Goal: Transaction & Acquisition: Purchase product/service

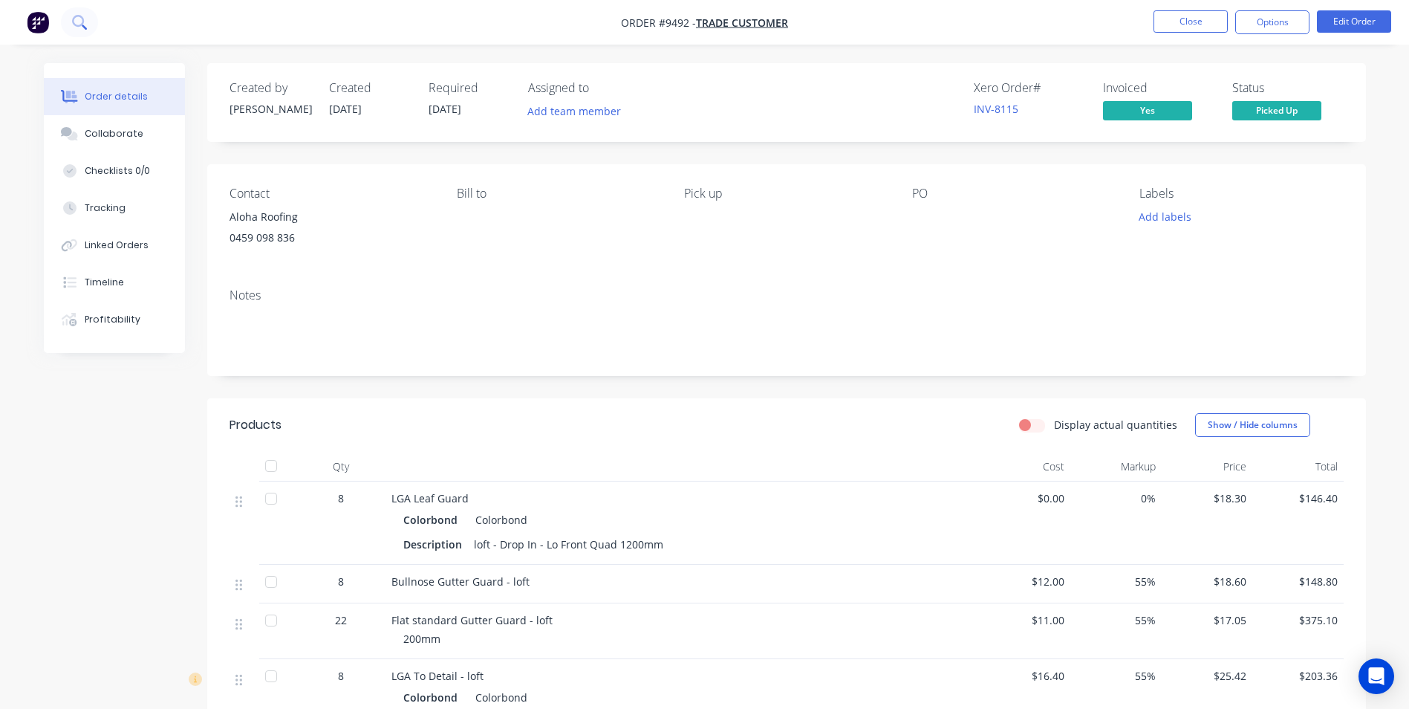
click at [82, 22] on icon at bounding box center [79, 22] width 14 height 14
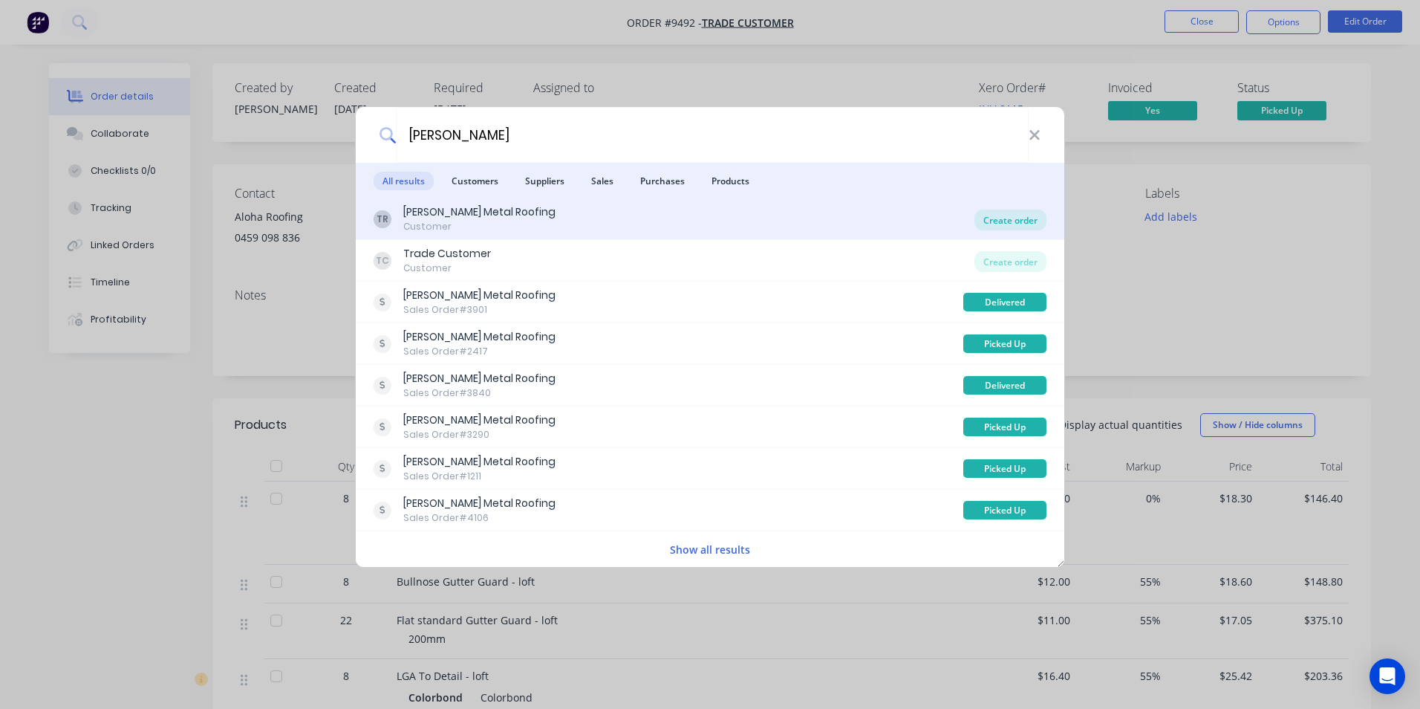
type input "robbie ta"
click at [988, 228] on div "Create order" at bounding box center [1011, 219] width 72 height 21
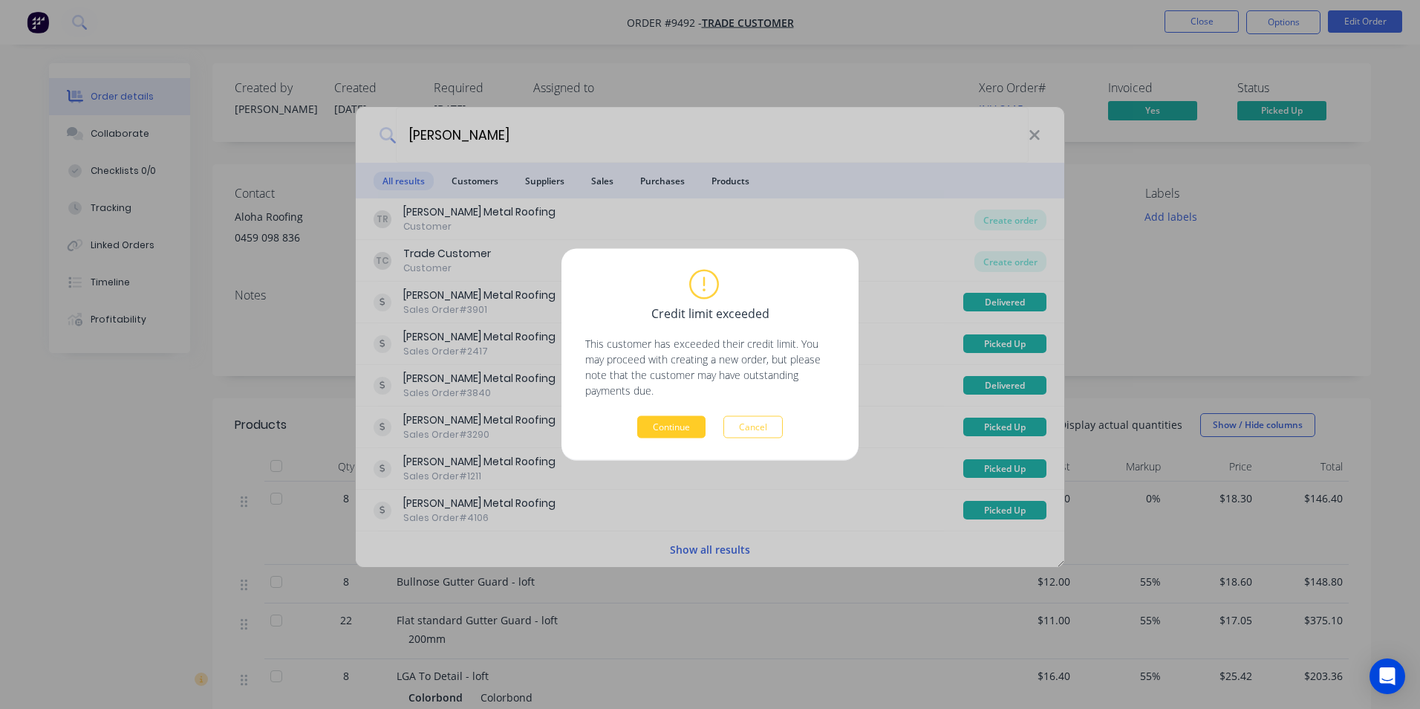
click at [695, 426] on button "Continue" at bounding box center [671, 427] width 68 height 22
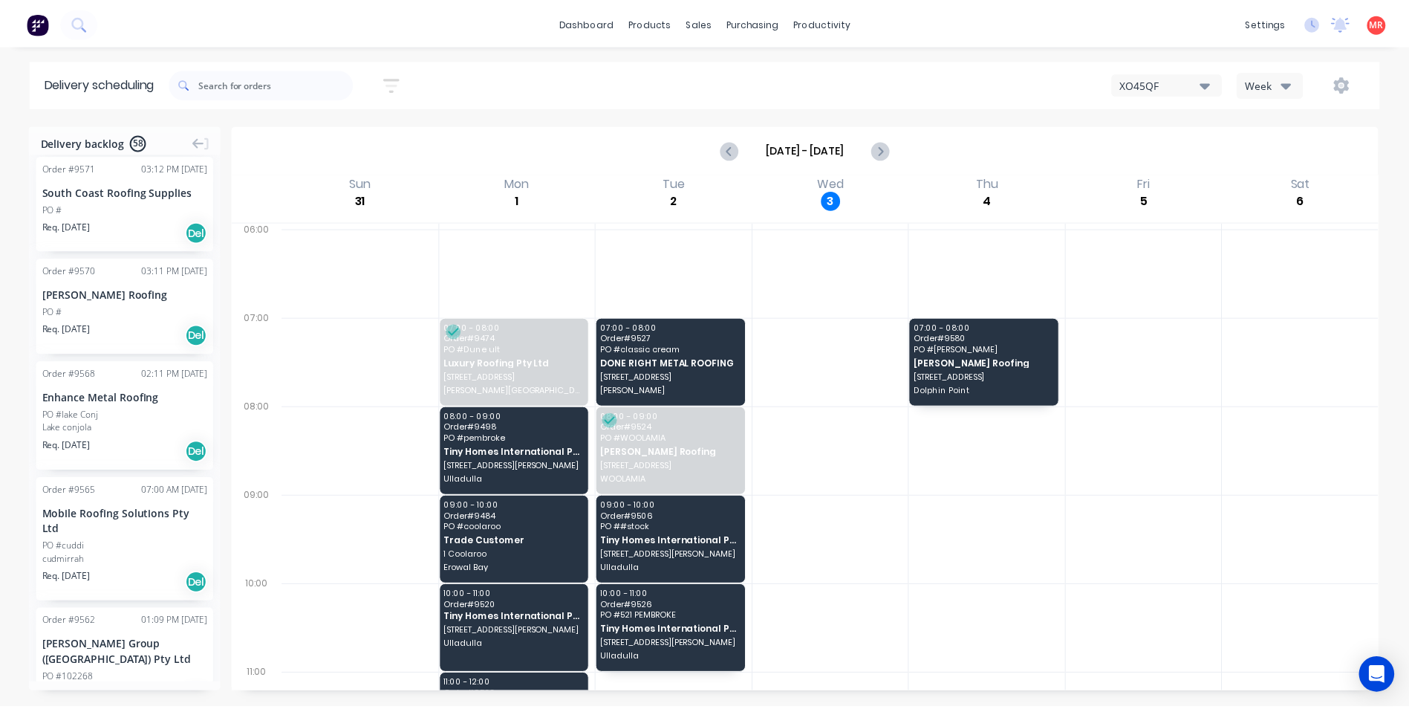
scroll to position [371, 0]
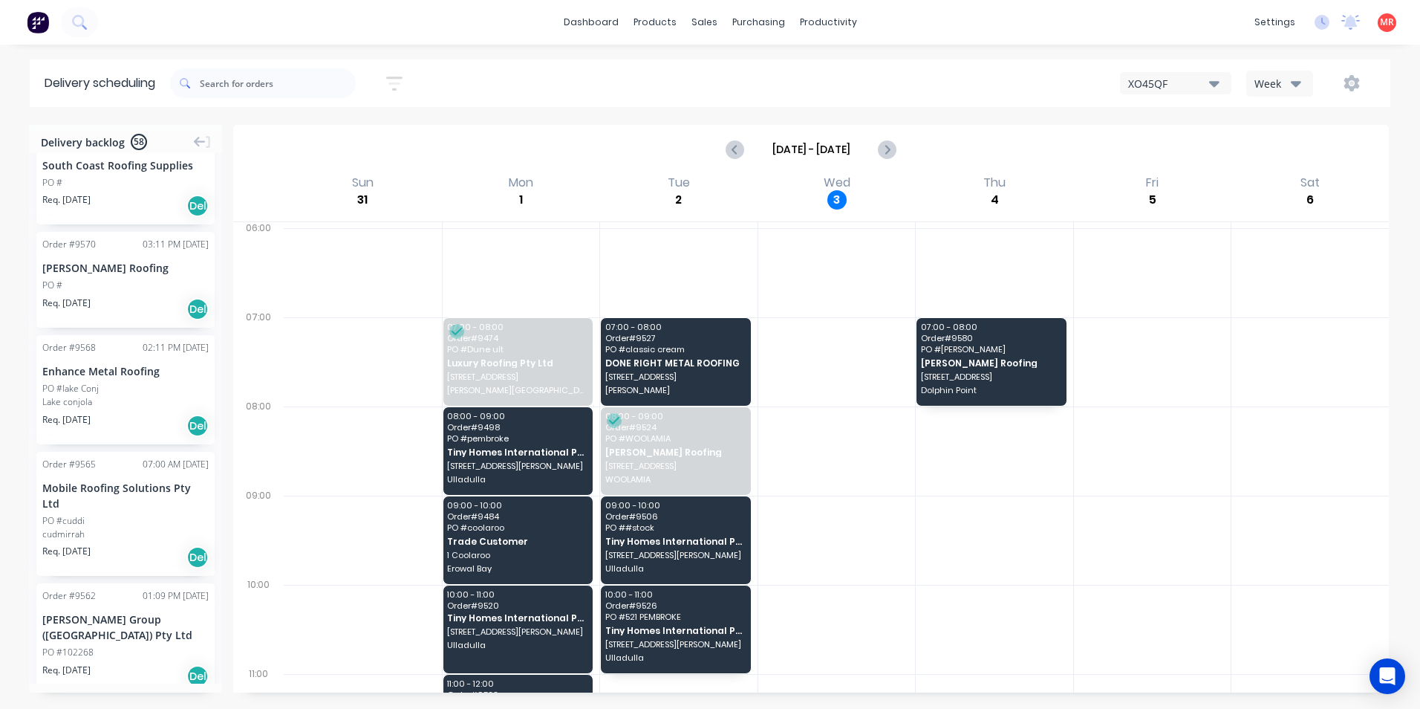
drag, startPoint x: 85, startPoint y: 30, endPoint x: 90, endPoint y: 48, distance: 18.6
click at [88, 39] on div "dashboard products sales purchasing productivity dashboard products Product Cat…" at bounding box center [710, 22] width 1420 height 45
click at [77, 23] on icon at bounding box center [79, 22] width 14 height 14
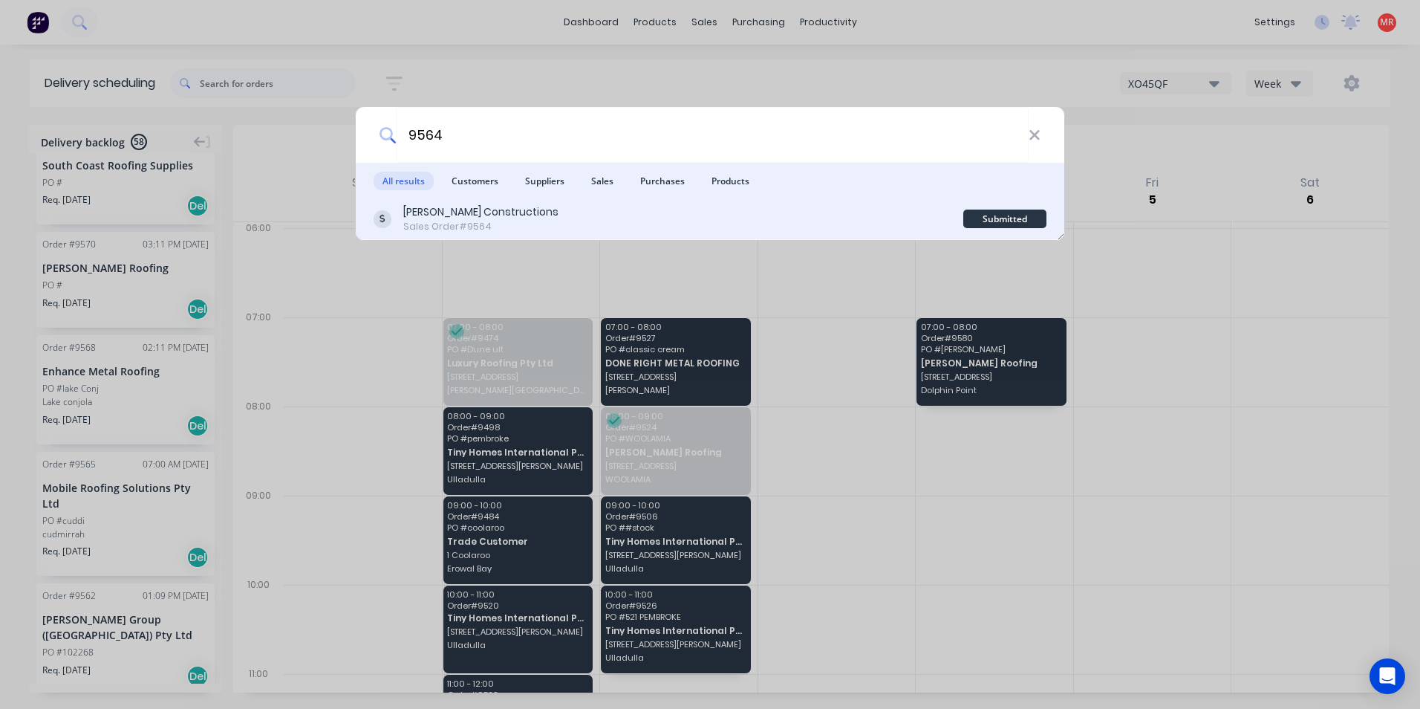
type input "9564"
click at [778, 217] on div "Hobbs Constructions Sales Order #9564" at bounding box center [669, 218] width 590 height 29
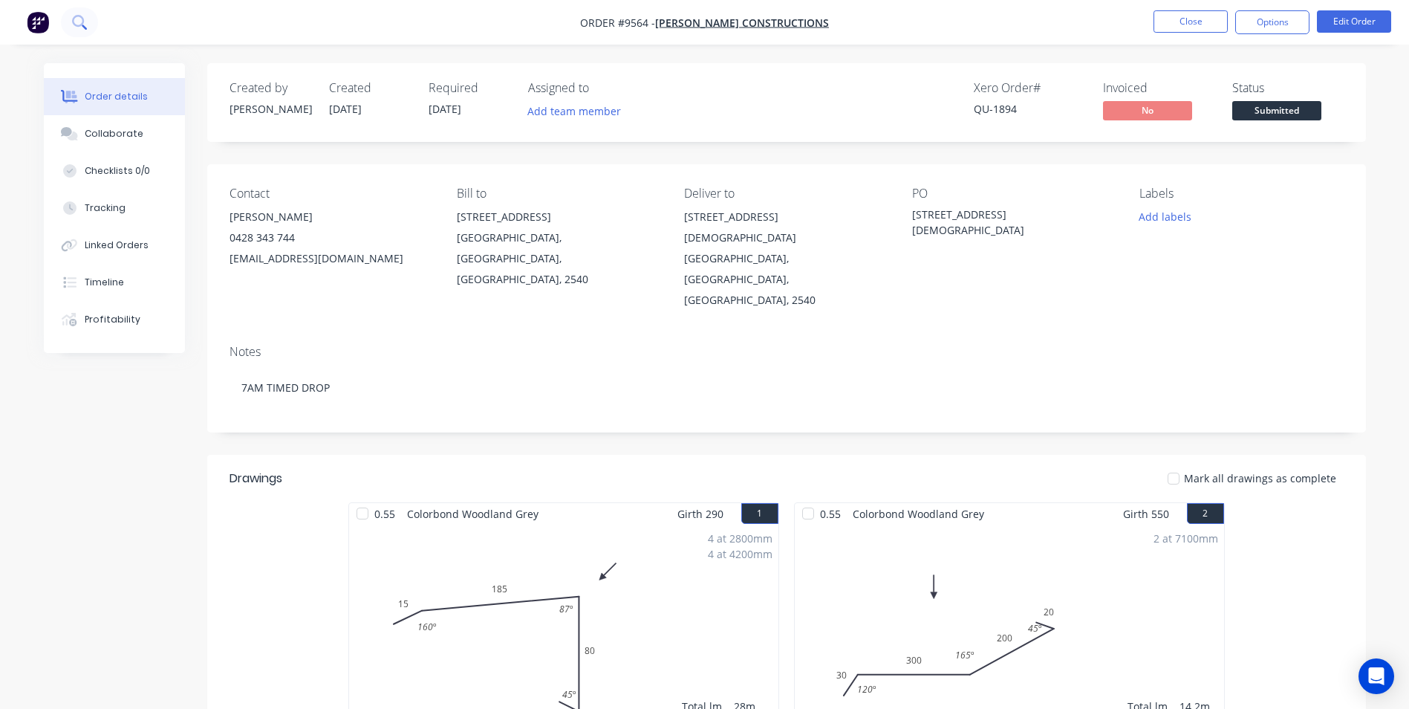
click at [86, 26] on icon at bounding box center [79, 22] width 14 height 14
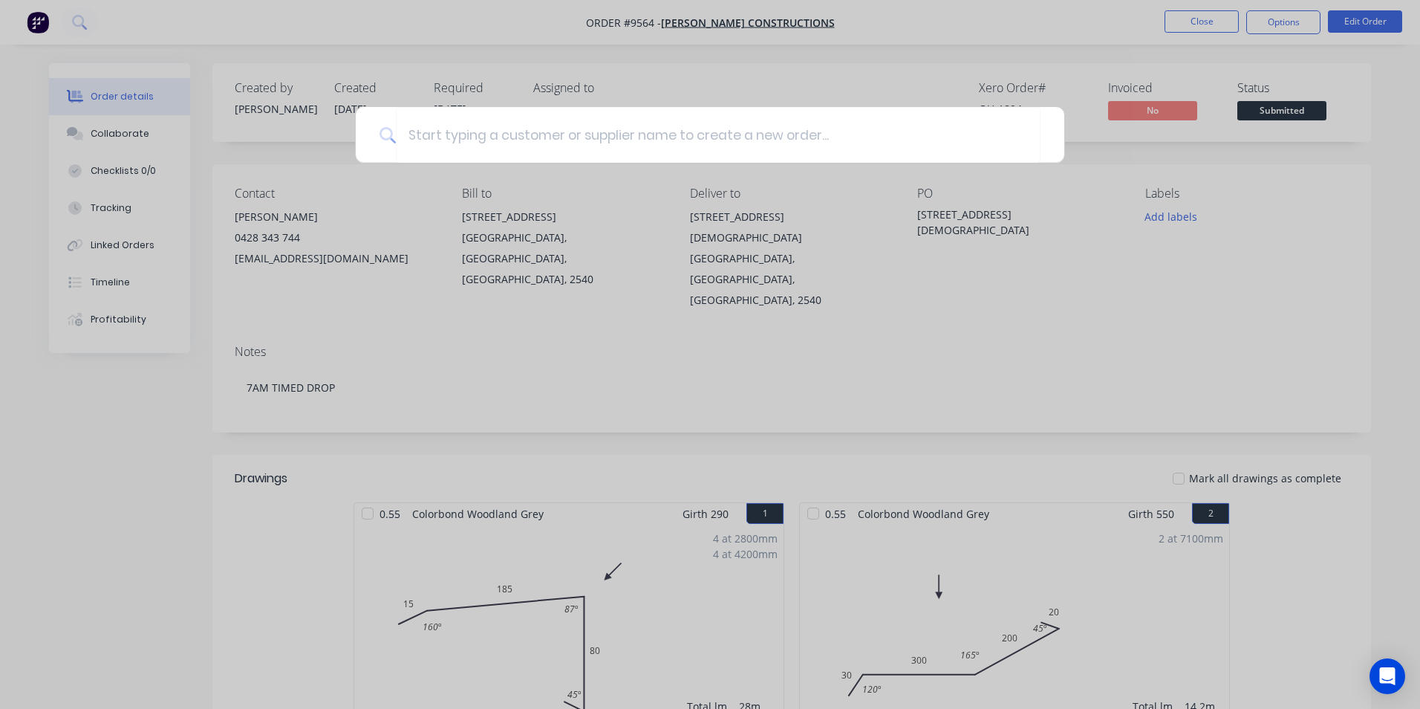
click at [796, 504] on div at bounding box center [710, 354] width 1420 height 709
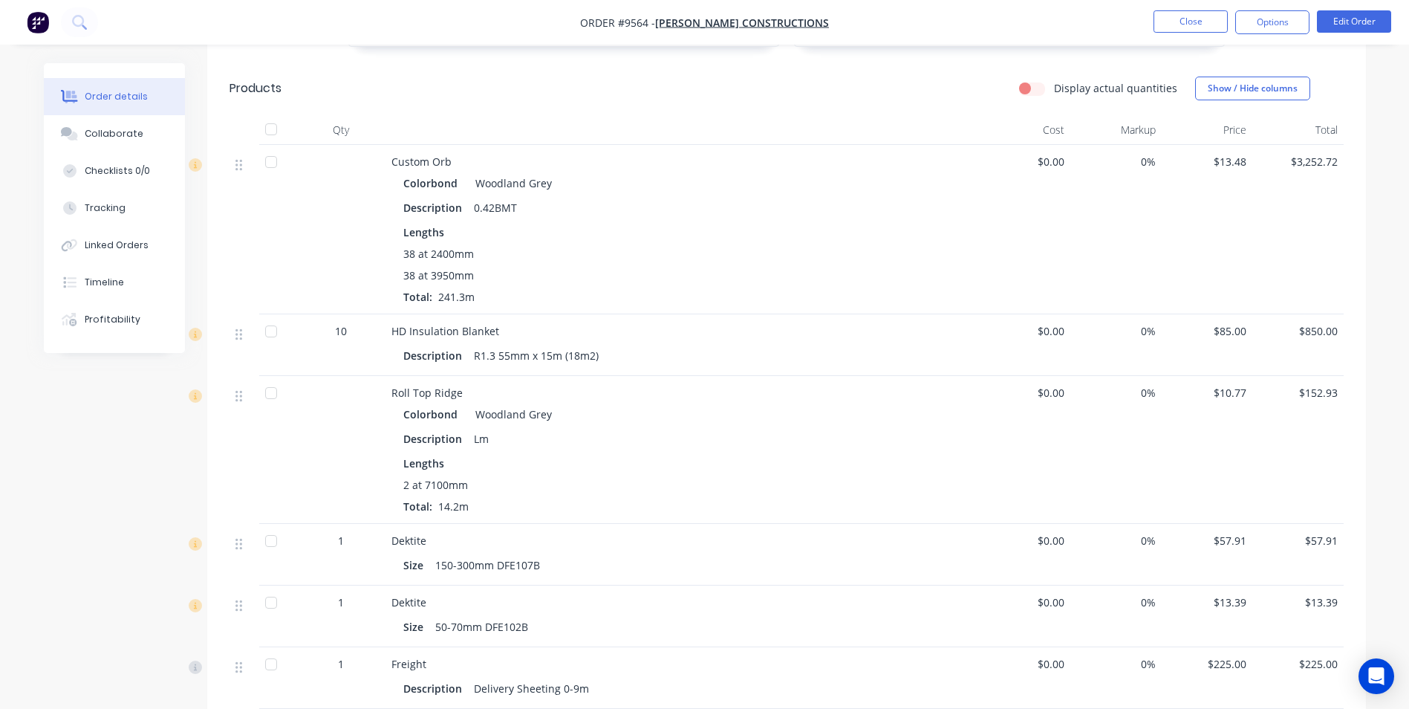
scroll to position [668, 0]
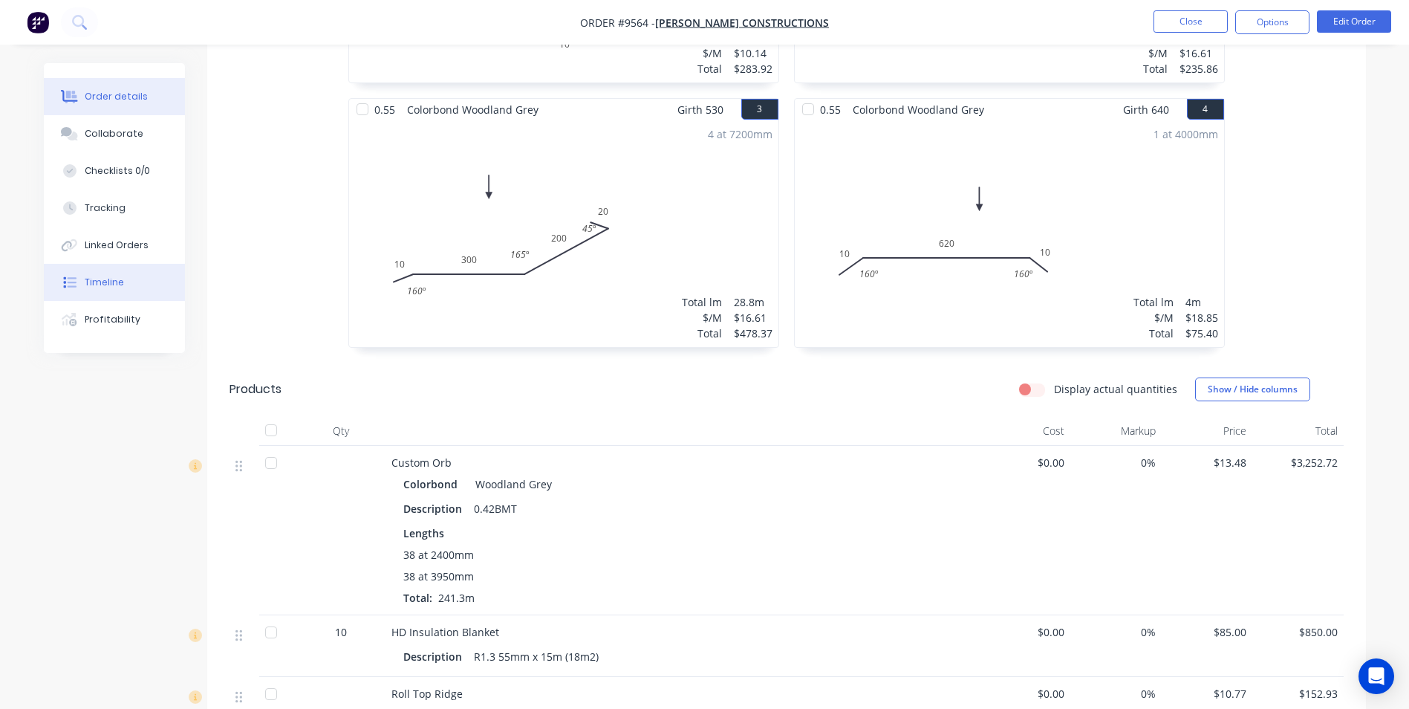
click at [111, 286] on div "Timeline" at bounding box center [104, 282] width 39 height 13
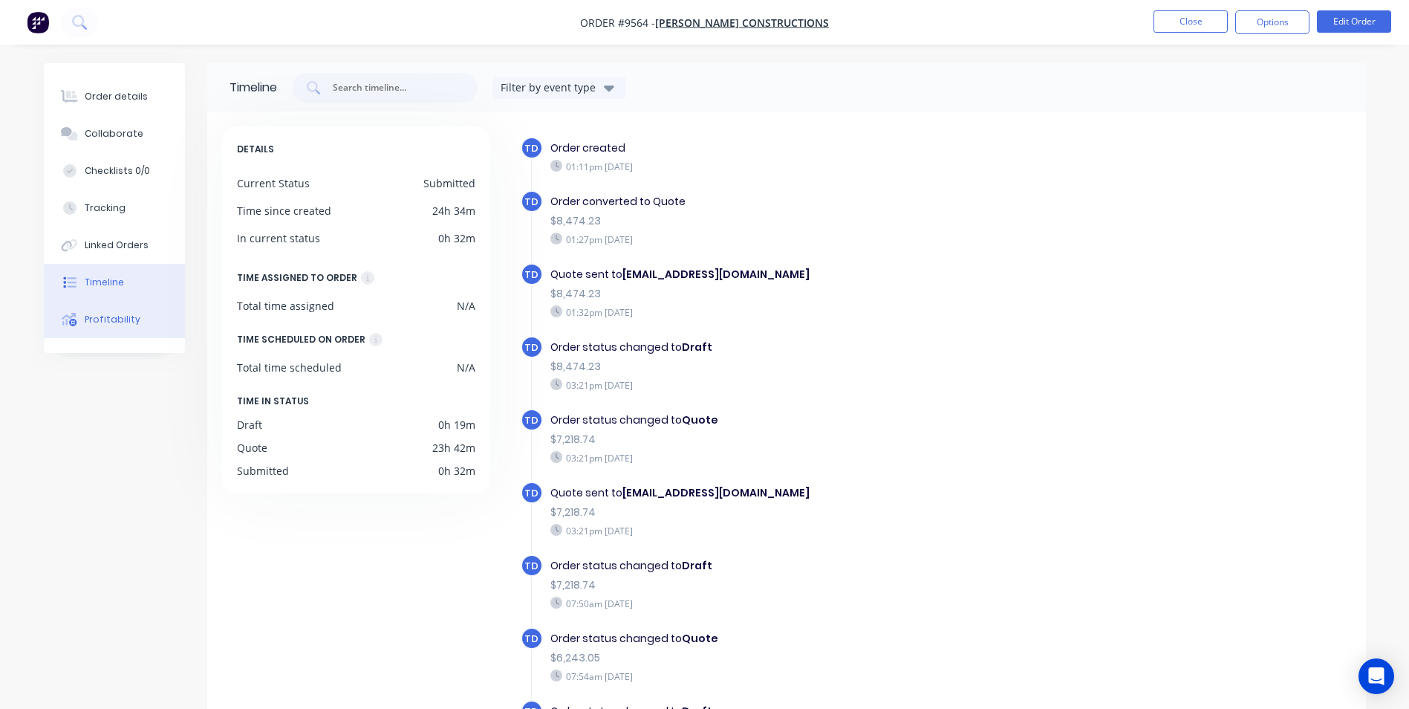
click at [118, 308] on button "Profitability" at bounding box center [114, 319] width 141 height 37
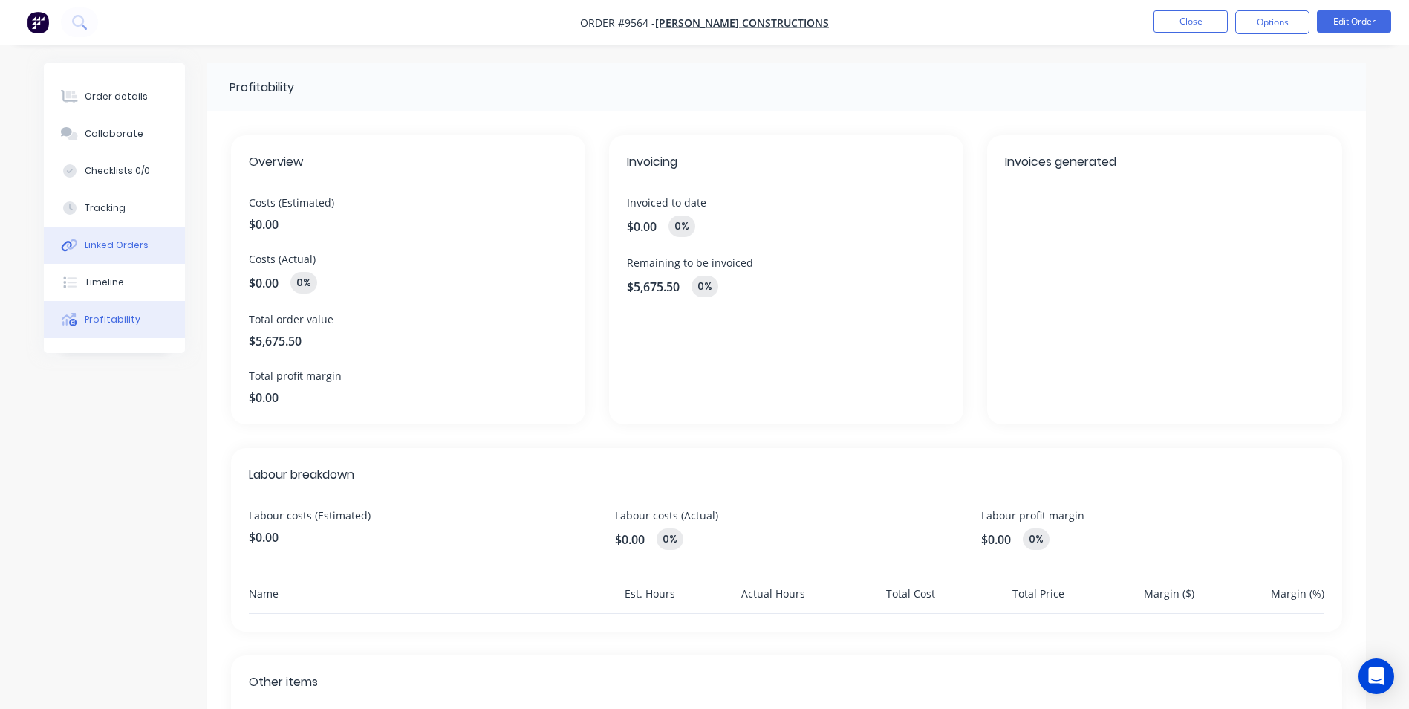
click at [126, 252] on button "Linked Orders" at bounding box center [114, 245] width 141 height 37
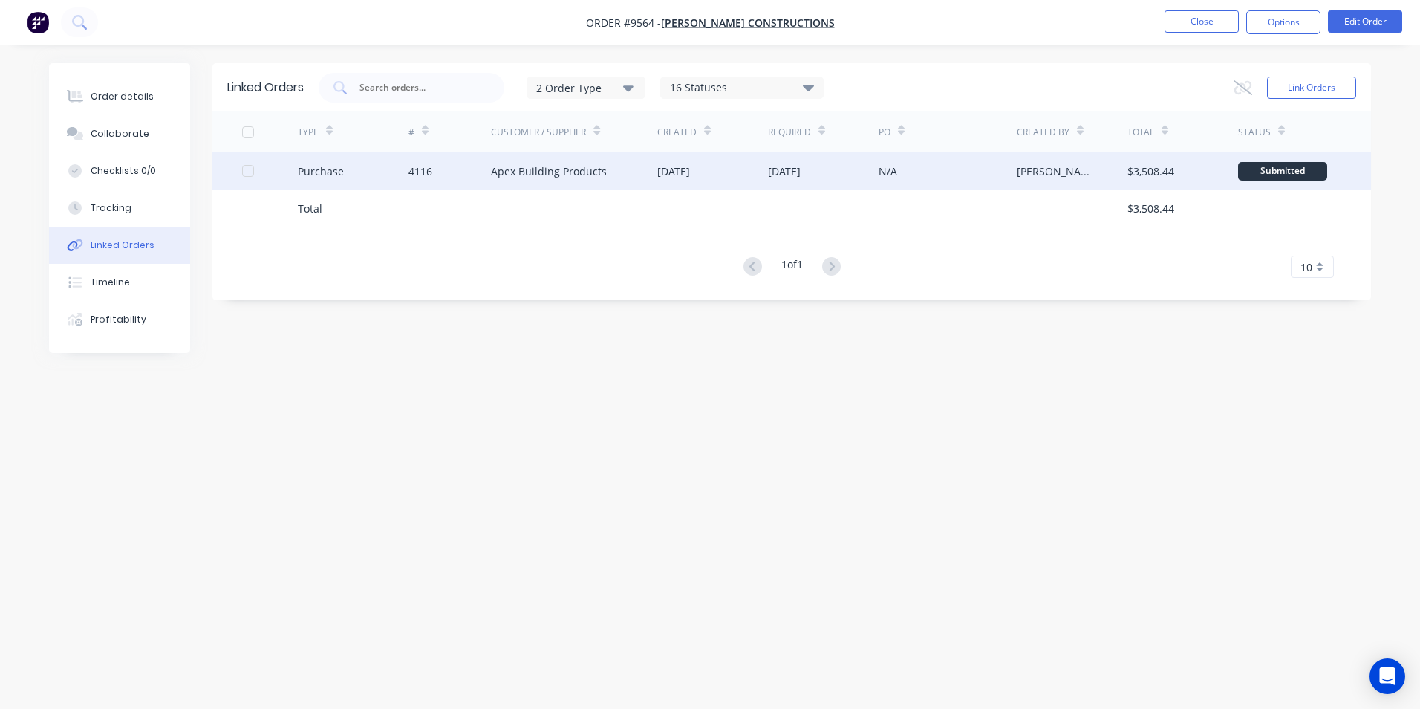
click at [788, 178] on div "05 Sep 2025" at bounding box center [784, 171] width 33 height 16
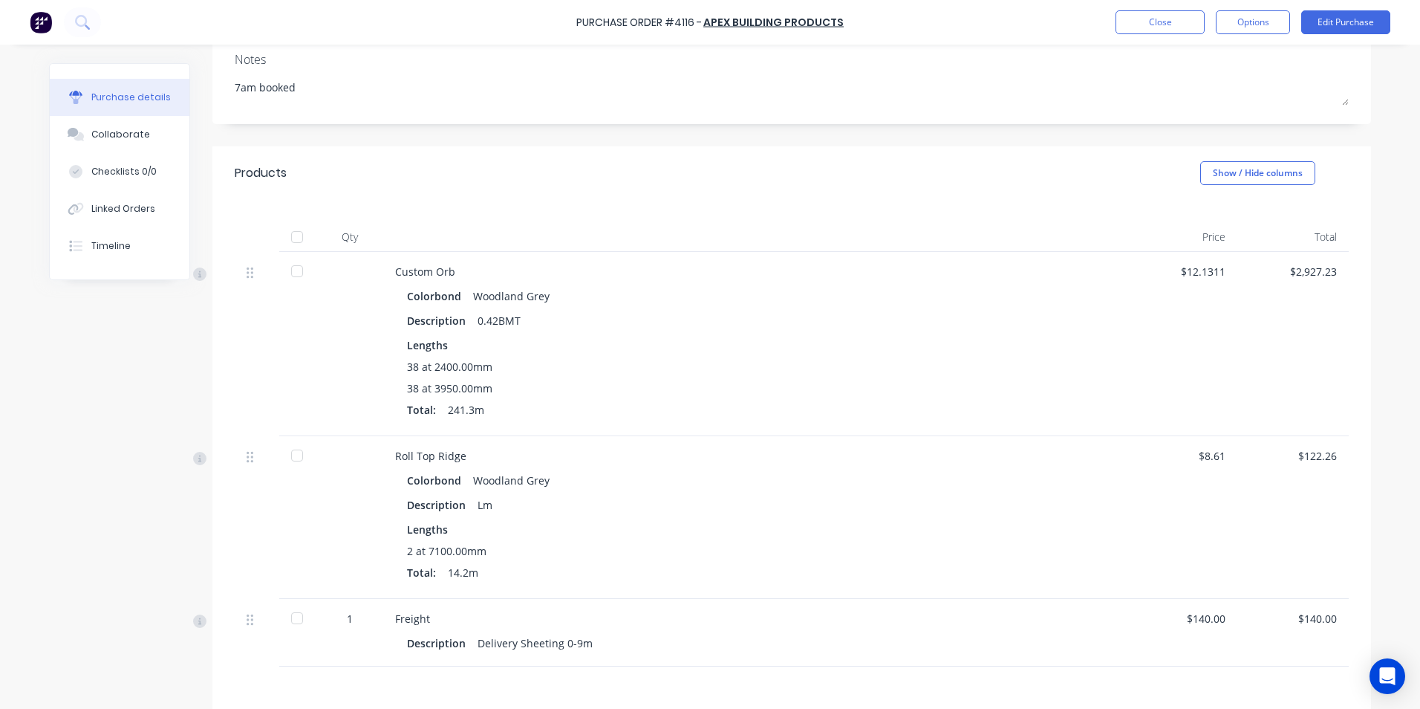
scroll to position [369, 0]
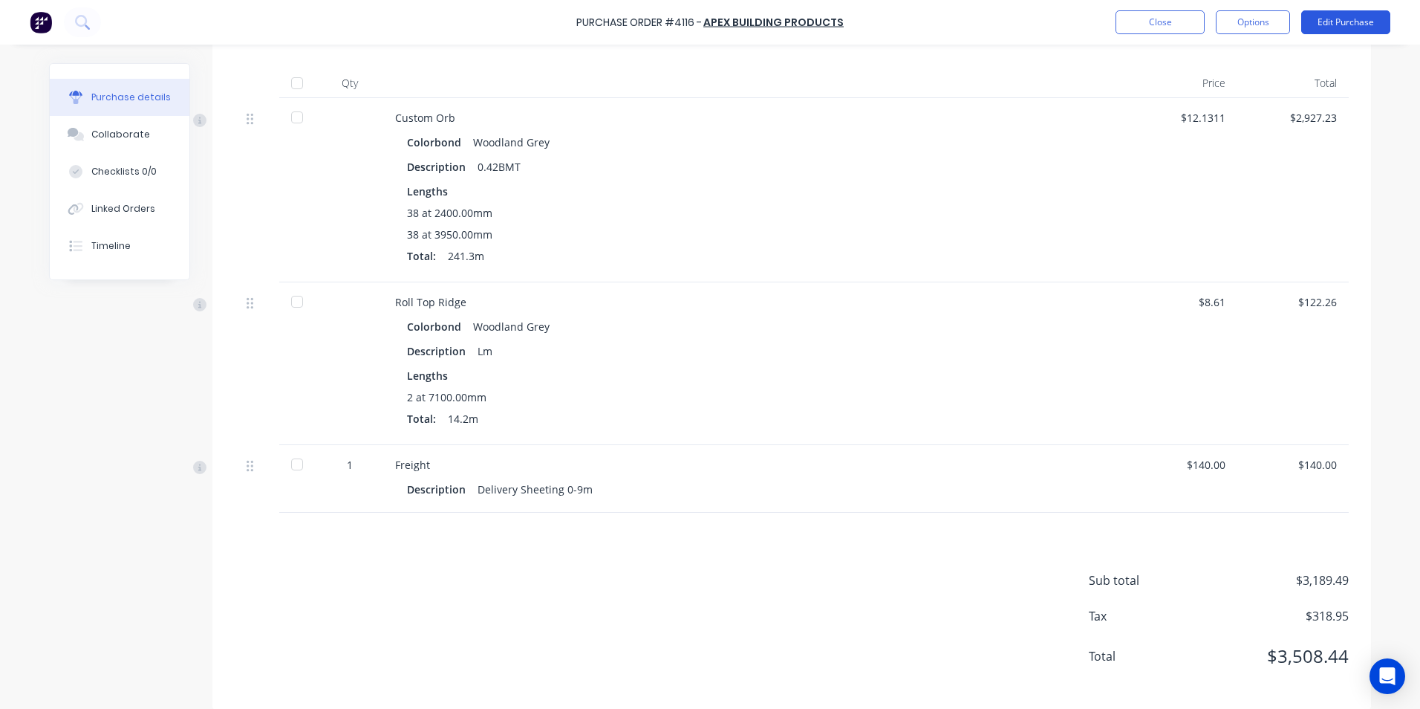
click at [1323, 21] on button "Edit Purchase" at bounding box center [1345, 22] width 89 height 24
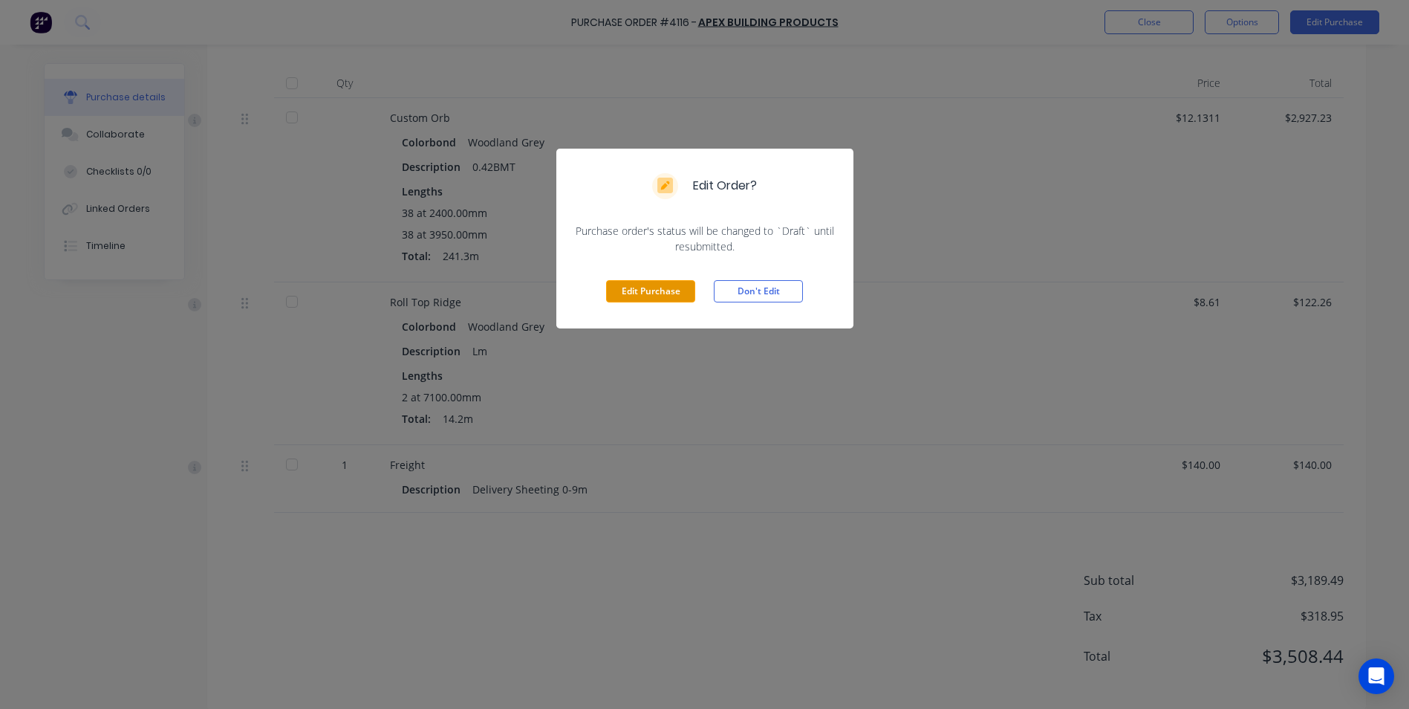
click at [640, 289] on button "Edit Purchase" at bounding box center [650, 291] width 89 height 22
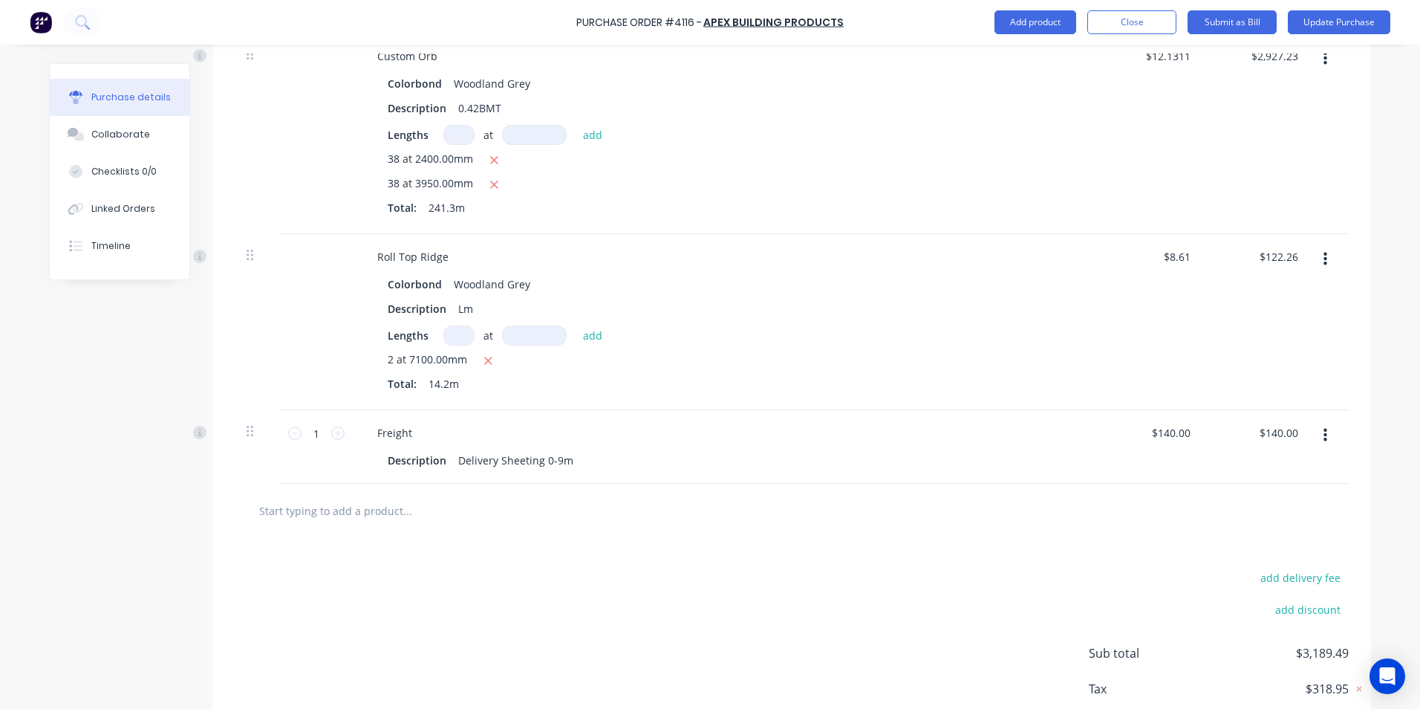
scroll to position [530, 0]
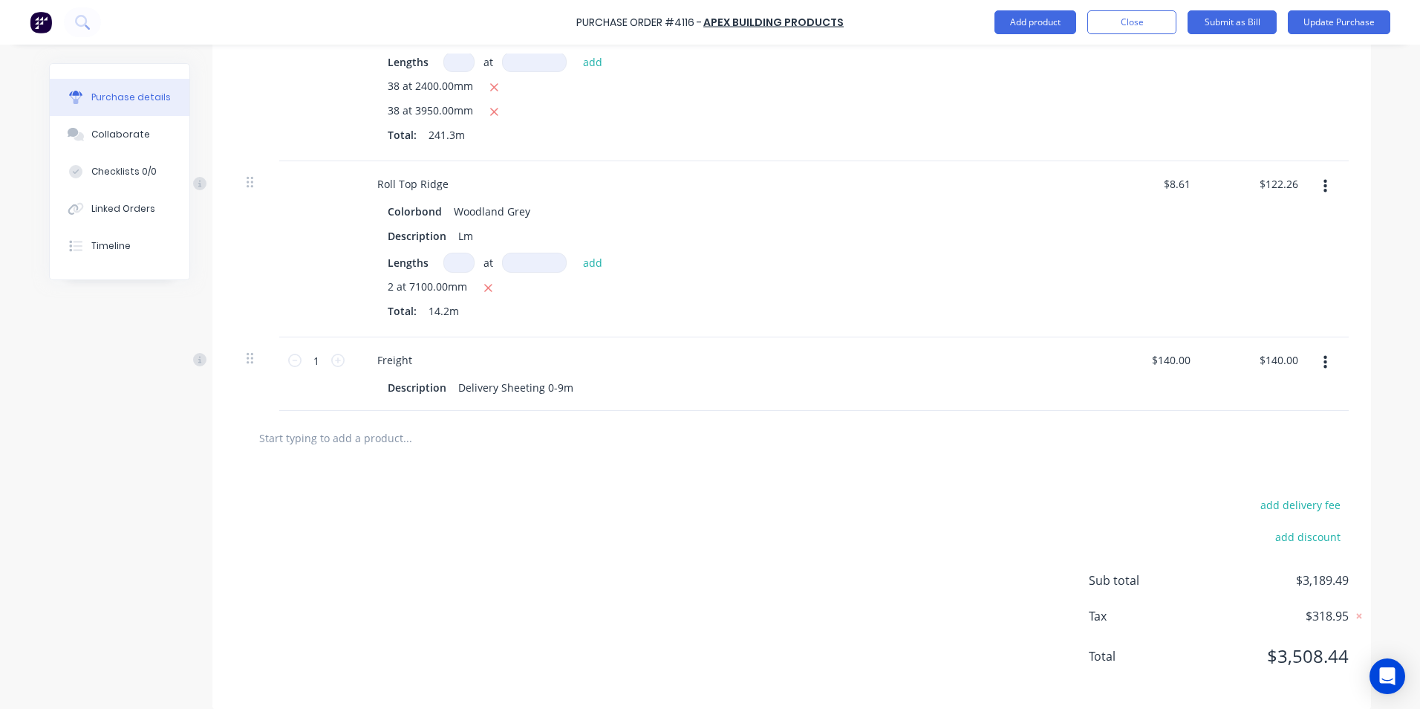
click at [377, 423] on input "text" at bounding box center [406, 438] width 297 height 30
type textarea "x"
type input "t"
type textarea "x"
type input "ti"
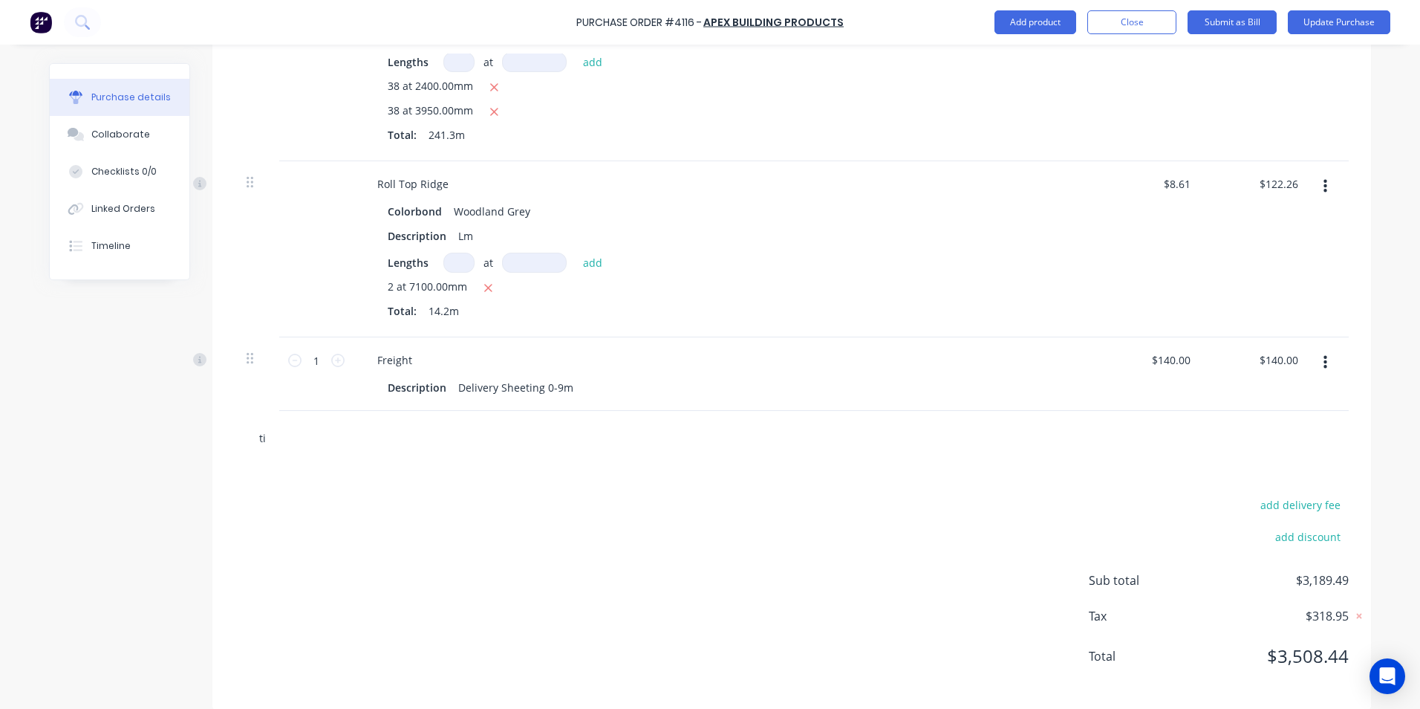
type textarea "x"
type input "tim"
type textarea "x"
type input "time"
type textarea "x"
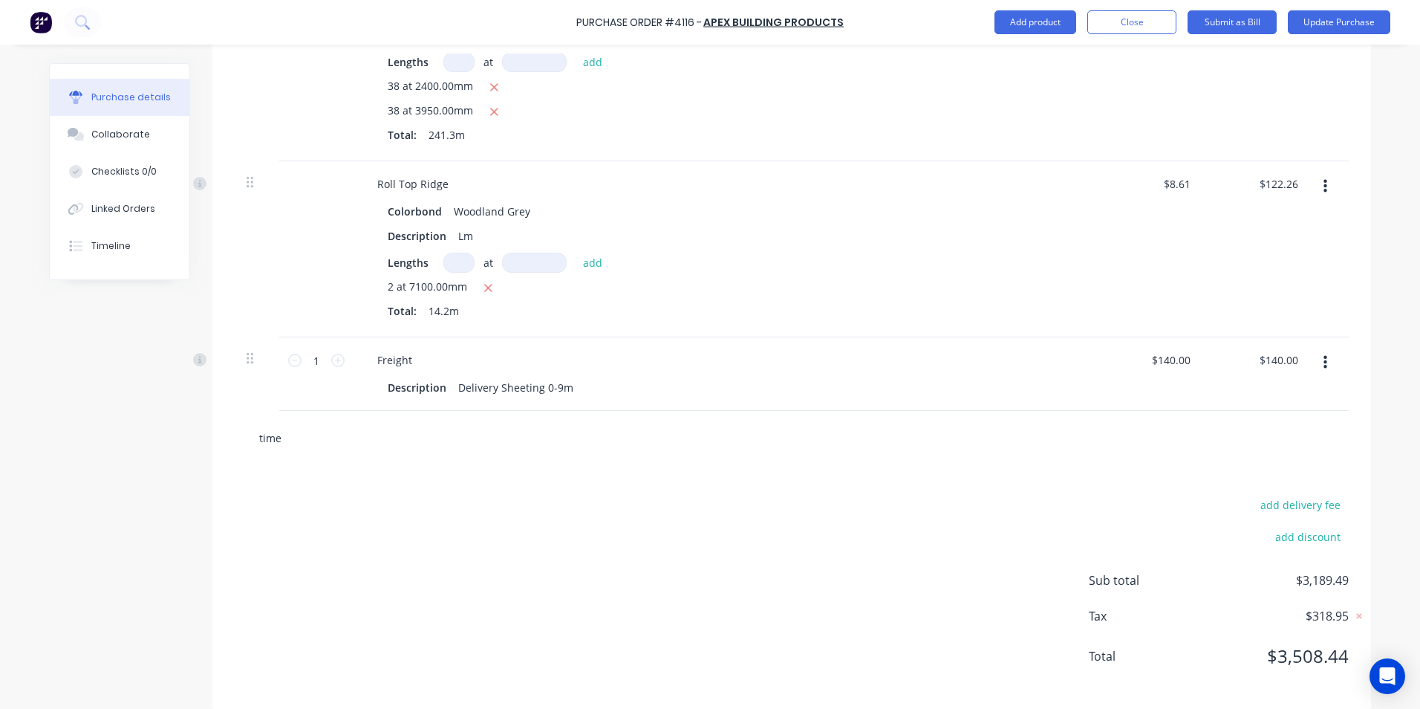
type input "timed"
type textarea "x"
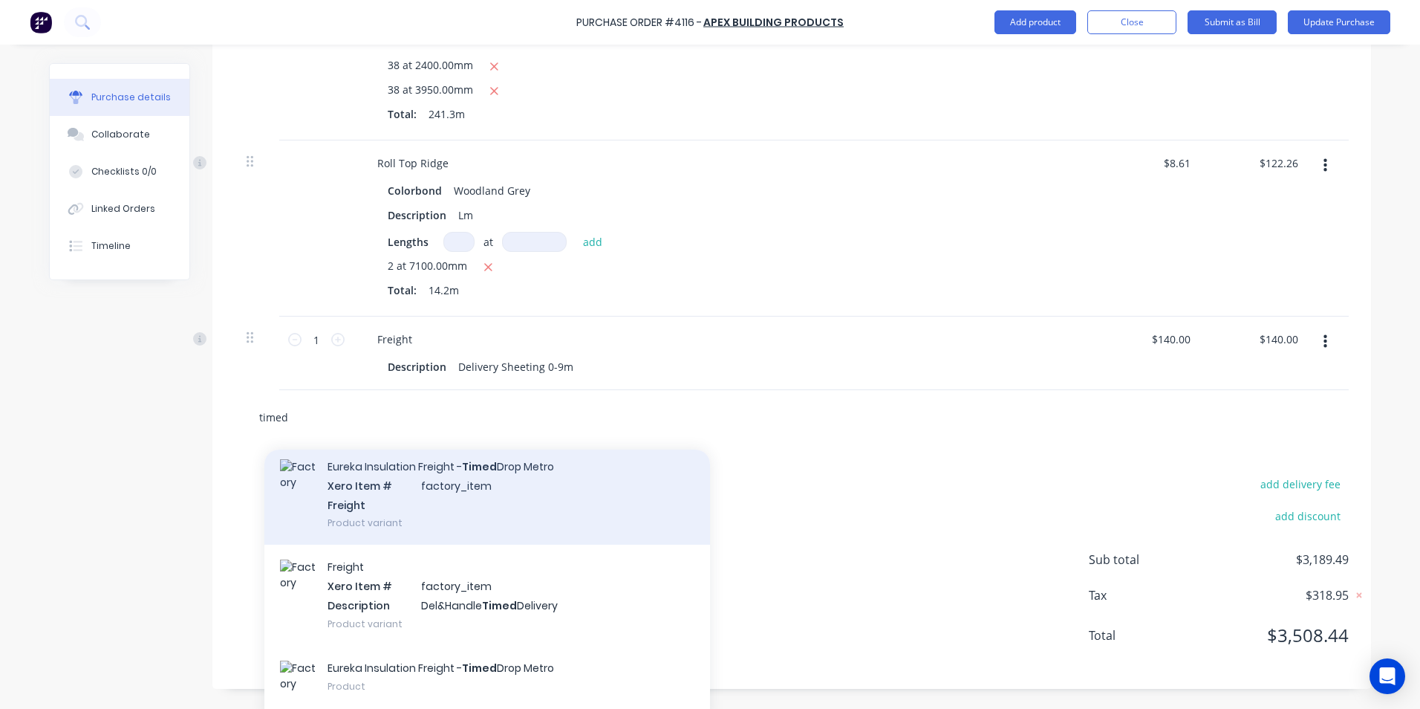
scroll to position [108, 0]
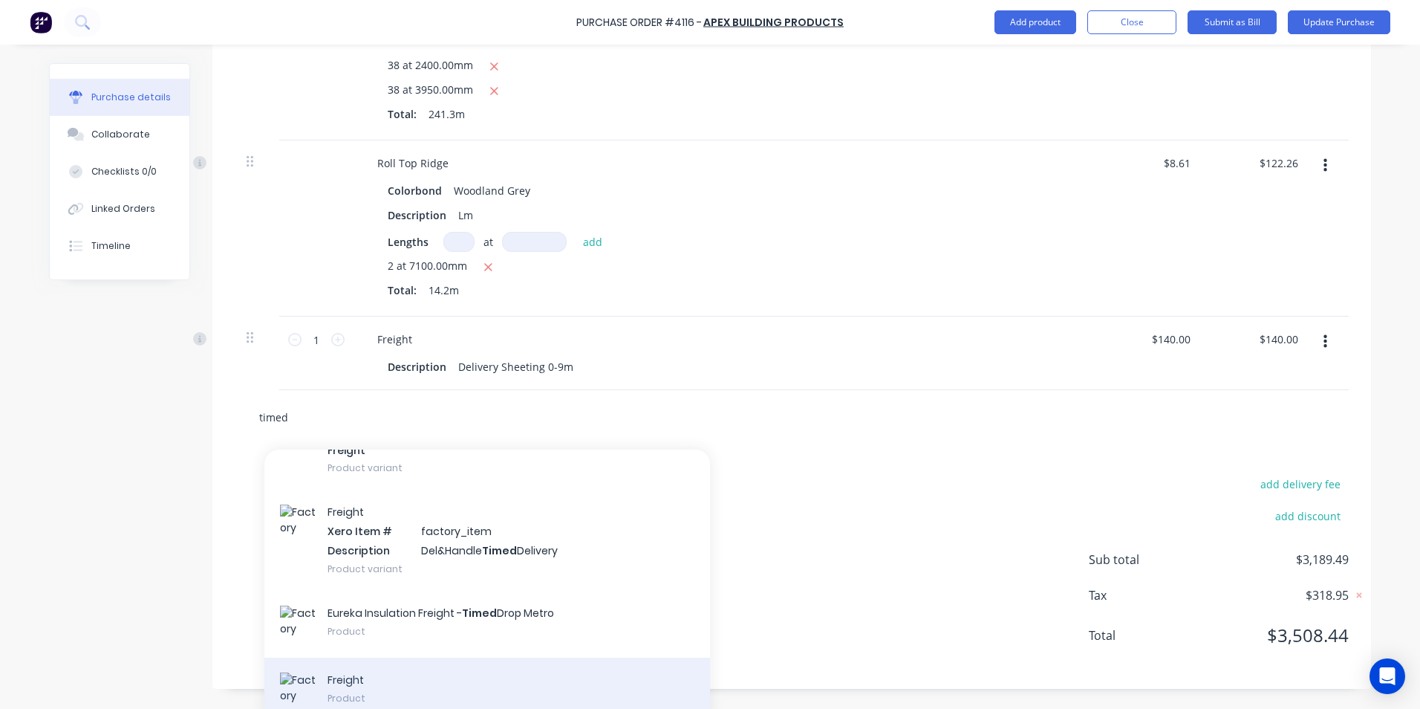
type input "timed"
click at [406, 666] on div "Freight Product" at bounding box center [487, 690] width 446 height 67
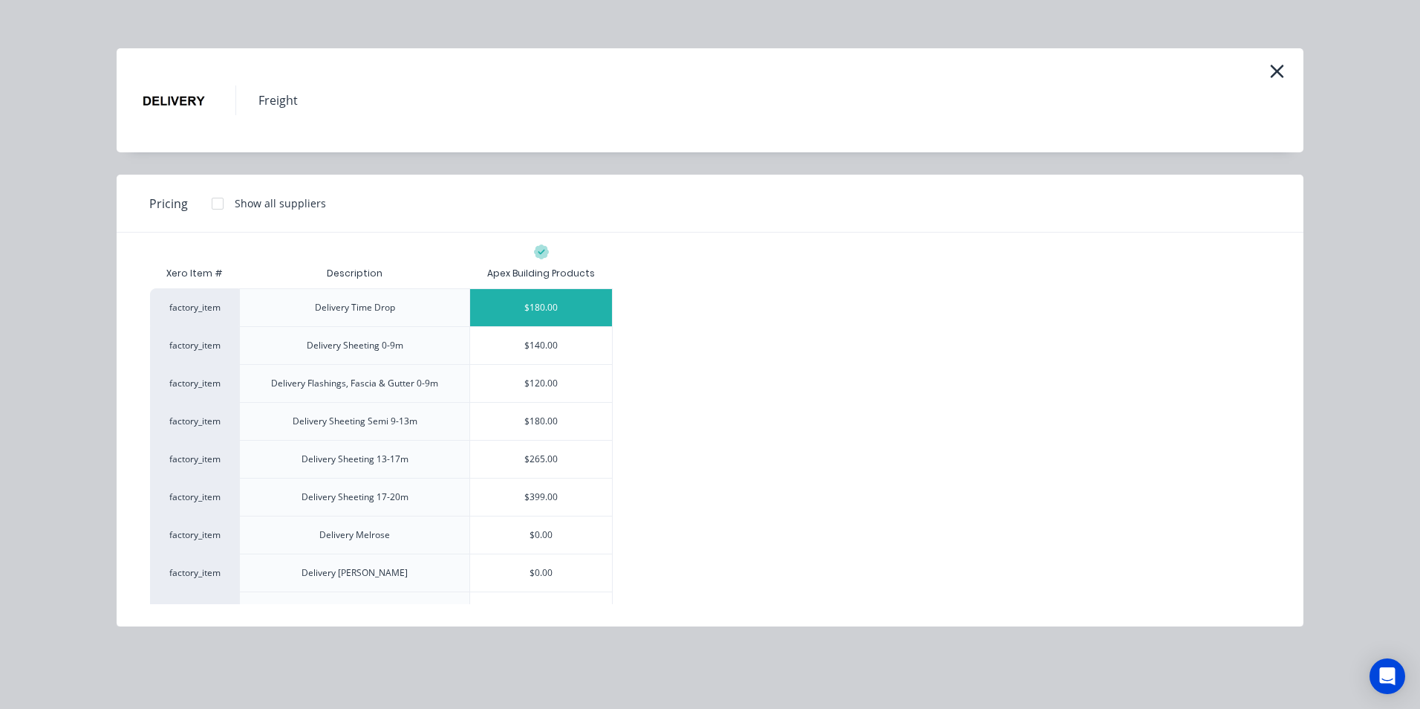
click at [553, 304] on div "$180.00" at bounding box center [541, 307] width 142 height 37
type textarea "x"
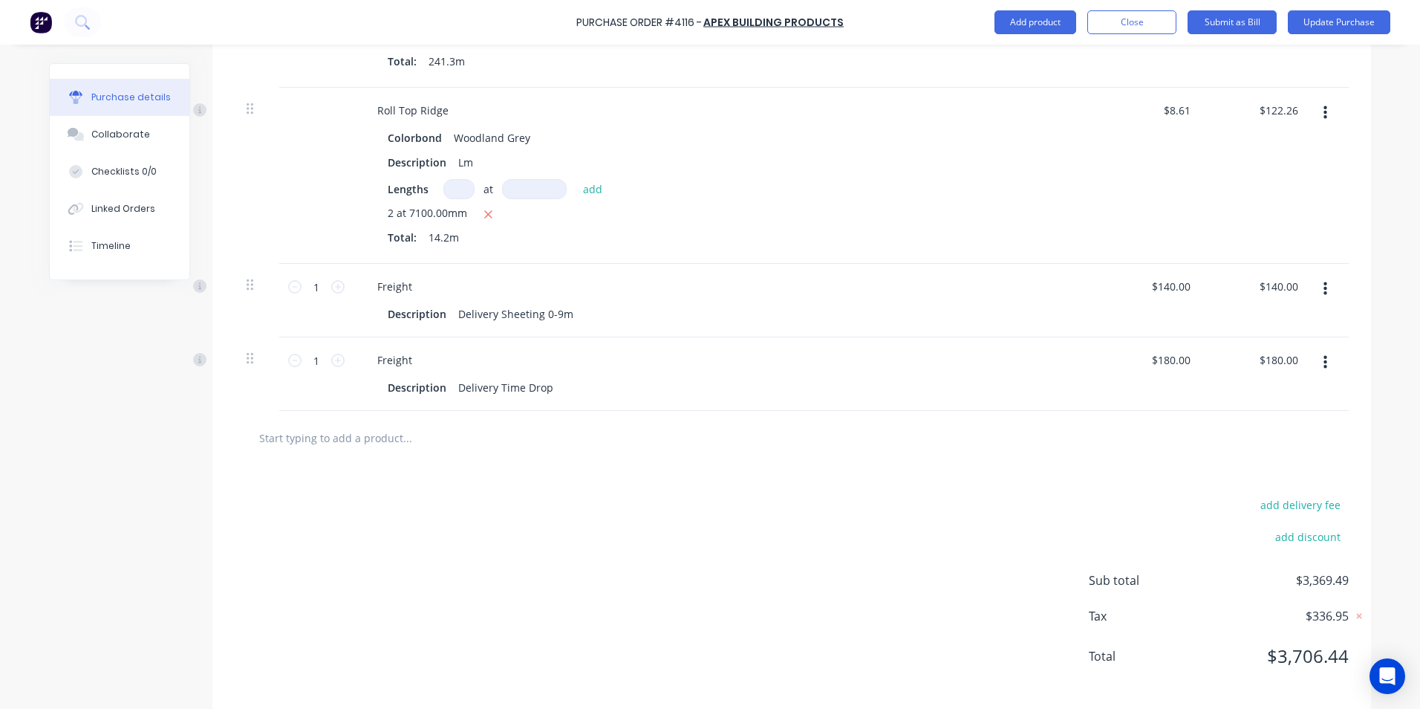
scroll to position [232, 0]
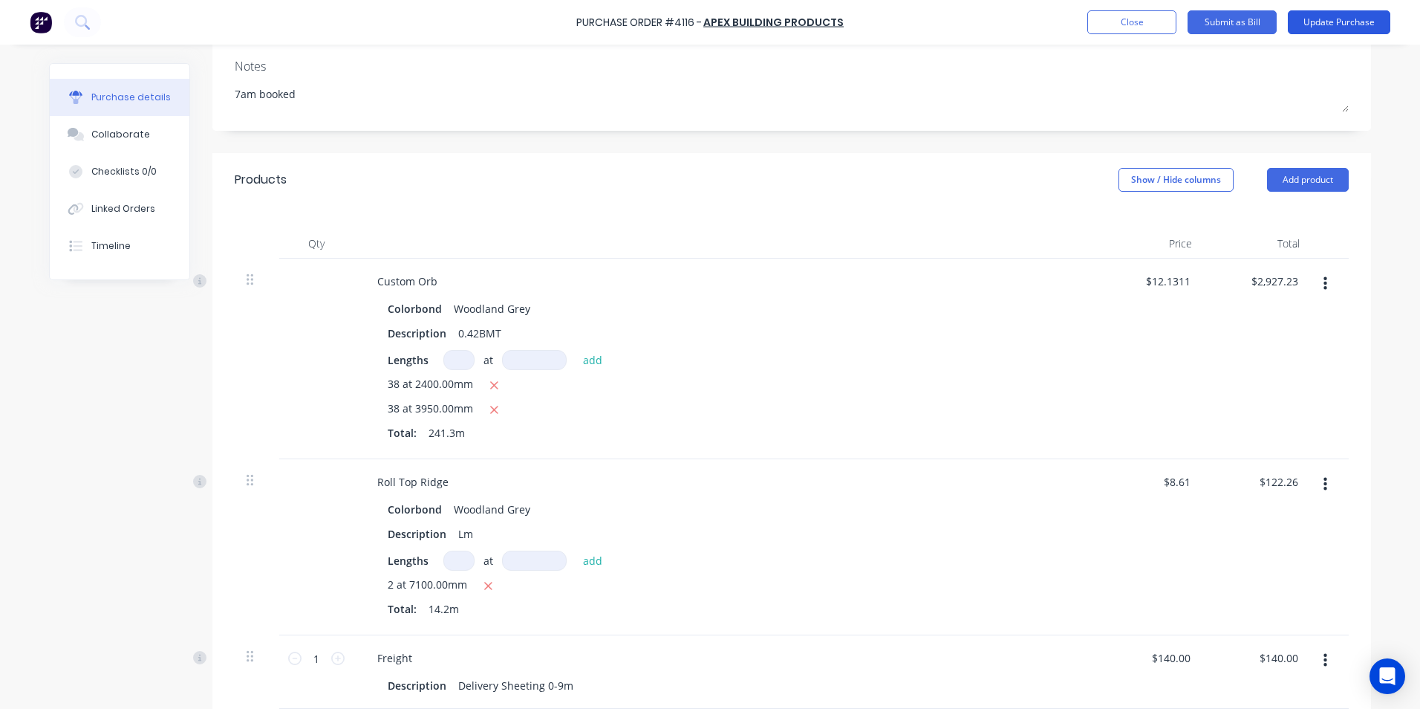
click at [1312, 23] on button "Update Purchase" at bounding box center [1339, 22] width 103 height 24
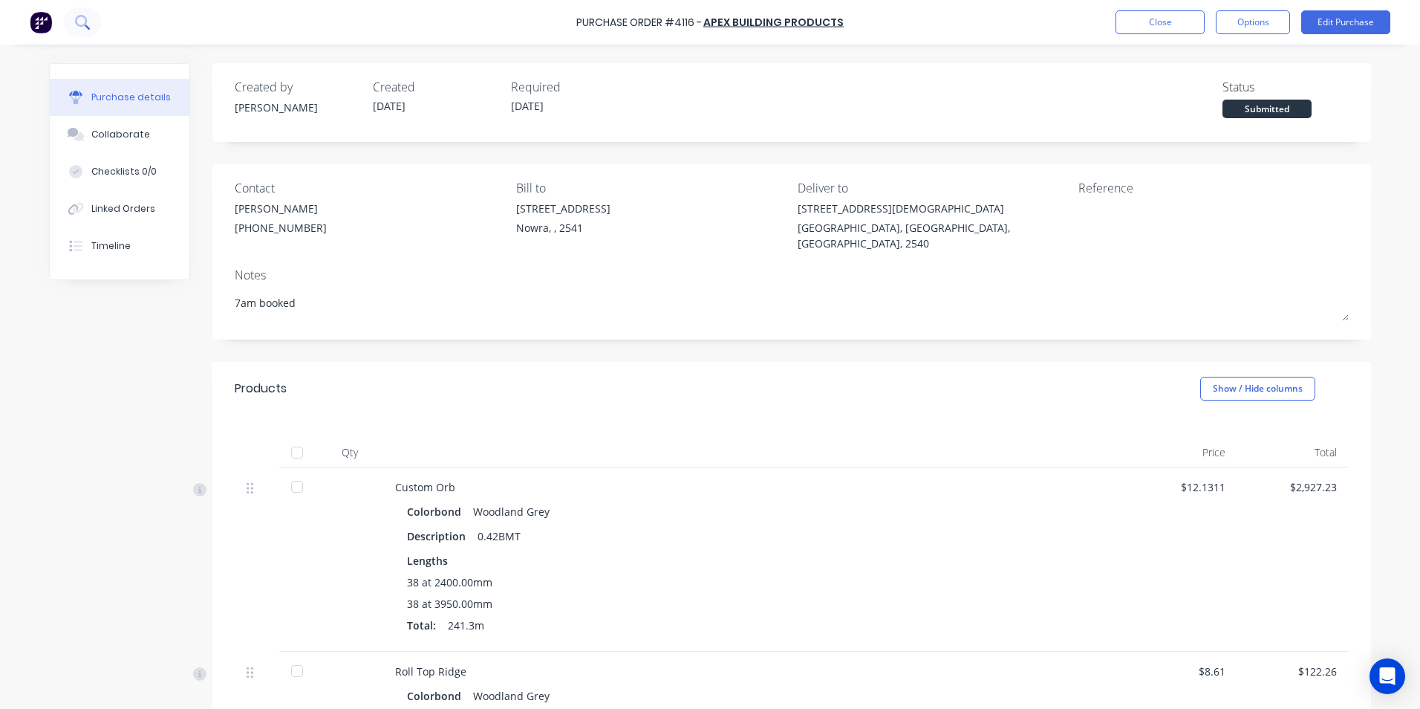
click at [81, 28] on icon at bounding box center [82, 22] width 14 height 14
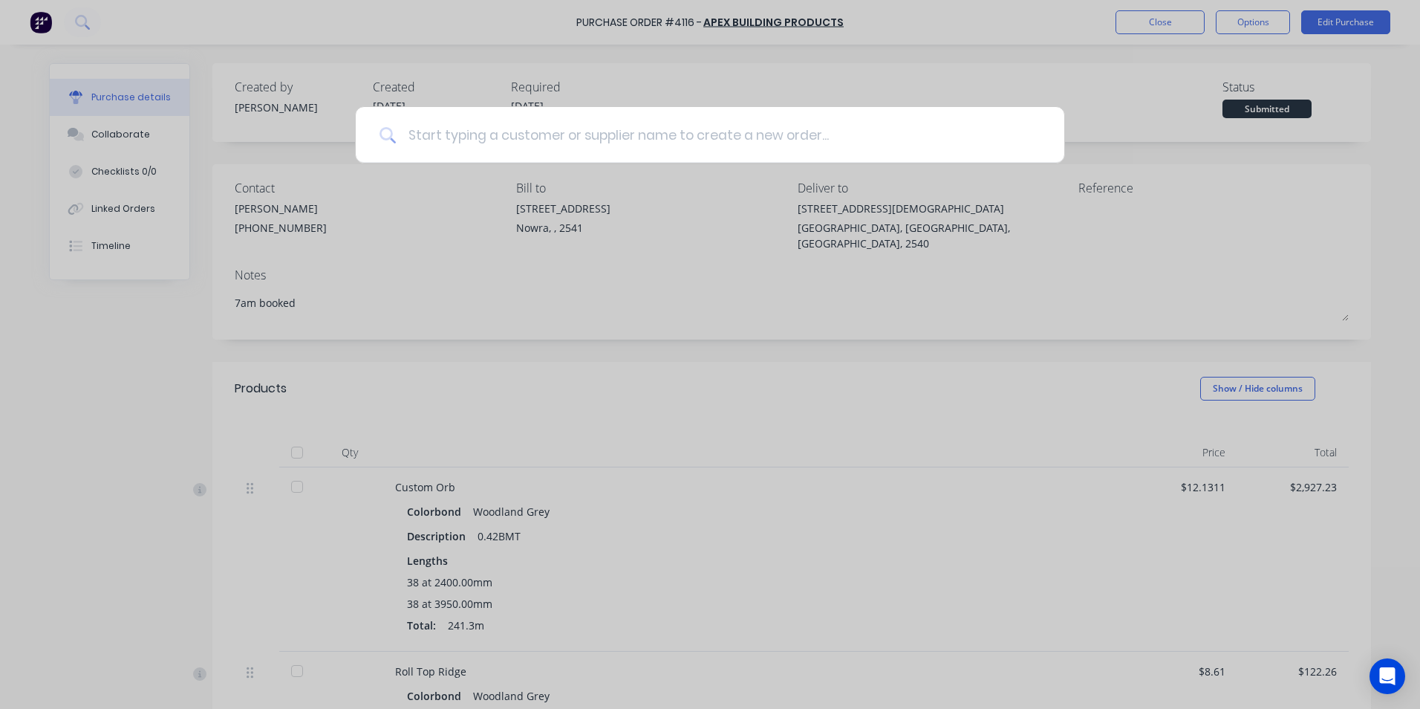
type textarea "x"
type input "p"
type textarea "x"
type input "pa"
type textarea "x"
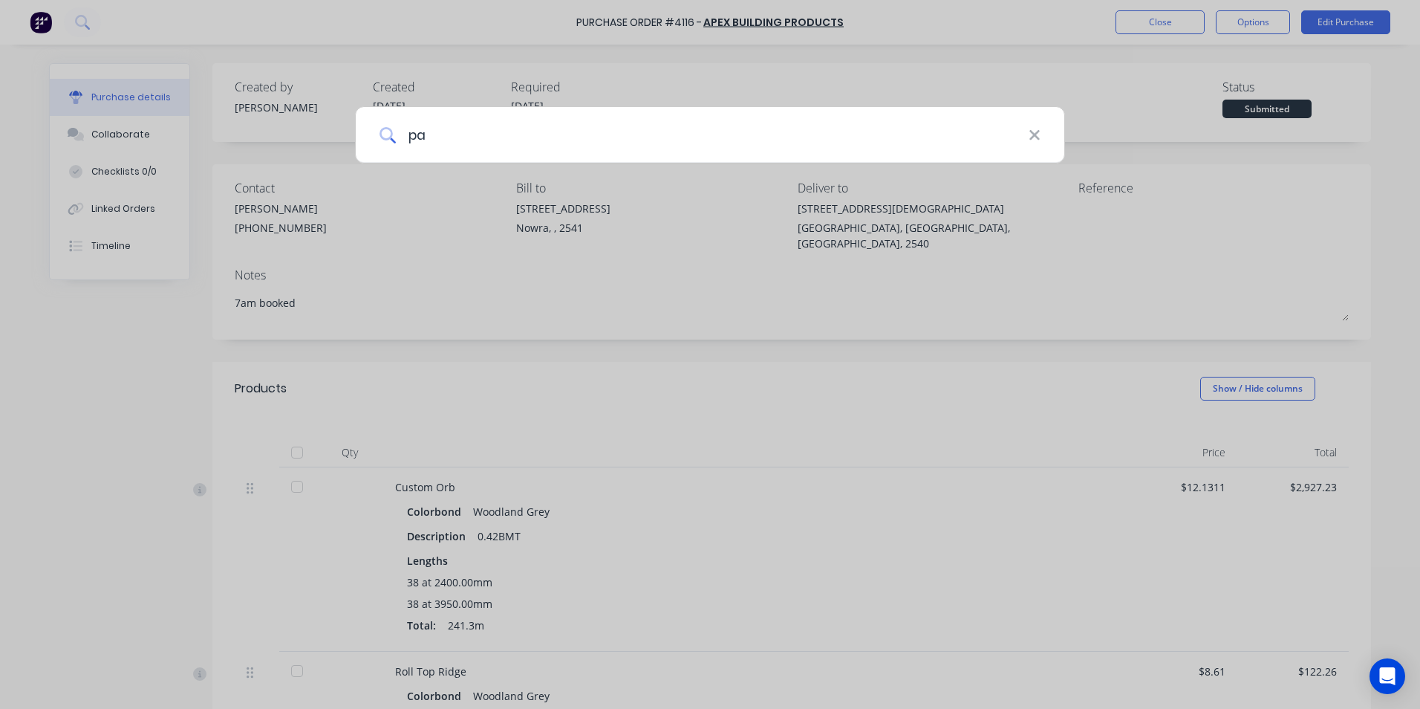
type input "par"
type textarea "x"
type input "parr"
type textarea "x"
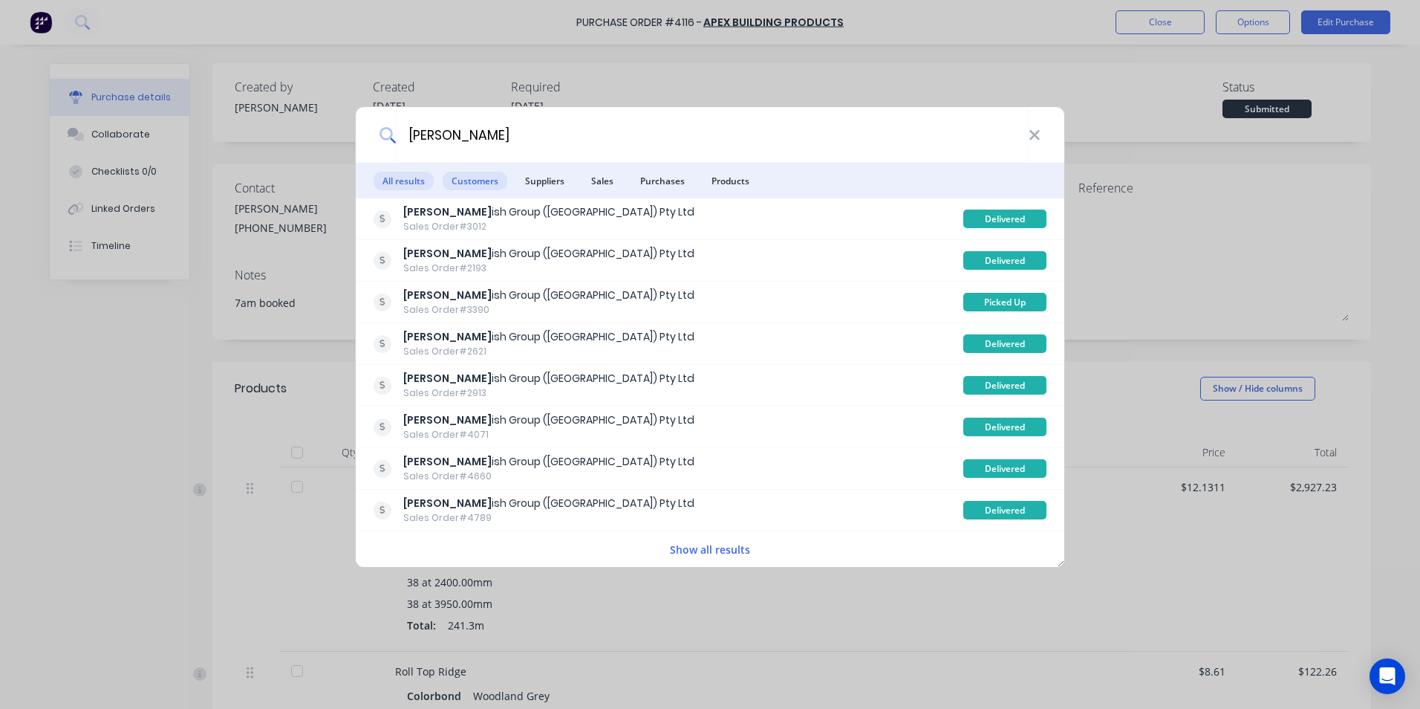
type input "parr"
click at [503, 186] on span "Customers" at bounding box center [475, 181] width 65 height 19
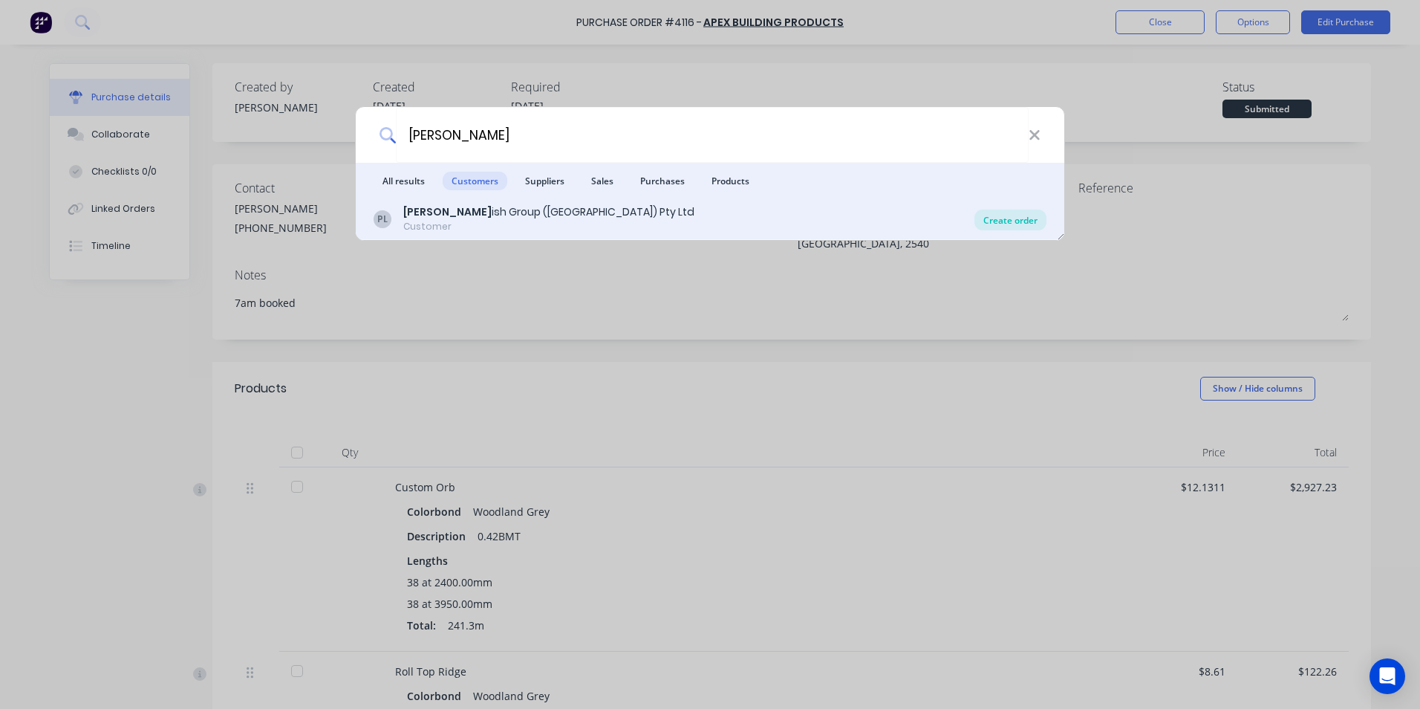
click at [1013, 214] on div "Create order" at bounding box center [1011, 219] width 72 height 21
type textarea "x"
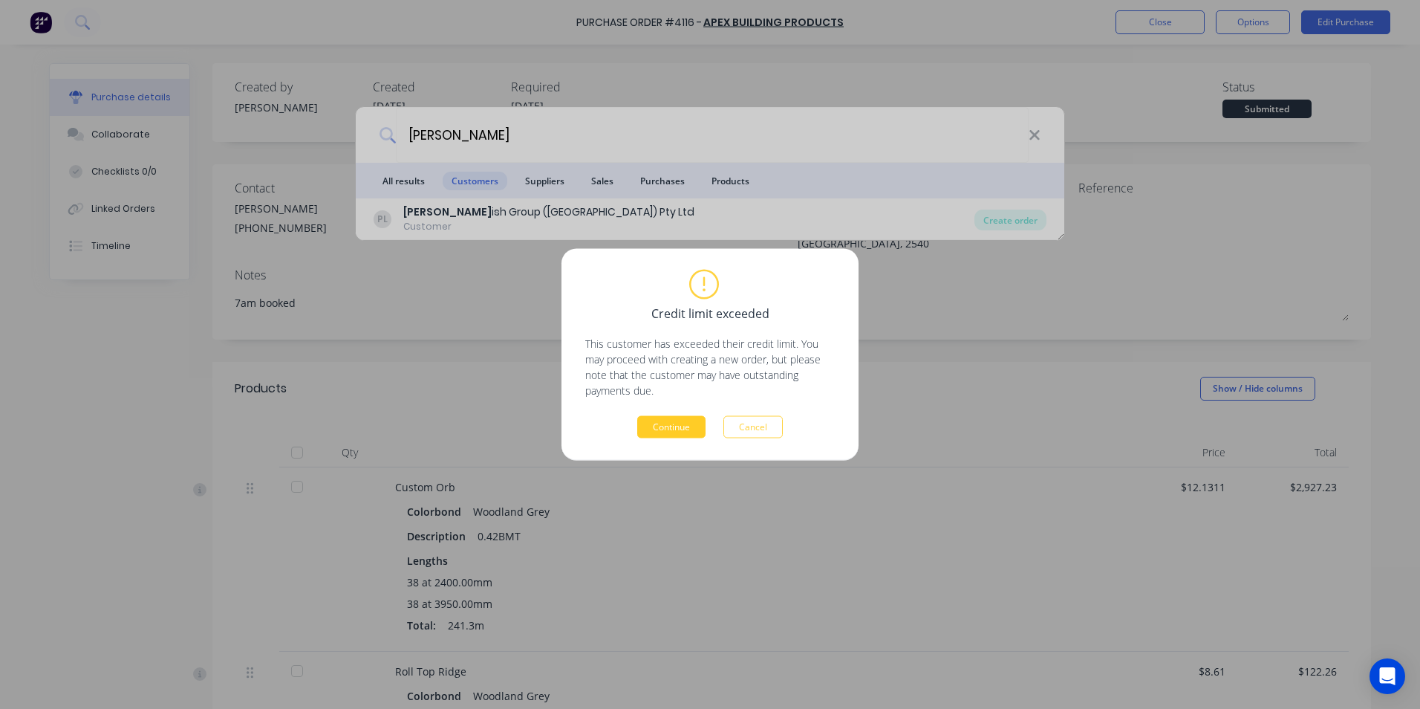
click at [691, 429] on button "Continue" at bounding box center [671, 427] width 68 height 22
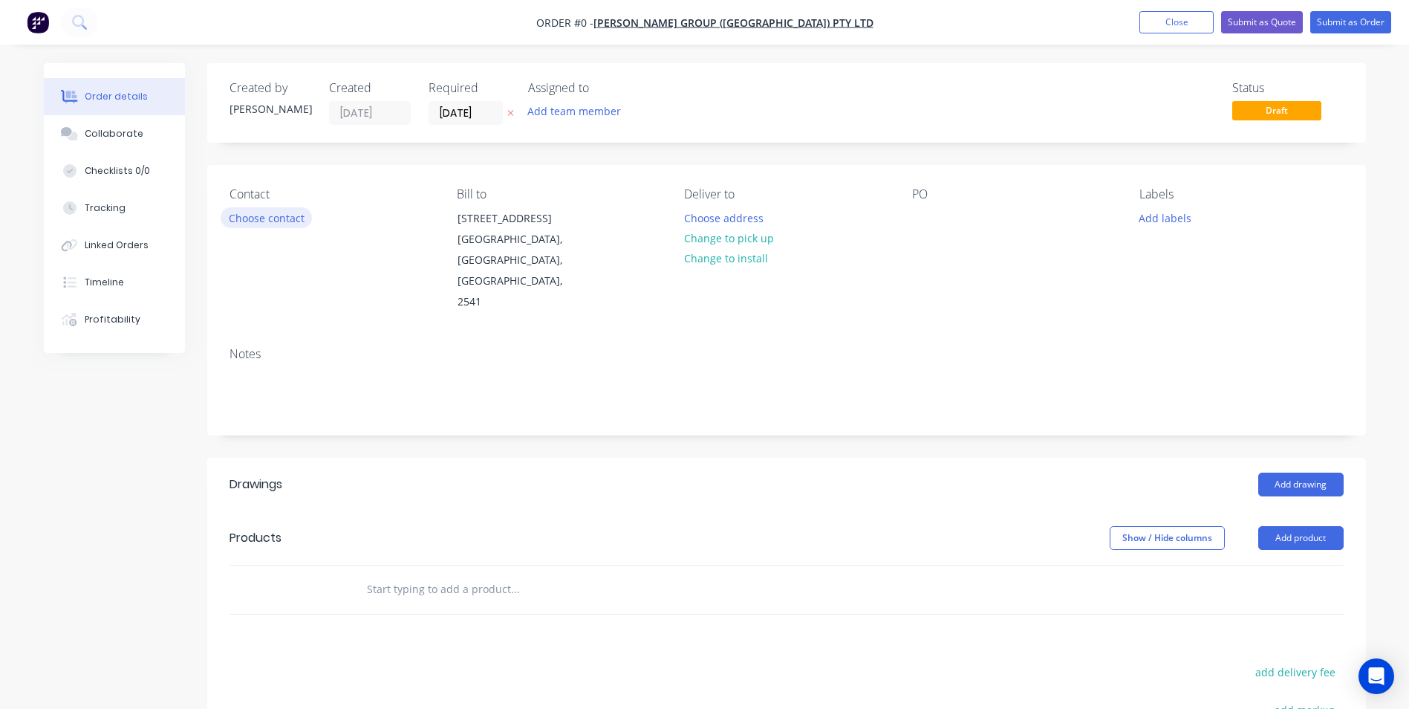
click at [236, 216] on button "Choose contact" at bounding box center [266, 217] width 91 height 20
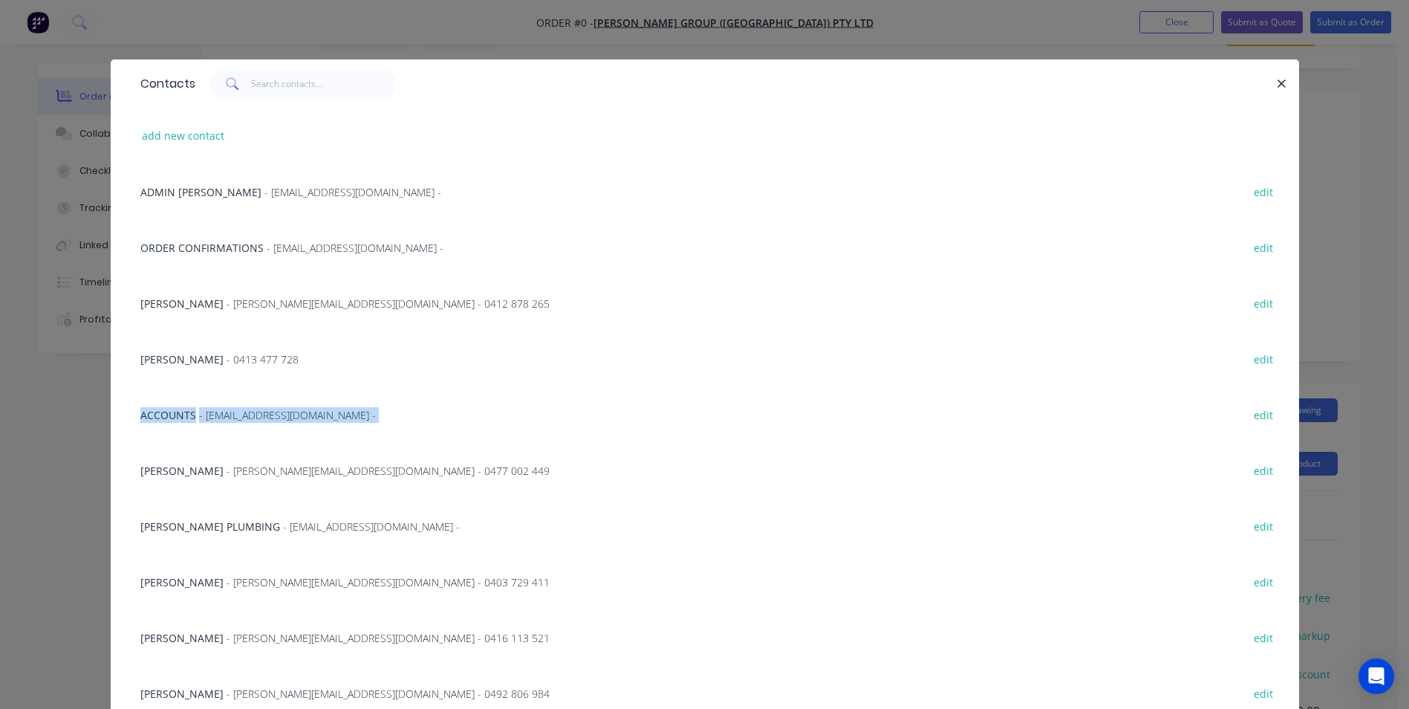
drag, startPoint x: 134, startPoint y: 462, endPoint x: 147, endPoint y: 482, distance: 23.7
click at [147, 482] on div "ADMIN PARRISH - admin@parrishgroup.com.au - edit ORDER CONFIRMATIONS - roofing@…" at bounding box center [705, 441] width 1188 height 557
click at [434, 557] on div "Scott Tait - scott.t@parrishgroup.com.au - 0403 729 411 edit" at bounding box center [705, 581] width 1144 height 56
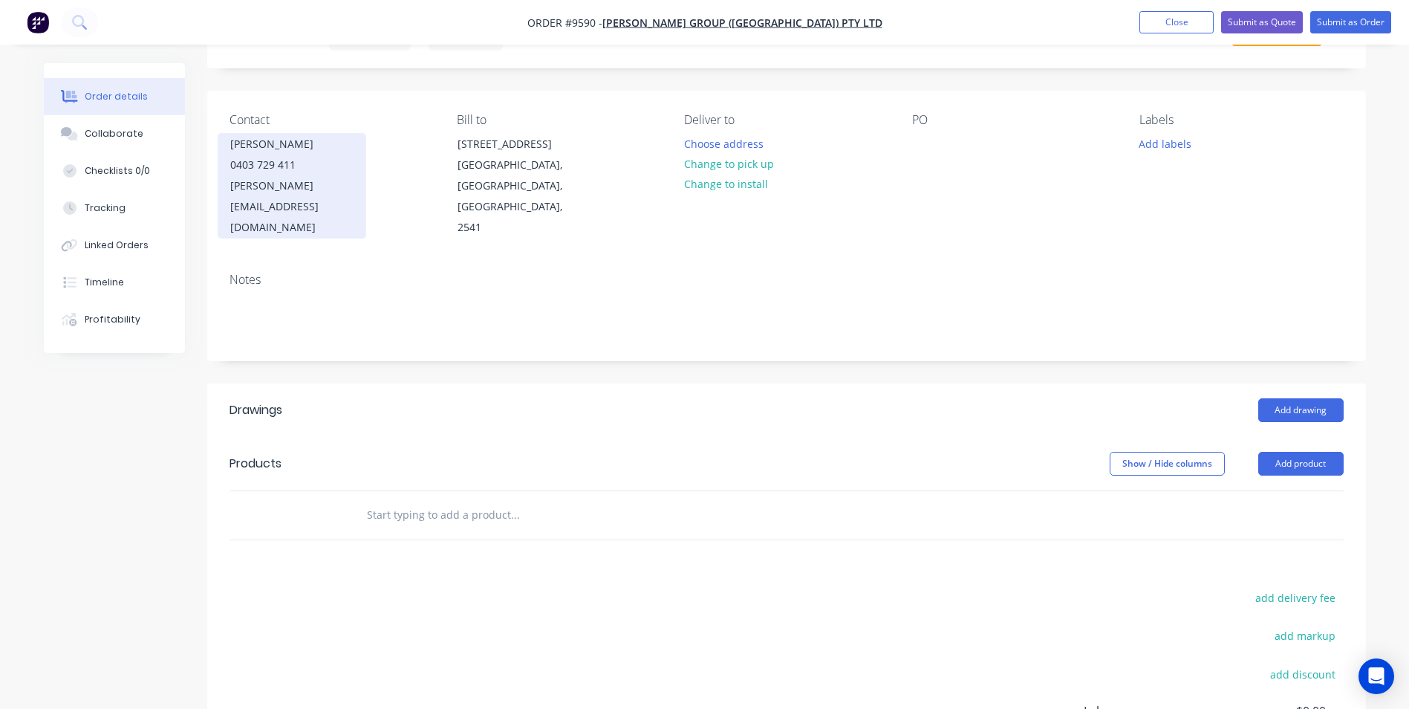
click at [264, 160] on div "0403 729 411" at bounding box center [291, 164] width 123 height 21
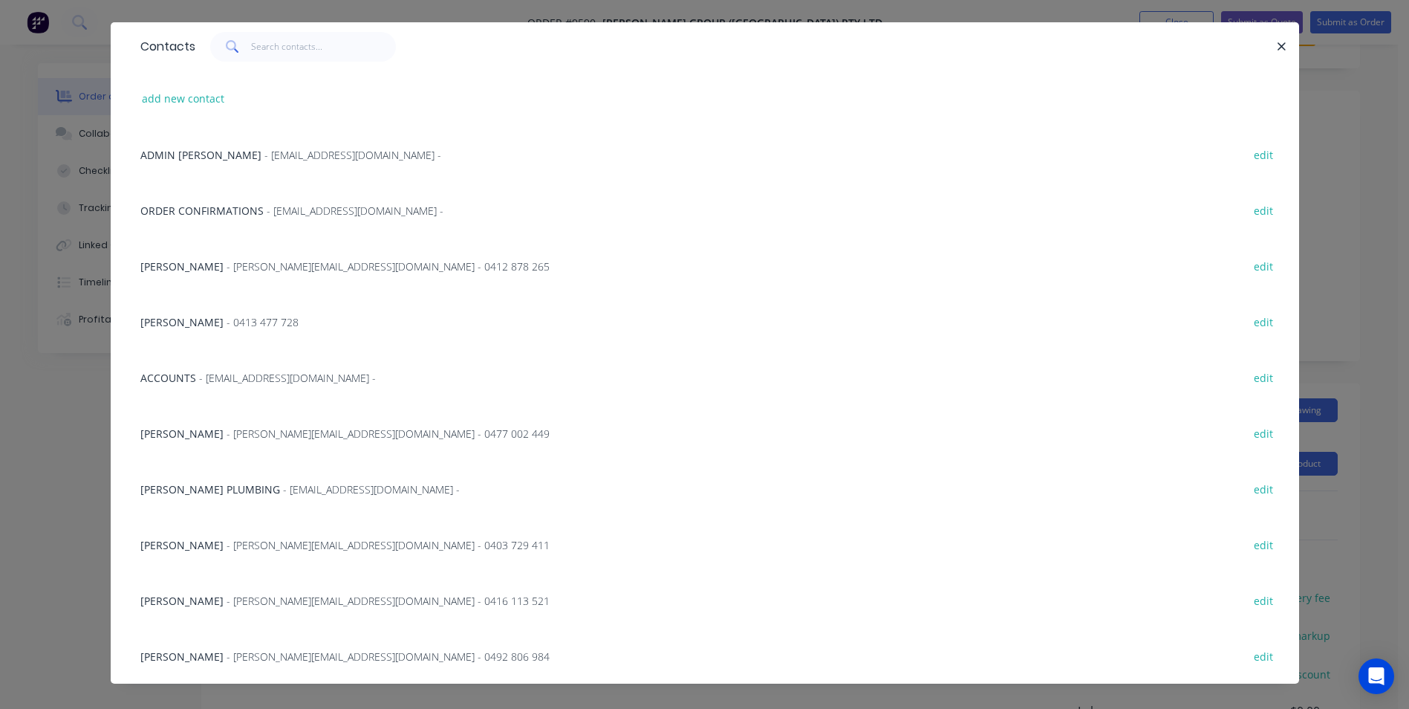
scroll to position [55, 0]
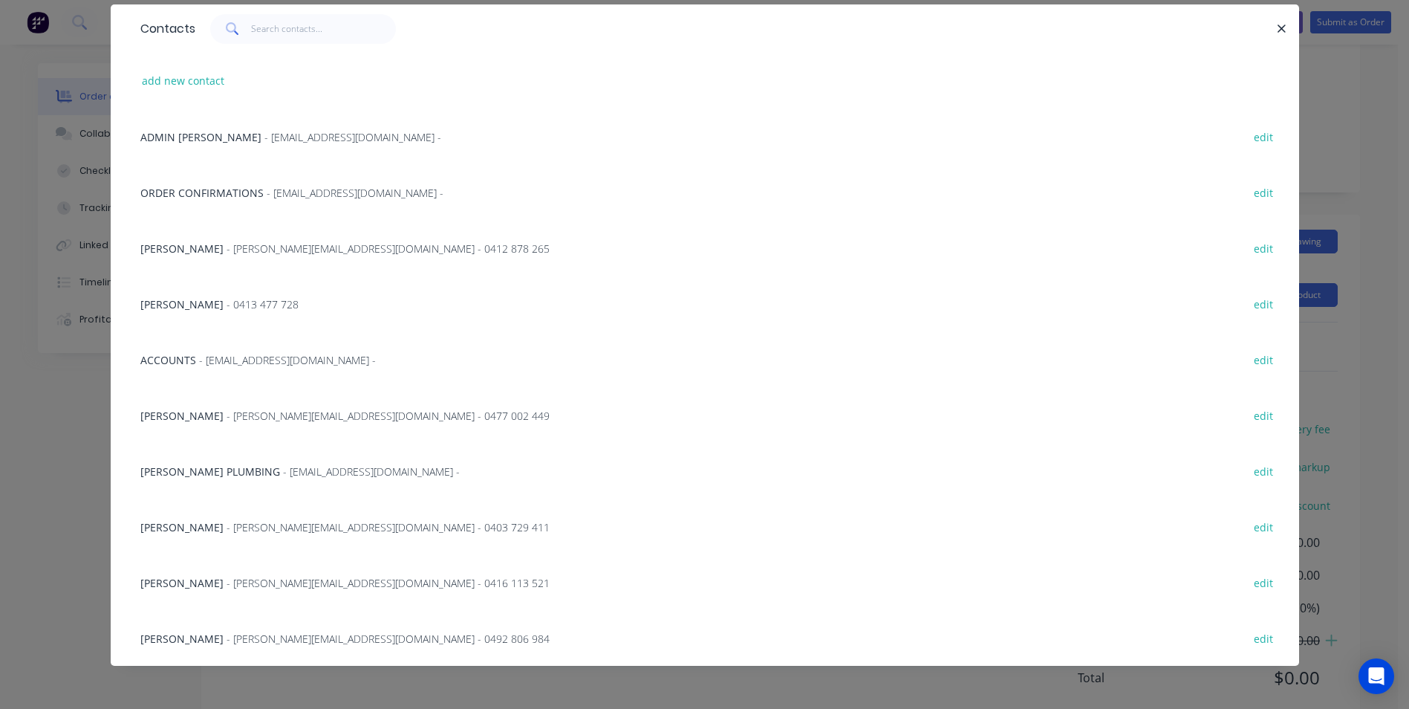
click at [241, 633] on span "- connor@parrishgroup.com.au - 0492 806 984" at bounding box center [388, 638] width 323 height 14
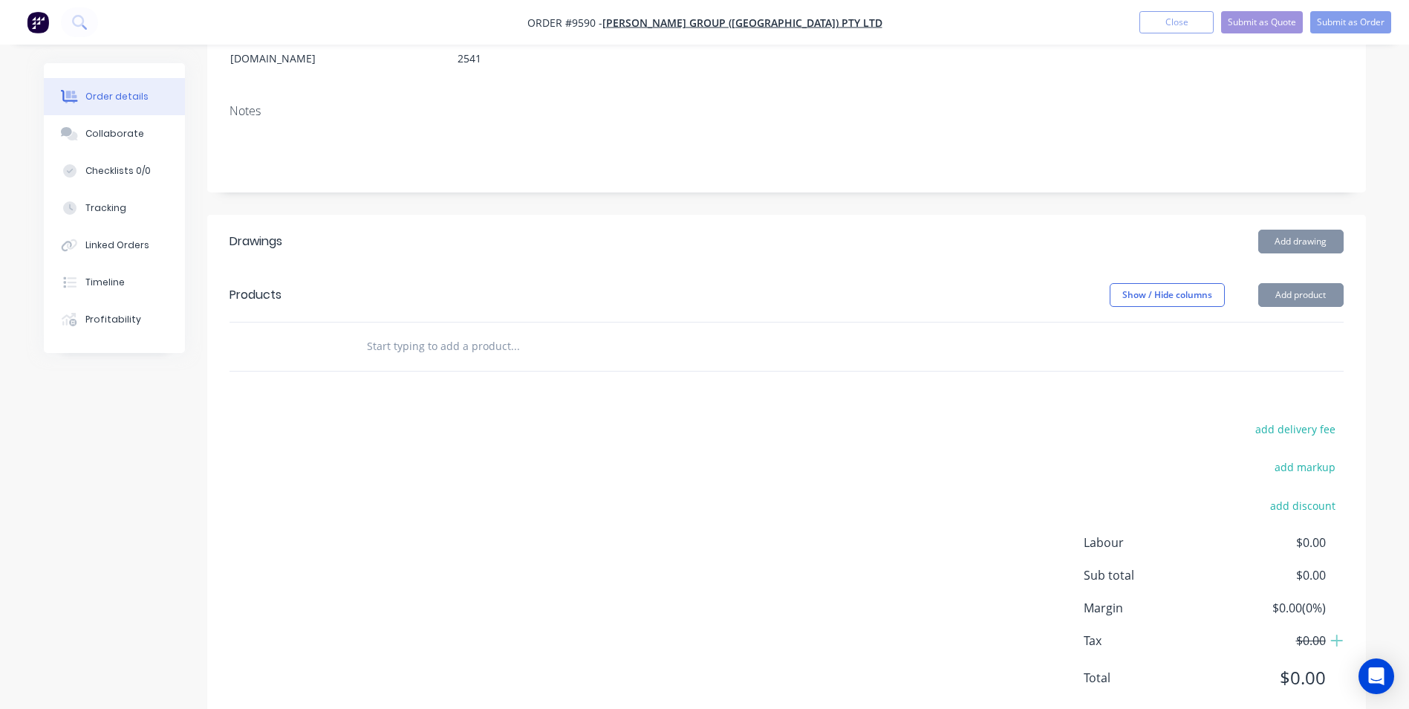
scroll to position [208, 0]
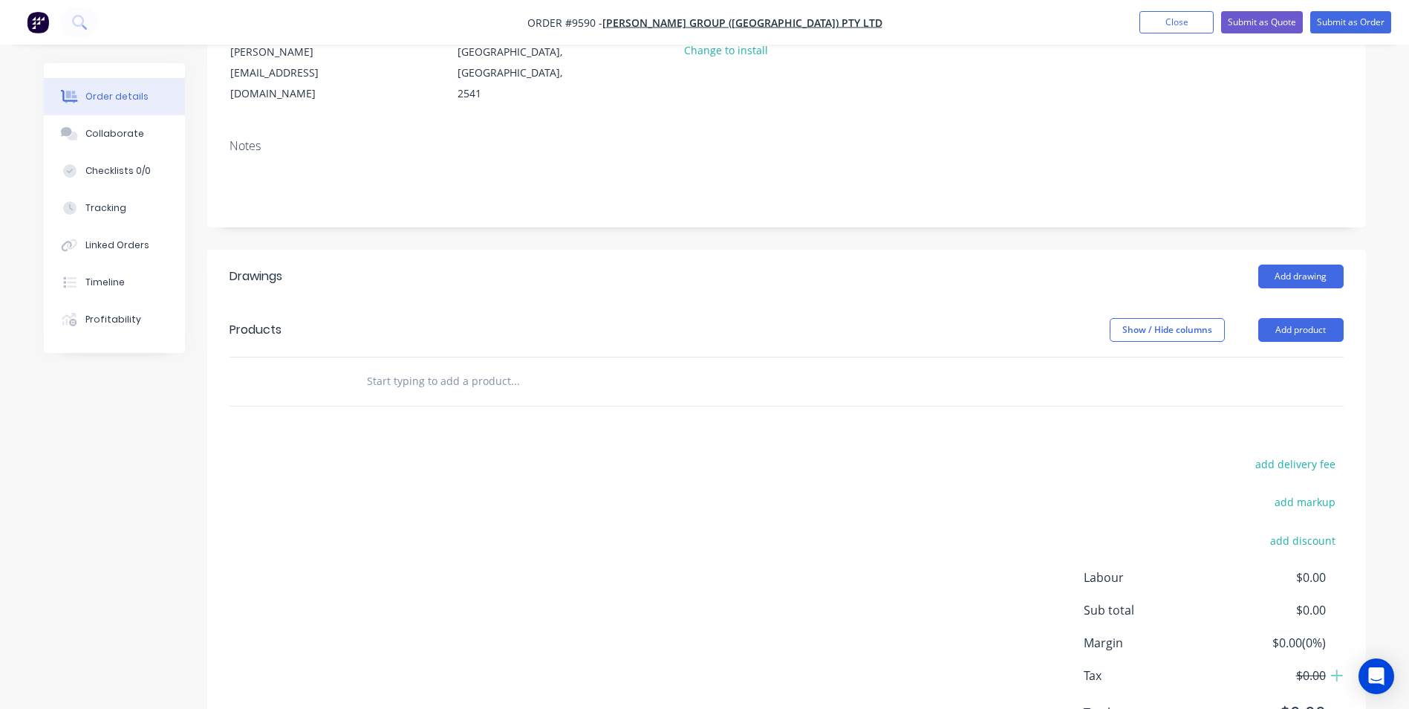
click at [374, 366] on input "text" at bounding box center [514, 381] width 297 height 30
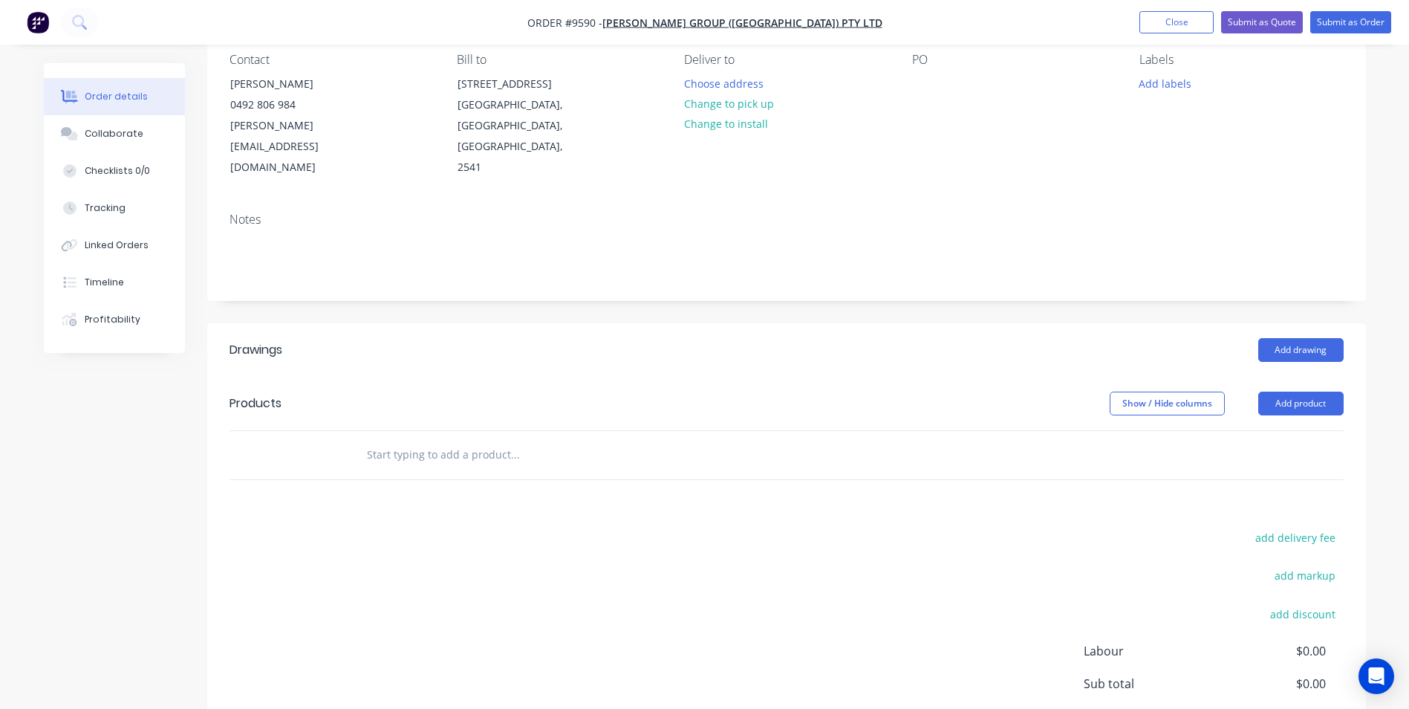
scroll to position [0, 0]
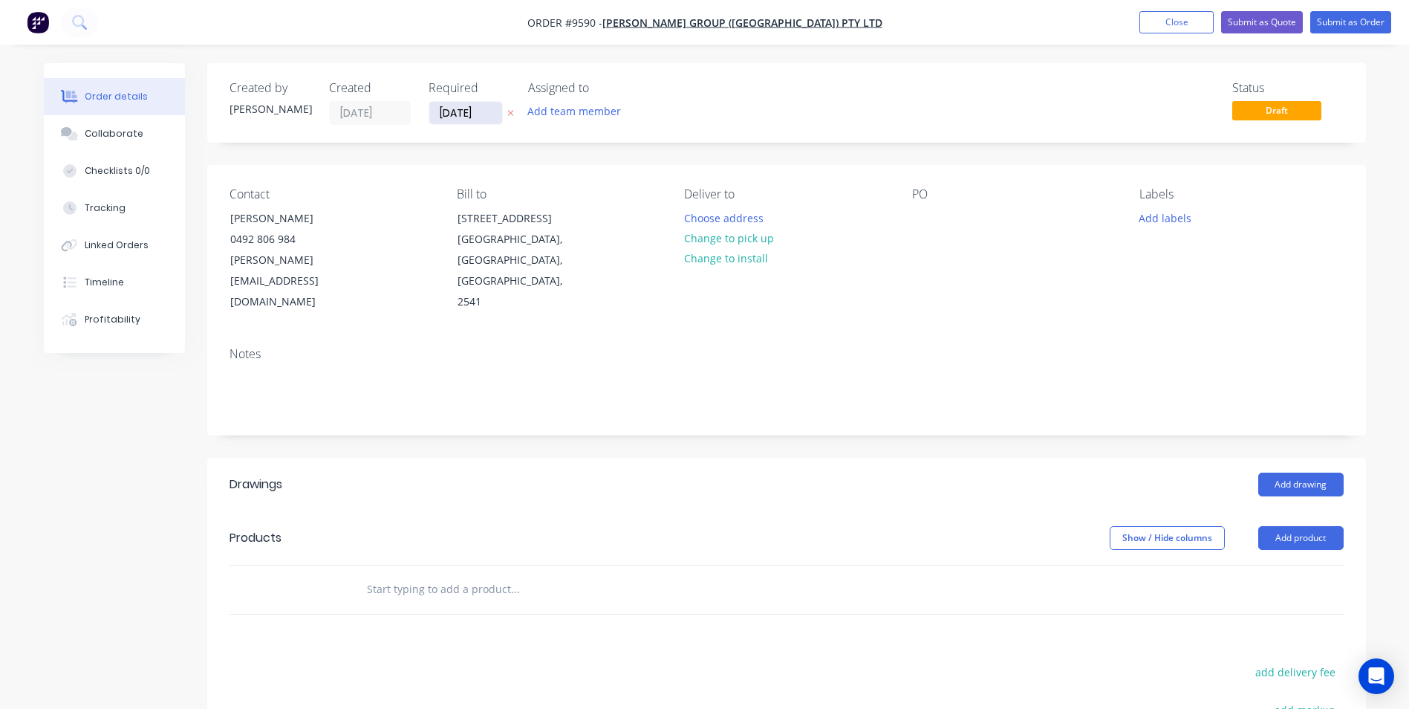
click at [468, 112] on input "[DATE]" at bounding box center [465, 113] width 73 height 22
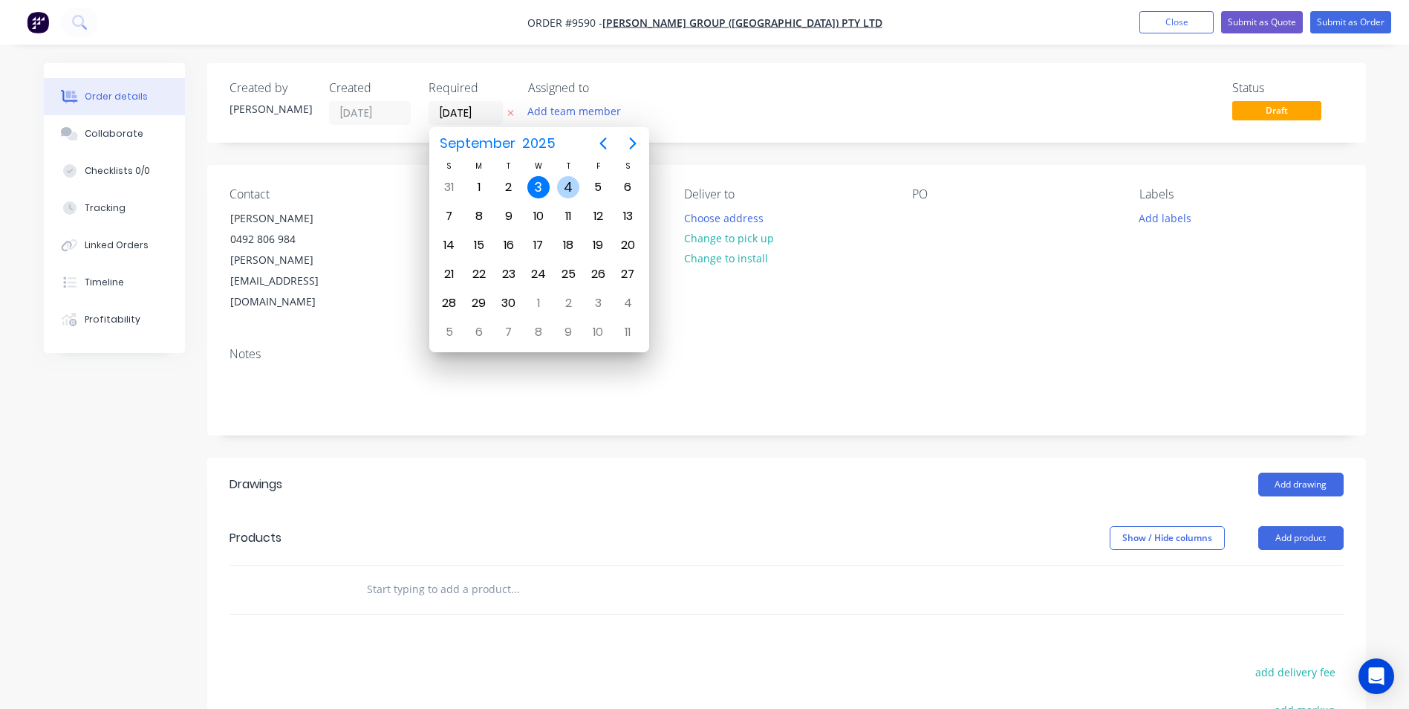
click at [568, 184] on div "4" at bounding box center [568, 187] width 22 height 22
type input "[DATE]"
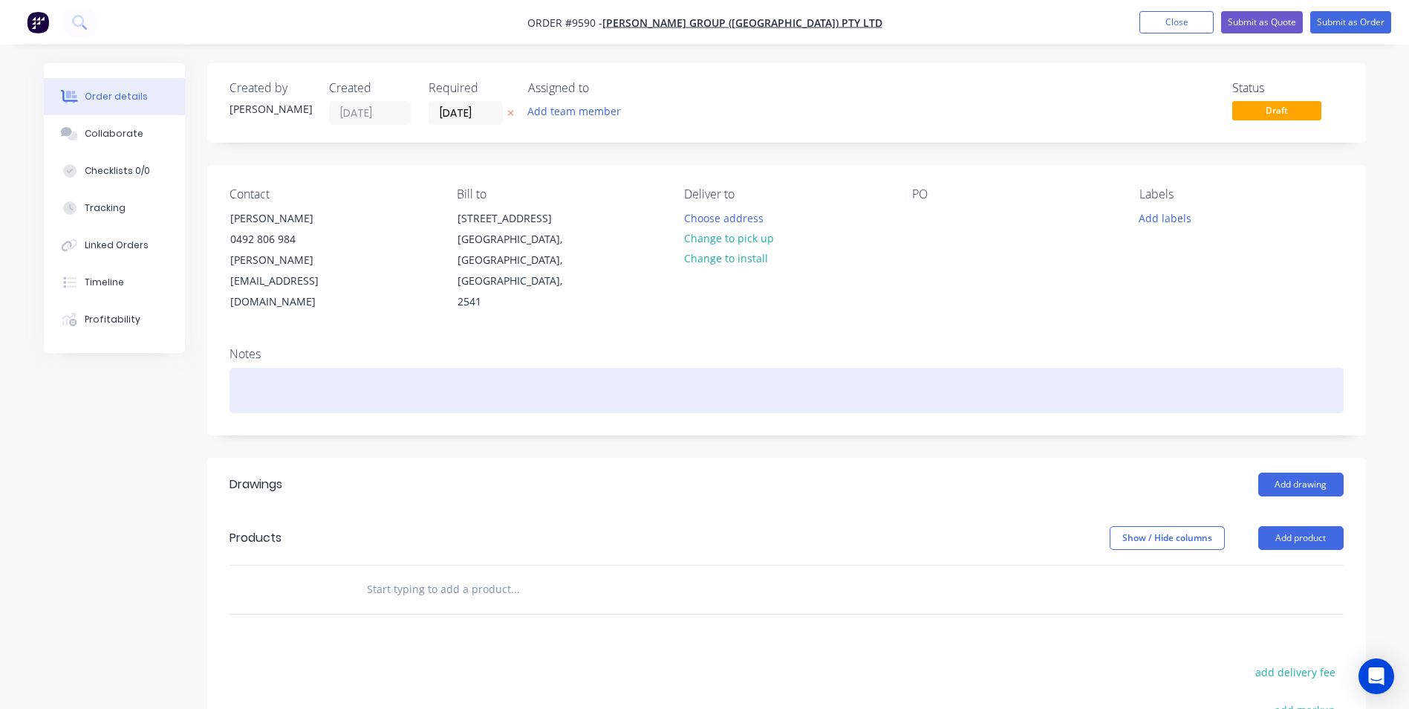
click at [287, 368] on div at bounding box center [787, 390] width 1114 height 45
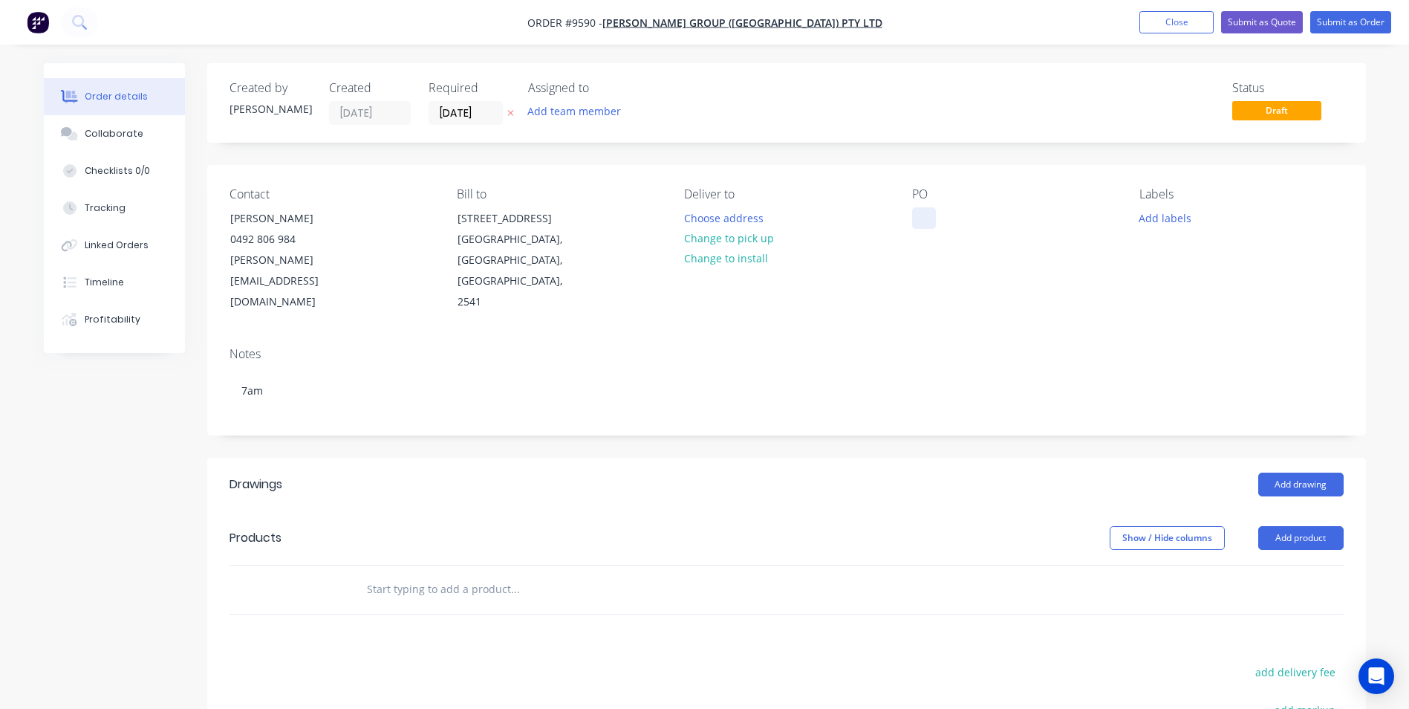
click at [920, 219] on div at bounding box center [924, 218] width 24 height 22
click at [950, 213] on div "1020315" at bounding box center [944, 218] width 65 height 22
click at [1292, 472] on button "Add drawing" at bounding box center [1300, 484] width 85 height 24
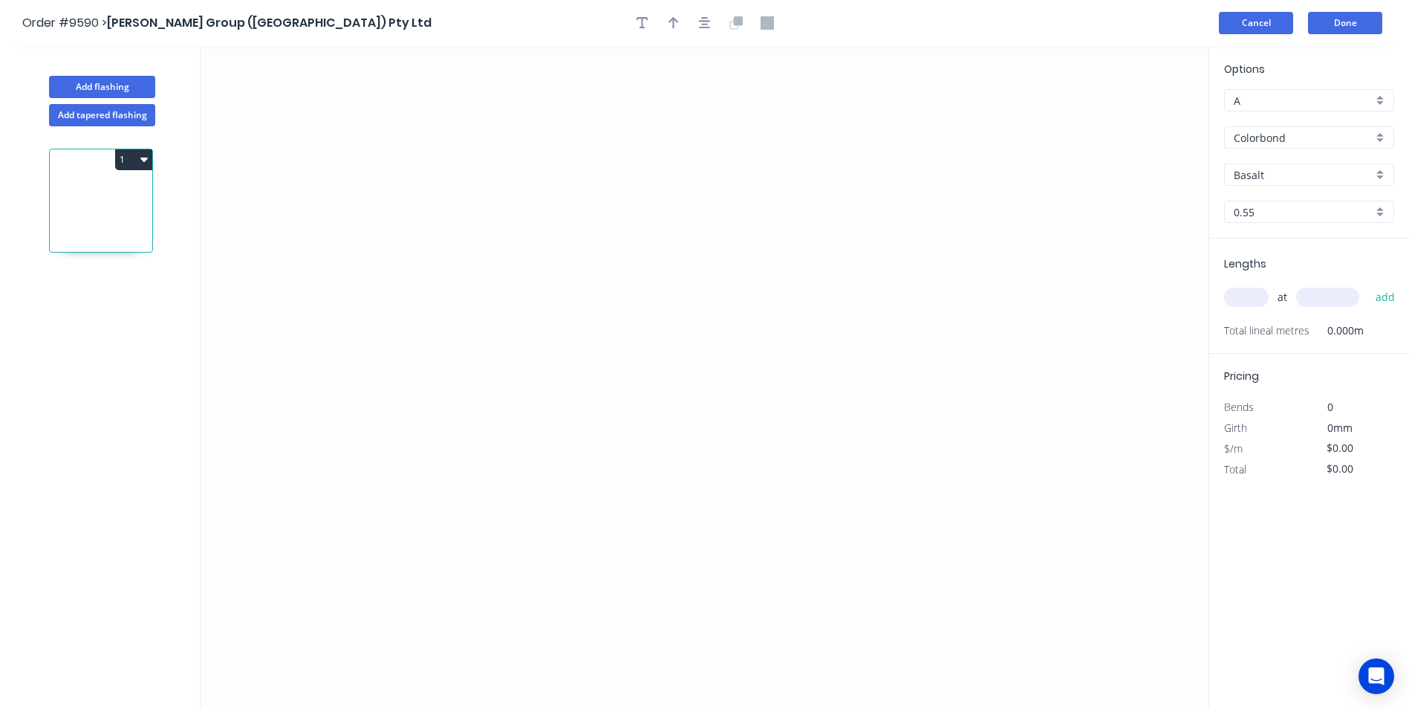
click at [1271, 19] on button "Cancel" at bounding box center [1256, 23] width 74 height 22
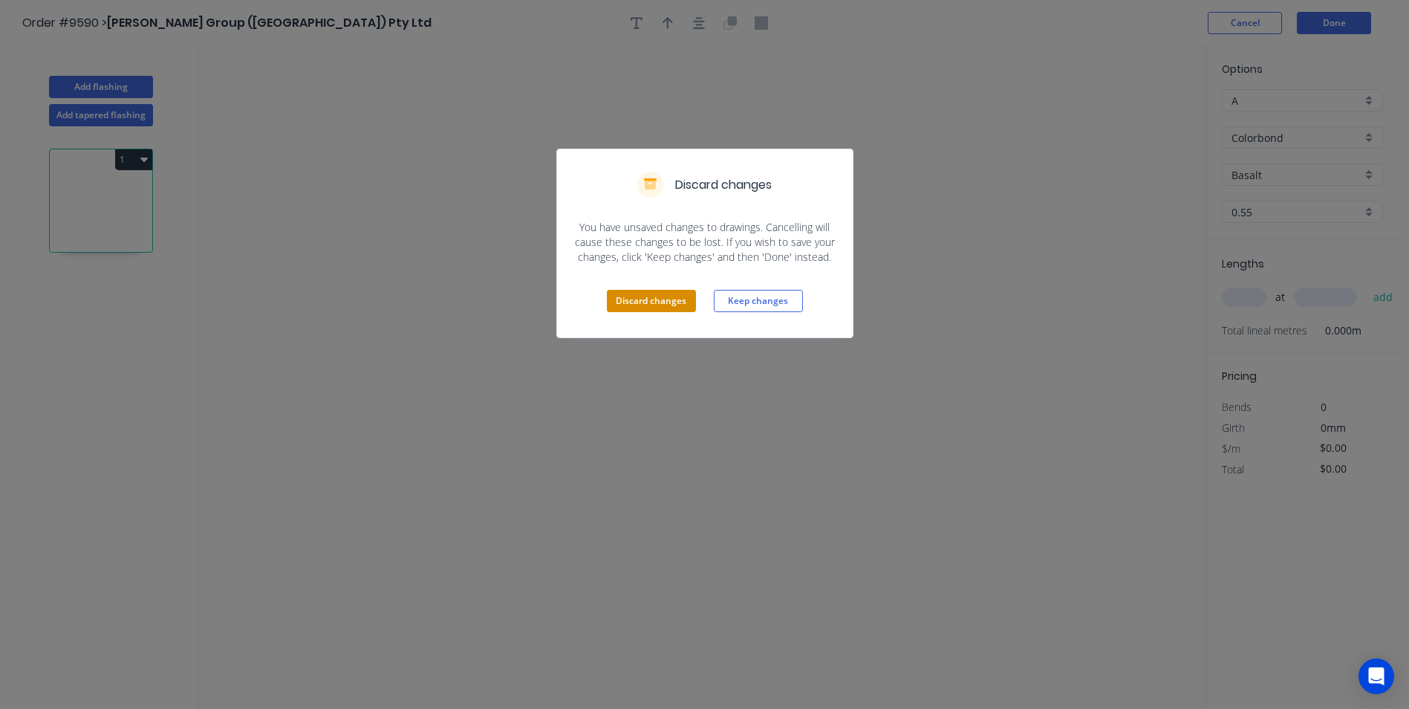
click at [642, 293] on button "Discard changes" at bounding box center [651, 301] width 89 height 22
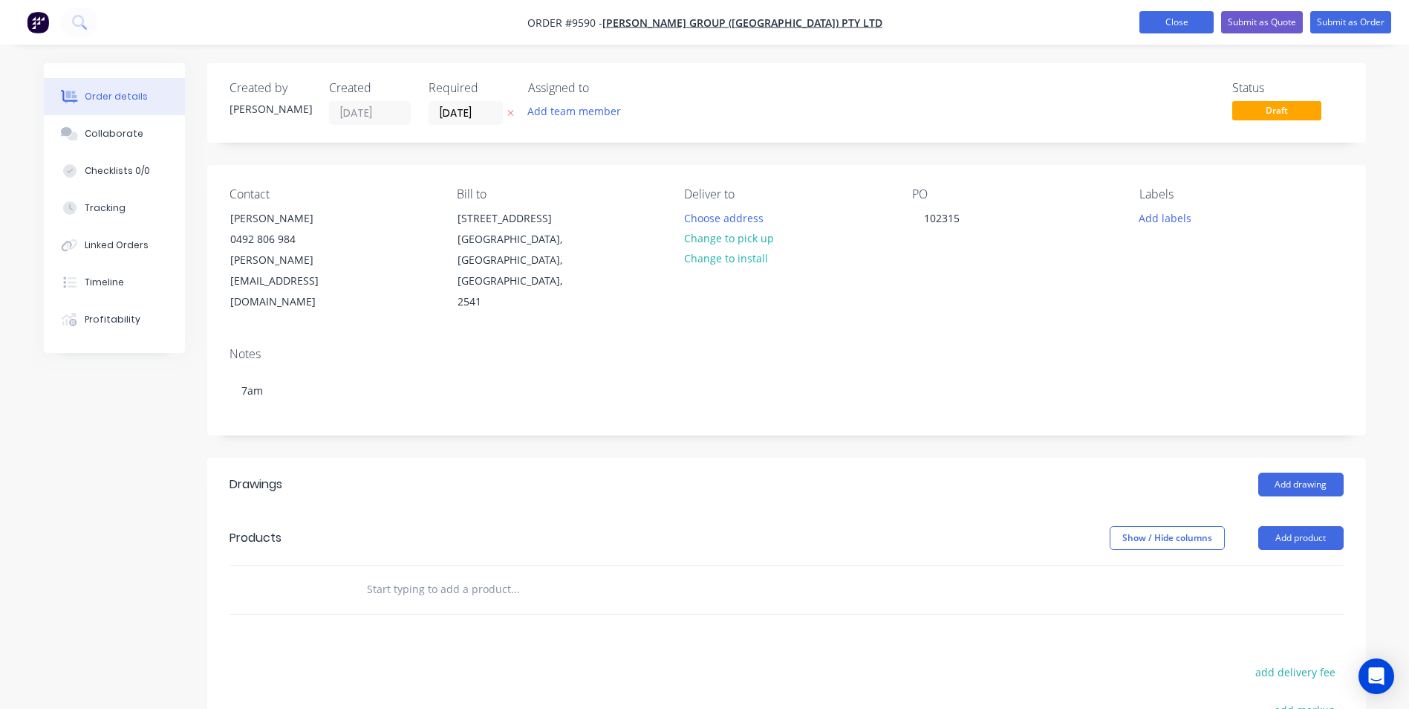
click at [1171, 26] on button "Close" at bounding box center [1176, 22] width 74 height 22
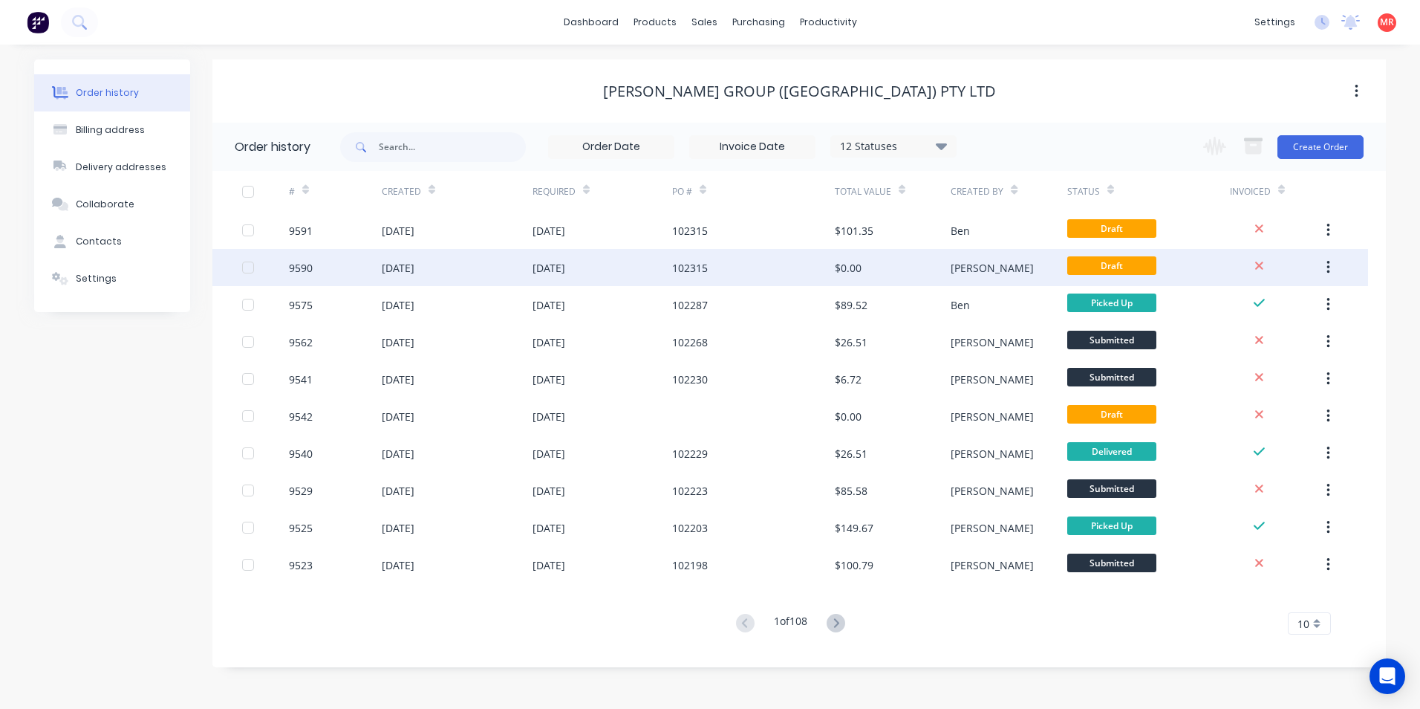
click at [1332, 270] on button "button" at bounding box center [1328, 267] width 35 height 27
click at [1271, 302] on div "Archive" at bounding box center [1275, 307] width 114 height 22
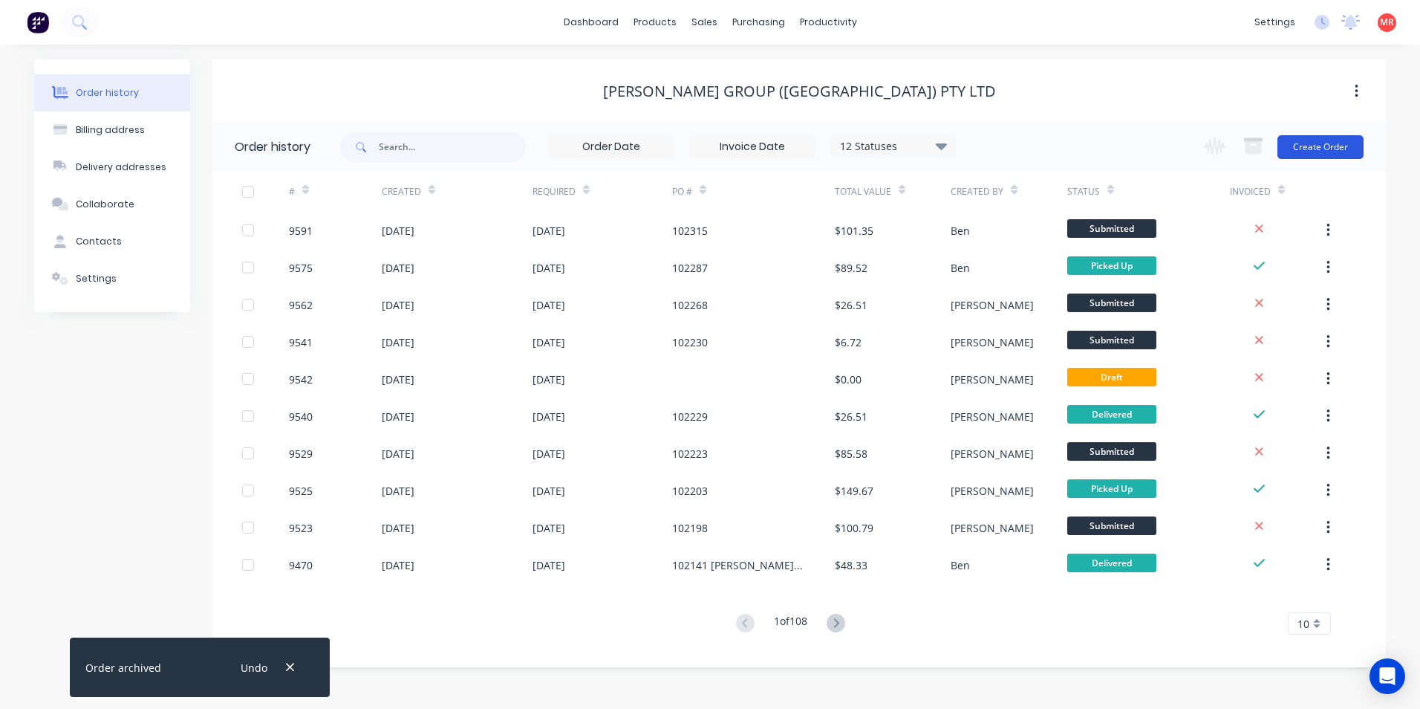
click at [1298, 152] on button "Create Order" at bounding box center [1321, 147] width 86 height 24
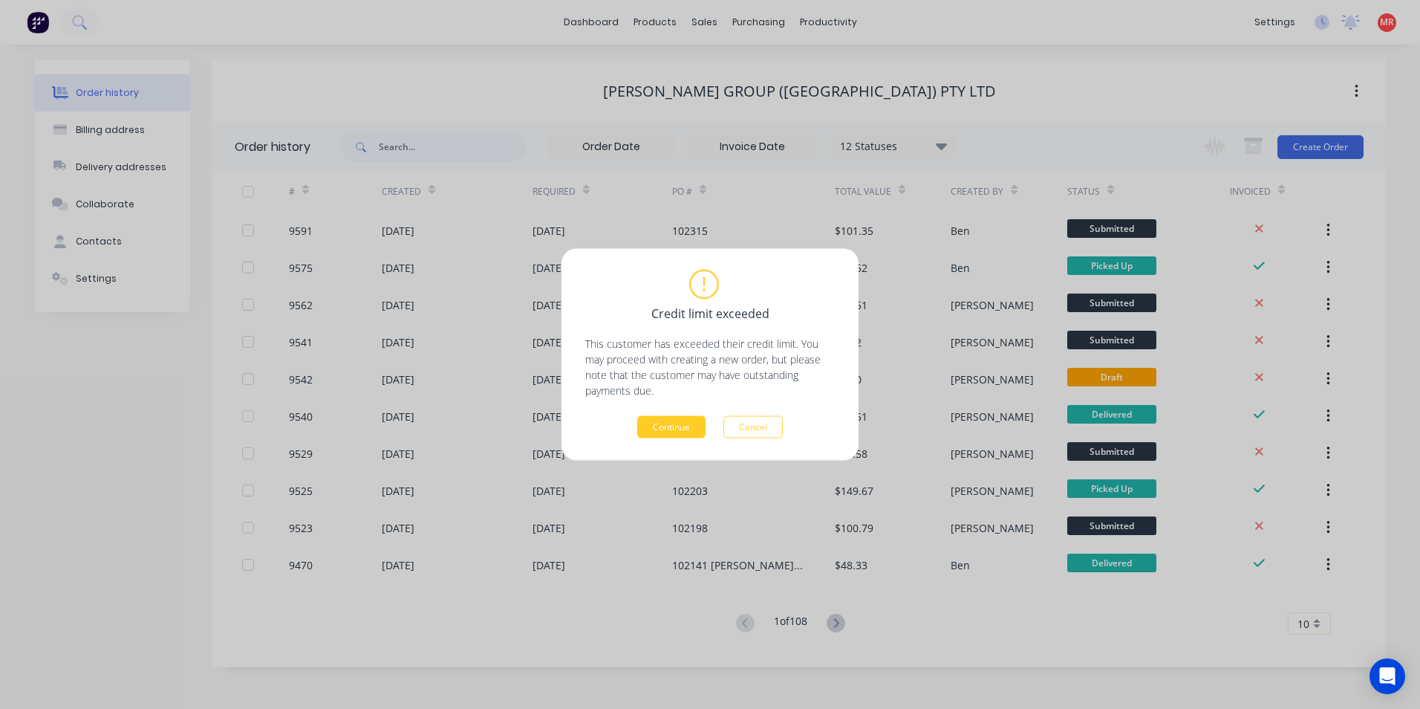
click at [658, 416] on button "Continue" at bounding box center [671, 427] width 68 height 22
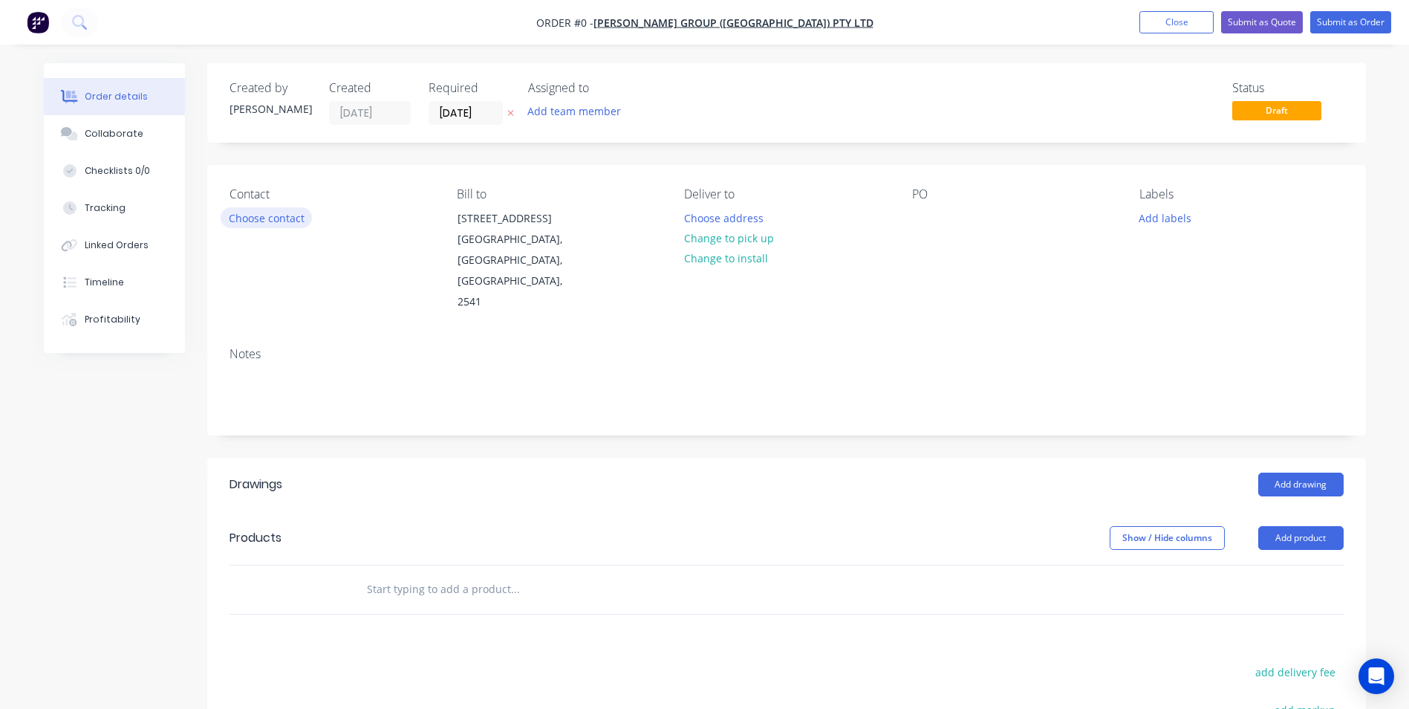
click at [247, 221] on button "Choose contact" at bounding box center [266, 217] width 91 height 20
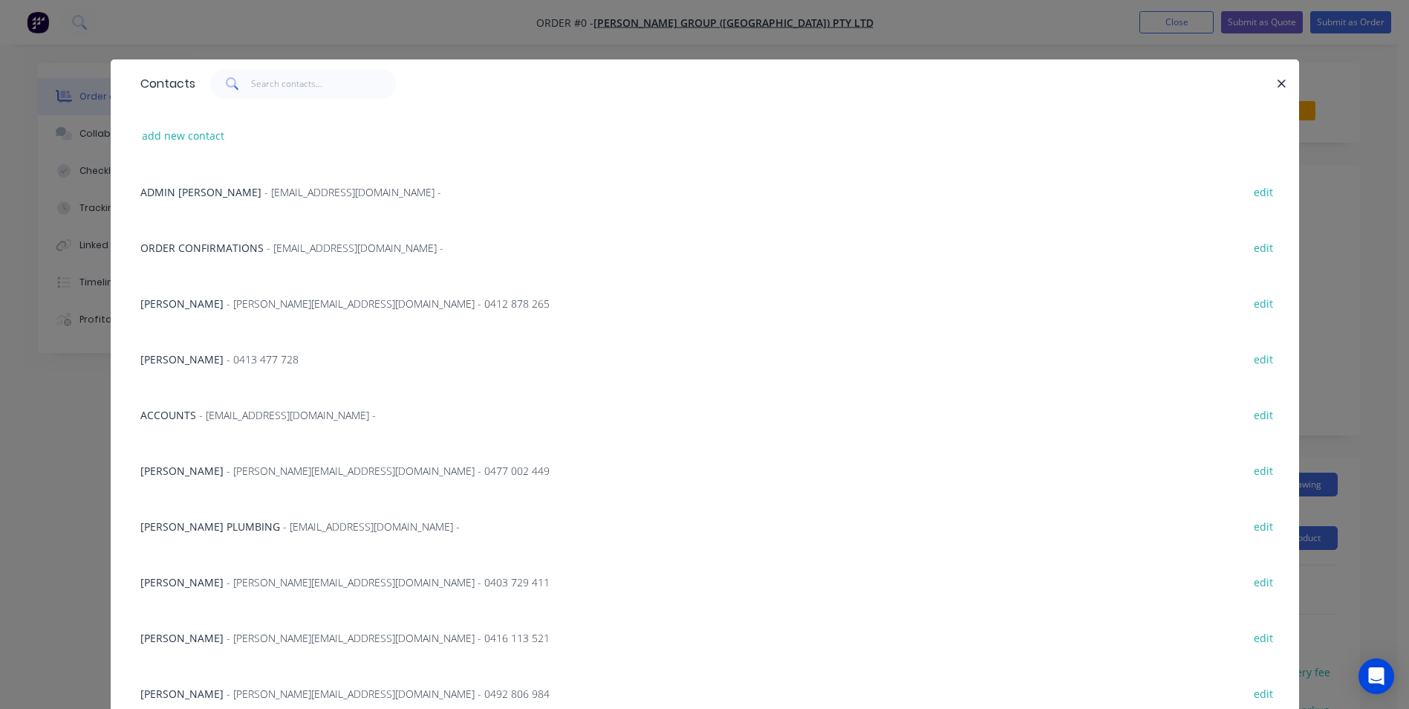
click at [235, 256] on div "ORDER CONFIRMATIONS - roofing@parrishgroup.com.au - edit" at bounding box center [705, 247] width 1144 height 56
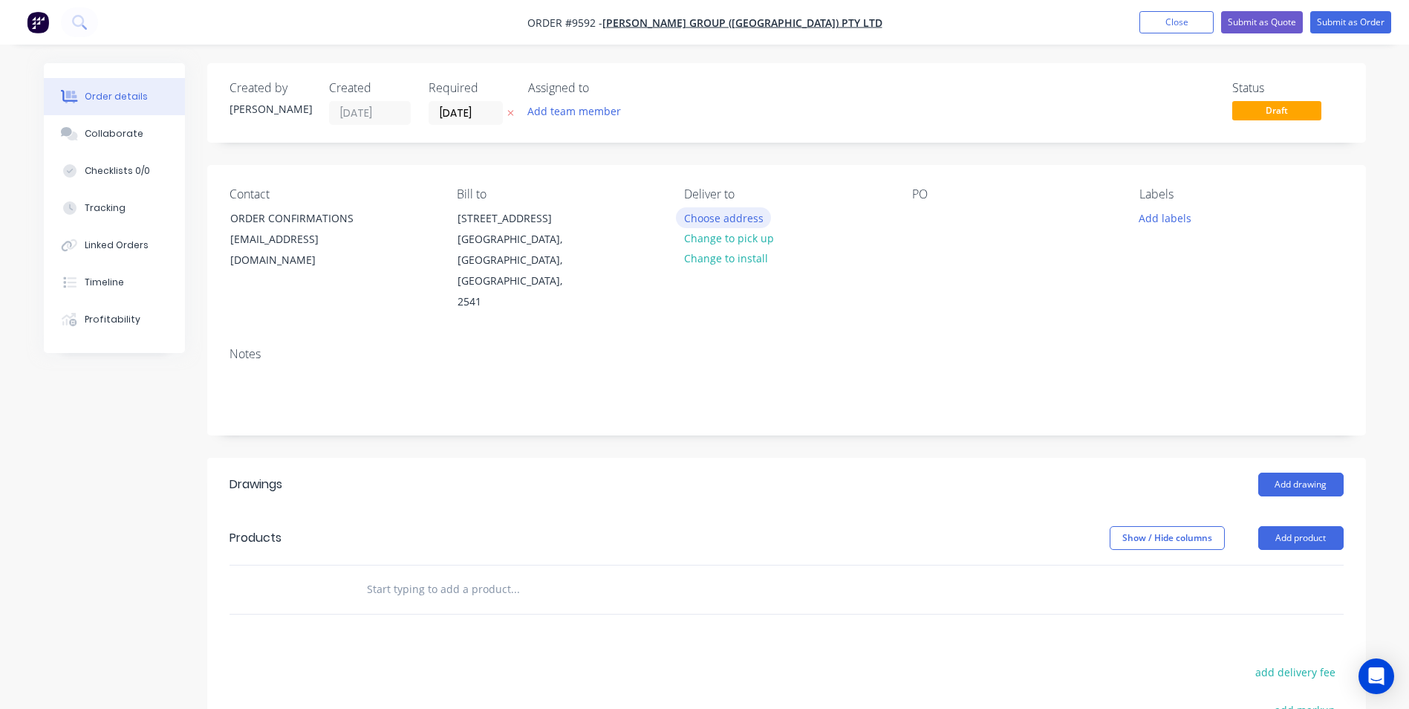
click at [686, 219] on button "Choose address" at bounding box center [723, 217] width 95 height 20
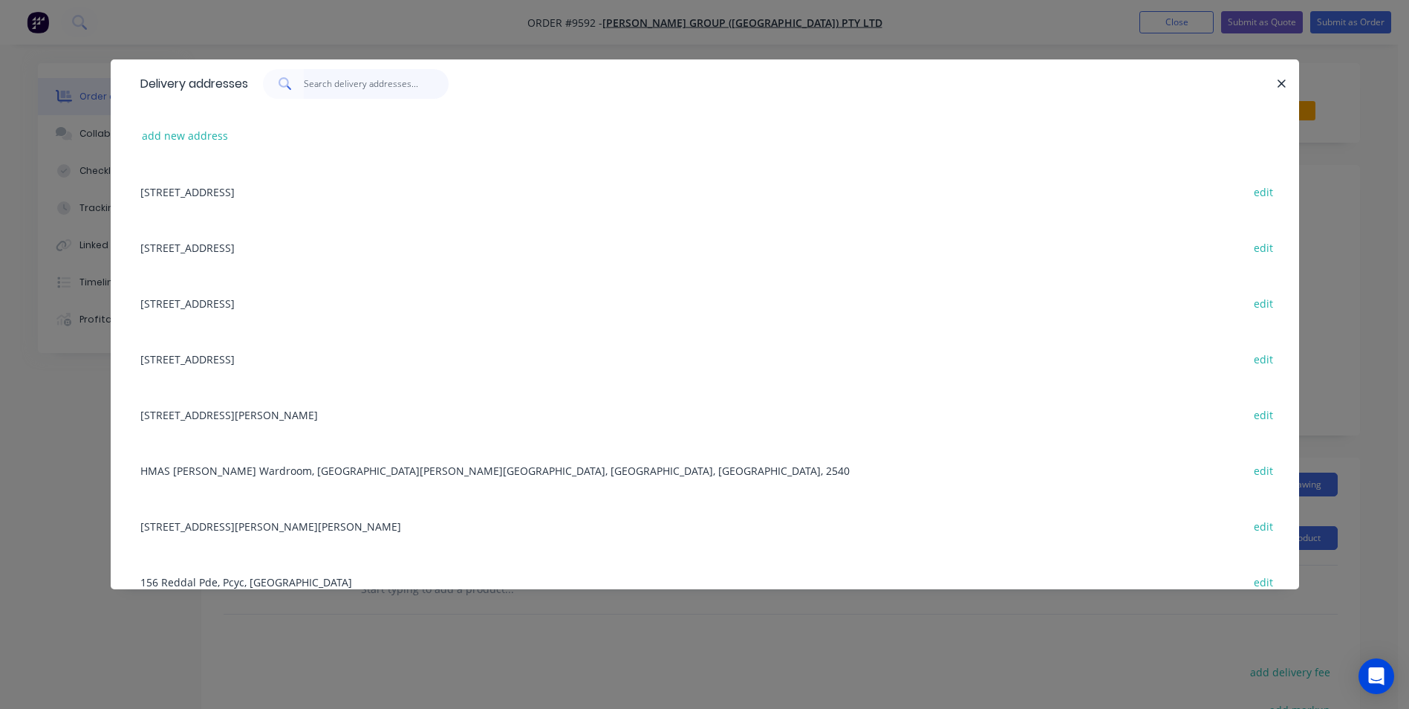
click at [437, 83] on input "text" at bounding box center [376, 84] width 145 height 30
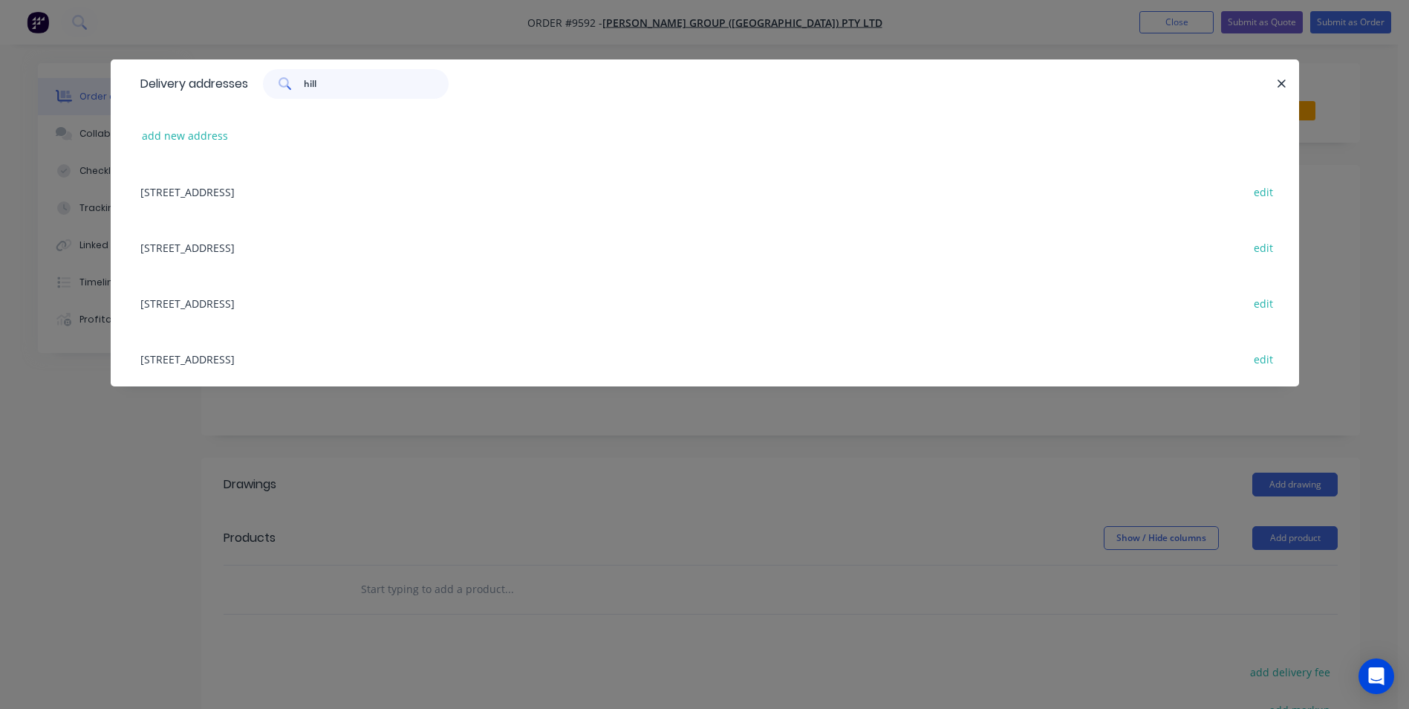
type input "hill"
click at [329, 245] on div "94 Hillcrest Ave, South Nowra, New South Wales, Australia, 2541 edit" at bounding box center [705, 247] width 1144 height 56
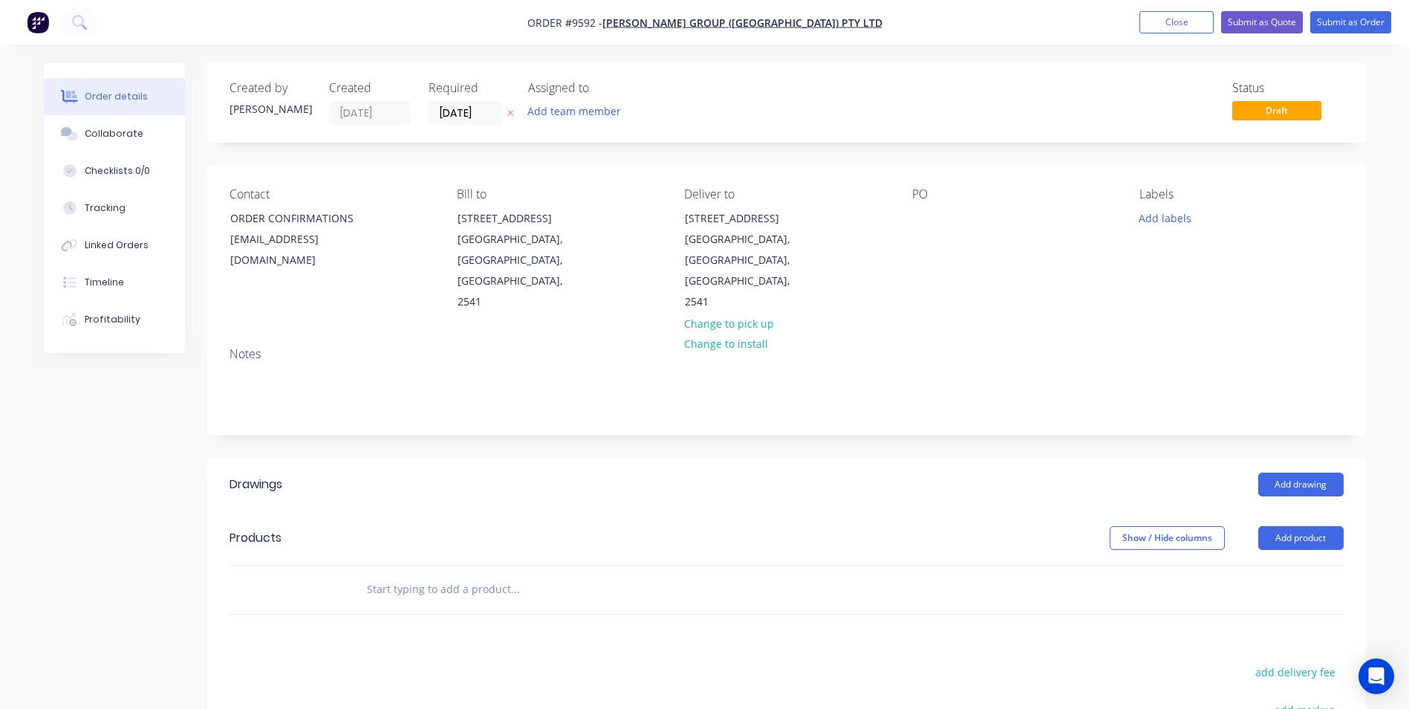
click at [451, 102] on label "[DATE]" at bounding box center [466, 113] width 74 height 24
click at [451, 102] on input "[DATE]" at bounding box center [465, 113] width 73 height 22
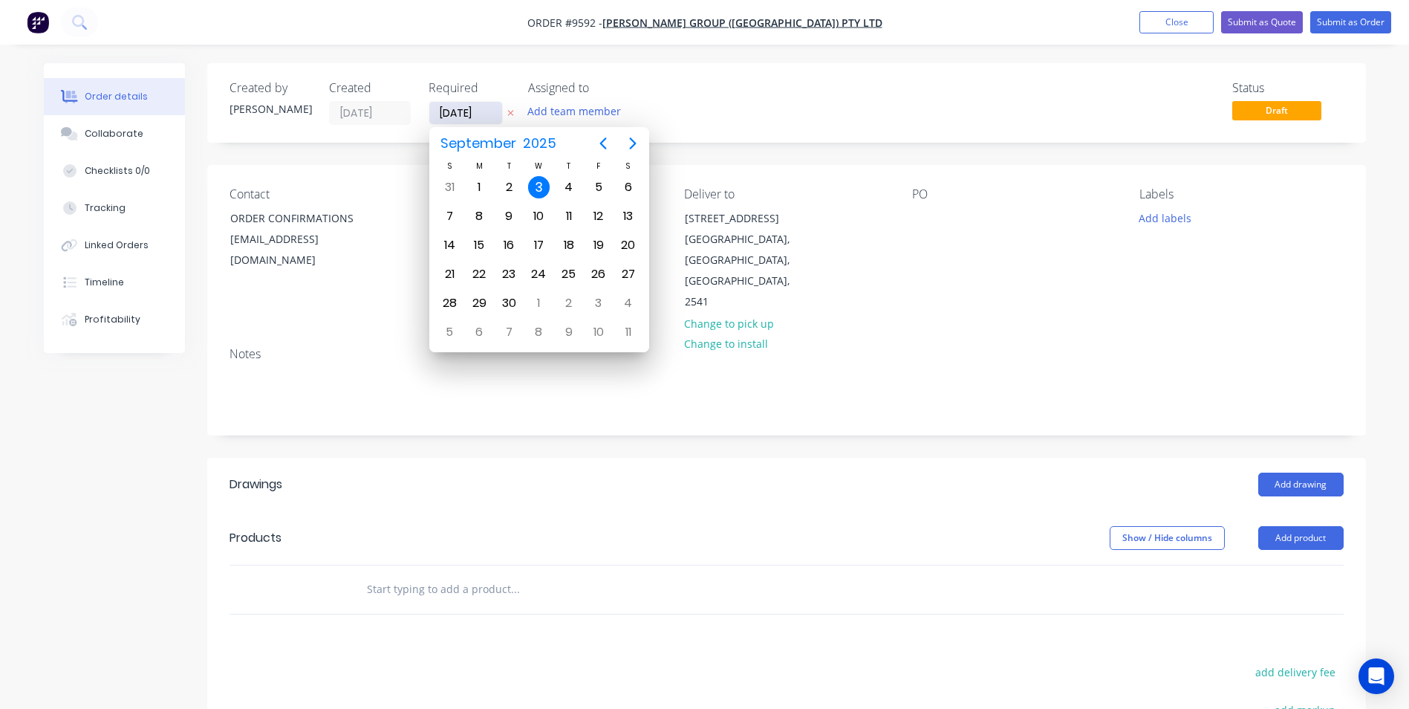
click at [453, 109] on input "[DATE]" at bounding box center [465, 113] width 73 height 22
click at [568, 187] on div "4" at bounding box center [568, 187] width 22 height 22
type input "[DATE]"
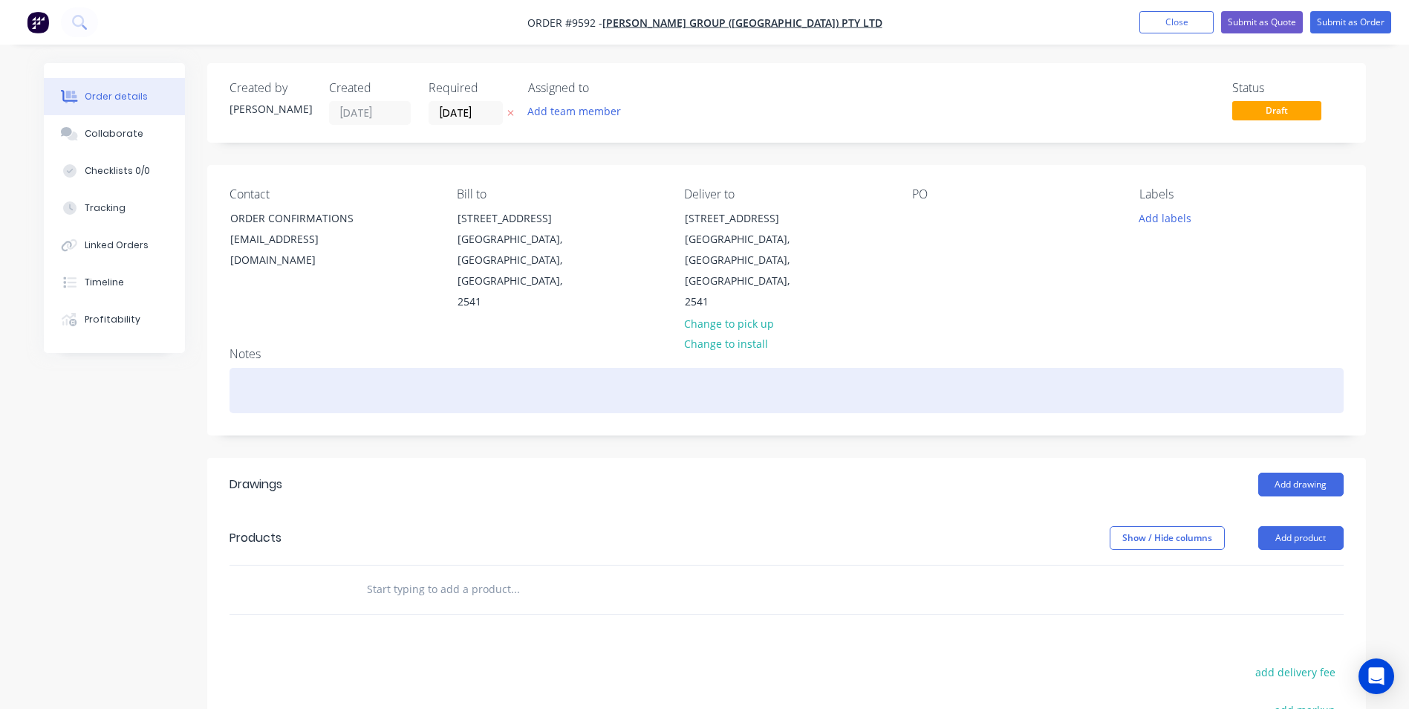
click at [279, 368] on div at bounding box center [787, 390] width 1114 height 45
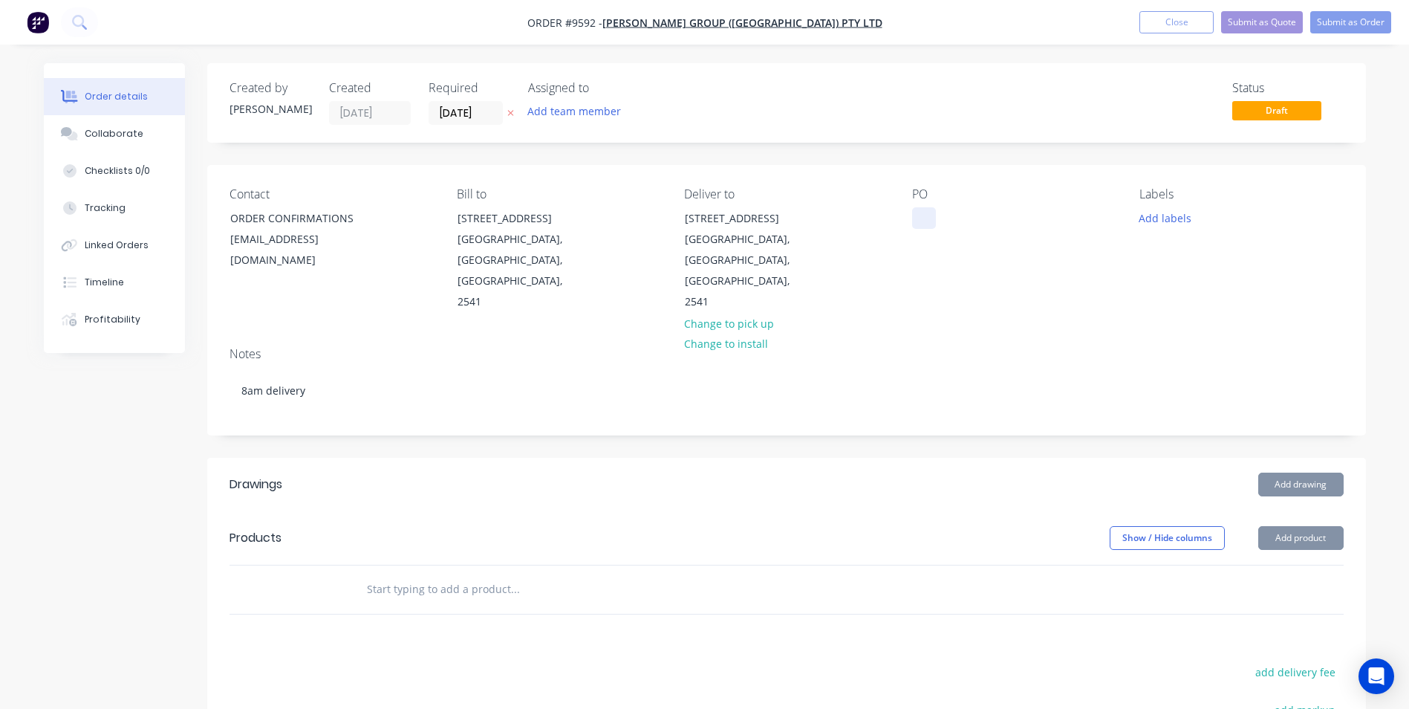
click at [925, 215] on div at bounding box center [924, 218] width 24 height 22
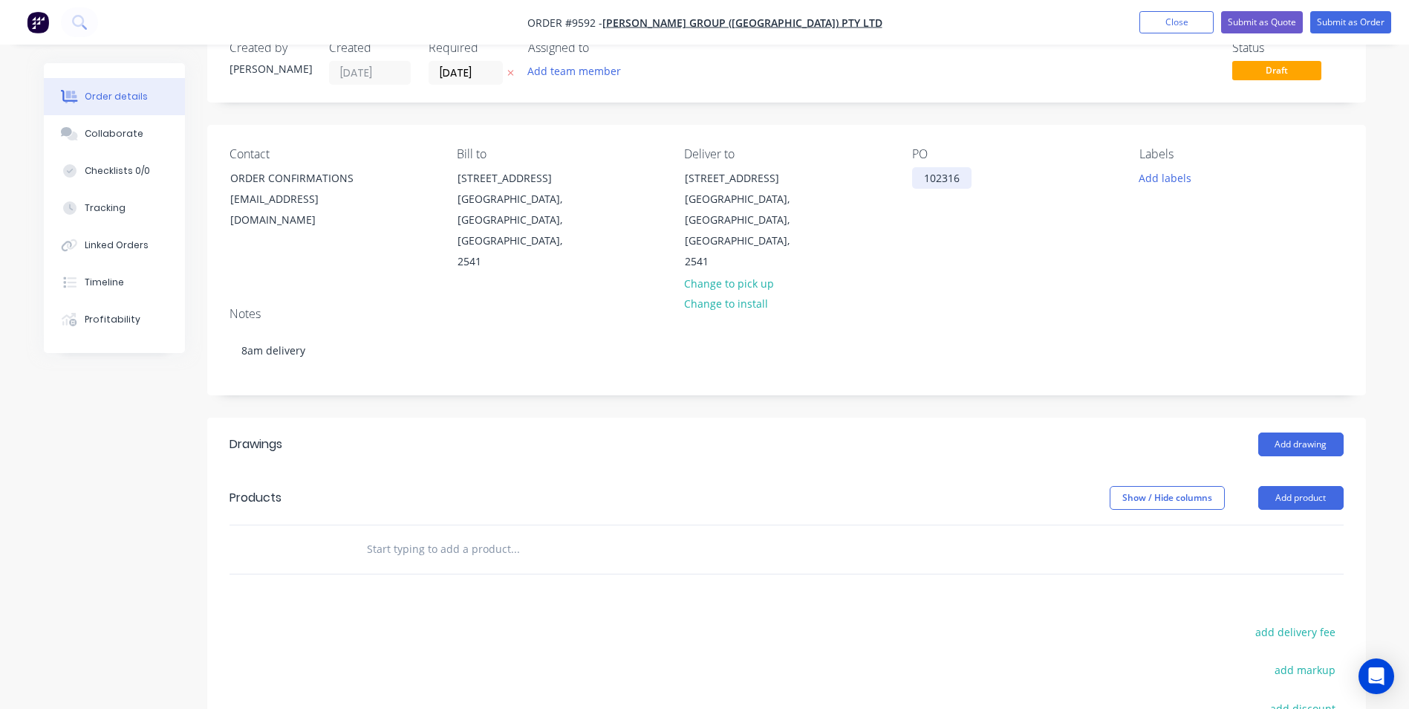
scroll to position [74, 0]
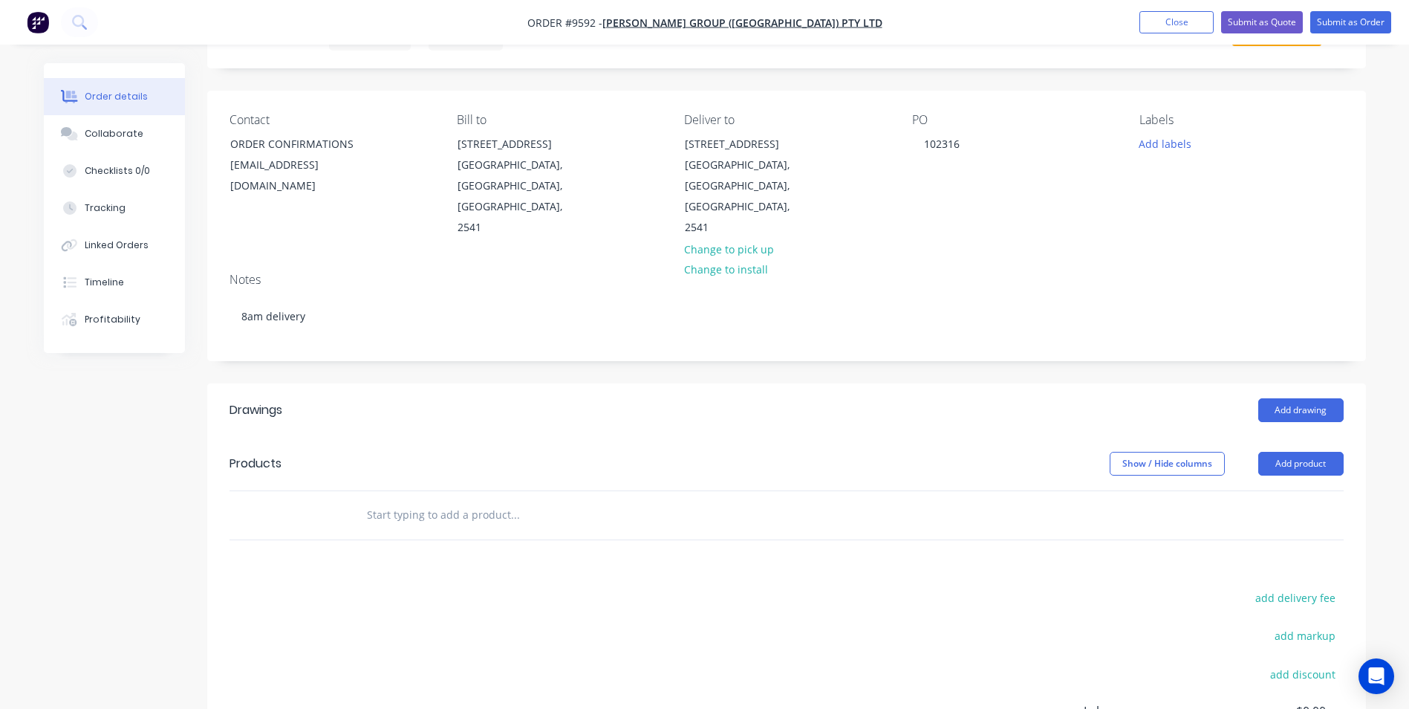
click at [406, 500] on input "text" at bounding box center [514, 515] width 297 height 30
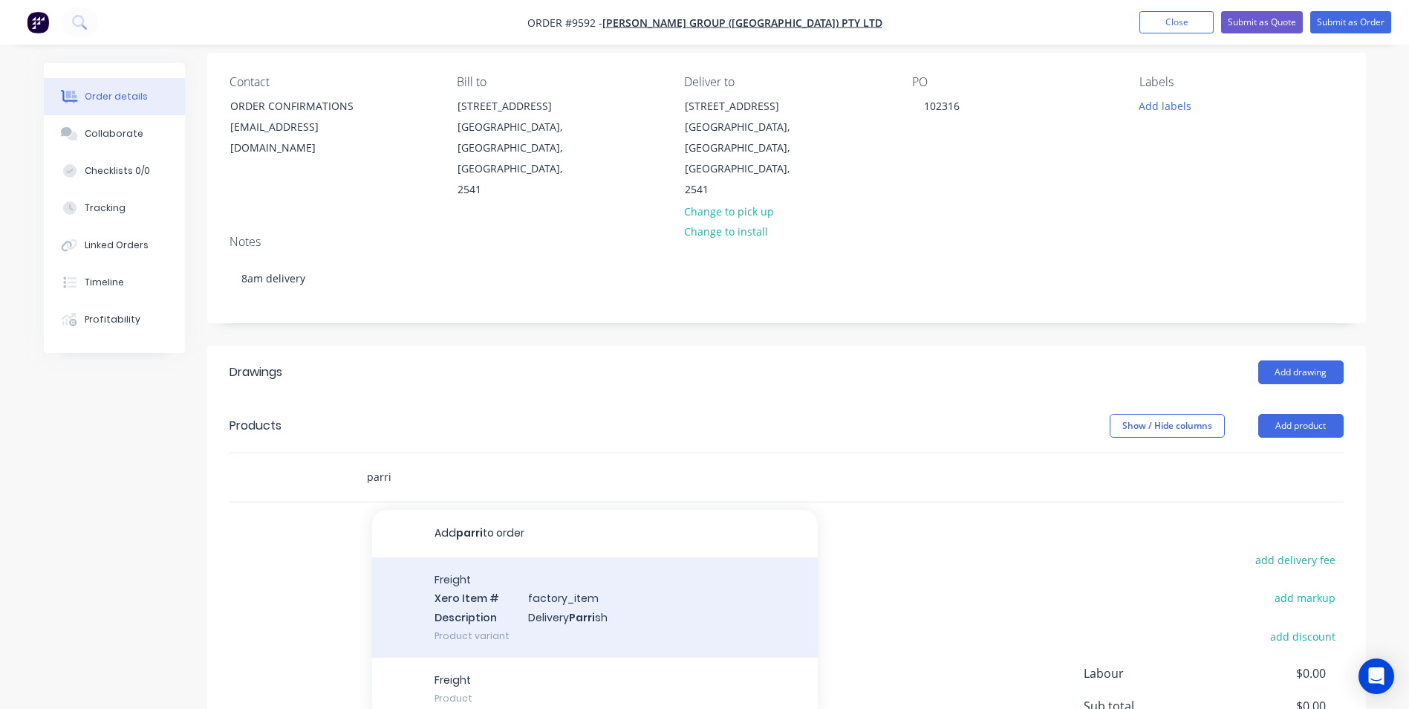
scroll to position [149, 0]
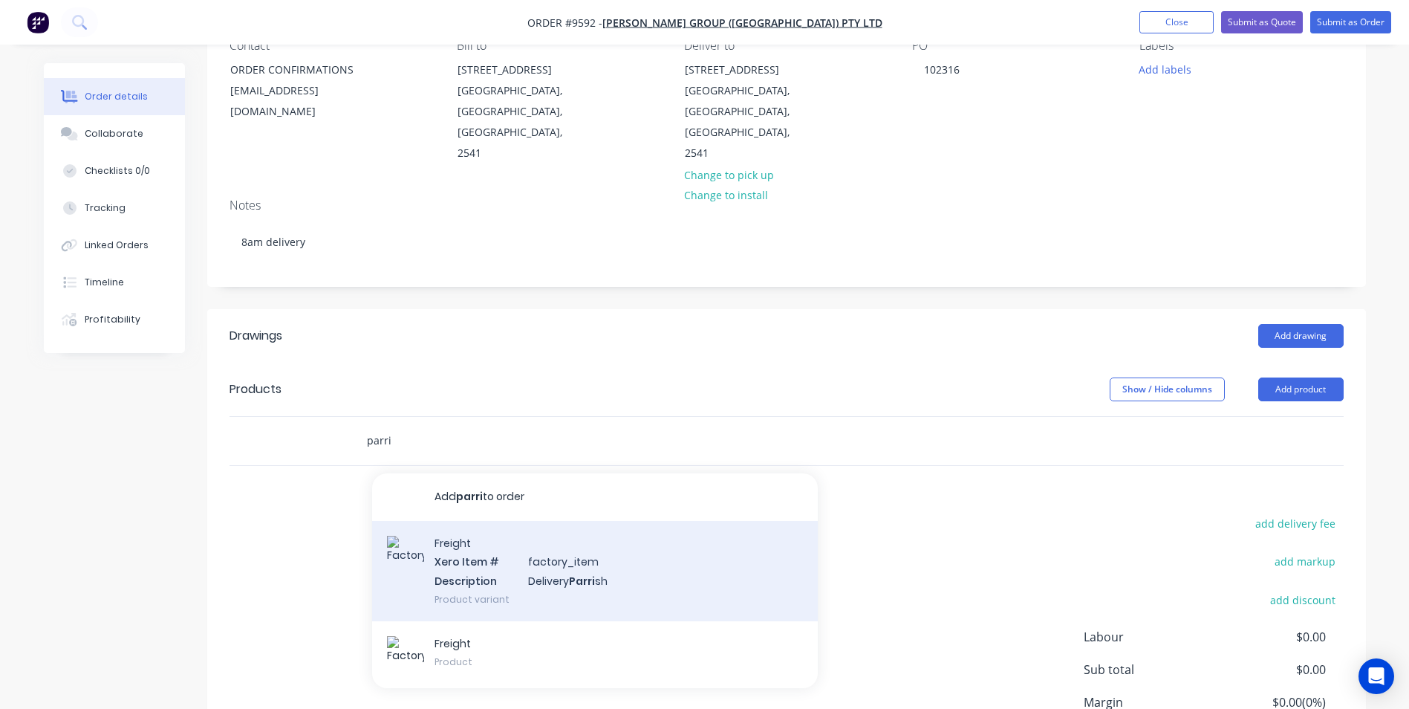
type input "parri"
click at [541, 559] on div "Freight Xero Item # factory_item Description Delivery Parri sh Product variant" at bounding box center [595, 571] width 446 height 100
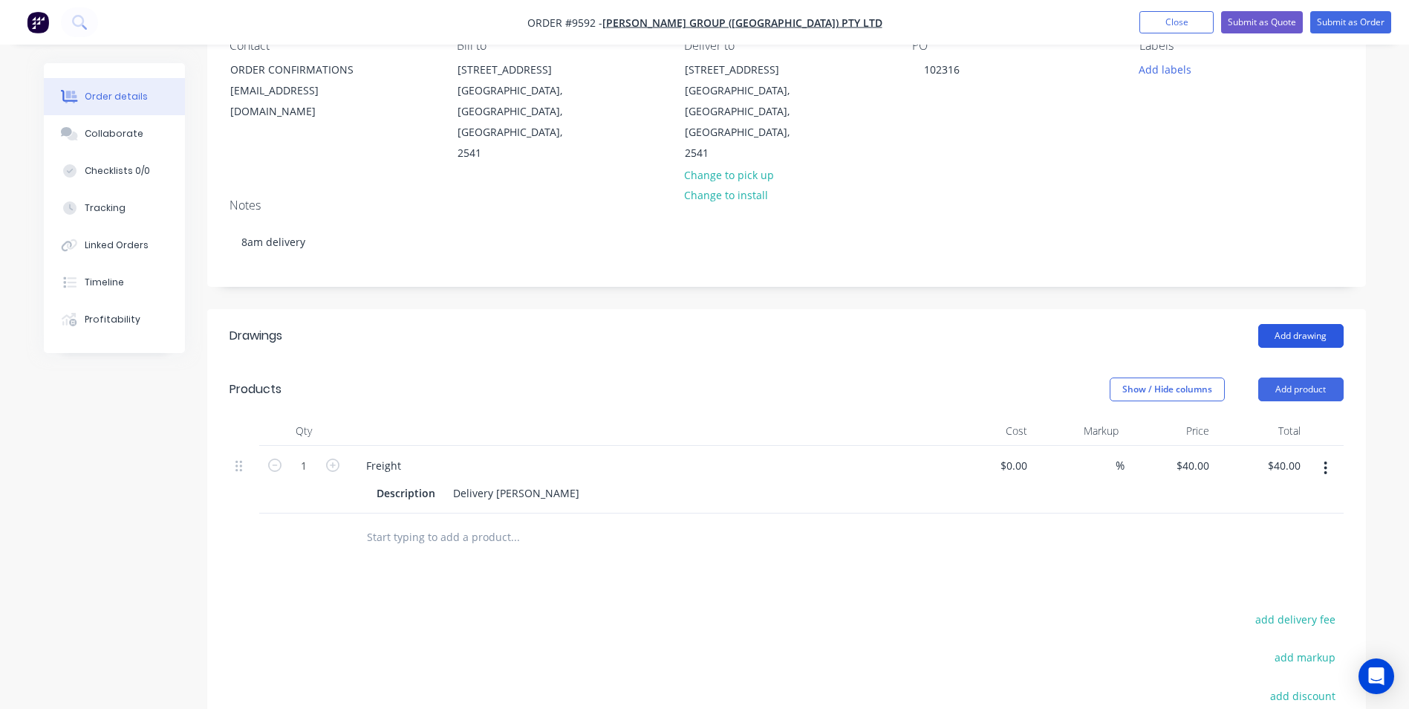
click at [1285, 324] on button "Add drawing" at bounding box center [1300, 336] width 85 height 24
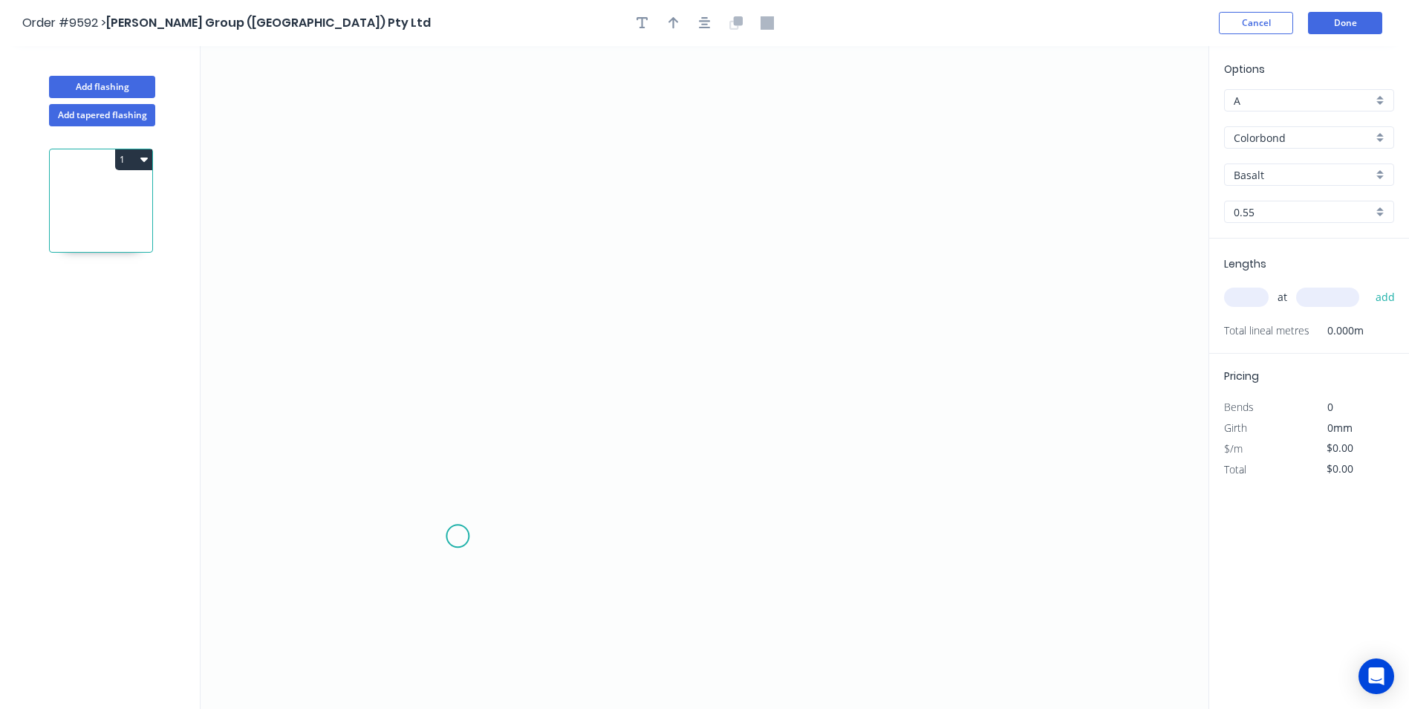
click at [458, 536] on icon "0" at bounding box center [705, 377] width 1008 height 663
click at [432, 565] on icon "0" at bounding box center [705, 377] width 1008 height 663
click at [437, 209] on icon "0 ?" at bounding box center [705, 377] width 1008 height 663
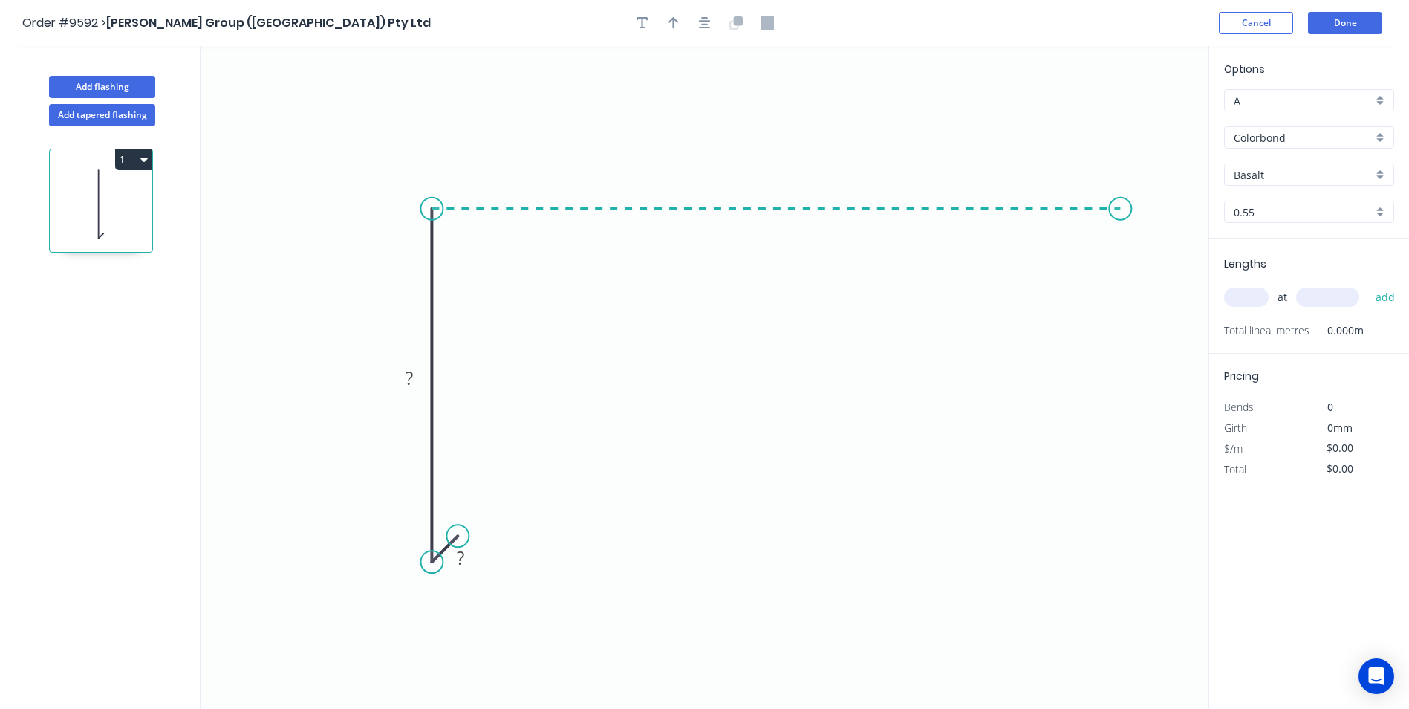
click at [1121, 218] on icon "0 ? ?" at bounding box center [705, 377] width 1008 height 663
click at [1121, 267] on icon "0 ? ? ?" at bounding box center [705, 377] width 1008 height 663
click at [1121, 267] on circle at bounding box center [1120, 267] width 22 height 22
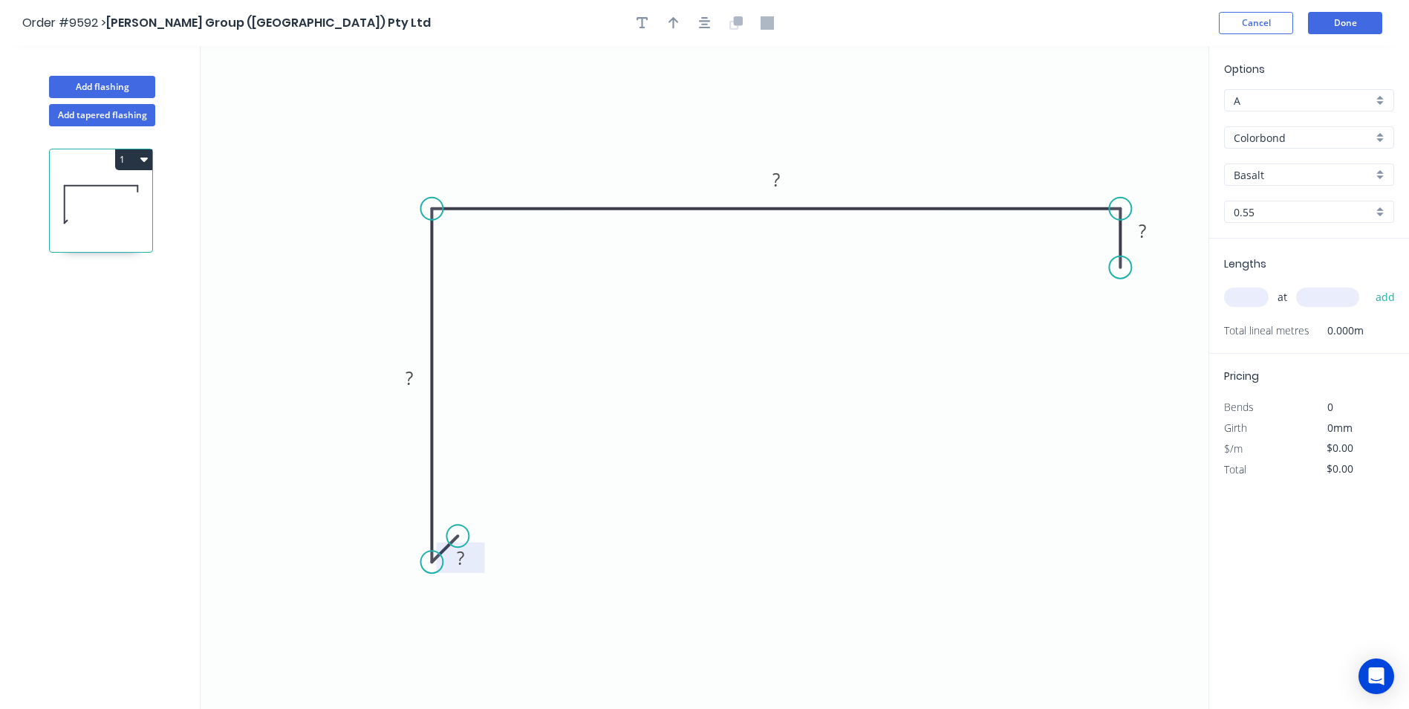
click at [476, 556] on rect at bounding box center [461, 557] width 48 height 30
click at [467, 562] on rect at bounding box center [461, 558] width 30 height 21
click at [648, 489] on icon "0 10 130 365 29" at bounding box center [705, 377] width 1008 height 663
type input "$16.61"
click at [465, 256] on div "Show angle" at bounding box center [506, 261] width 149 height 30
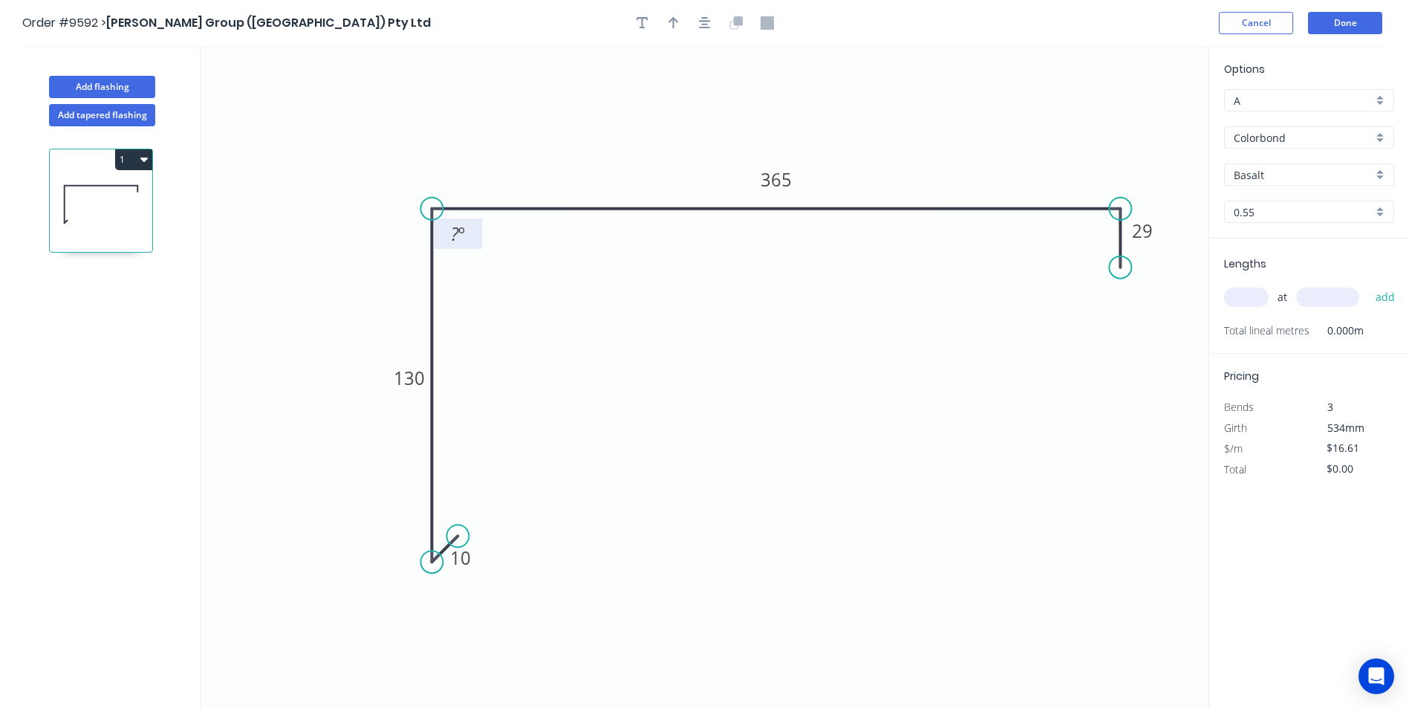
click at [456, 228] on tspan "?" at bounding box center [455, 233] width 8 height 25
click at [536, 277] on icon "0 10 130 365 29 87 º" at bounding box center [705, 377] width 1008 height 663
click at [713, 27] on button "button" at bounding box center [705, 23] width 22 height 22
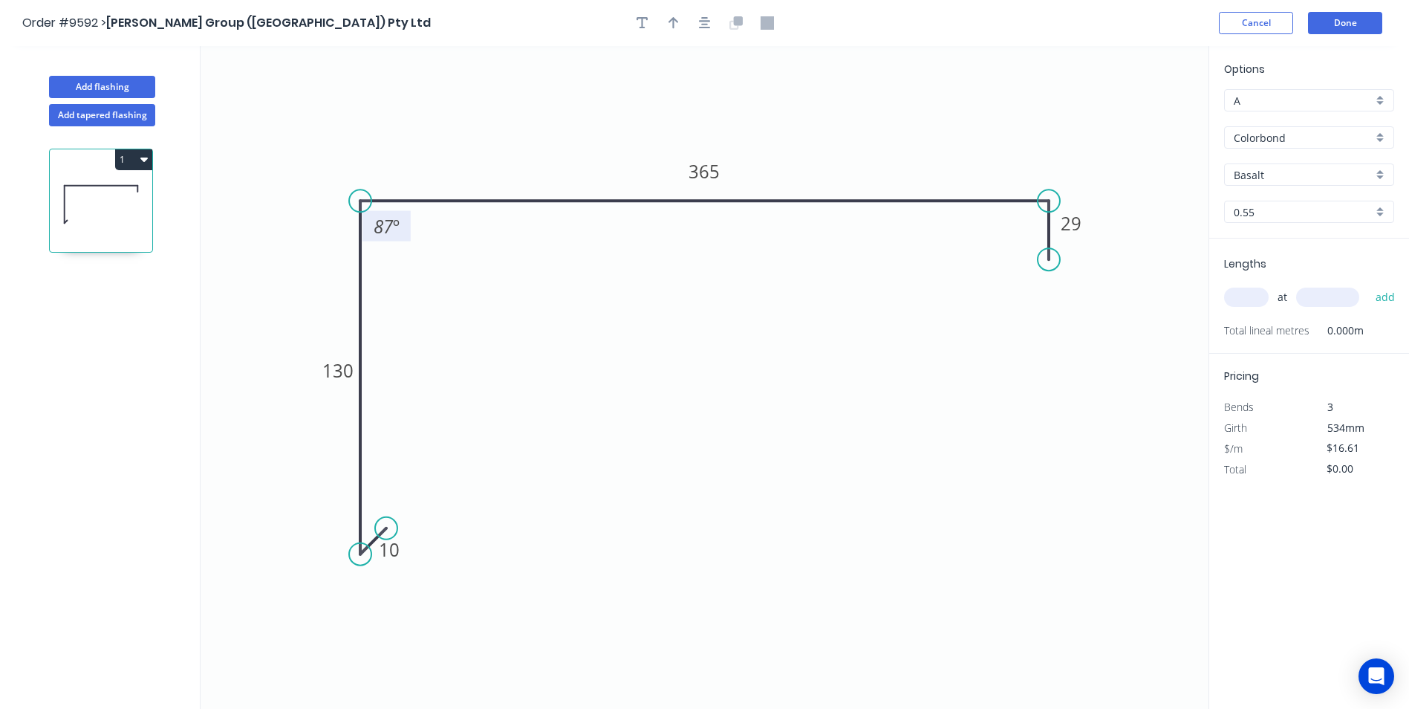
click at [1379, 180] on div "Basalt" at bounding box center [1309, 174] width 170 height 22
click at [1298, 265] on div "Evening Haze" at bounding box center [1309, 263] width 169 height 26
type input "Evening Haze"
click at [1250, 302] on input "text" at bounding box center [1246, 296] width 45 height 19
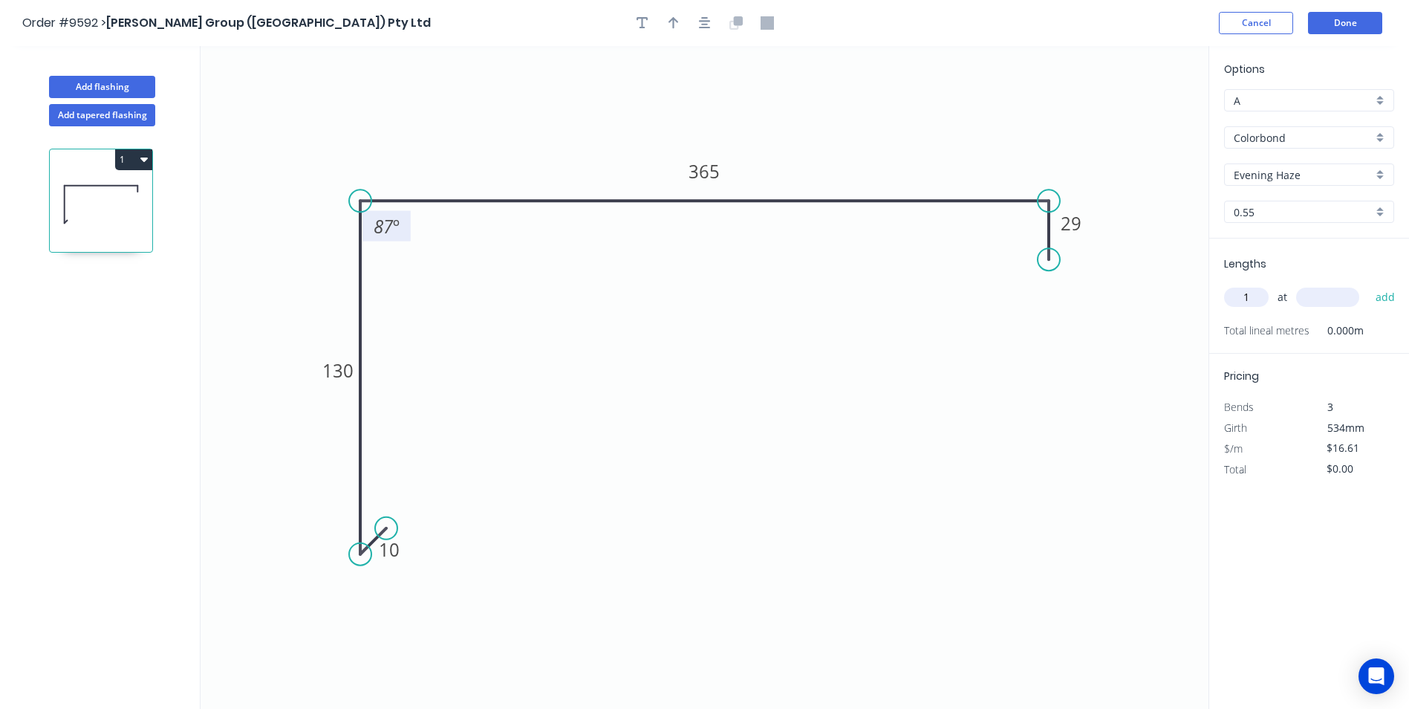
type input "1"
type input "5800"
click at [1368, 284] on button "add" at bounding box center [1385, 296] width 35 height 25
type input "$96.34"
click at [126, 120] on button "Add tapered flashing" at bounding box center [102, 115] width 106 height 22
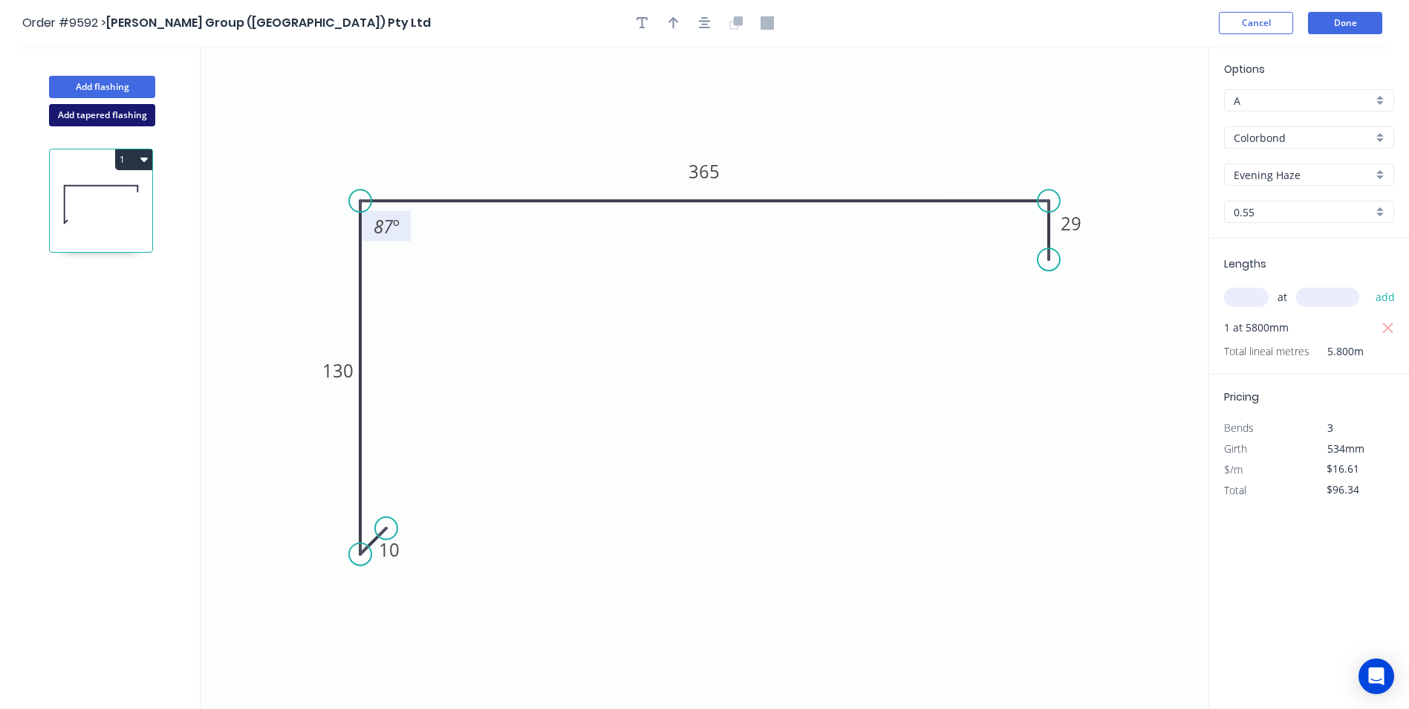
type input "$0.00"
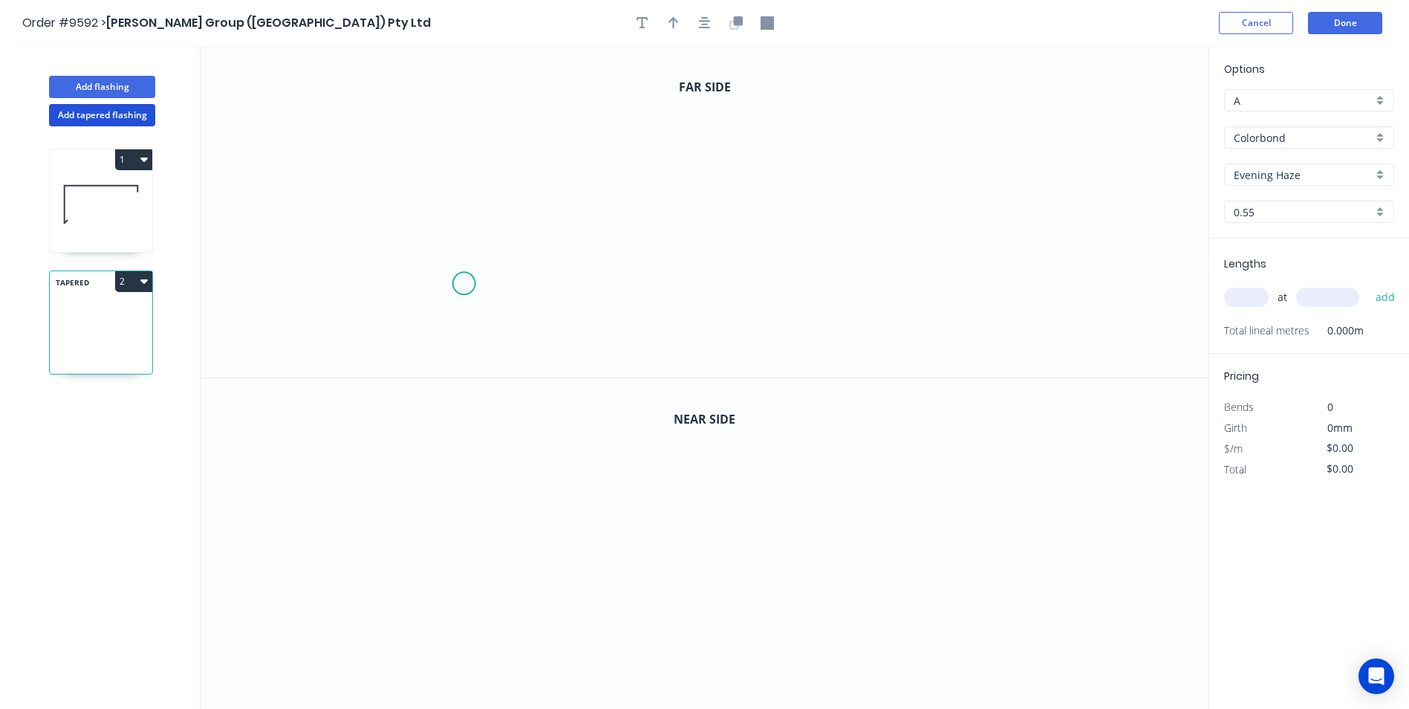
click at [463, 284] on icon "0" at bounding box center [705, 211] width 1008 height 331
click at [435, 316] on icon "0" at bounding box center [705, 211] width 1008 height 331
click at [429, 138] on icon "0 ?" at bounding box center [705, 211] width 1008 height 331
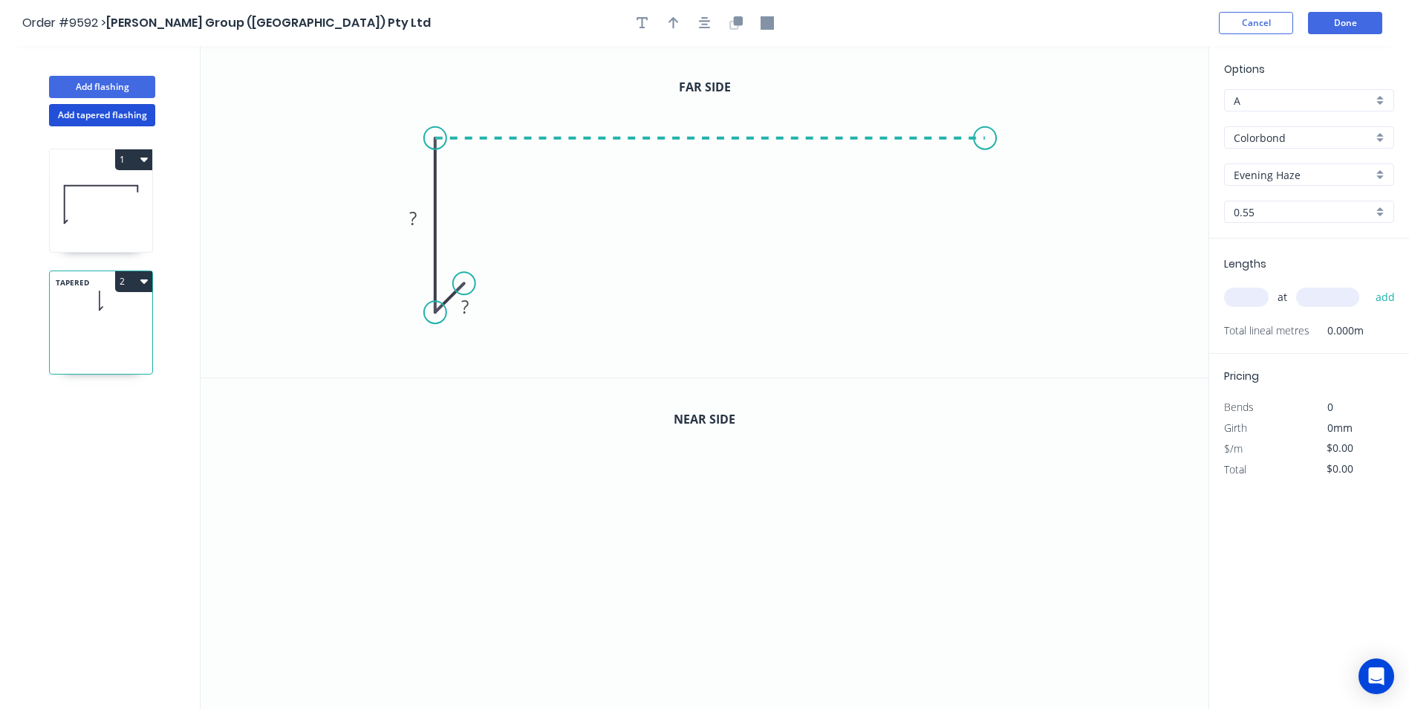
click at [986, 148] on icon "0 ? ?" at bounding box center [705, 211] width 1008 height 331
click at [987, 170] on icon "0 ? ? ?" at bounding box center [705, 211] width 1008 height 331
click at [987, 170] on circle at bounding box center [985, 170] width 22 height 22
drag, startPoint x: 463, startPoint y: 282, endPoint x: 458, endPoint y: 290, distance: 10.7
click at [458, 290] on circle at bounding box center [458, 289] width 22 height 22
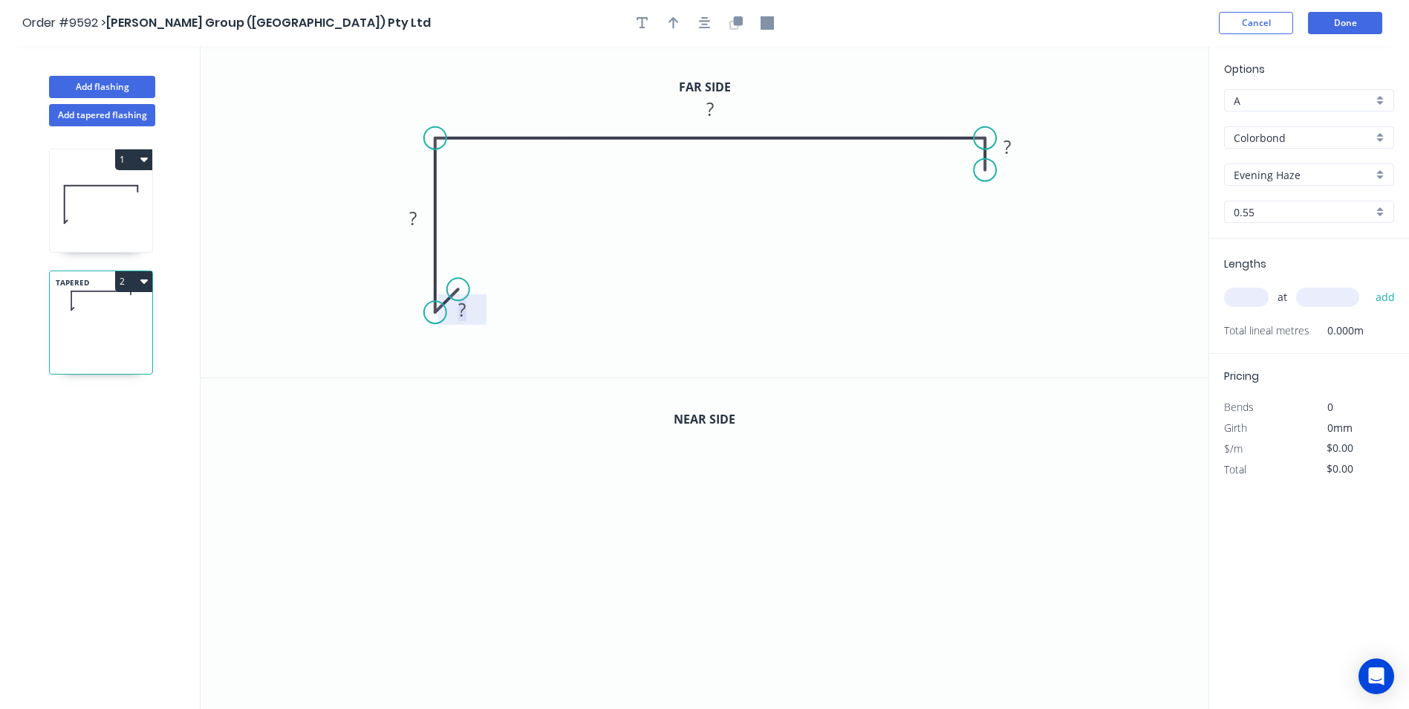
click at [466, 310] on tspan "?" at bounding box center [461, 309] width 7 height 25
click at [759, 256] on icon "0 10 130 280 29" at bounding box center [705, 211] width 1008 height 331
click at [735, 22] on icon "button" at bounding box center [737, 20] width 9 height 9
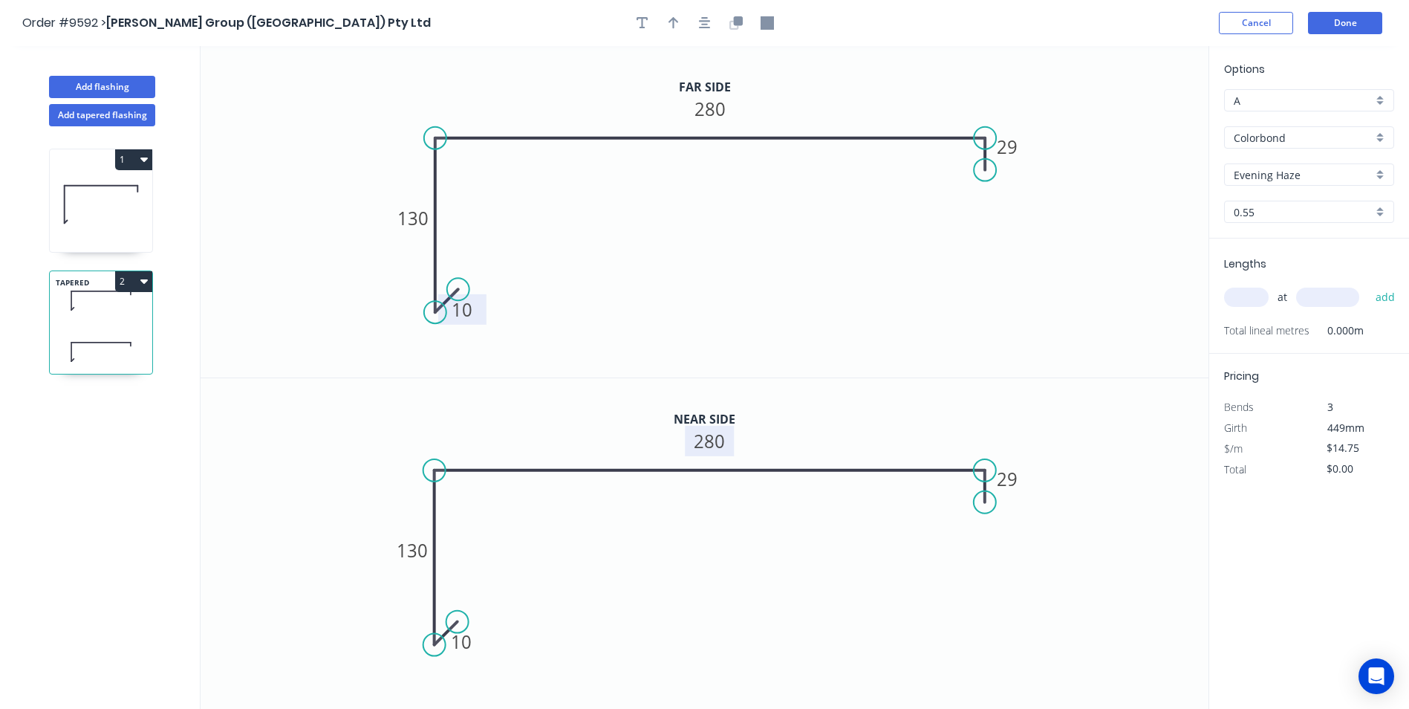
click at [728, 449] on rect at bounding box center [710, 441] width 49 height 30
click at [723, 441] on tspan "280" at bounding box center [709, 441] width 31 height 25
click at [957, 397] on icon "0 10 130 320 29" at bounding box center [705, 544] width 1008 height 332
type input "$15.75"
click at [1248, 293] on input "text" at bounding box center [1246, 296] width 45 height 19
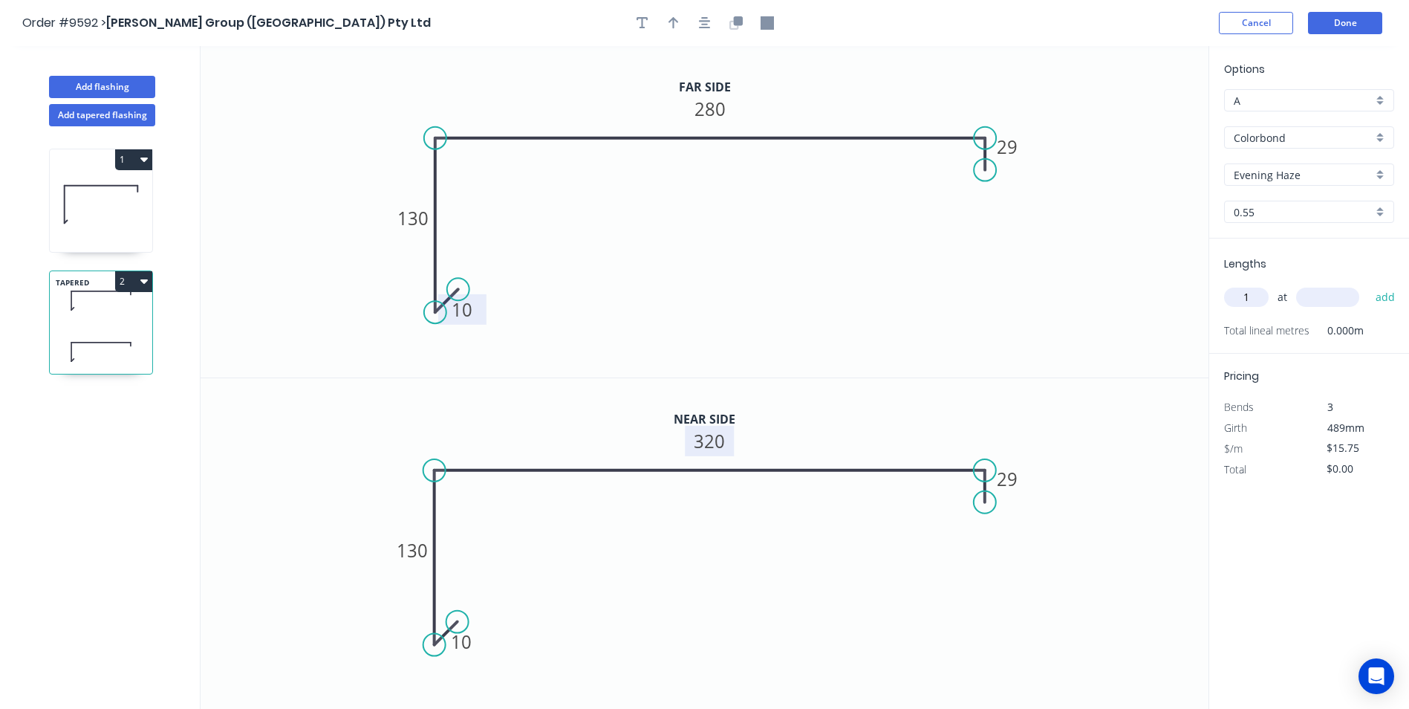
type input "1"
type input "5800"
click at [1368, 284] on button "add" at bounding box center [1385, 296] width 35 height 25
click at [129, 285] on button "2" at bounding box center [133, 281] width 37 height 21
click at [97, 320] on div "Duplicate" at bounding box center [82, 319] width 114 height 22
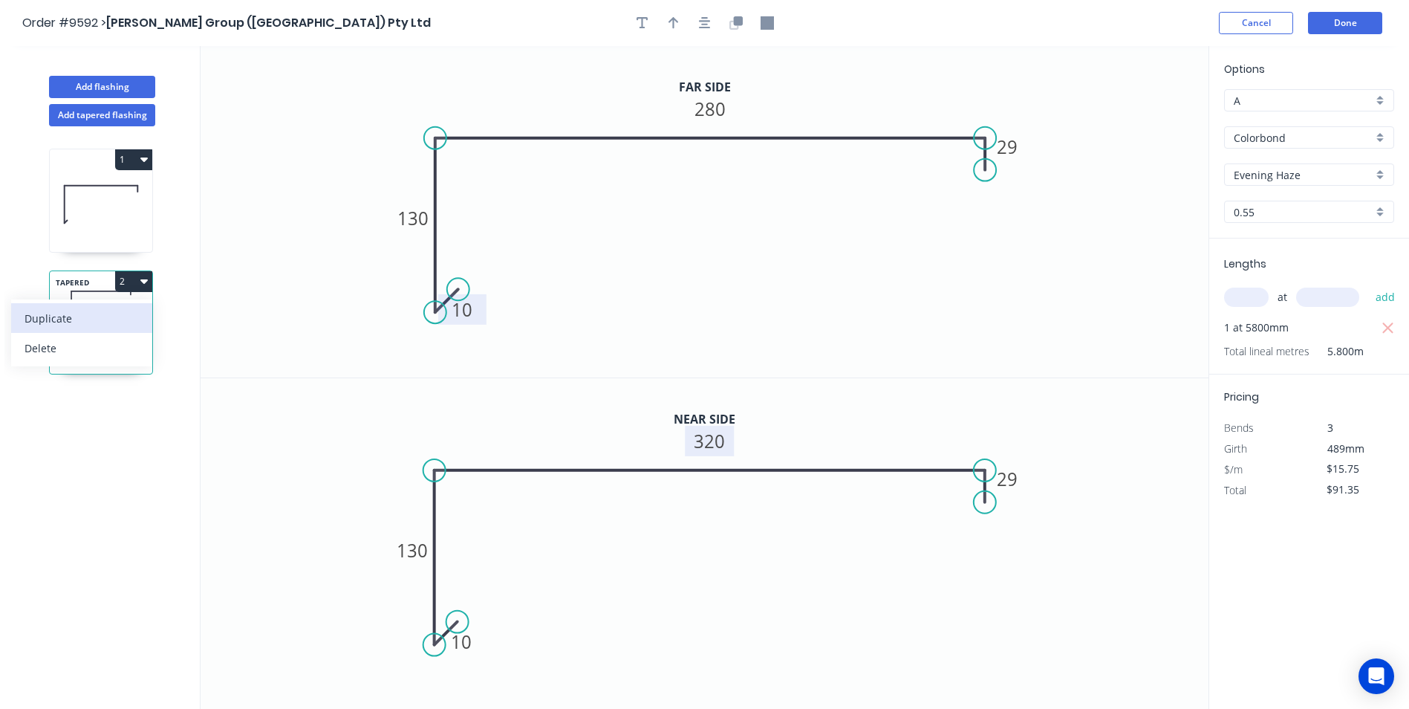
type input "$0.00"
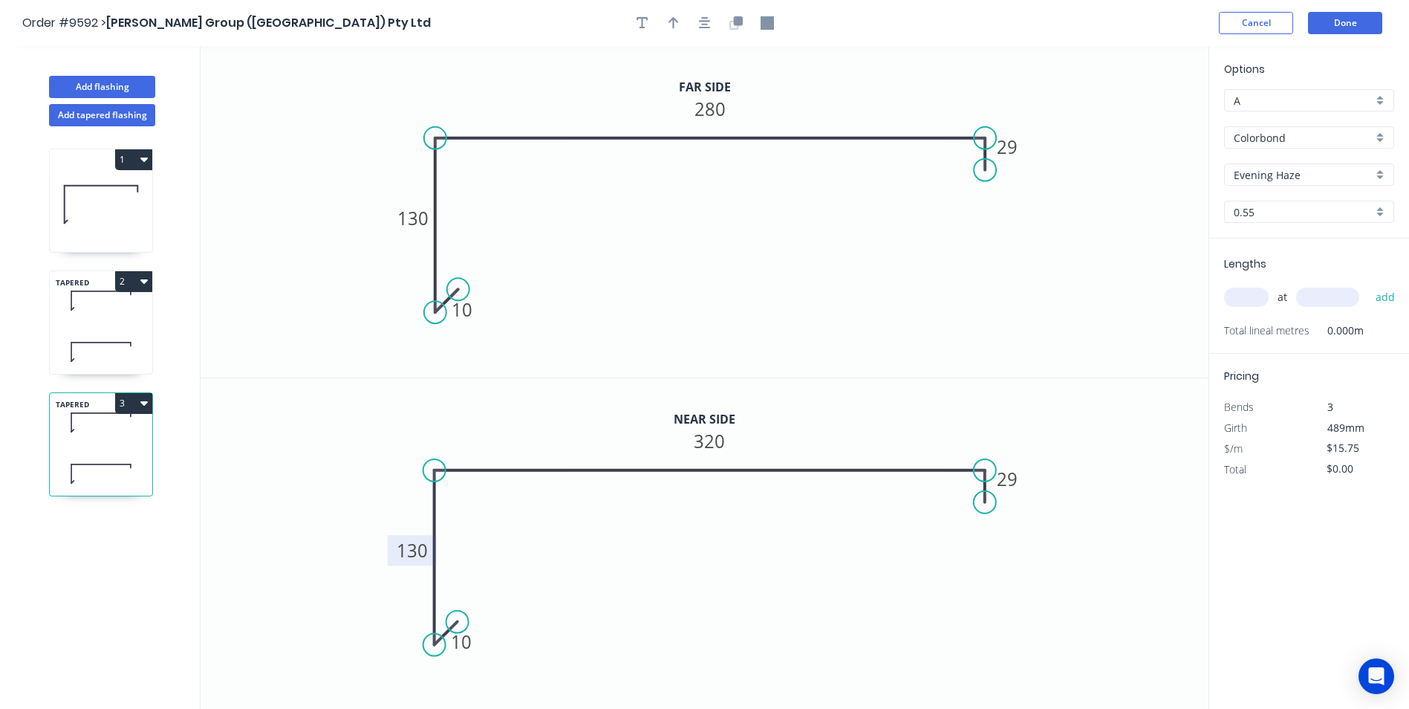
click at [413, 543] on tspan "130" at bounding box center [412, 550] width 31 height 25
click at [423, 223] on tspan "130" at bounding box center [412, 218] width 31 height 25
click at [1013, 146] on tspan "29" at bounding box center [1007, 146] width 21 height 25
click at [1023, 479] on rect at bounding box center [1008, 479] width 30 height 21
click at [903, 316] on icon "0 10 190 295 28" at bounding box center [705, 211] width 1008 height 331
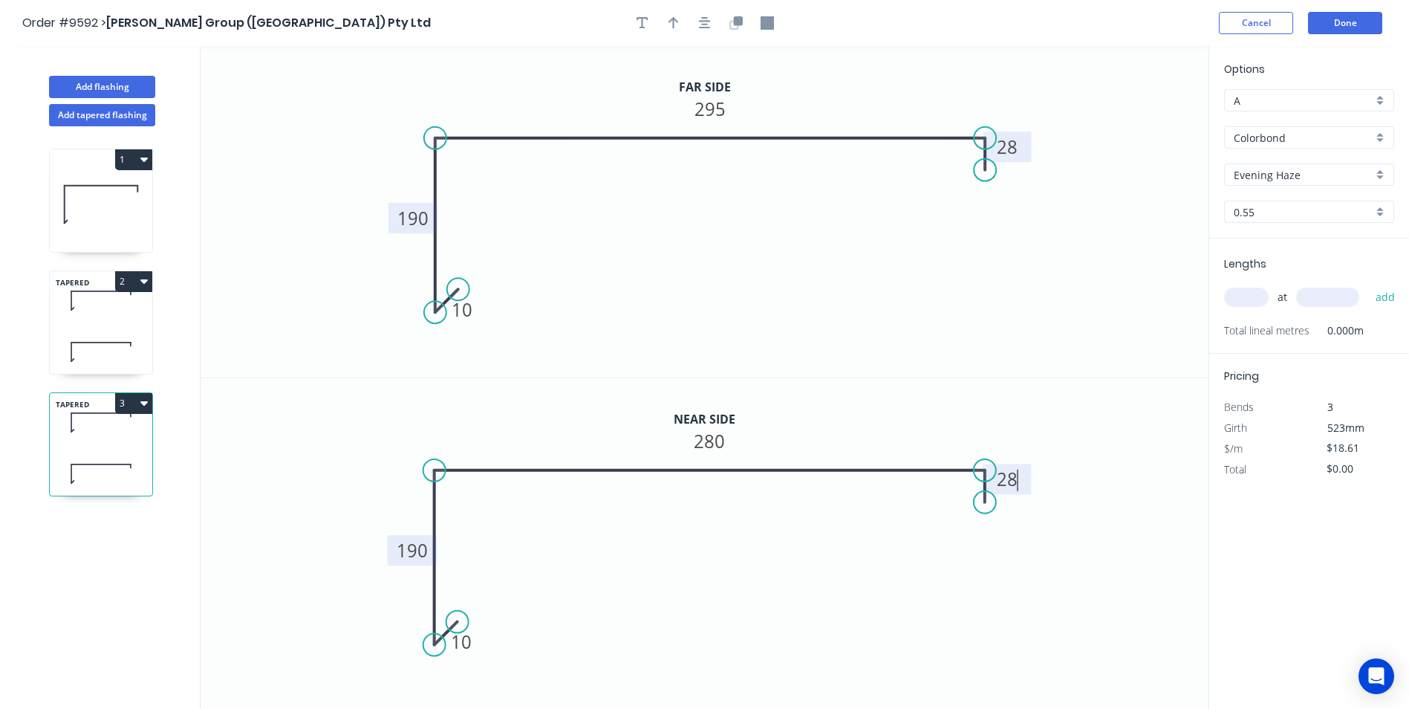
type input "$17.61"
click at [1245, 306] on input "text" at bounding box center [1246, 296] width 45 height 19
type input "1"
type input "4700"
click at [1368, 284] on button "add" at bounding box center [1385, 296] width 35 height 25
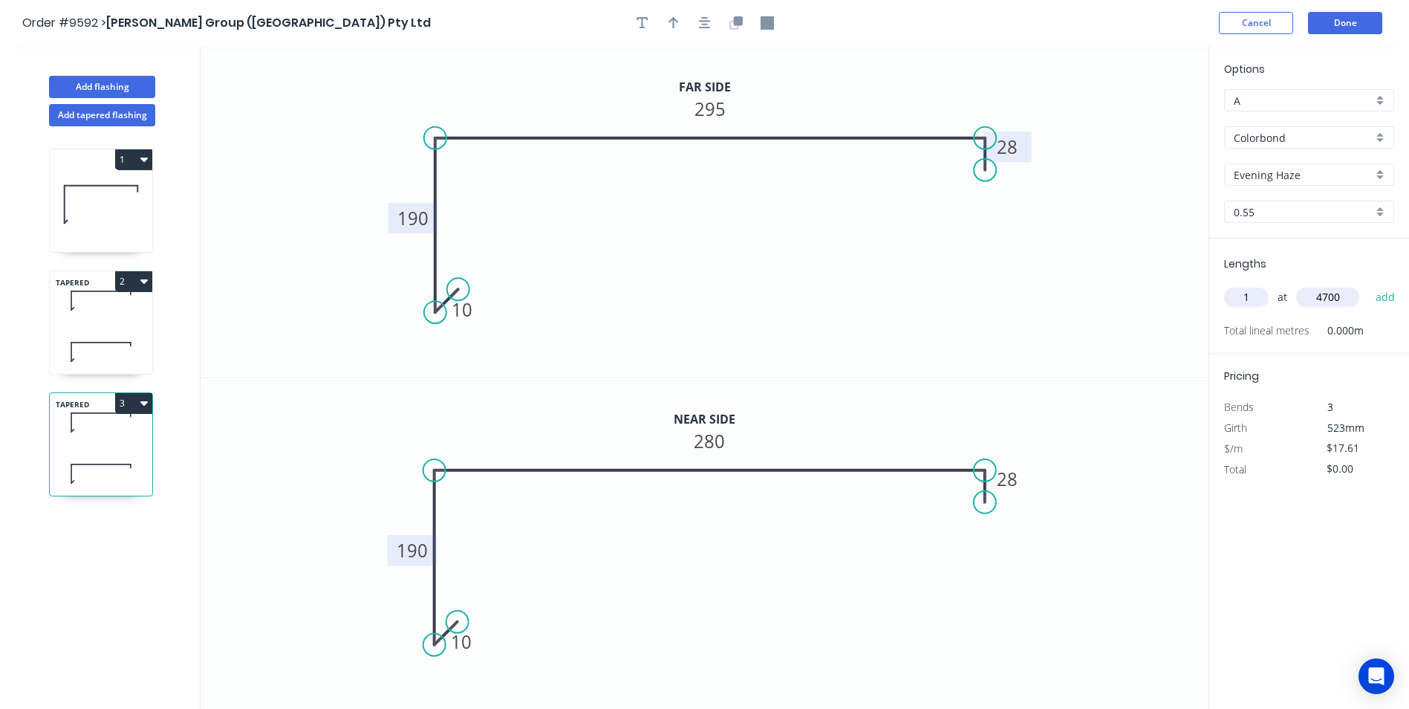
type input "$82.77"
click at [453, 199] on div "Show angle" at bounding box center [507, 195] width 149 height 30
click at [457, 167] on tspan "?" at bounding box center [459, 163] width 8 height 25
click at [474, 524] on div "Show angle" at bounding box center [511, 525] width 149 height 30
click at [460, 497] on tspan "?" at bounding box center [458, 495] width 8 height 25
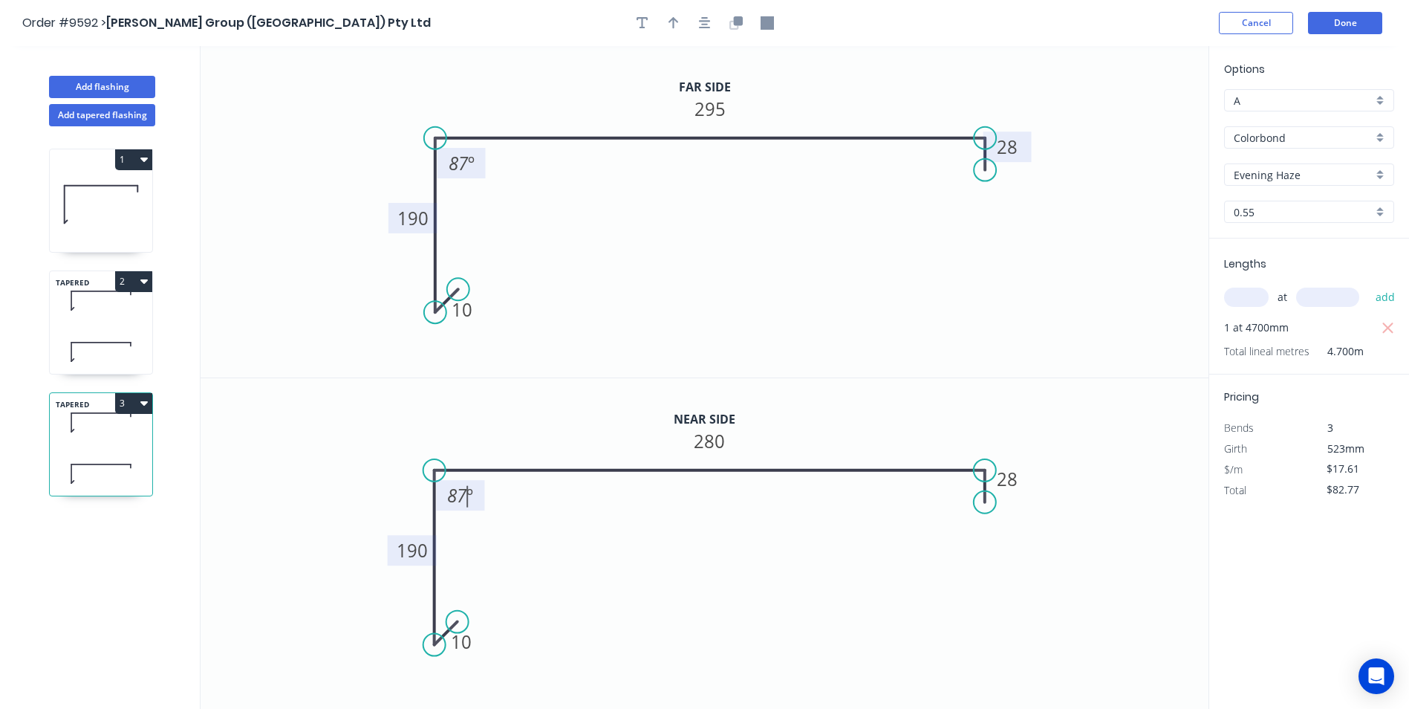
click at [91, 326] on div "TAPERED 2" at bounding box center [101, 322] width 104 height 104
type input "$15.75"
type input "$91.35"
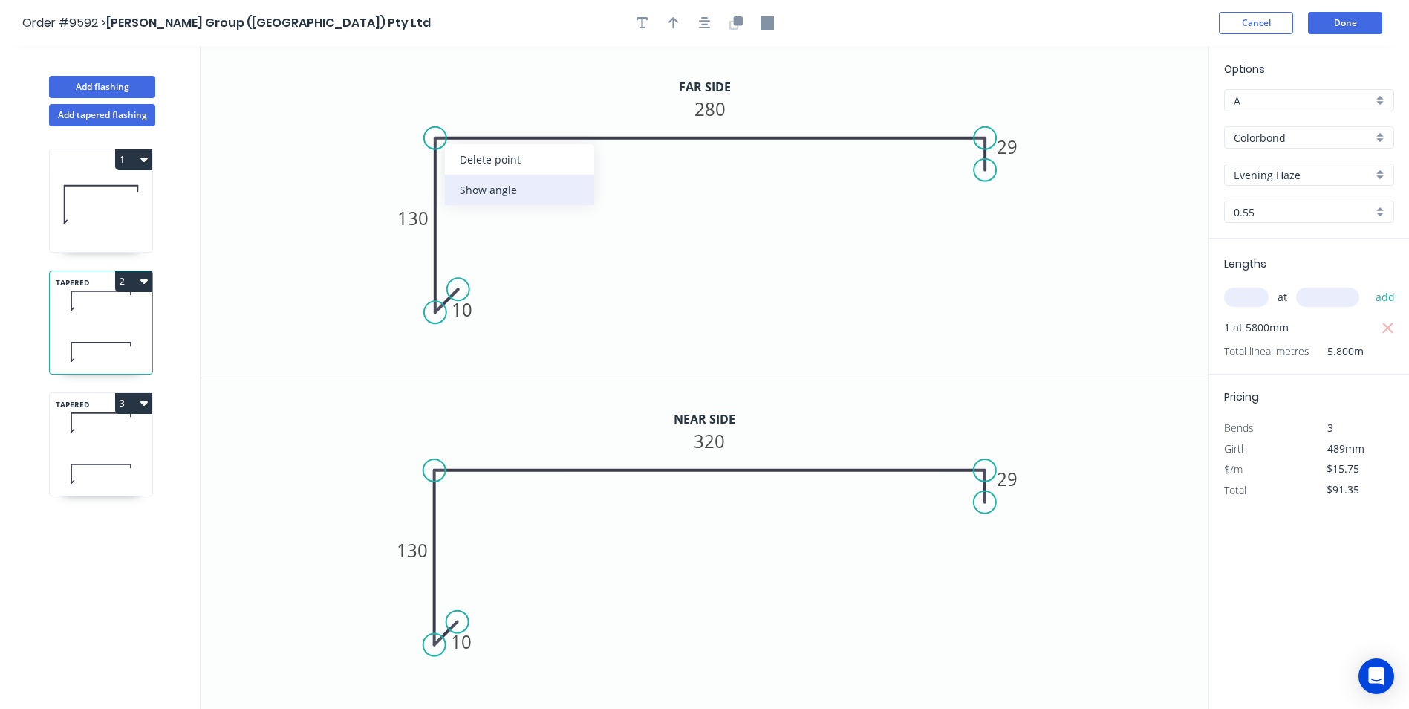
click at [478, 180] on div "Show angle" at bounding box center [519, 190] width 149 height 30
click at [456, 512] on div "Show angle" at bounding box center [505, 516] width 149 height 30
click at [460, 171] on tspan "?" at bounding box center [459, 163] width 8 height 25
click at [468, 492] on rect at bounding box center [461, 496] width 30 height 21
click at [660, 527] on icon "0 10 130 320 29 87 º" at bounding box center [705, 544] width 1008 height 332
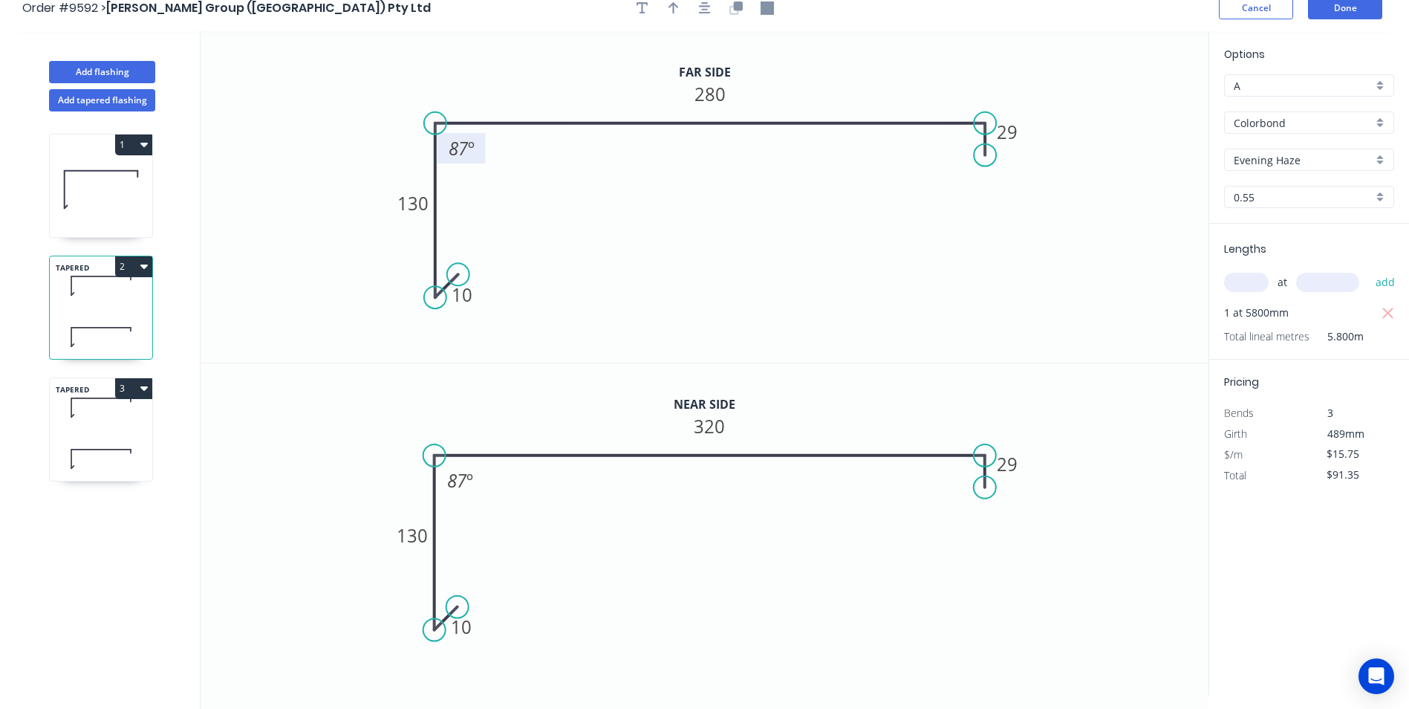
scroll to position [27, 0]
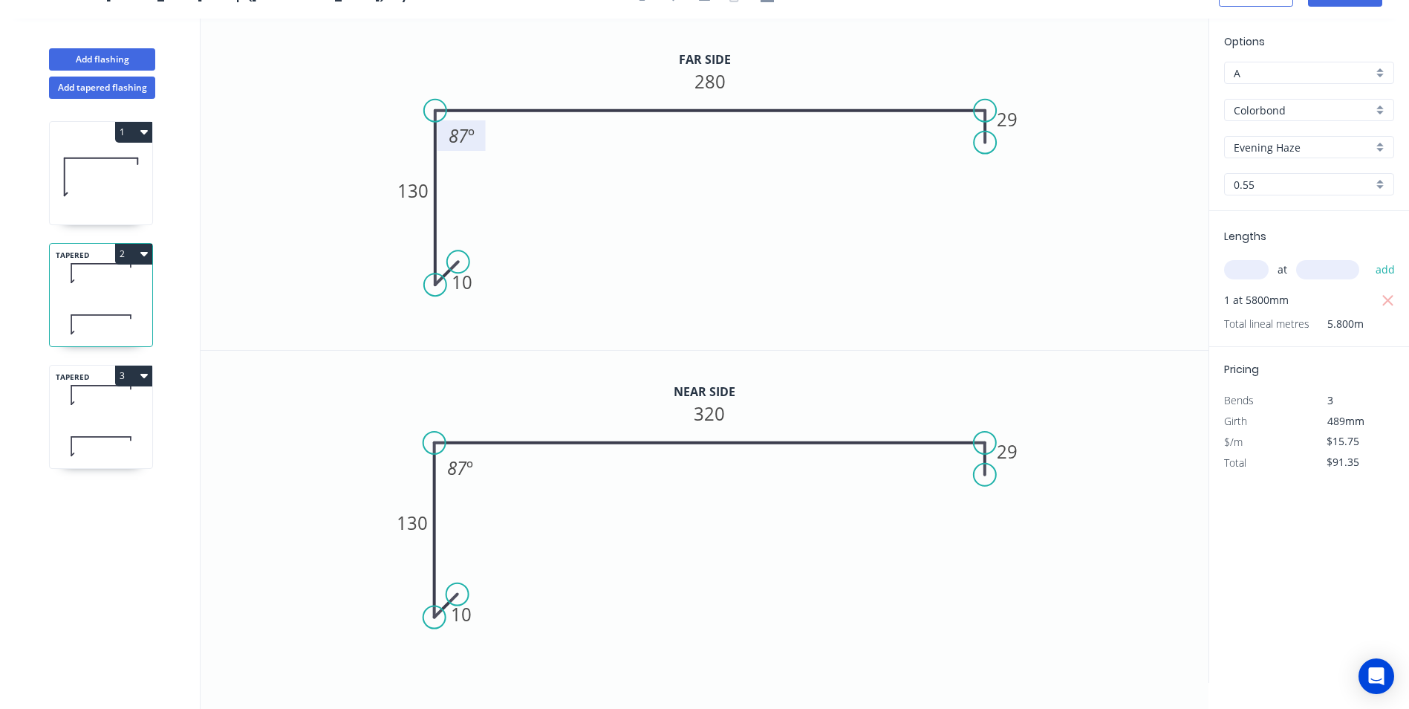
click at [145, 376] on icon "button" at bounding box center [143, 376] width 7 height 4
click at [117, 411] on div "Duplicate" at bounding box center [82, 413] width 114 height 22
type input "$17.61"
type input "$0.00"
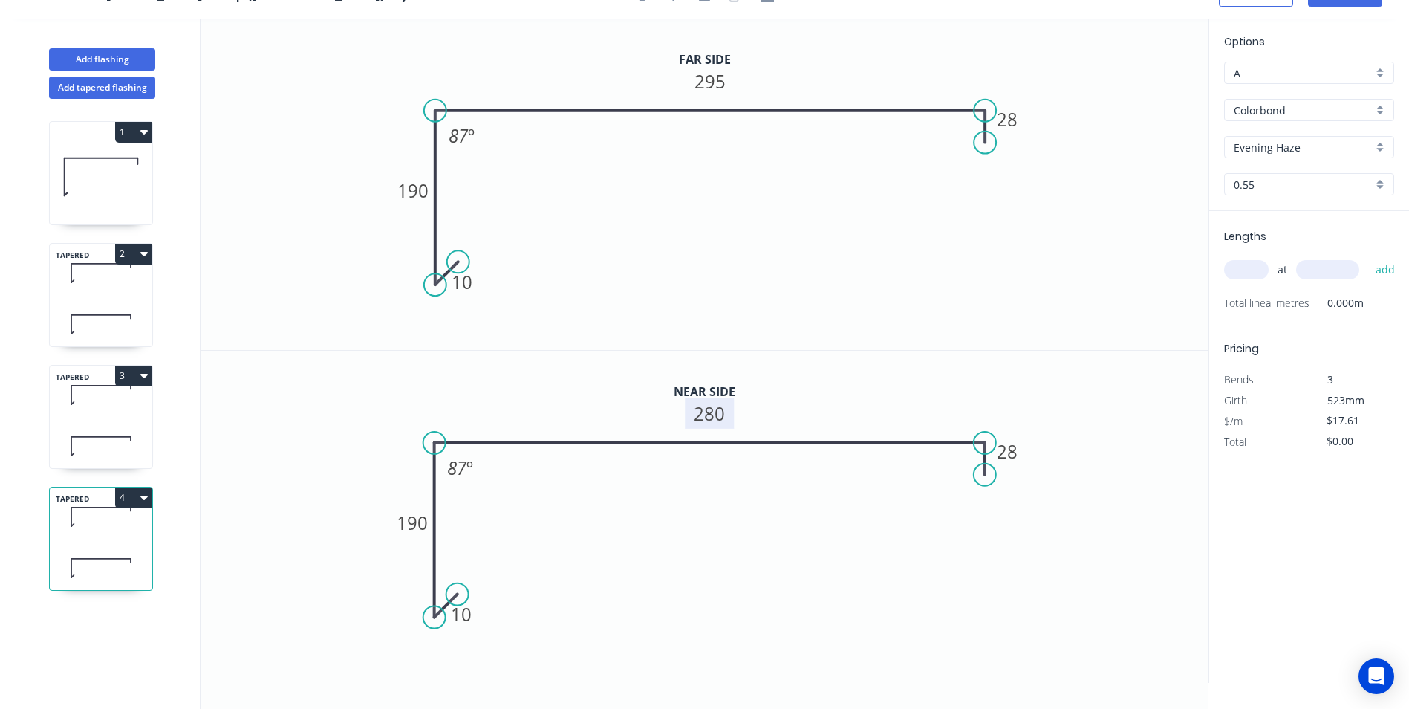
click at [718, 414] on tspan "280" at bounding box center [709, 413] width 31 height 25
click at [710, 86] on tspan "295" at bounding box center [709, 81] width 31 height 25
click at [735, 196] on icon "0 10 190 270 28 87 º" at bounding box center [705, 184] width 1008 height 331
click at [1019, 112] on rect at bounding box center [1007, 120] width 30 height 21
click at [1012, 456] on tspan "28" at bounding box center [1008, 451] width 21 height 25
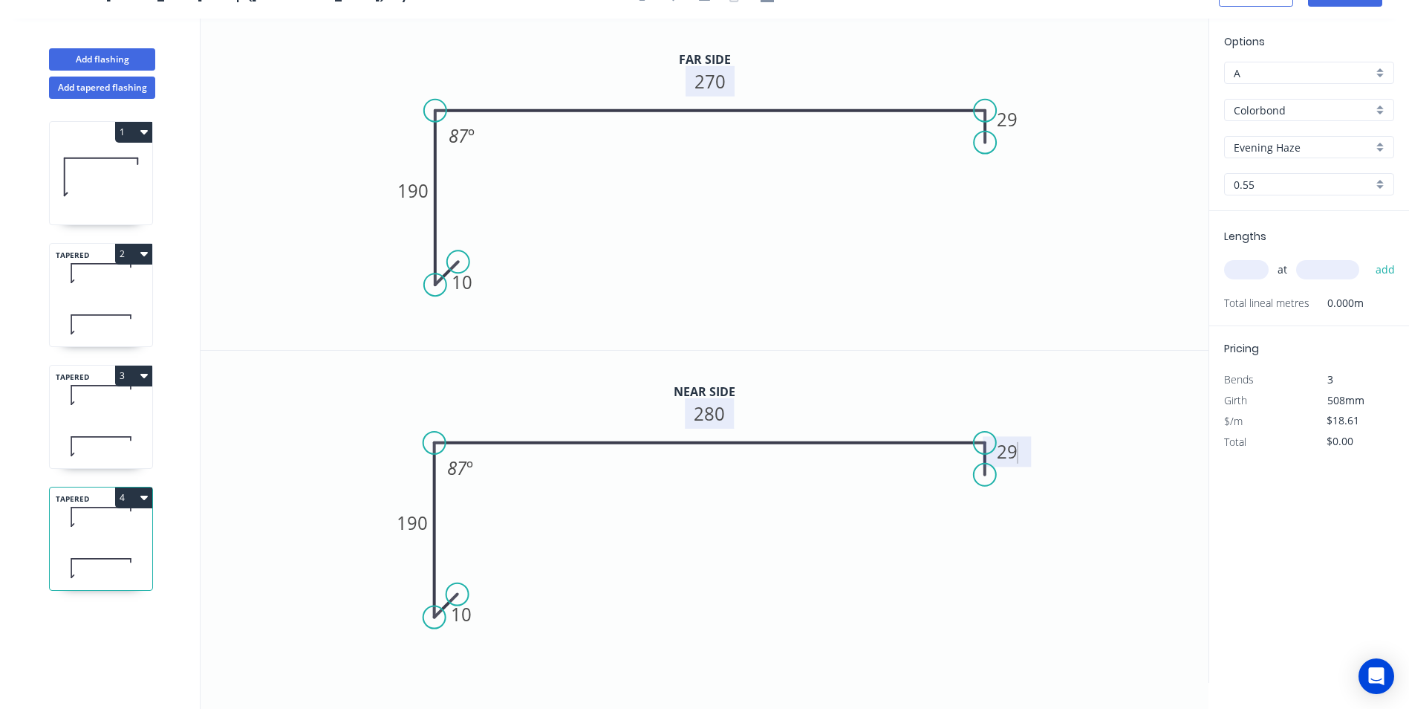
click at [780, 590] on icon "0 10 190 280 29 87 º" at bounding box center [705, 517] width 1008 height 332
type input "$17.61"
click at [1252, 268] on input "text" at bounding box center [1246, 269] width 45 height 19
type input "1"
type input "4700"
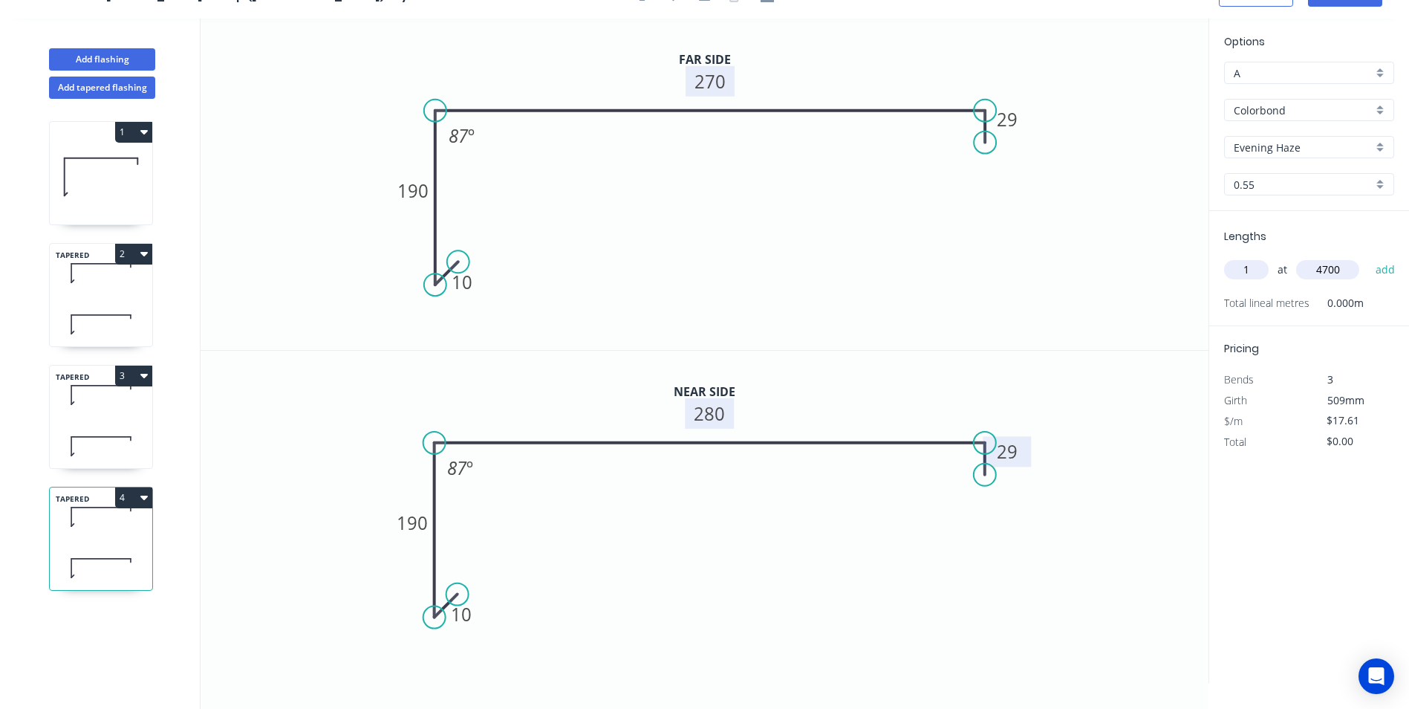
click at [1368, 257] on button "add" at bounding box center [1385, 269] width 35 height 25
type input "$82.77"
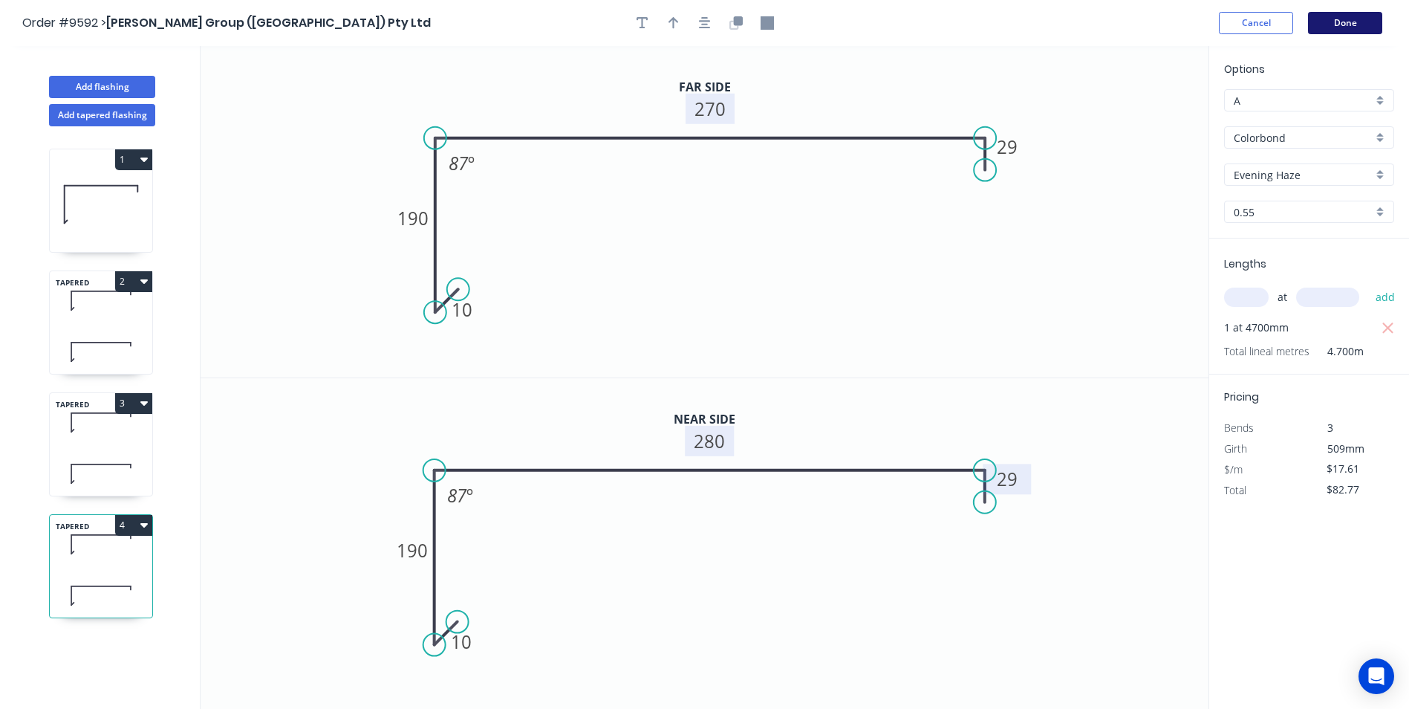
click at [1330, 22] on button "Done" at bounding box center [1345, 23] width 74 height 22
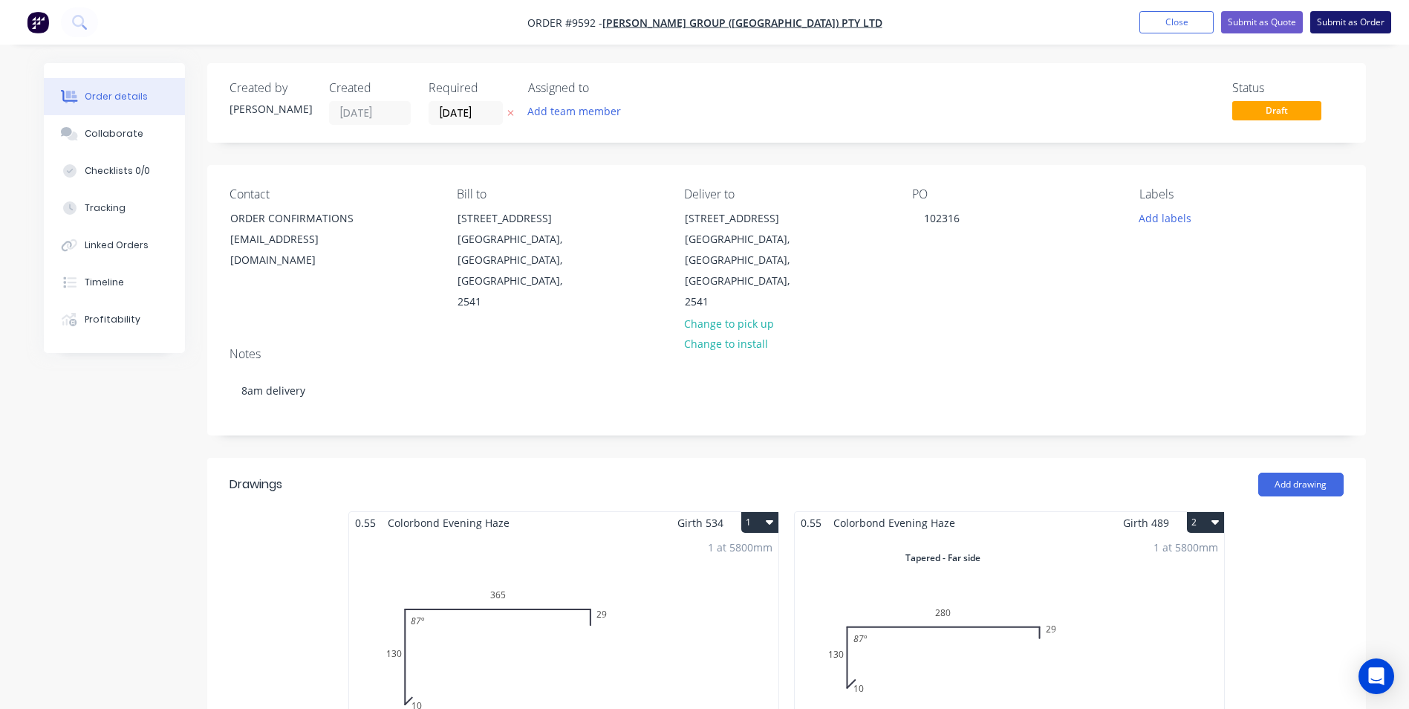
click at [1352, 16] on button "Submit as Order" at bounding box center [1350, 22] width 81 height 22
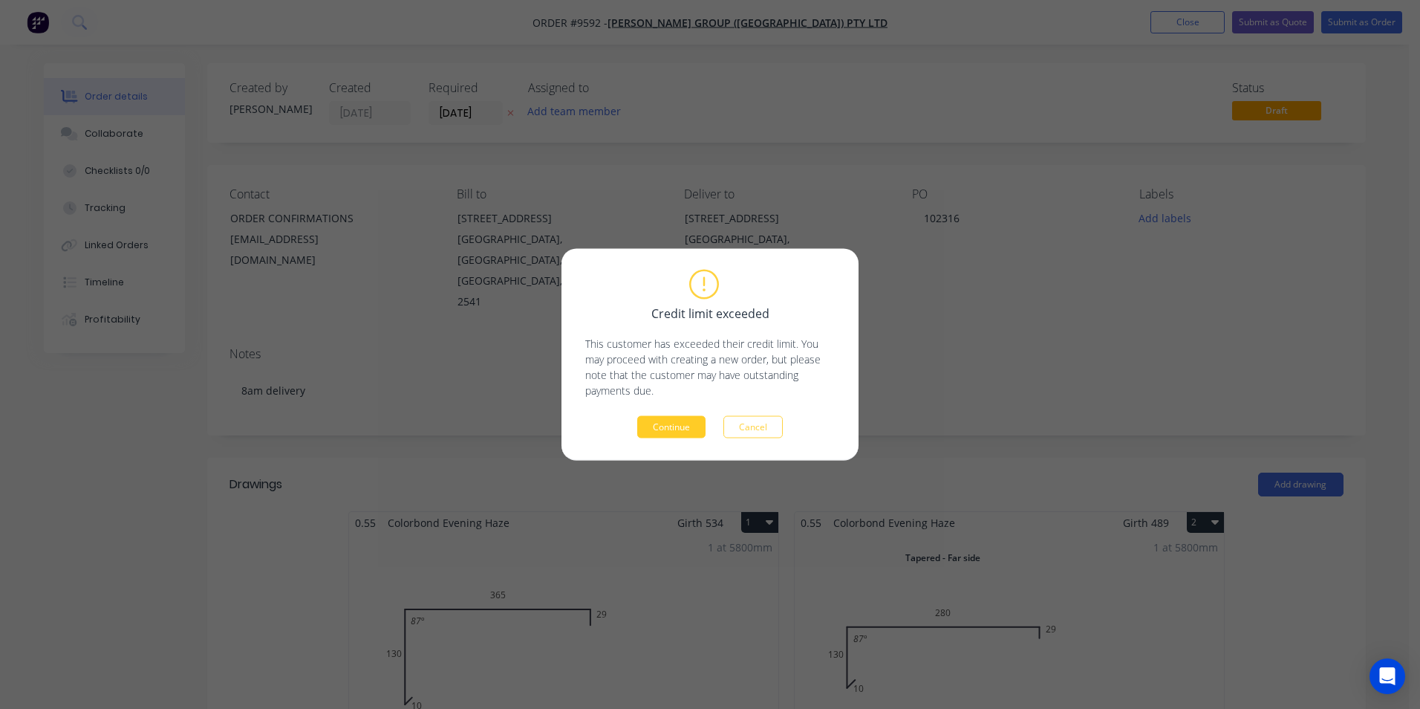
click at [680, 435] on button "Continue" at bounding box center [671, 427] width 68 height 22
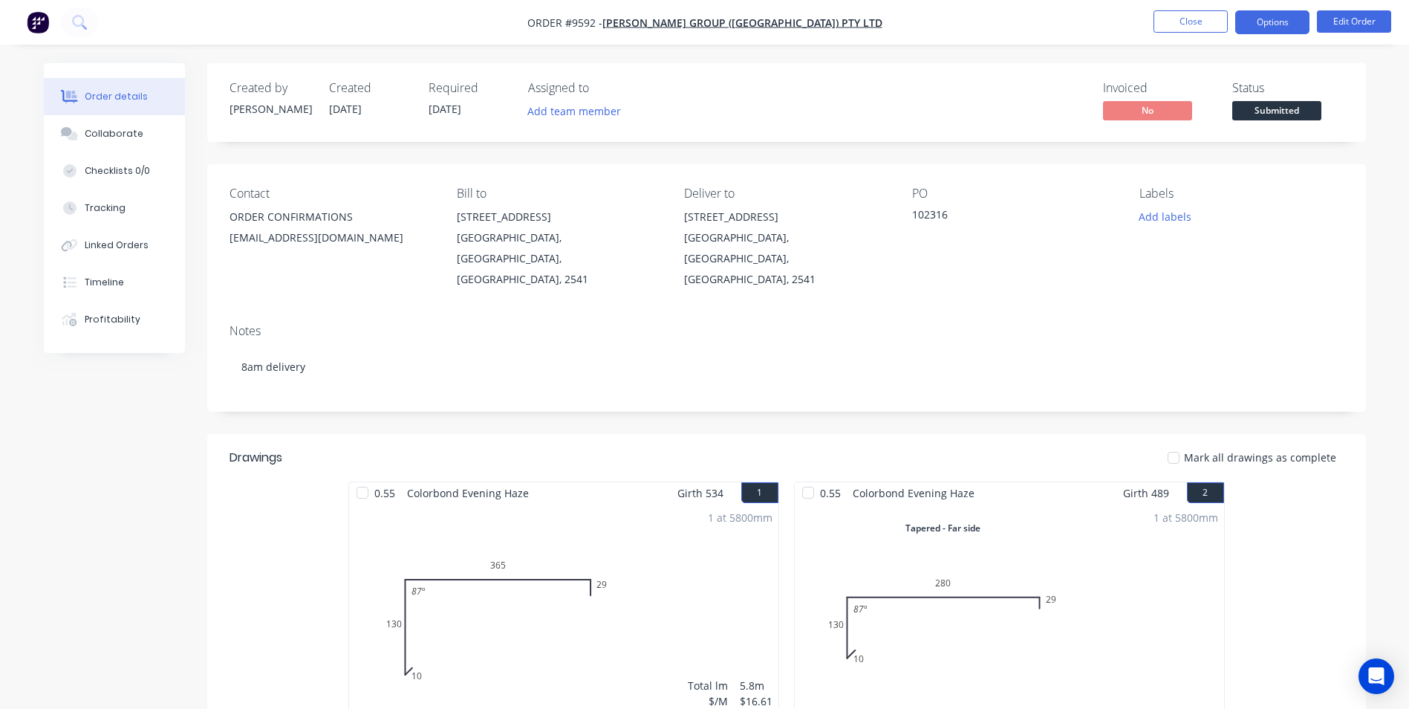
click at [1288, 23] on button "Options" at bounding box center [1272, 22] width 74 height 24
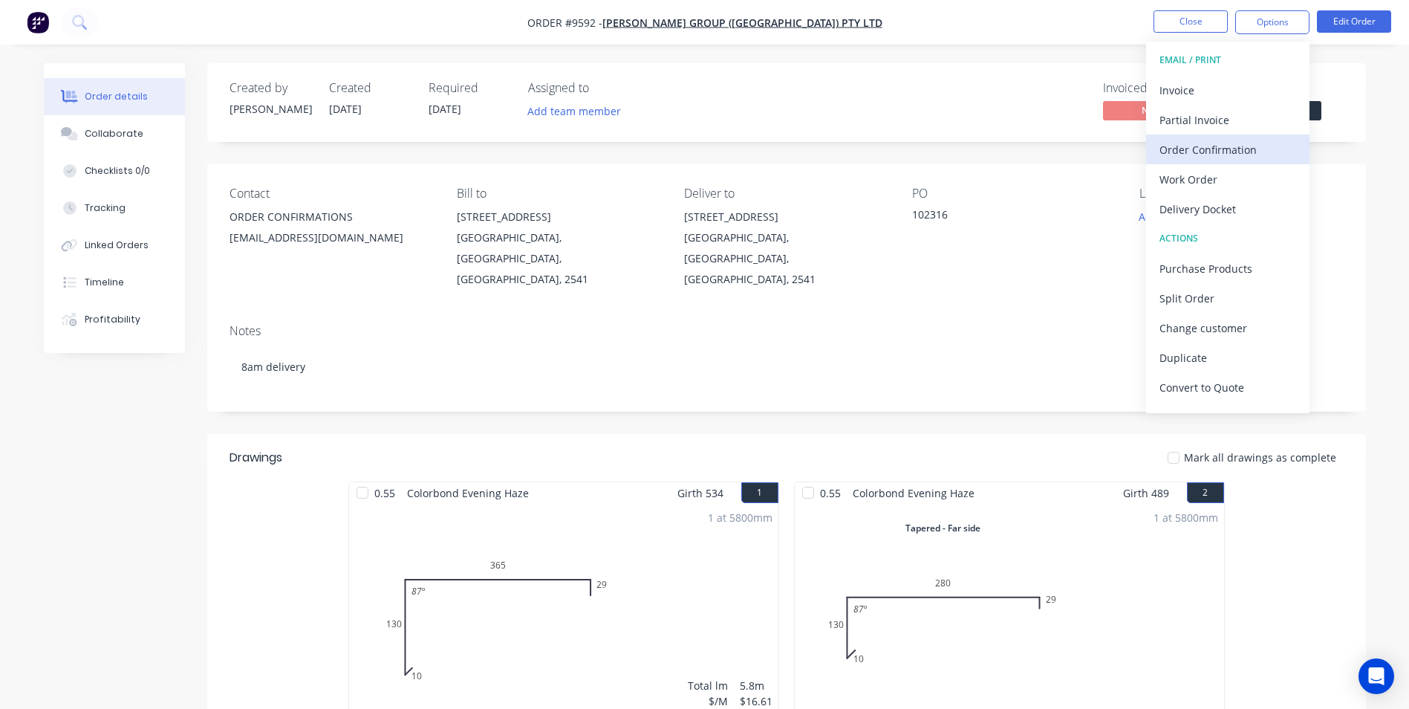
click at [1216, 148] on div "Order Confirmation" at bounding box center [1227, 150] width 137 height 22
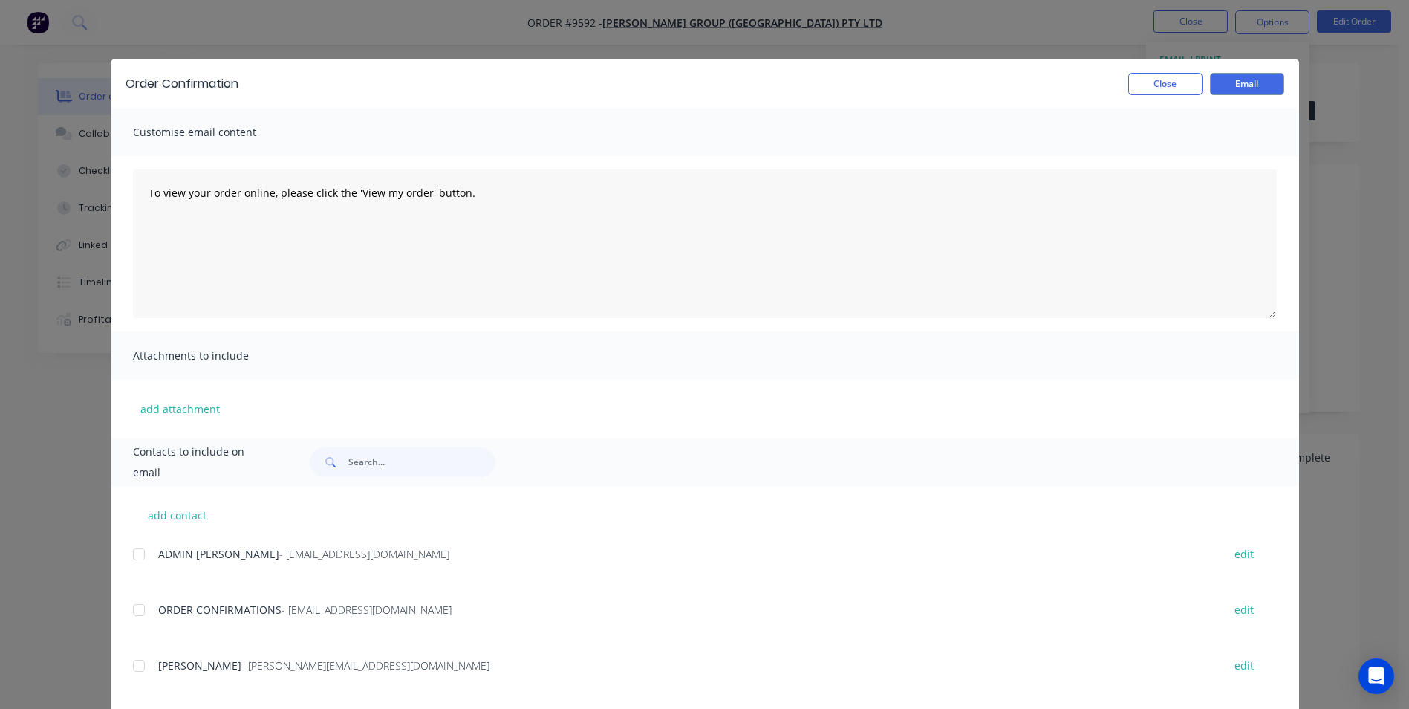
click at [135, 606] on div at bounding box center [139, 610] width 30 height 30
click at [1224, 82] on button "Email" at bounding box center [1247, 84] width 74 height 22
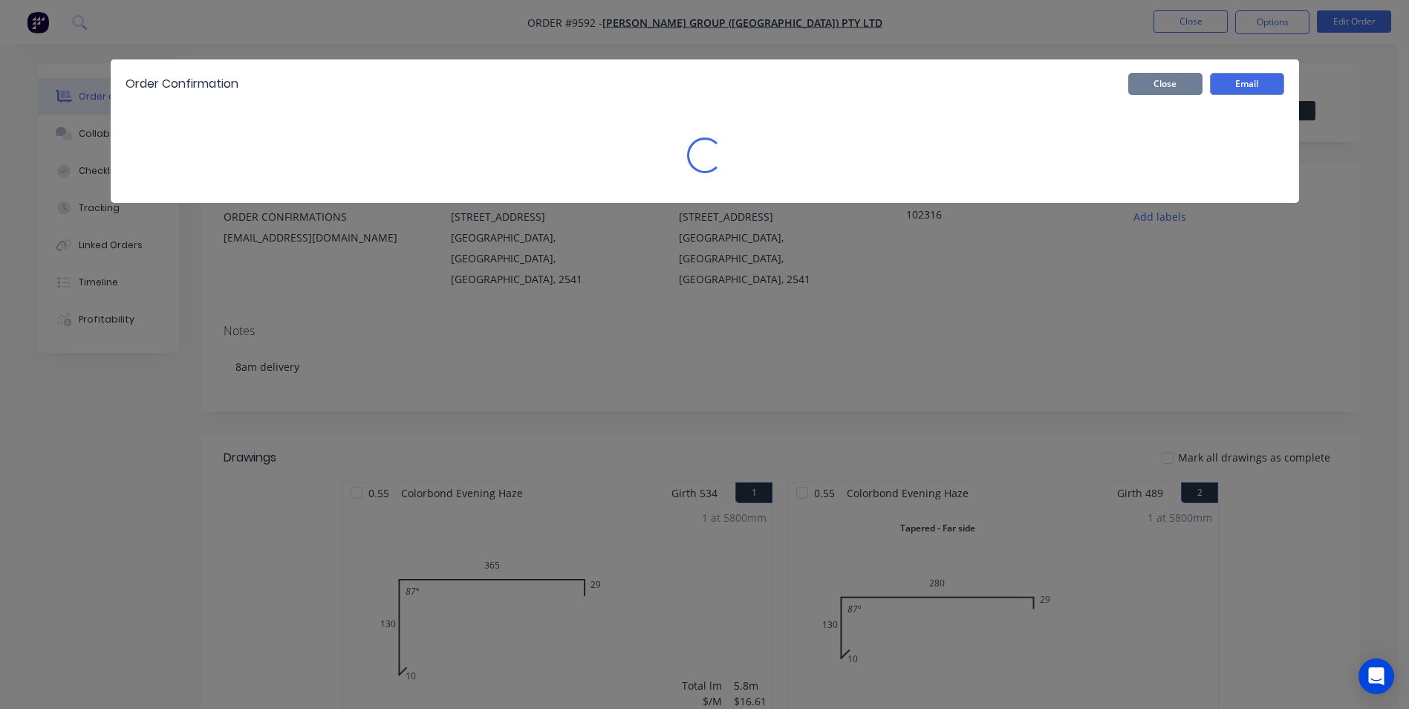
click at [1157, 87] on button "Close" at bounding box center [1165, 84] width 74 height 22
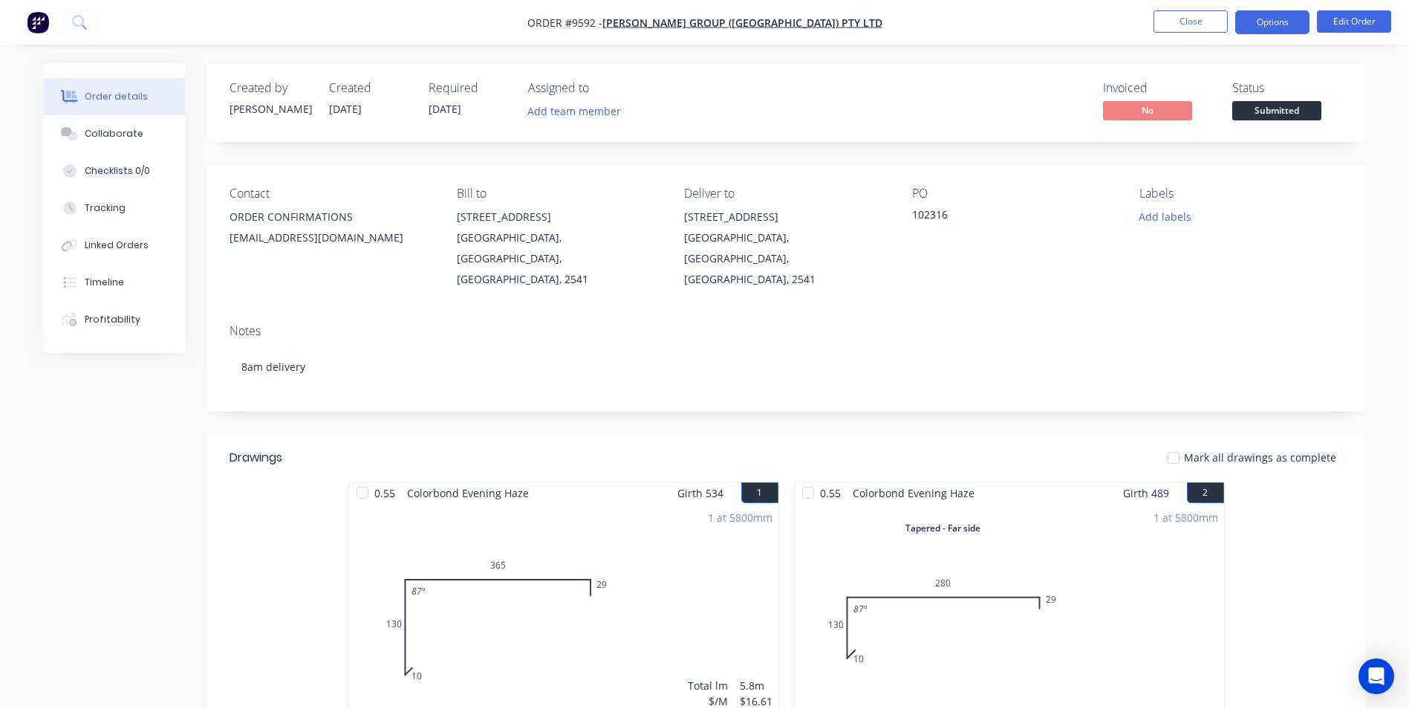
click at [1258, 16] on button "Options" at bounding box center [1272, 22] width 74 height 24
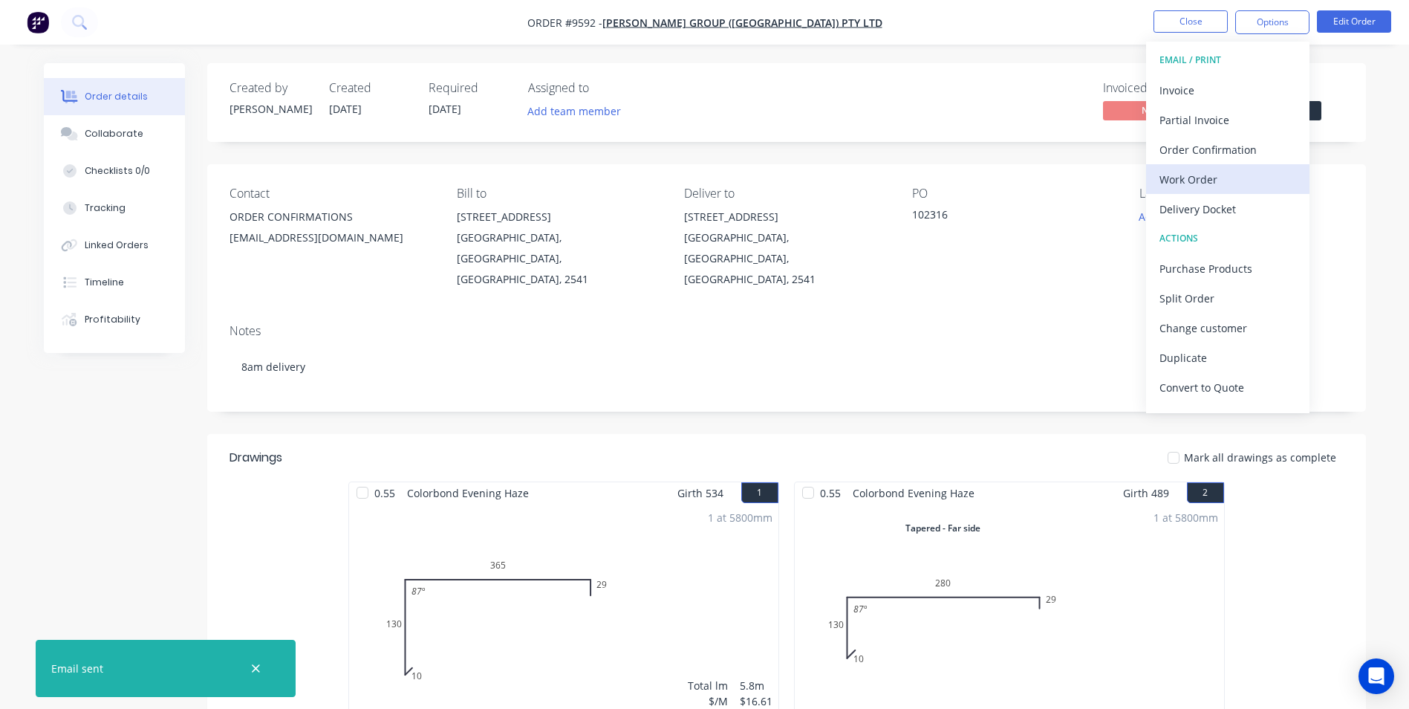
click at [1215, 174] on div "Work Order" at bounding box center [1227, 180] width 137 height 22
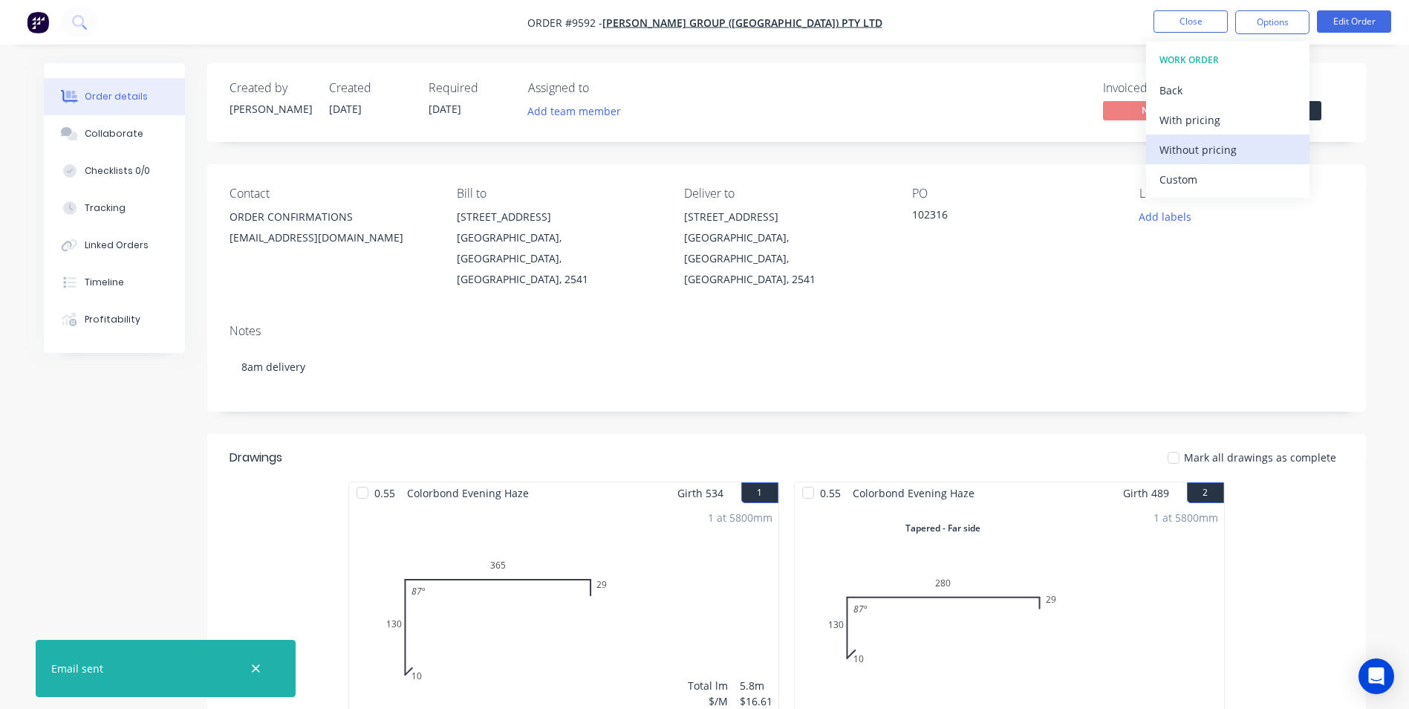
click at [1209, 151] on div "Without pricing" at bounding box center [1227, 150] width 137 height 22
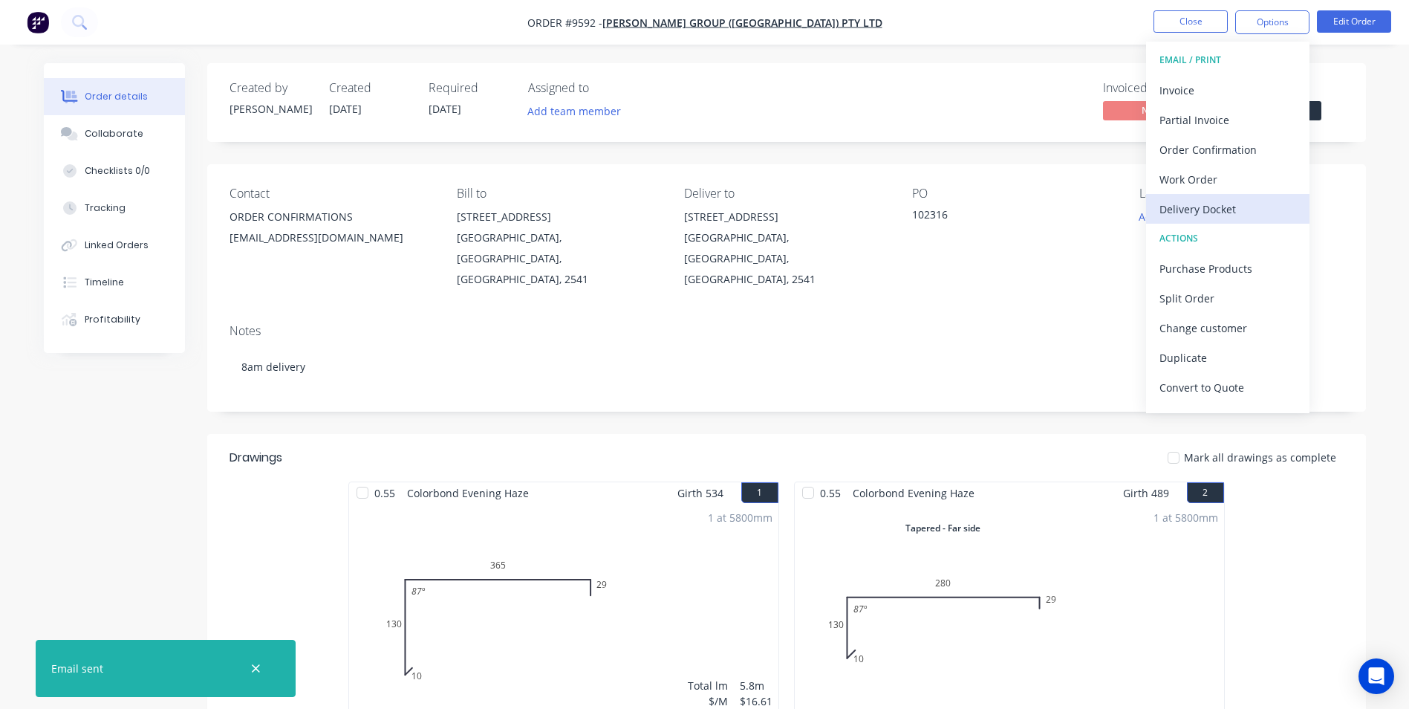
click at [1202, 205] on div "Delivery Docket" at bounding box center [1227, 209] width 137 height 22
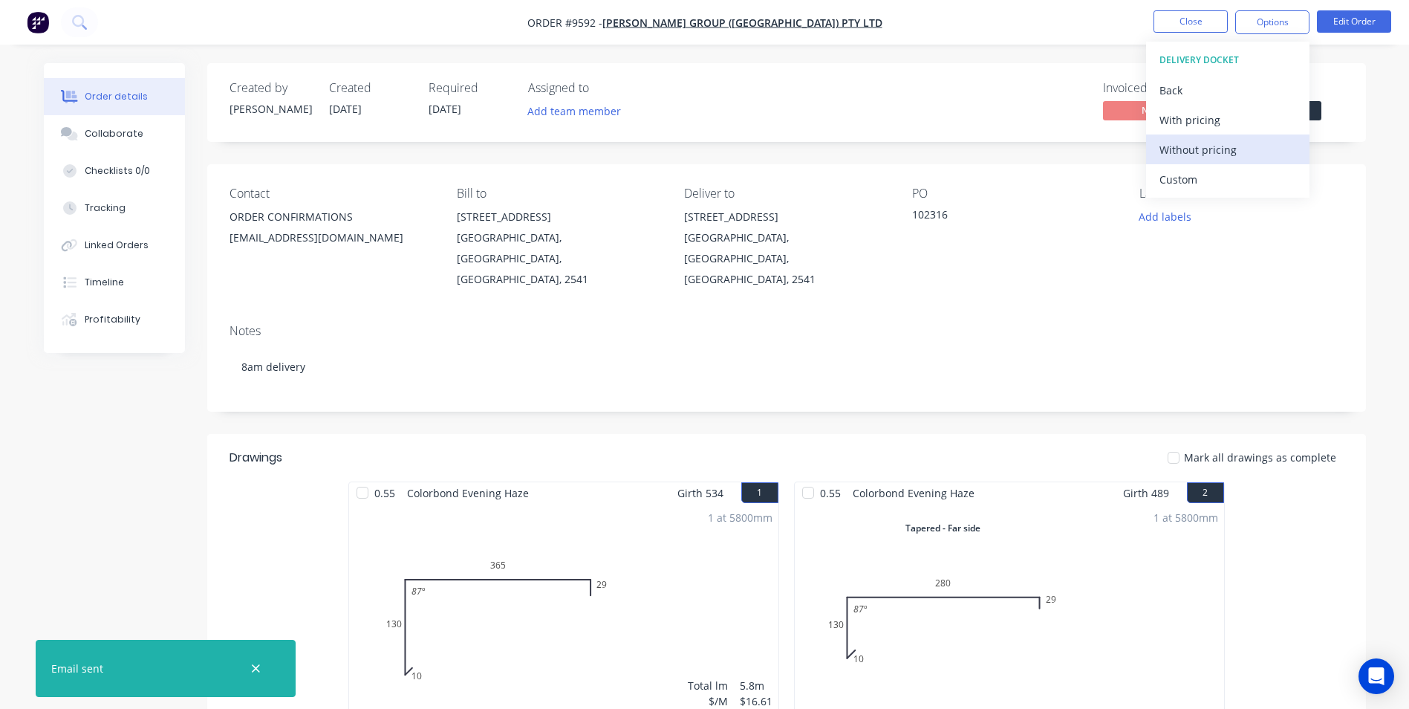
click at [1200, 152] on div "Without pricing" at bounding box center [1227, 150] width 137 height 22
click at [41, 22] on img "button" at bounding box center [38, 22] width 22 height 22
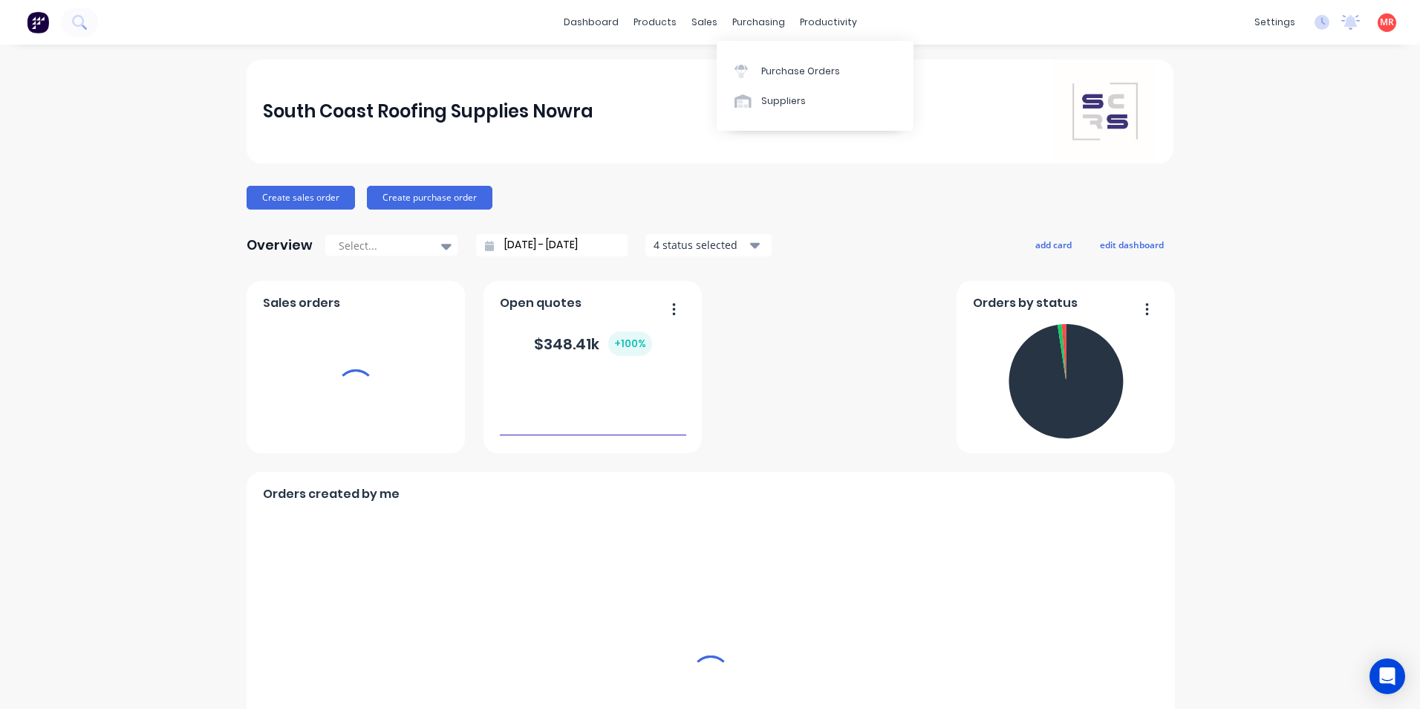
click at [42, 22] on img at bounding box center [38, 22] width 22 height 22
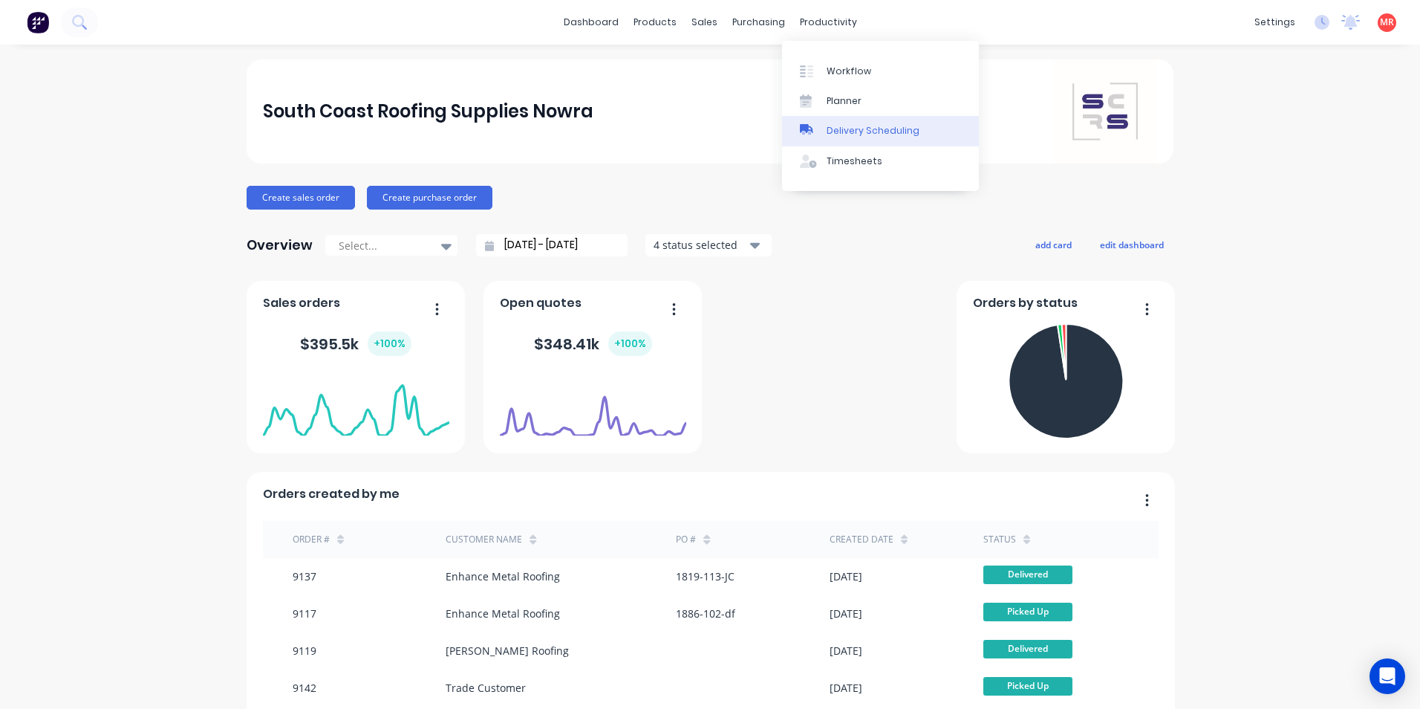
click at [827, 131] on div "Delivery Scheduling" at bounding box center [873, 130] width 93 height 13
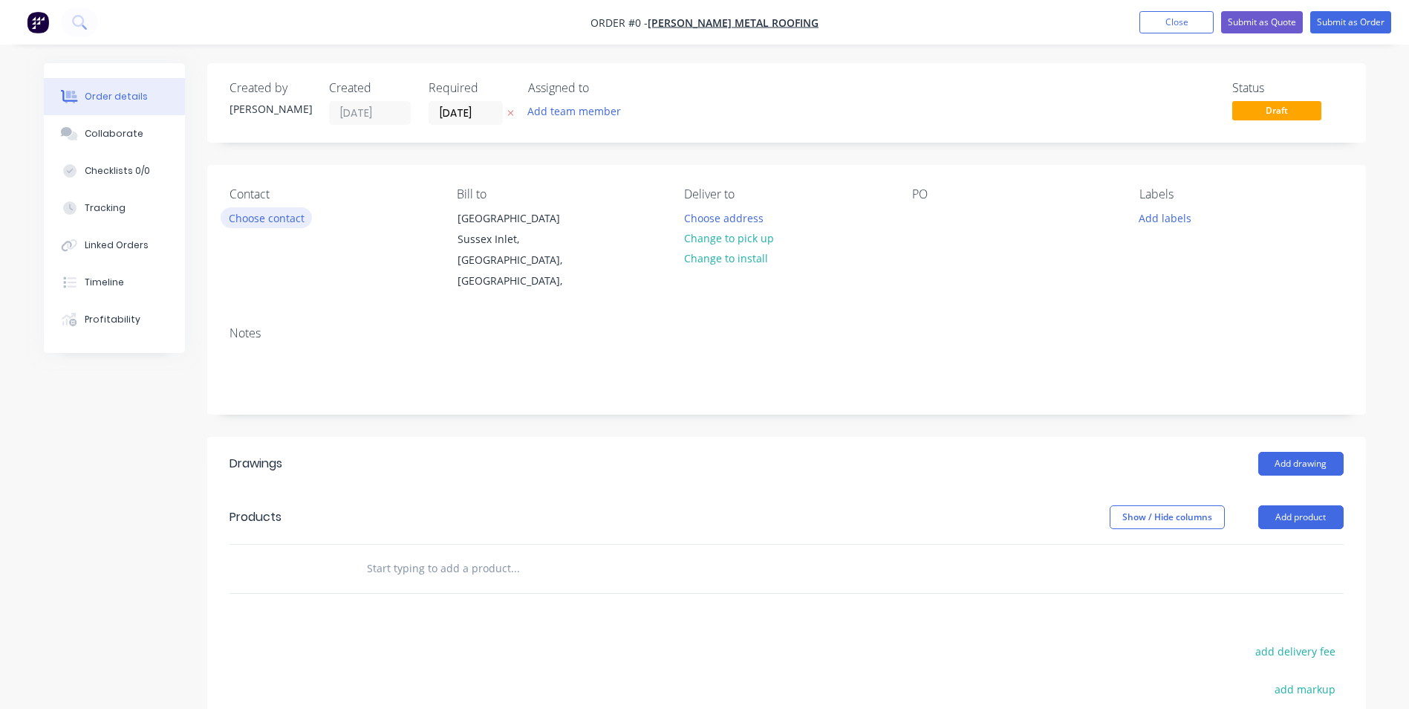
click at [267, 211] on button "Choose contact" at bounding box center [266, 217] width 91 height 20
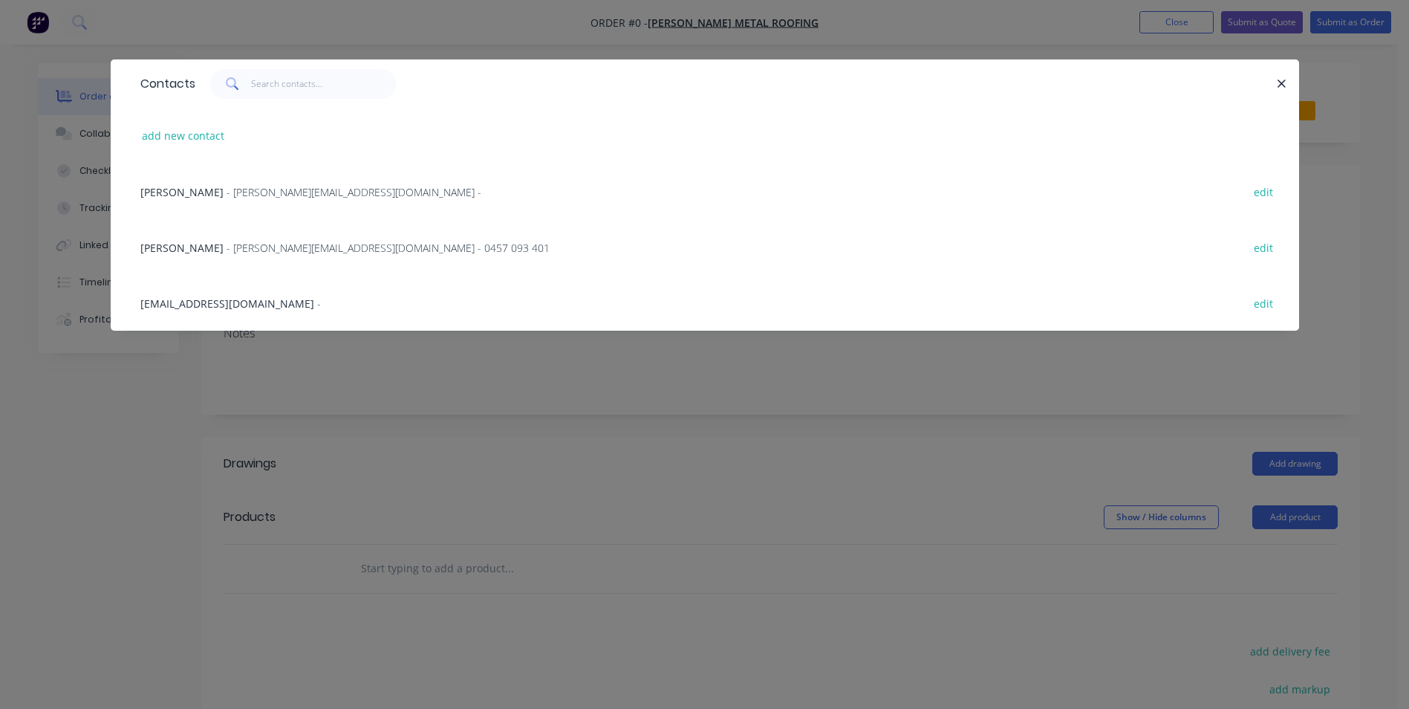
click at [247, 243] on span "- tait.metalroofing@outlook.com - 0457 093 401" at bounding box center [388, 248] width 323 height 14
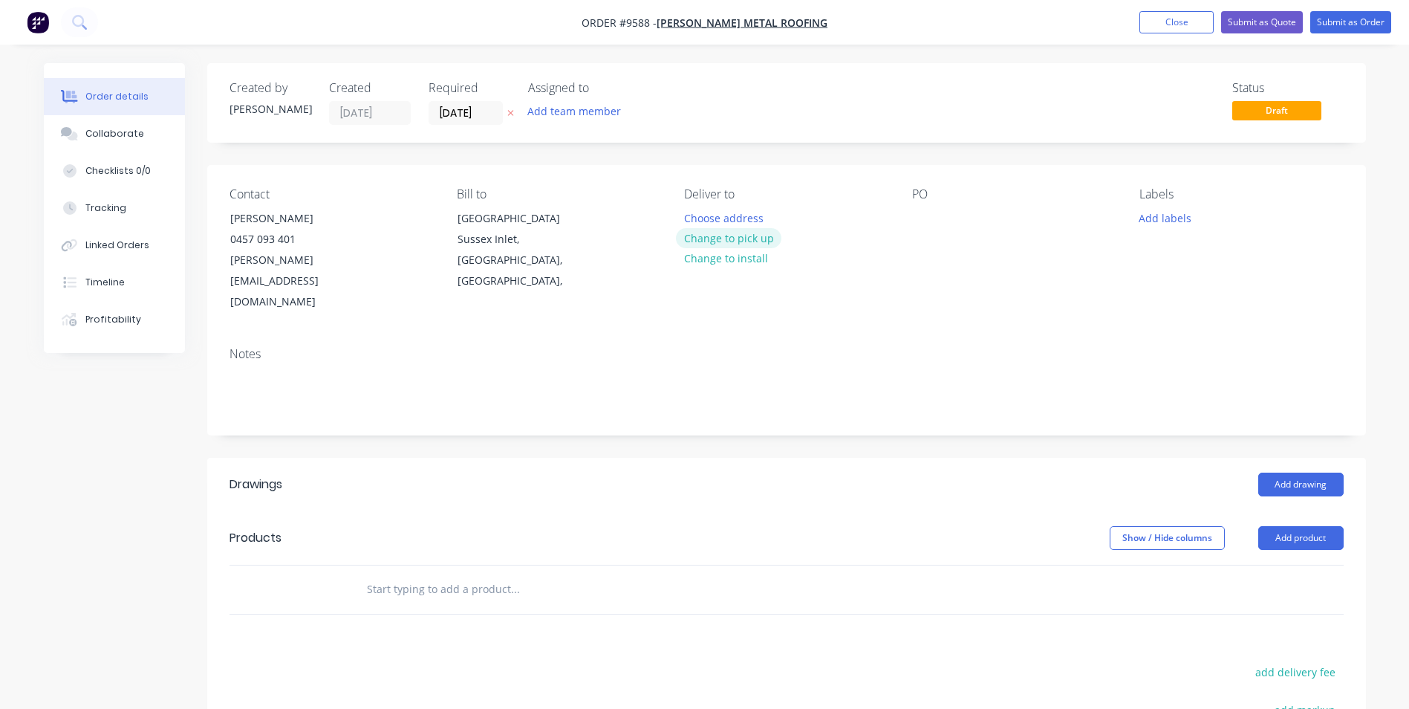
click at [695, 241] on button "Change to pick up" at bounding box center [728, 238] width 105 height 20
click at [513, 574] on input "text" at bounding box center [514, 589] width 297 height 30
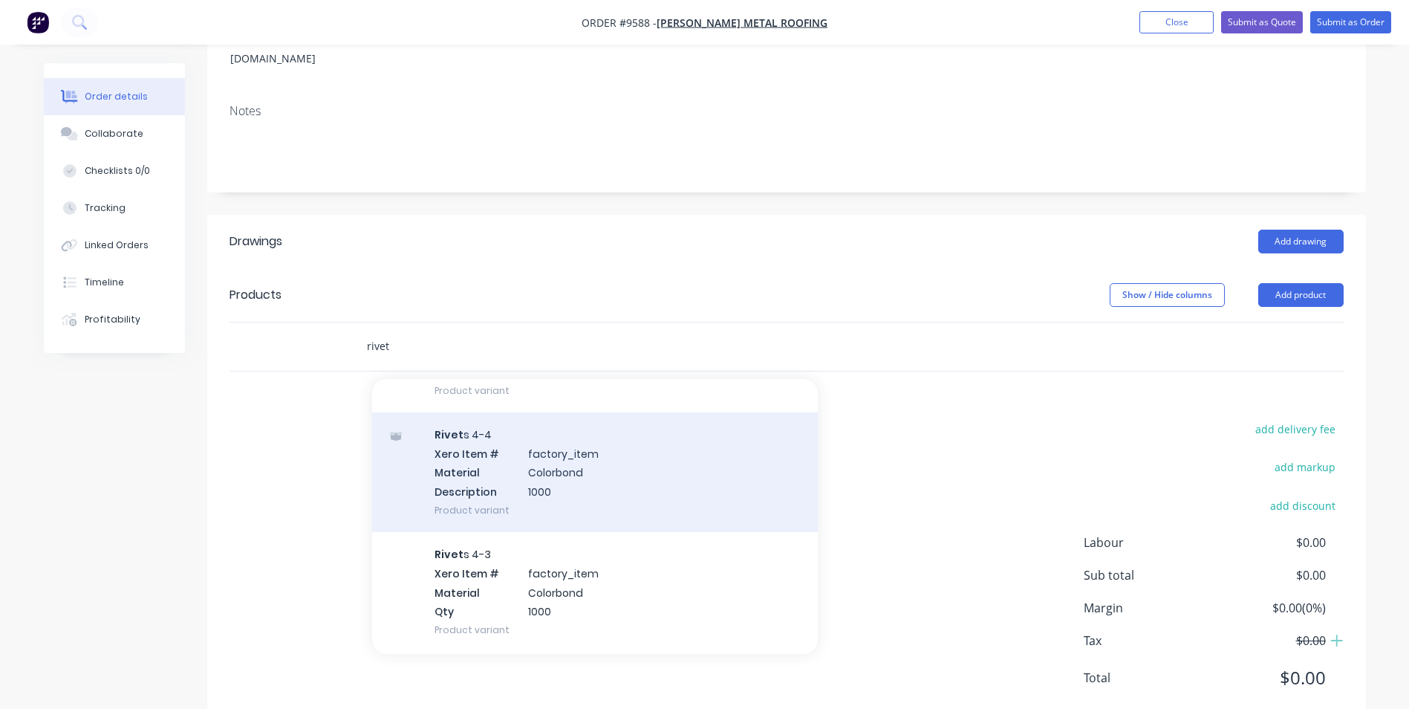
scroll to position [1040, 0]
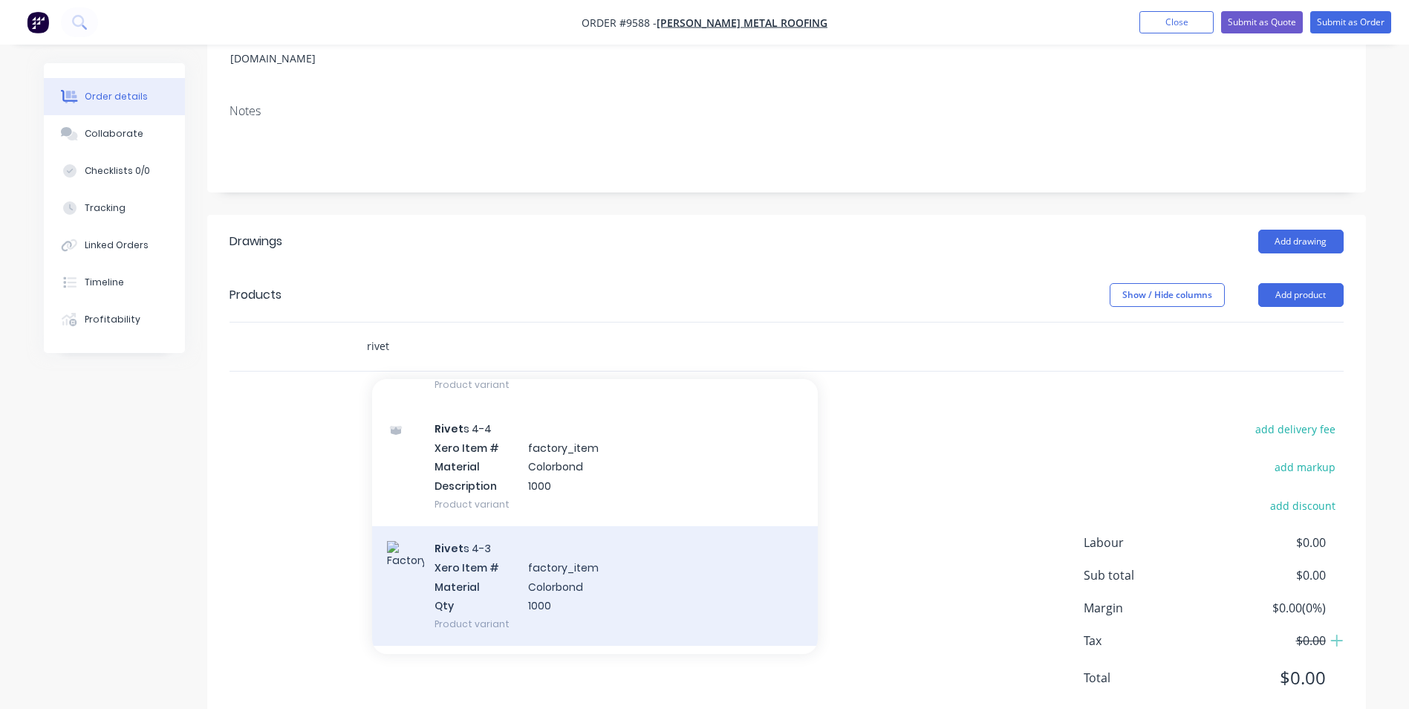
type input "rivet"
click at [572, 538] on div "Rivet s 4-3 Xero Item # factory_item Material Colorbond Qty 1000 Product variant" at bounding box center [595, 586] width 446 height 120
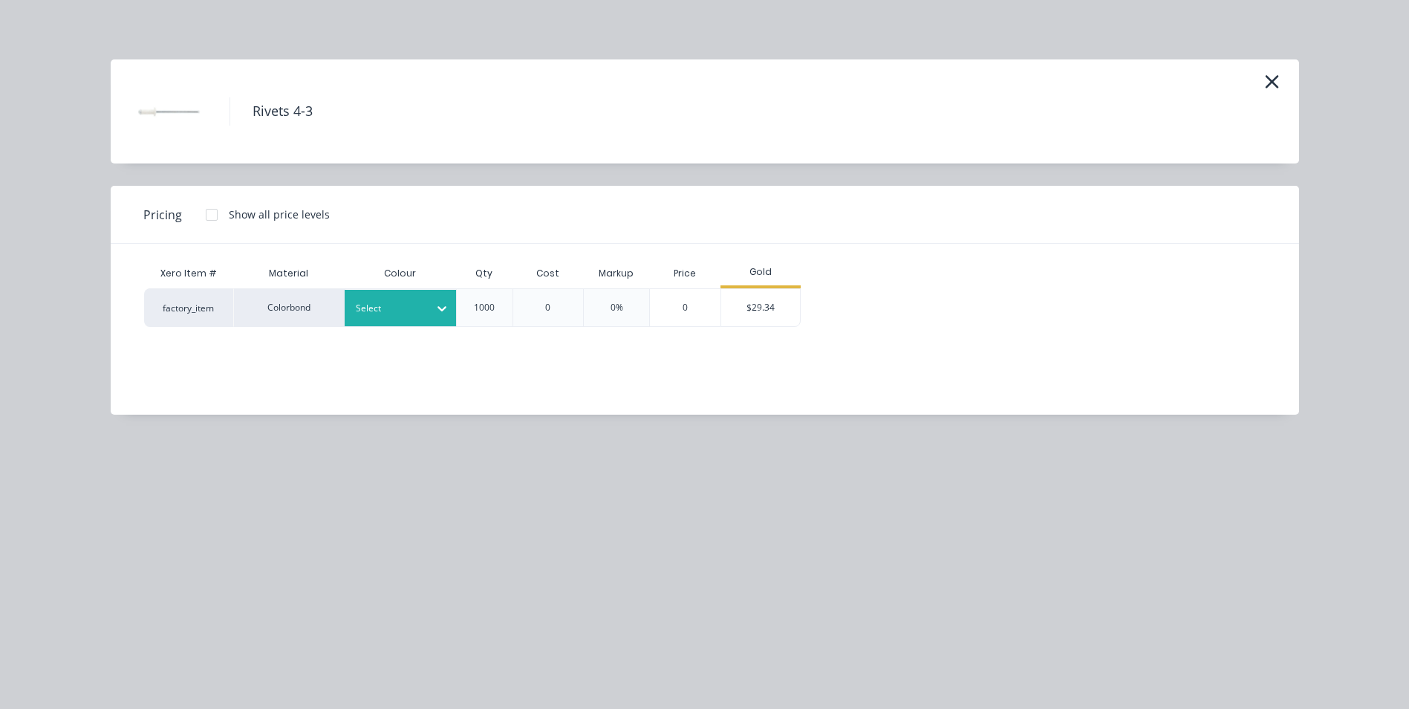
click at [391, 293] on div "Select" at bounding box center [400, 308] width 111 height 36
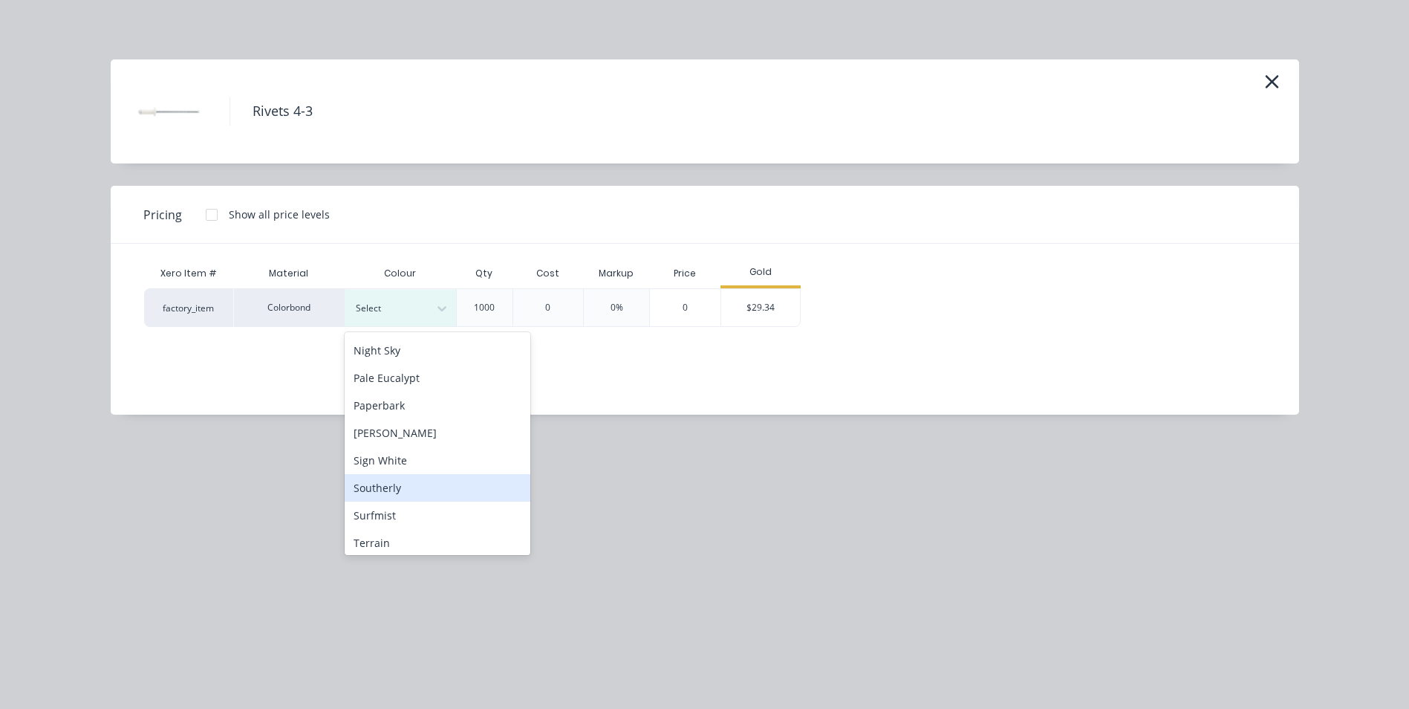
scroll to position [446, 0]
click at [409, 478] on div "Surfmist" at bounding box center [438, 479] width 186 height 27
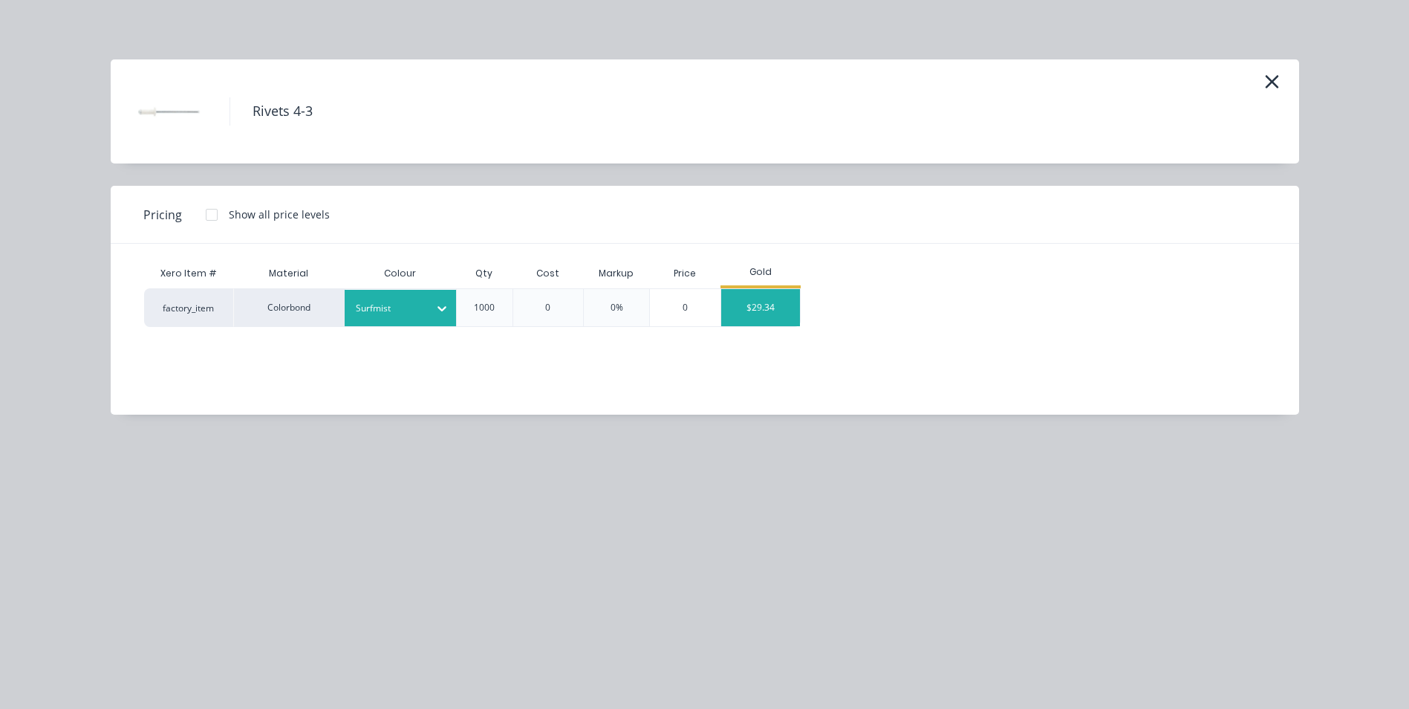
click at [743, 308] on div "$29.34" at bounding box center [760, 307] width 79 height 37
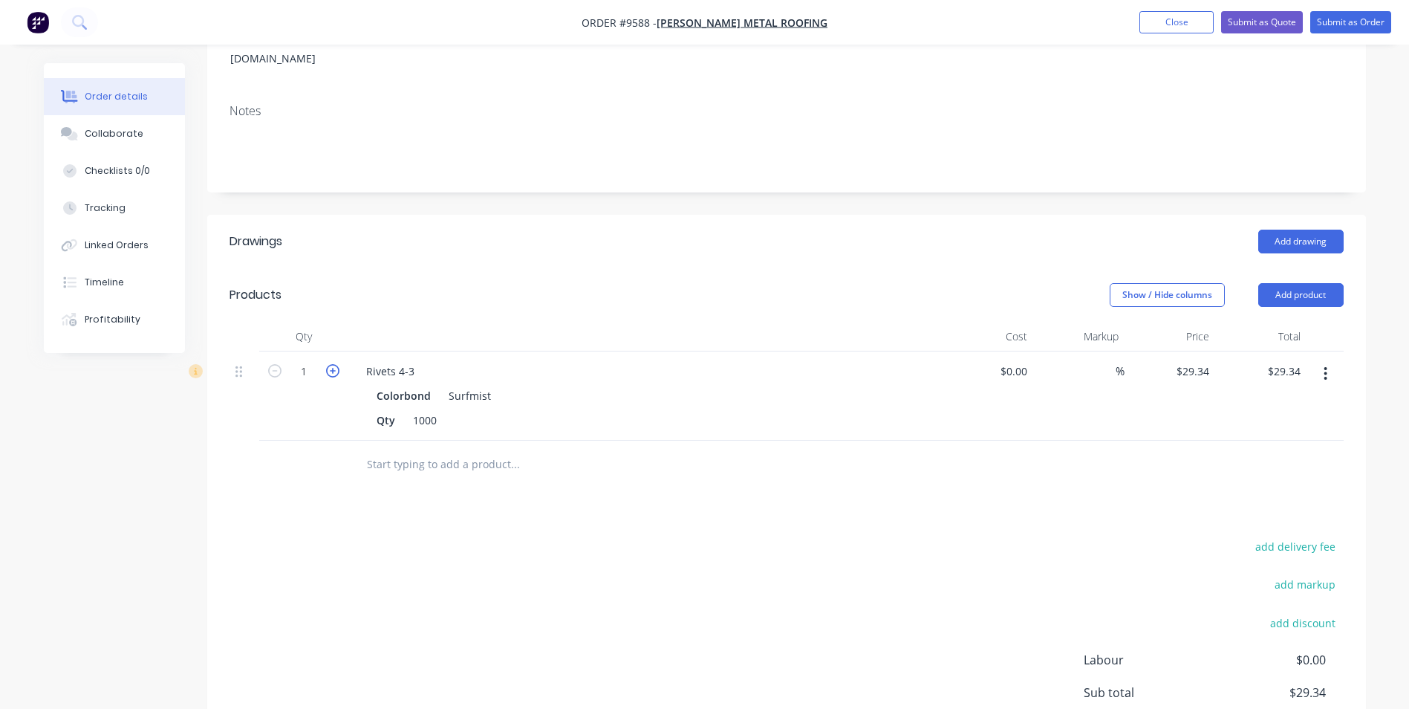
click at [333, 364] on icon "button" at bounding box center [332, 370] width 13 height 13
type input "2"
type input "$58.68"
click at [404, 449] on input "text" at bounding box center [514, 464] width 297 height 30
click at [1328, 360] on button "button" at bounding box center [1325, 373] width 35 height 27
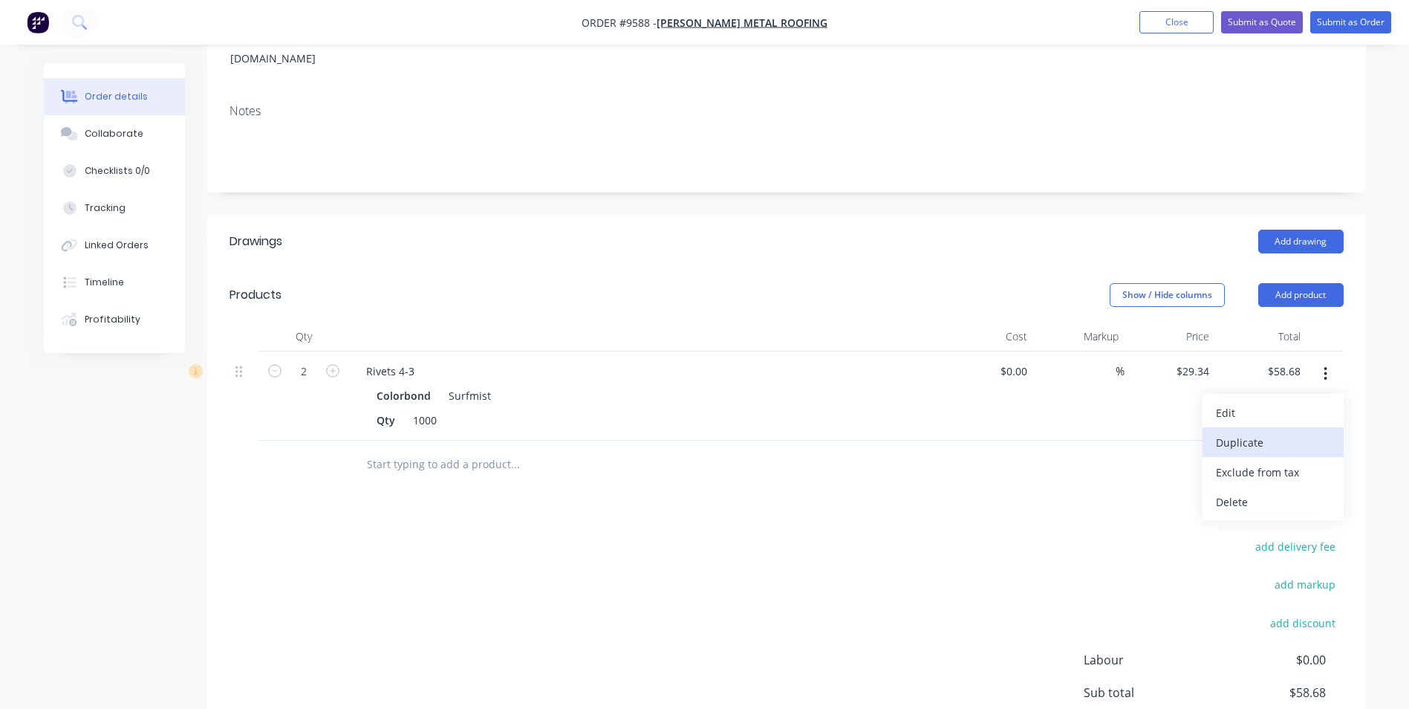
click at [1263, 432] on div "Duplicate" at bounding box center [1273, 443] width 114 height 22
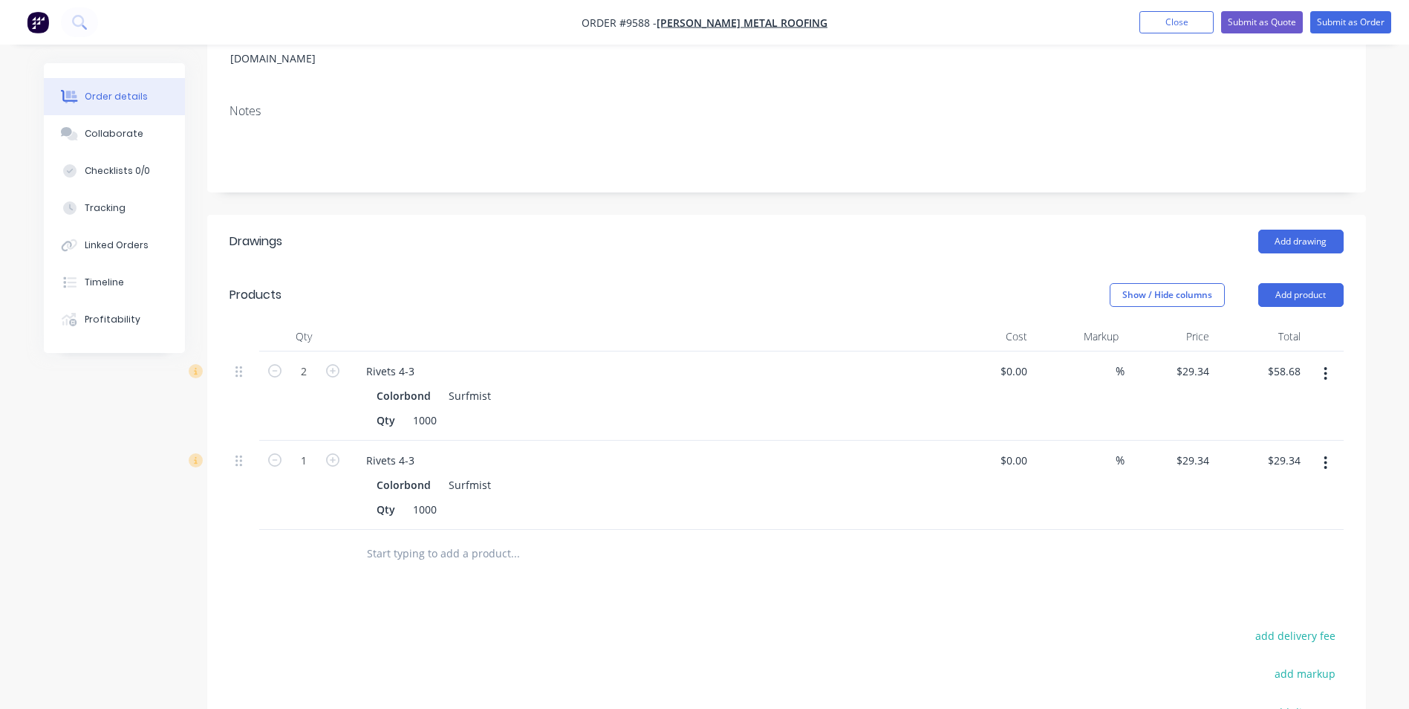
click at [1324, 455] on icon "button" at bounding box center [1326, 463] width 4 height 16
click at [1266, 521] on div "Duplicate" at bounding box center [1273, 532] width 114 height 22
click at [1328, 449] on button "button" at bounding box center [1325, 462] width 35 height 27
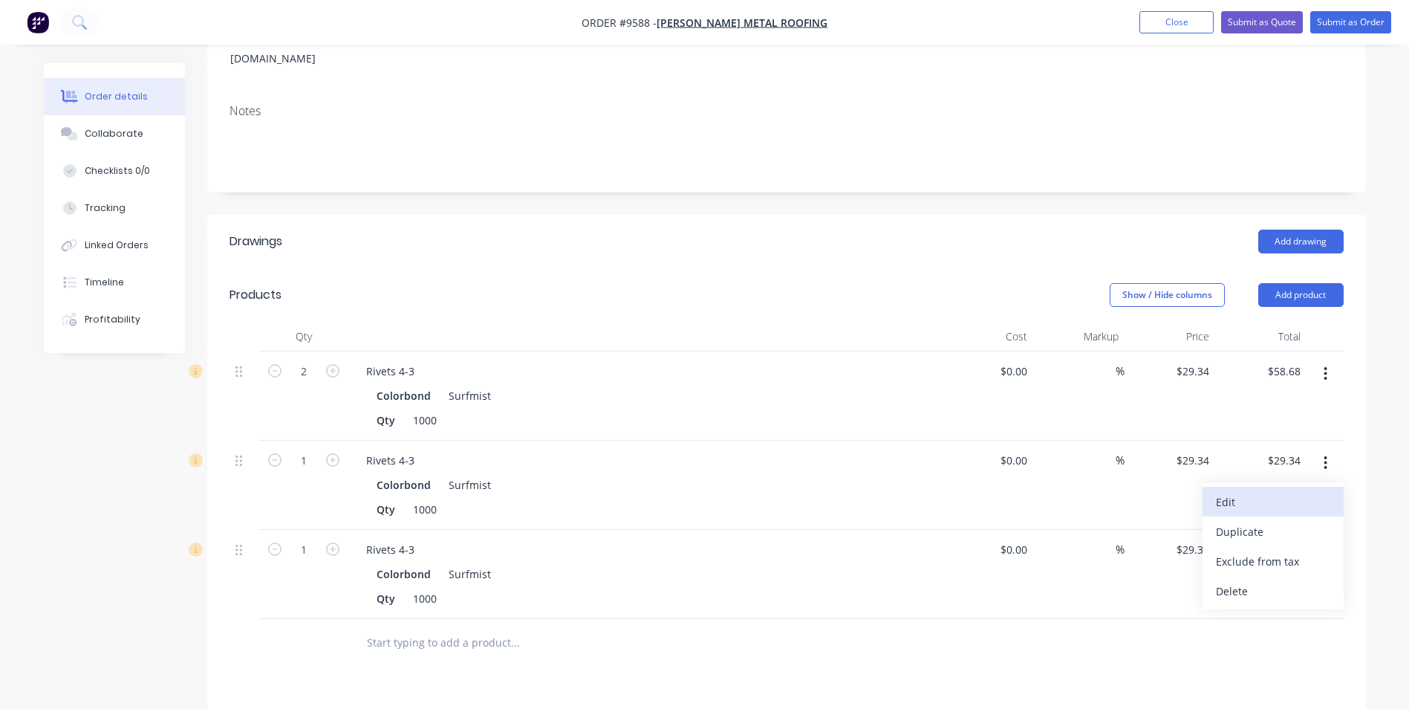
click at [1249, 491] on div "Edit" at bounding box center [1273, 502] width 114 height 22
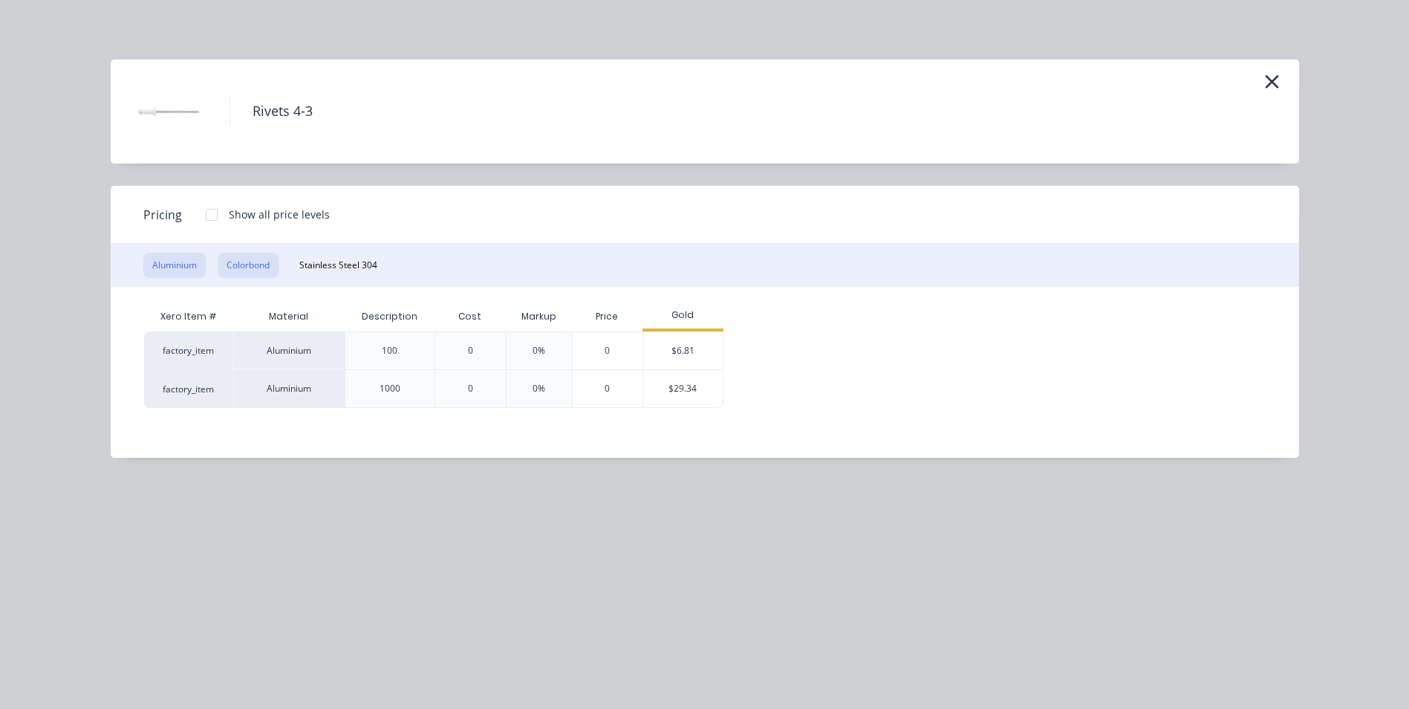
click at [276, 271] on button "Colorbond" at bounding box center [248, 265] width 61 height 25
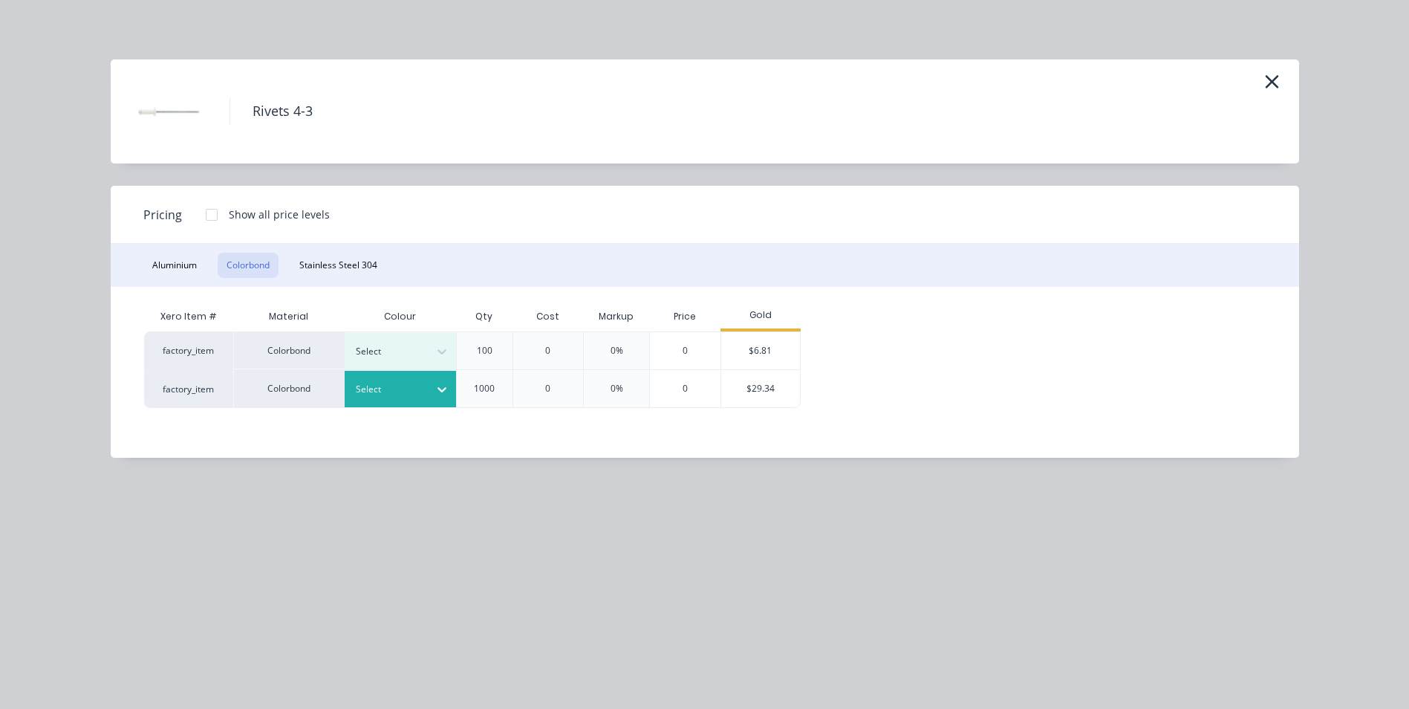
click at [440, 388] on icon at bounding box center [442, 389] width 15 height 15
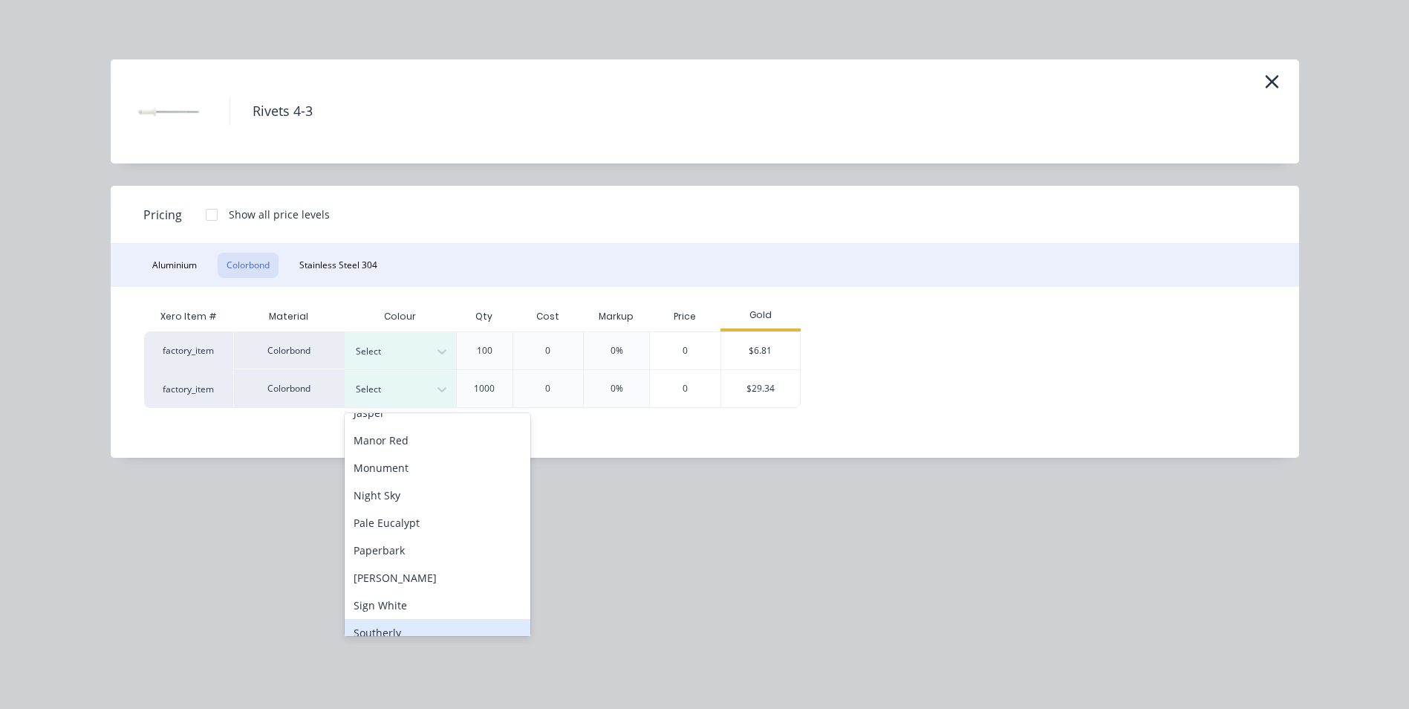
scroll to position [297, 0]
click at [420, 515] on div "Monument" at bounding box center [438, 517] width 186 height 27
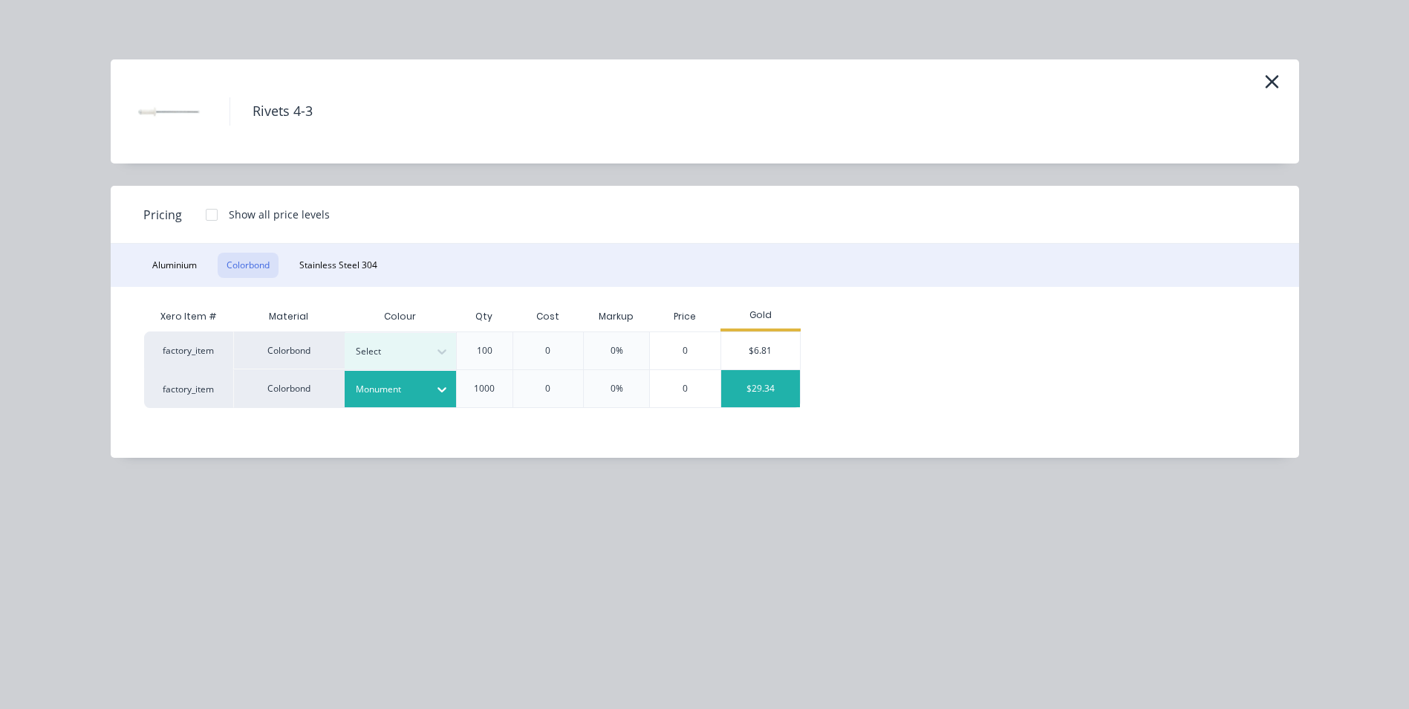
click at [749, 390] on div "$29.34" at bounding box center [760, 388] width 79 height 37
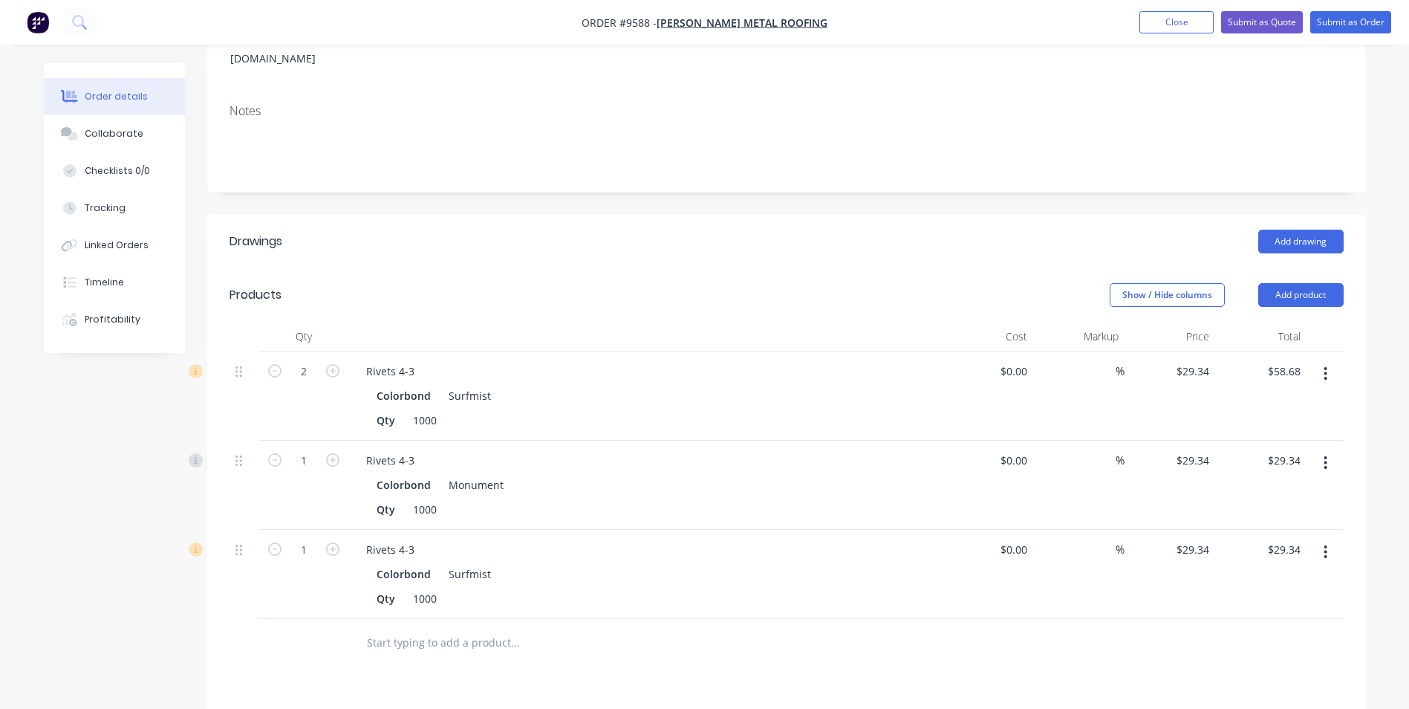
click at [1324, 544] on icon "button" at bounding box center [1326, 552] width 4 height 16
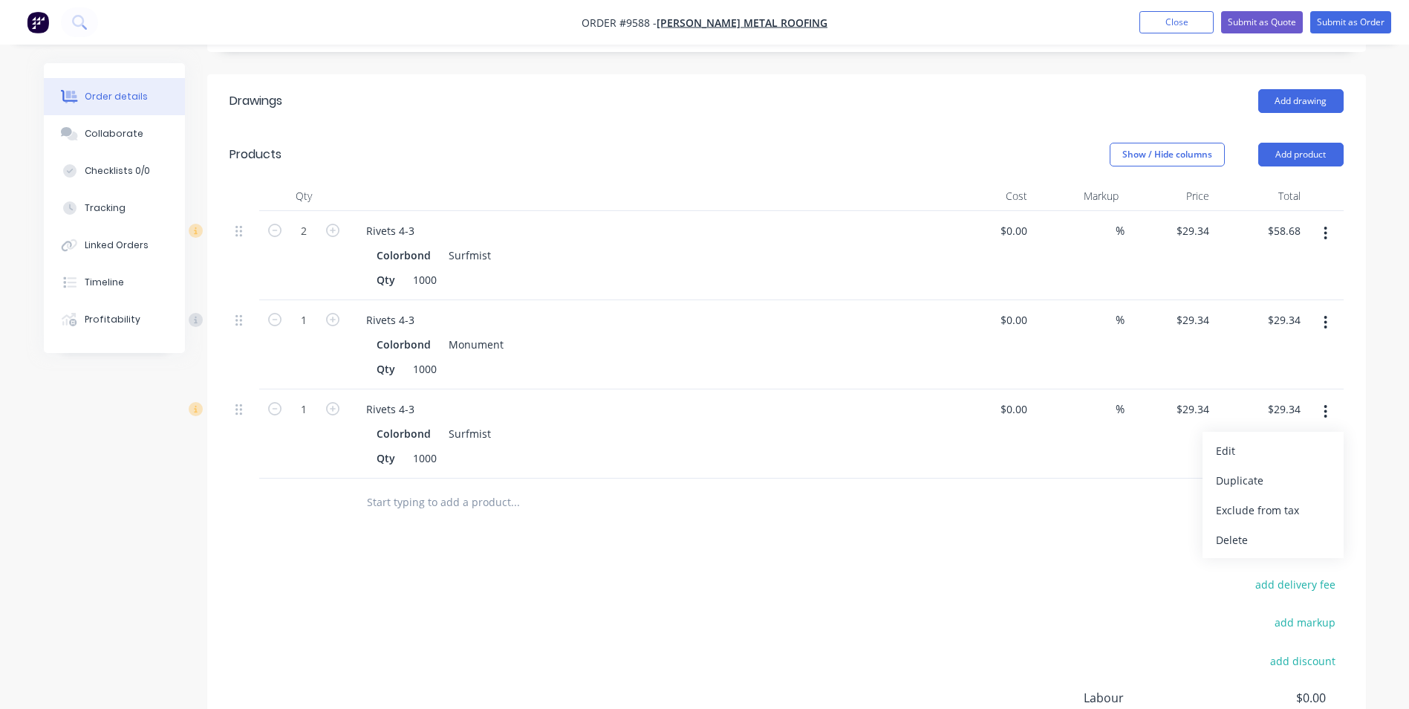
scroll to position [466, 0]
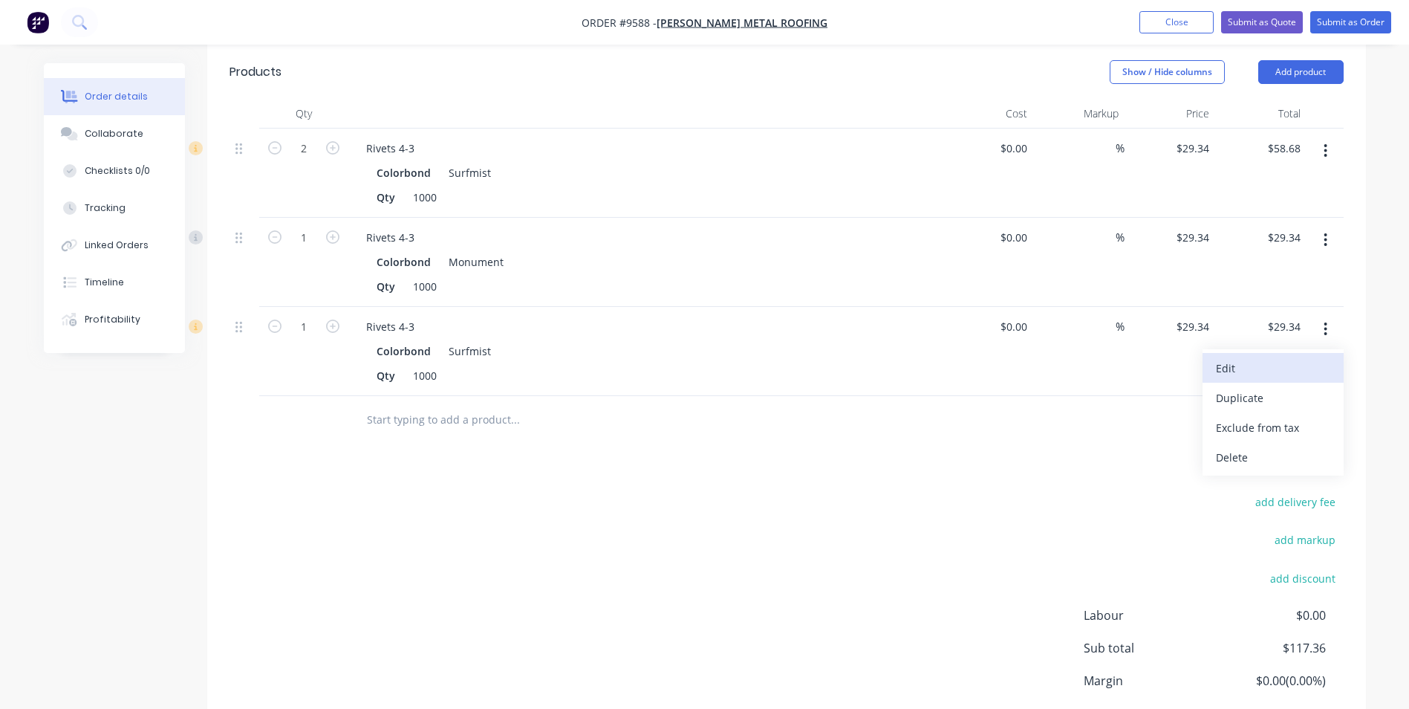
click at [1261, 357] on div "Edit" at bounding box center [1273, 368] width 114 height 22
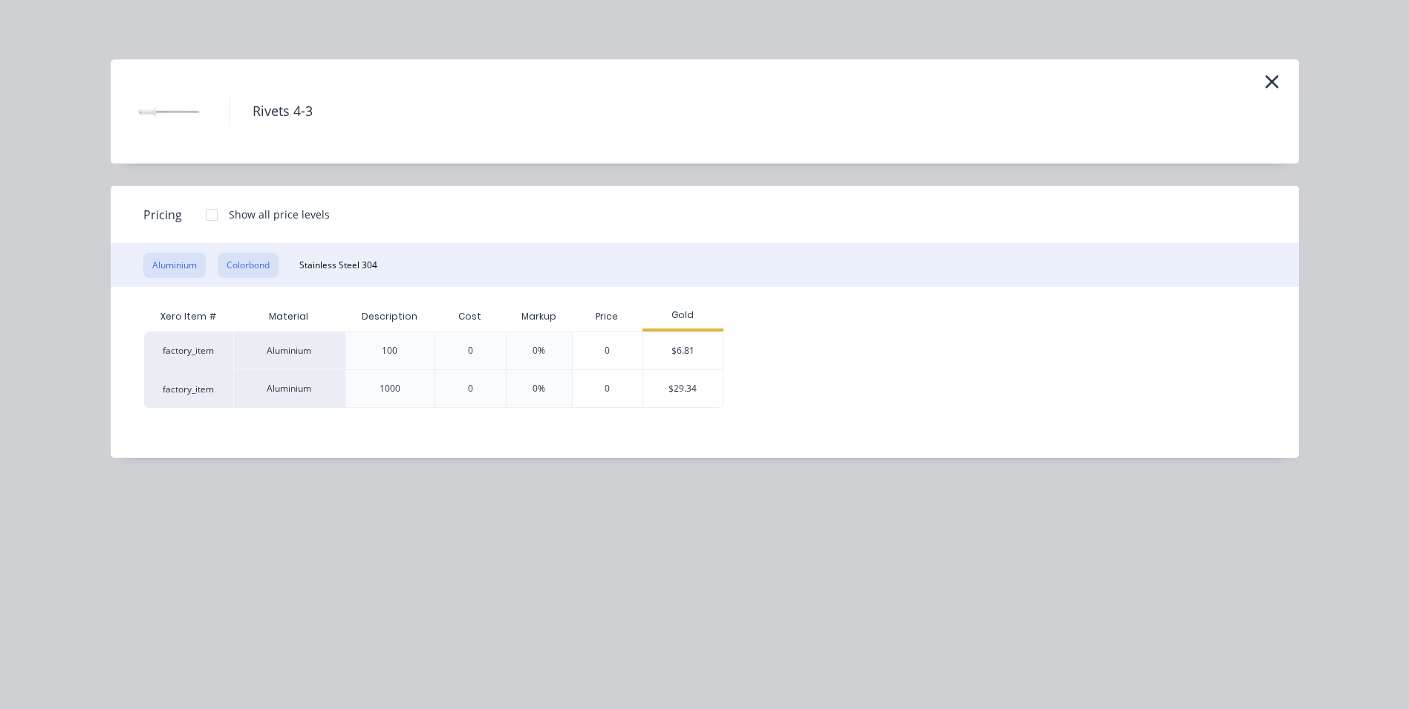
click at [244, 260] on button "Colorbond" at bounding box center [248, 265] width 61 height 25
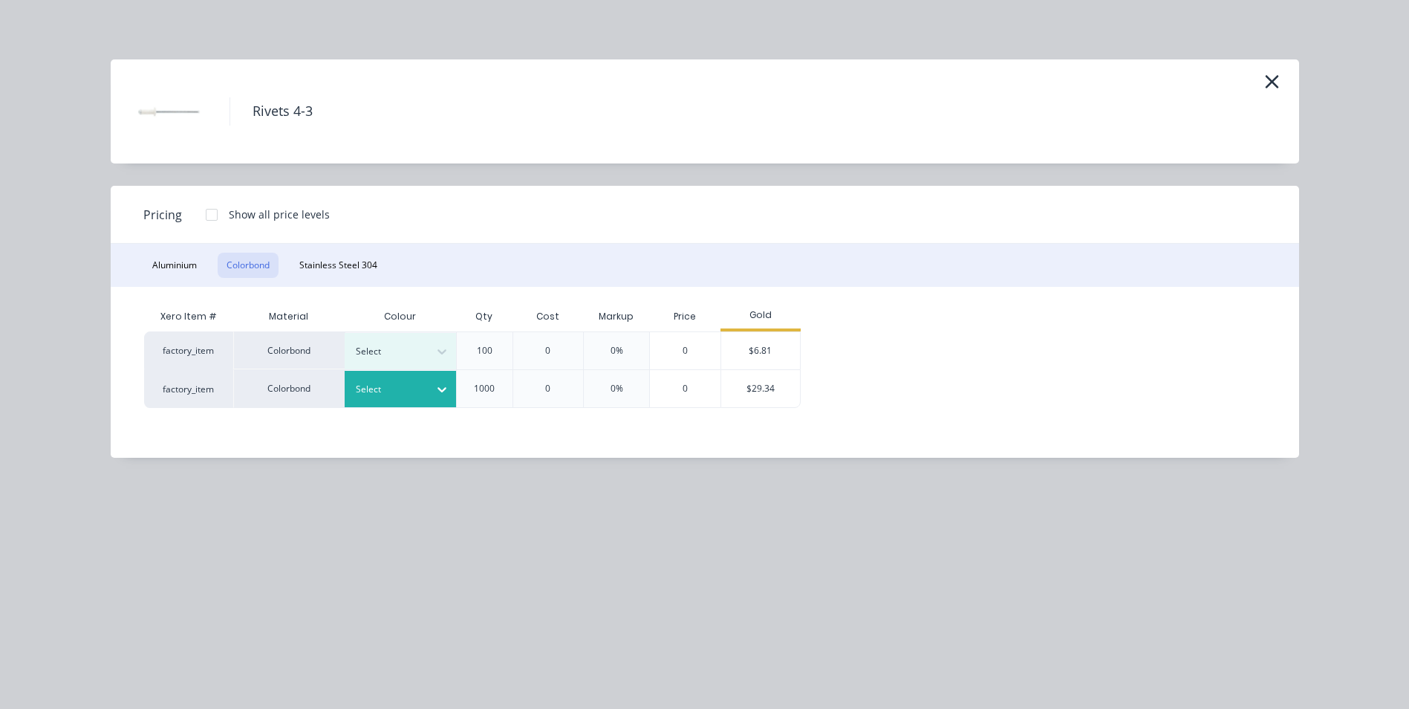
click at [418, 397] on div at bounding box center [389, 389] width 67 height 16
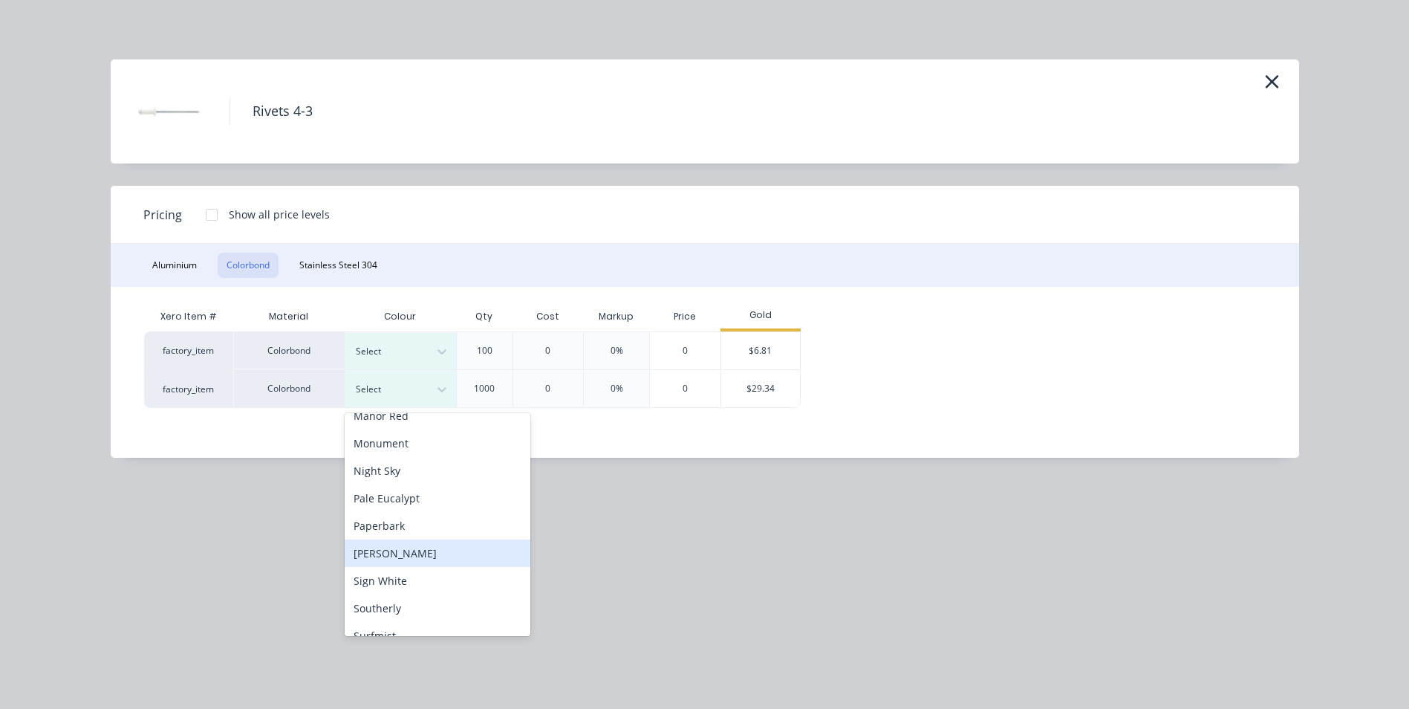
scroll to position [446, 0]
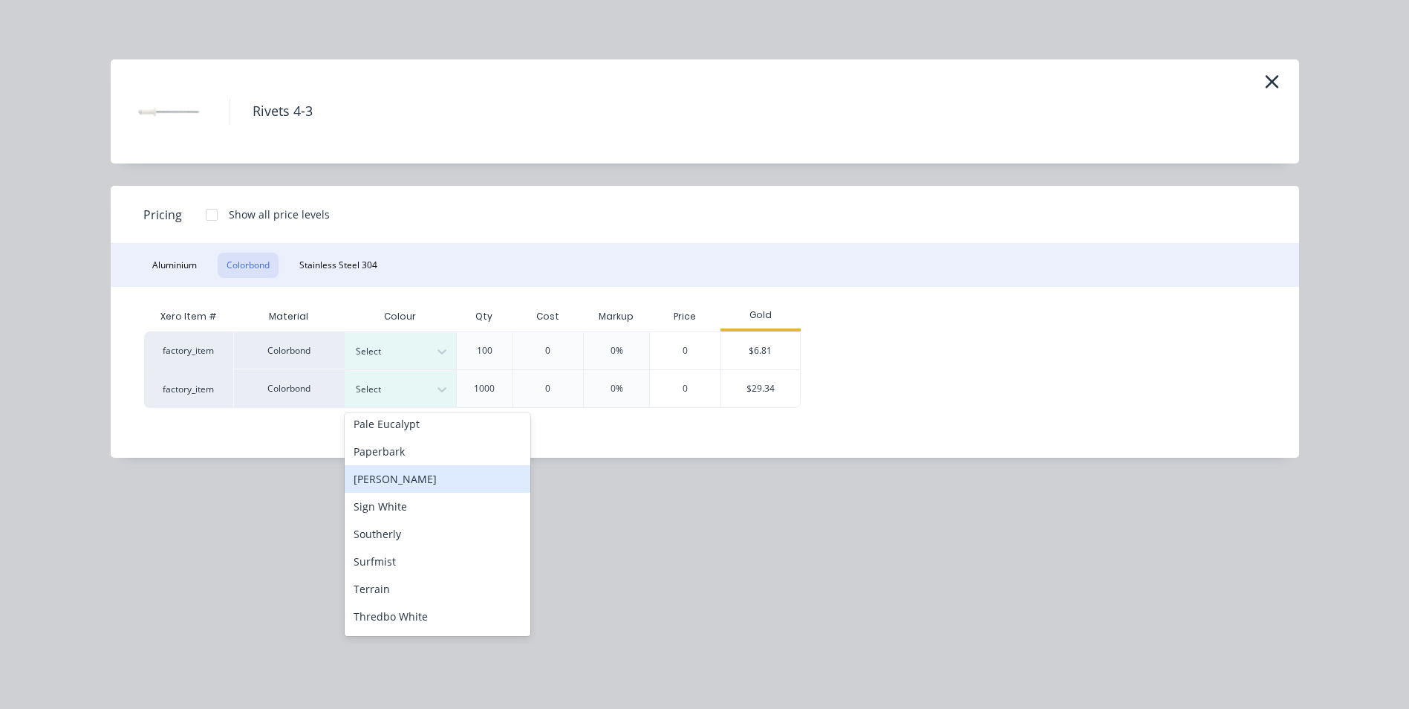
click at [420, 487] on div "Shale Grey" at bounding box center [438, 478] width 186 height 27
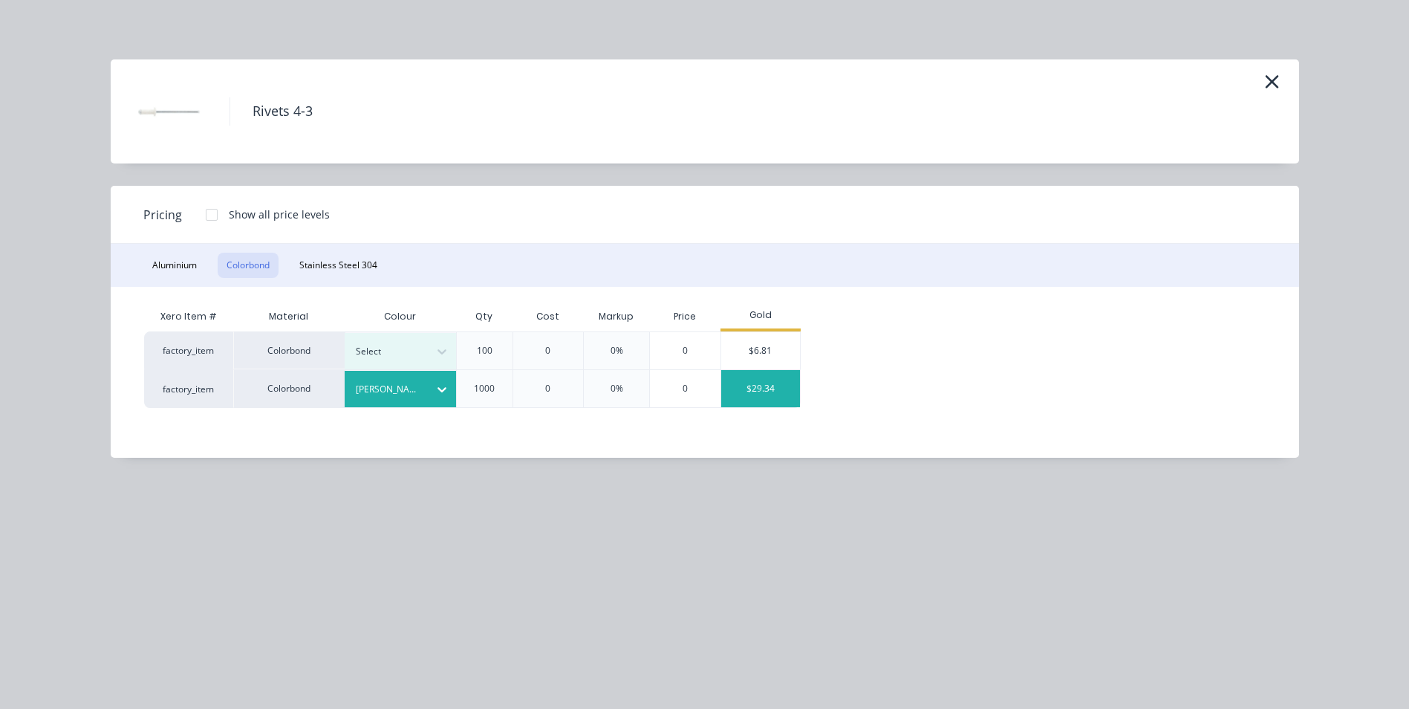
click at [768, 390] on div "$29.34" at bounding box center [760, 388] width 79 height 37
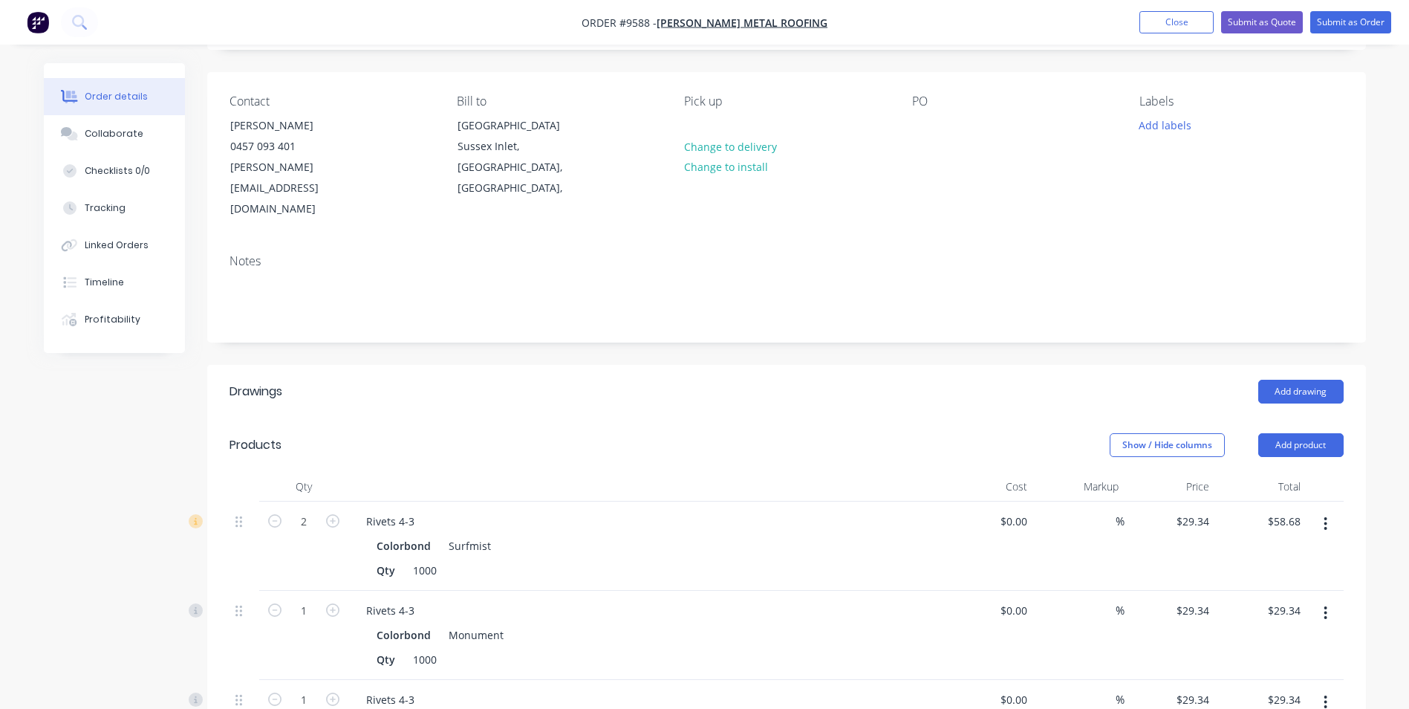
scroll to position [0, 0]
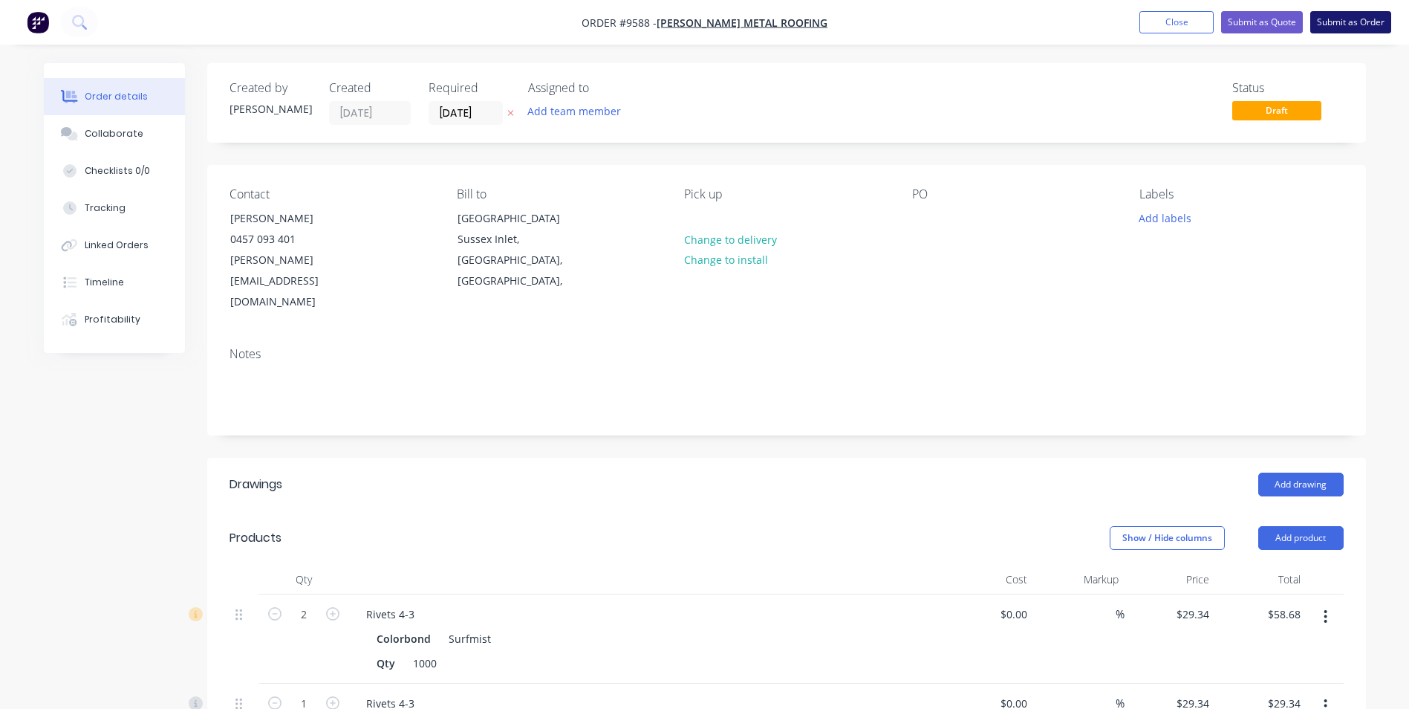
click at [1338, 14] on button "Submit as Order" at bounding box center [1350, 22] width 81 height 22
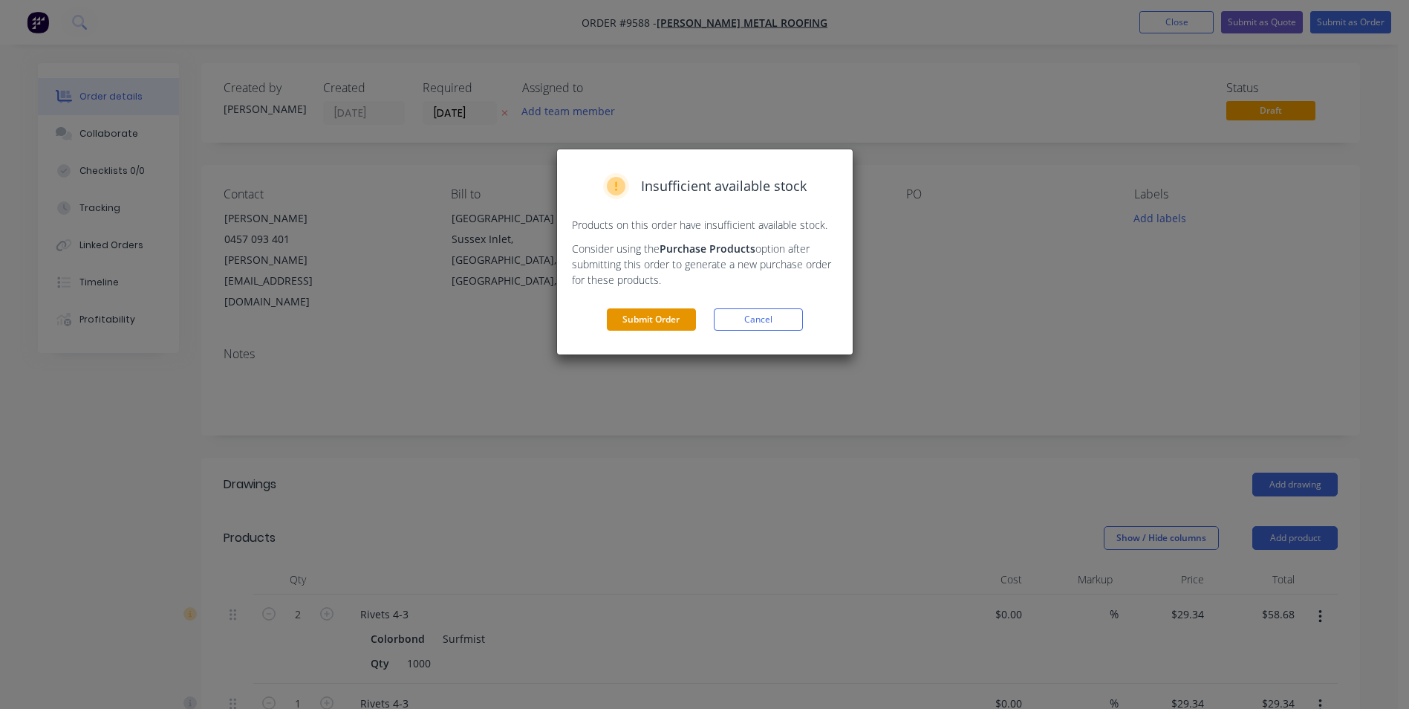
click at [678, 310] on button "Submit Order" at bounding box center [651, 319] width 89 height 22
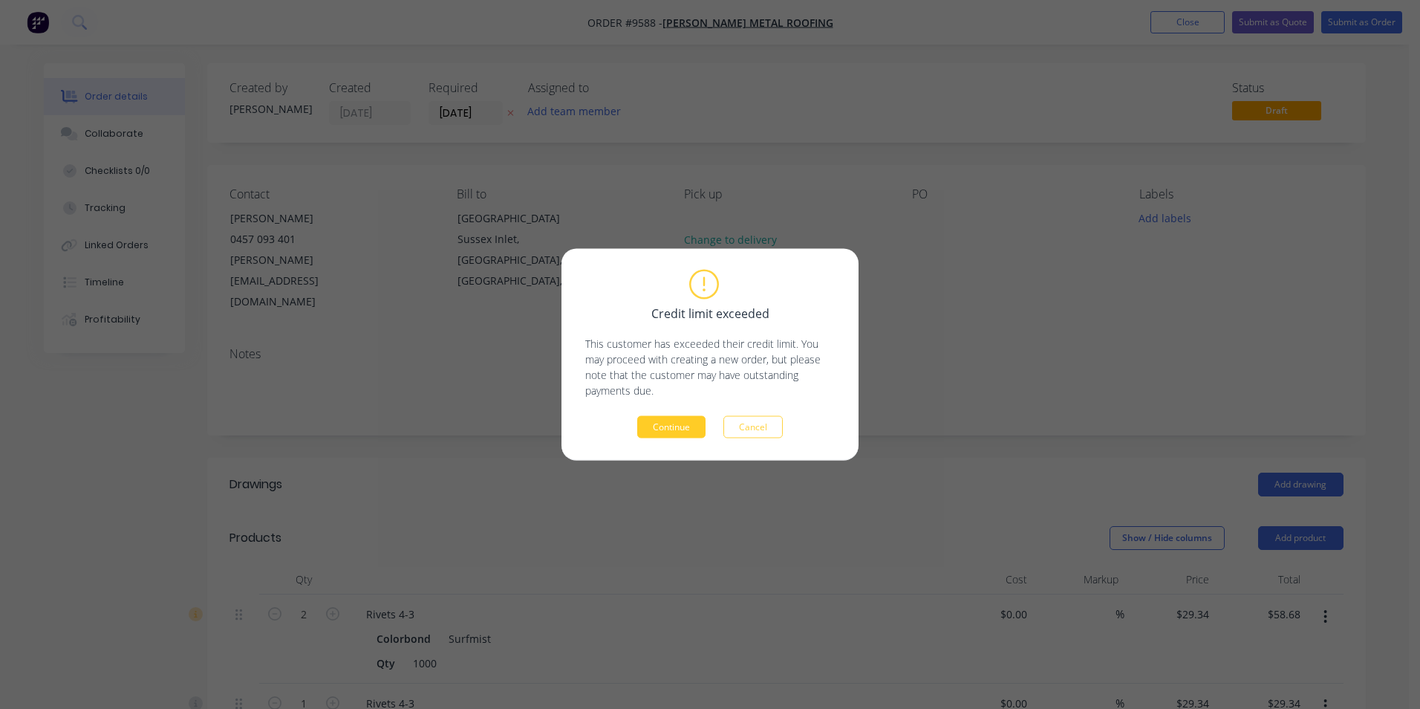
click at [680, 416] on button "Continue" at bounding box center [671, 427] width 68 height 22
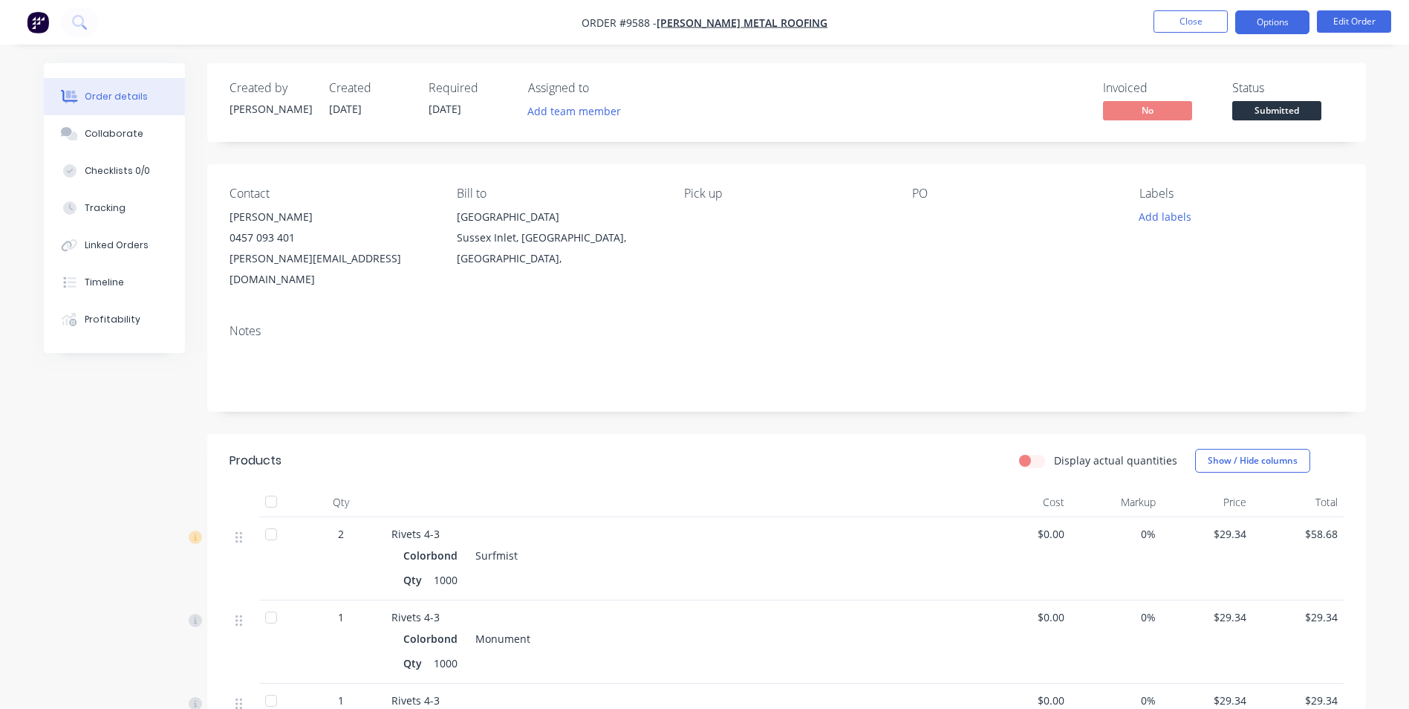
click at [1260, 19] on button "Options" at bounding box center [1272, 22] width 74 height 24
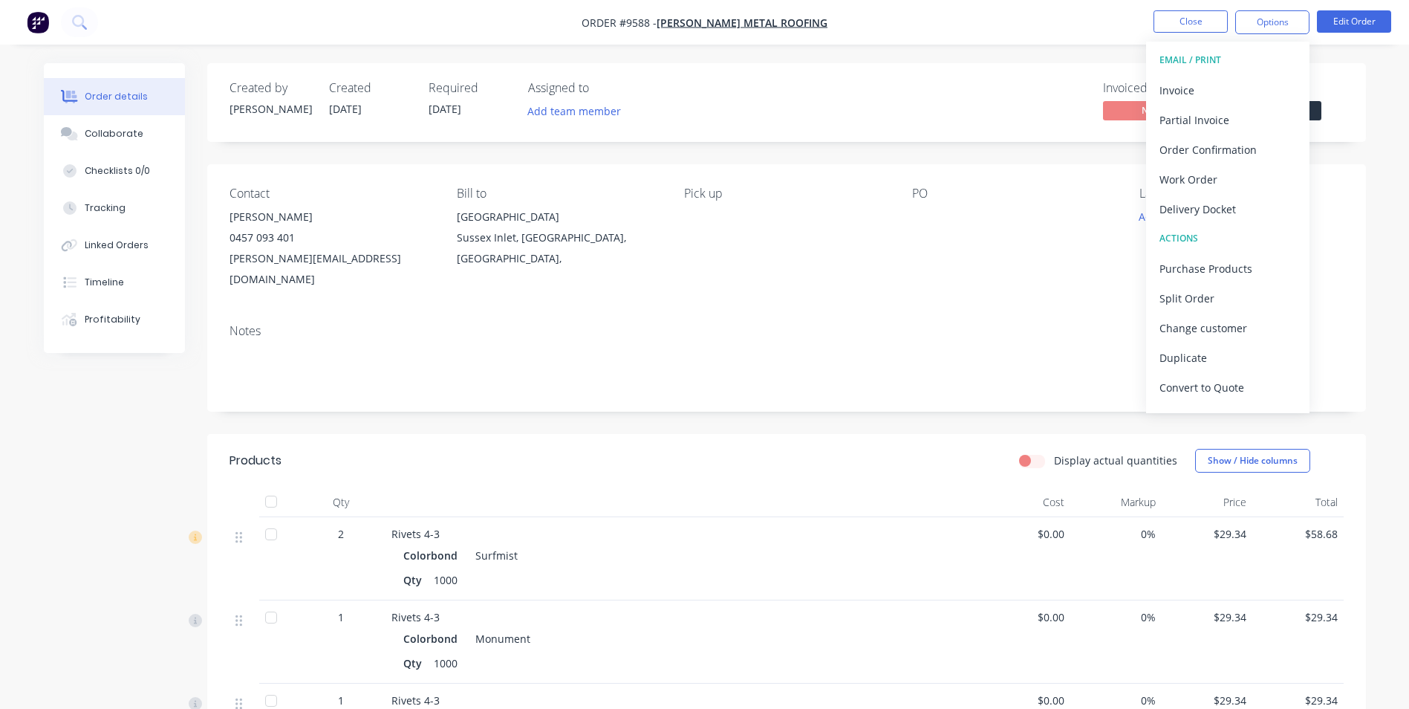
click at [1236, 74] on button "EMAIL / PRINT" at bounding box center [1227, 60] width 163 height 30
click at [1231, 80] on div "Invoice" at bounding box center [1227, 90] width 137 height 22
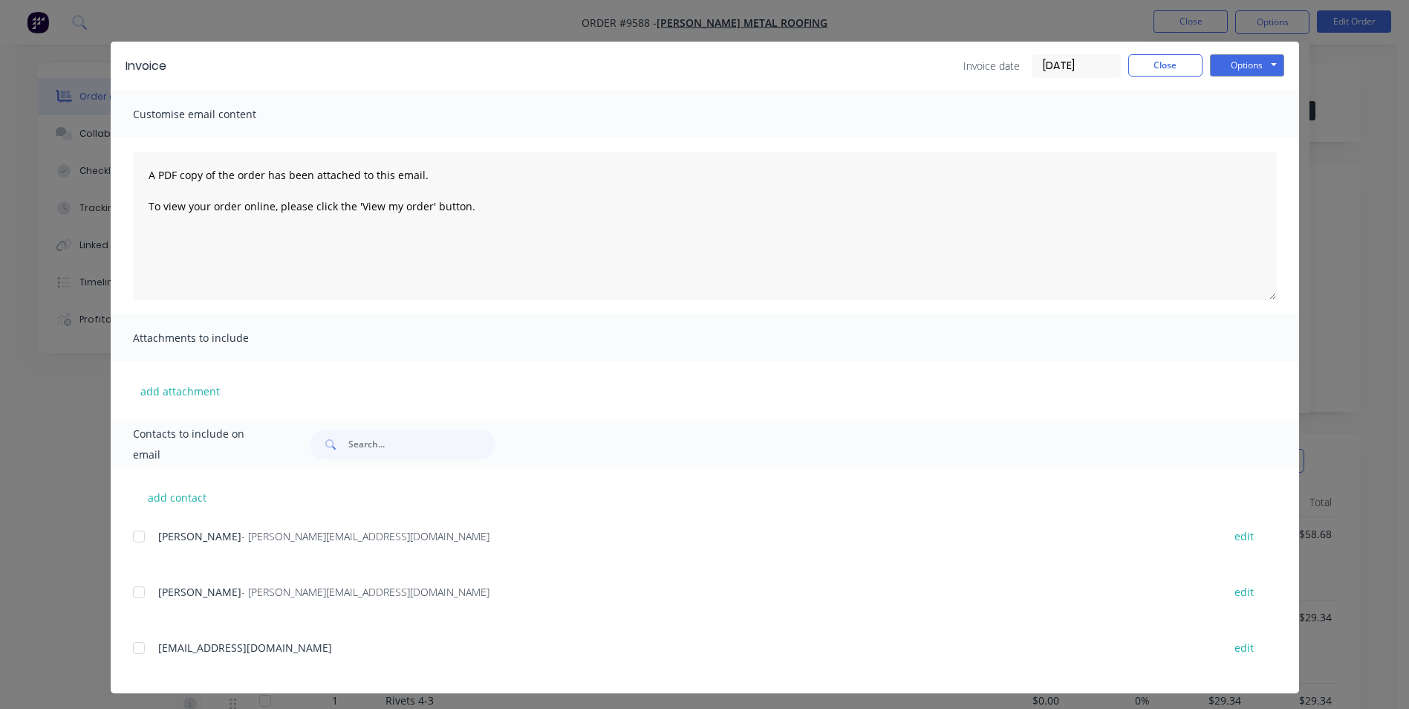
scroll to position [23, 0]
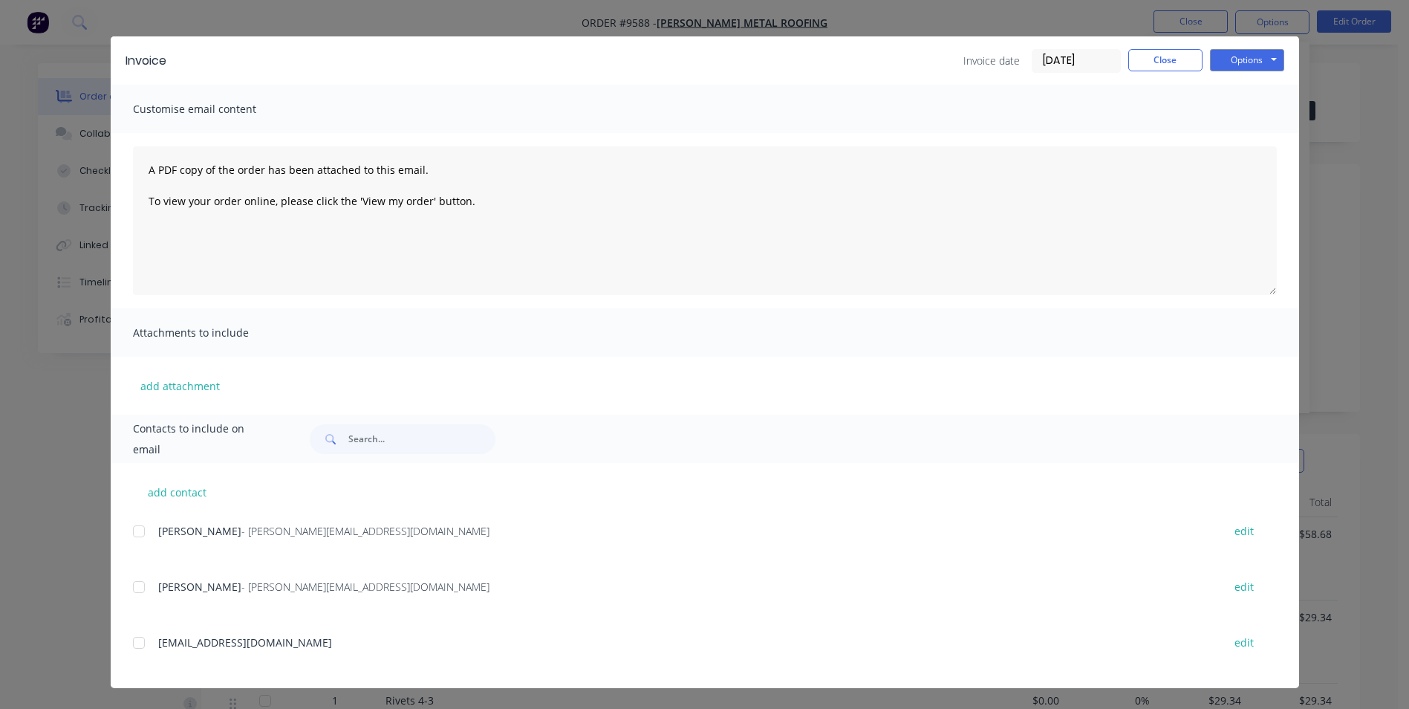
click at [132, 593] on div at bounding box center [139, 587] width 30 height 30
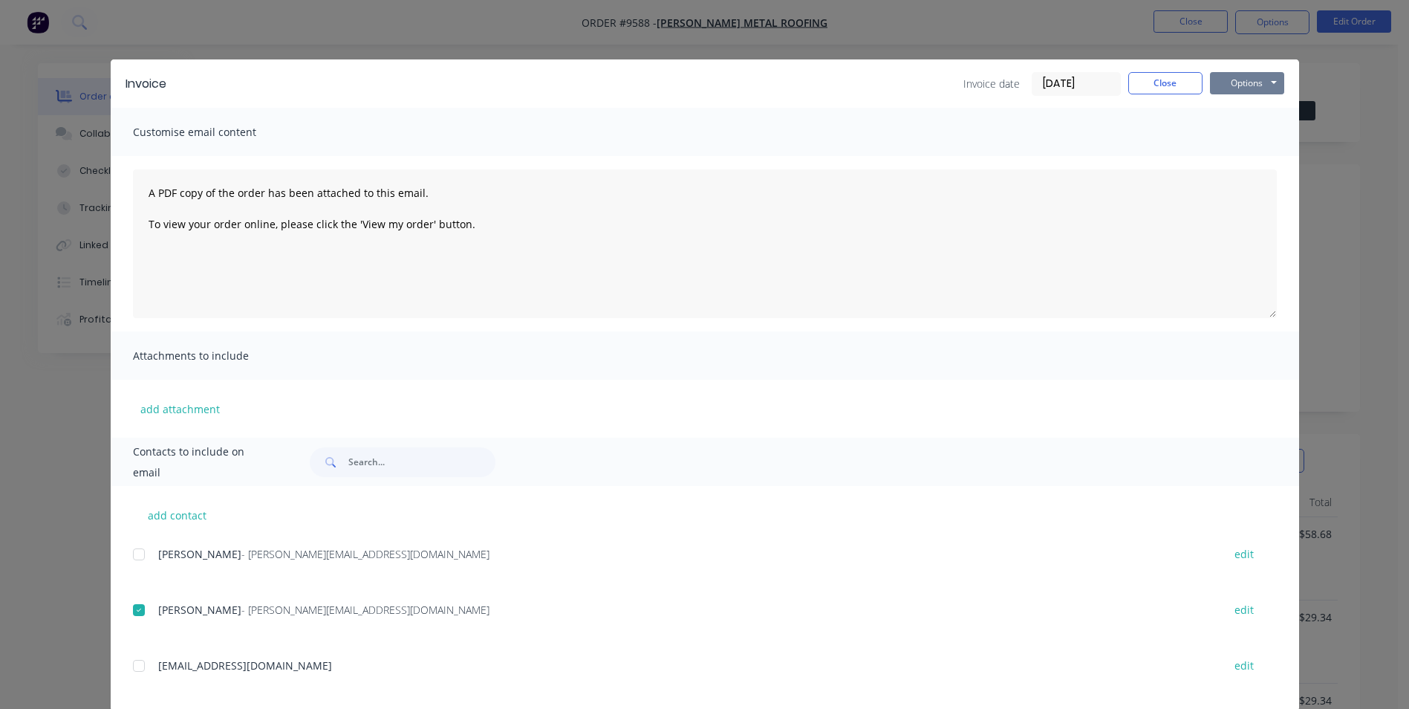
click at [1244, 87] on button "Options" at bounding box center [1247, 83] width 74 height 22
click at [1223, 154] on button "Email" at bounding box center [1257, 158] width 95 height 25
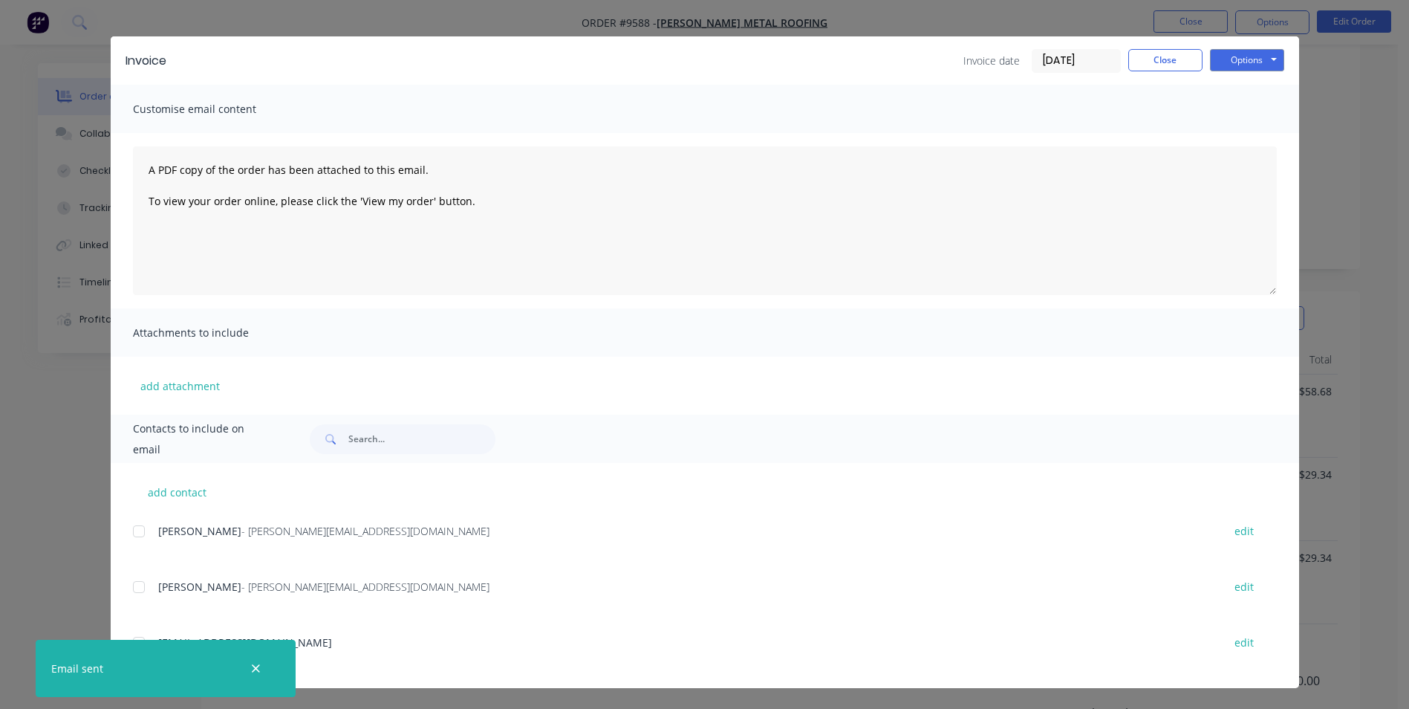
scroll to position [149, 0]
click at [1144, 71] on button "Close" at bounding box center [1165, 60] width 74 height 22
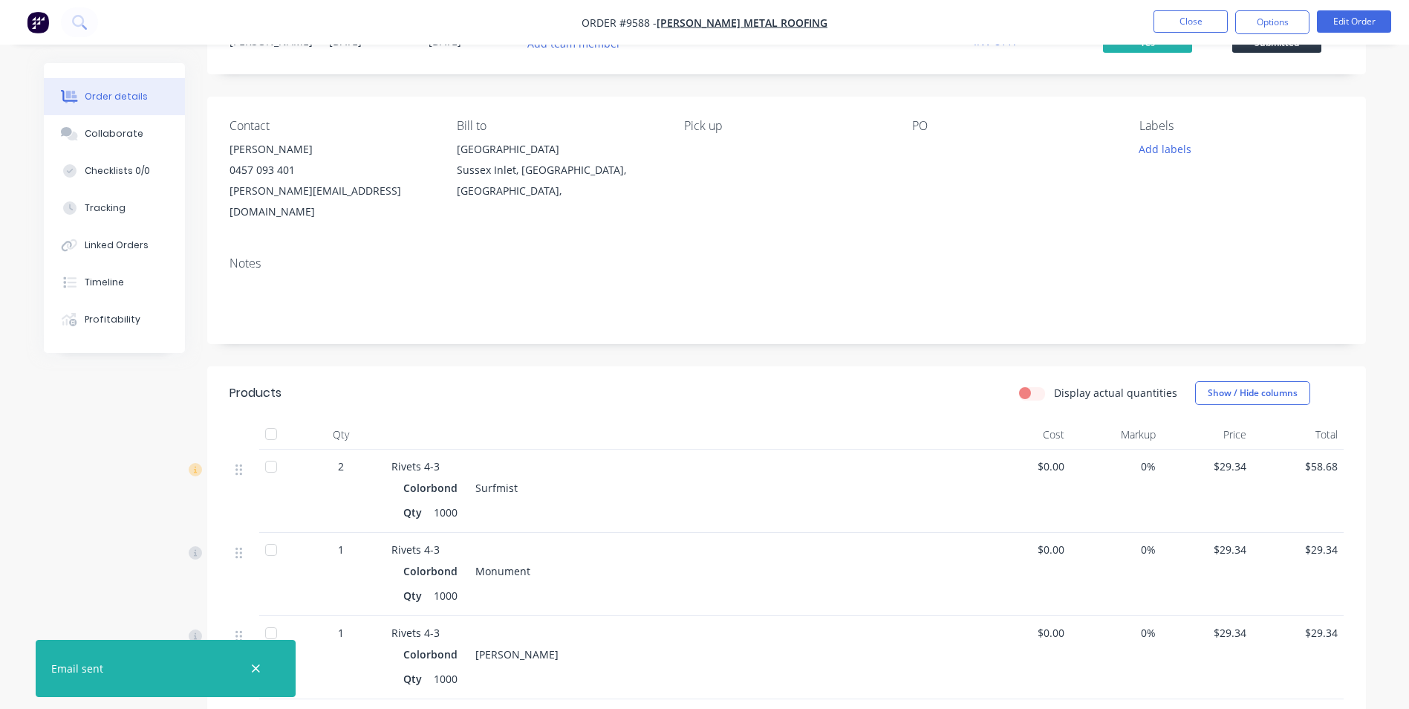
scroll to position [0, 0]
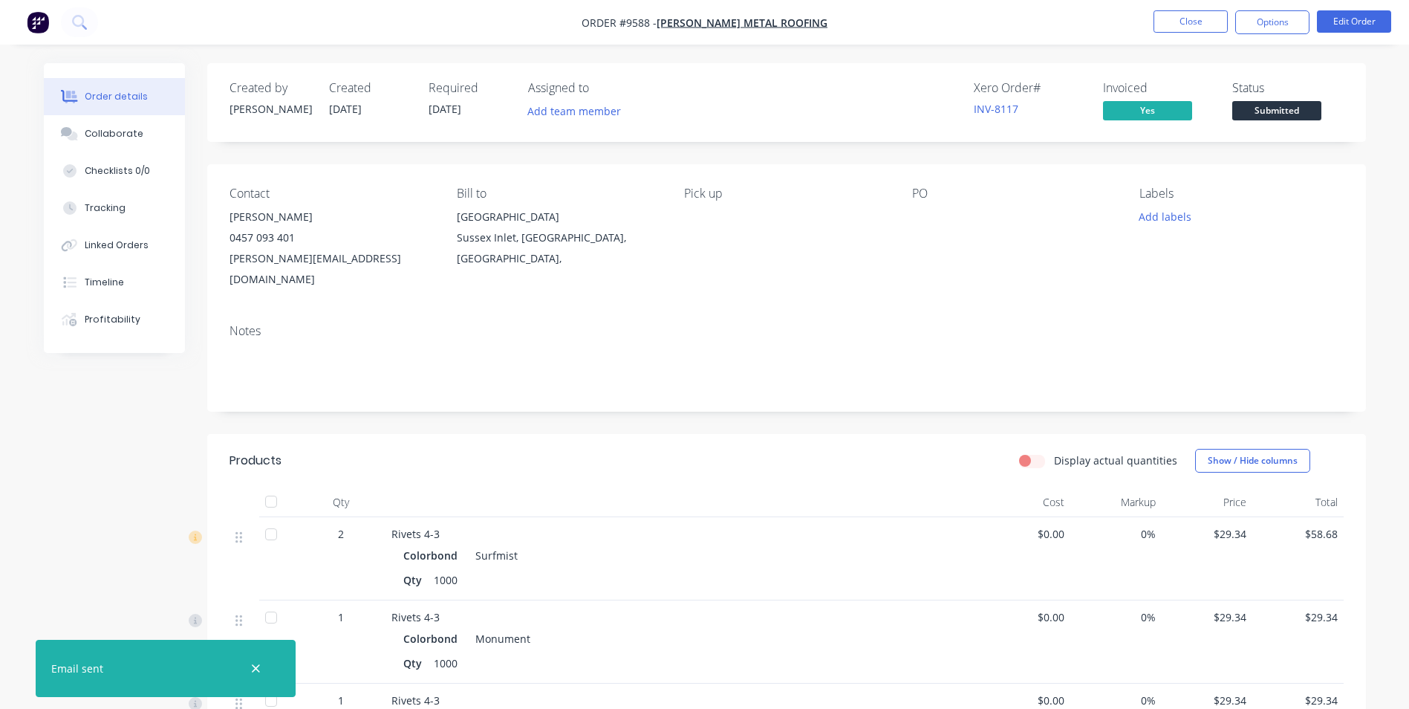
click at [1260, 103] on span "Submitted" at bounding box center [1276, 110] width 89 height 19
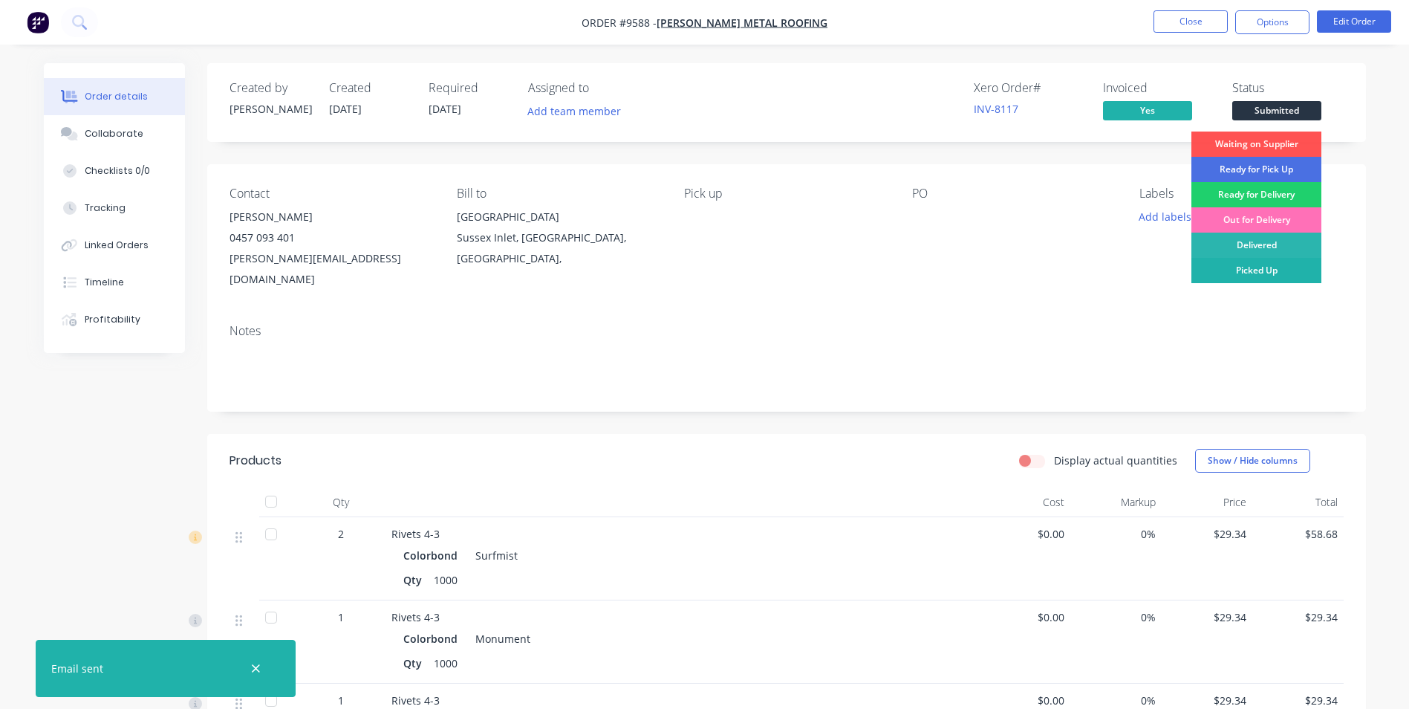
click at [1262, 264] on div "Picked Up" at bounding box center [1256, 270] width 130 height 25
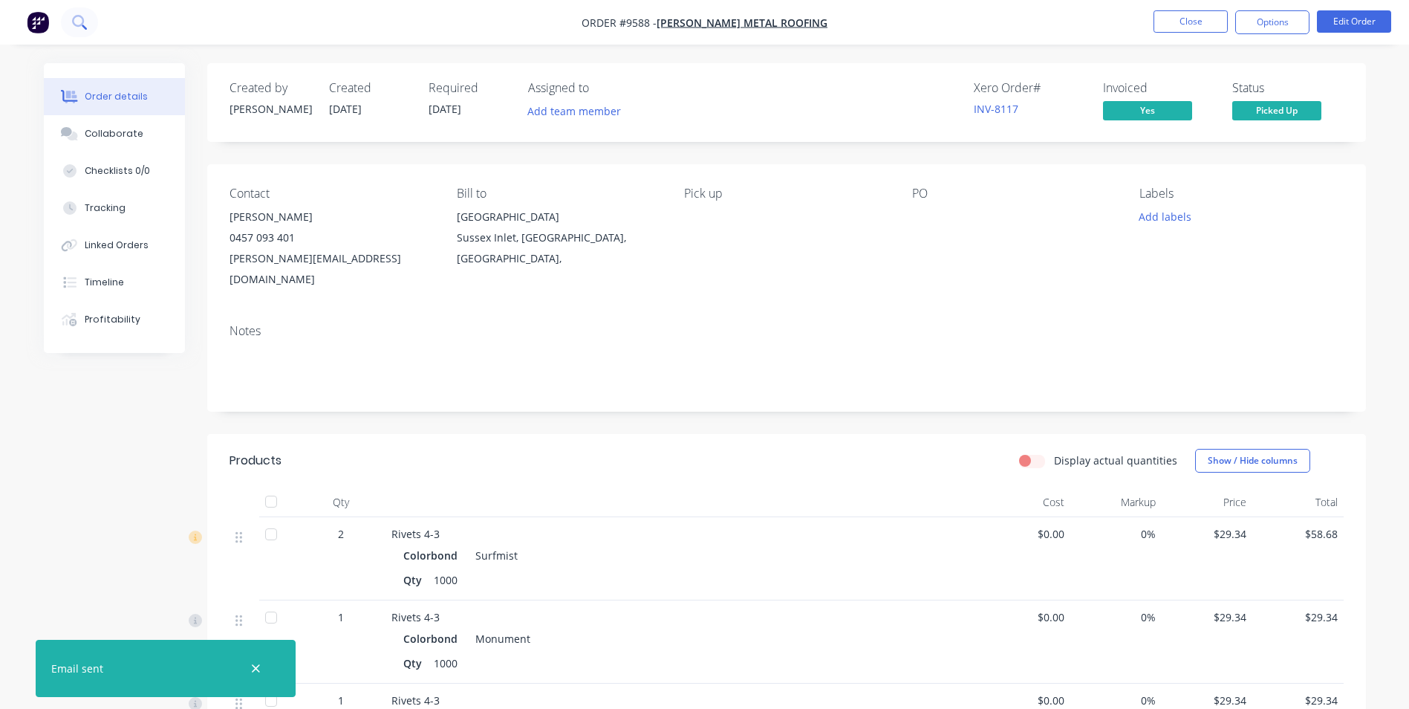
click at [82, 27] on icon at bounding box center [79, 22] width 14 height 14
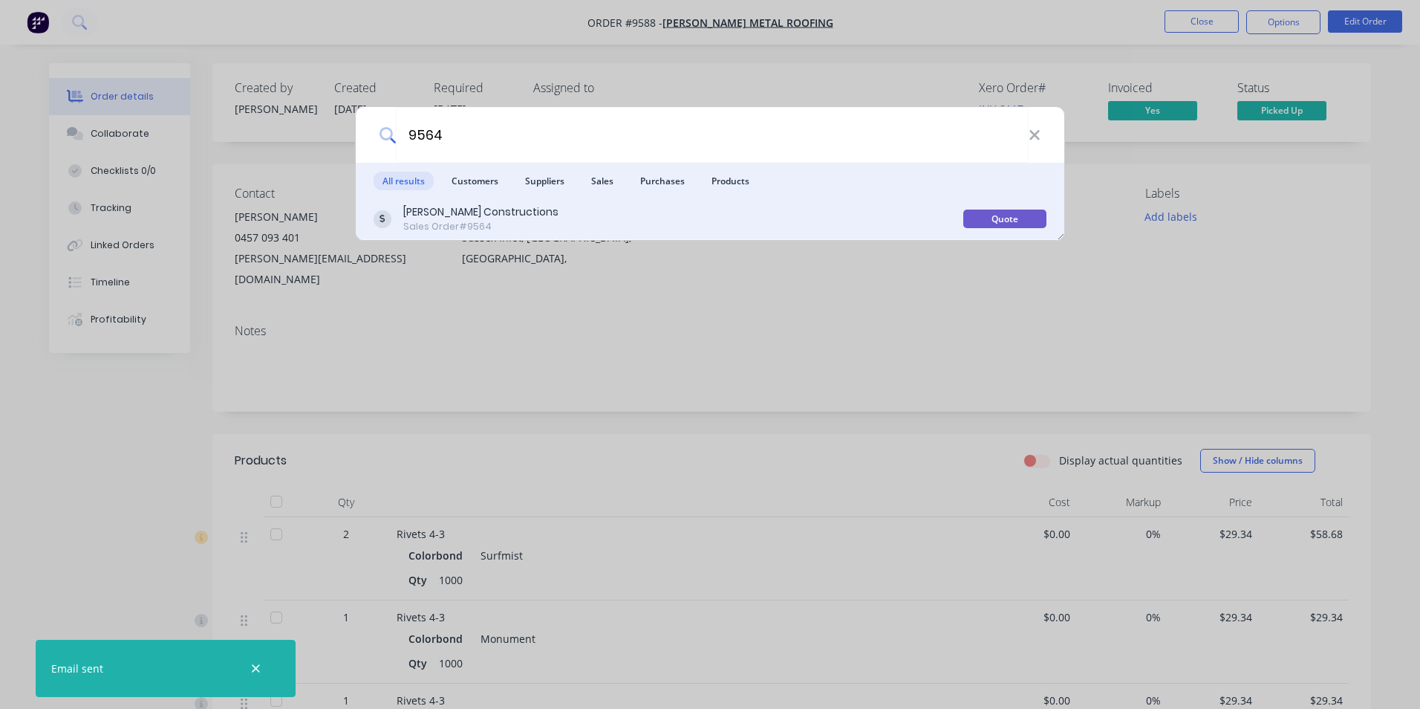
type input "9564"
click at [532, 217] on div "Hobbs Constructions Sales Order #9564" at bounding box center [669, 218] width 590 height 29
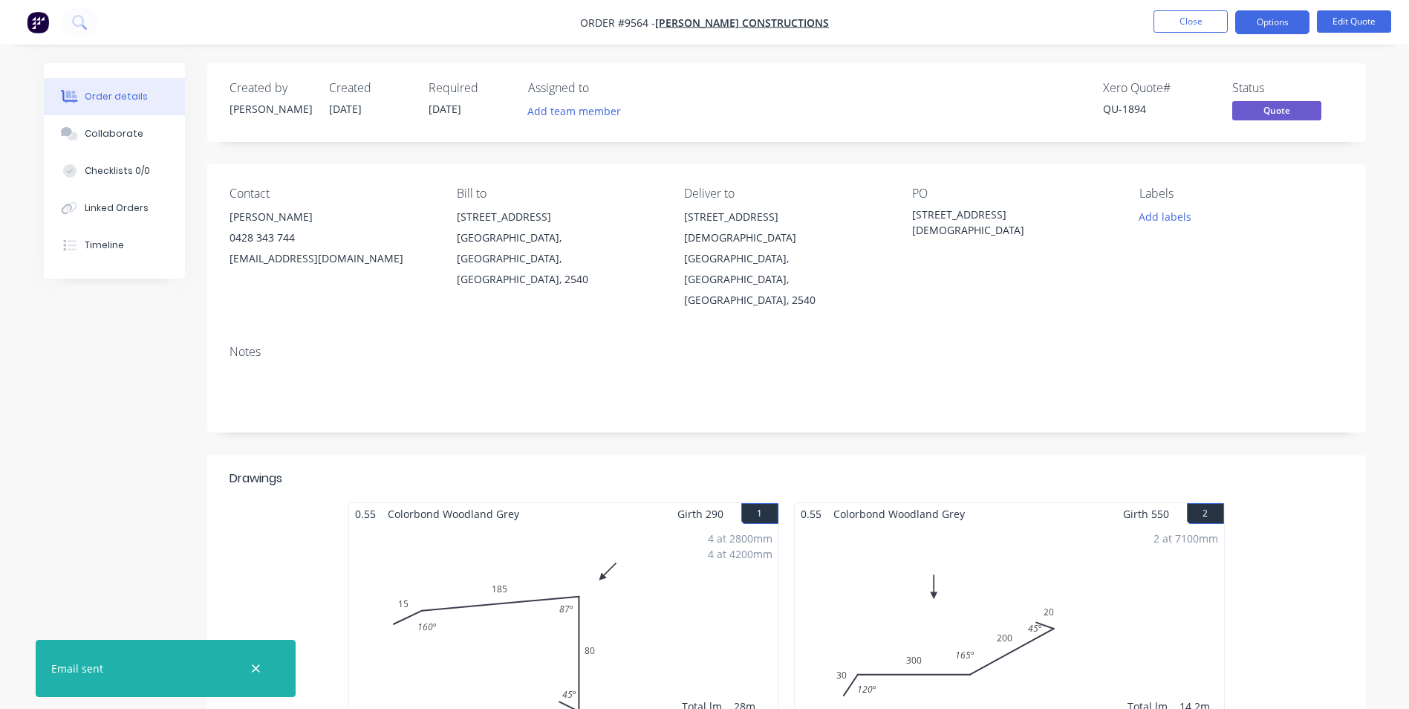
click at [455, 106] on span "[DATE]" at bounding box center [445, 109] width 33 height 14
click at [1295, 18] on button "Options" at bounding box center [1272, 22] width 74 height 24
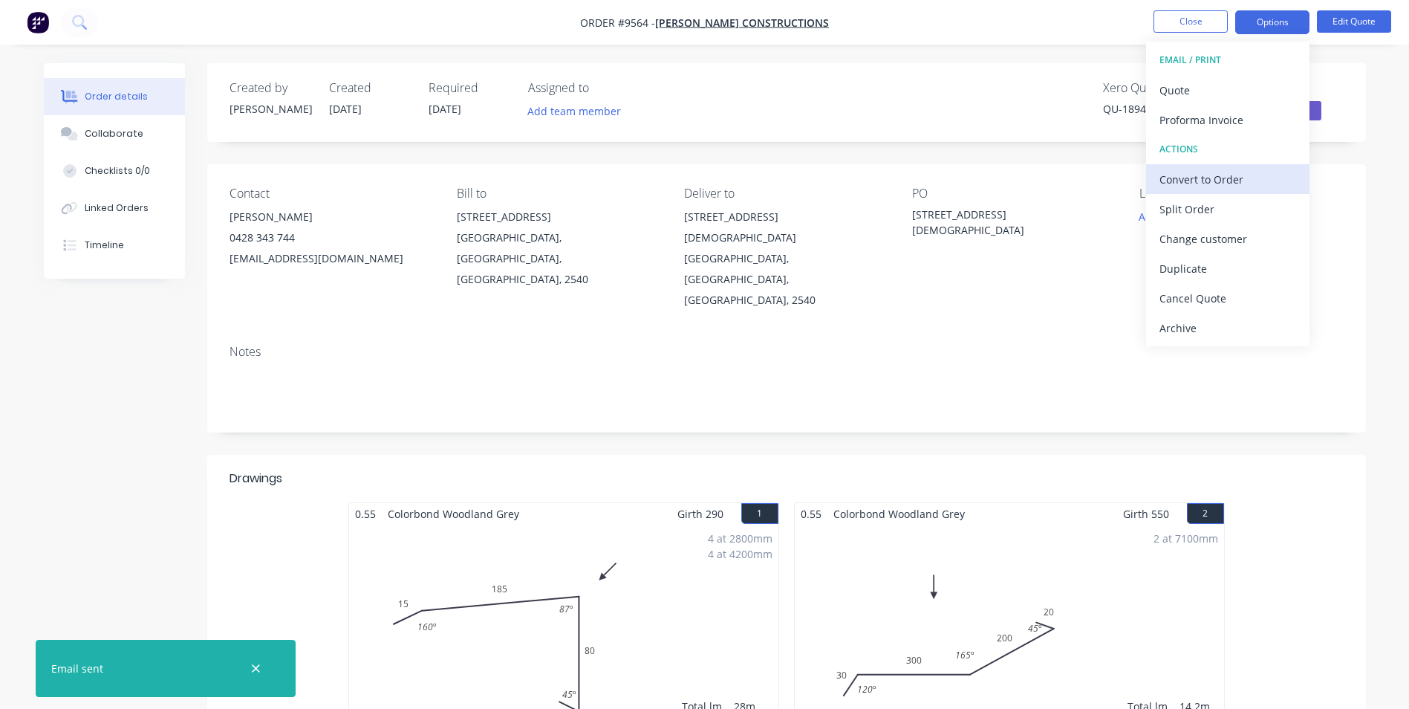
click at [1203, 179] on div "Convert to Order" at bounding box center [1227, 180] width 137 height 22
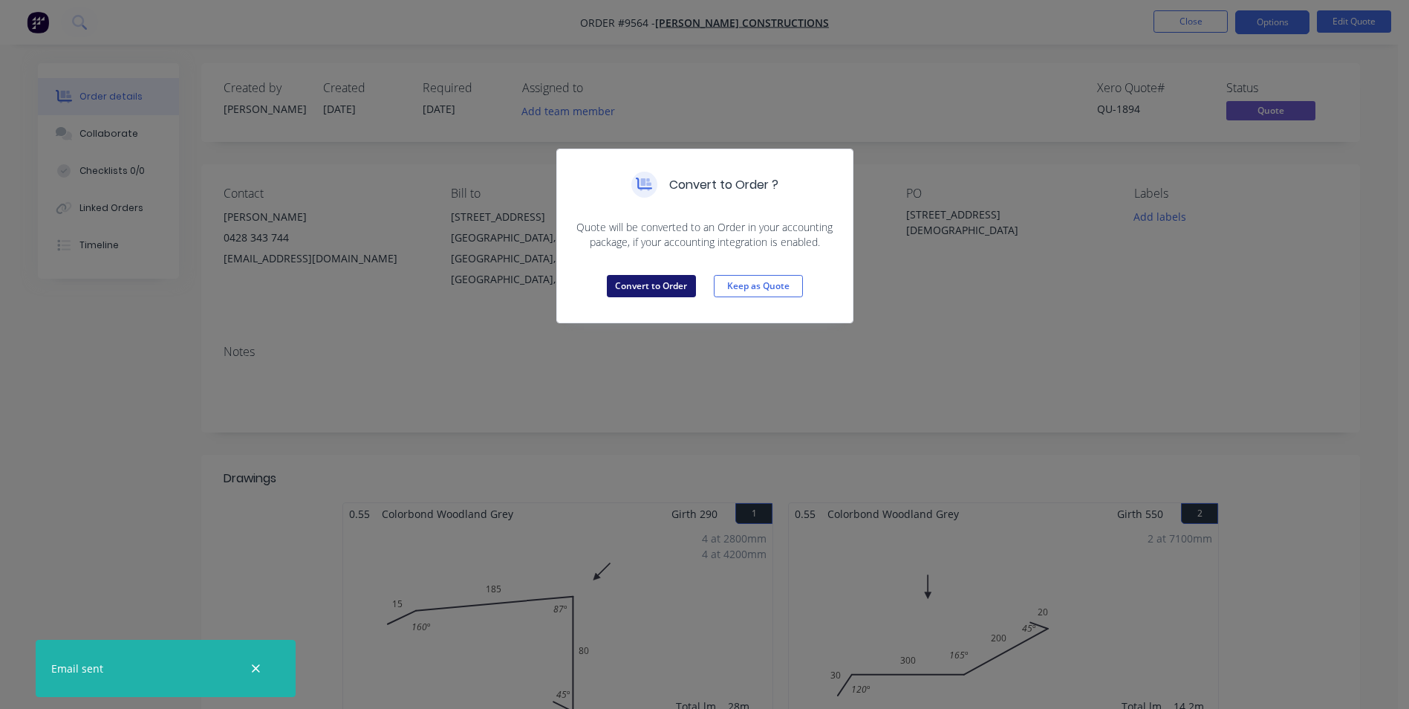
click at [638, 284] on button "Convert to Order" at bounding box center [651, 286] width 89 height 22
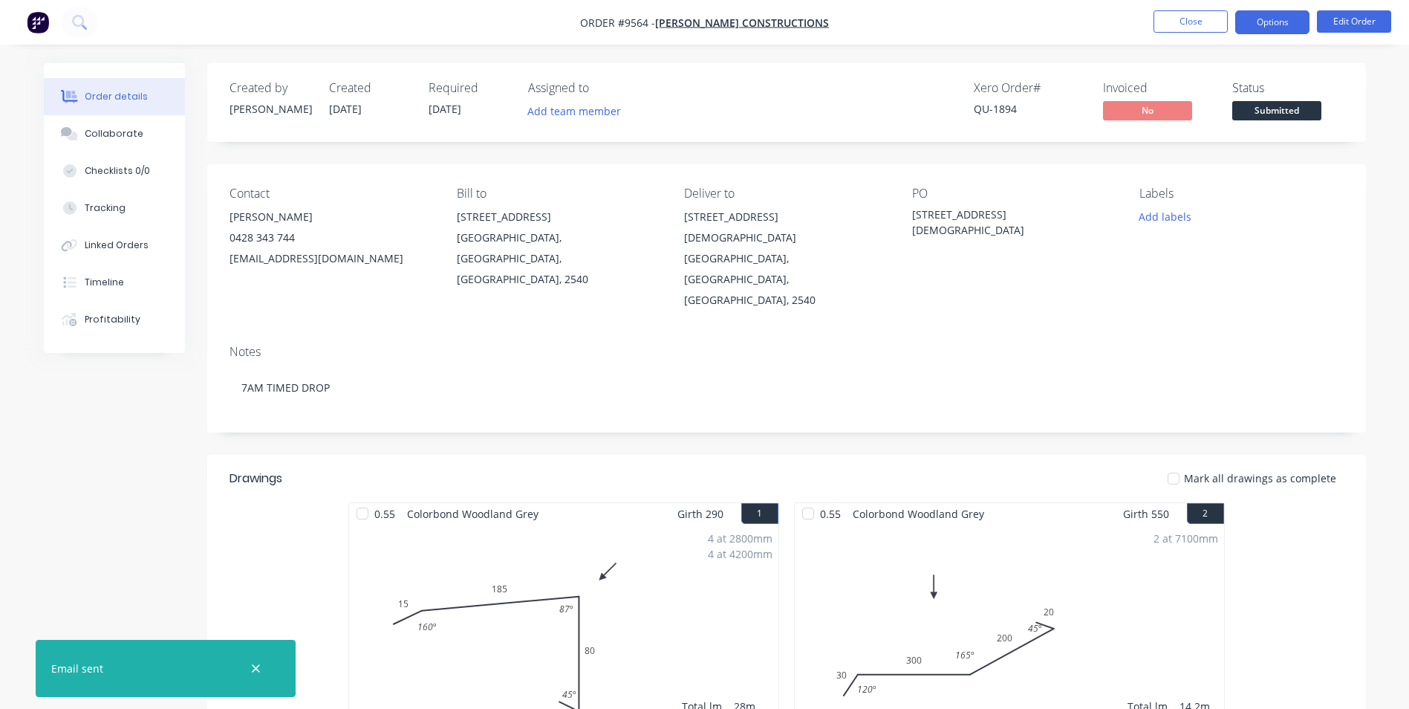
click at [1263, 24] on button "Options" at bounding box center [1272, 22] width 74 height 24
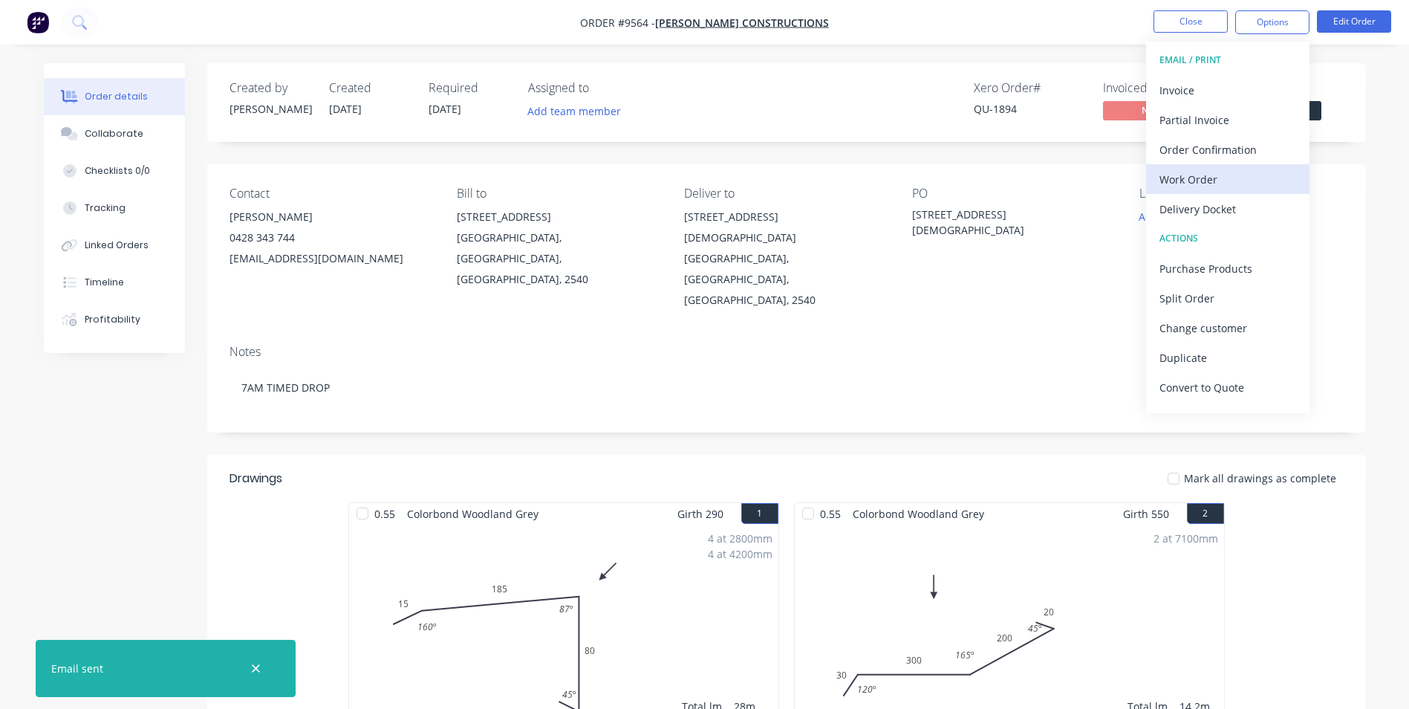
click at [1174, 173] on div "Work Order" at bounding box center [1227, 180] width 137 height 22
click at [1174, 178] on div "Custom" at bounding box center [1227, 180] width 137 height 22
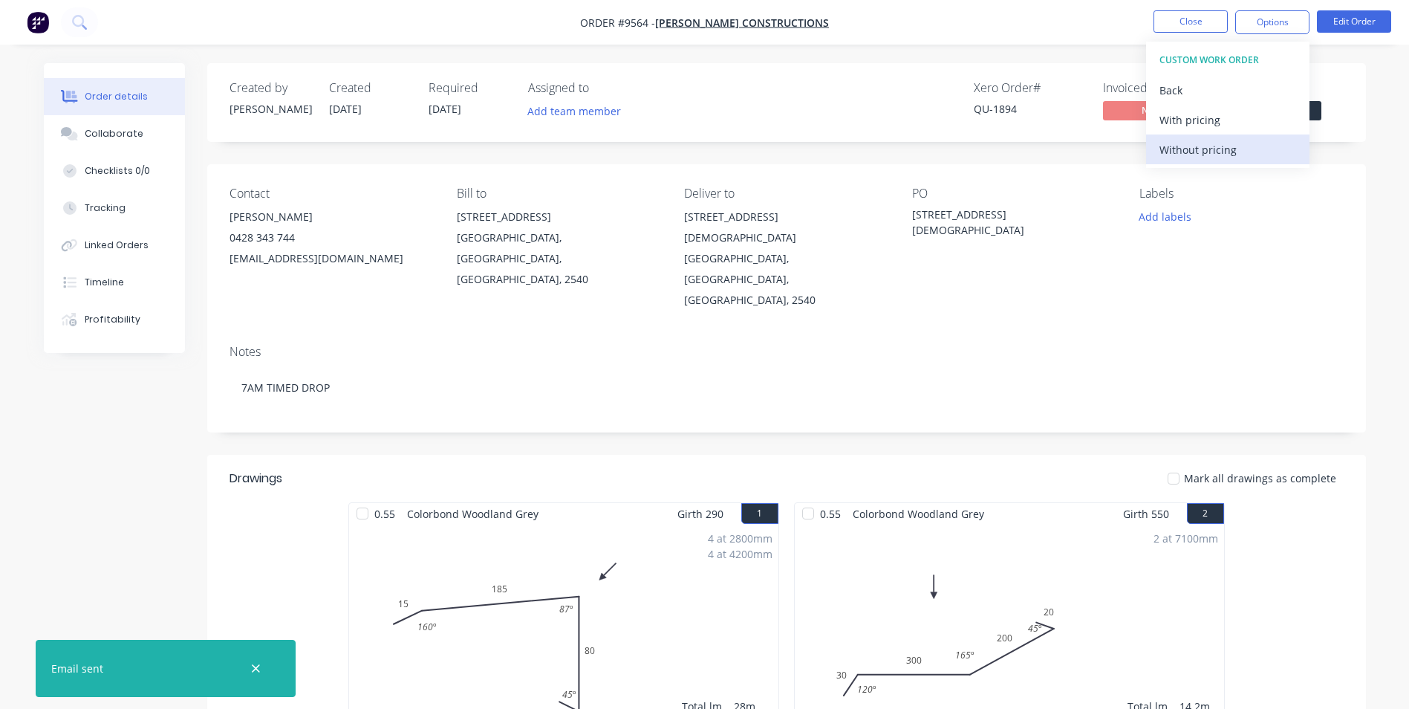
click at [1176, 154] on div "Without pricing" at bounding box center [1227, 150] width 137 height 22
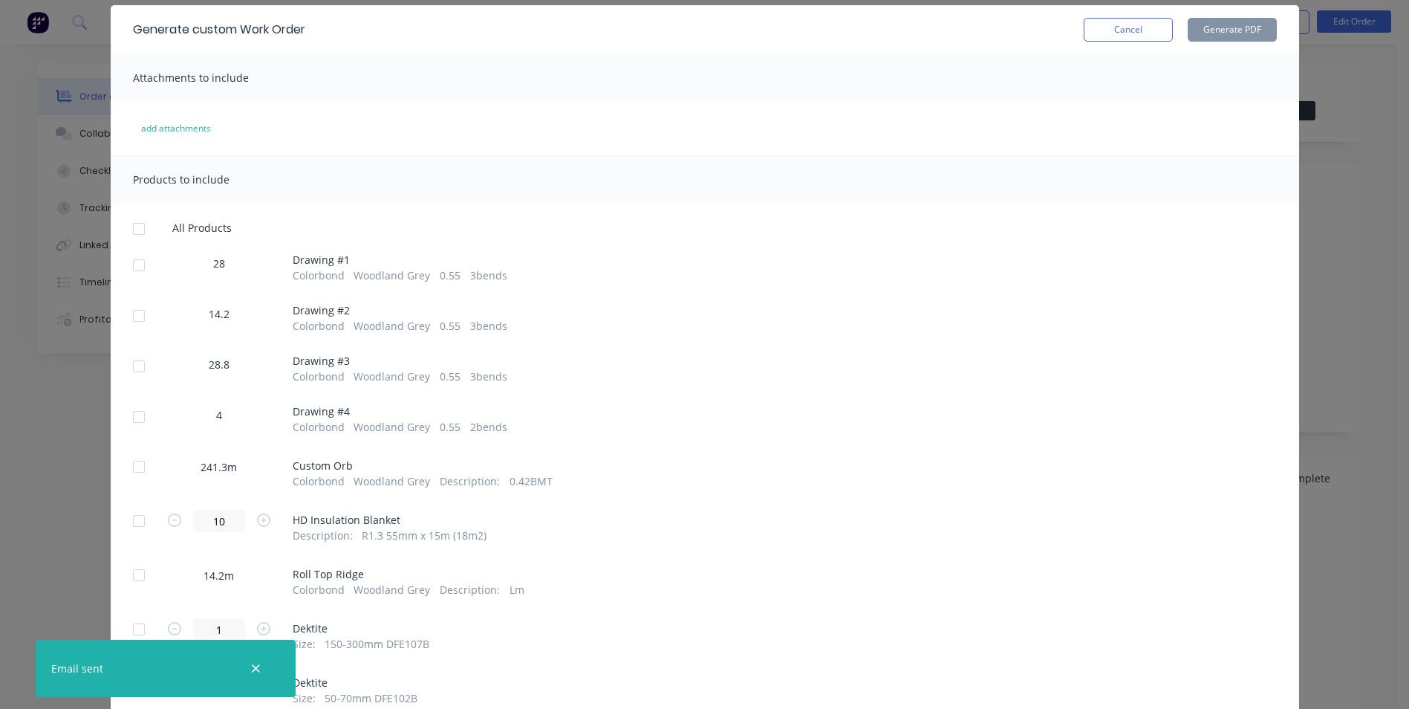
scroll to position [223, 0]
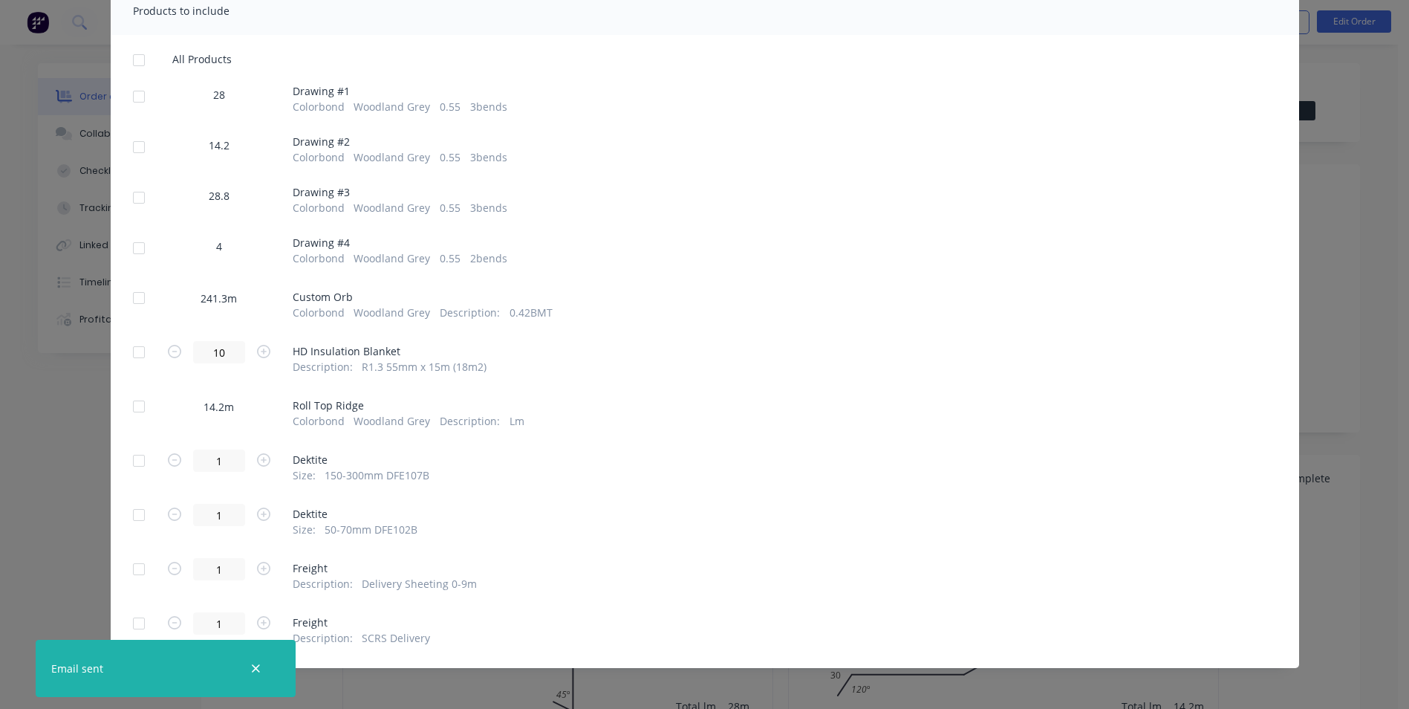
click at [138, 90] on div at bounding box center [139, 97] width 30 height 30
click at [137, 146] on div at bounding box center [139, 147] width 30 height 30
click at [134, 194] on div at bounding box center [139, 198] width 30 height 30
click at [130, 240] on div at bounding box center [139, 248] width 30 height 30
click at [133, 348] on div at bounding box center [139, 352] width 30 height 30
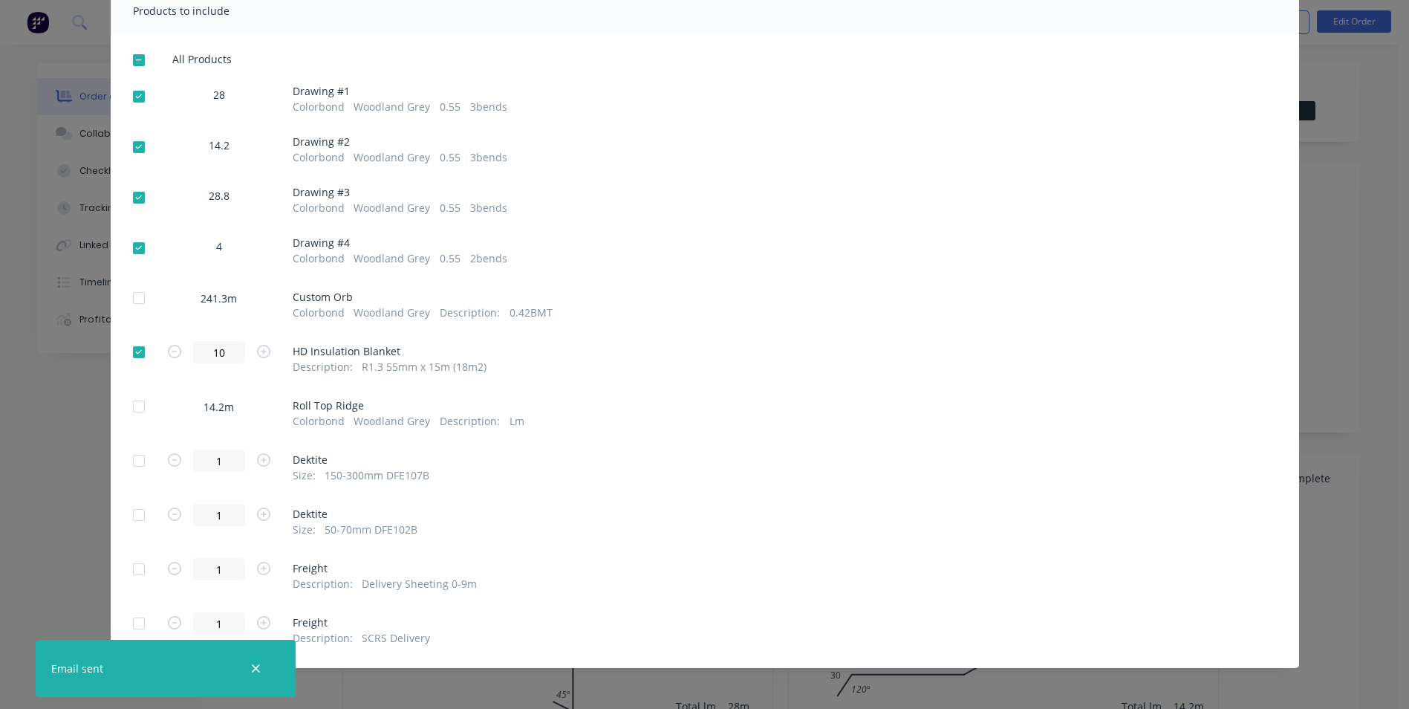
click at [132, 465] on div at bounding box center [139, 461] width 30 height 30
click at [136, 515] on div at bounding box center [139, 515] width 30 height 30
click at [134, 574] on div at bounding box center [139, 569] width 30 height 30
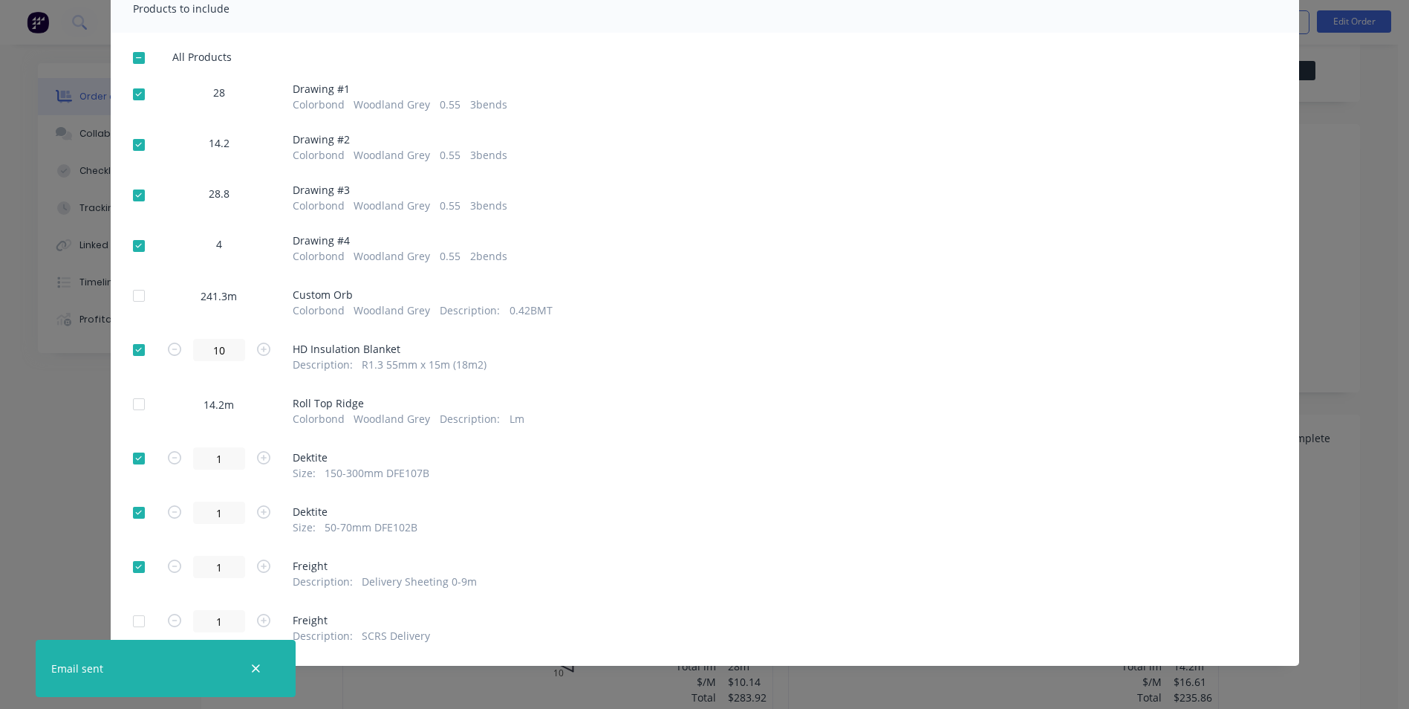
scroll to position [74, 0]
click at [132, 565] on div at bounding box center [139, 567] width 30 height 30
click at [133, 618] on div at bounding box center [139, 621] width 30 height 30
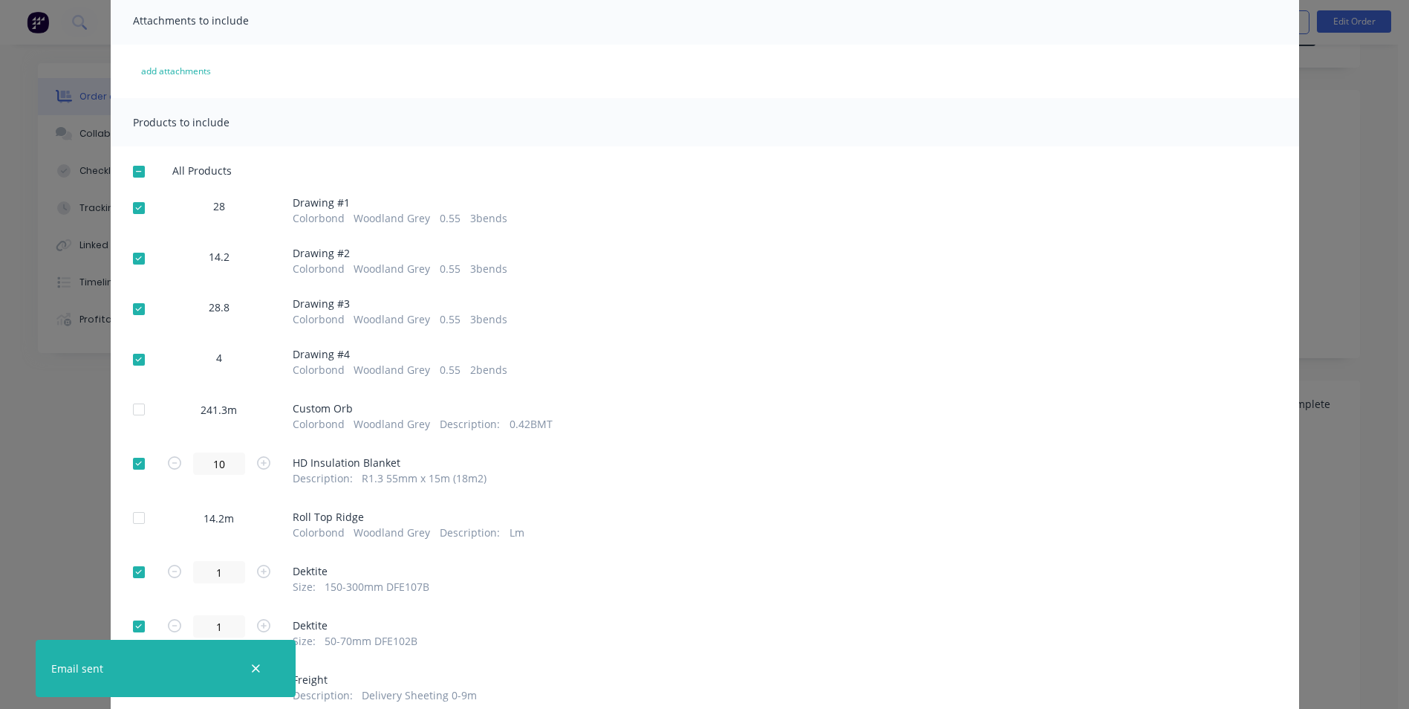
scroll to position [0, 0]
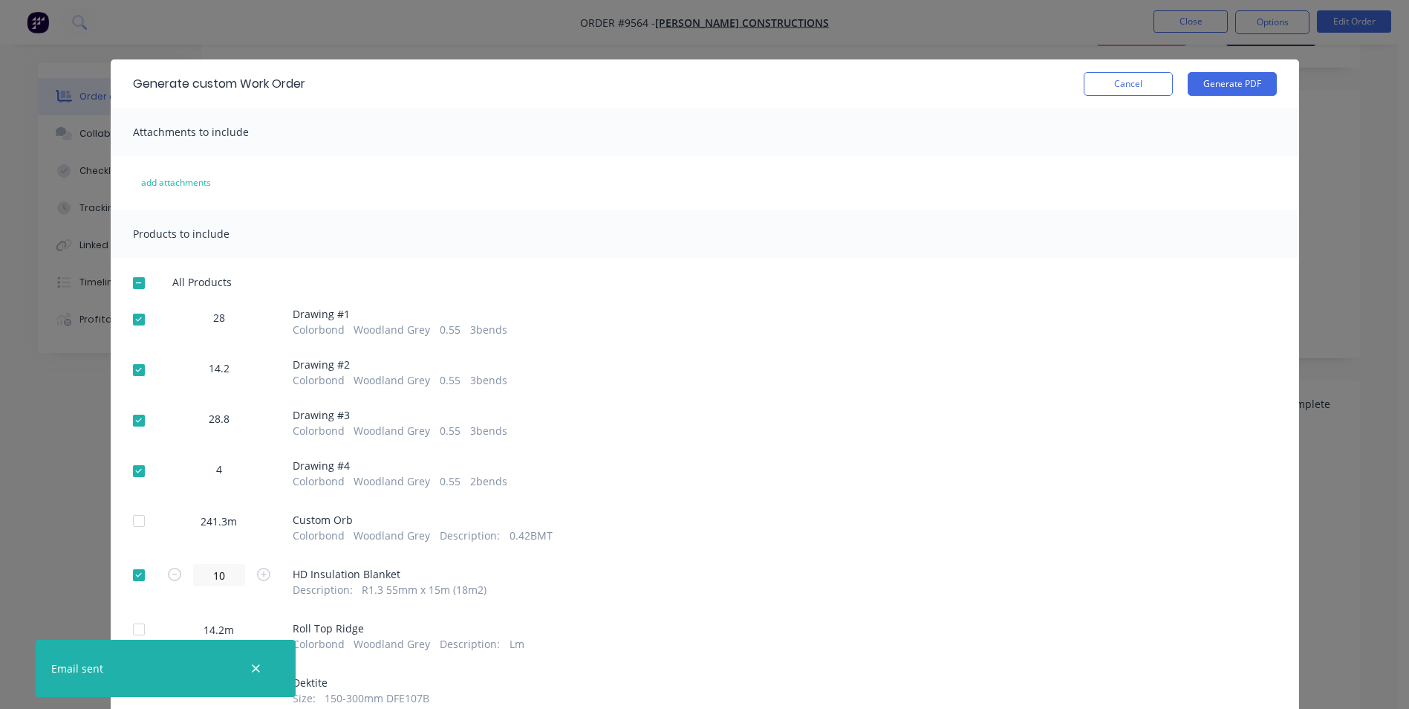
click at [1203, 98] on div "Generate custom Work Order Cancel Generate PDF" at bounding box center [705, 83] width 1188 height 48
click at [1203, 90] on button "Generate PDF" at bounding box center [1232, 84] width 89 height 24
click at [1110, 94] on button "Cancel" at bounding box center [1128, 84] width 89 height 24
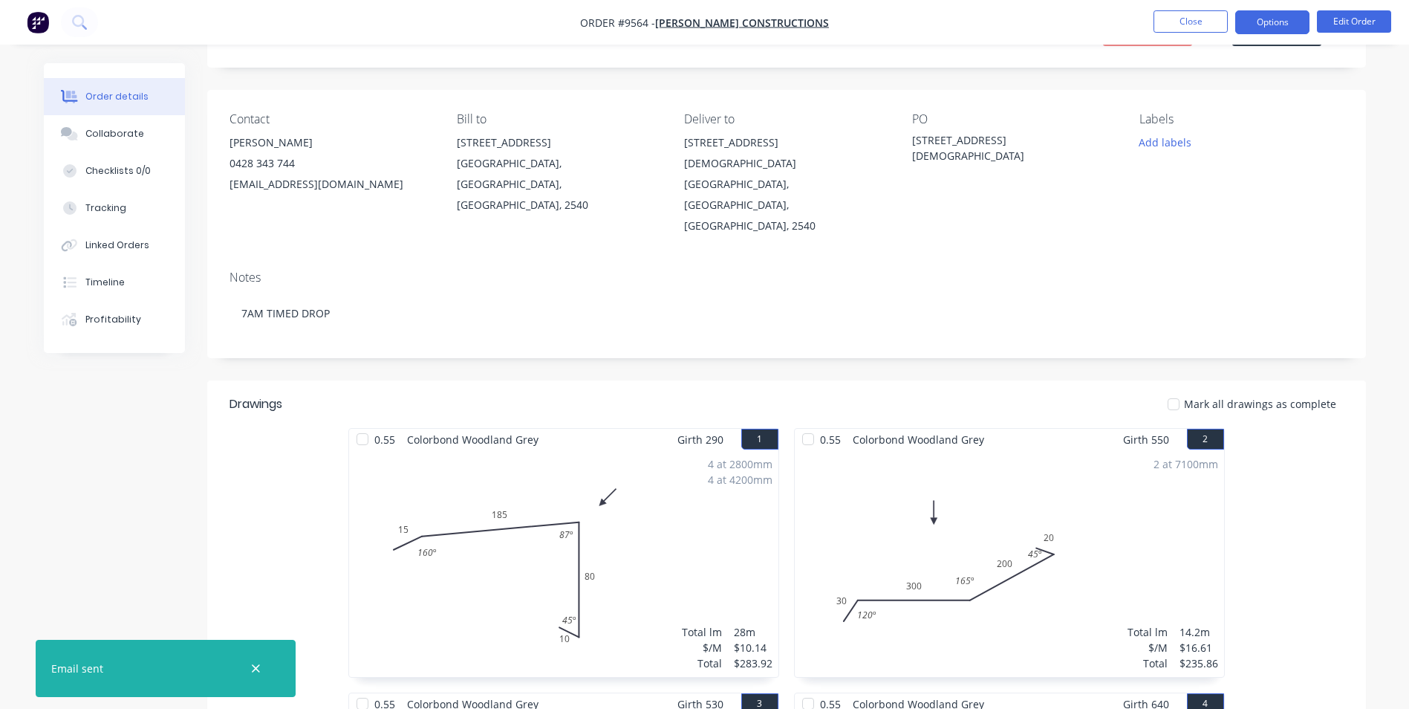
click at [1269, 28] on button "Options" at bounding box center [1272, 22] width 74 height 24
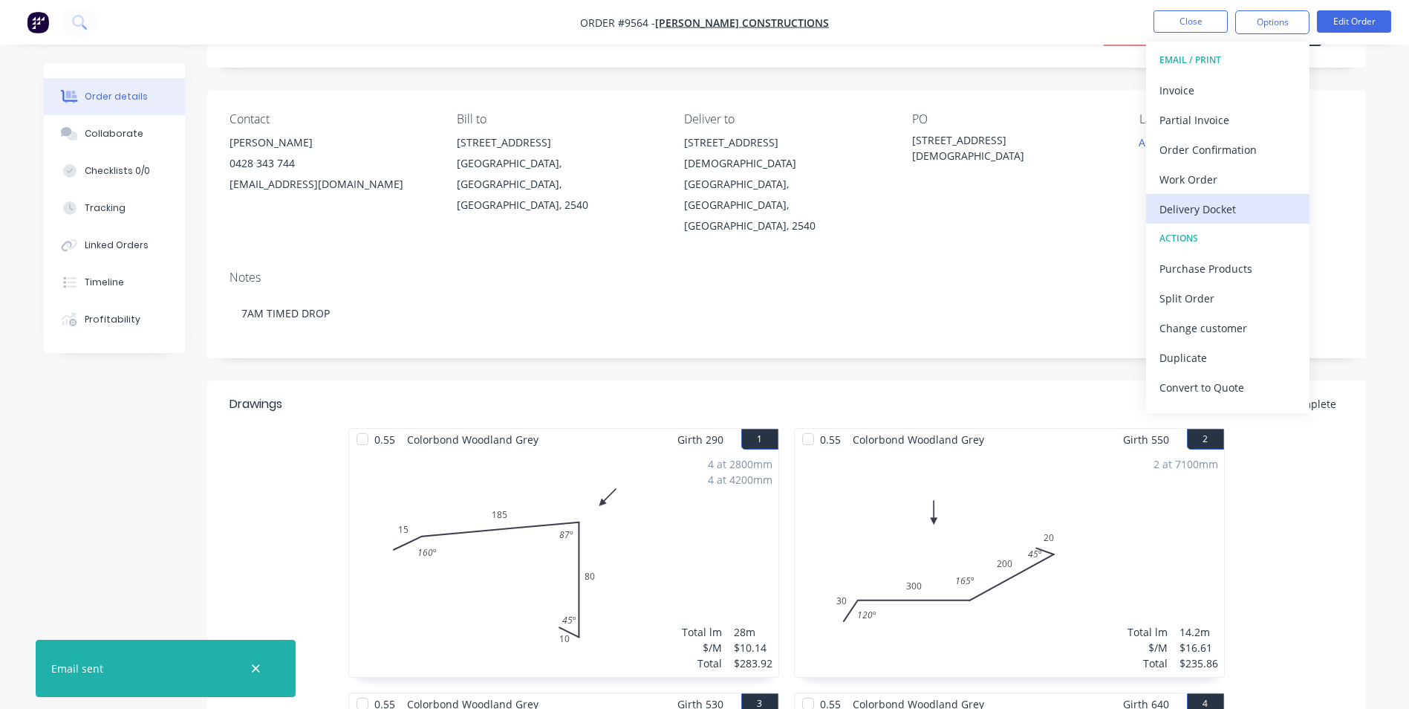
click at [1203, 215] on div "Delivery Docket" at bounding box center [1227, 209] width 137 height 22
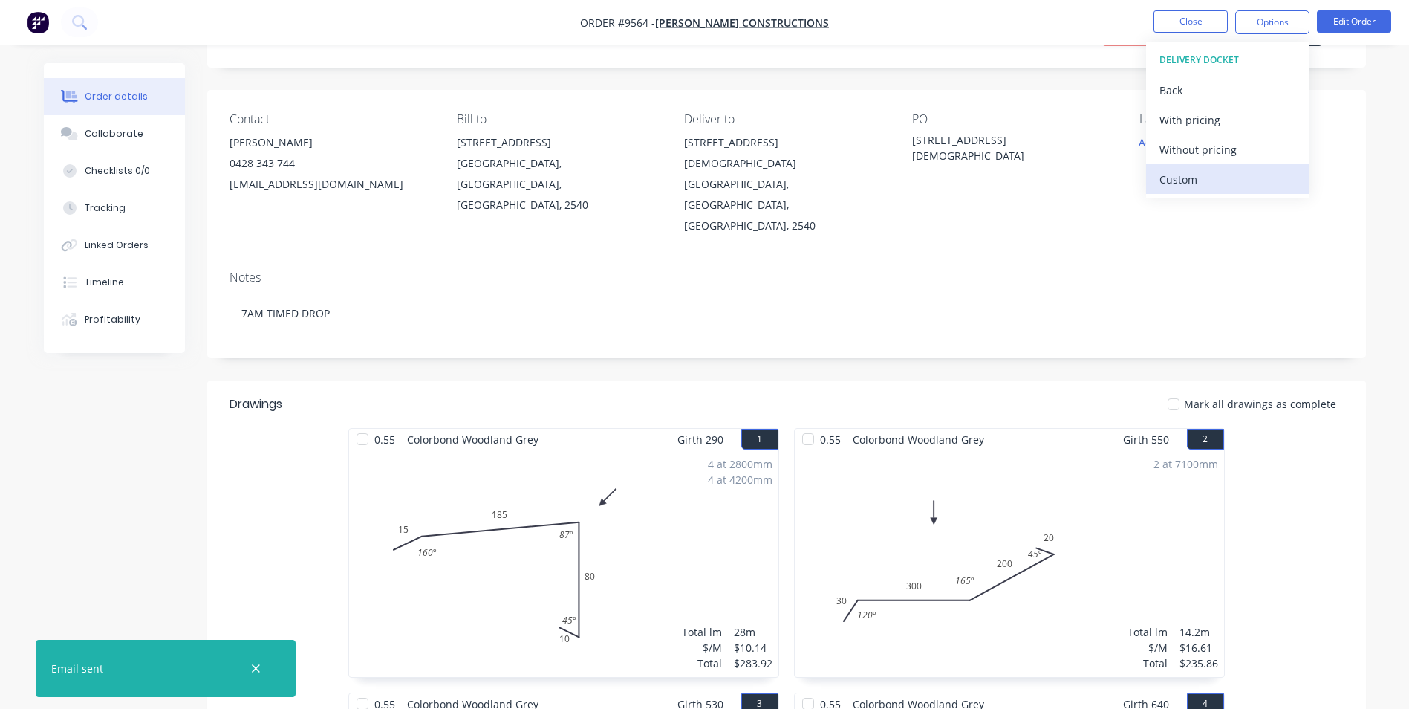
click at [1180, 176] on div "Custom" at bounding box center [1227, 180] width 137 height 22
click at [1171, 154] on div "Without pricing" at bounding box center [1227, 150] width 137 height 22
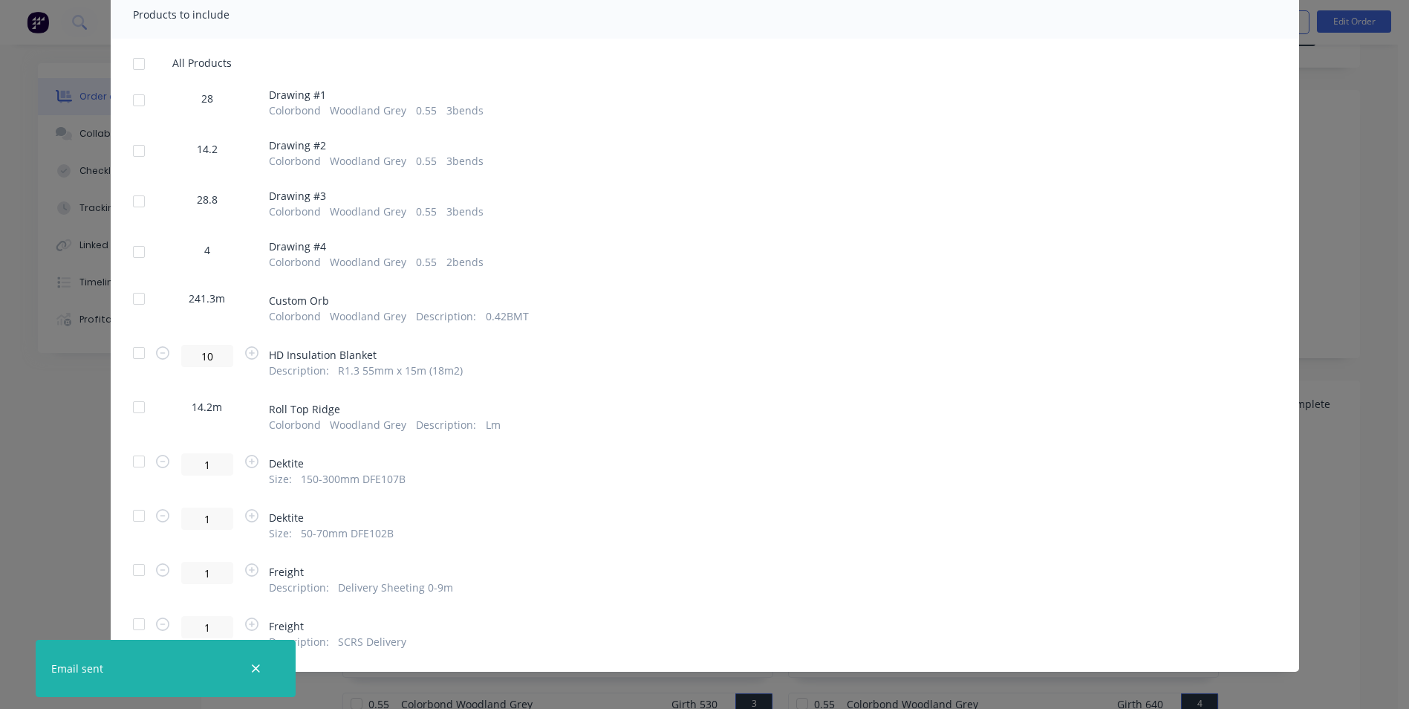
scroll to position [223, 0]
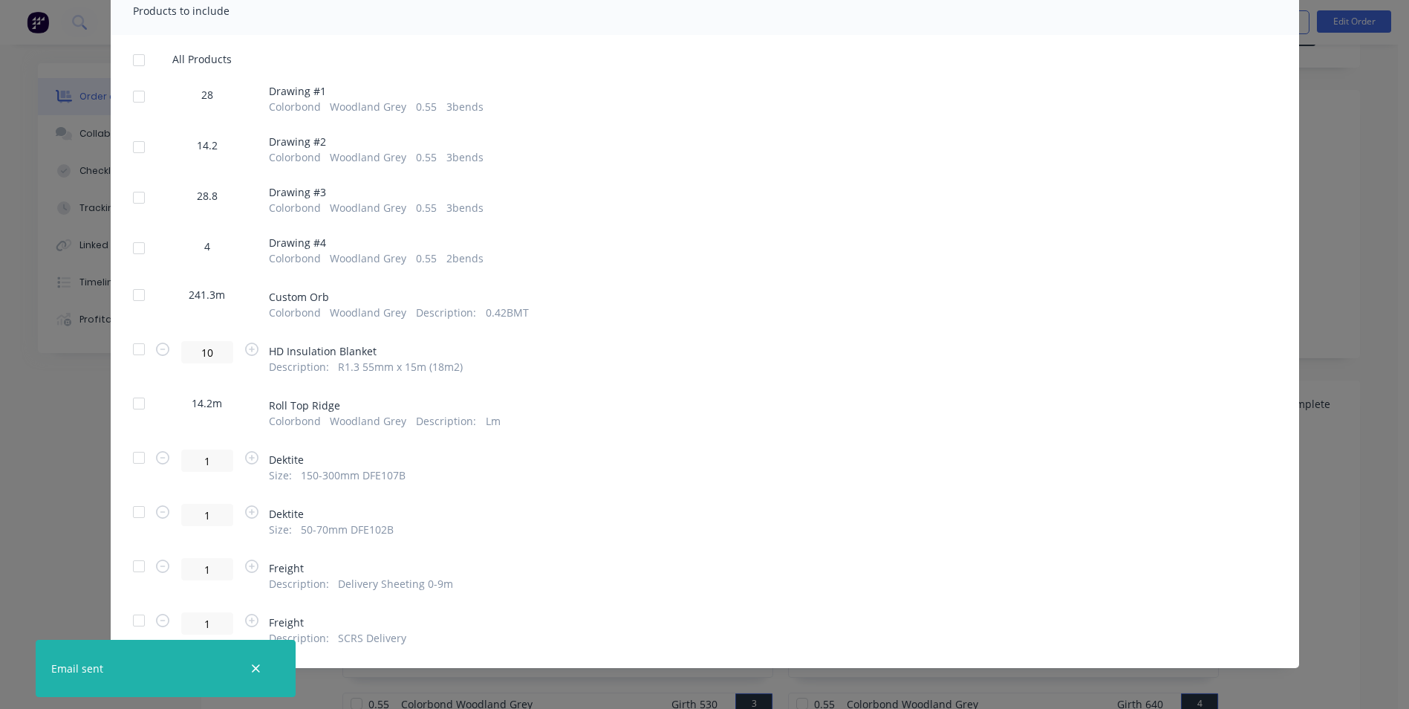
click at [140, 97] on div at bounding box center [139, 97] width 30 height 30
click at [136, 151] on div at bounding box center [139, 147] width 30 height 30
click at [138, 202] on div at bounding box center [139, 198] width 30 height 30
click at [138, 237] on div at bounding box center [139, 248] width 30 height 30
click at [143, 351] on div at bounding box center [139, 349] width 30 height 30
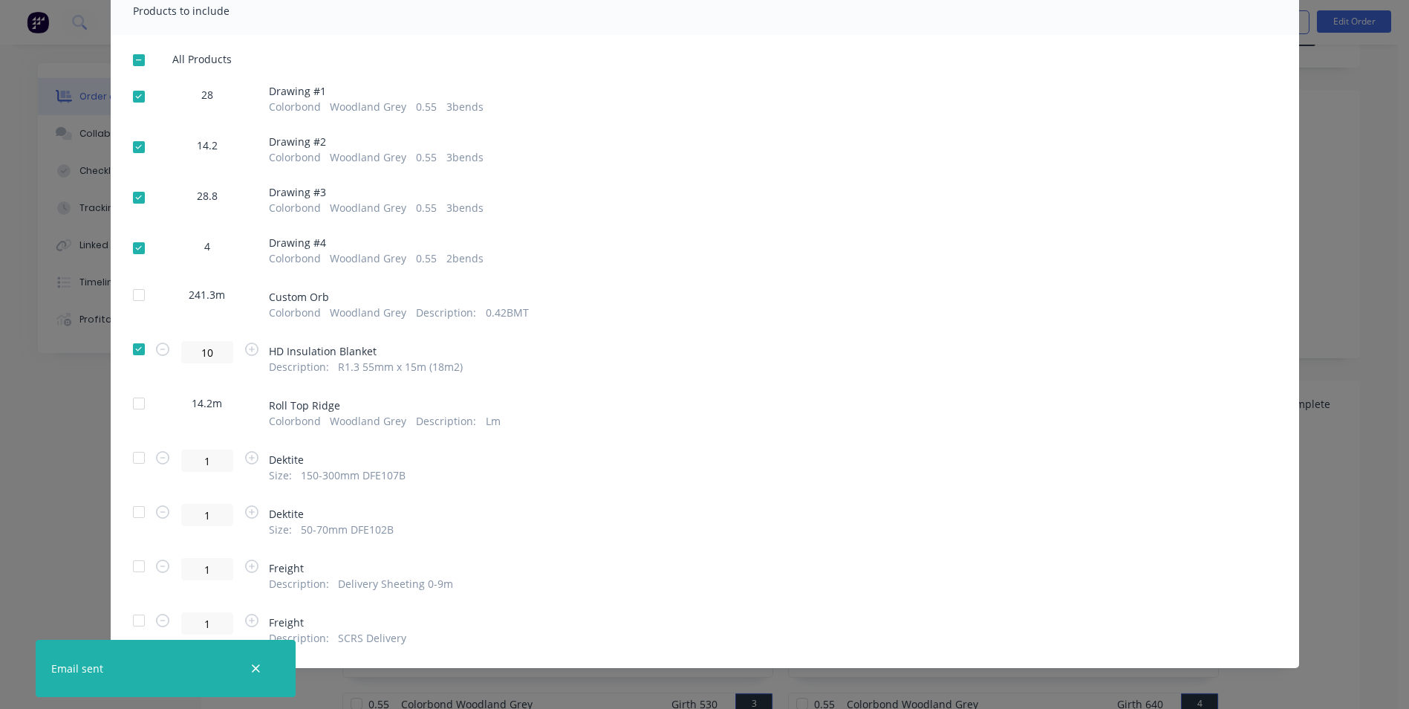
click at [131, 454] on div at bounding box center [139, 458] width 30 height 30
click at [133, 511] on div at bounding box center [139, 512] width 30 height 30
click at [135, 550] on div "All Products 28 Drawing # 1 Colorbond Woodland Grey 0.55 3 bends 14.2 Drawing #…" at bounding box center [705, 349] width 1188 height 593
click at [137, 621] on div at bounding box center [139, 620] width 30 height 30
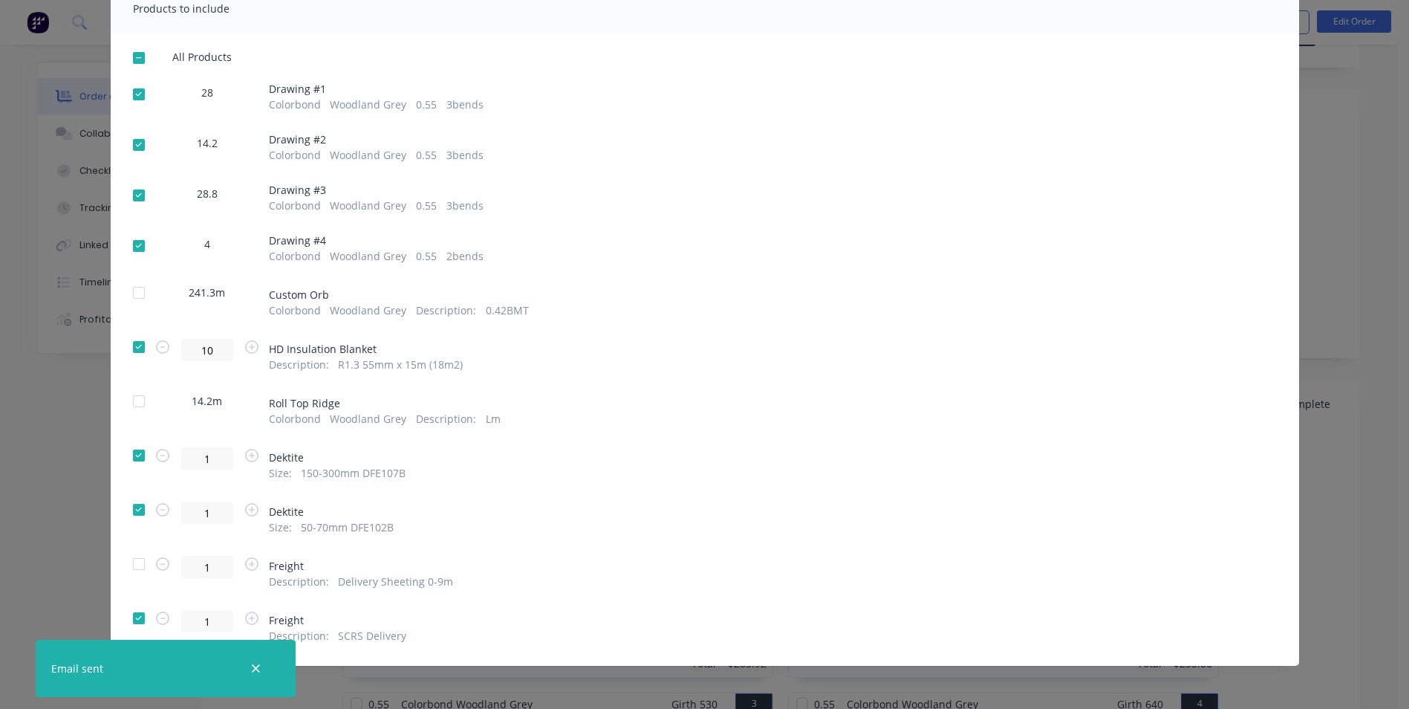
click at [586, 478] on div "1 Dektite Size : 150-300mm DFE107B" at bounding box center [705, 463] width 1144 height 33
click at [251, 666] on icon "button" at bounding box center [256, 668] width 10 height 13
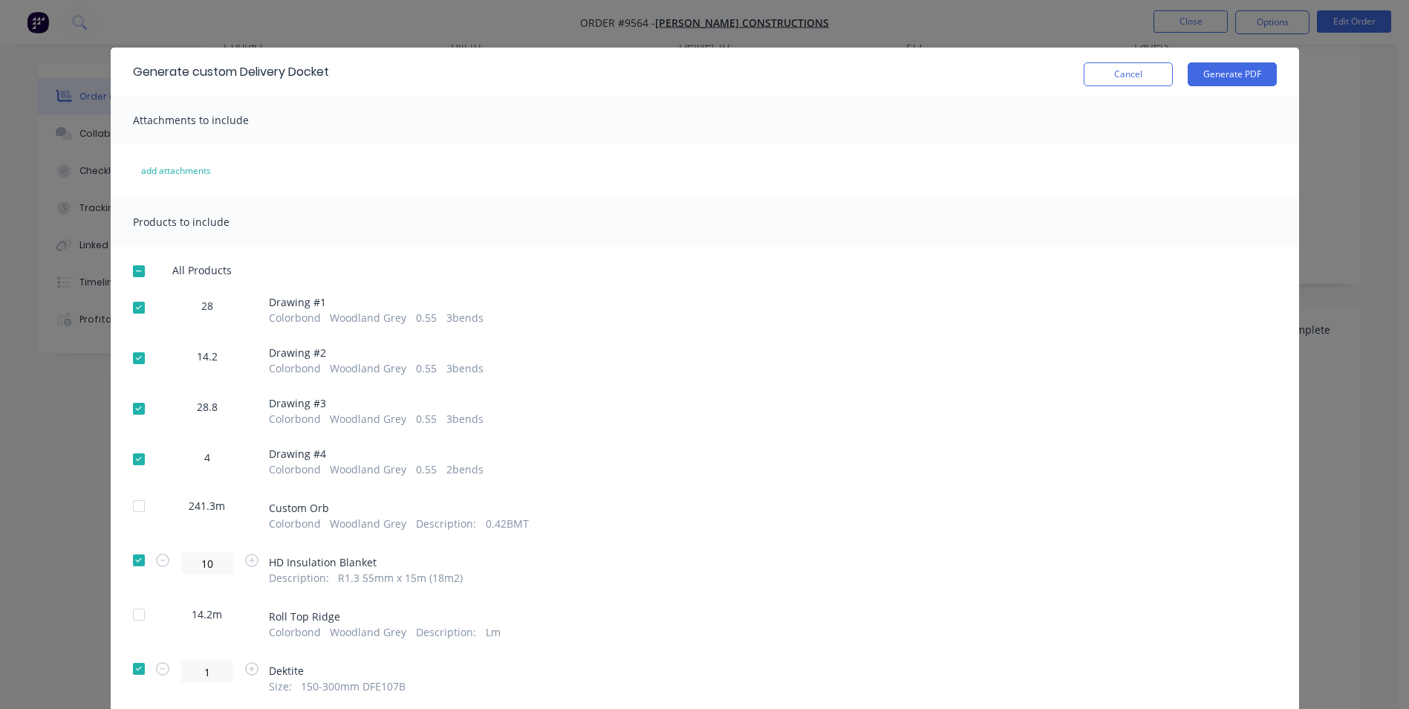
scroll to position [2, 0]
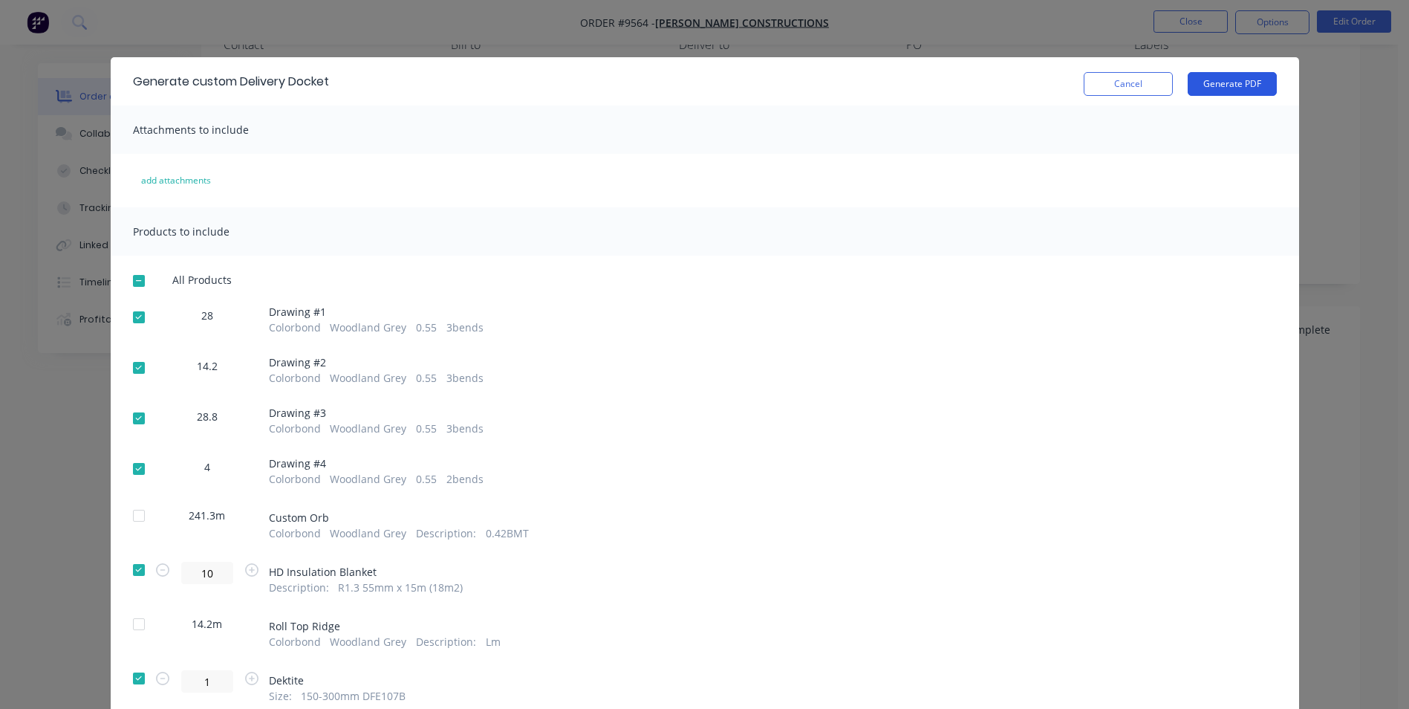
click at [1200, 85] on button "Generate PDF" at bounding box center [1232, 84] width 89 height 24
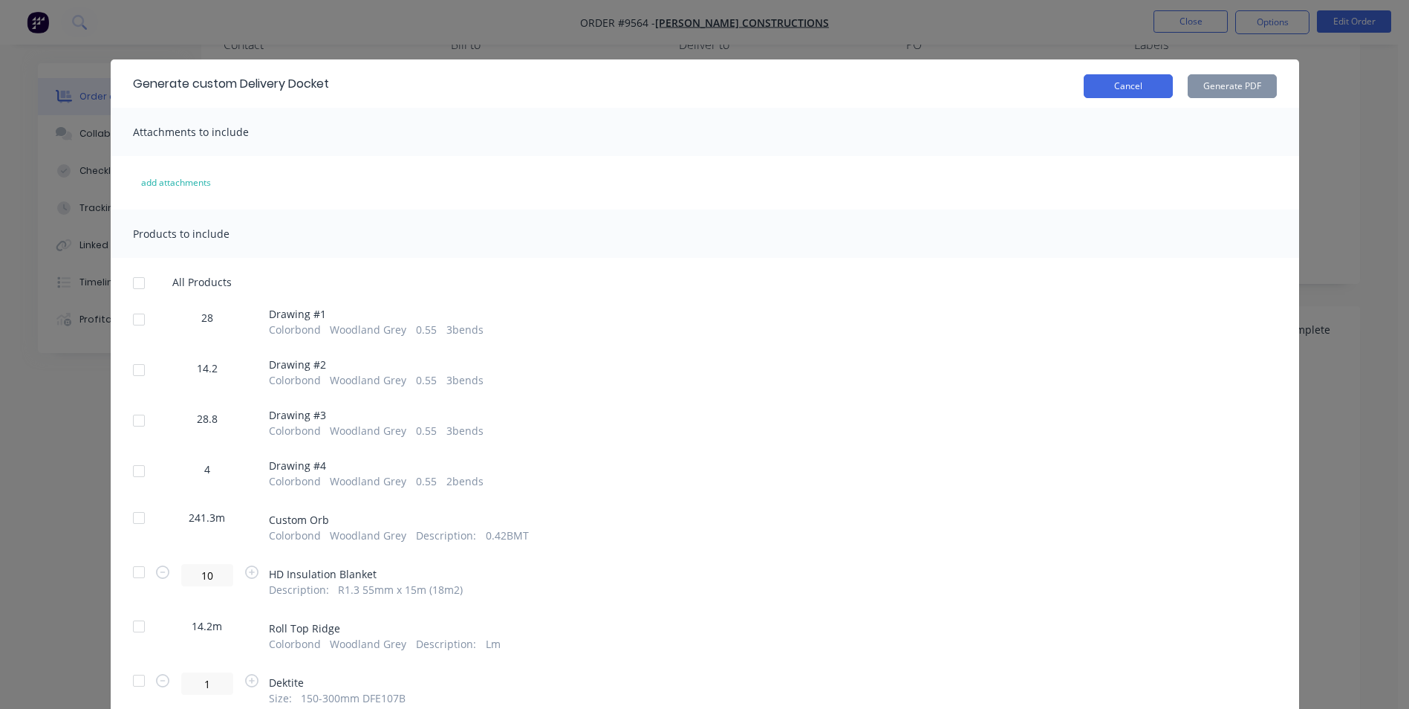
click at [1147, 92] on button "Cancel" at bounding box center [1128, 86] width 89 height 24
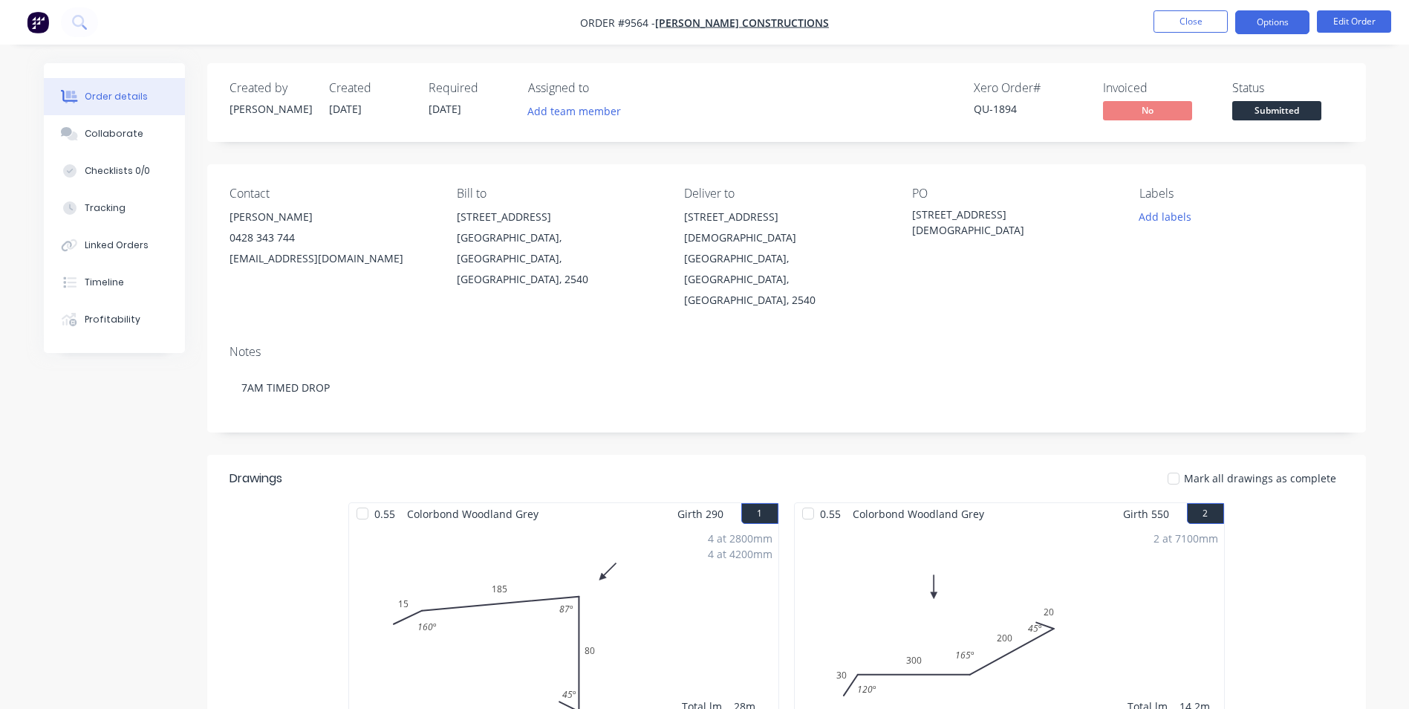
click at [1256, 24] on button "Options" at bounding box center [1272, 22] width 74 height 24
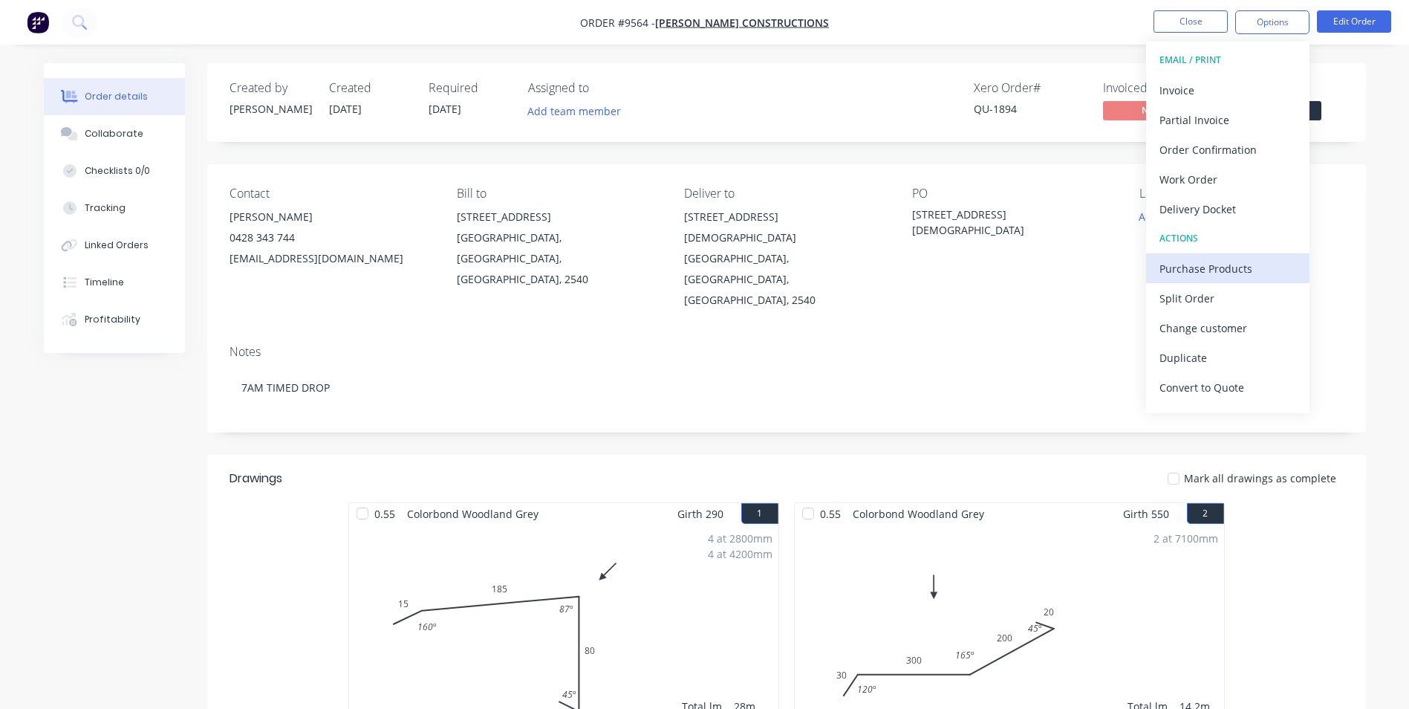
click at [1220, 265] on div "Purchase Products" at bounding box center [1227, 269] width 137 height 22
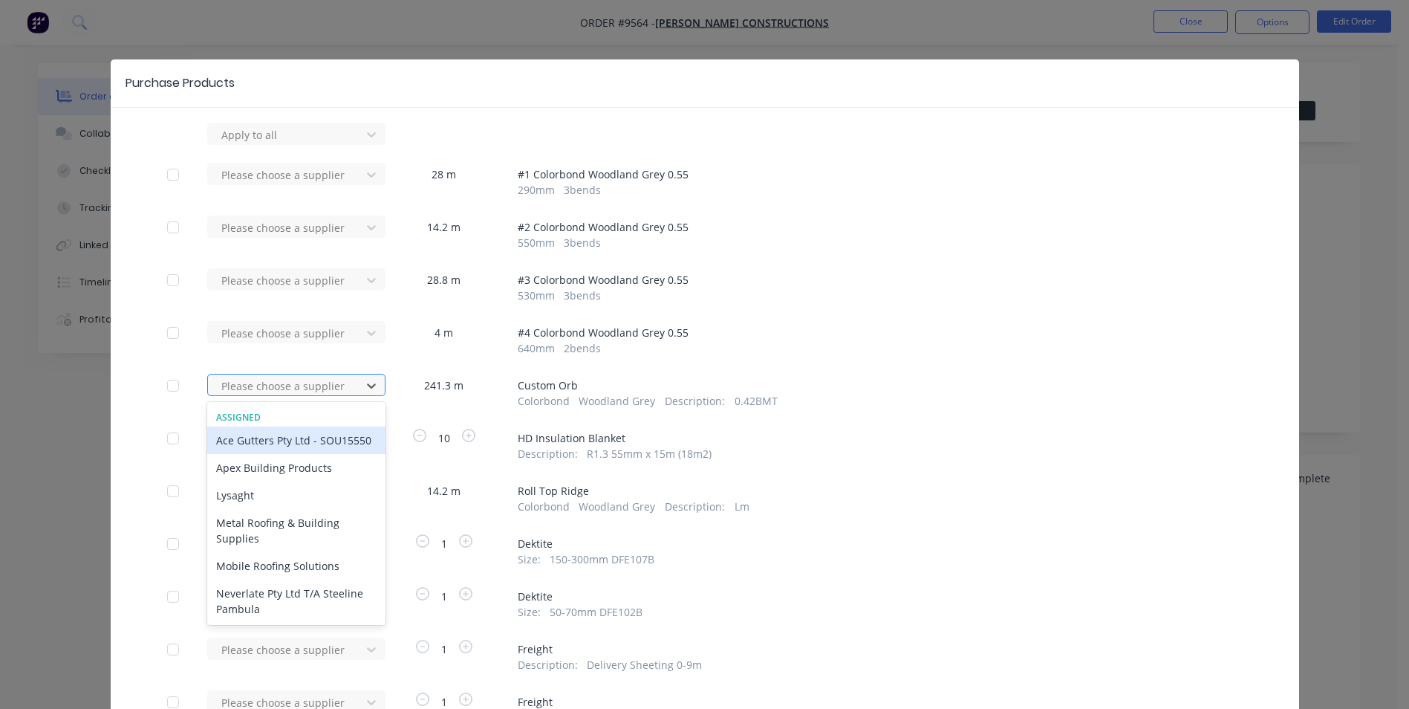
click at [258, 385] on div at bounding box center [287, 386] width 134 height 19
click at [252, 481] on div "Apex Building Products" at bounding box center [296, 467] width 178 height 27
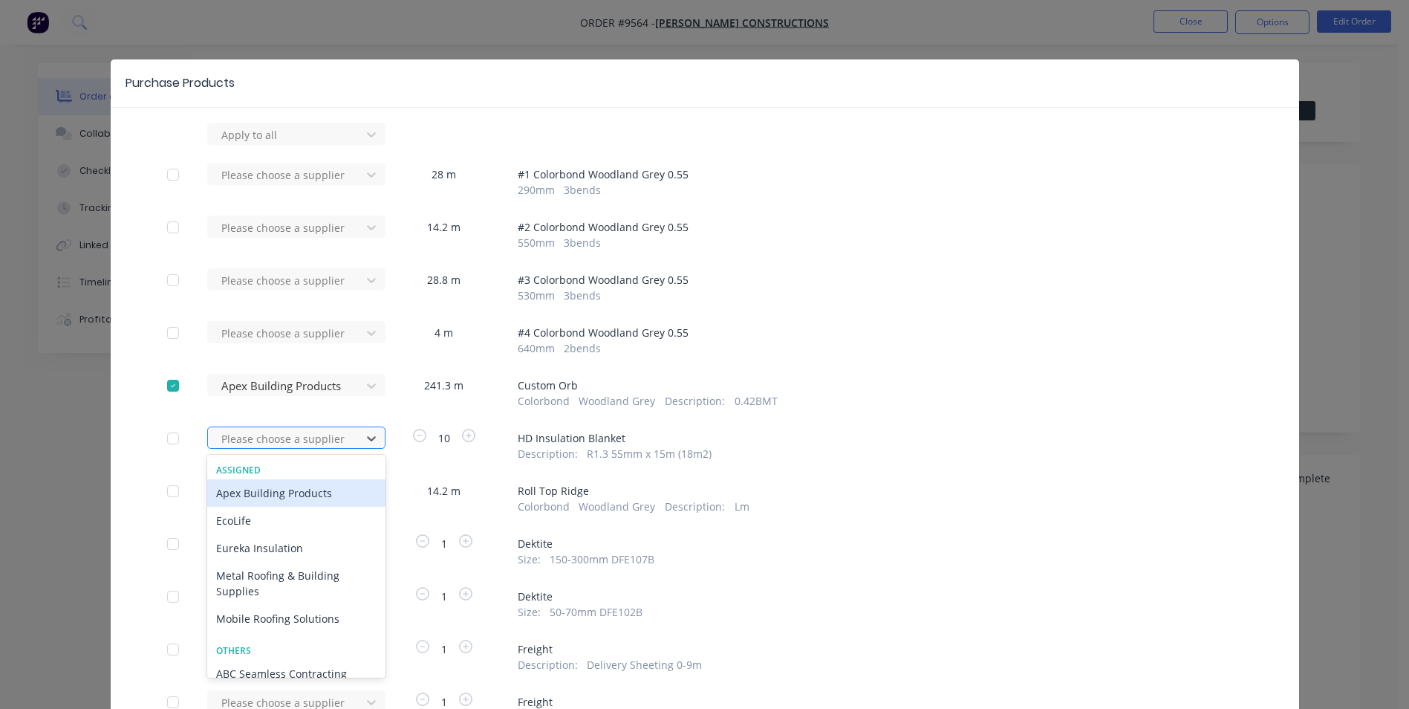
click at [342, 437] on div at bounding box center [287, 438] width 134 height 19
click at [961, 461] on div "Apply to all Please choose a supplier 28 m # 1 Colorbond Woodland Grey 0.55 290…" at bounding box center [705, 470] width 1188 height 695
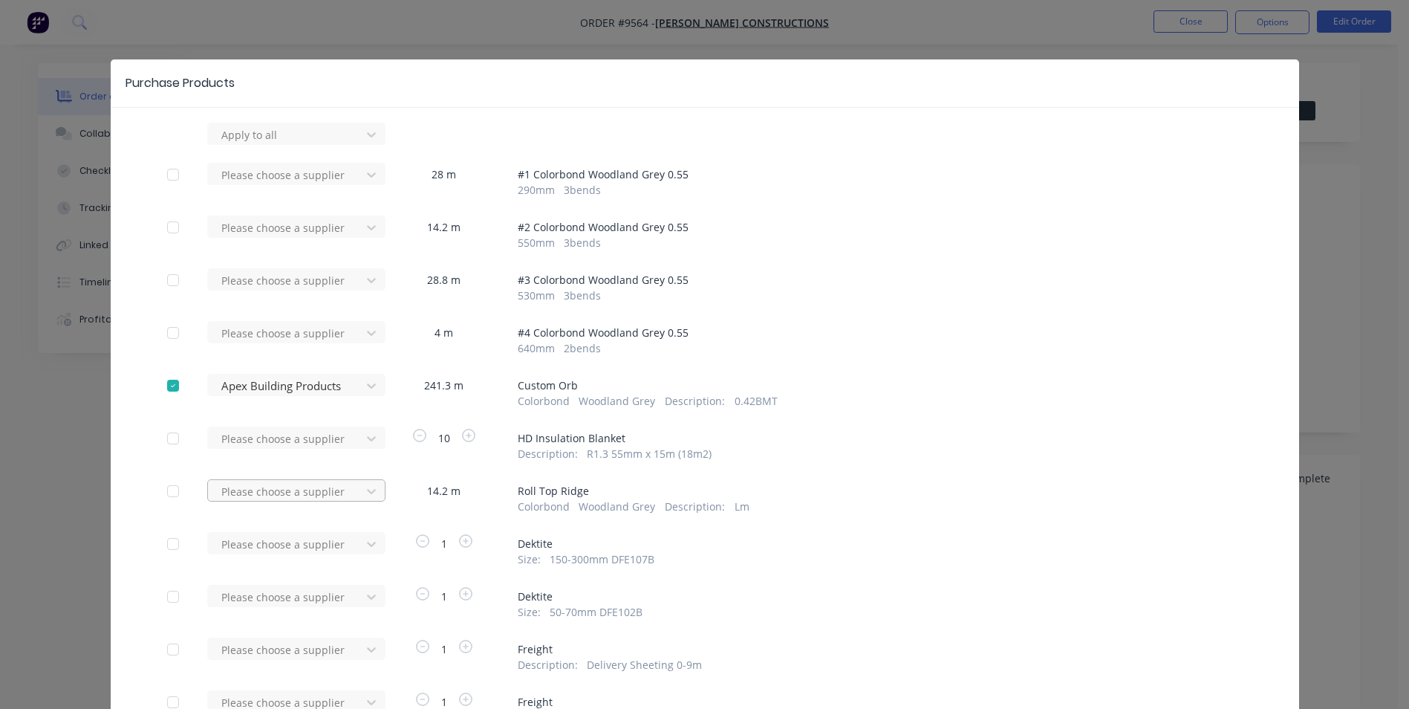
click at [346, 145] on div "Please choose a supplier" at bounding box center [288, 134] width 163 height 22
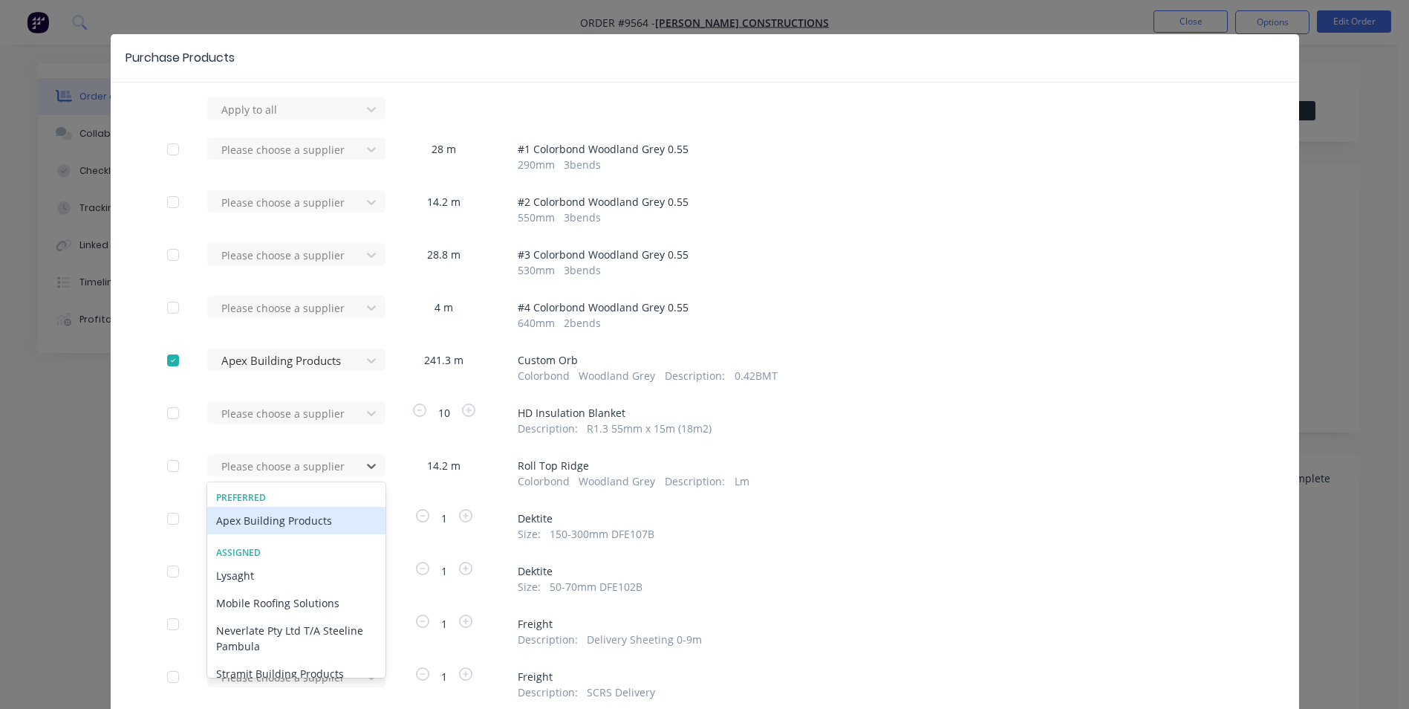
scroll to position [27, 0]
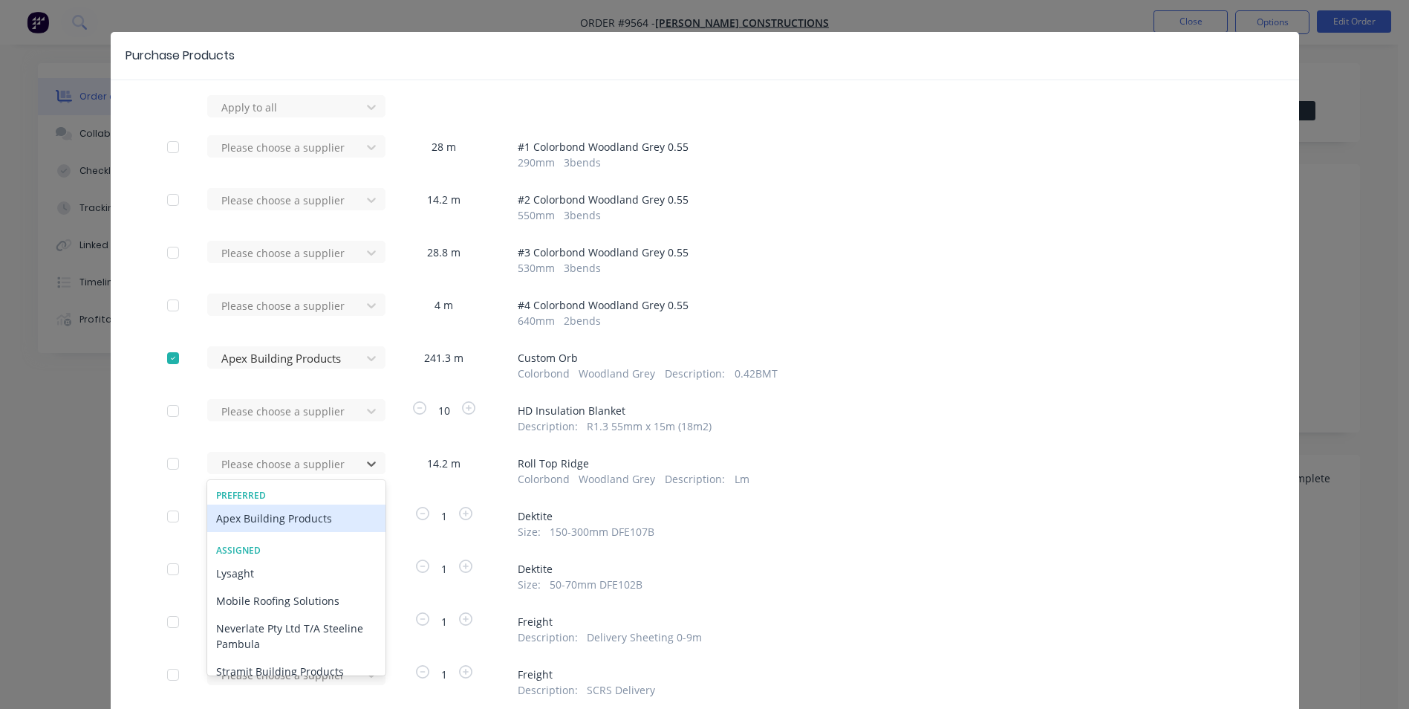
click at [313, 516] on div "Apex Building Products" at bounding box center [296, 517] width 178 height 27
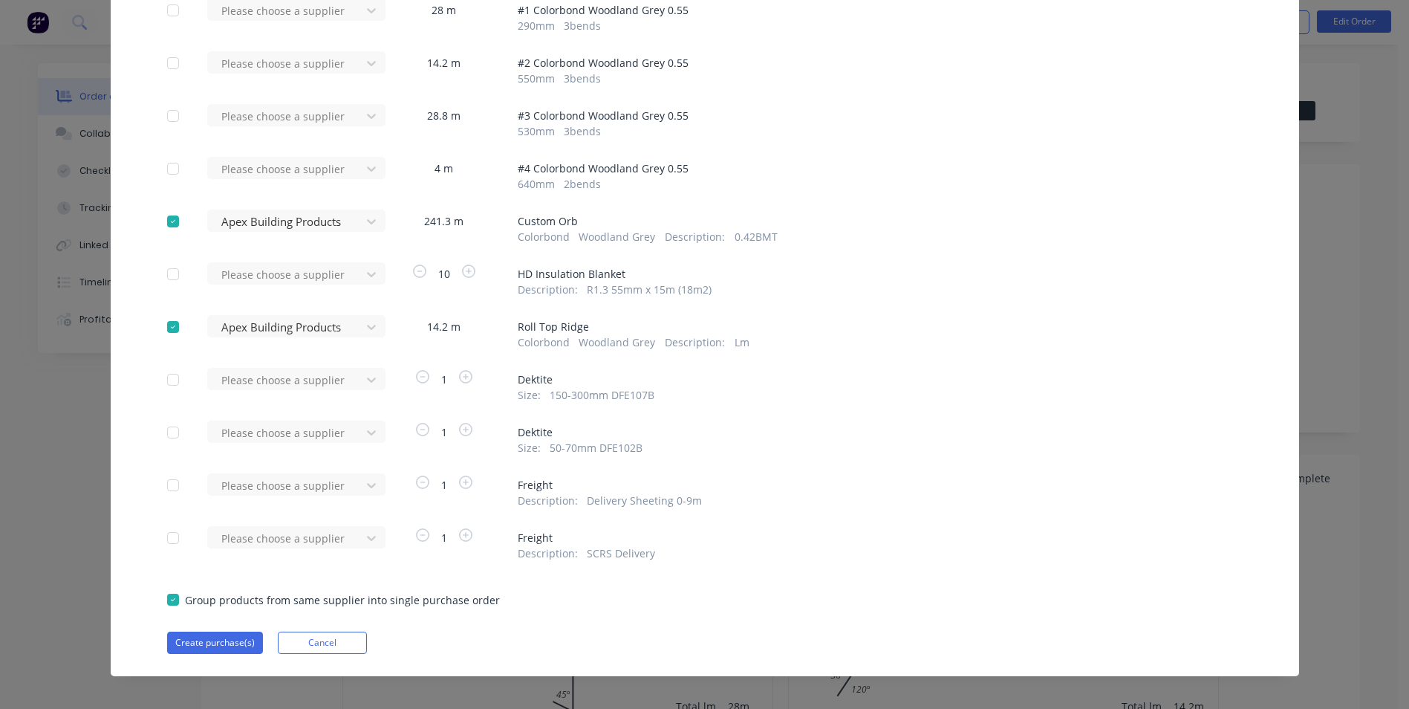
scroll to position [175, 0]
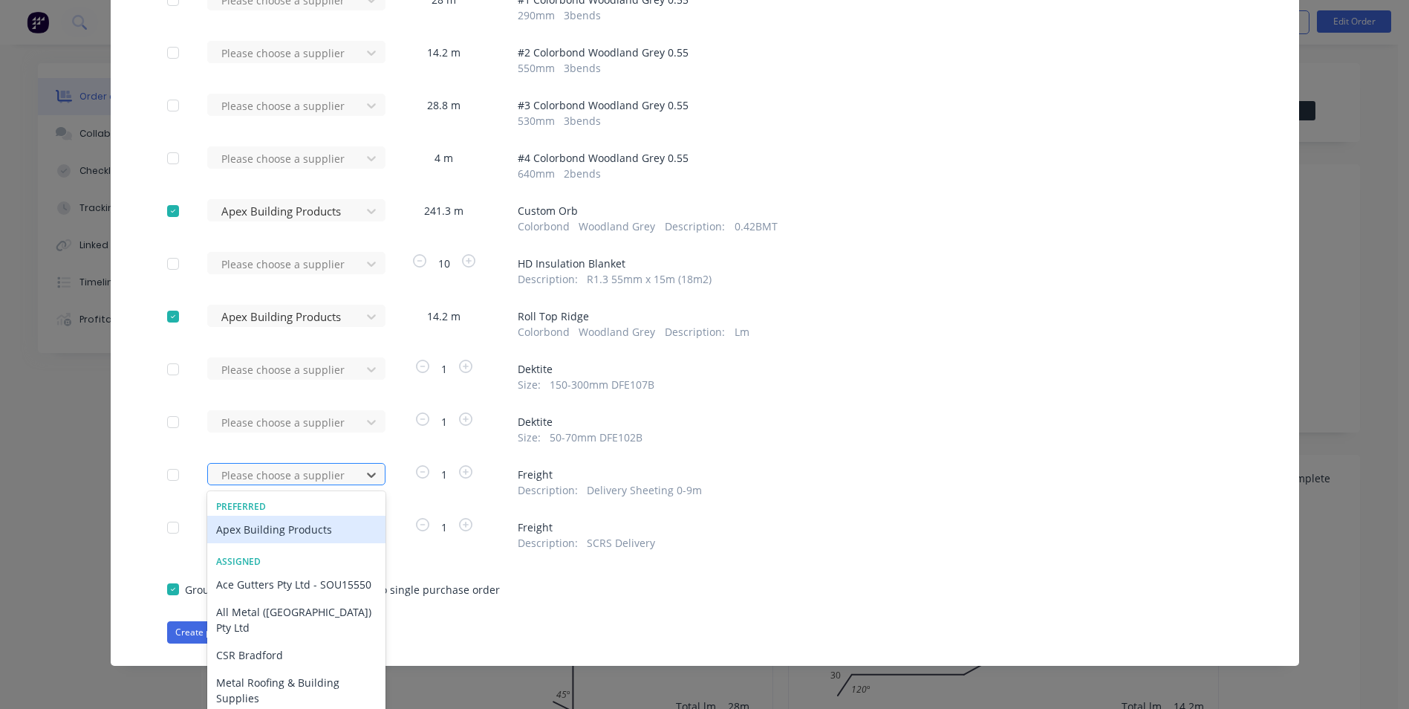
scroll to position [180, 0]
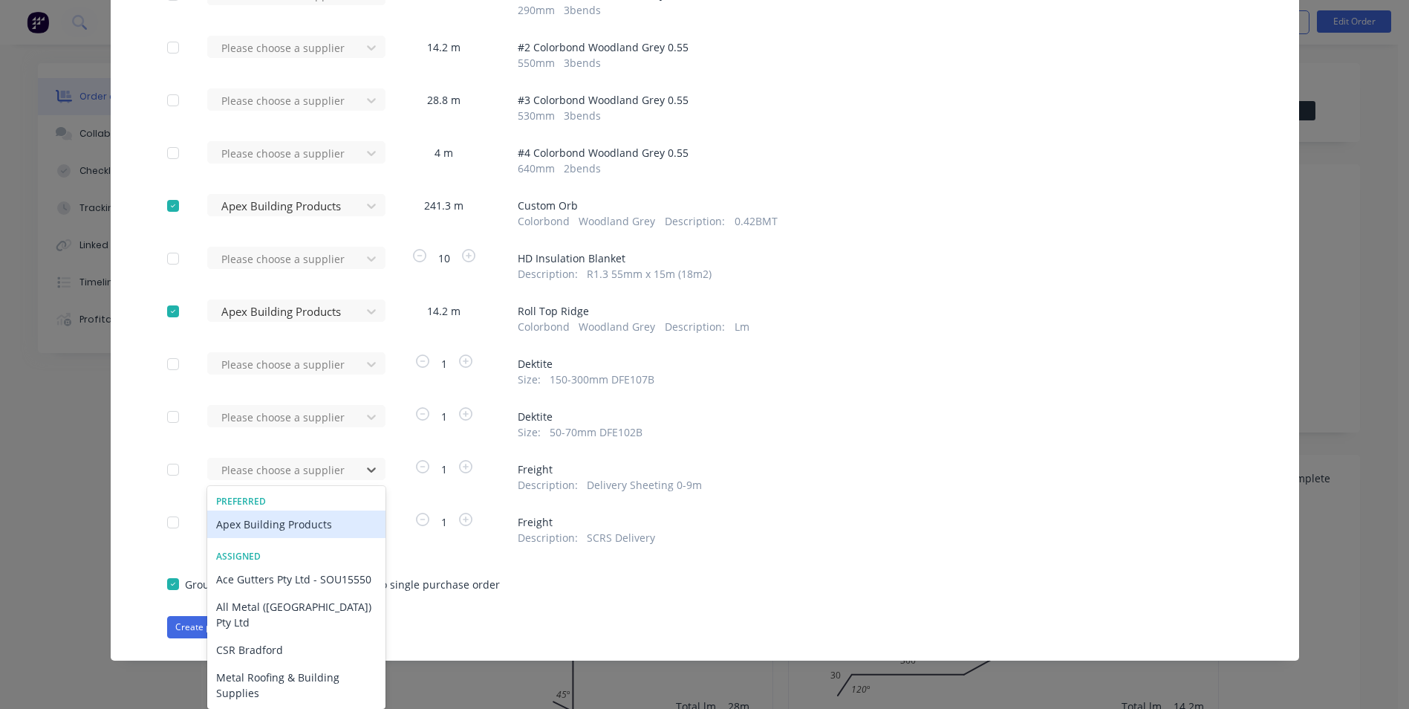
click at [288, 528] on div "Apex Building Products" at bounding box center [296, 523] width 178 height 27
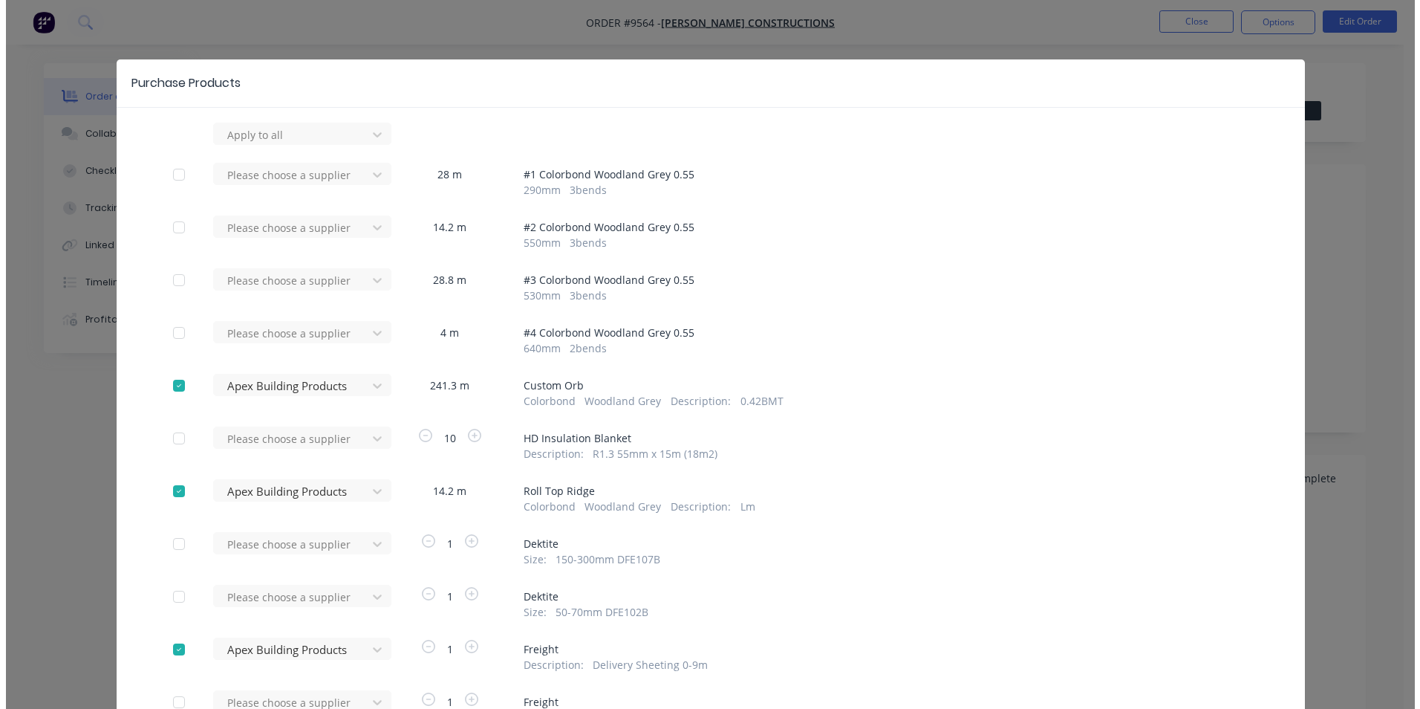
scroll to position [175, 0]
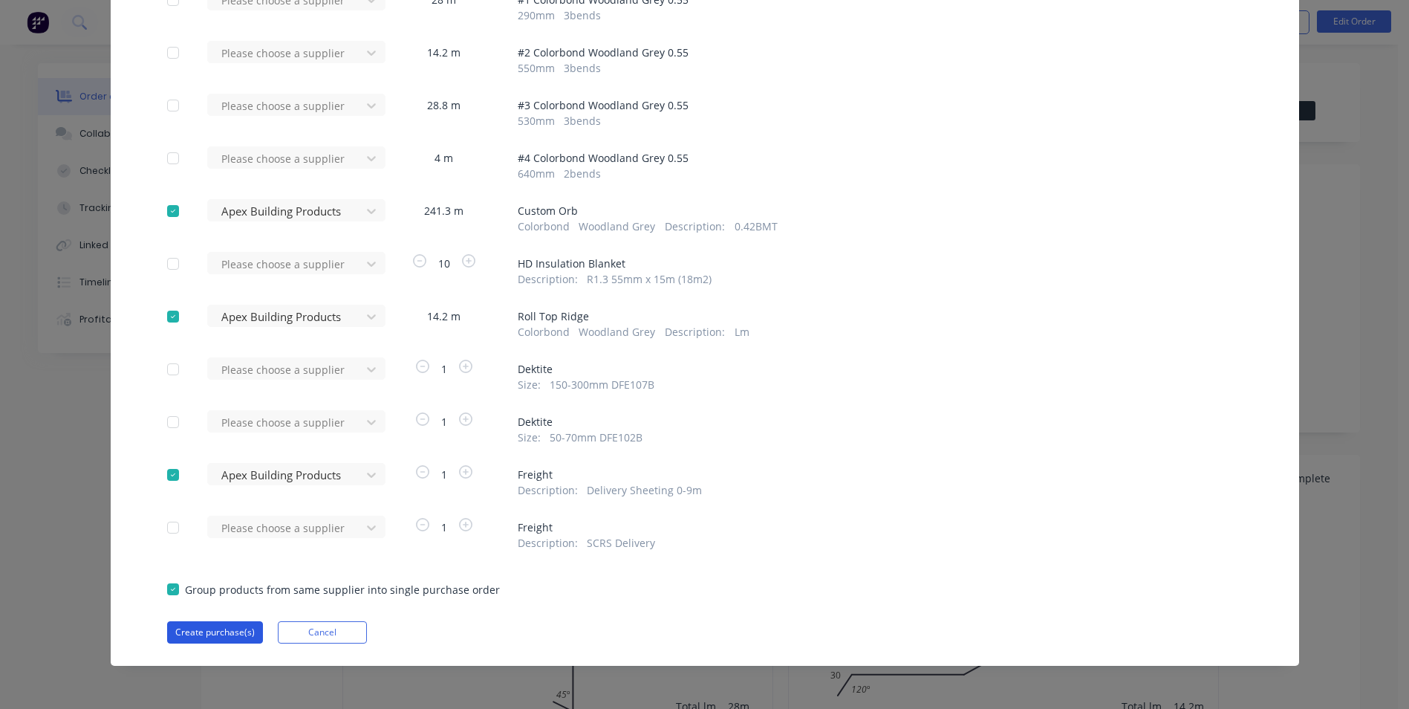
click at [229, 635] on button "Create purchase(s)" at bounding box center [215, 632] width 96 height 22
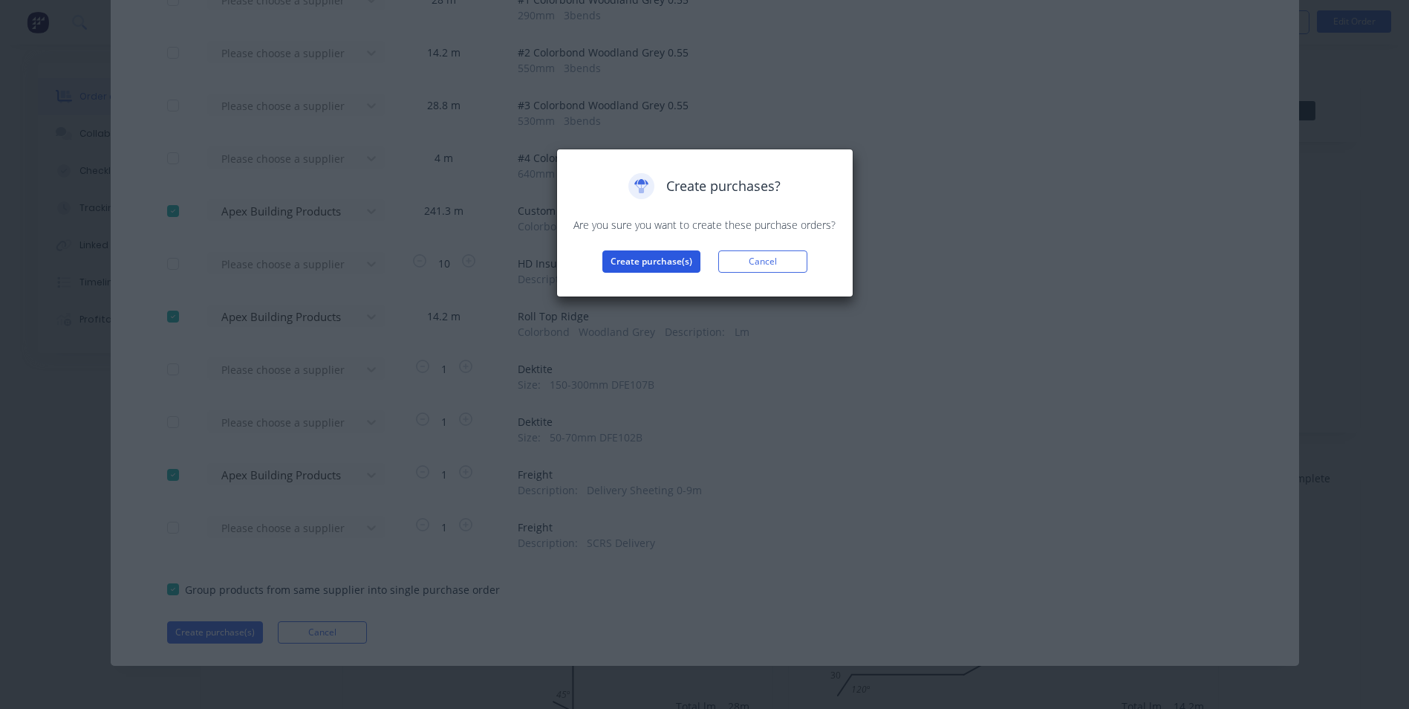
click at [613, 267] on button "Create purchase(s)" at bounding box center [651, 261] width 98 height 22
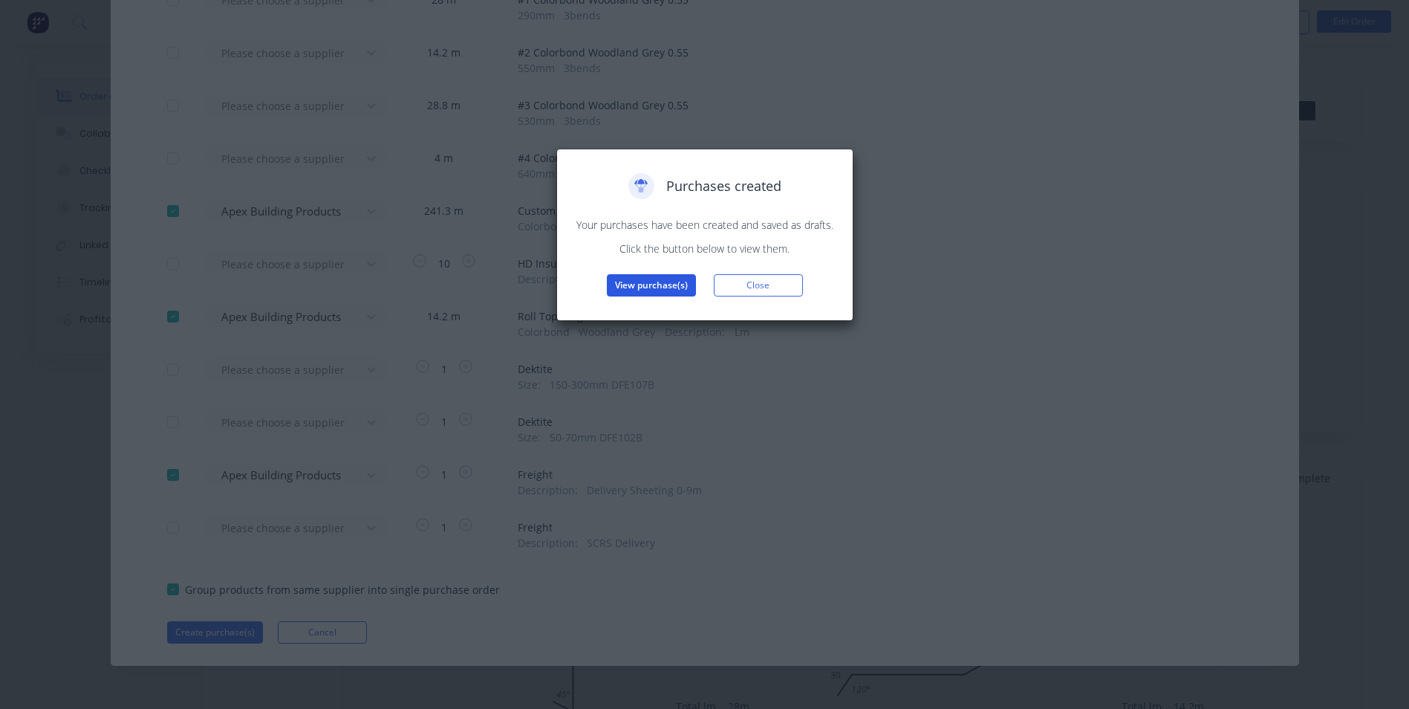
click at [679, 287] on button "View purchase(s)" at bounding box center [651, 285] width 89 height 22
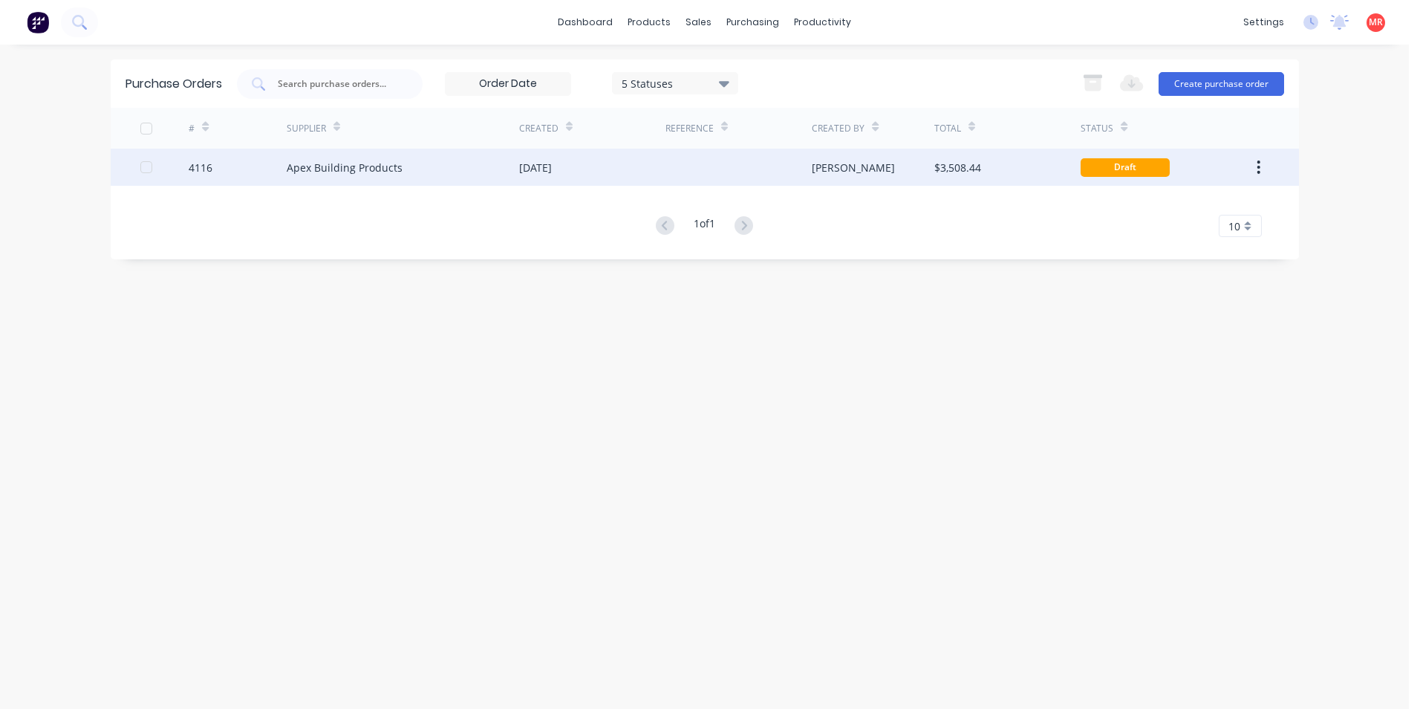
click at [345, 171] on div "Apex Building Products" at bounding box center [345, 168] width 116 height 16
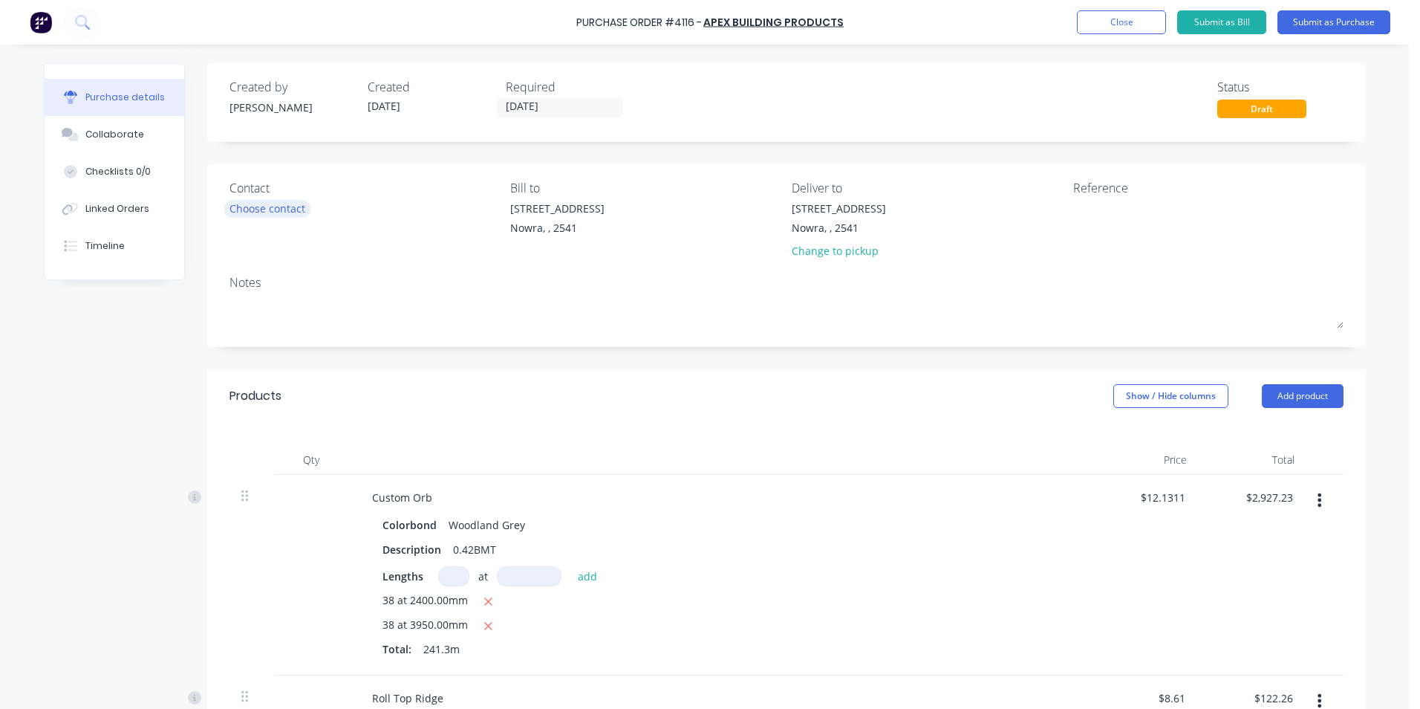
click at [296, 209] on div "Choose contact" at bounding box center [268, 209] width 76 height 16
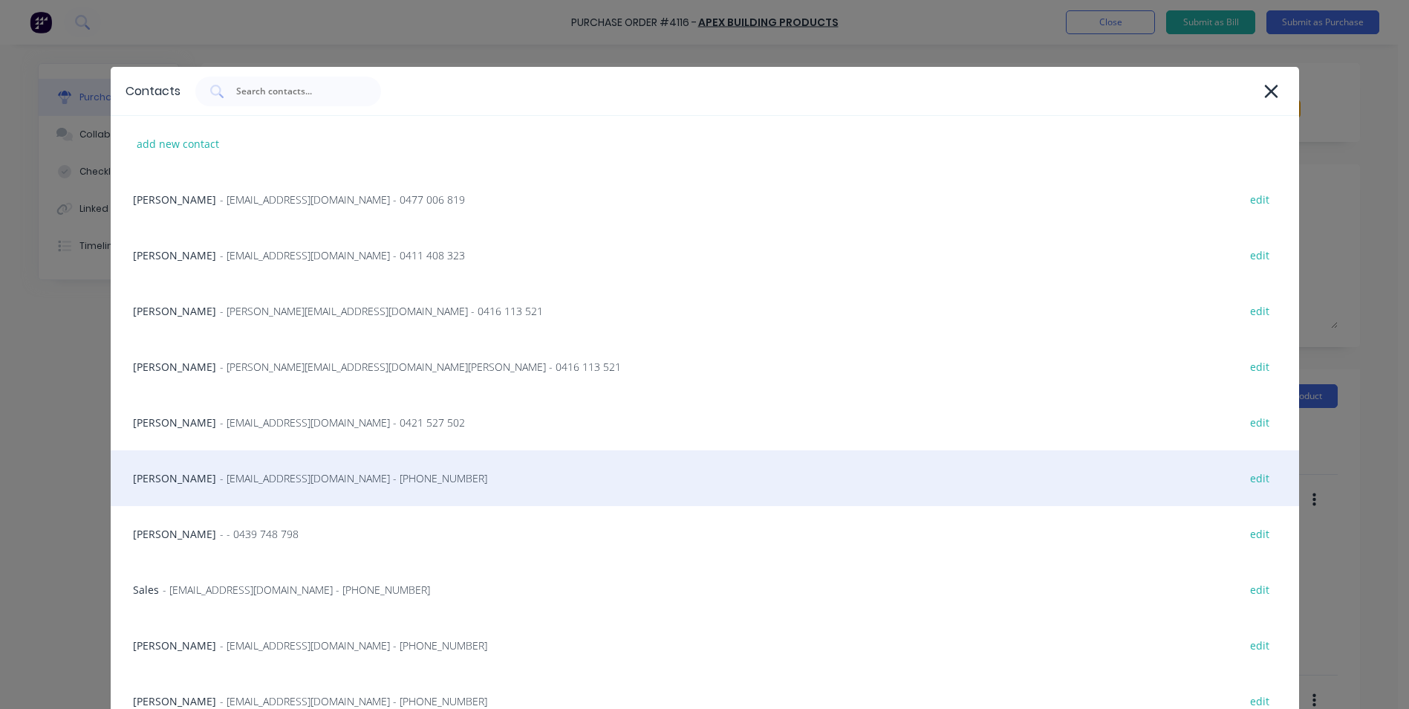
click at [218, 491] on div "Matt - info@SCRS.net.au - (02) 4411 1090 edit" at bounding box center [705, 478] width 1188 height 56
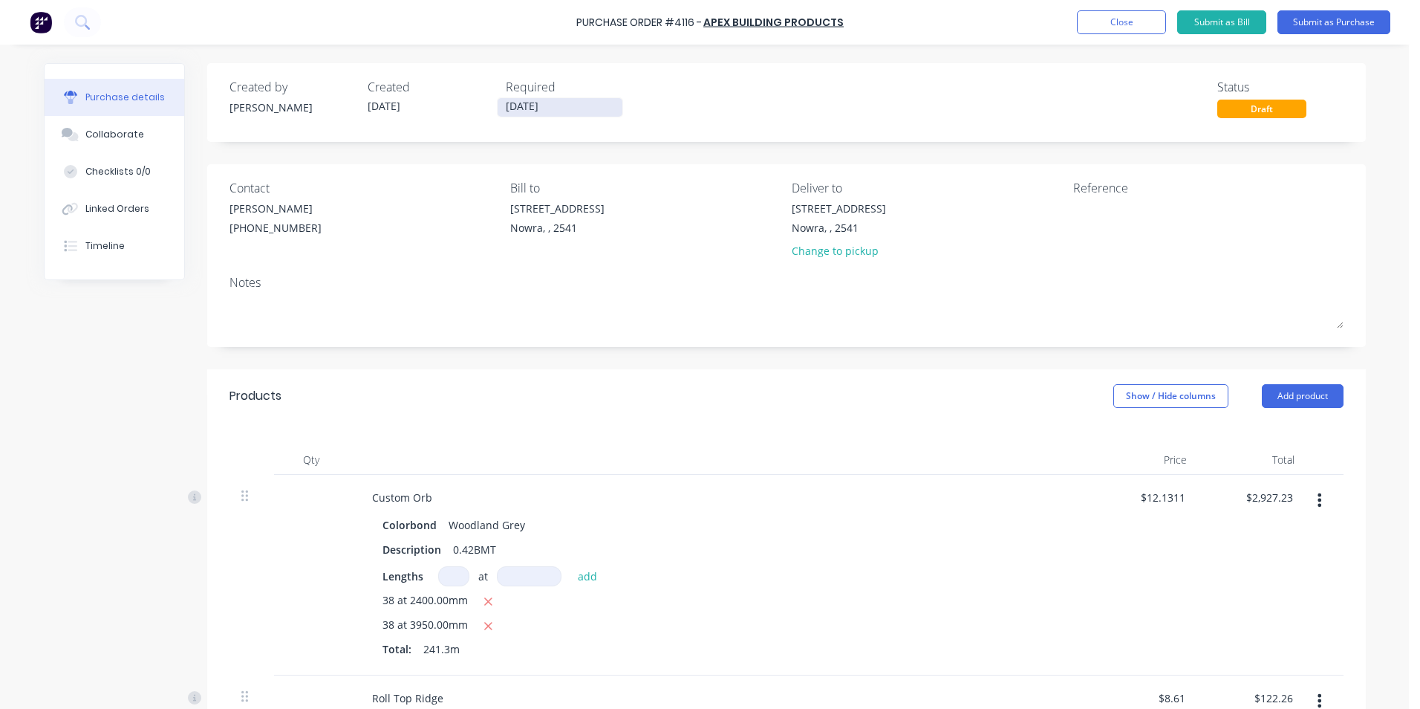
click at [524, 110] on input "[DATE]" at bounding box center [560, 107] width 125 height 19
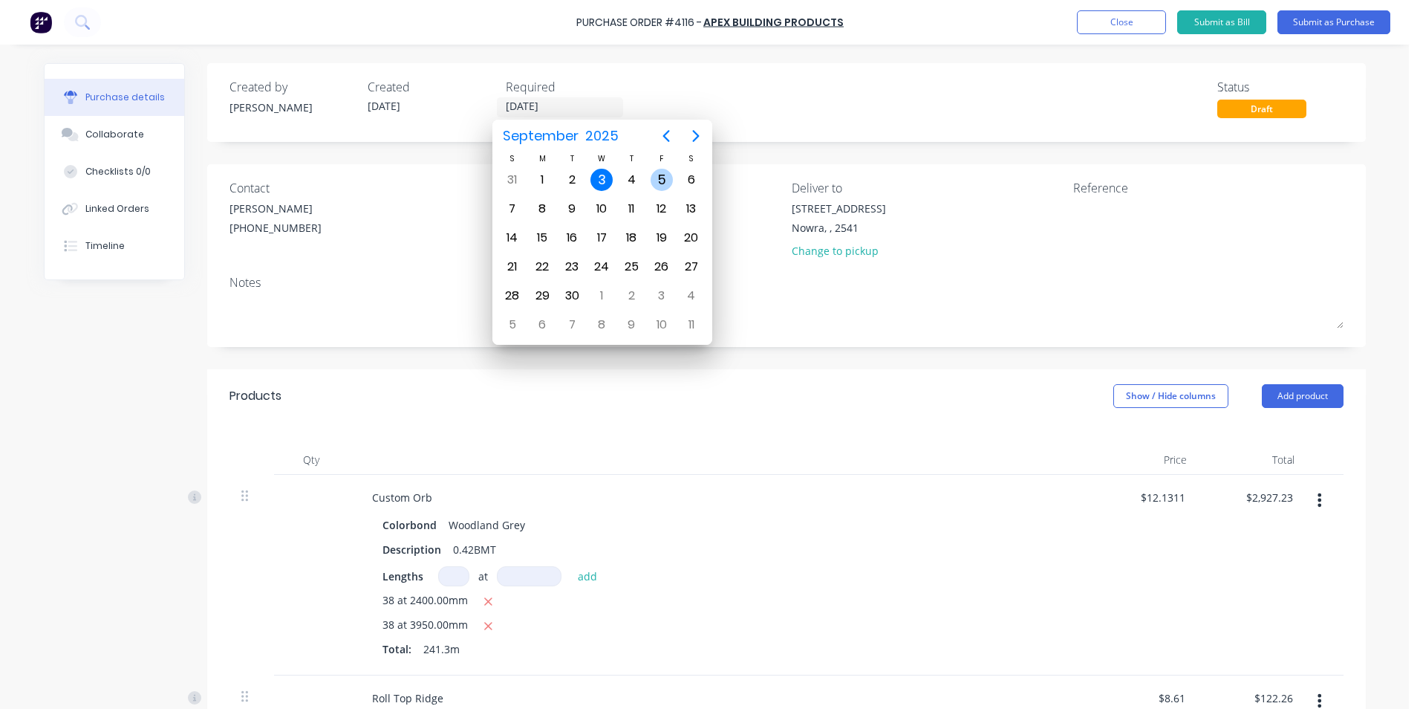
click at [652, 181] on div "5" at bounding box center [662, 180] width 22 height 22
type input "[DATE]"
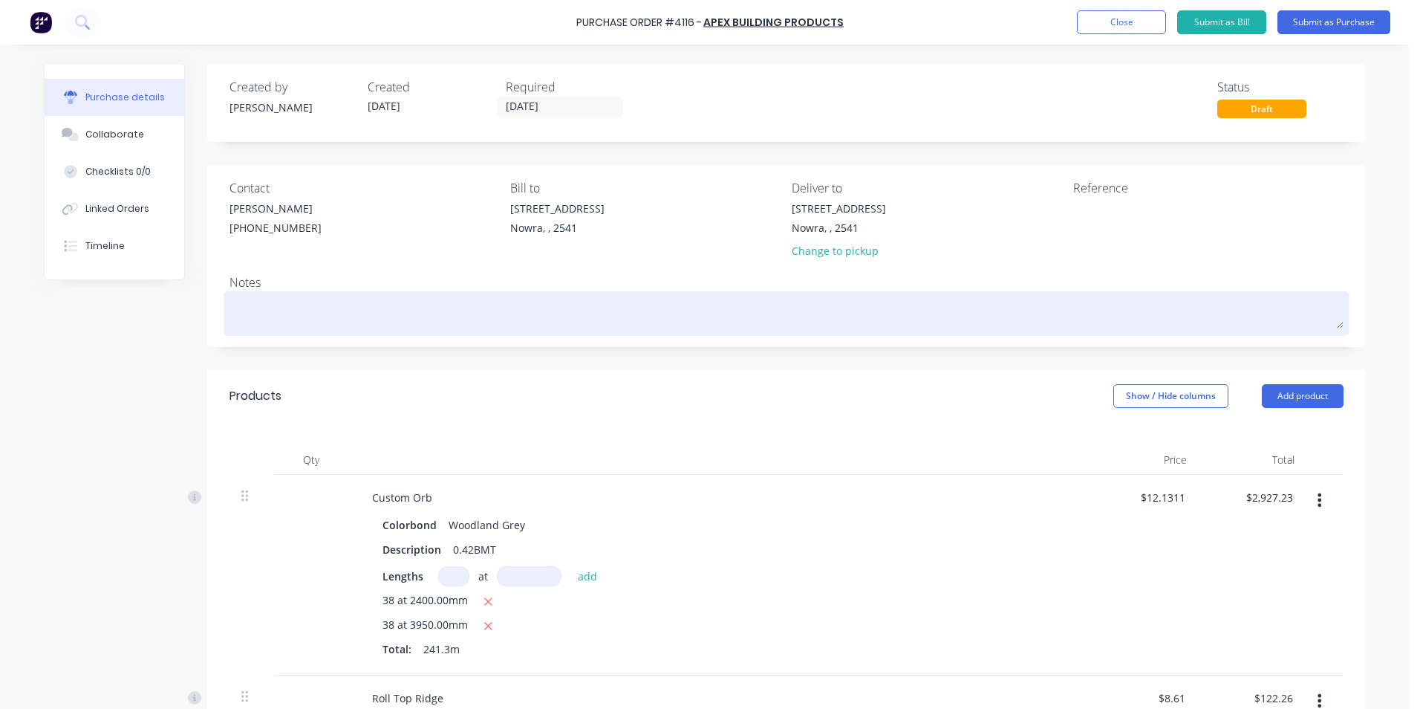
click at [302, 310] on textarea at bounding box center [787, 311] width 1114 height 33
type textarea "x"
type textarea "7"
type textarea "x"
type textarea "70"
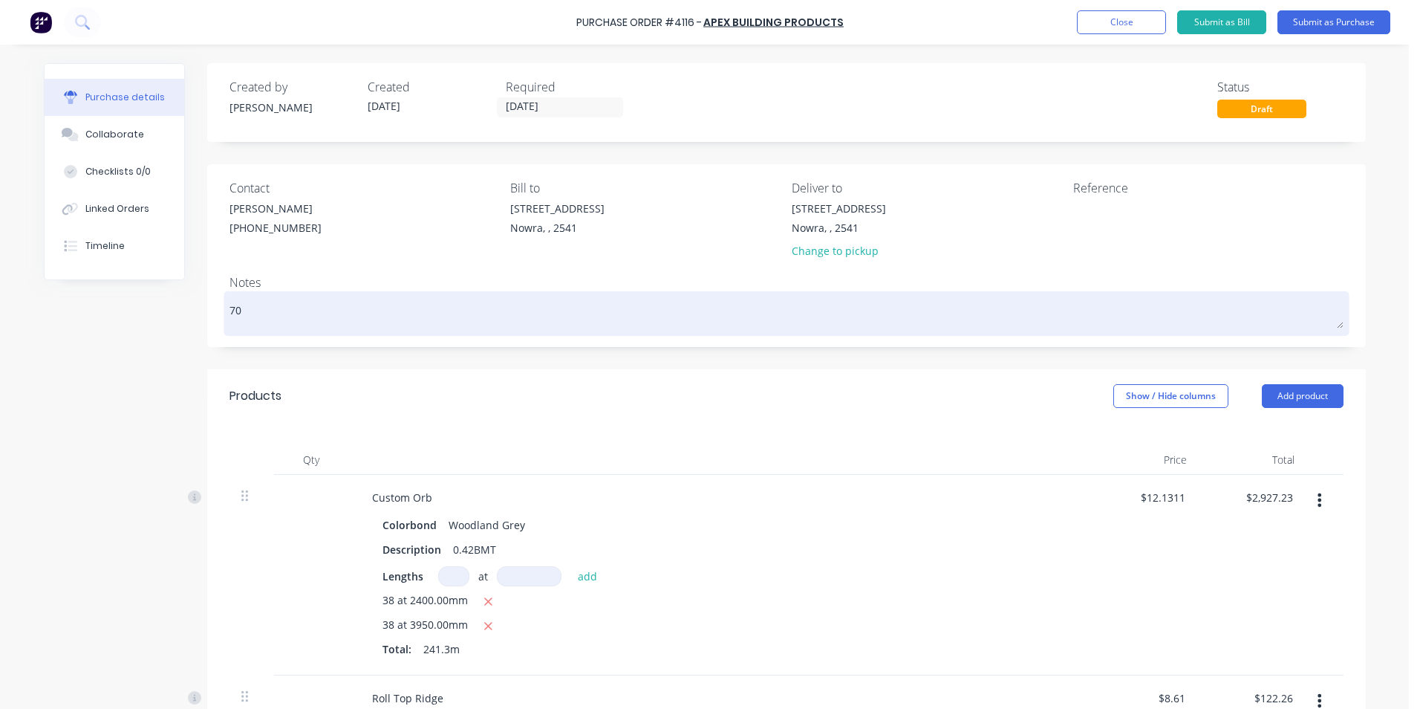
type textarea "x"
type textarea "7"
type textarea "x"
type textarea "7a"
type textarea "x"
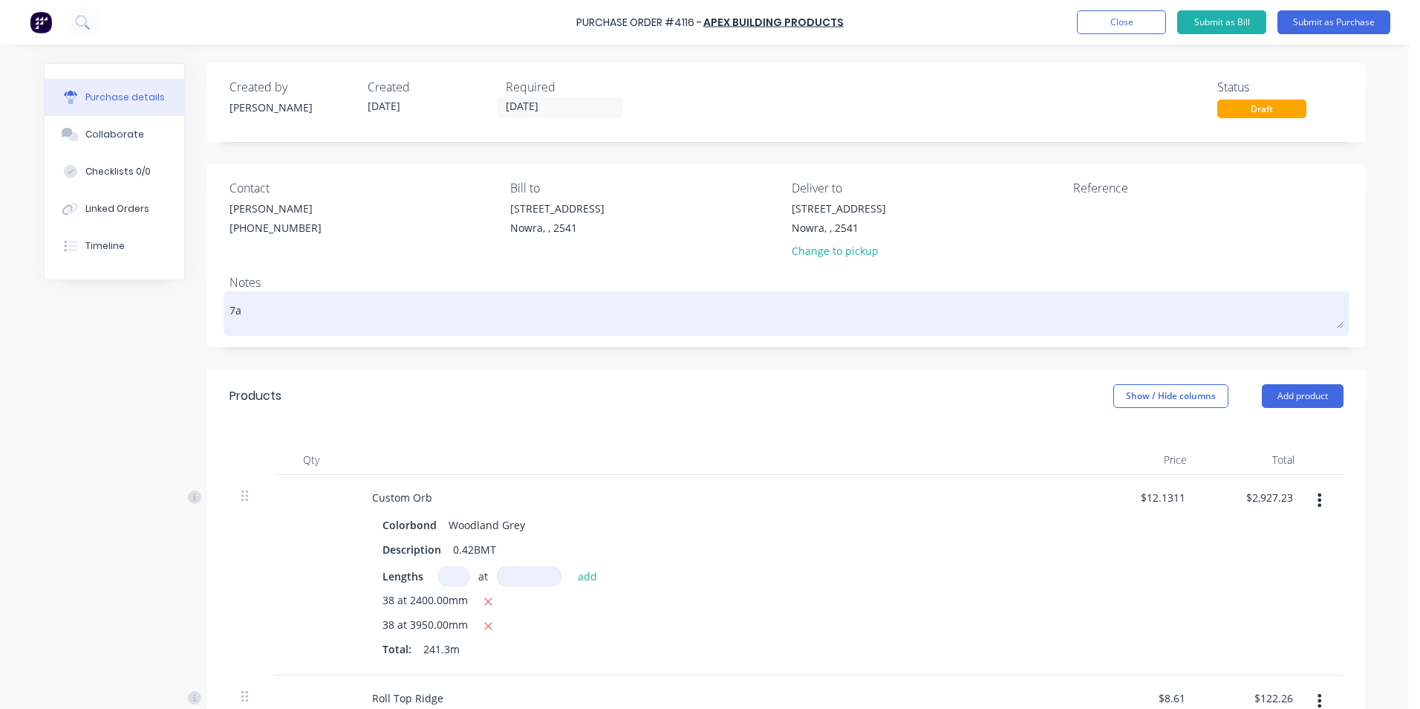
type textarea "7am"
type textarea "x"
type textarea "7am"
type textarea "x"
type textarea "7am b"
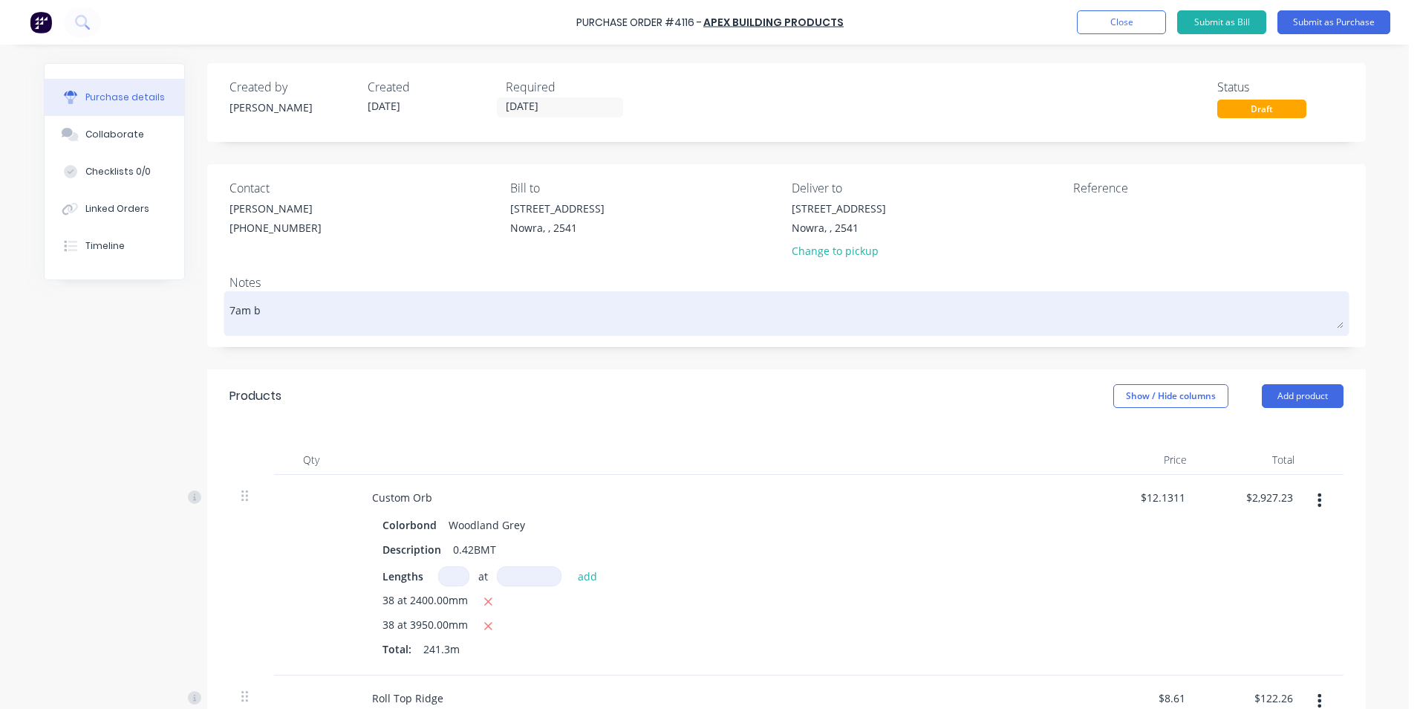
type textarea "x"
type textarea "7am bo"
type textarea "x"
type textarea "7am boo"
type textarea "x"
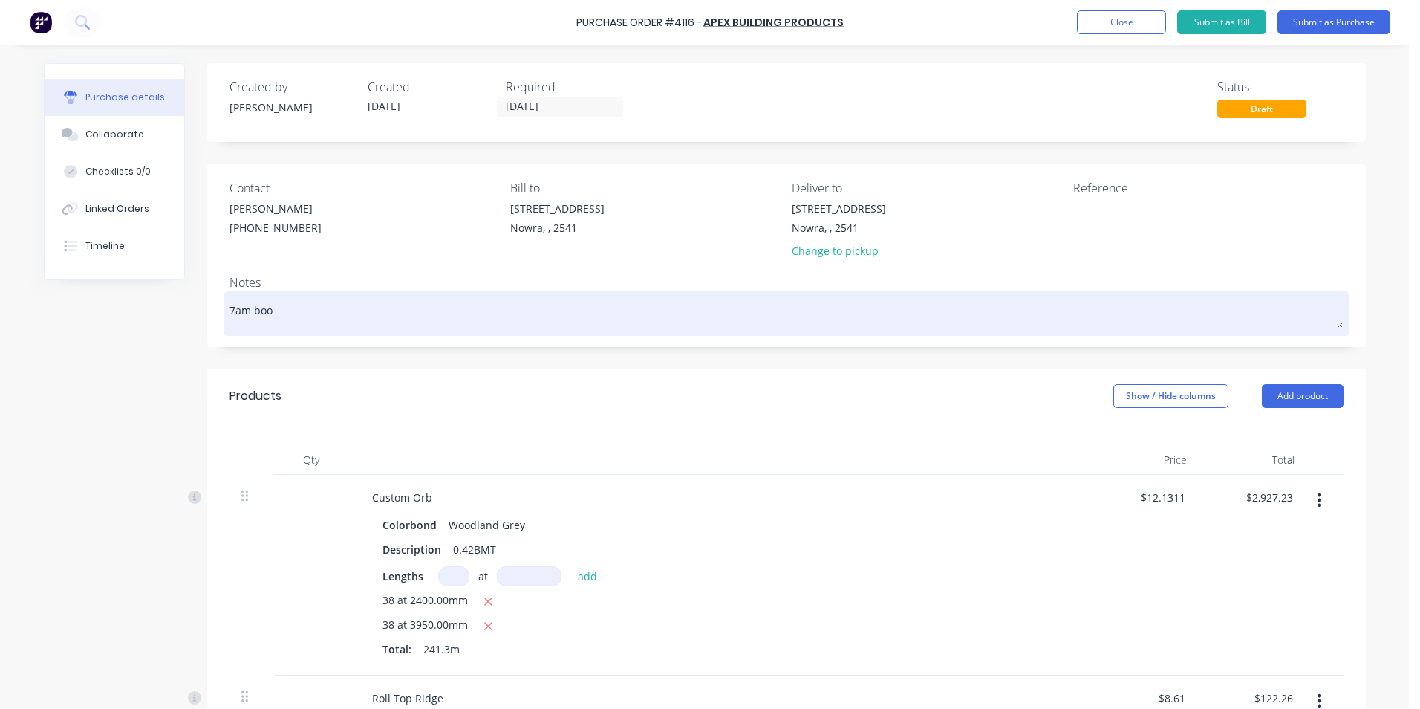
type textarea "7am book"
type textarea "x"
type textarea "7am booke"
type textarea "x"
type textarea "7am booked"
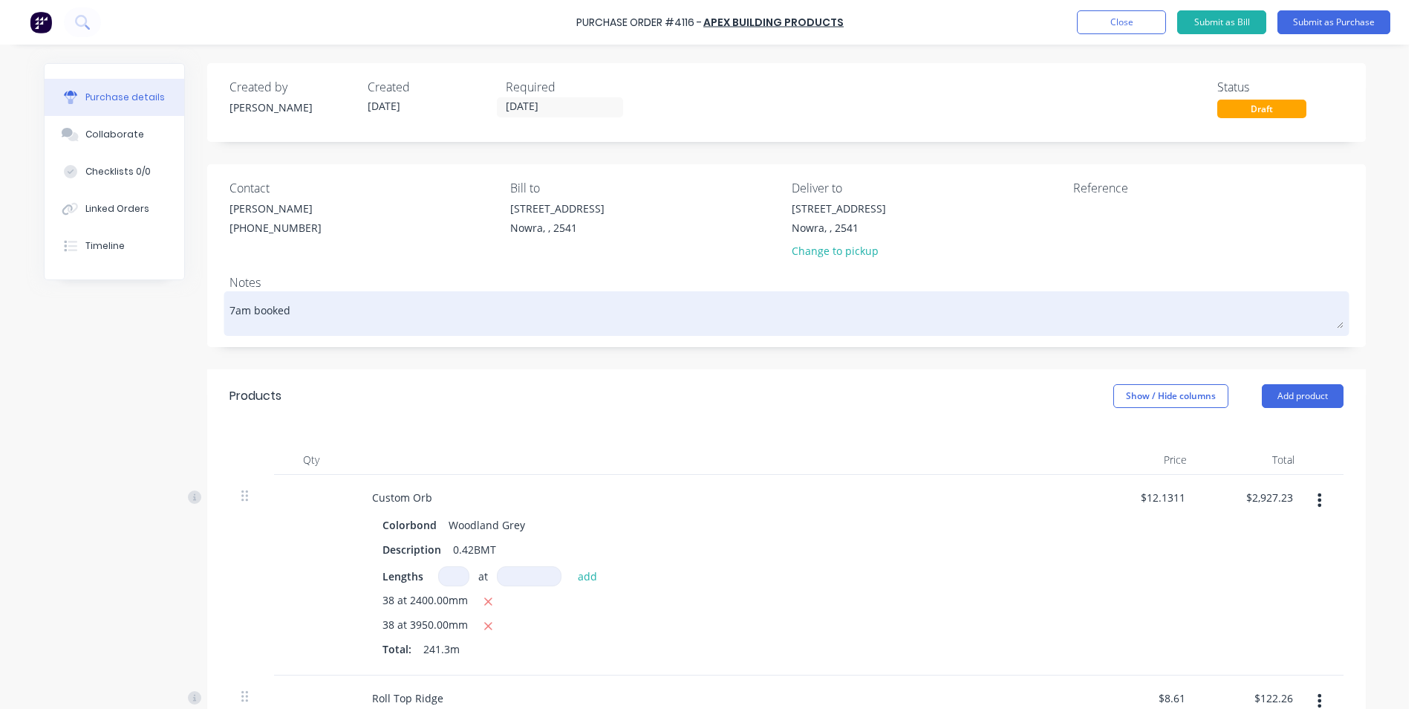
type textarea "x"
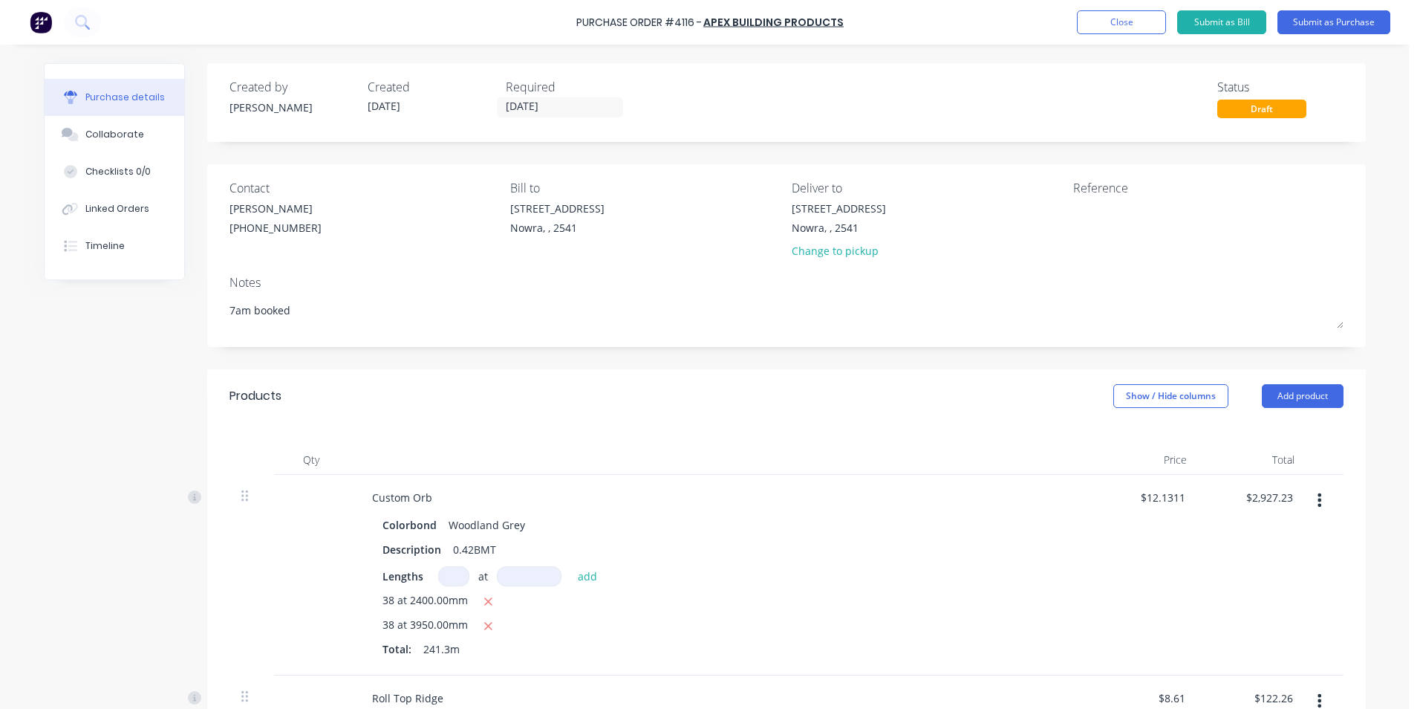
type textarea "7am booked"
type textarea "x"
type textarea "7am booked"
click at [813, 221] on div "Nowra, , 2541" at bounding box center [839, 228] width 94 height 16
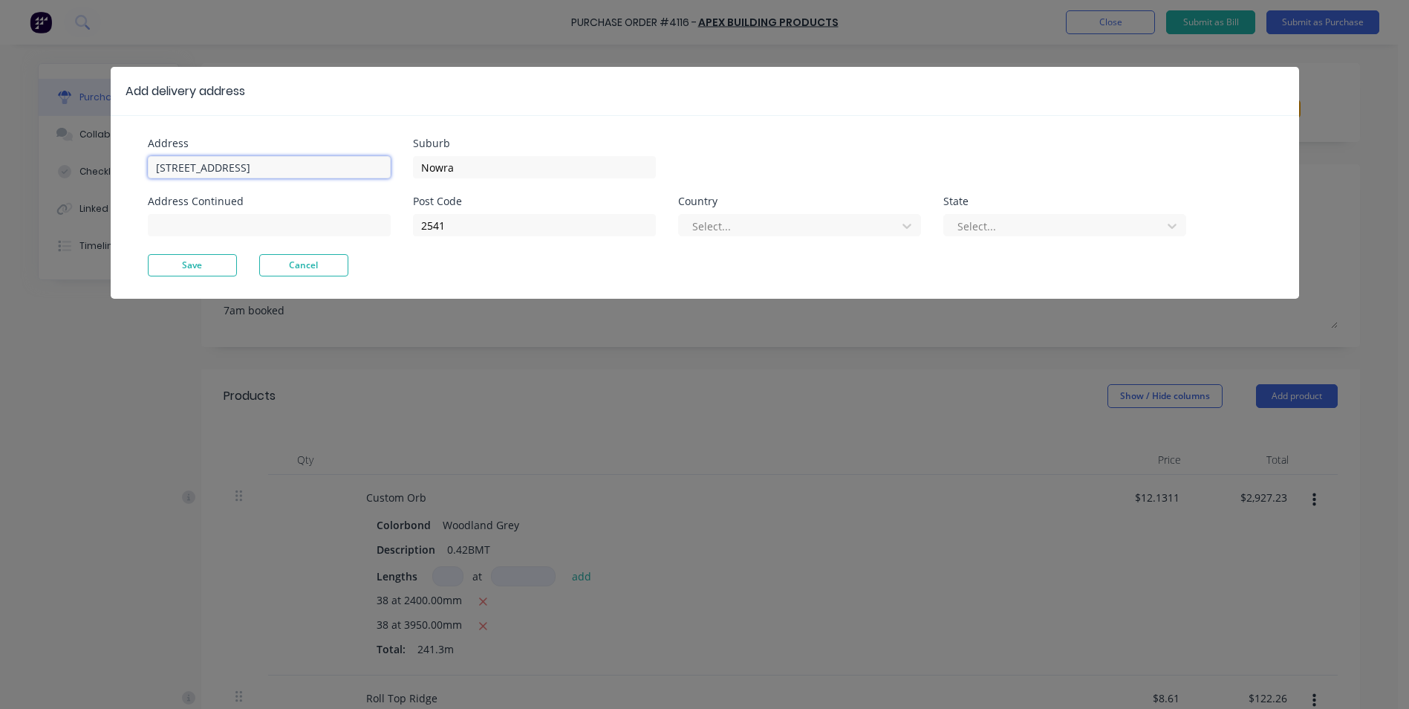
type textarea "x"
drag, startPoint x: 310, startPoint y: 160, endPoint x: -122, endPoint y: 184, distance: 432.2
click at [0, 184] on html "Purchase Order #4116 - Apex Building Products Add product Close Submit as Bill …" at bounding box center [704, 391] width 1409 height 783
type input "15 Christian Ave"
type input "Old Erowal Bay"
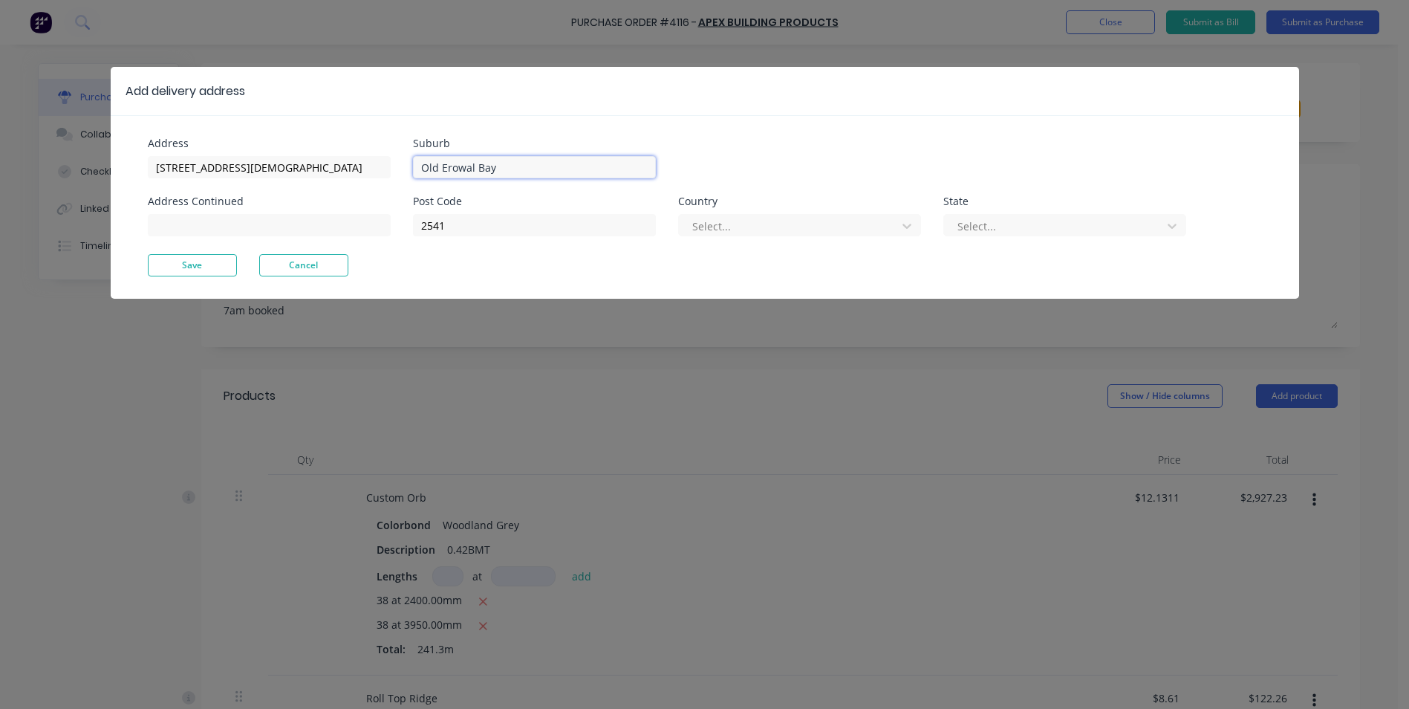
type textarea "x"
type input "Old Erowal Bay"
drag, startPoint x: 565, startPoint y: 145, endPoint x: 551, endPoint y: 150, distance: 14.3
click at [565, 145] on div "Suburb" at bounding box center [534, 143] width 243 height 10
type textarea "x"
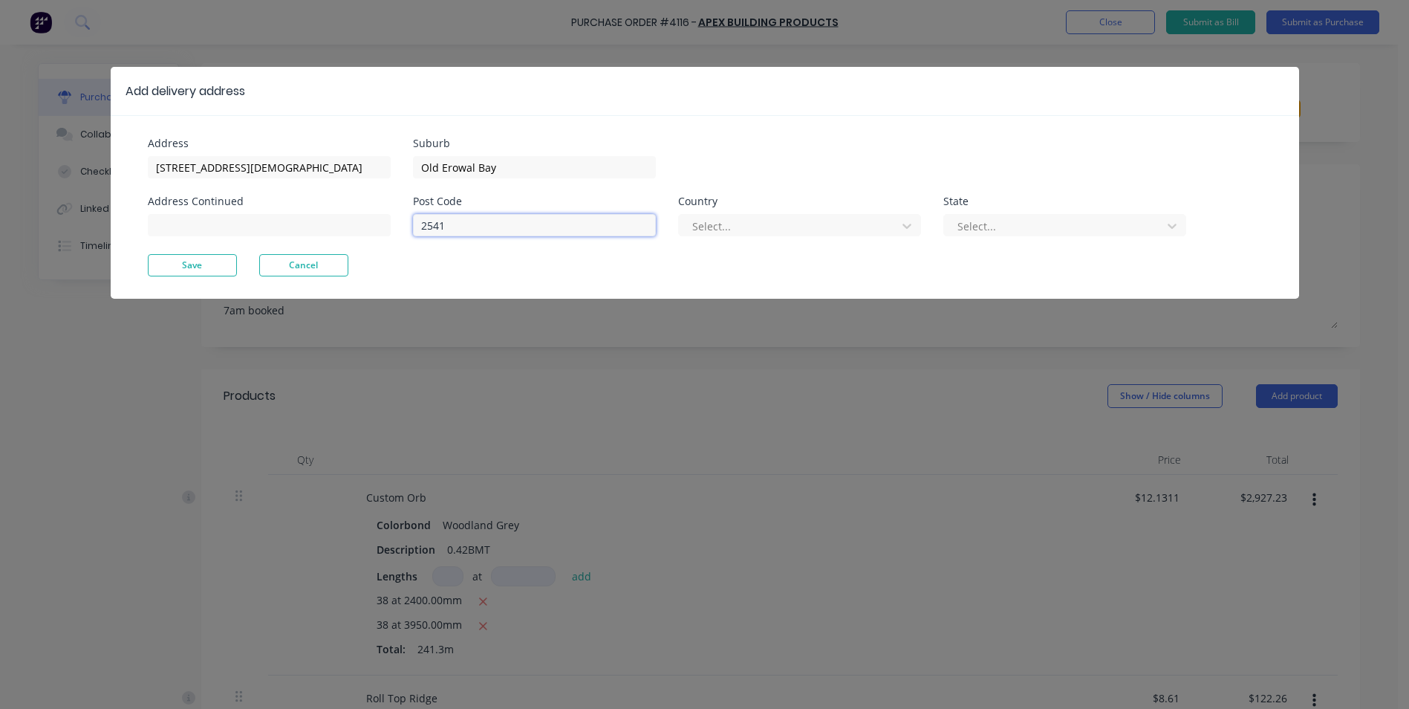
click at [445, 223] on input "2541" at bounding box center [534, 225] width 243 height 22
type input "2540"
drag, startPoint x: 812, startPoint y: 213, endPoint x: 807, endPoint y: 229, distance: 16.4
click at [811, 222] on div "Select..." at bounding box center [799, 223] width 243 height 26
click at [798, 248] on div "Post Code 2540 Country Select... State Select..." at bounding box center [799, 225] width 773 height 58
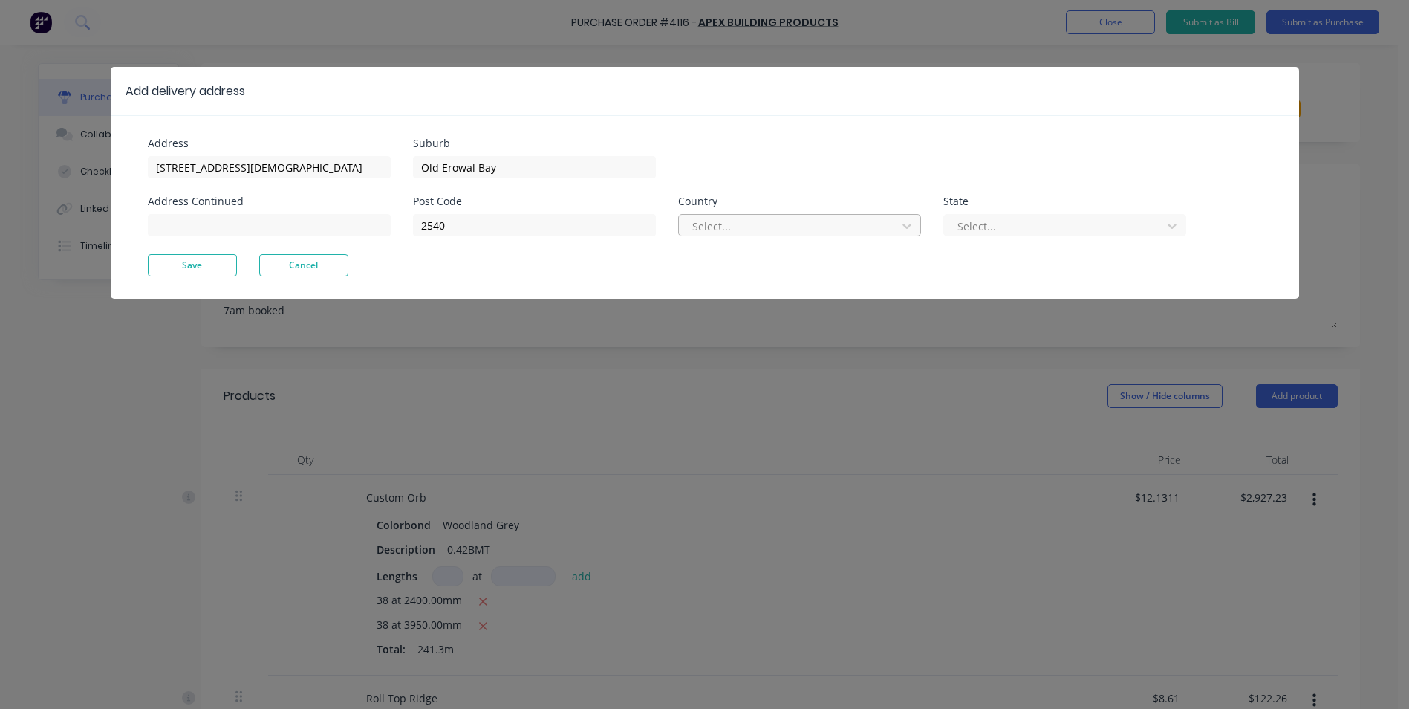
click at [801, 228] on div at bounding box center [790, 226] width 198 height 19
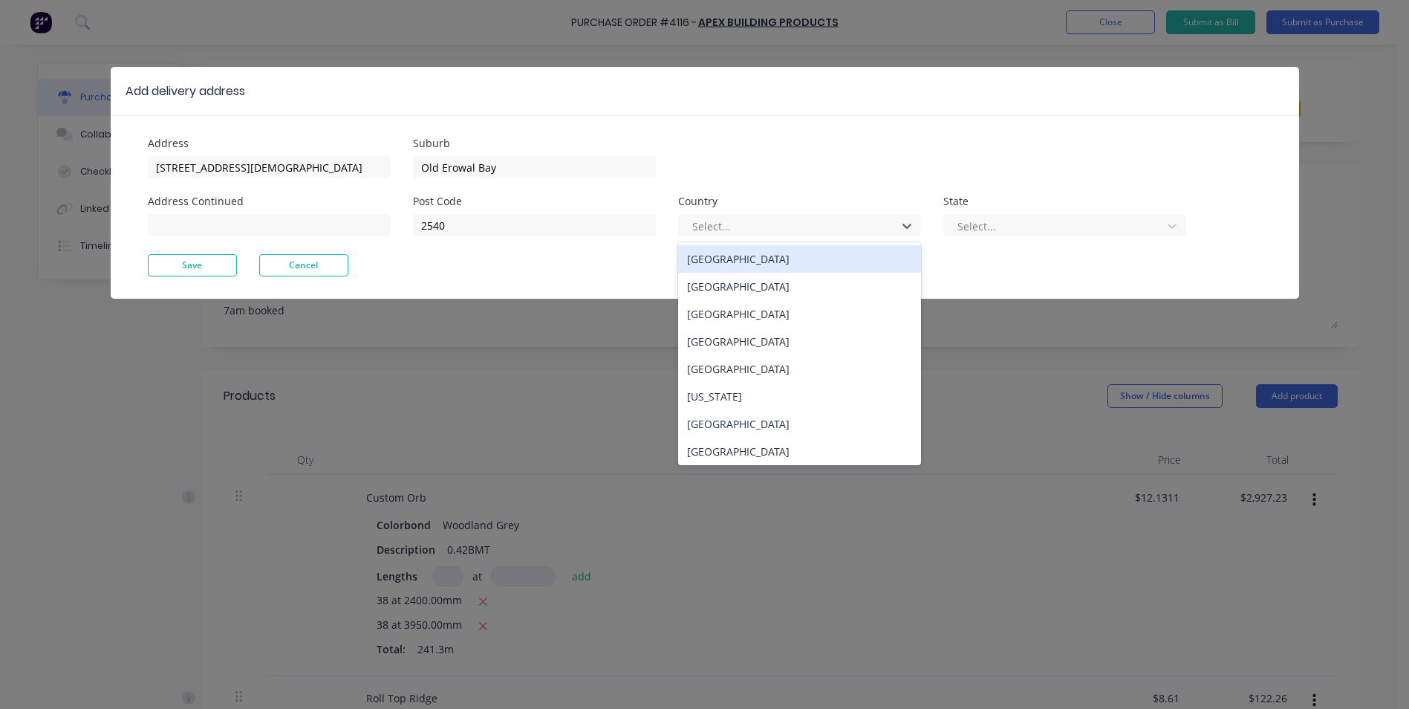
click at [783, 261] on div "Australia" at bounding box center [799, 258] width 243 height 27
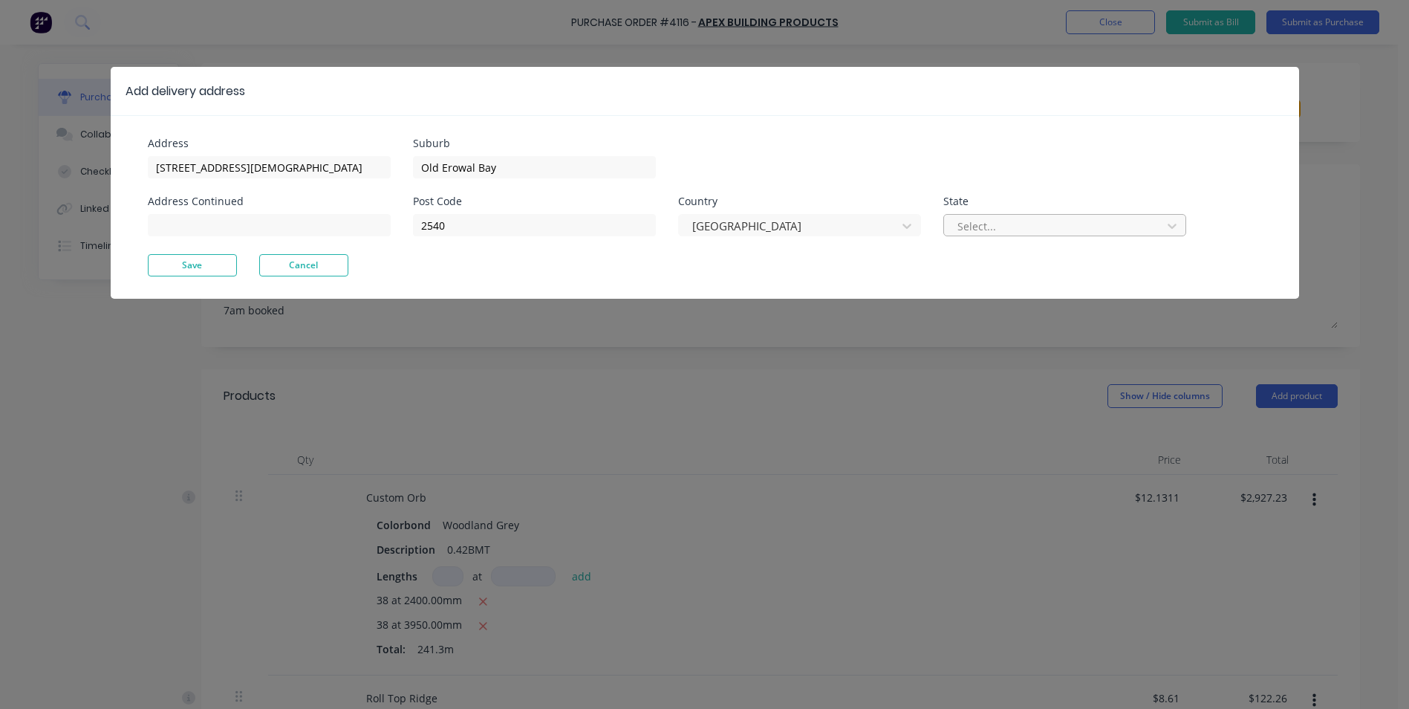
click at [986, 225] on div at bounding box center [1055, 226] width 198 height 19
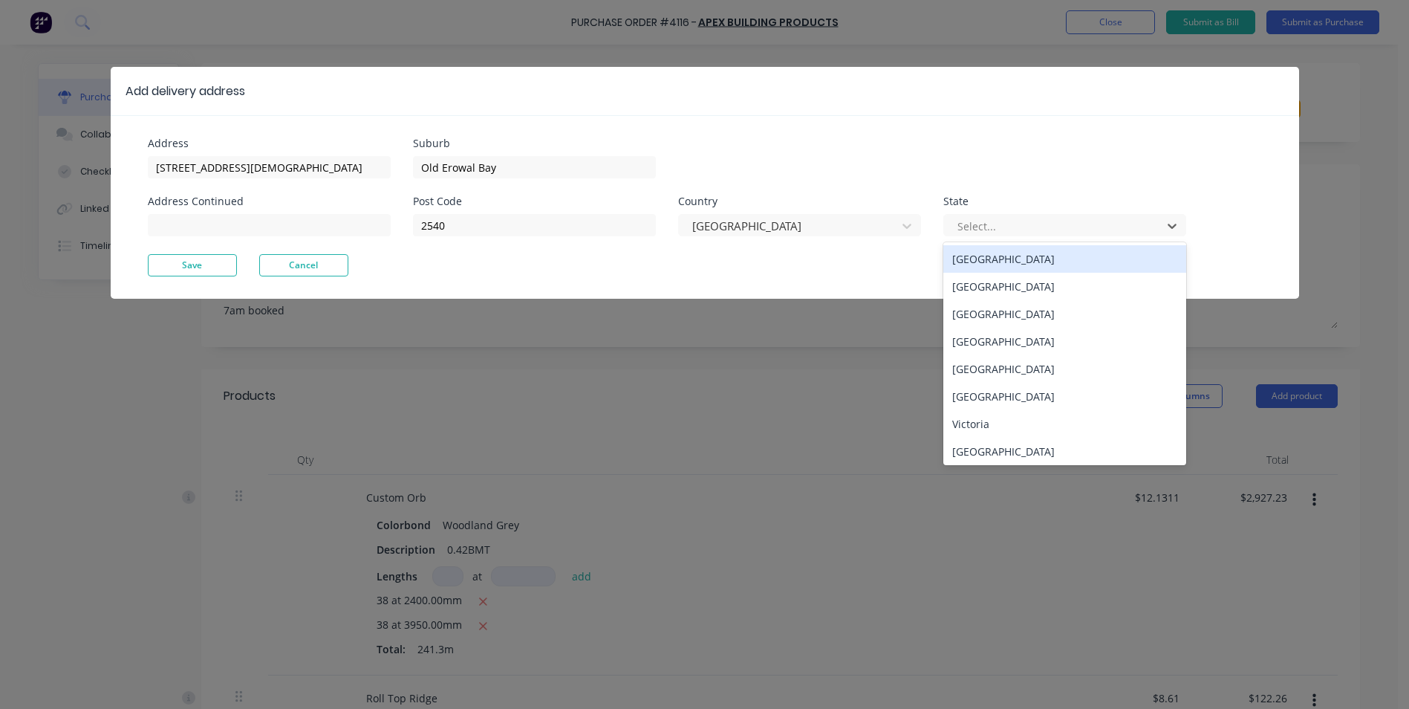
click at [986, 258] on div "Australian Capital Territory" at bounding box center [1064, 258] width 243 height 27
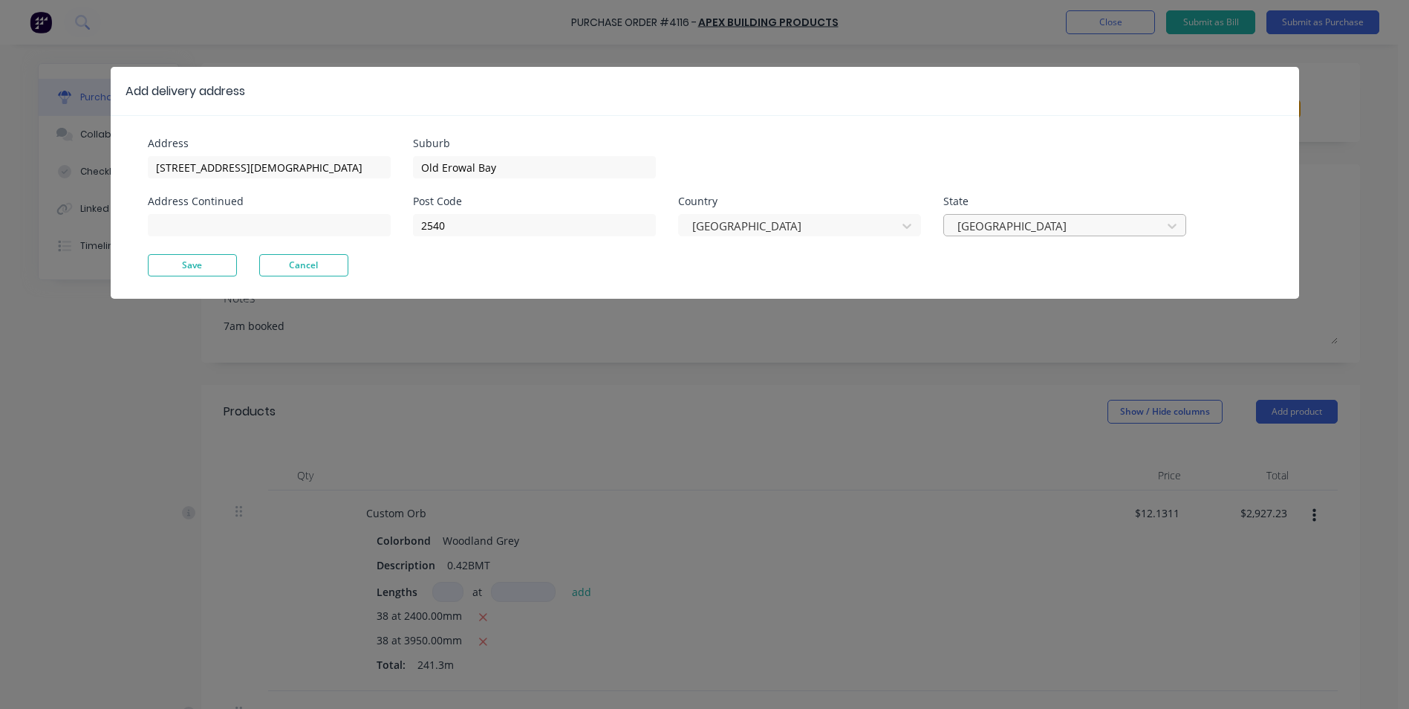
click at [989, 225] on div at bounding box center [1055, 226] width 198 height 19
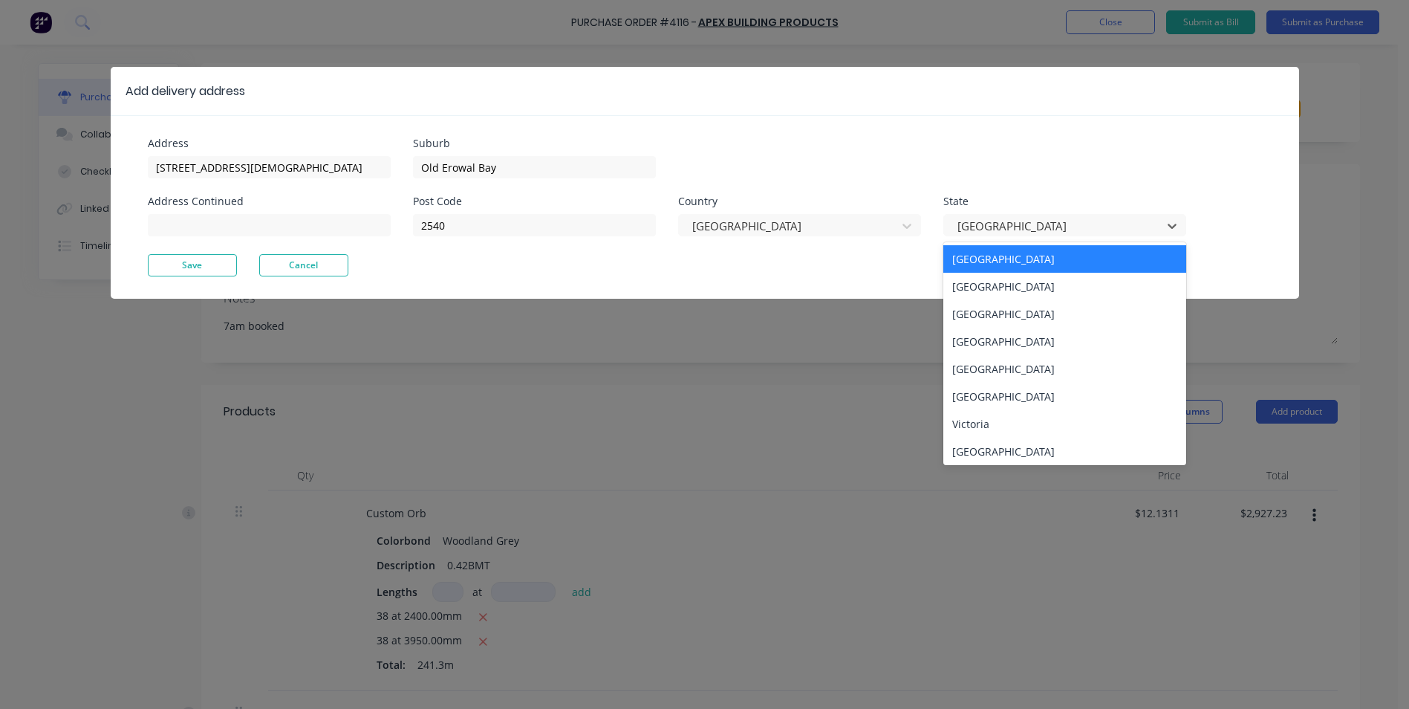
click at [984, 277] on div "New South Wales" at bounding box center [1064, 286] width 243 height 27
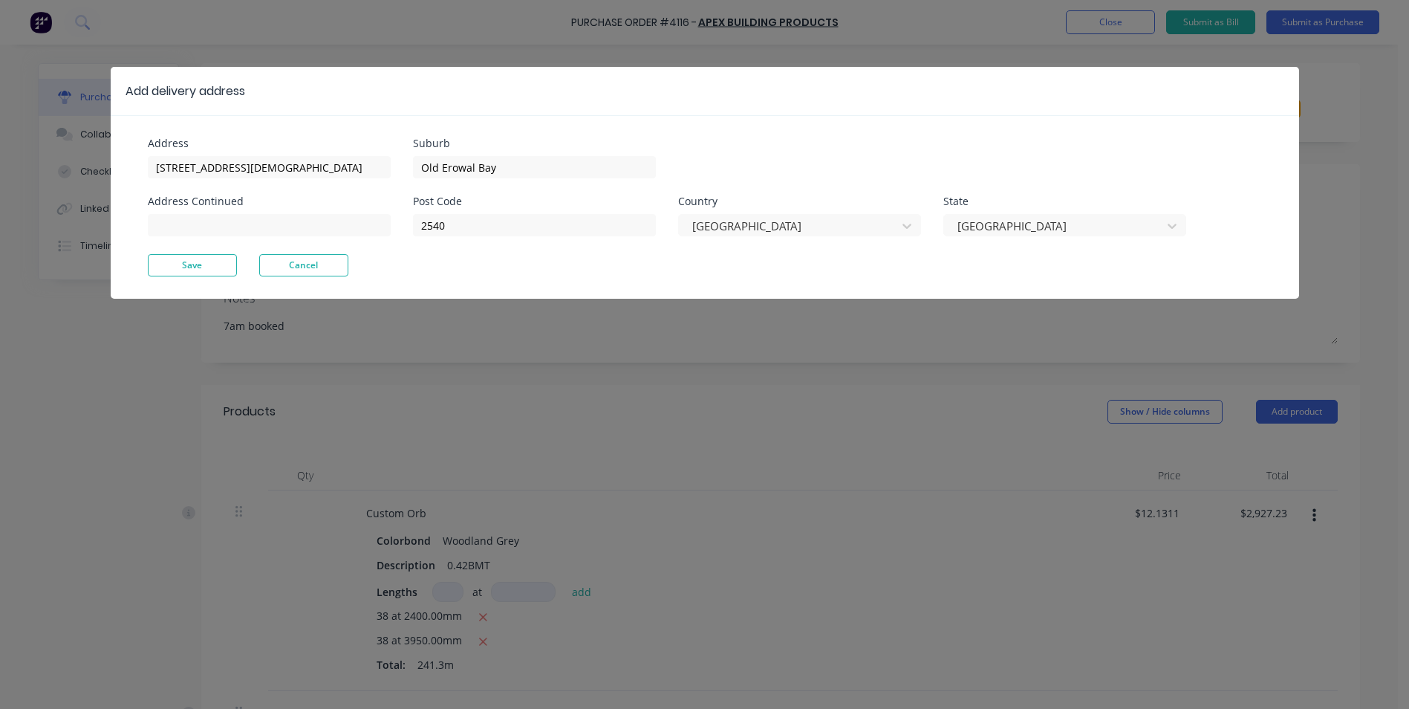
click at [191, 277] on div "Address 15 Christian Ave Address Continued Suburb Old Erowal Bay Post Code 2540…" at bounding box center [705, 206] width 1188 height 183
click at [204, 258] on button "Save" at bounding box center [192, 265] width 89 height 22
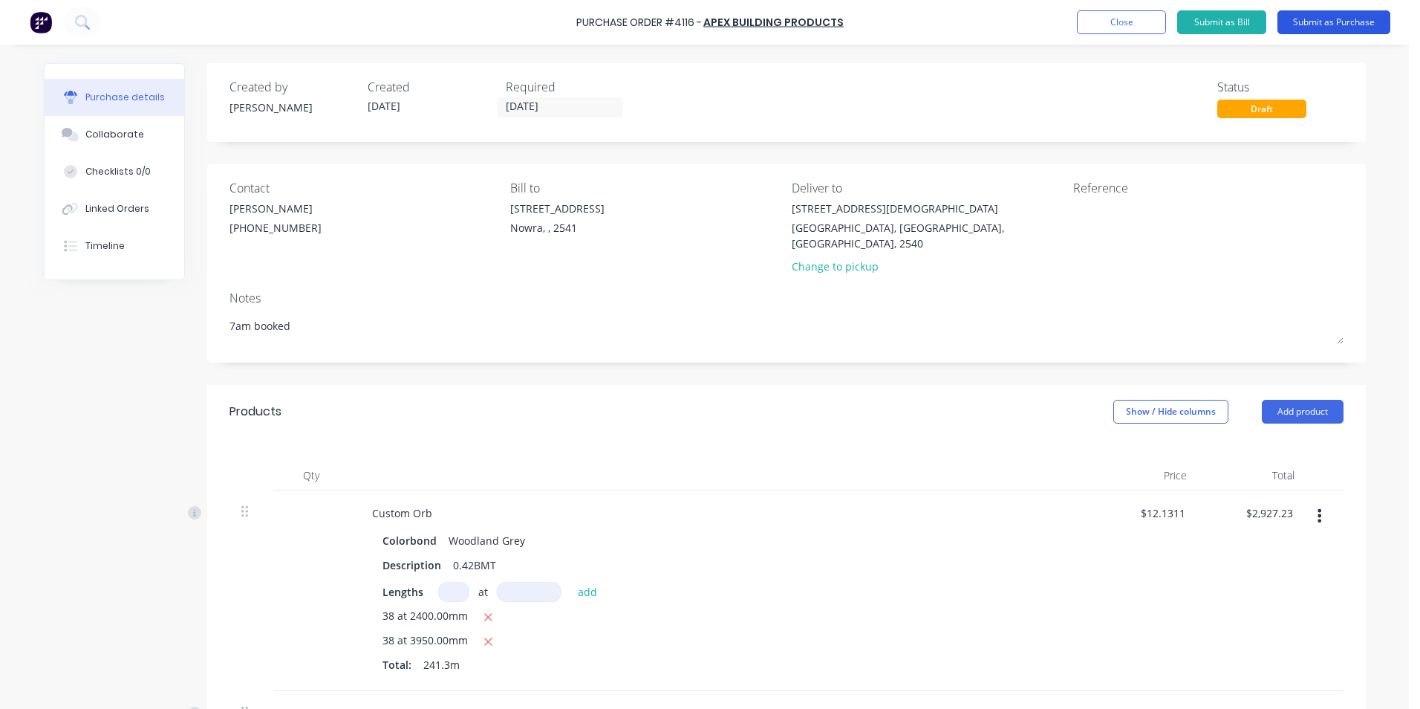
click at [1310, 18] on button "Submit as Purchase" at bounding box center [1334, 22] width 113 height 24
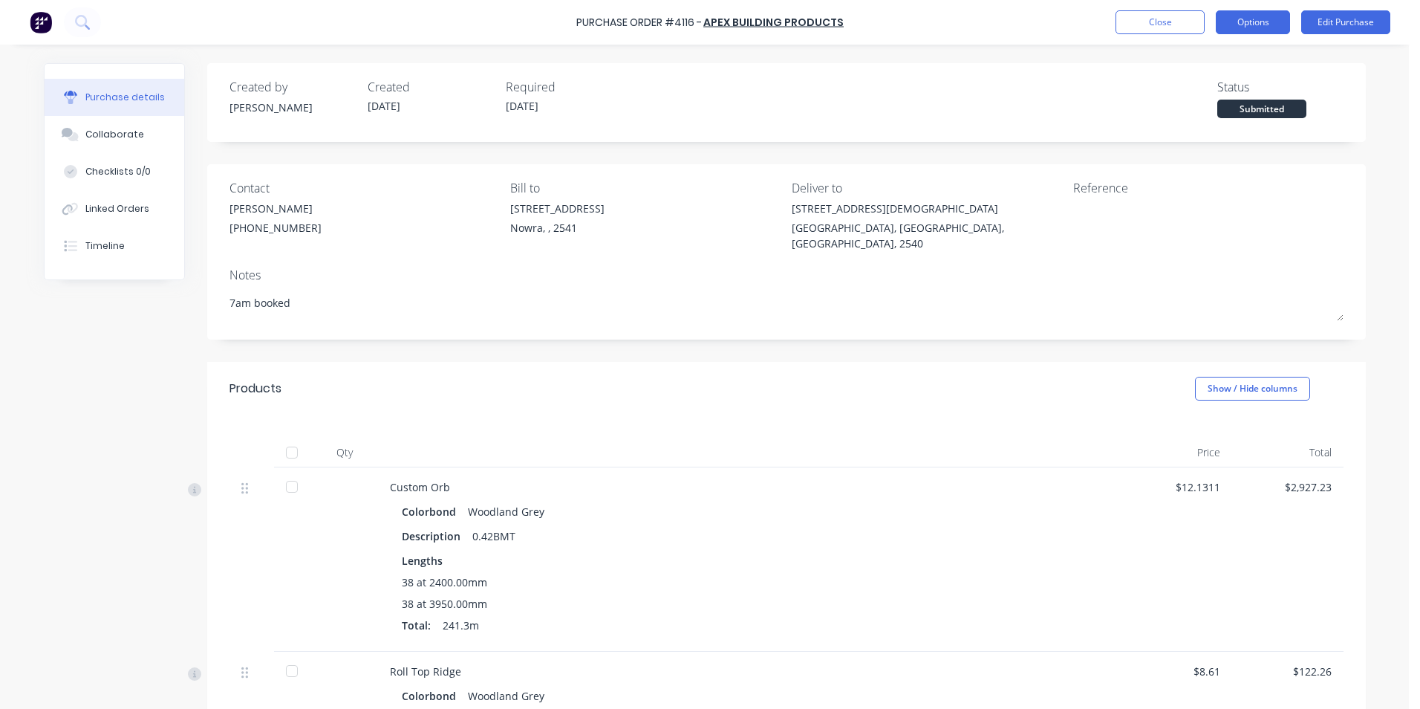
click at [1262, 19] on button "Options" at bounding box center [1253, 22] width 74 height 24
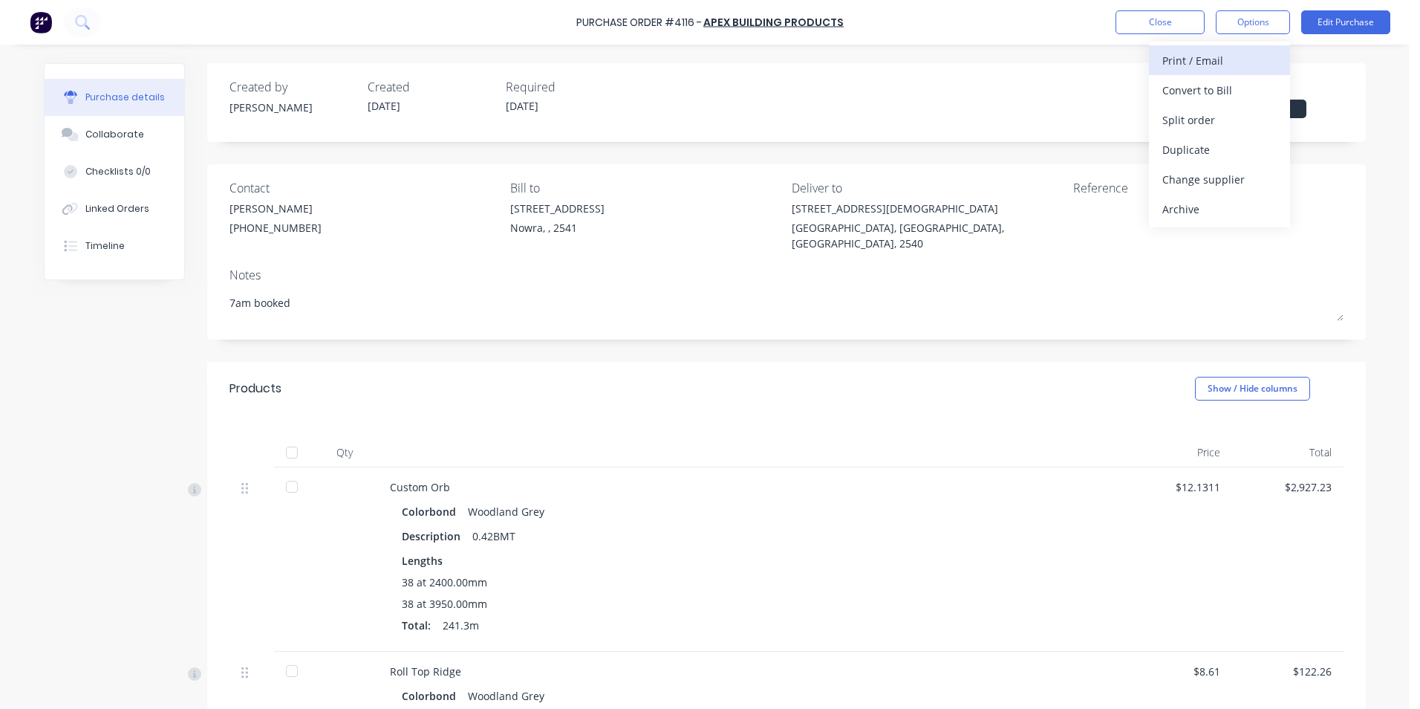
click at [1237, 63] on div "Print / Email" at bounding box center [1219, 61] width 114 height 22
click at [1223, 118] on div "Without pricing" at bounding box center [1219, 120] width 114 height 22
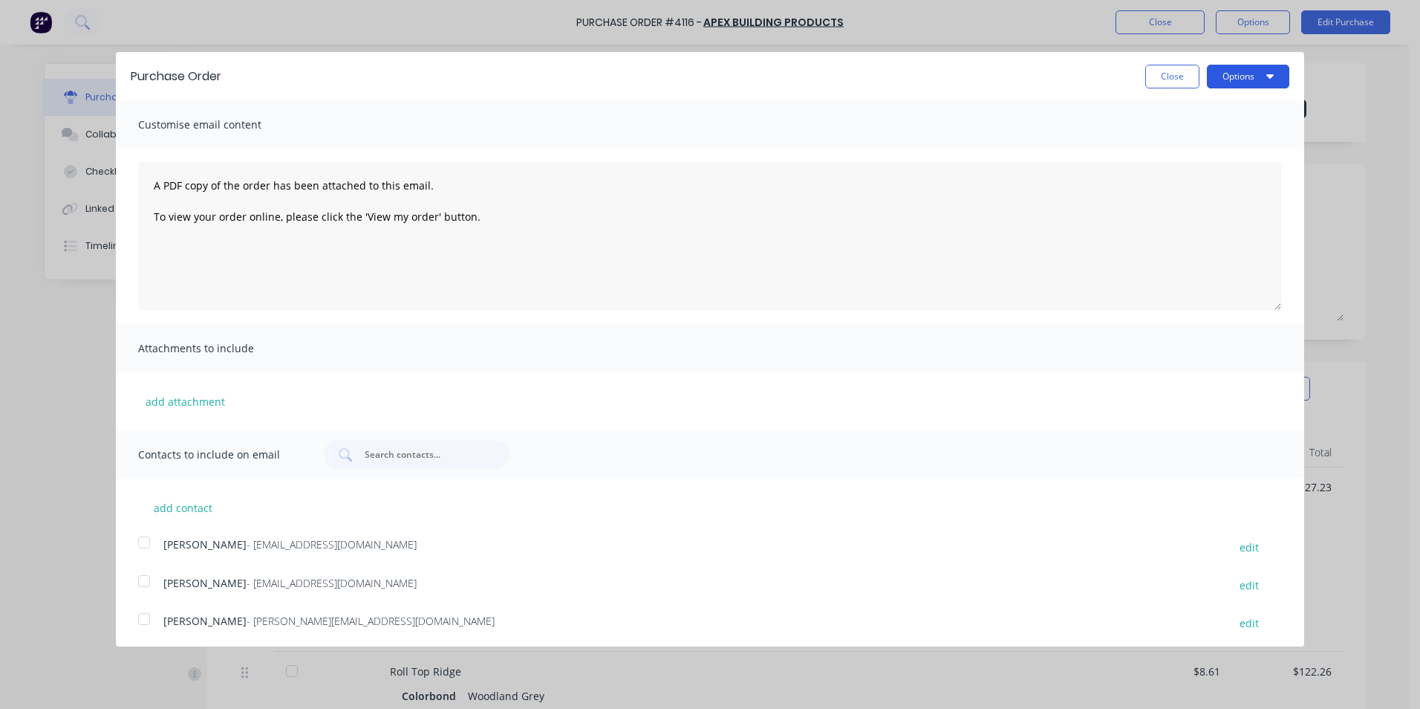
click at [1224, 78] on button "Options" at bounding box center [1248, 77] width 82 height 24
click at [1199, 121] on div "Print" at bounding box center [1219, 114] width 114 height 22
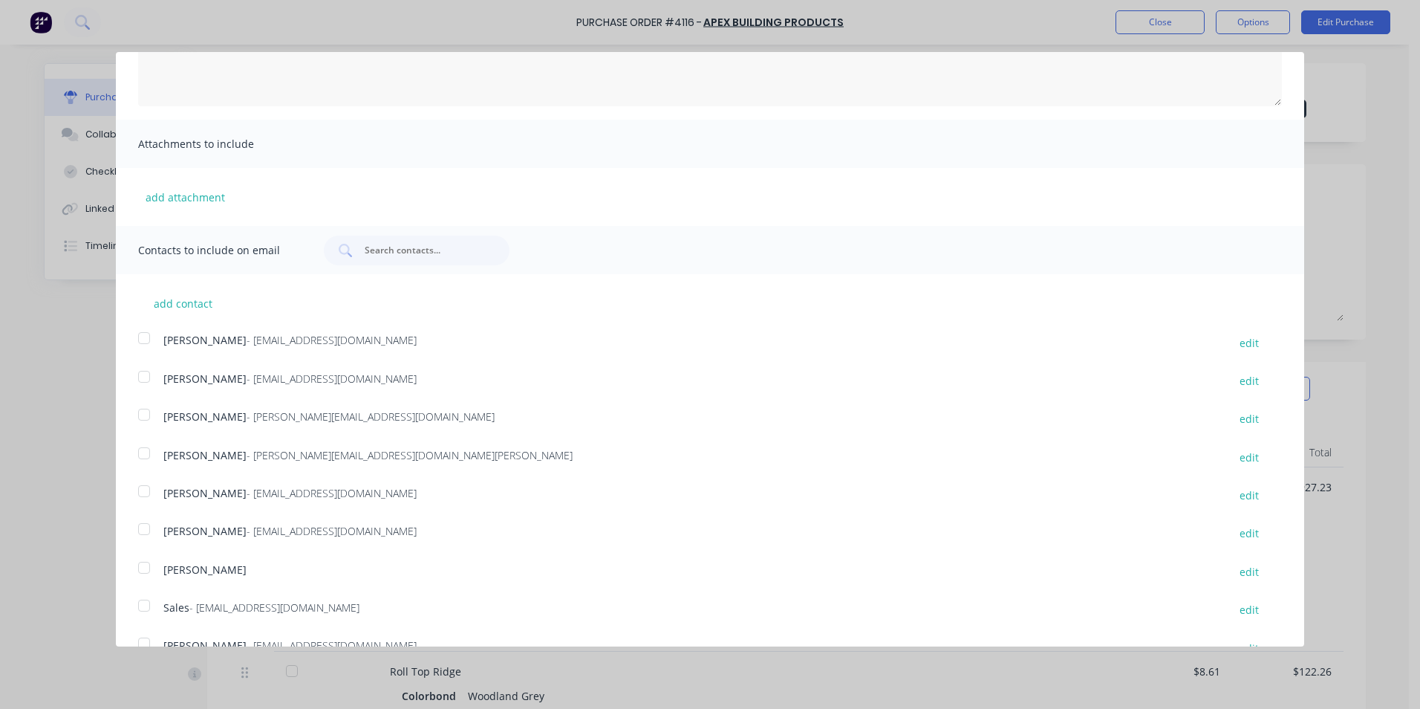
scroll to position [223, 0]
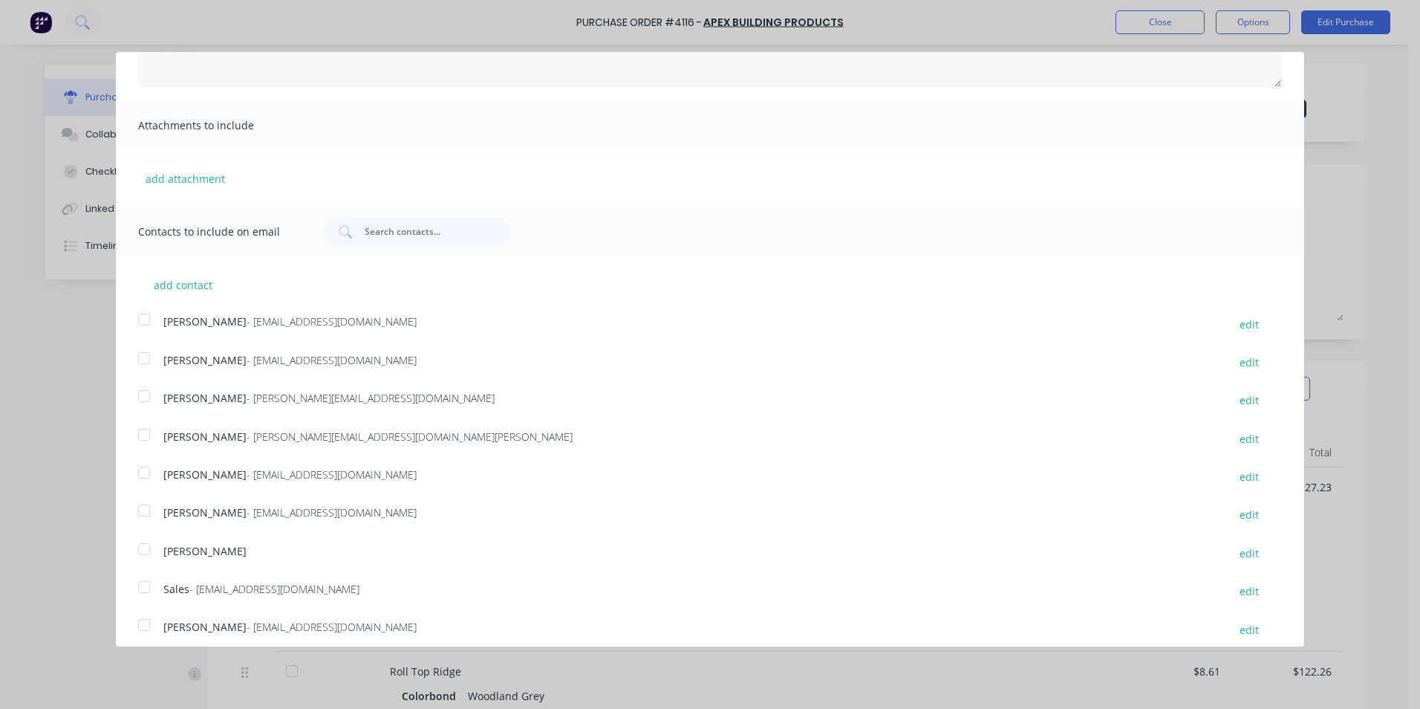
click at [139, 591] on div at bounding box center [144, 587] width 30 height 30
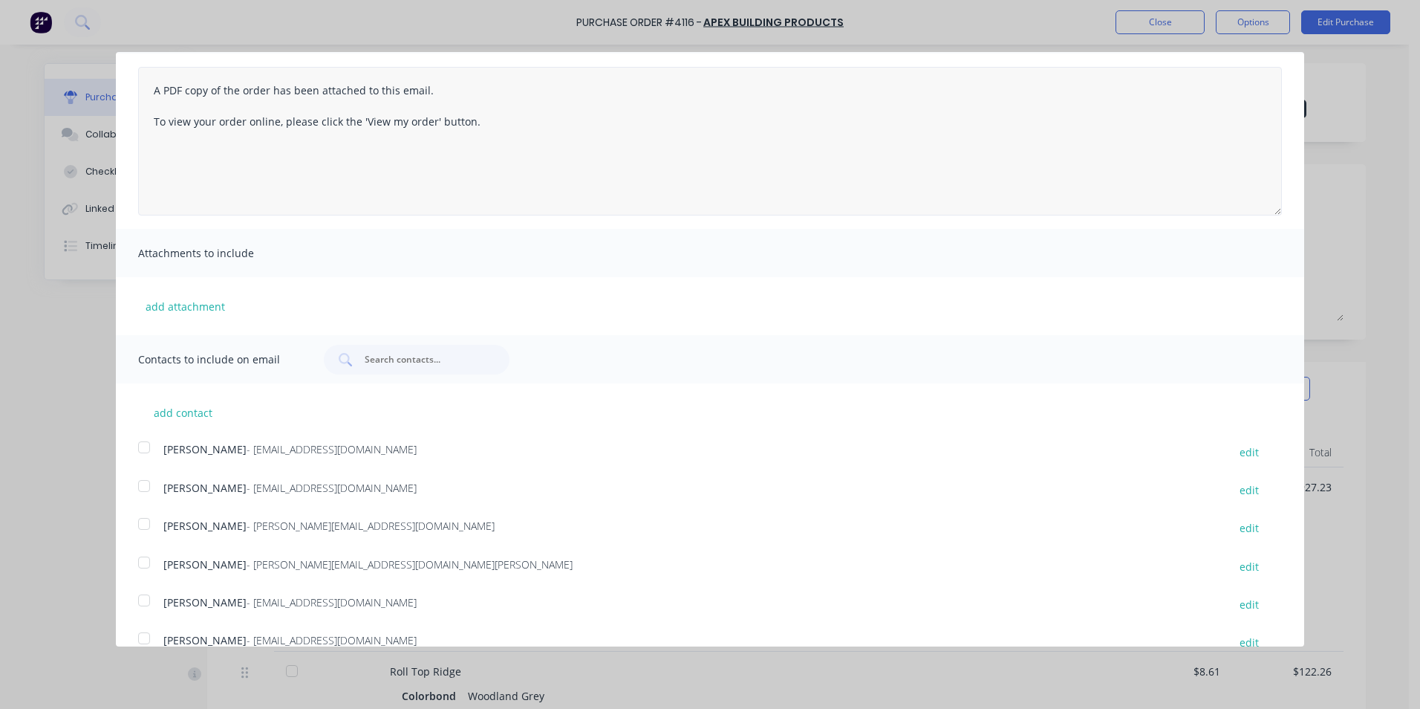
scroll to position [0, 0]
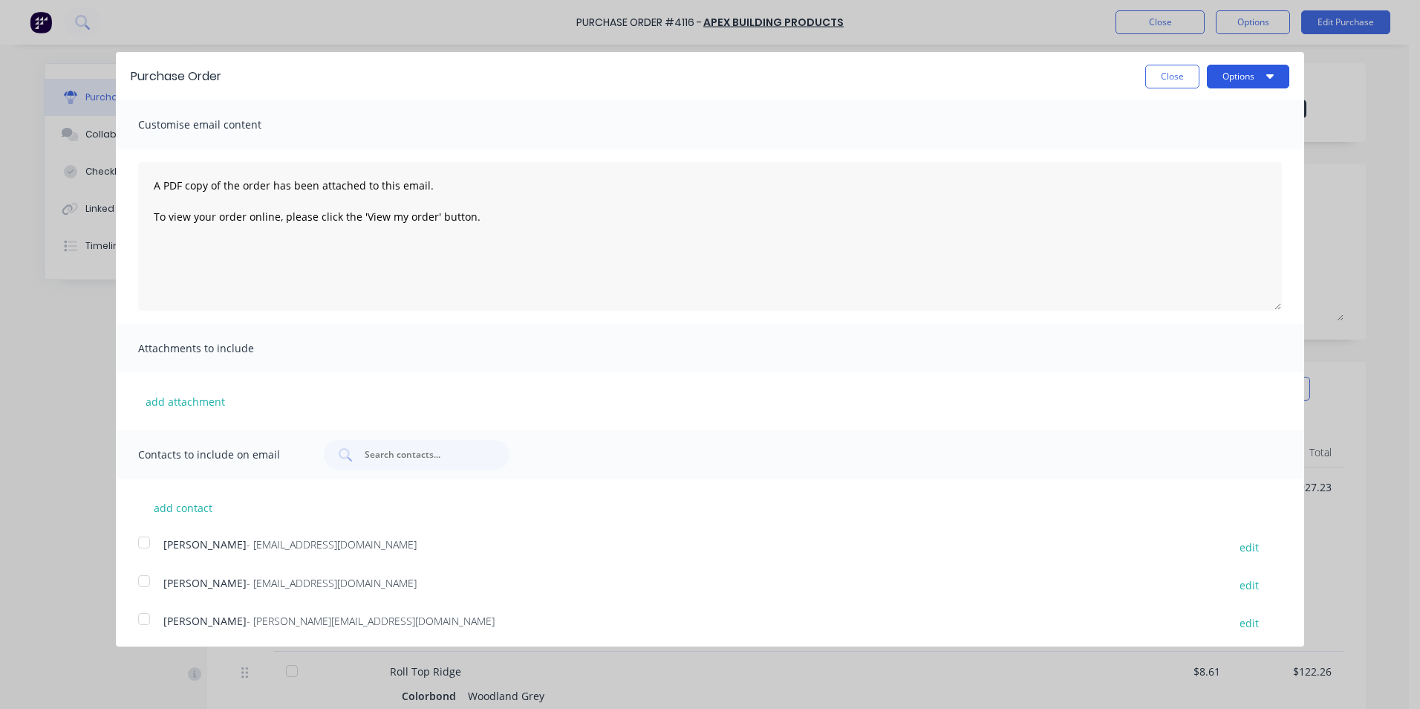
click at [1232, 76] on button "Options" at bounding box center [1248, 77] width 82 height 24
click at [1219, 137] on div "Email" at bounding box center [1219, 144] width 114 height 22
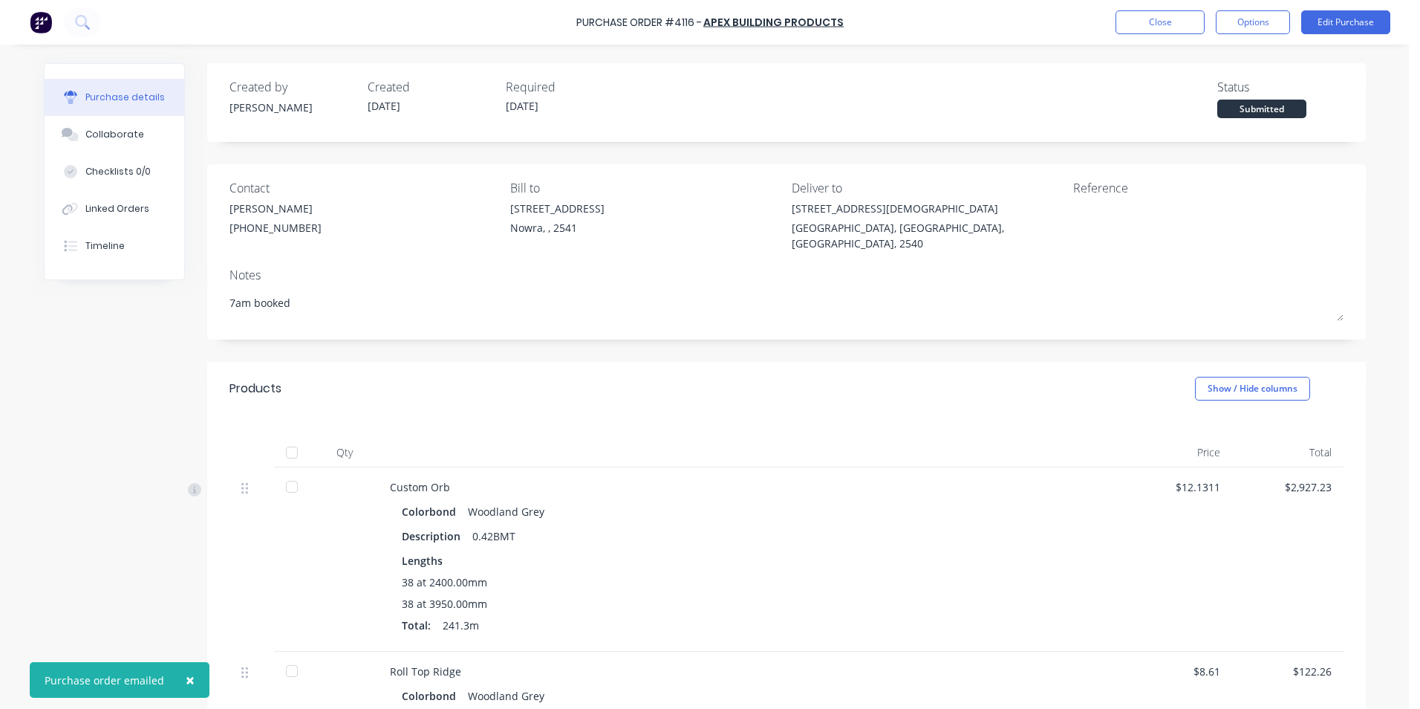
type textarea "x"
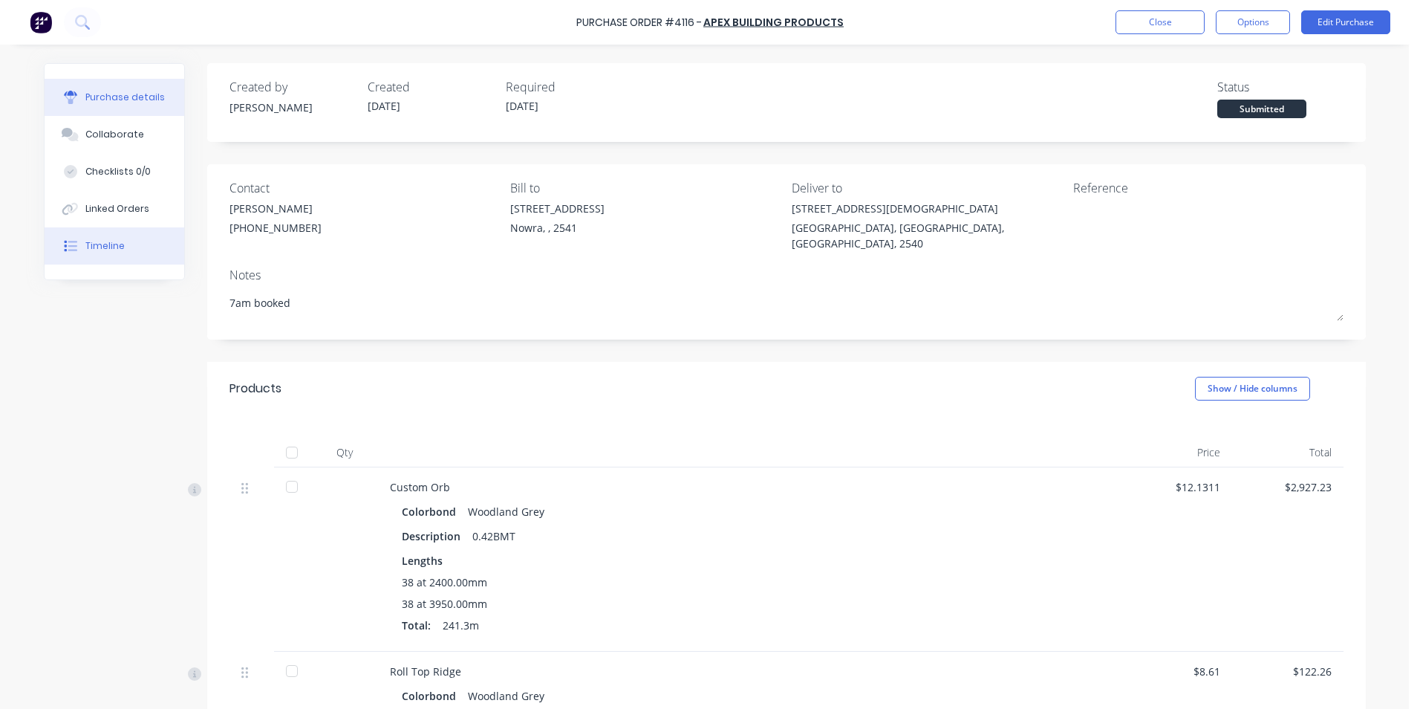
click at [145, 256] on button "Timeline" at bounding box center [115, 245] width 140 height 37
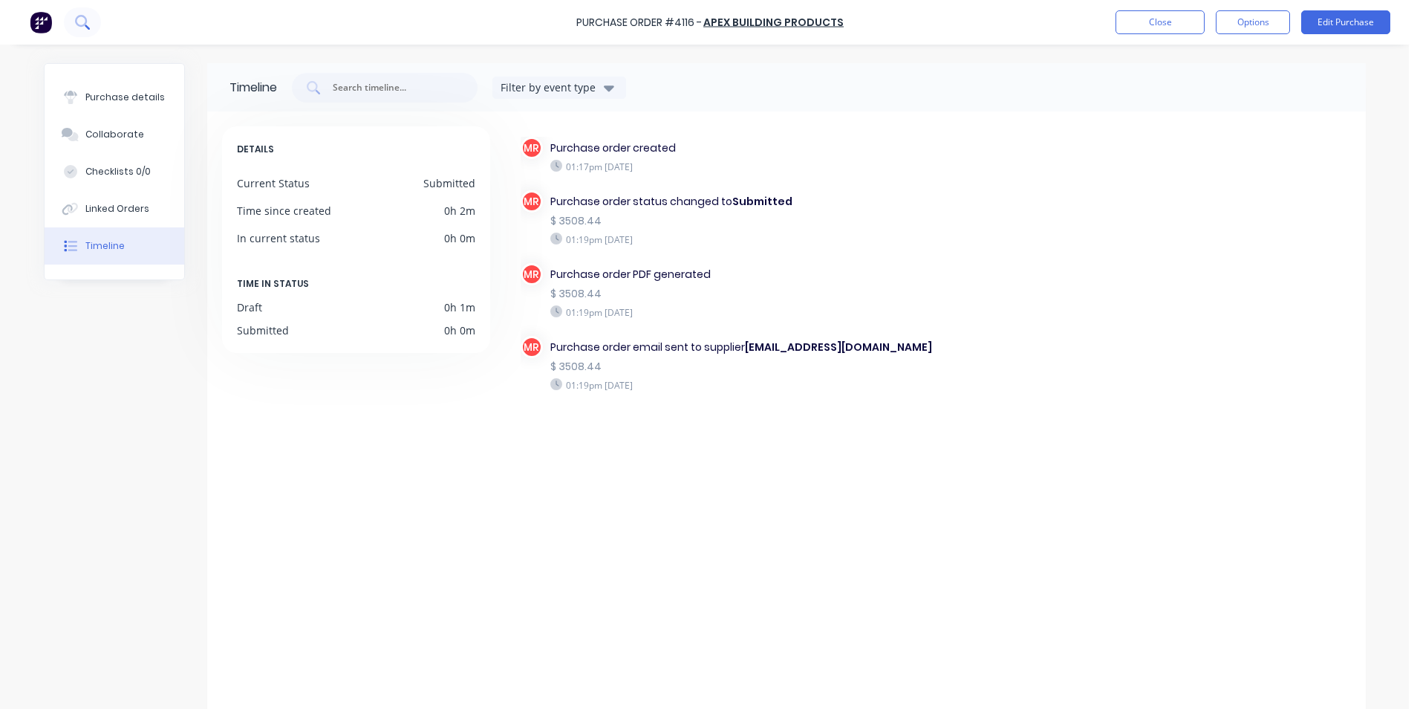
click at [85, 18] on icon at bounding box center [81, 21] width 12 height 12
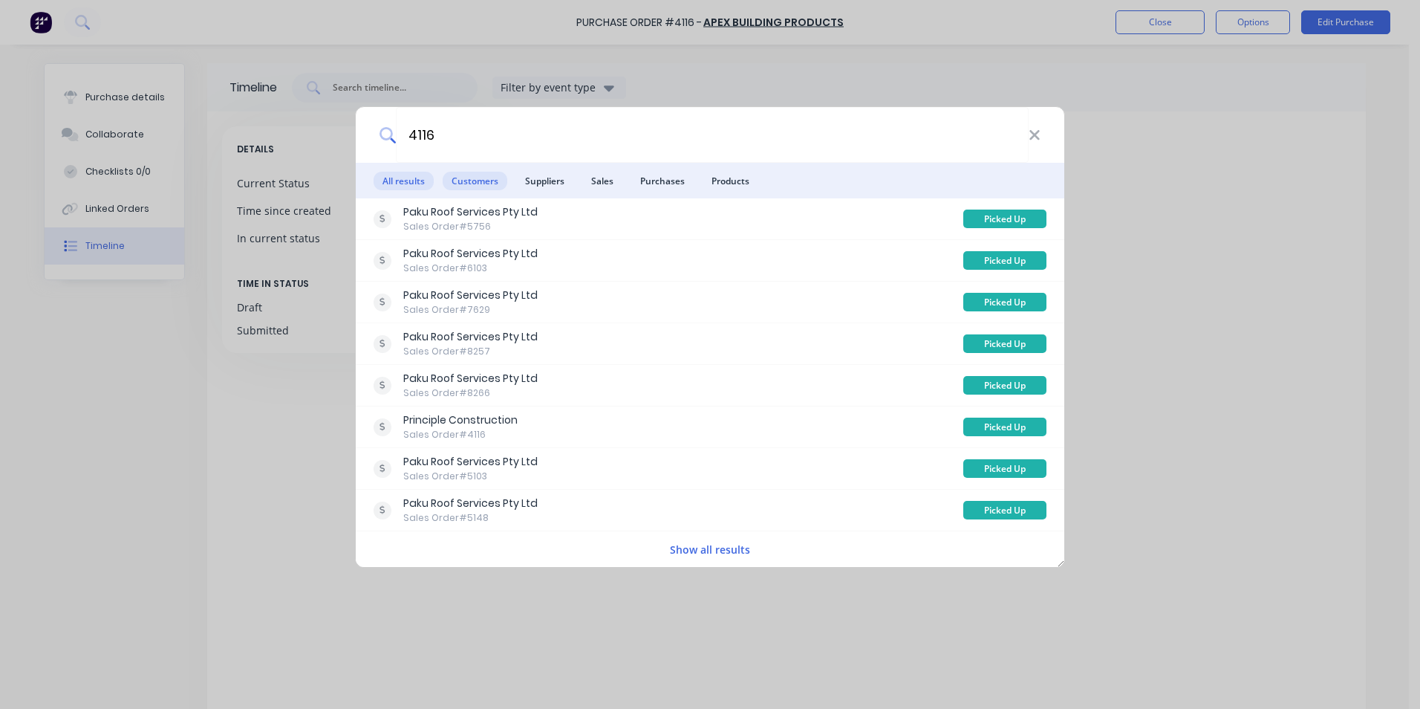
type input "4116"
click at [469, 178] on span "Customers" at bounding box center [475, 181] width 65 height 19
click at [661, 175] on span "Purchases" at bounding box center [662, 181] width 62 height 19
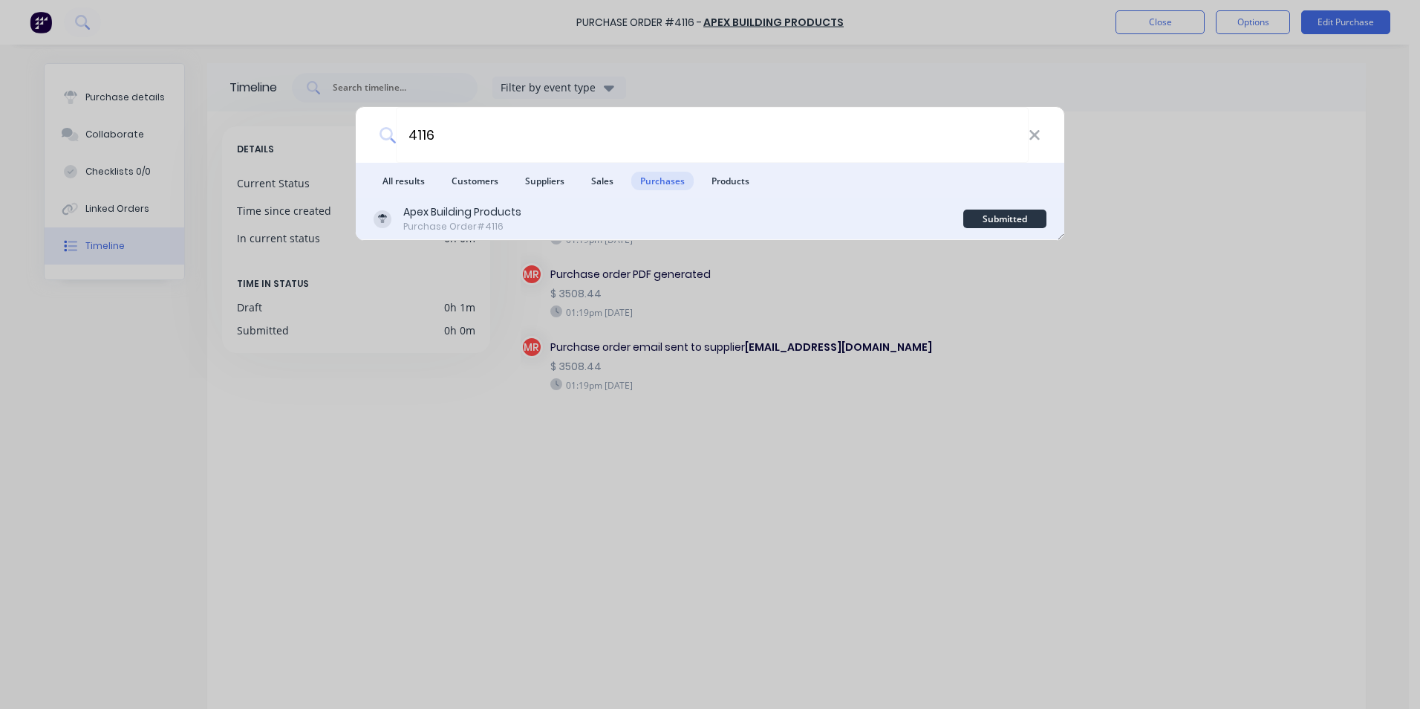
click at [693, 215] on div "Apex Building Products Purchase Order #4116" at bounding box center [669, 218] width 590 height 29
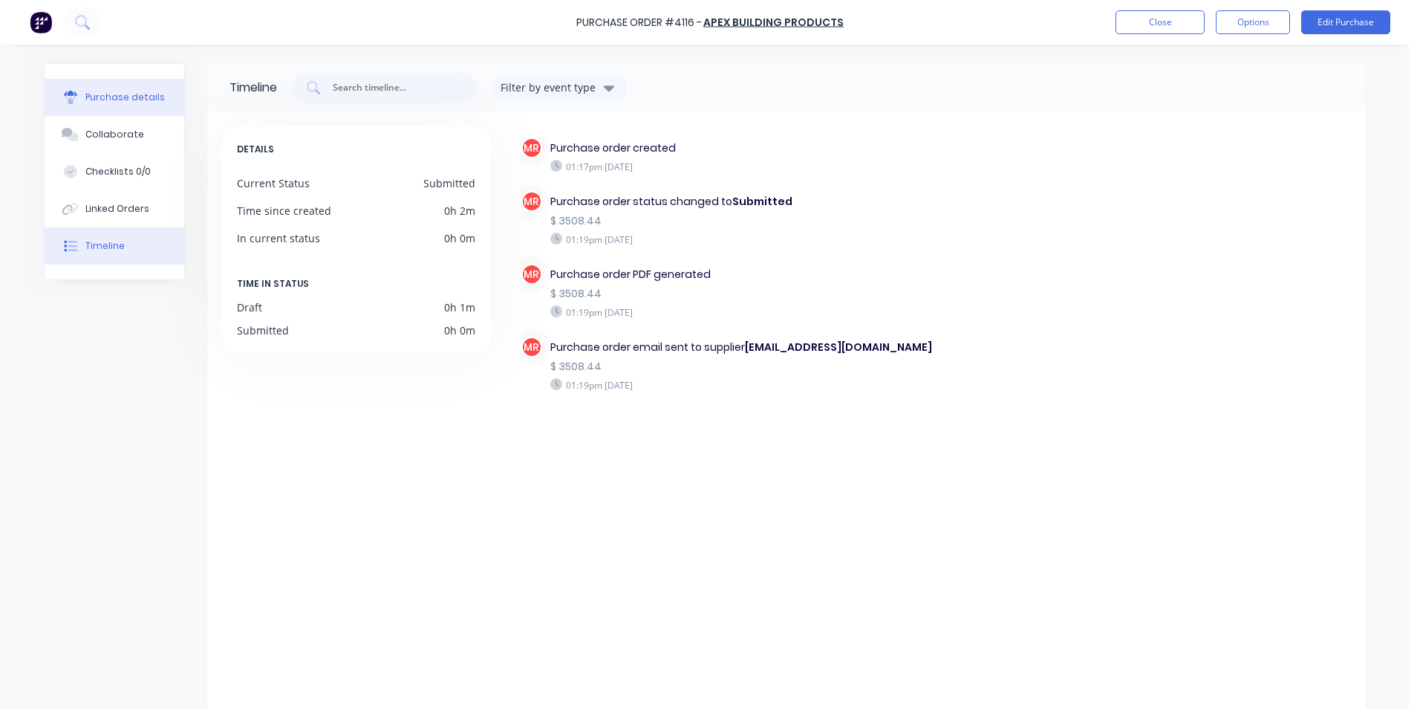
click at [103, 97] on div "Purchase details" at bounding box center [124, 97] width 79 height 13
type textarea "x"
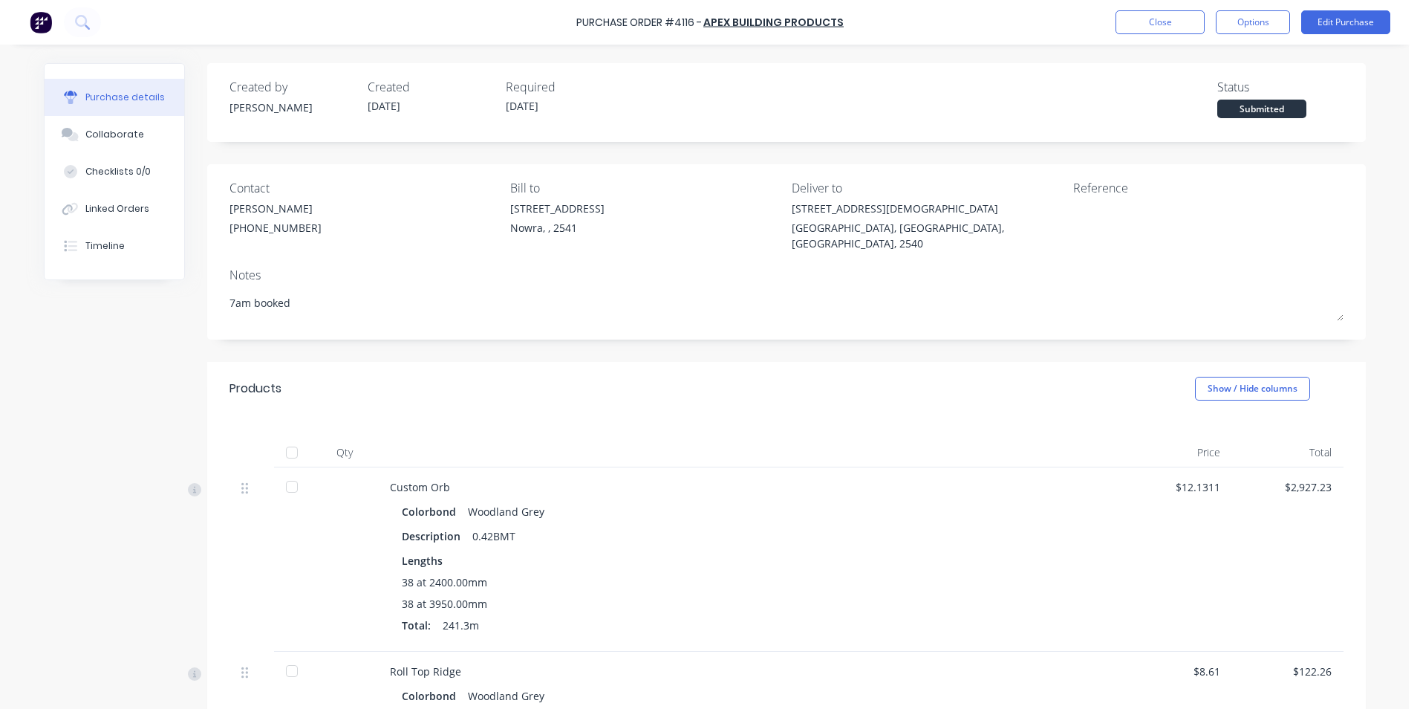
click at [45, 17] on img at bounding box center [41, 22] width 22 height 22
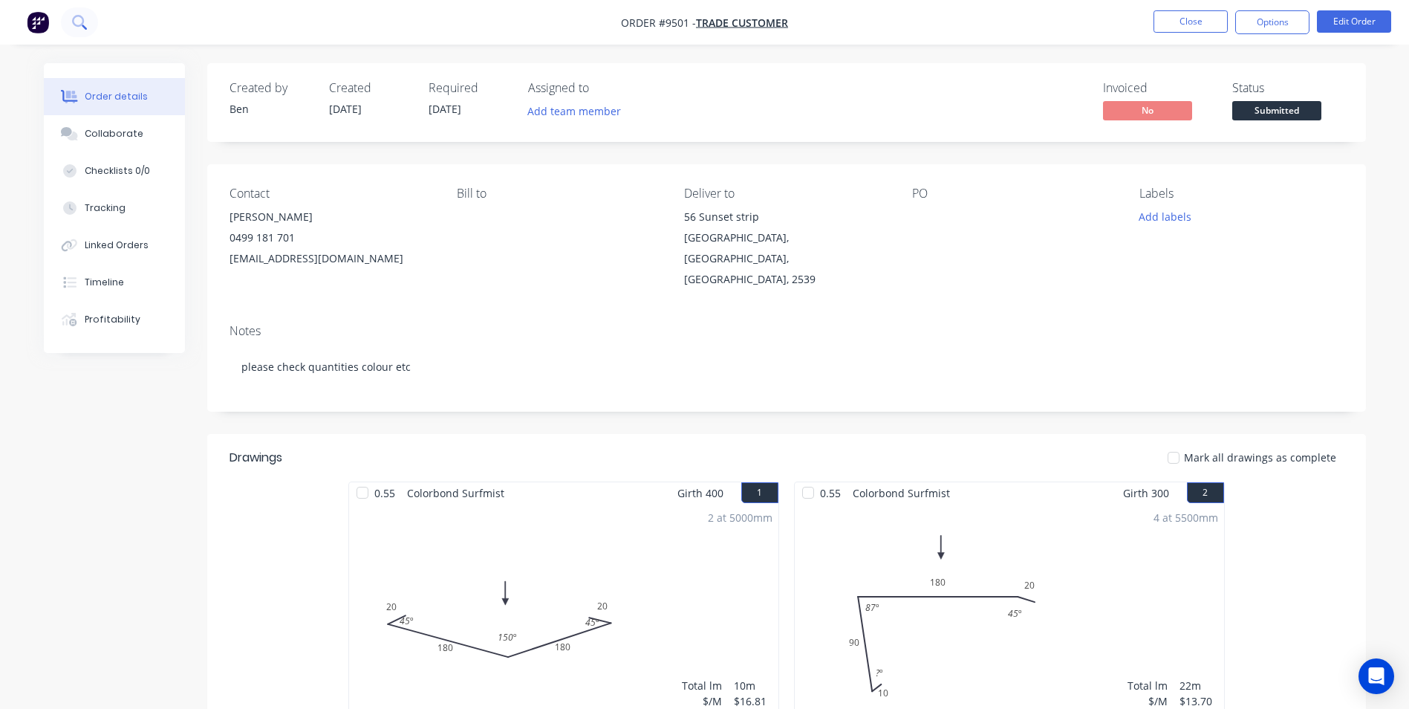
click at [85, 22] on icon at bounding box center [79, 22] width 14 height 14
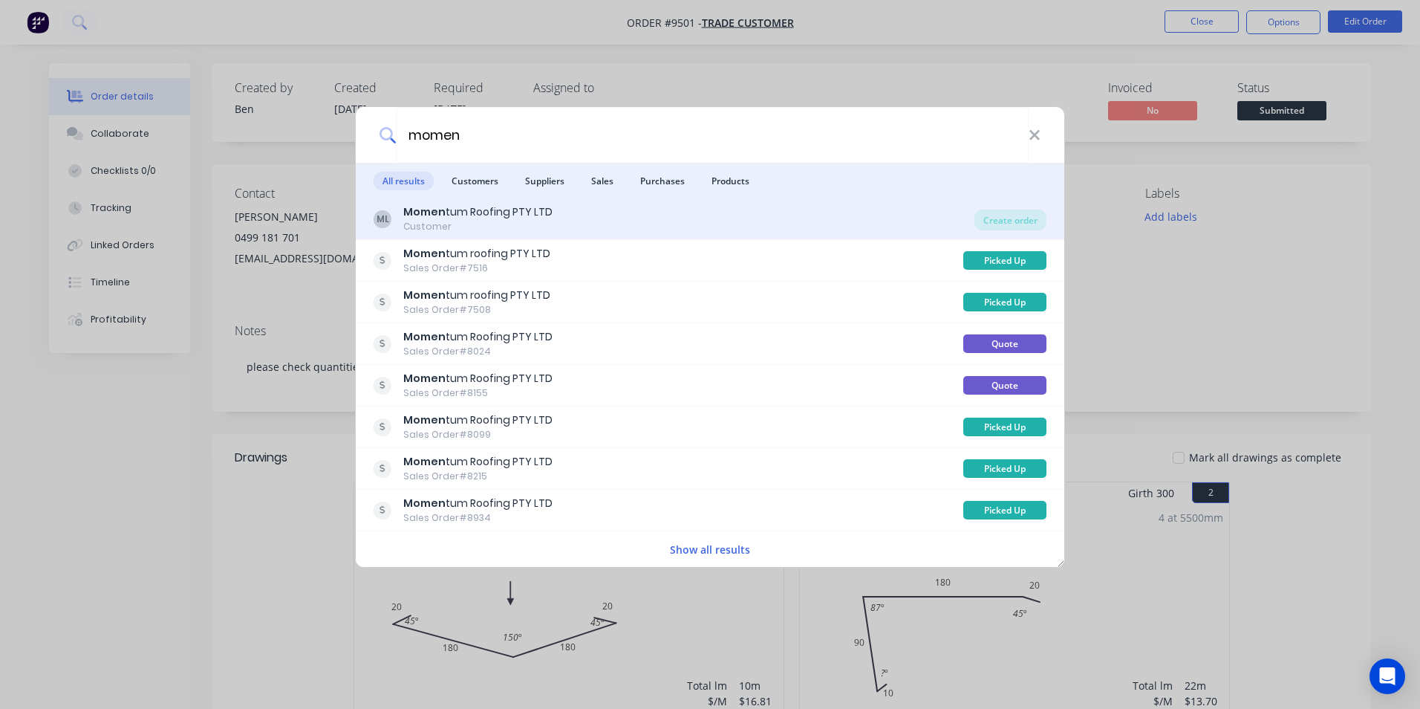
type input "momen"
click at [750, 219] on div "ML Momen tum Roofing PTY LTD Customer" at bounding box center [674, 218] width 601 height 29
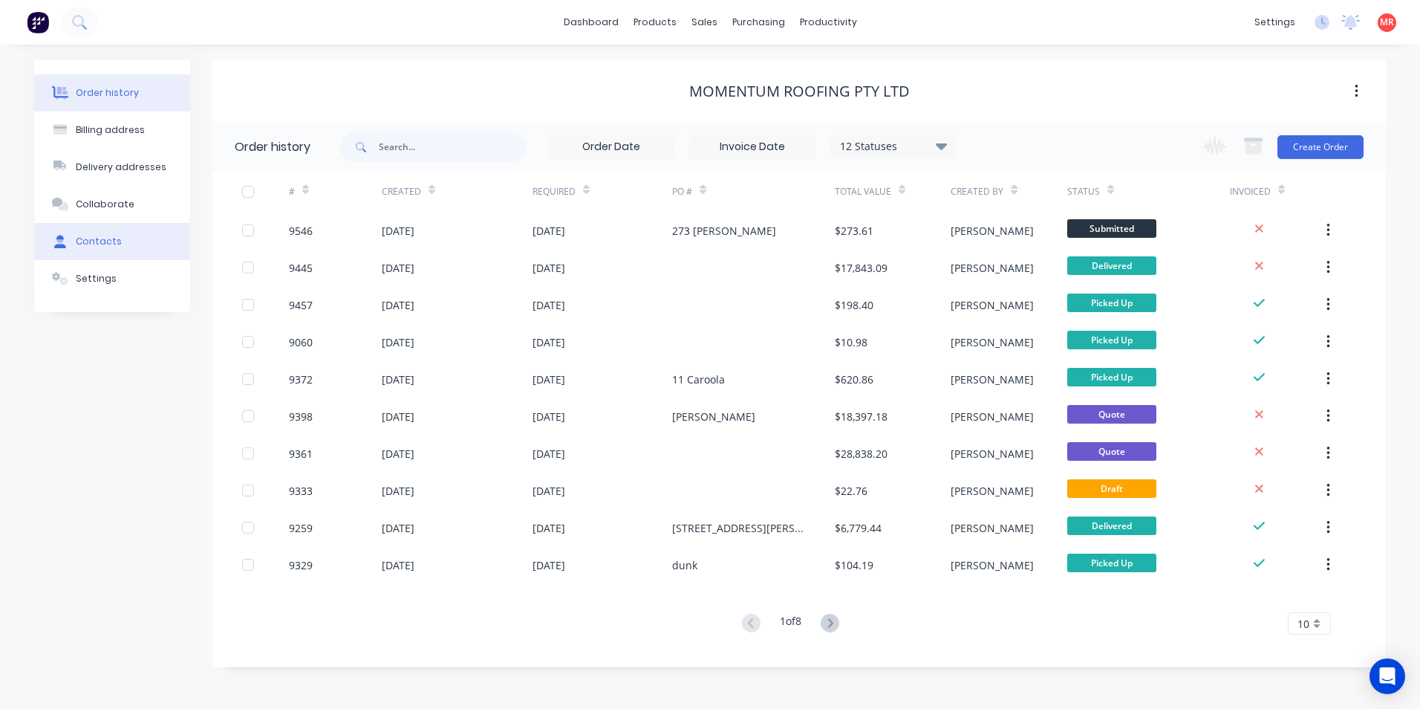
click at [88, 233] on button "Contacts" at bounding box center [112, 241] width 156 height 37
select select "AU"
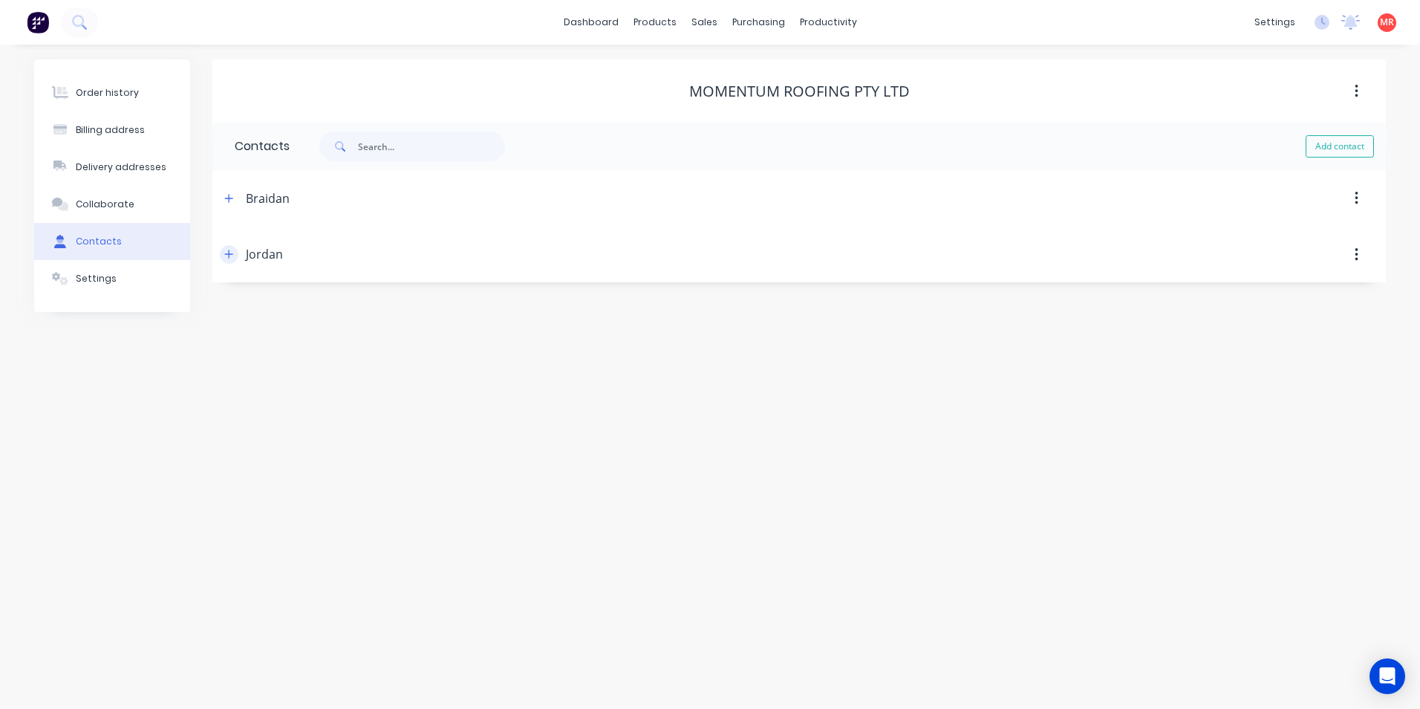
click at [226, 254] on icon "button" at bounding box center [229, 254] width 8 height 8
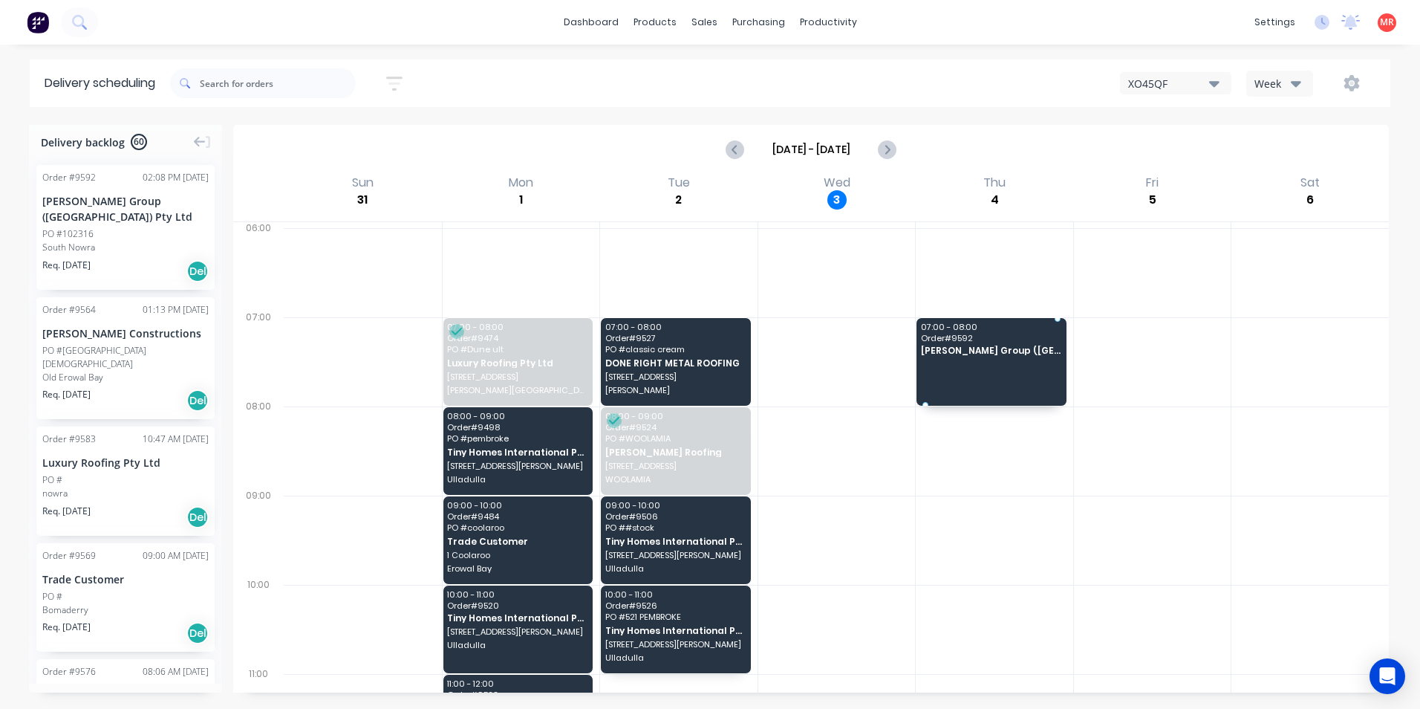
drag, startPoint x: 109, startPoint y: 241, endPoint x: 990, endPoint y: 346, distance: 887.2
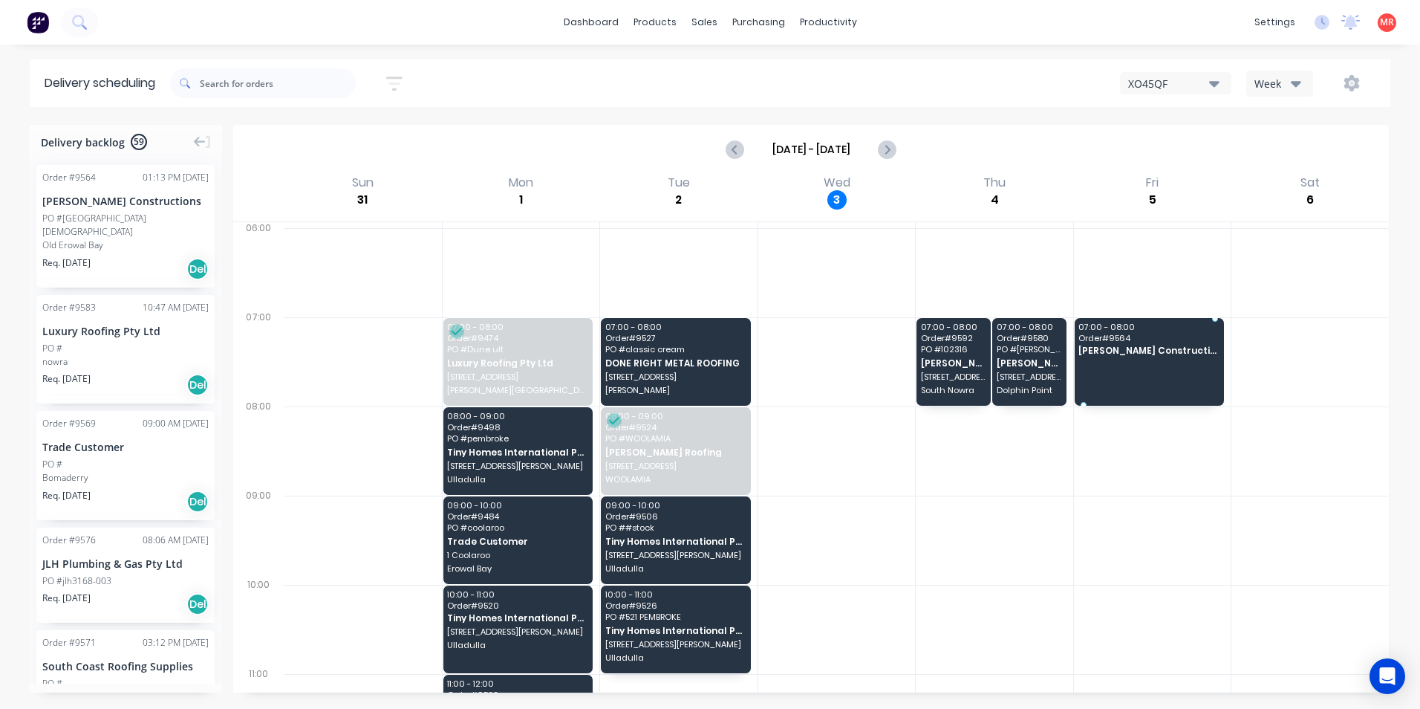
drag, startPoint x: 134, startPoint y: 228, endPoint x: 1142, endPoint y: 348, distance: 1015.0
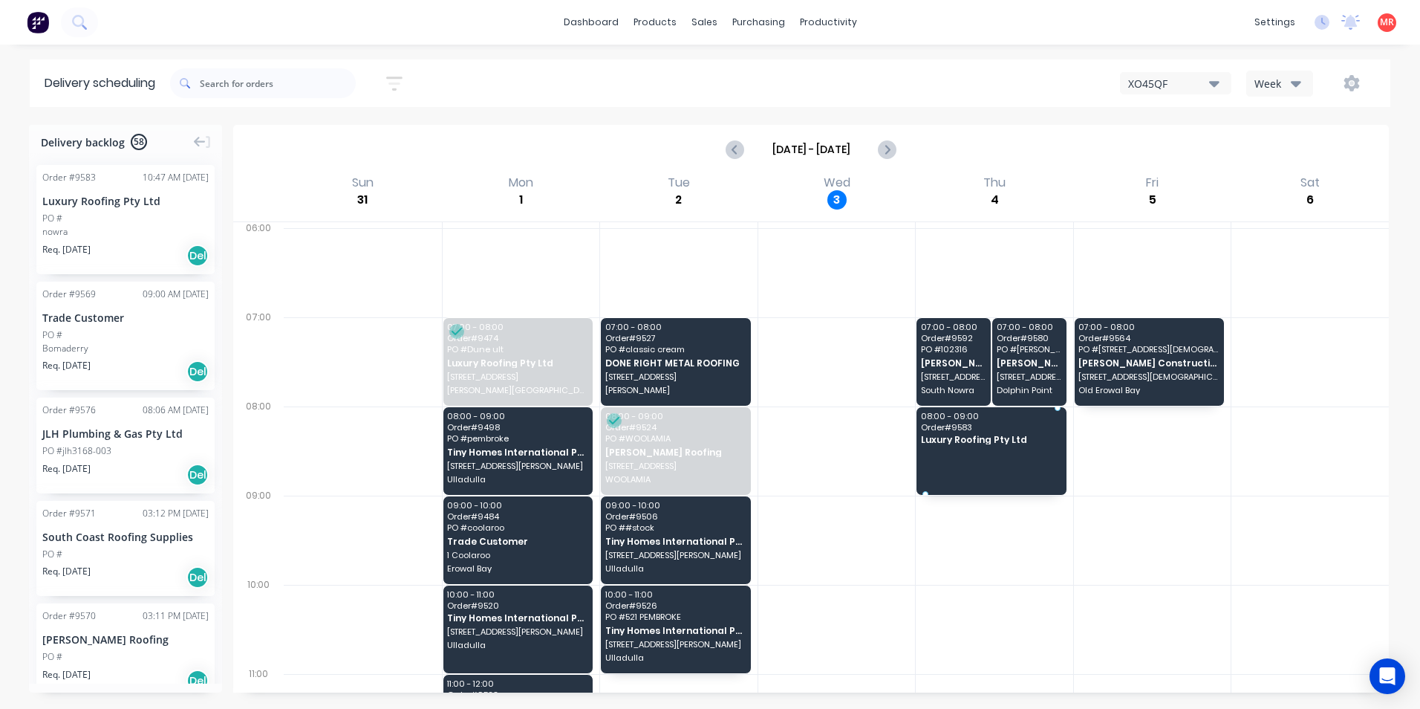
drag, startPoint x: 128, startPoint y: 237, endPoint x: 956, endPoint y: 446, distance: 853.6
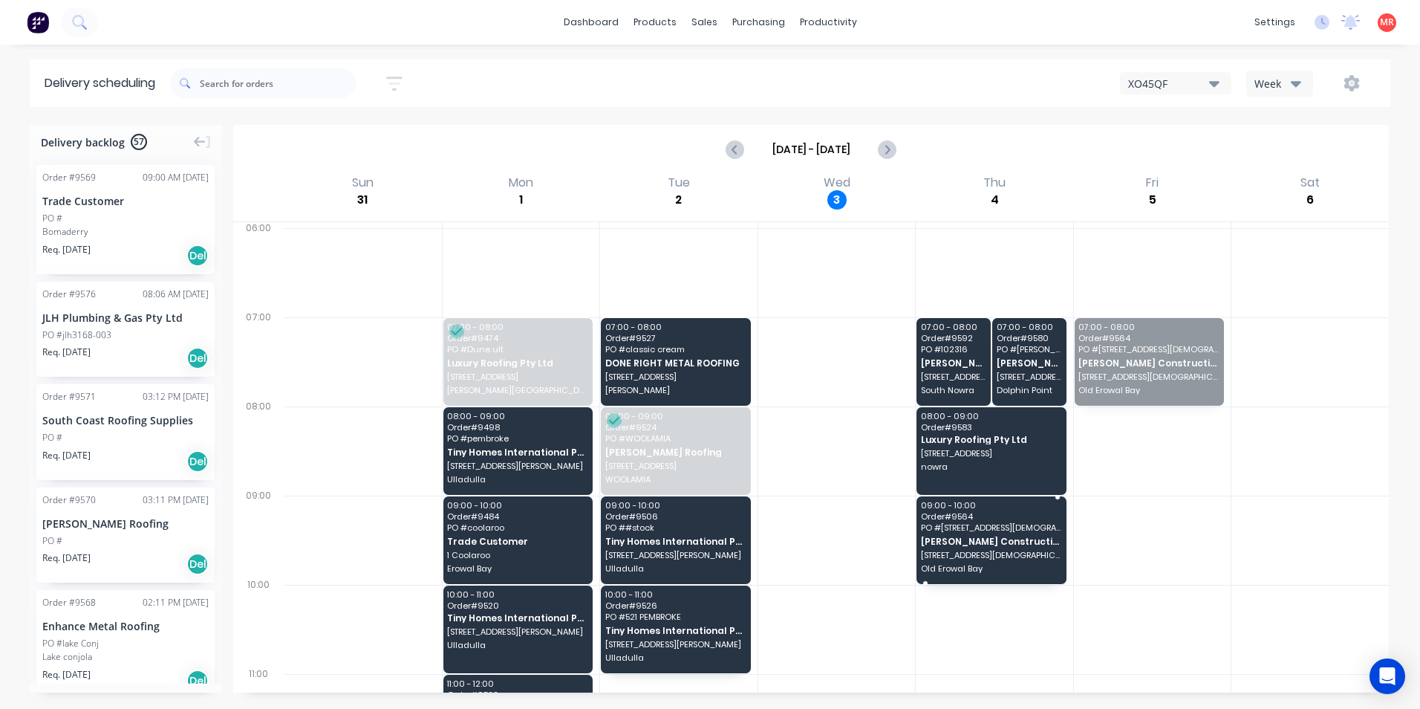
drag, startPoint x: 1133, startPoint y: 389, endPoint x: 1029, endPoint y: 588, distance: 224.6
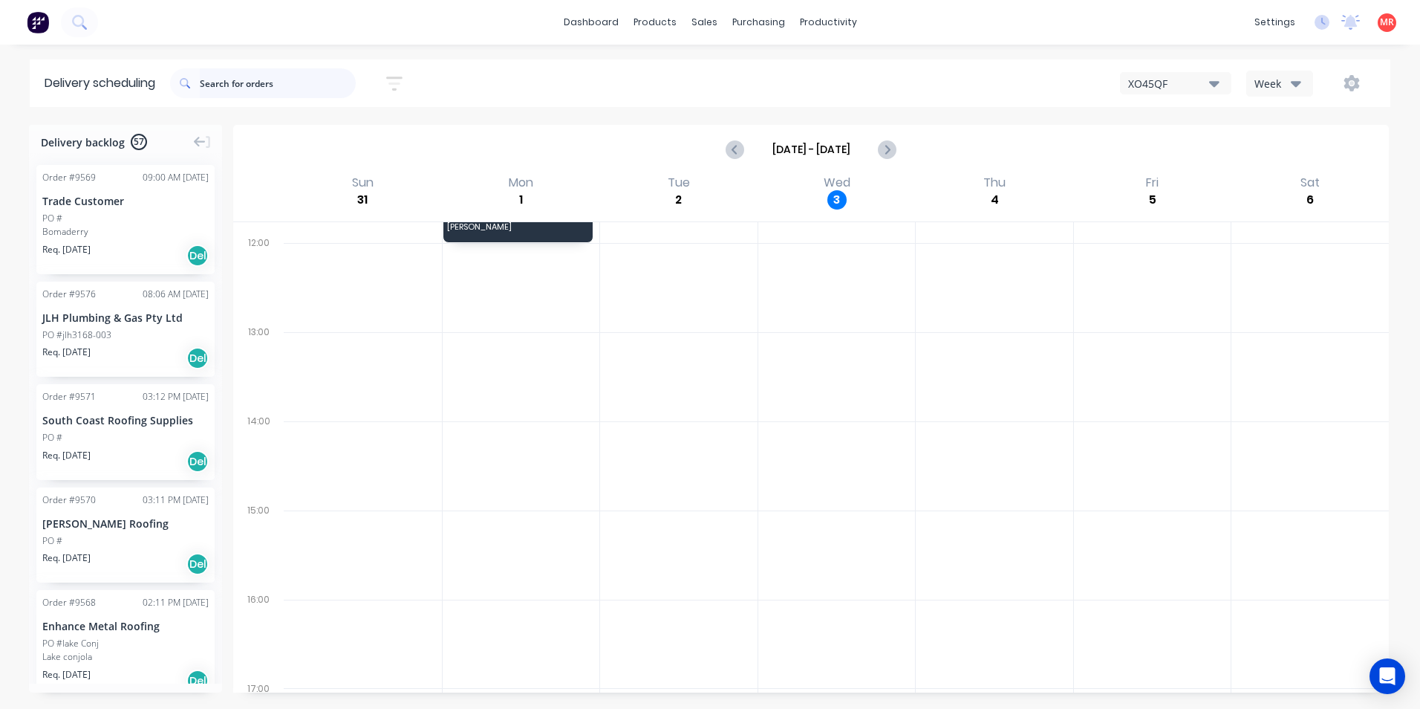
click at [207, 91] on input "text" at bounding box center [278, 83] width 156 height 30
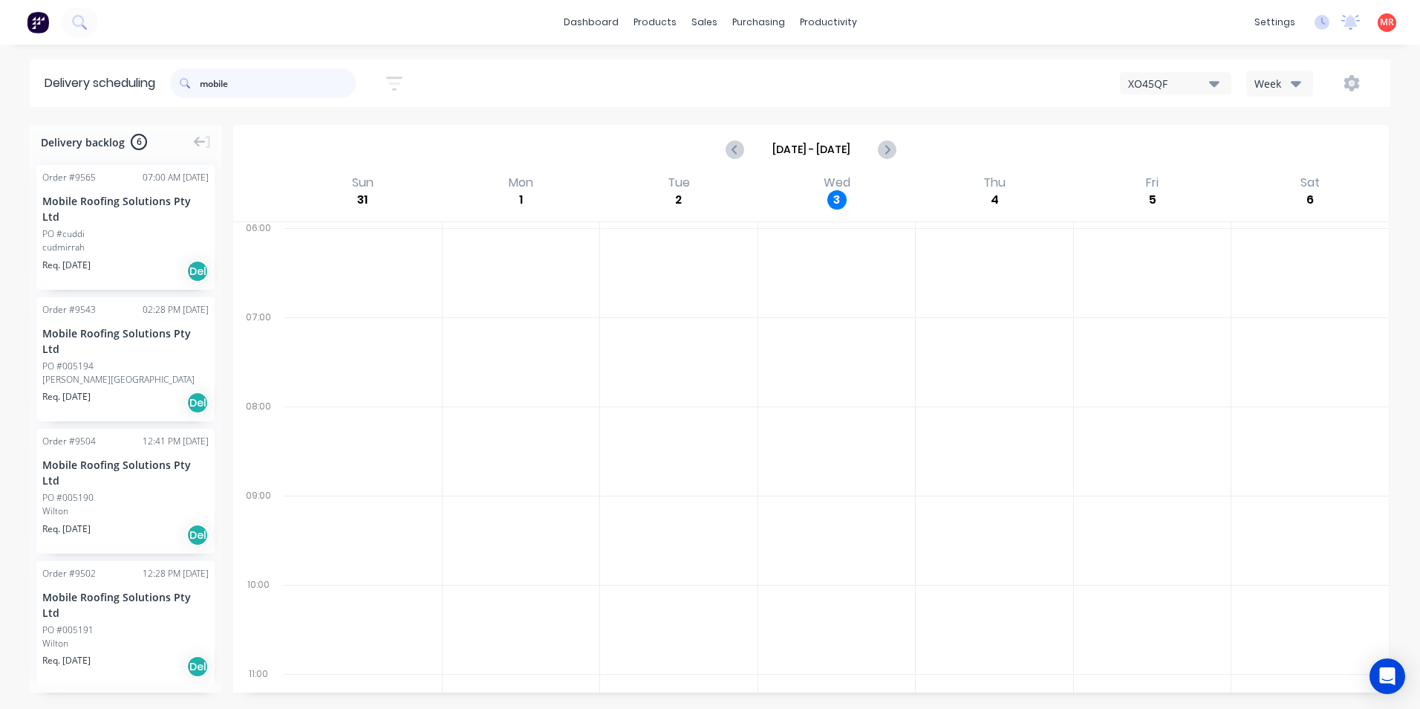
type input "mobile"
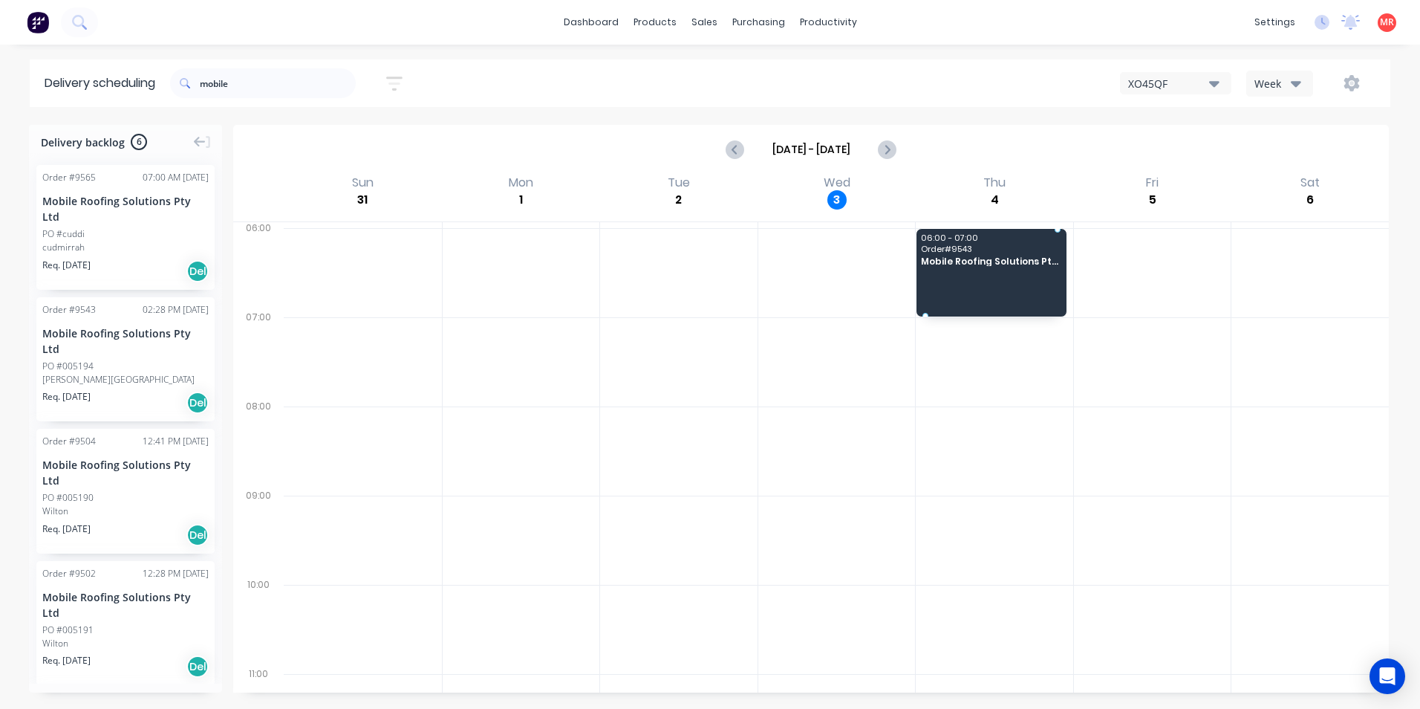
drag, startPoint x: 112, startPoint y: 365, endPoint x: 1024, endPoint y: 266, distance: 917.5
click at [967, 88] on div "XO45QF Week" at bounding box center [1071, 83] width 611 height 27
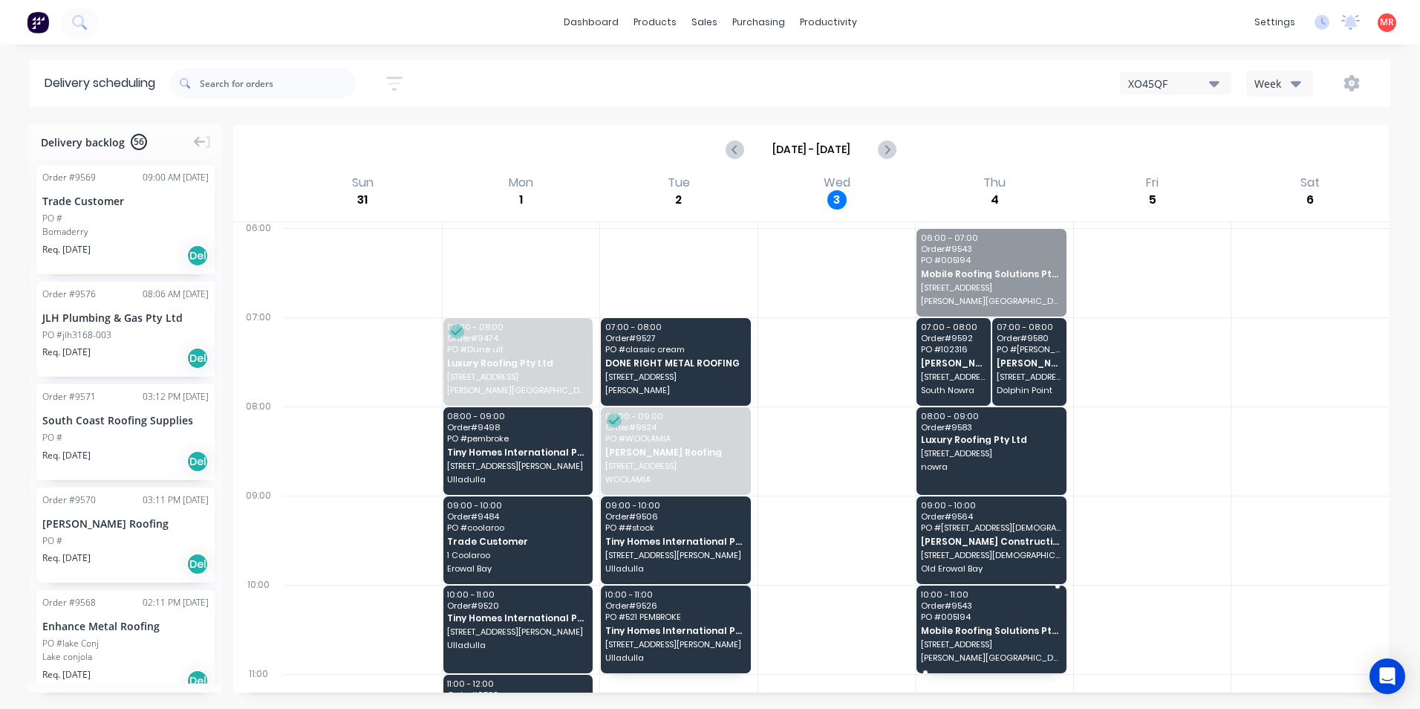
drag, startPoint x: 989, startPoint y: 256, endPoint x: 979, endPoint y: 621, distance: 365.6
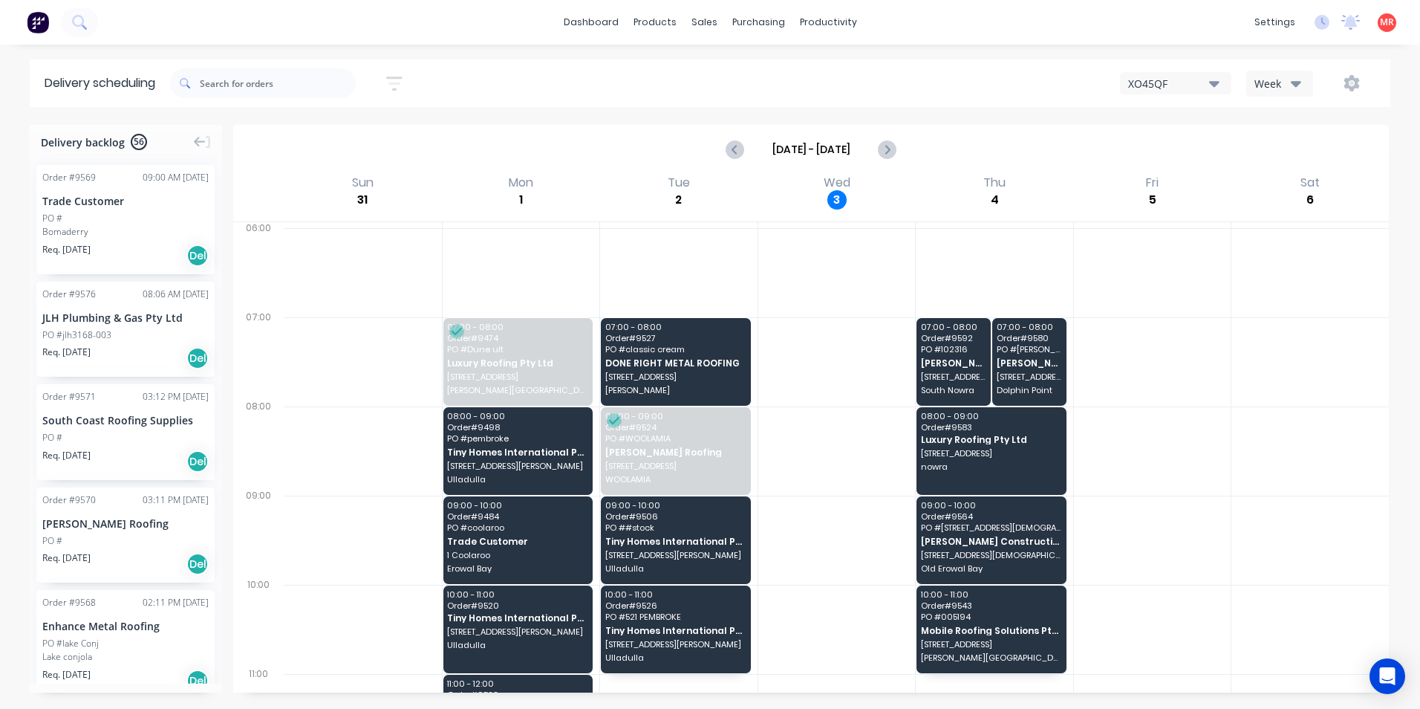
click at [46, 27] on img at bounding box center [38, 22] width 22 height 22
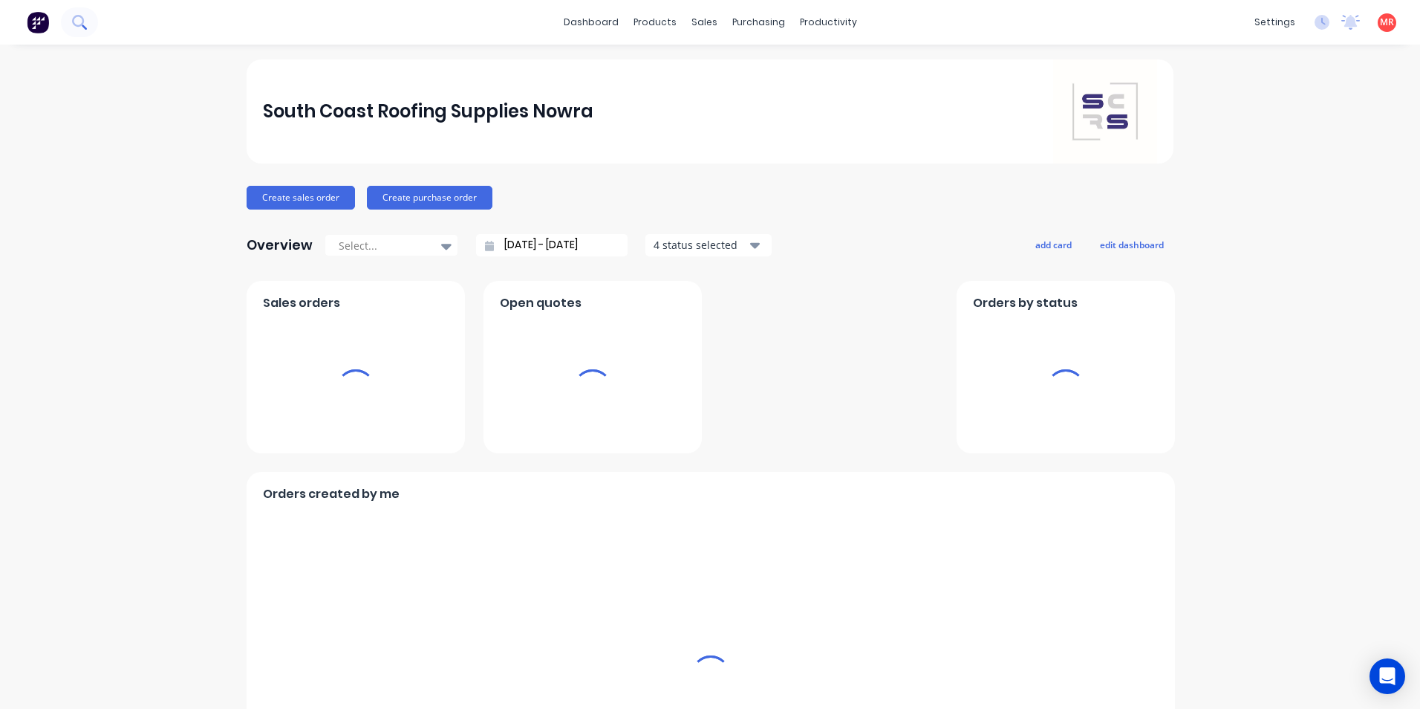
click at [83, 22] on icon at bounding box center [78, 21] width 12 height 12
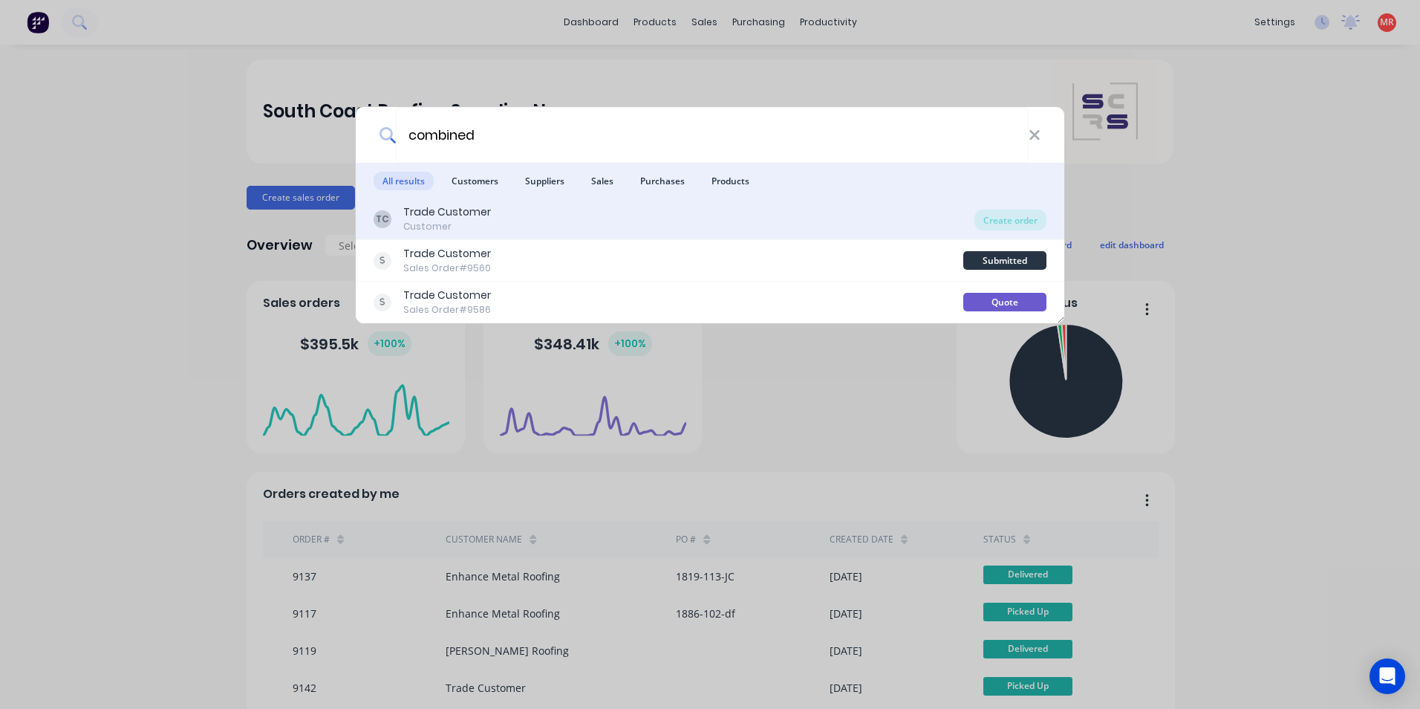
type input "combined"
click at [518, 209] on div "TC Trade Customer Customer" at bounding box center [674, 218] width 601 height 29
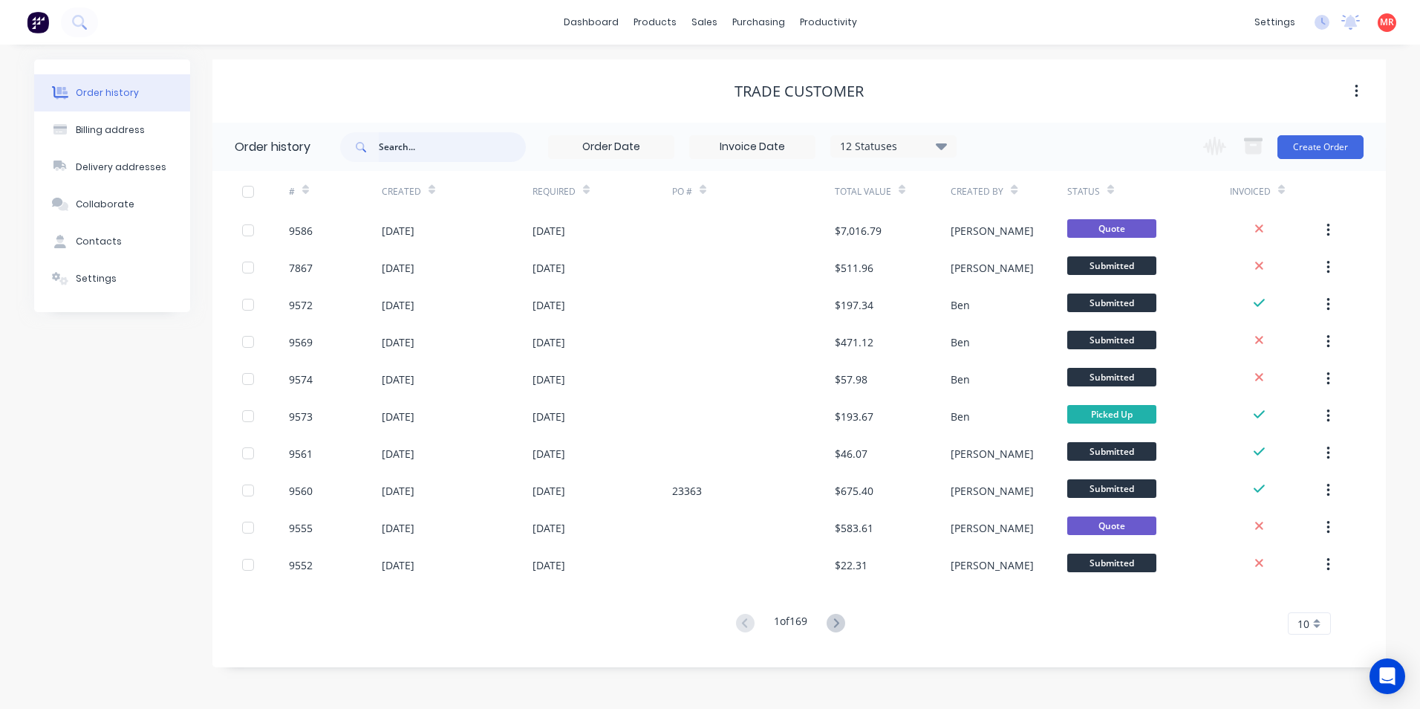
click at [442, 138] on input "text" at bounding box center [452, 147] width 147 height 30
type input "combined"
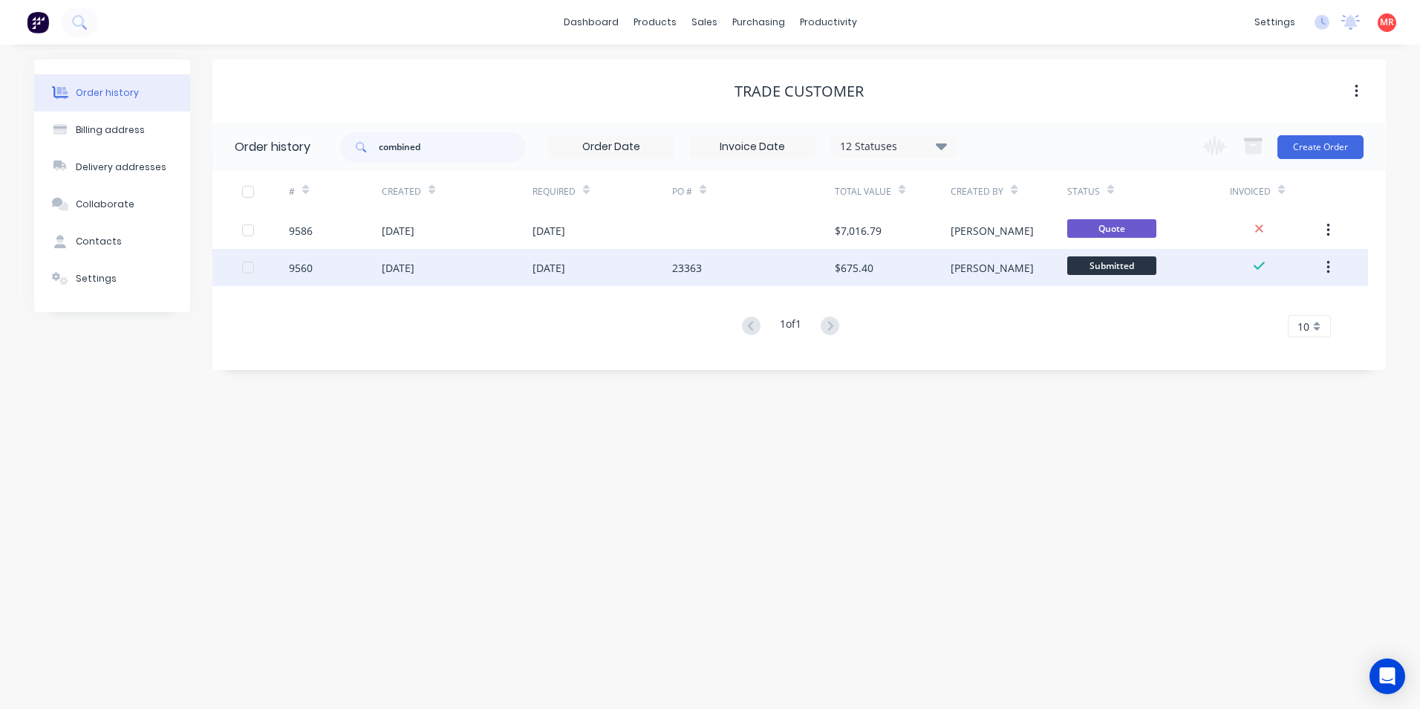
click at [630, 261] on div "[DATE]" at bounding box center [603, 267] width 140 height 37
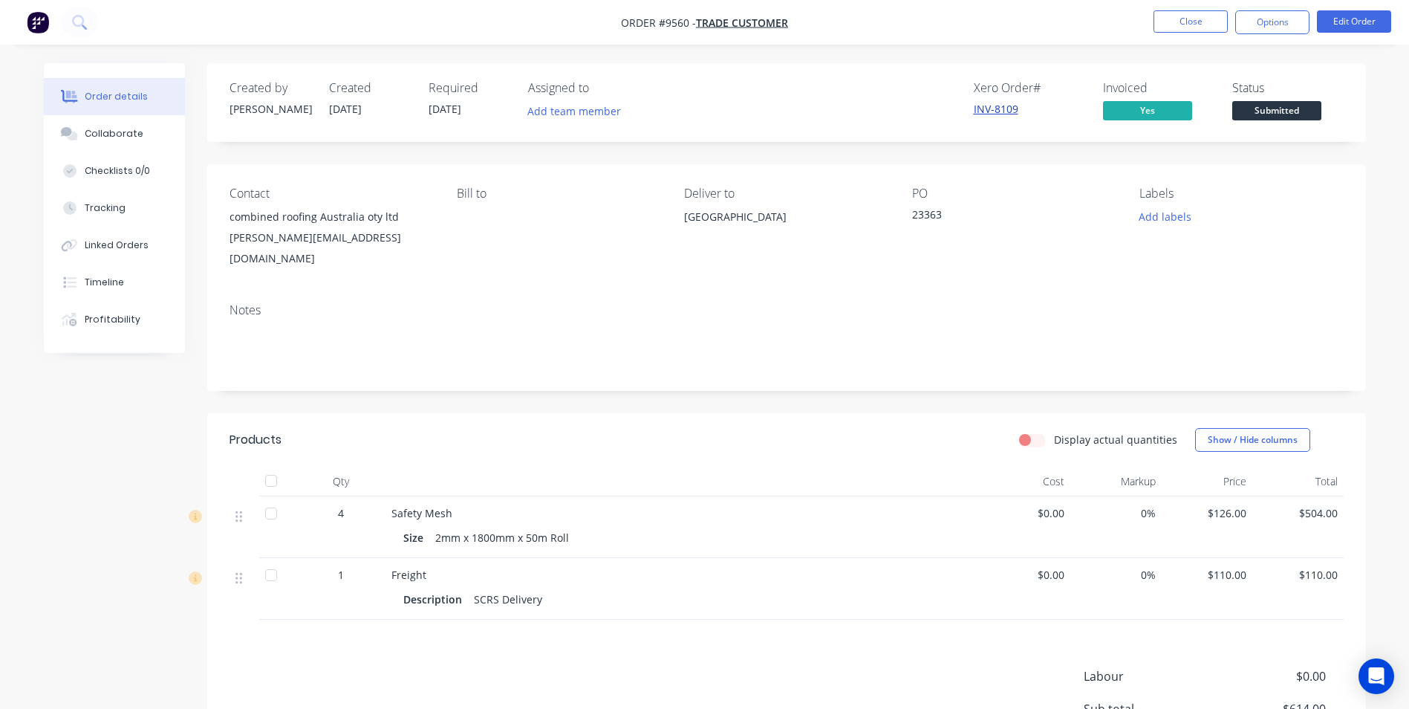
click at [1012, 103] on link "INV-8109" at bounding box center [996, 109] width 45 height 14
click at [127, 285] on button "Timeline" at bounding box center [114, 282] width 141 height 37
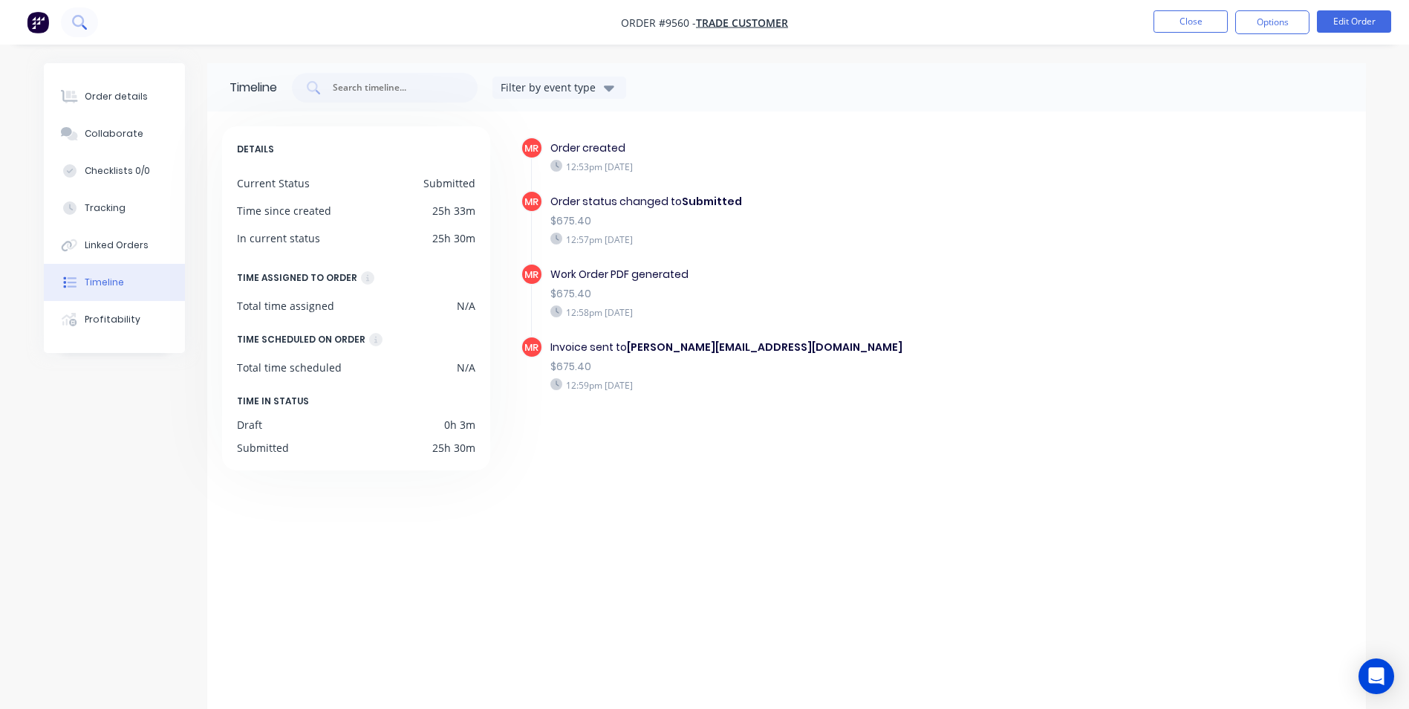
click at [92, 27] on button at bounding box center [79, 22] width 37 height 30
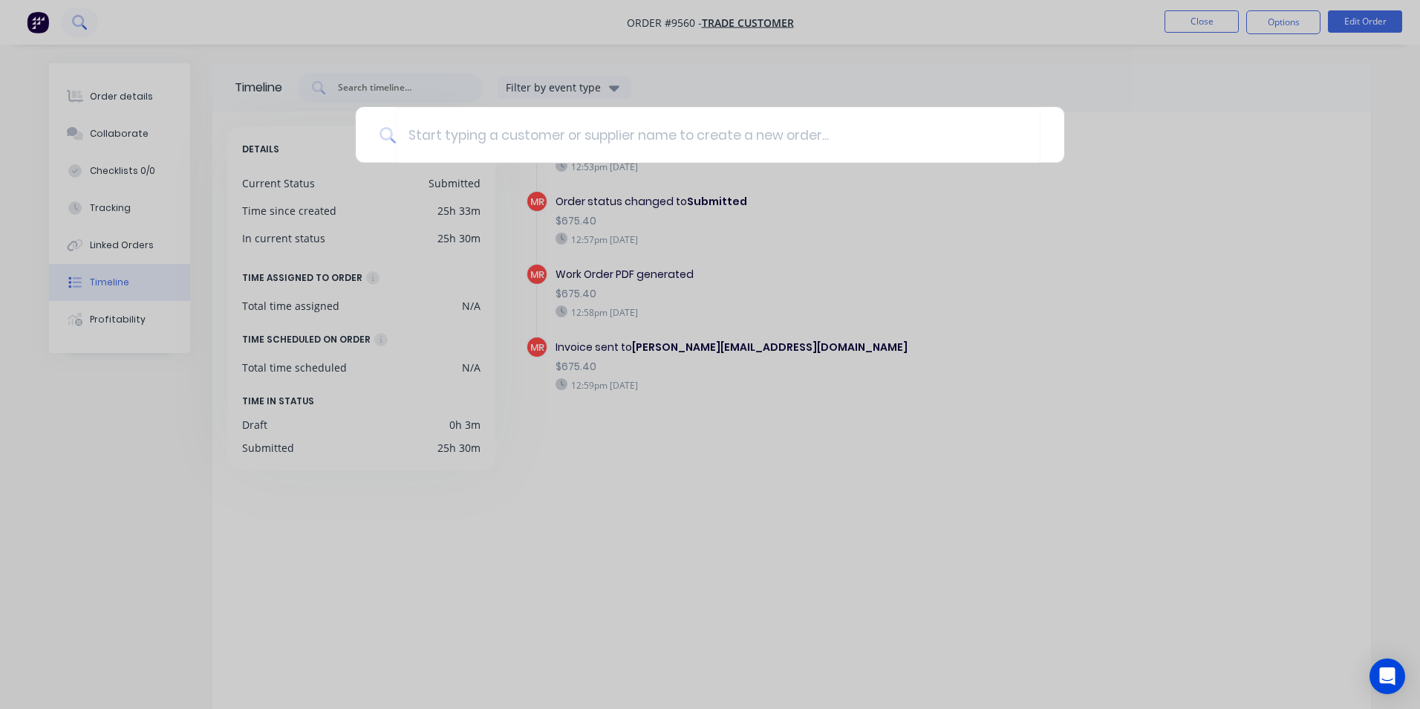
type input "8"
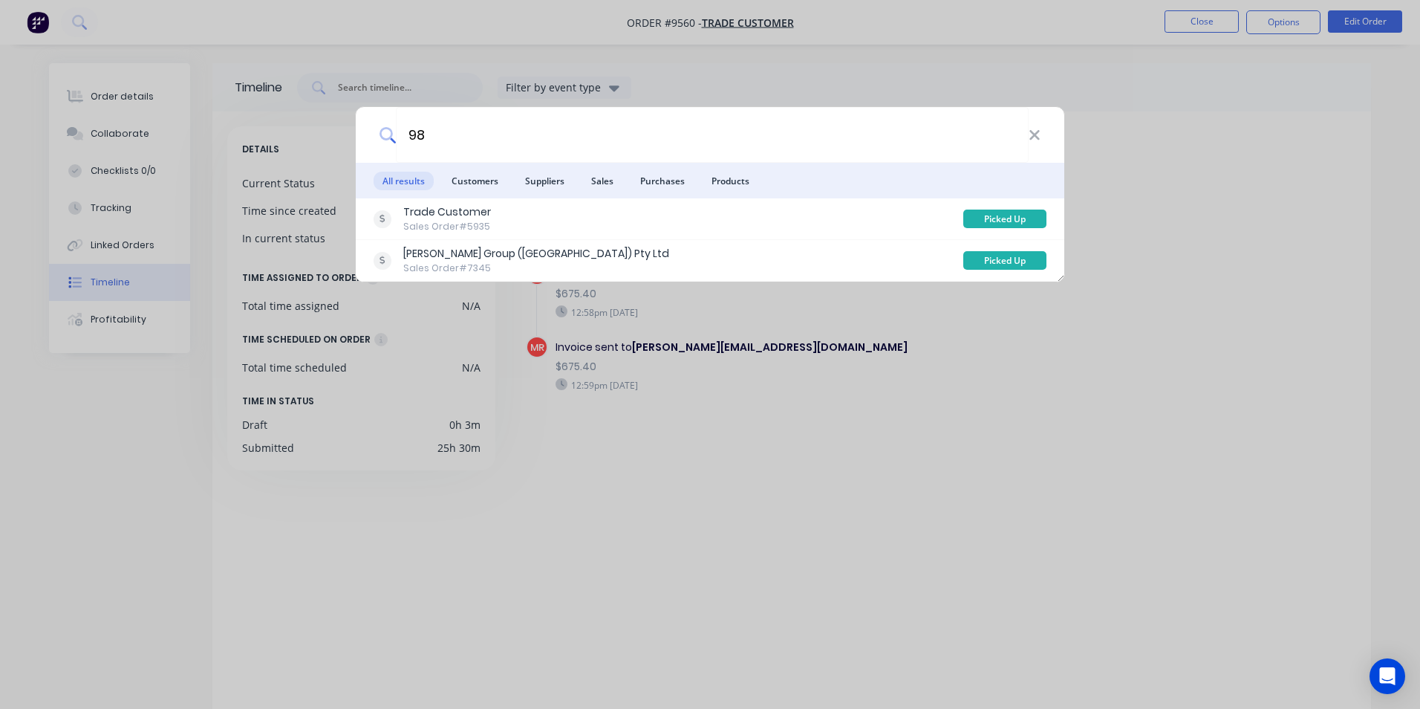
type input "9"
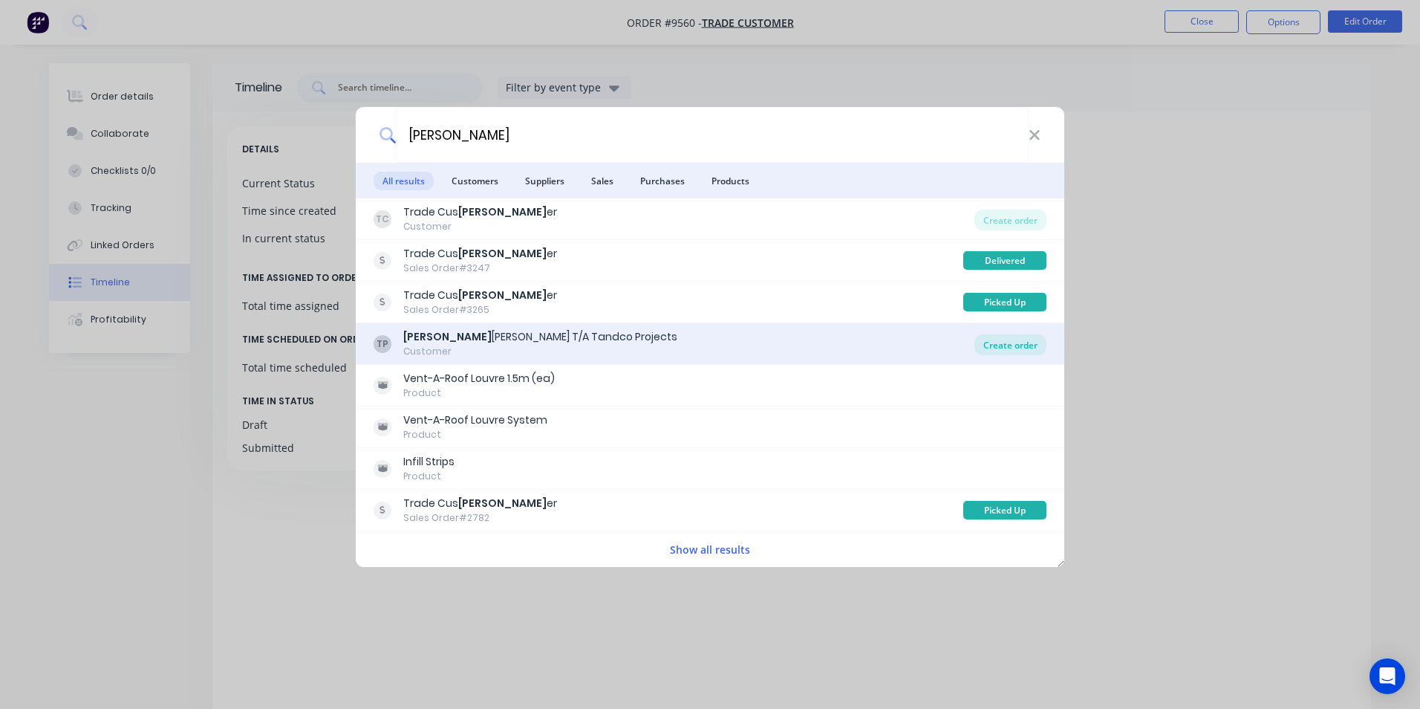
type input "[PERSON_NAME]"
click at [1003, 346] on div "Create order" at bounding box center [1011, 344] width 72 height 21
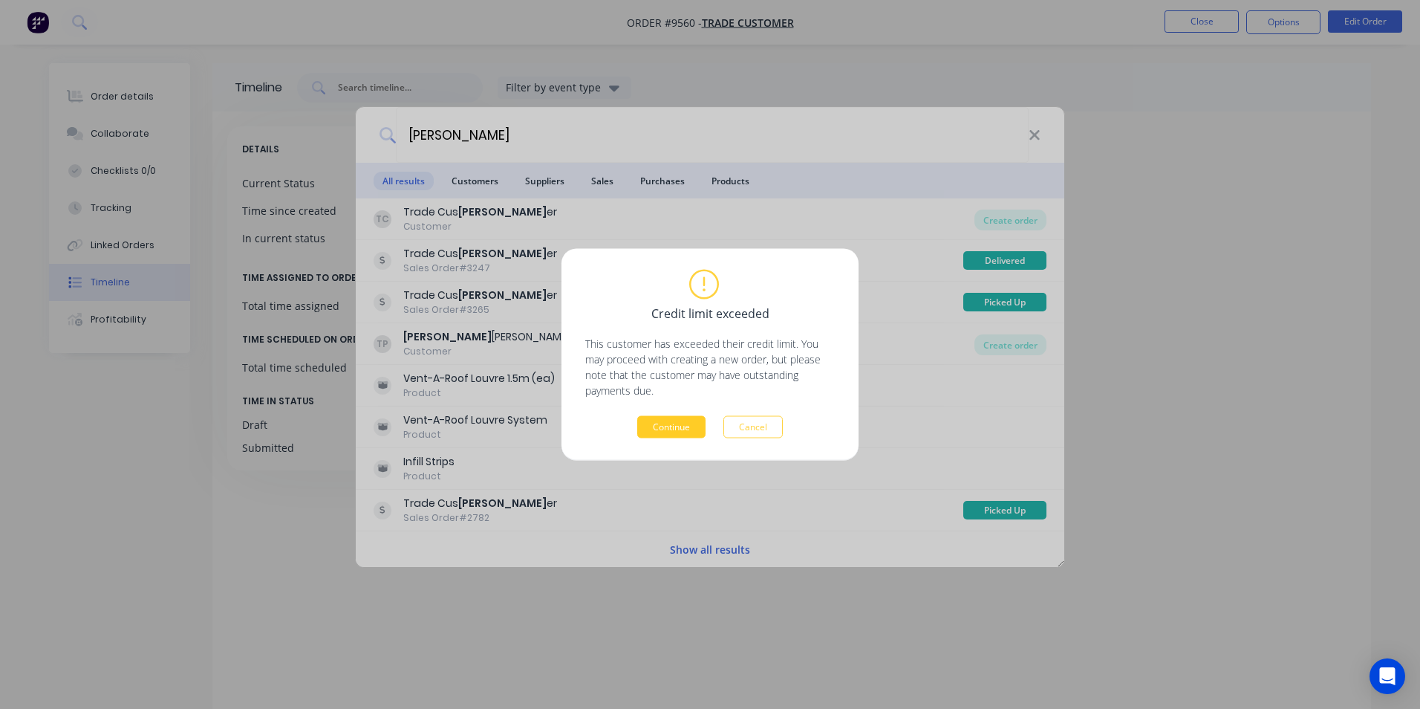
click at [651, 425] on button "Continue" at bounding box center [671, 427] width 68 height 22
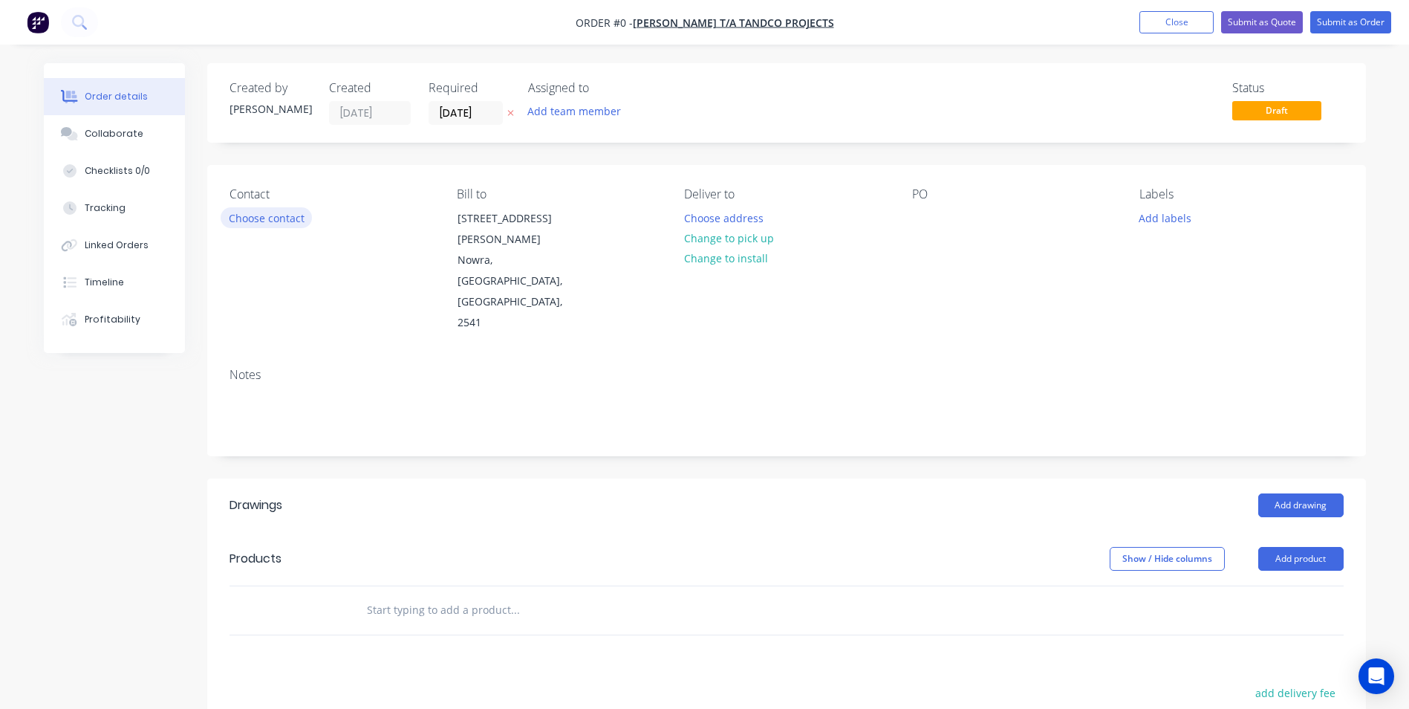
click at [252, 215] on button "Choose contact" at bounding box center [266, 217] width 91 height 20
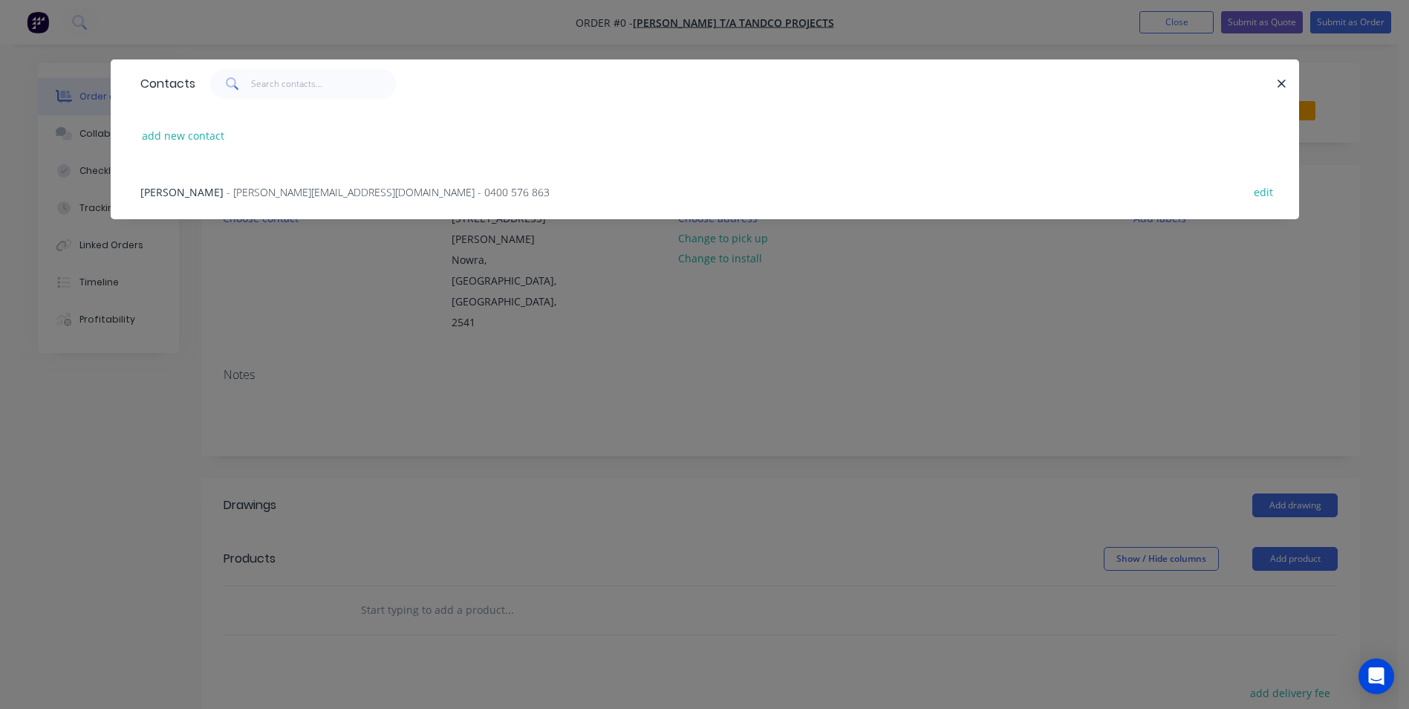
click at [293, 193] on span "- [PERSON_NAME][EMAIL_ADDRESS][DOMAIN_NAME] - 0400 576 863" at bounding box center [388, 192] width 323 height 14
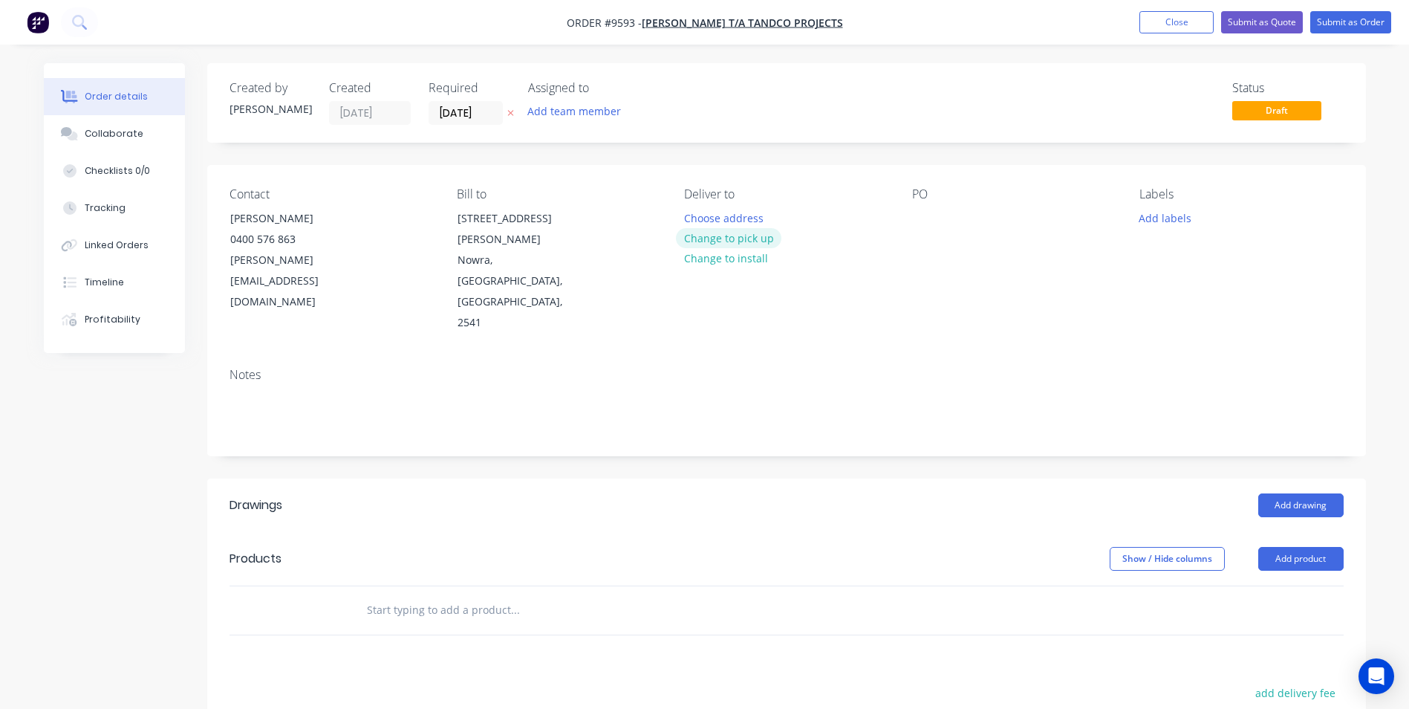
click at [726, 240] on button "Change to pick up" at bounding box center [728, 238] width 105 height 20
click at [1273, 547] on button "Add product" at bounding box center [1300, 559] width 85 height 24
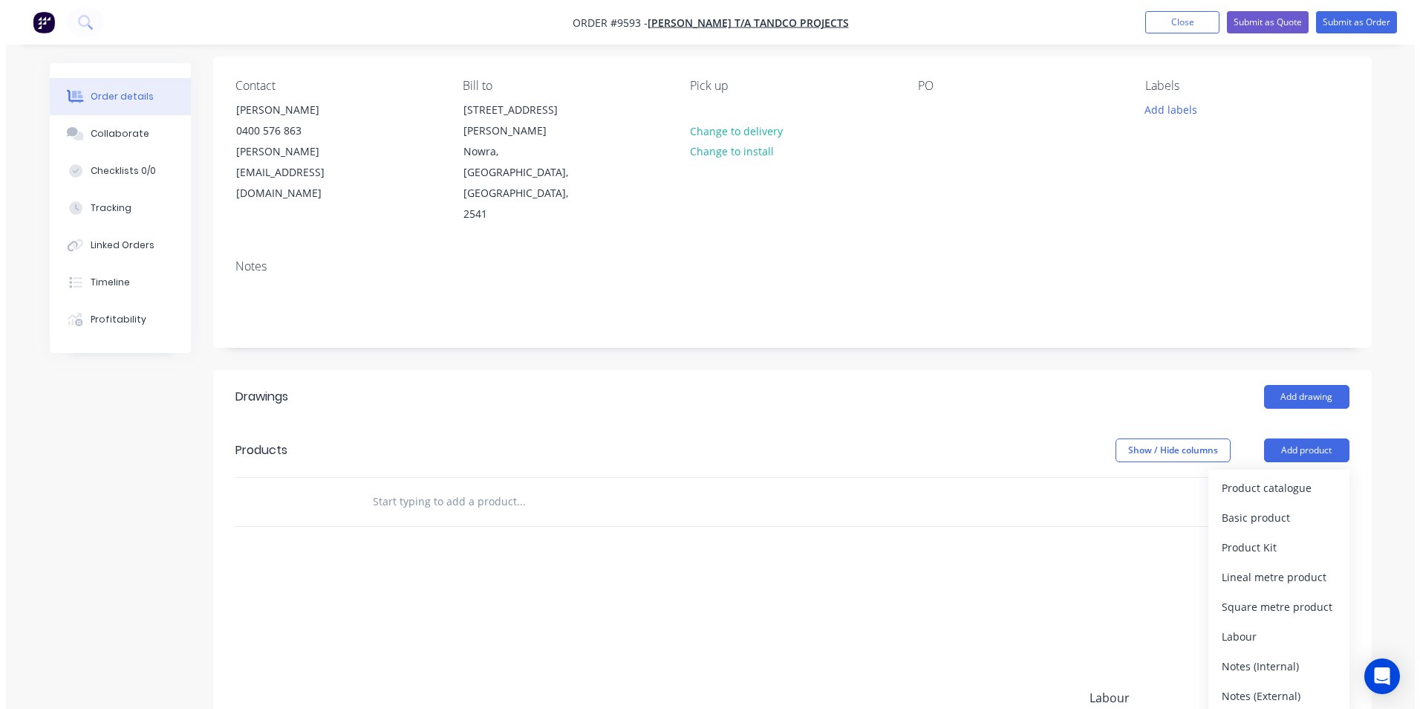
scroll to position [243, 0]
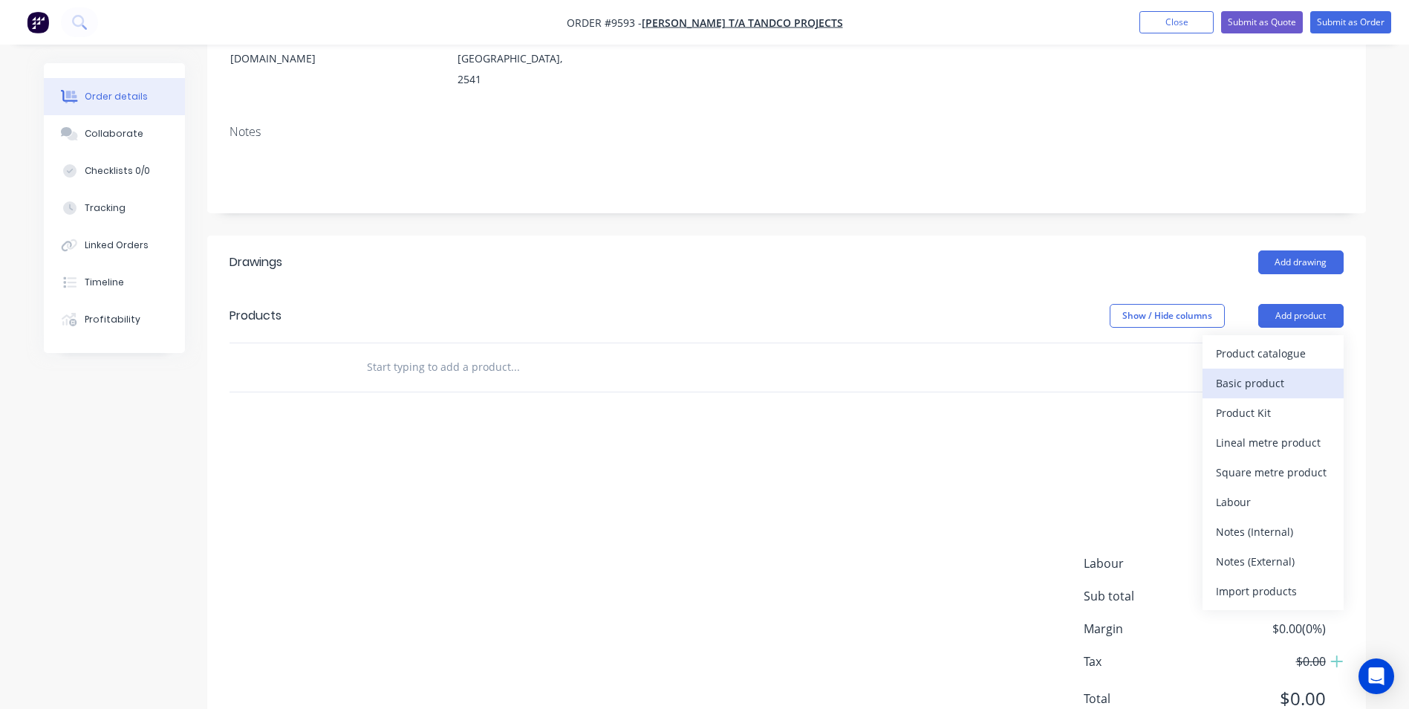
click at [1242, 372] on div "Basic product" at bounding box center [1273, 383] width 114 height 22
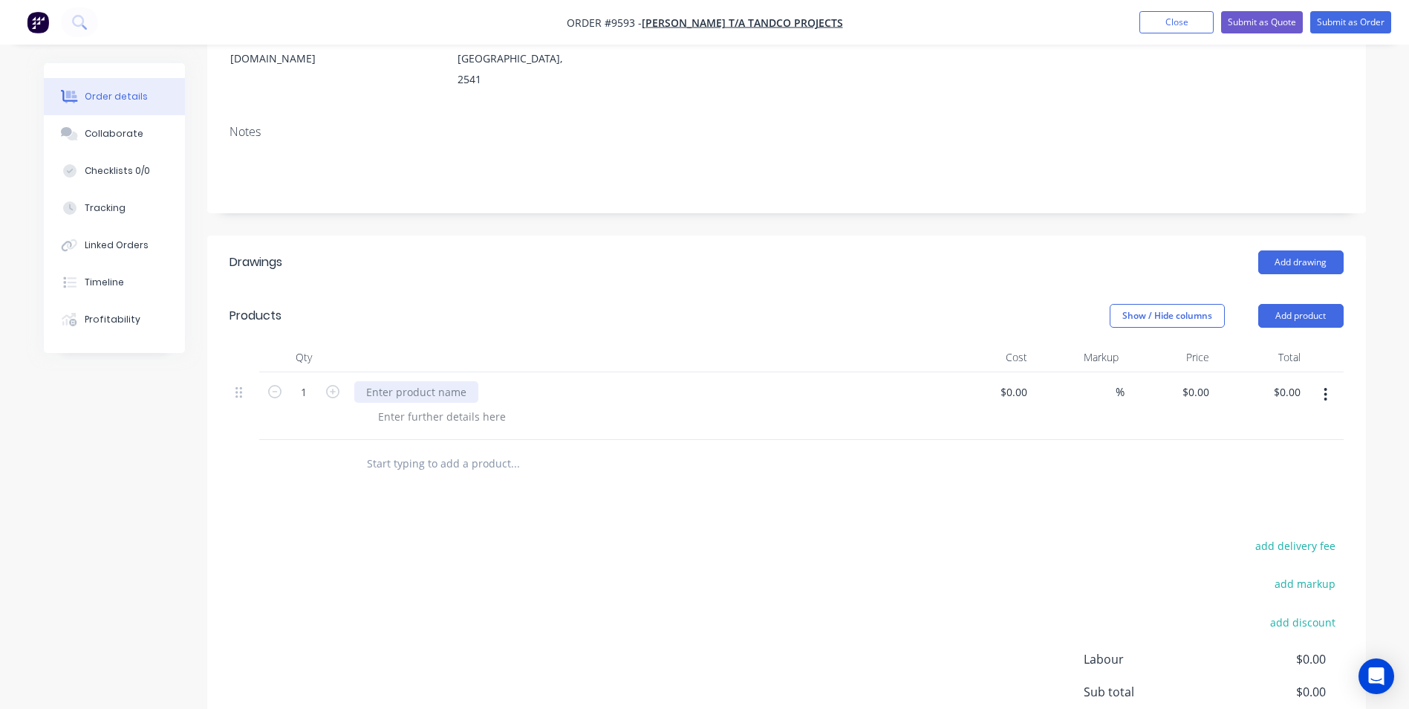
click at [437, 381] on div at bounding box center [416, 392] width 124 height 22
paste div
drag, startPoint x: 1027, startPoint y: 328, endPoint x: 1016, endPoint y: 328, distance: 11.1
click at [1016, 381] on input at bounding box center [1024, 392] width 17 height 22
type input "$316.00"
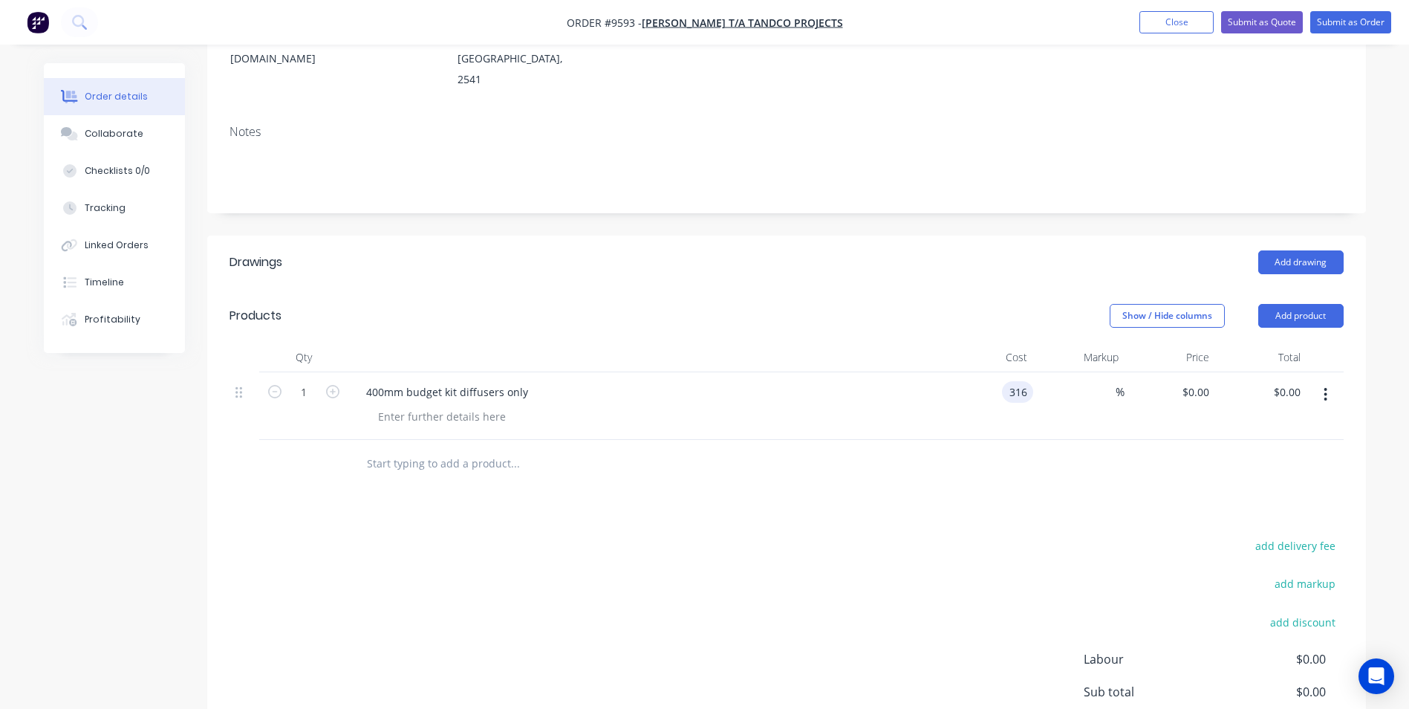
type input "$316.00"
click at [305, 381] on input "1" at bounding box center [303, 392] width 39 height 22
type input "4"
type input "$1,264.00"
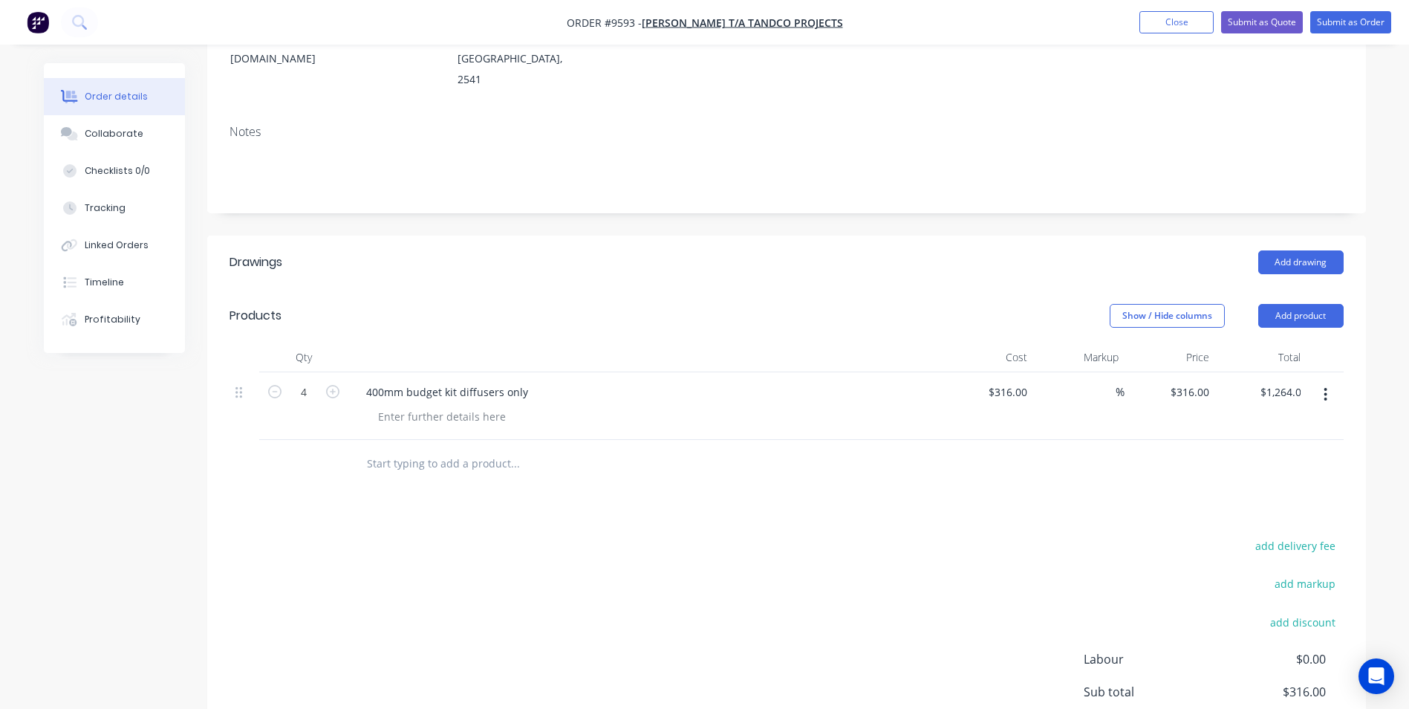
click at [804, 289] on header "Products Show / Hide columns Add product" at bounding box center [786, 315] width 1159 height 53
click at [898, 469] on div "Drawings Add drawing Products Show / Hide columns Add product Qty Cost Markup P…" at bounding box center [786, 539] width 1159 height 609
click at [1023, 381] on input "316" at bounding box center [1010, 392] width 46 height 22
type input "$287.27"
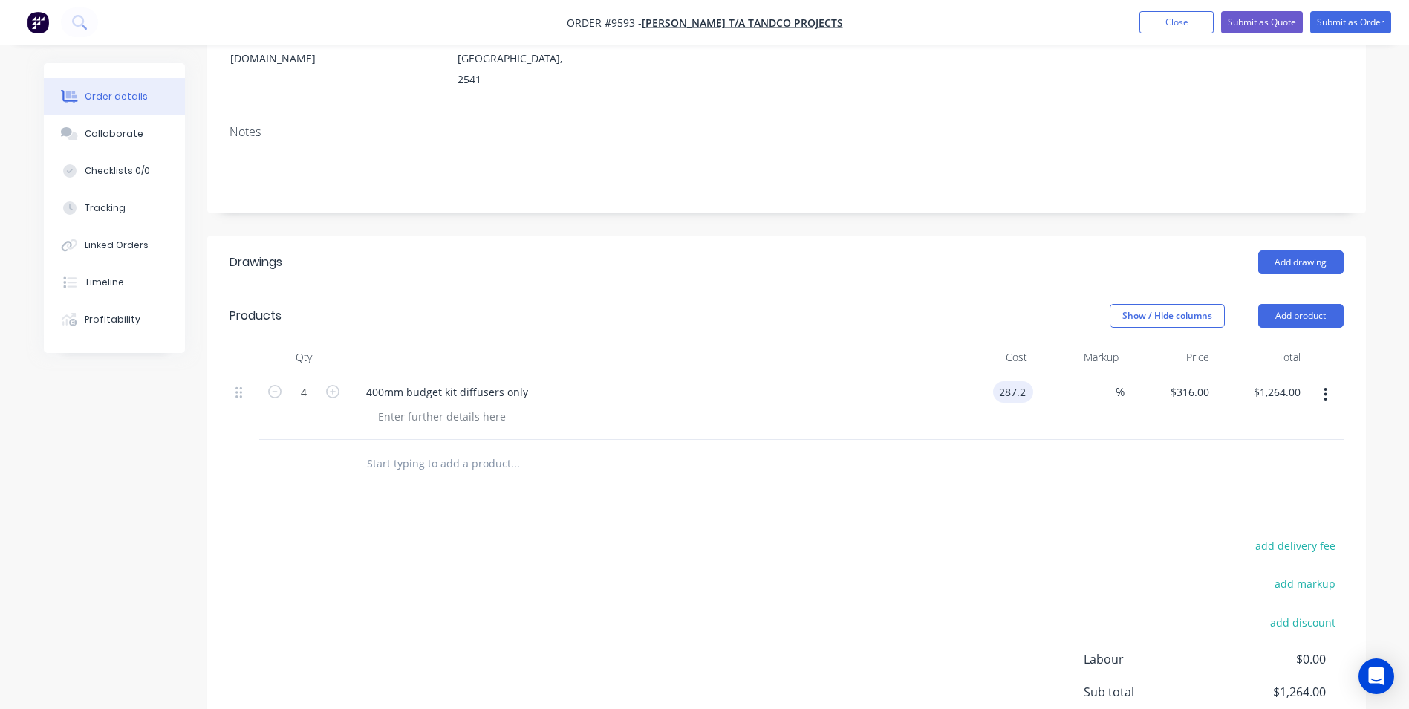
type input "$1,149.08"
type input "30"
type input "287.27"
type input "$373.451"
type input "$1,493.80"
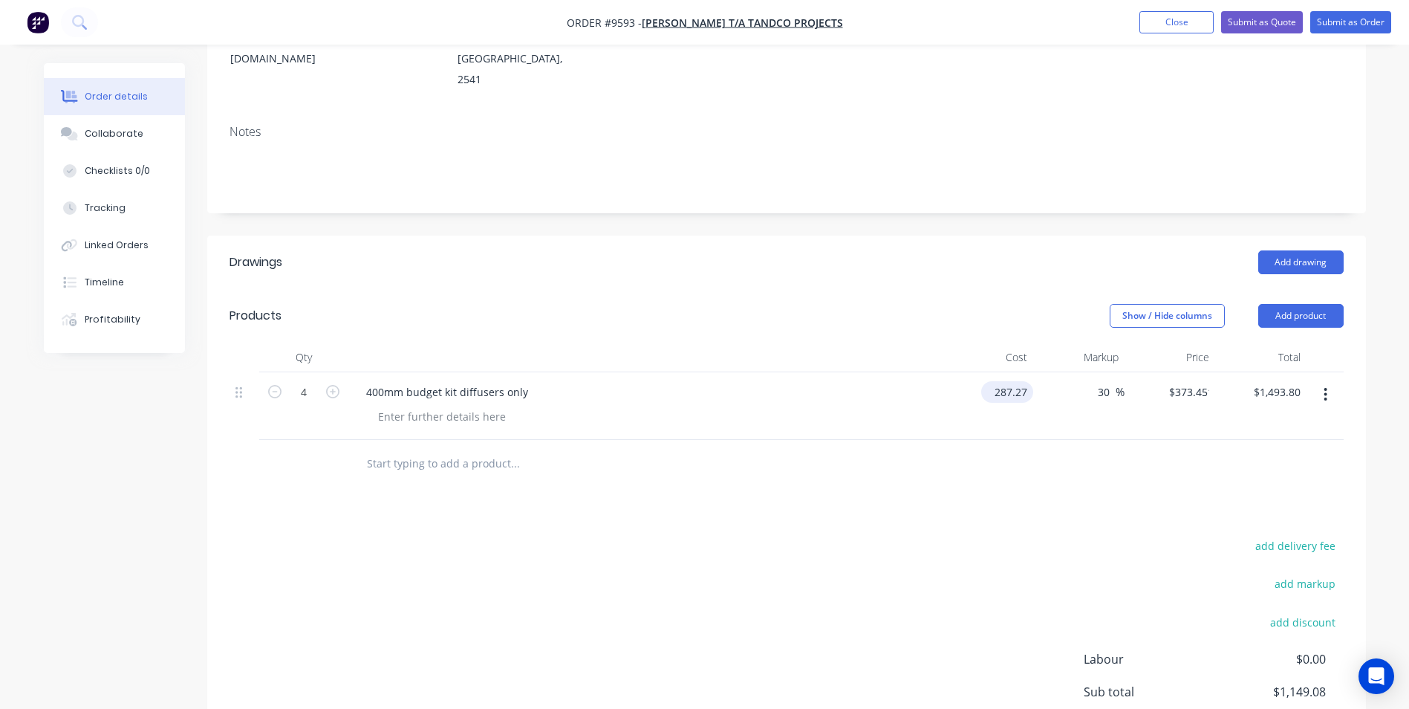
click at [1031, 381] on input "287.27" at bounding box center [1010, 392] width 46 height 22
type input "8"
type input "$71.82"
type input "$93.366"
type input "$373.46"
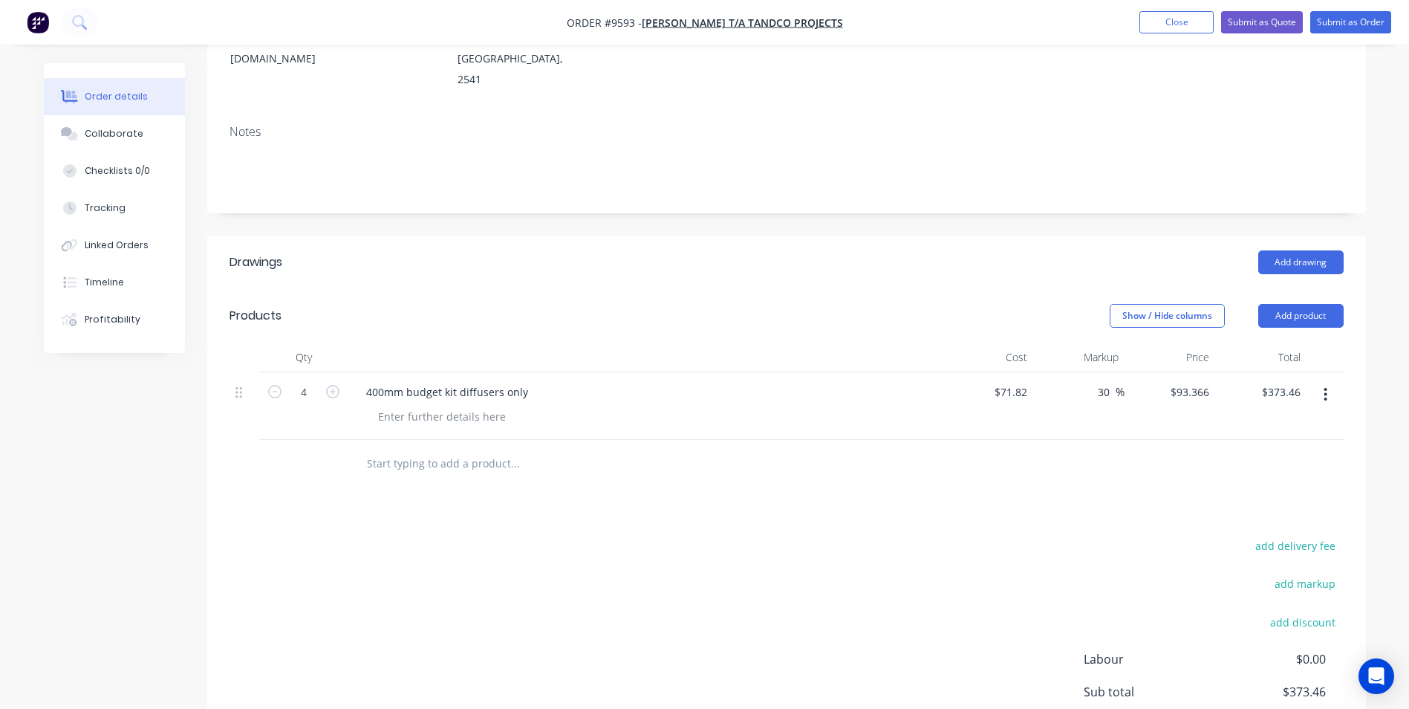
click at [1067, 440] on div "Drawings Add drawing Products Show / Hide columns Add product Qty Cost Markup P…" at bounding box center [786, 539] width 1159 height 609
click at [1107, 381] on input "30" at bounding box center [1105, 392] width 19 height 22
type input "3"
type input "45"
type input "$104.139"
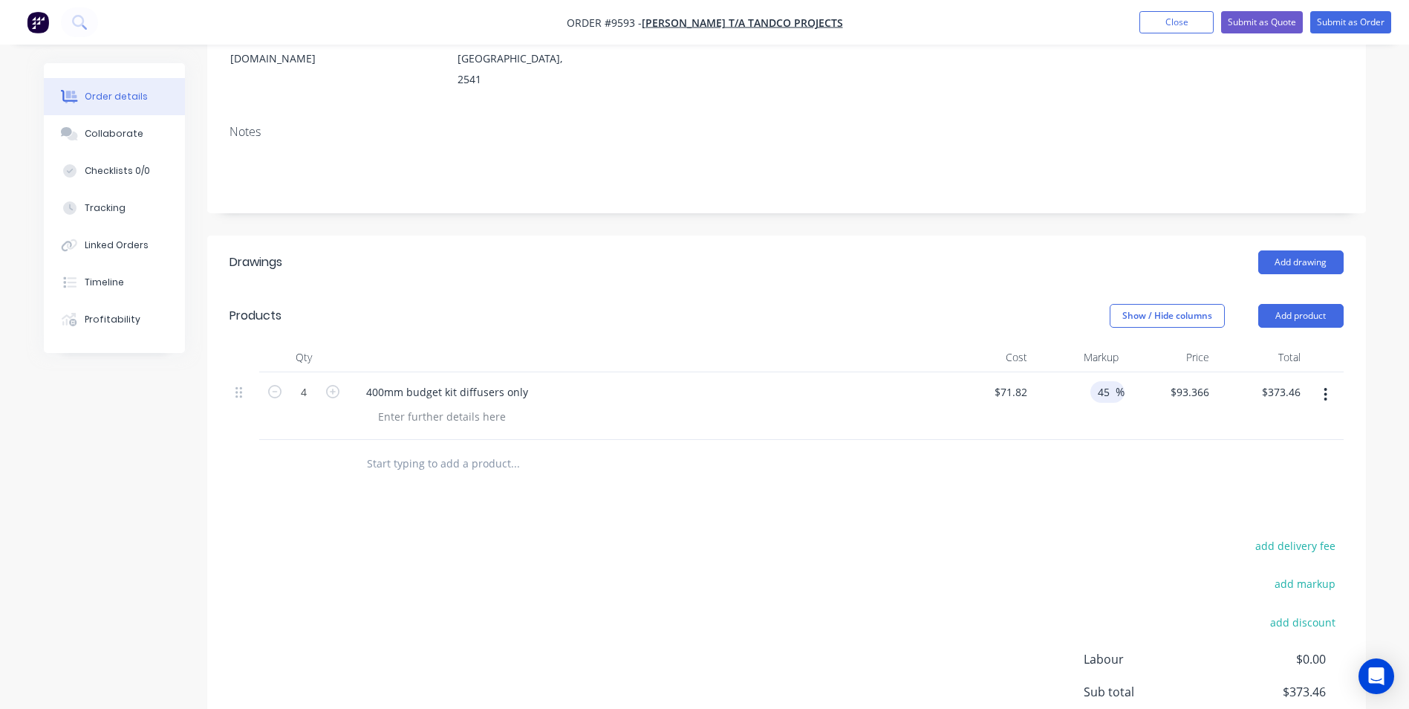
type input "$416.56"
click at [843, 235] on header "Drawings Add drawing" at bounding box center [786, 261] width 1159 height 53
click at [1107, 381] on input "45" at bounding box center [1105, 392] width 19 height 22
type input "4"
type input "30"
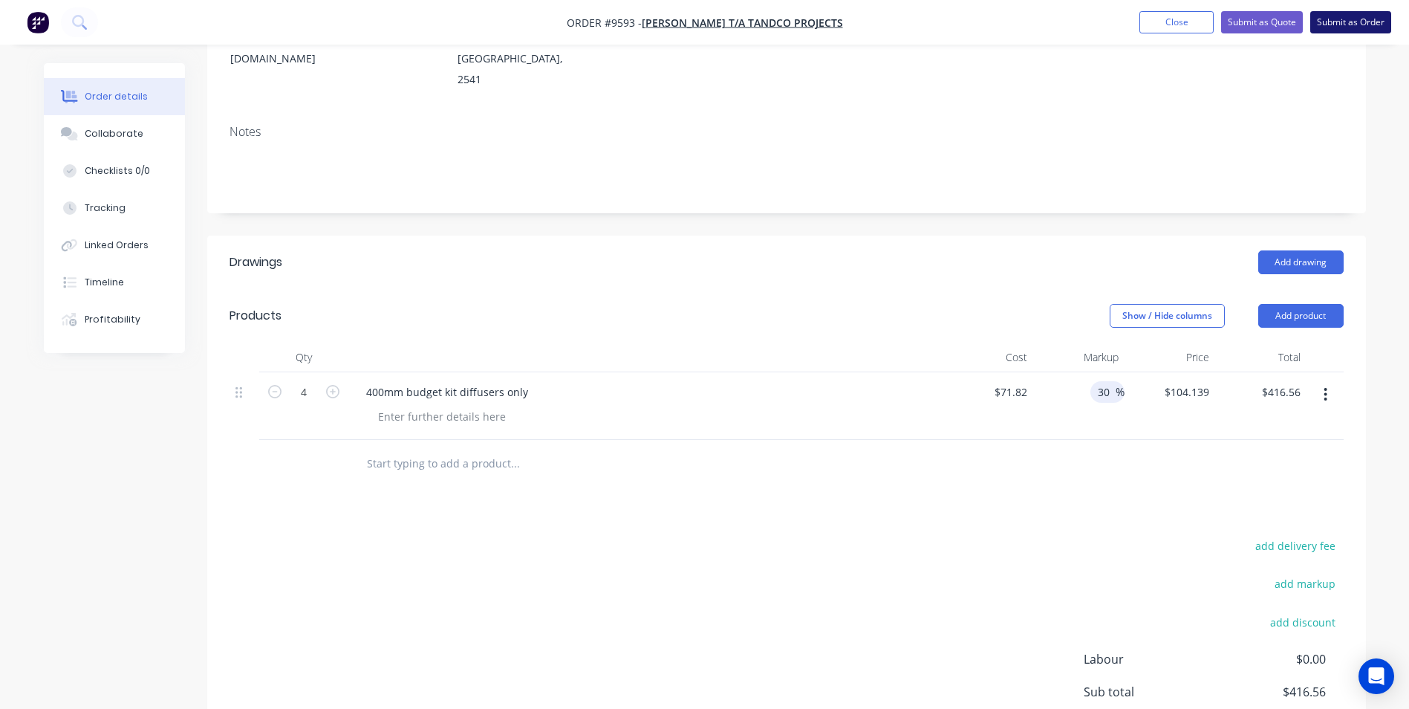
type input "$93.366"
type input "$373.46"
click at [1345, 28] on button "Submit as Order" at bounding box center [1350, 22] width 81 height 22
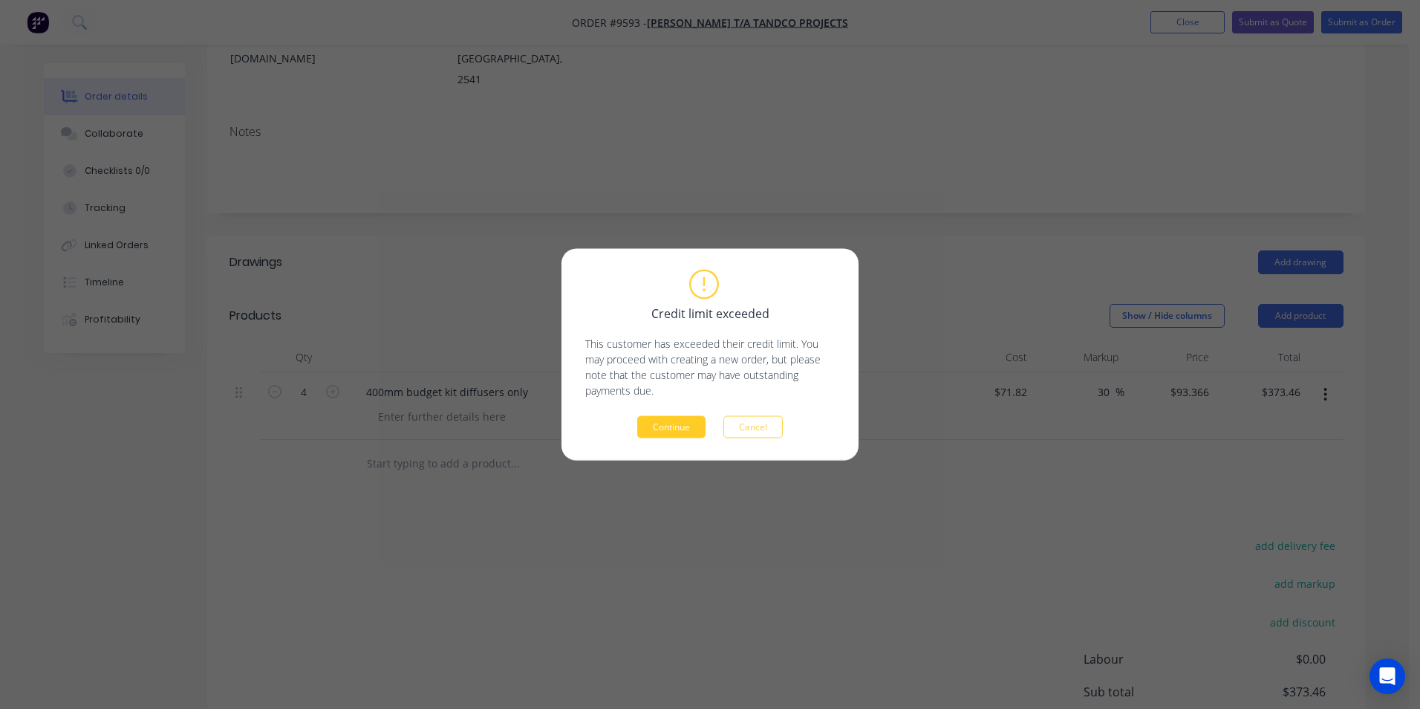
click at [666, 432] on button "Continue" at bounding box center [671, 427] width 68 height 22
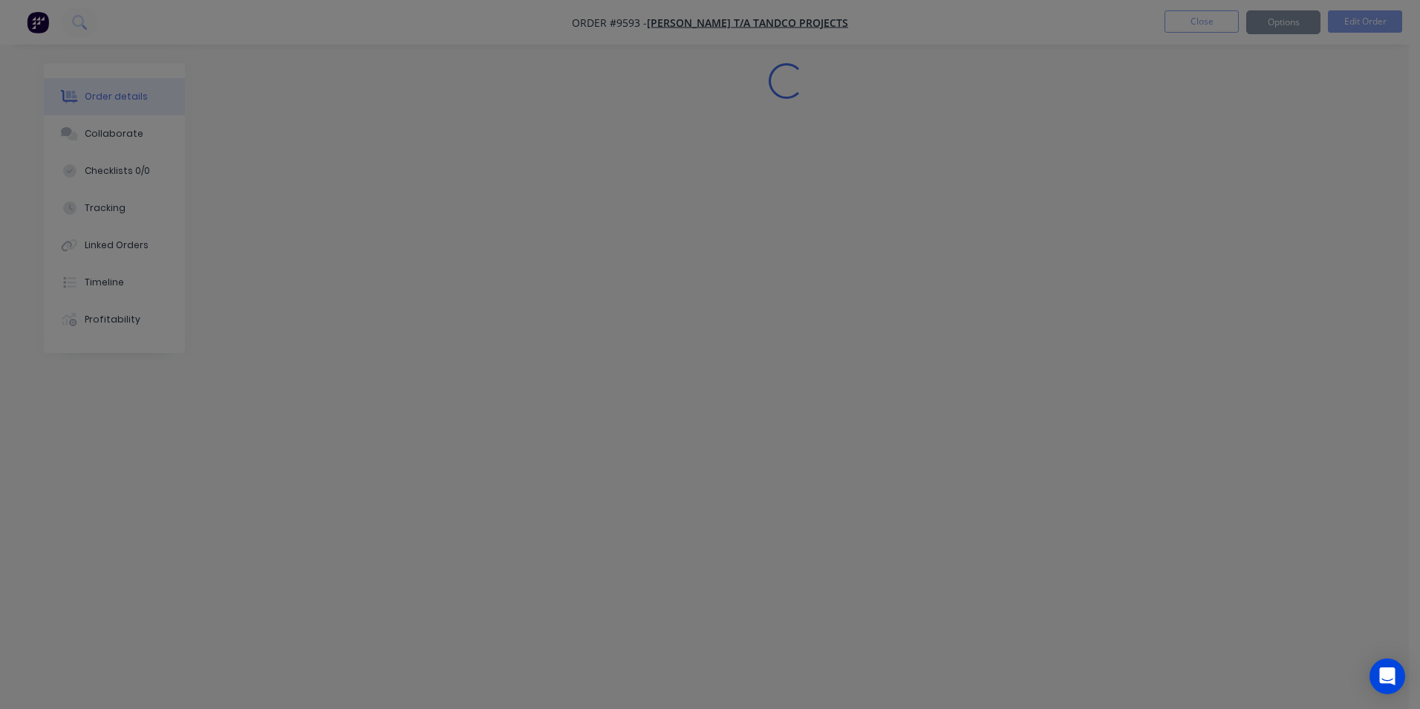
scroll to position [0, 0]
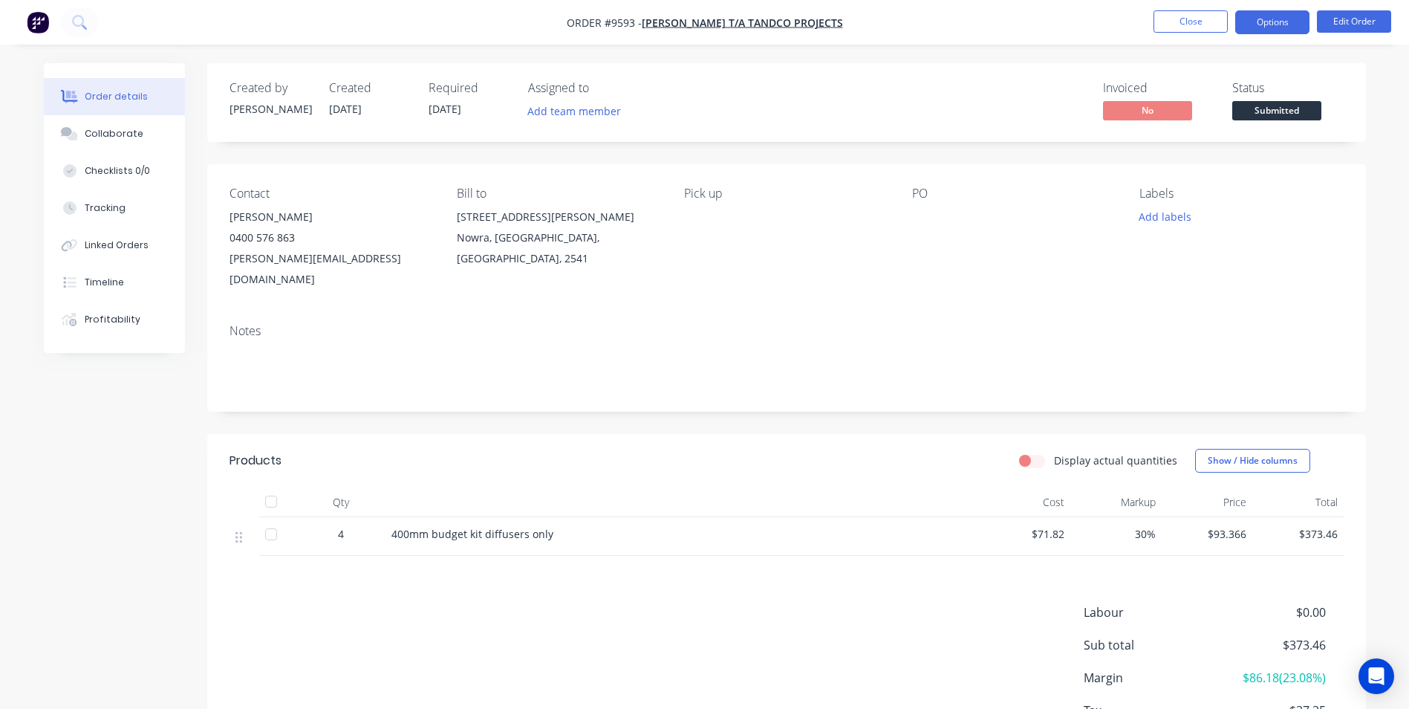
click at [1260, 30] on button "Options" at bounding box center [1272, 22] width 74 height 24
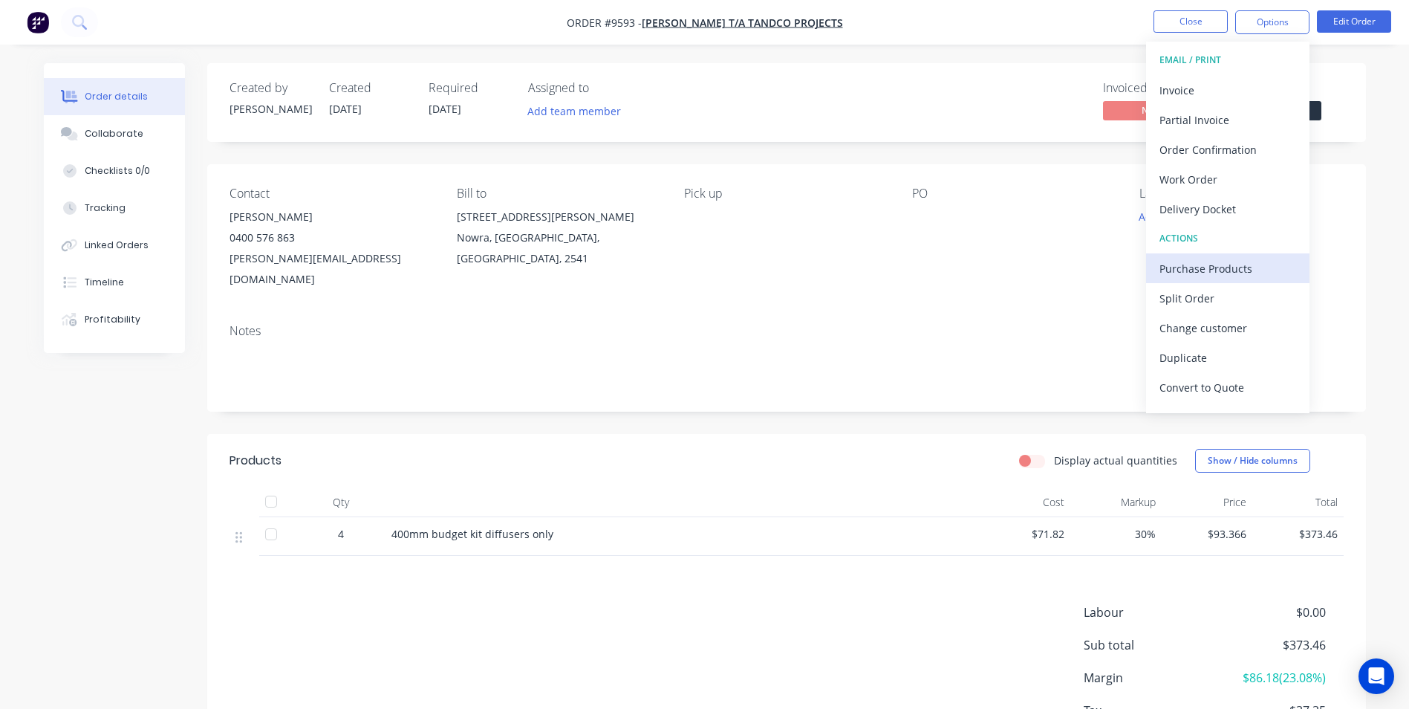
click at [1200, 263] on div "Purchase Products" at bounding box center [1227, 269] width 137 height 22
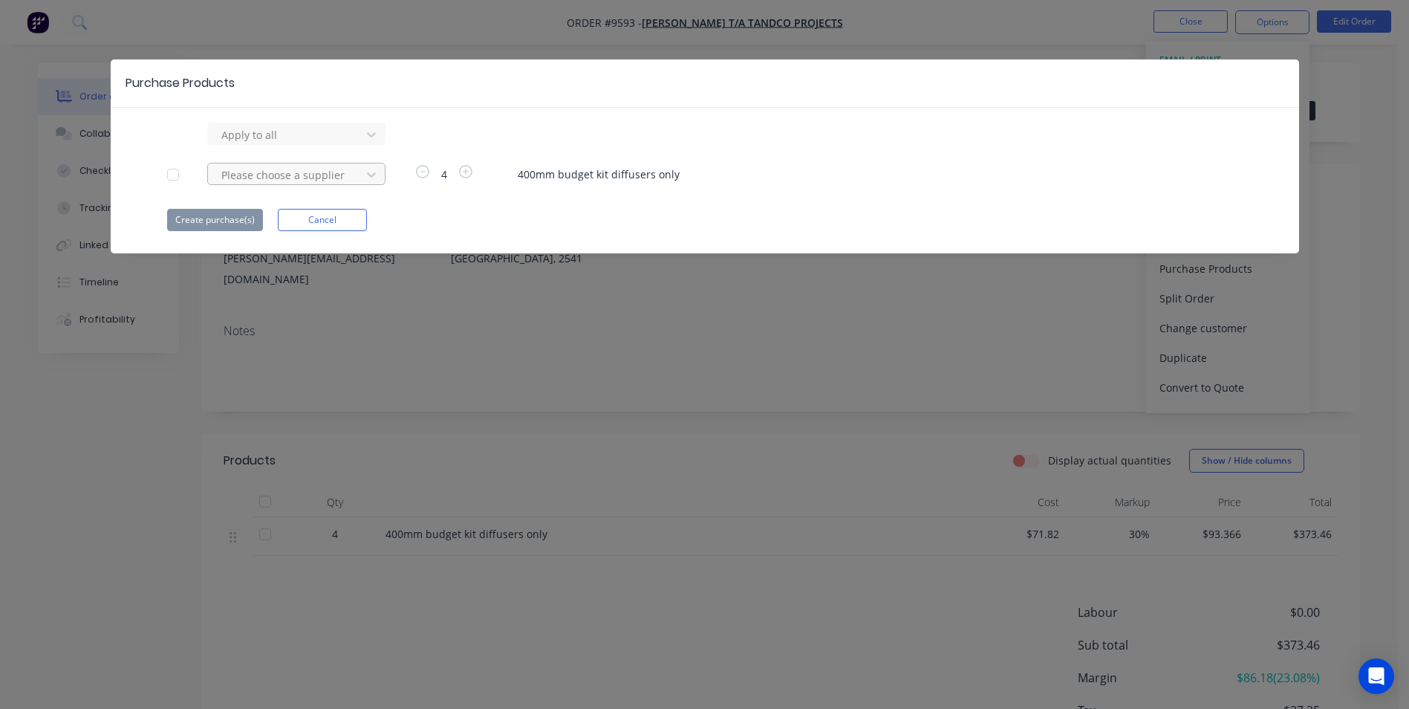
click at [321, 144] on div at bounding box center [287, 135] width 134 height 19
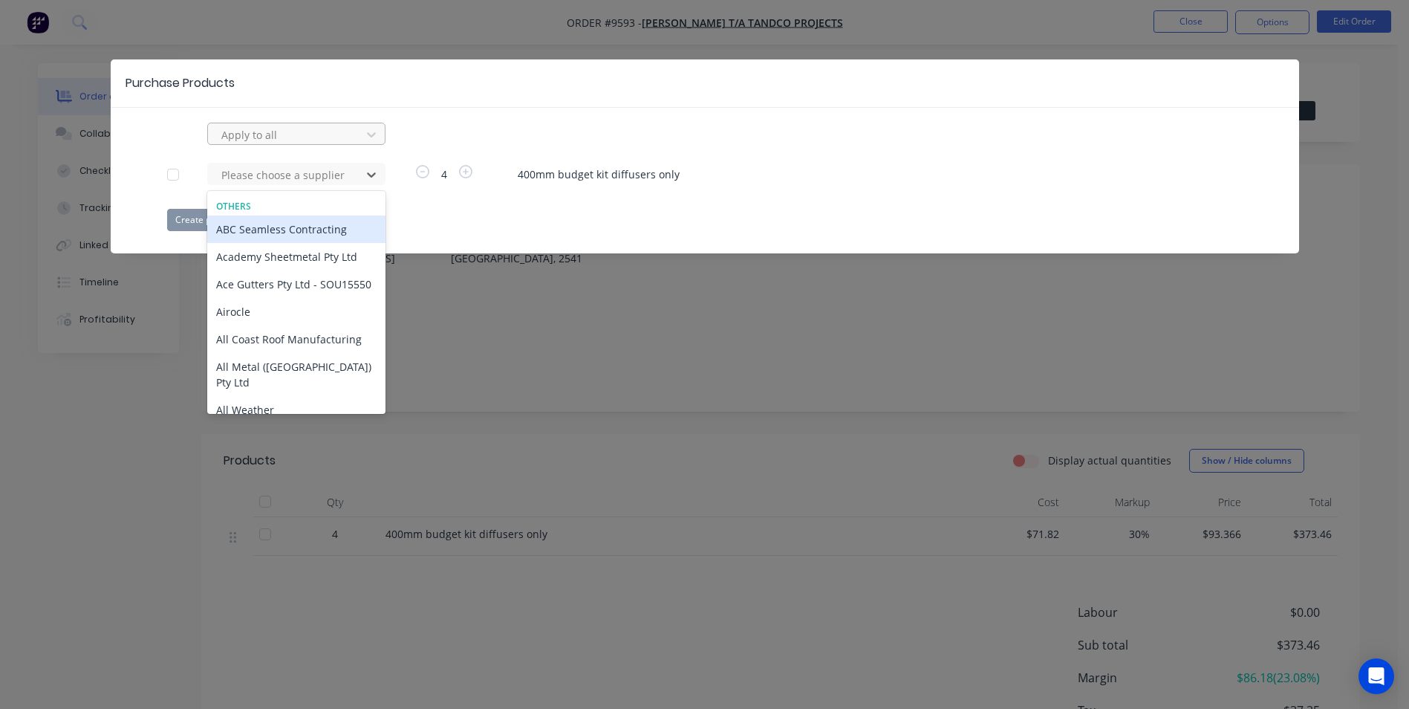
click at [312, 134] on div at bounding box center [287, 135] width 134 height 19
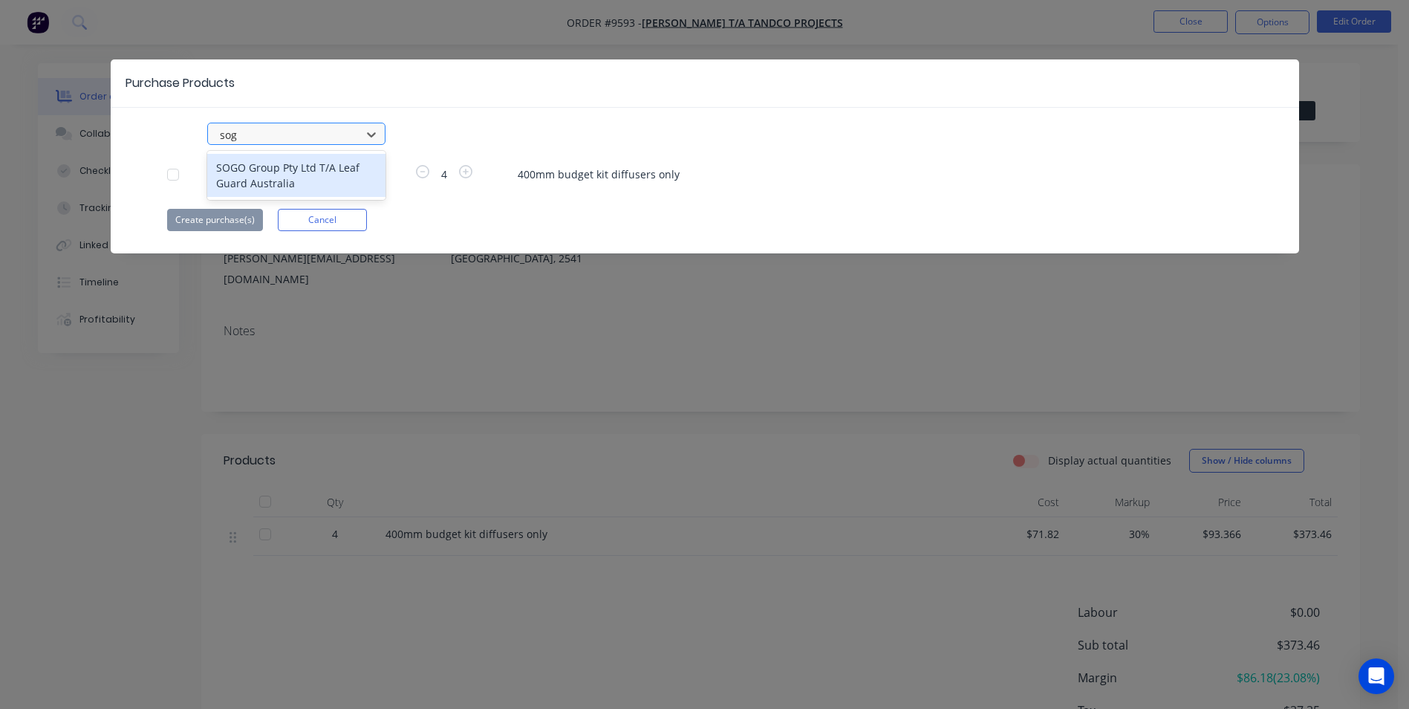
type input "sogo"
click at [308, 161] on div "SOGO Group Pty Ltd T/A Leaf Guard Australia" at bounding box center [296, 175] width 178 height 43
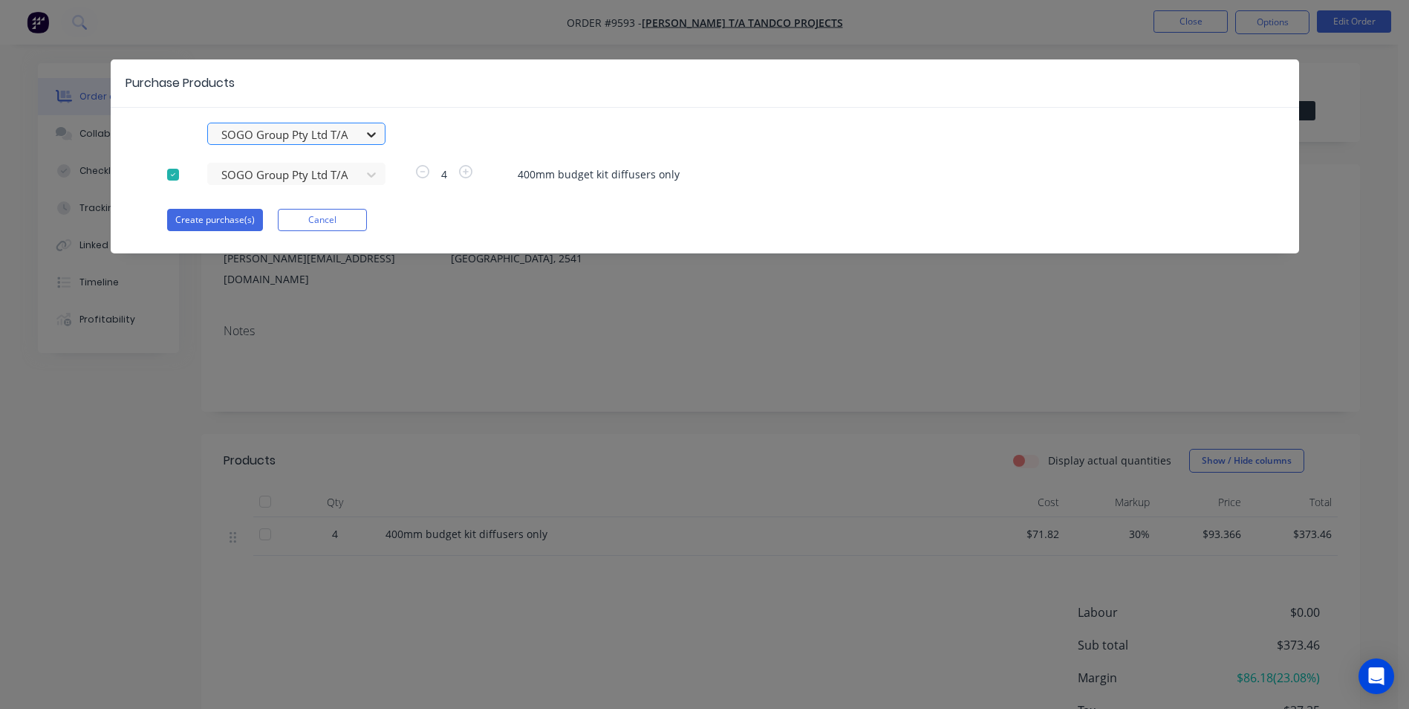
click at [365, 134] on icon at bounding box center [371, 134] width 15 height 15
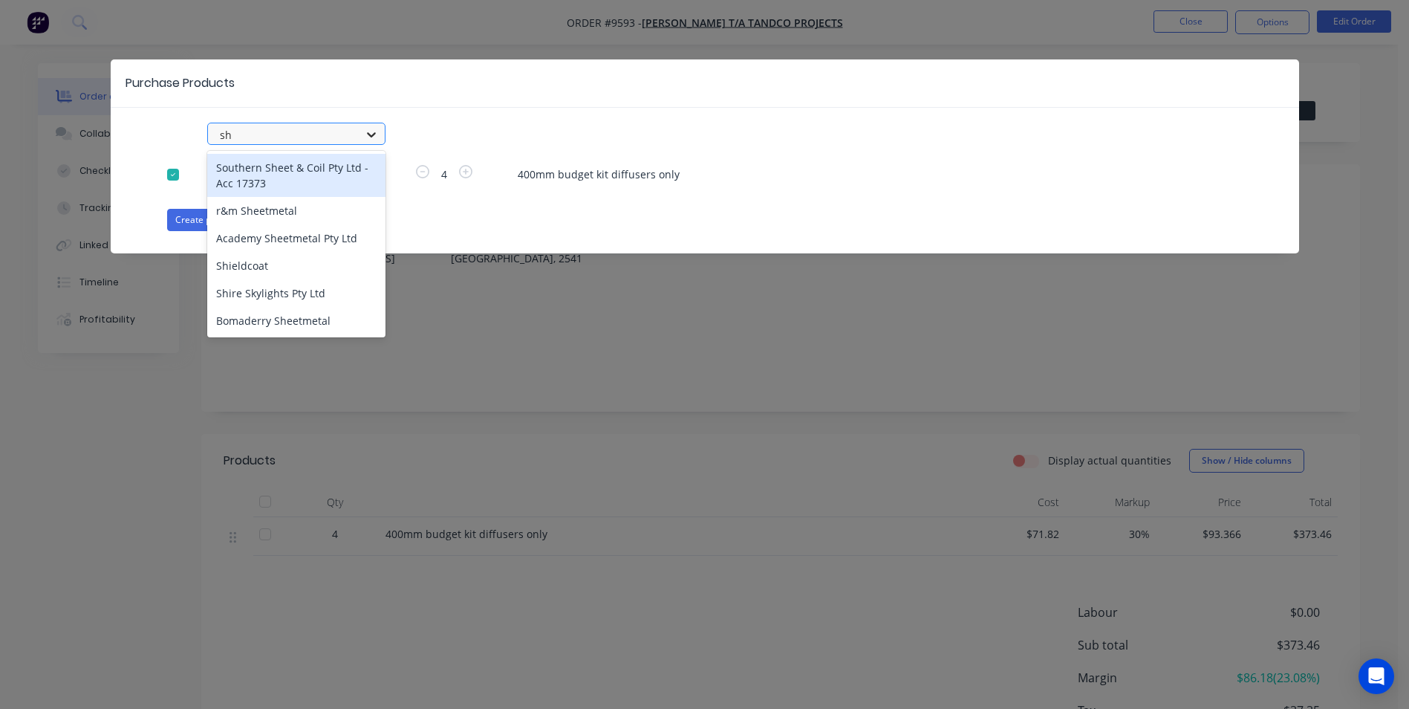
type input "shi"
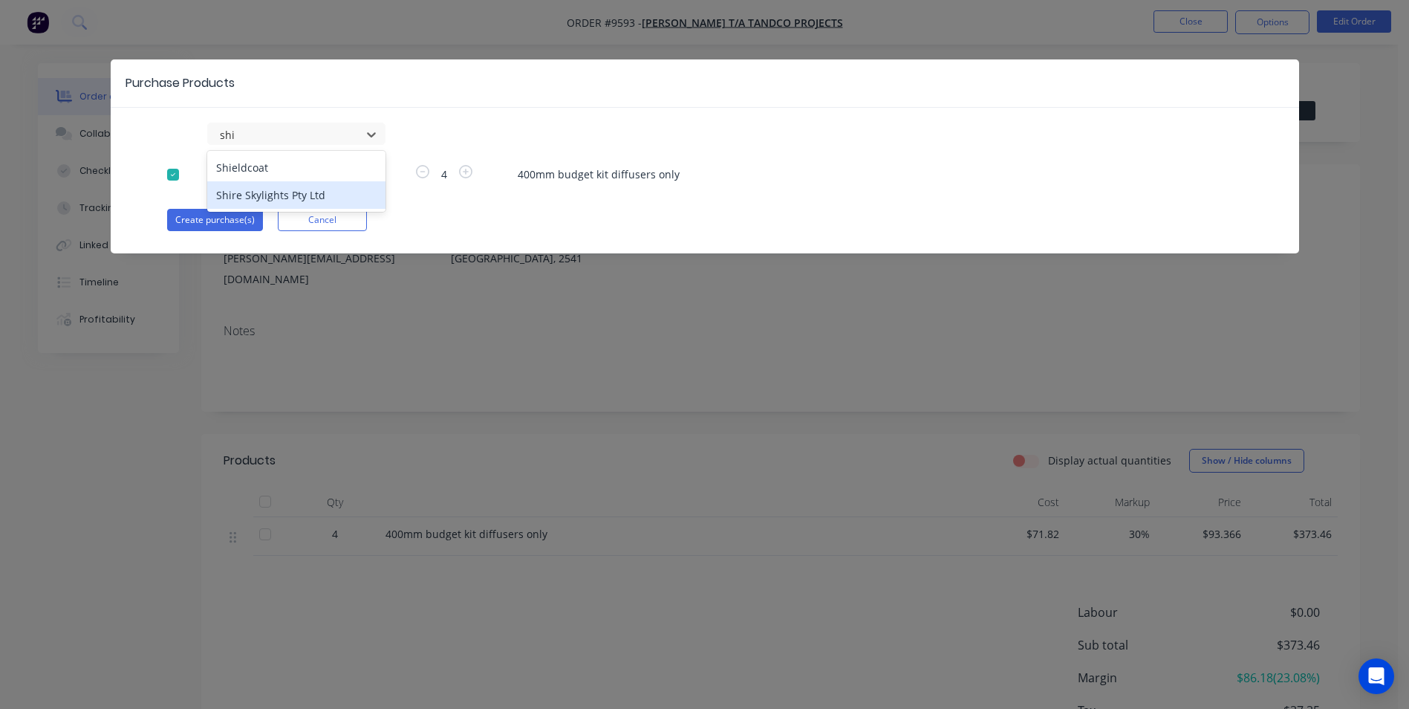
click at [322, 188] on div "Shire Skylights Pty Ltd" at bounding box center [296, 194] width 178 height 27
click at [238, 220] on button "Create purchase(s)" at bounding box center [215, 220] width 96 height 22
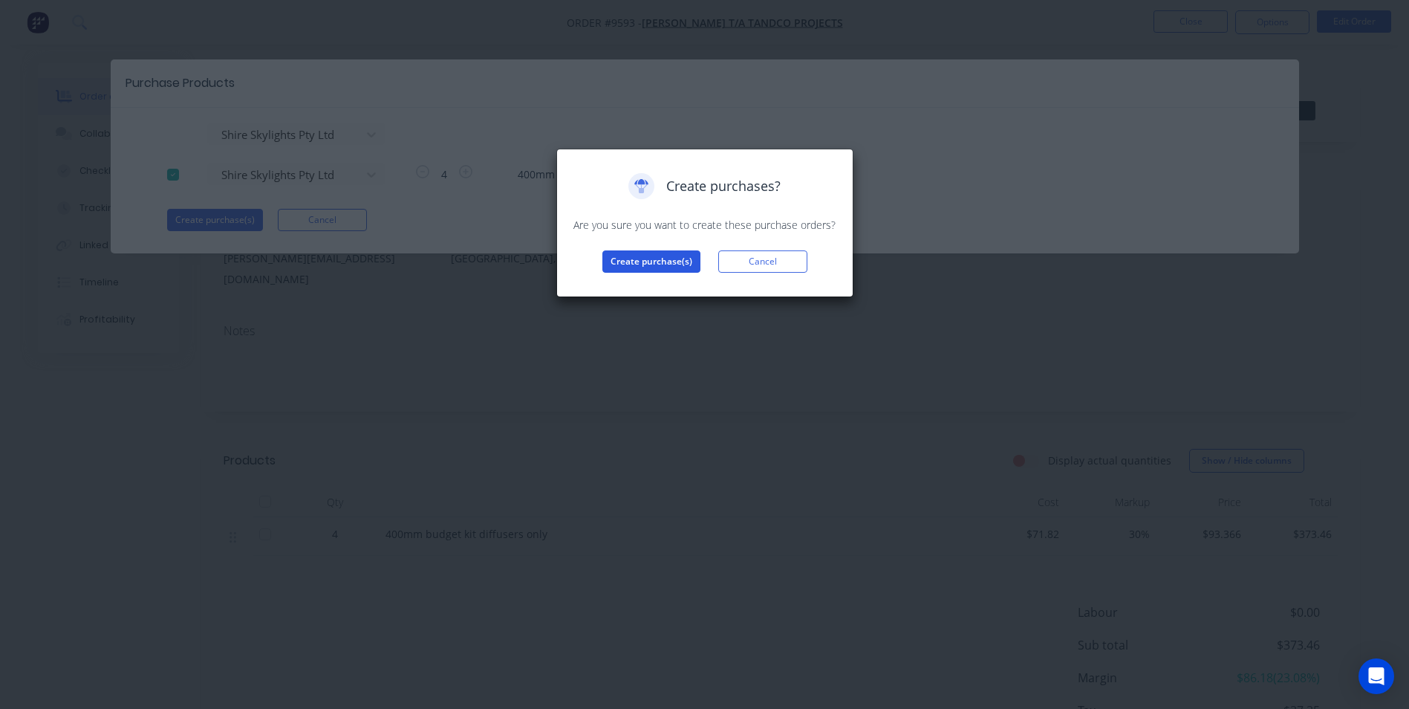
click at [634, 264] on button "Create purchase(s)" at bounding box center [651, 261] width 98 height 22
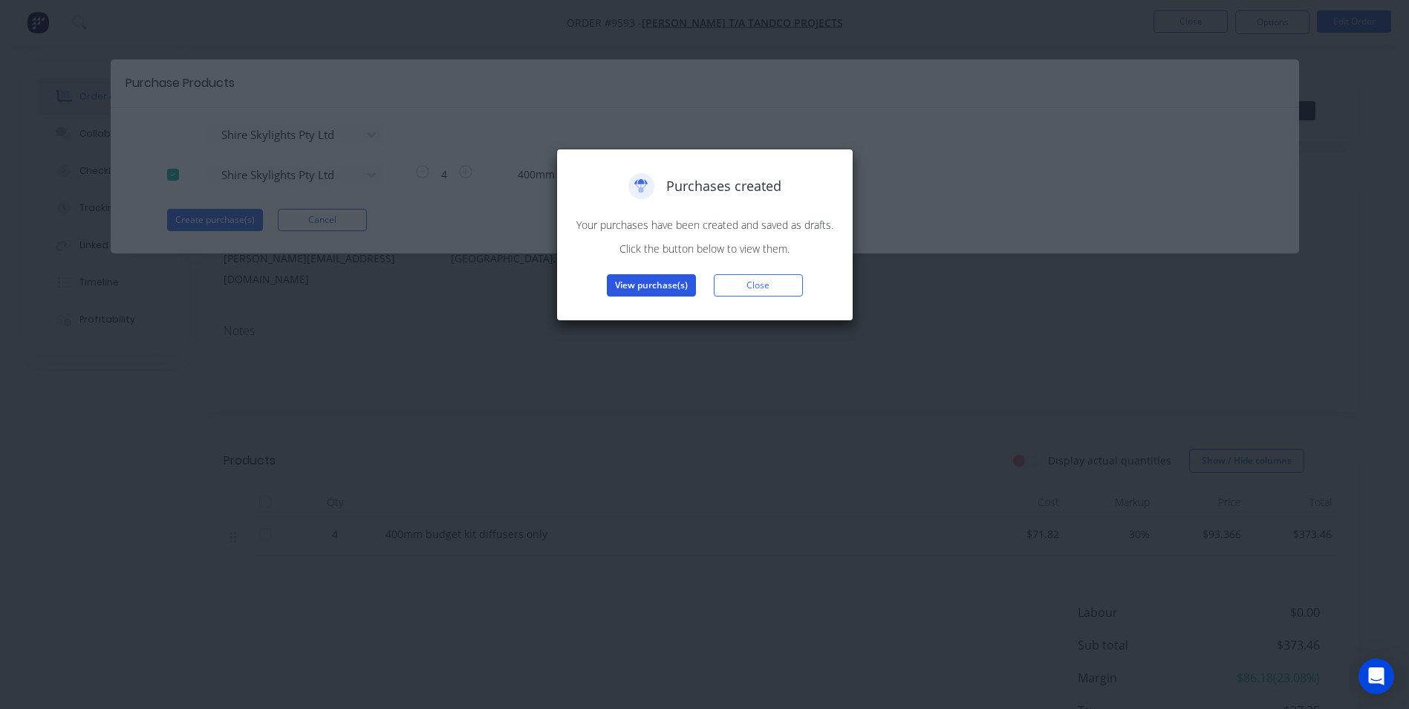
click at [670, 283] on button "View purchase(s)" at bounding box center [651, 285] width 89 height 22
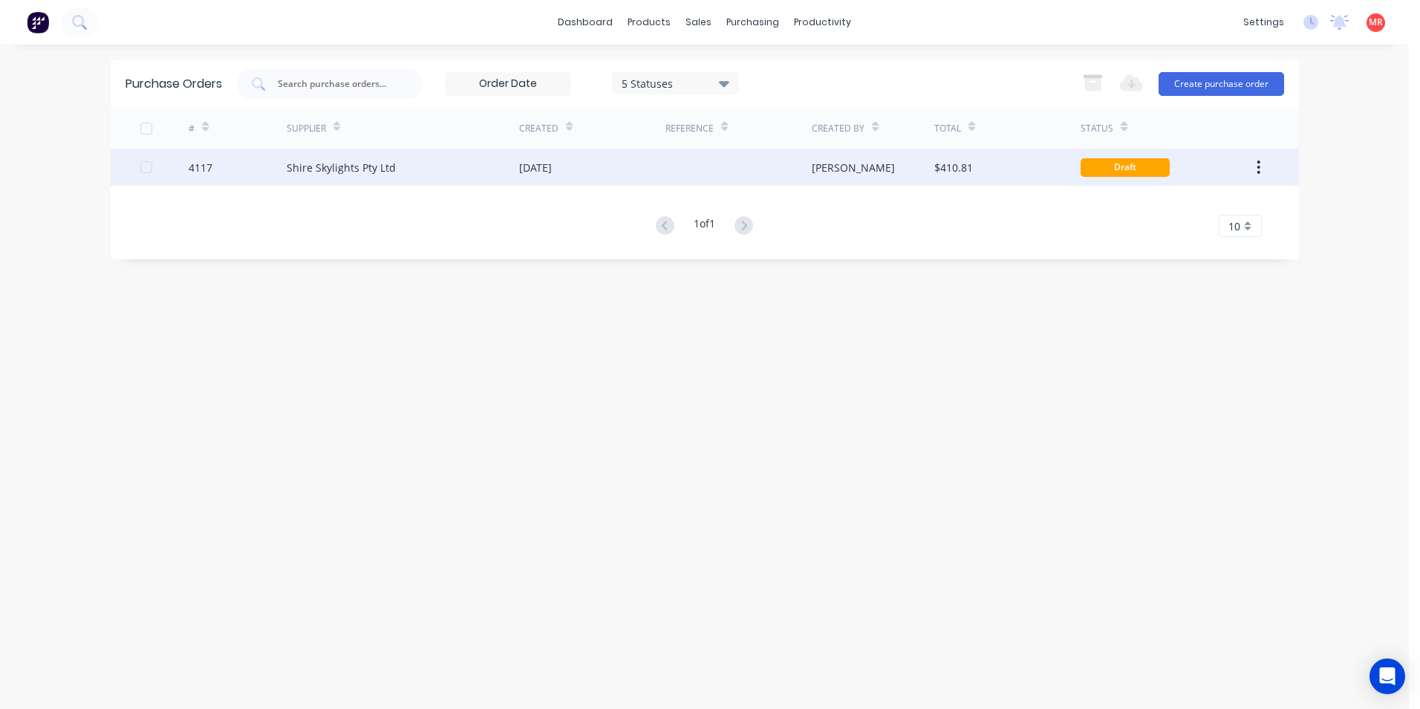
click at [576, 157] on div "[DATE]" at bounding box center [592, 167] width 146 height 37
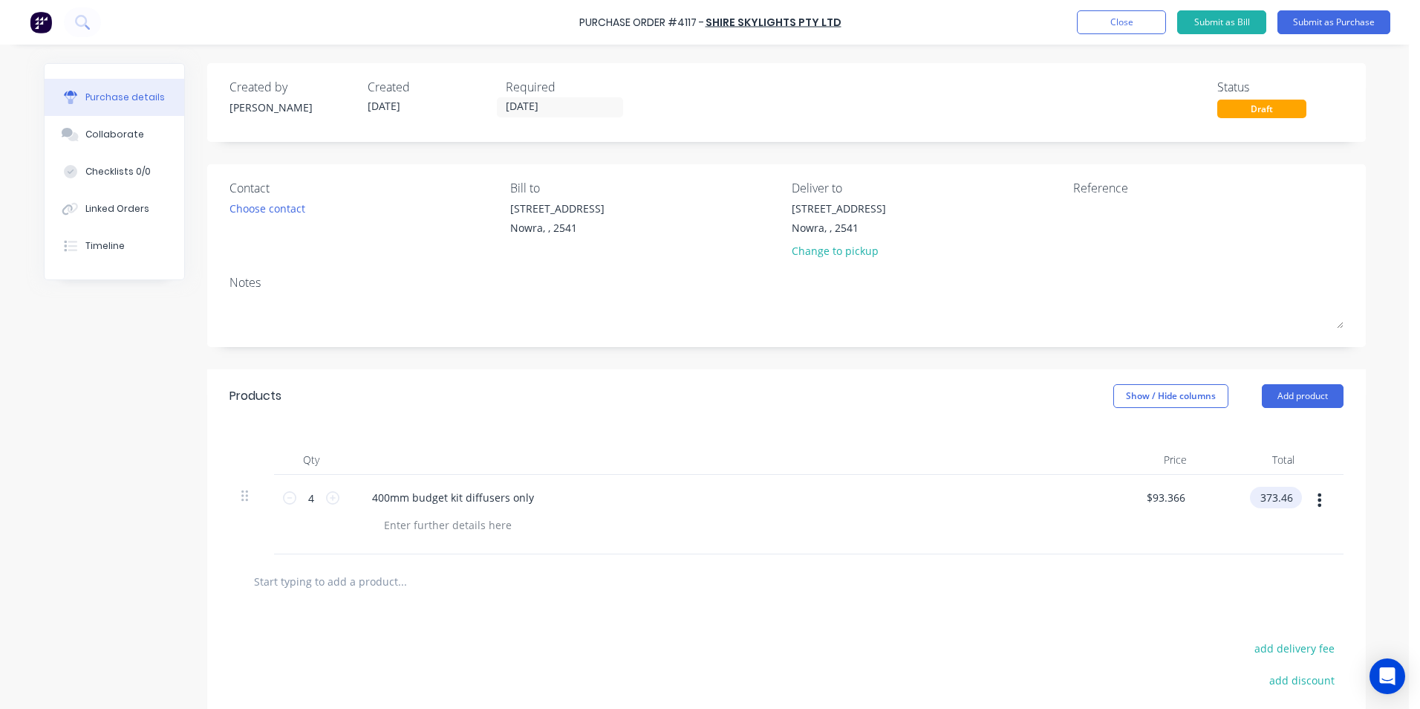
click at [1285, 494] on input "373.46" at bounding box center [1273, 498] width 46 height 22
type input "316"
type input "$79.00"
type input "$316.00"
click at [871, 397] on div "Products Show / Hide columns Add product" at bounding box center [786, 395] width 1159 height 53
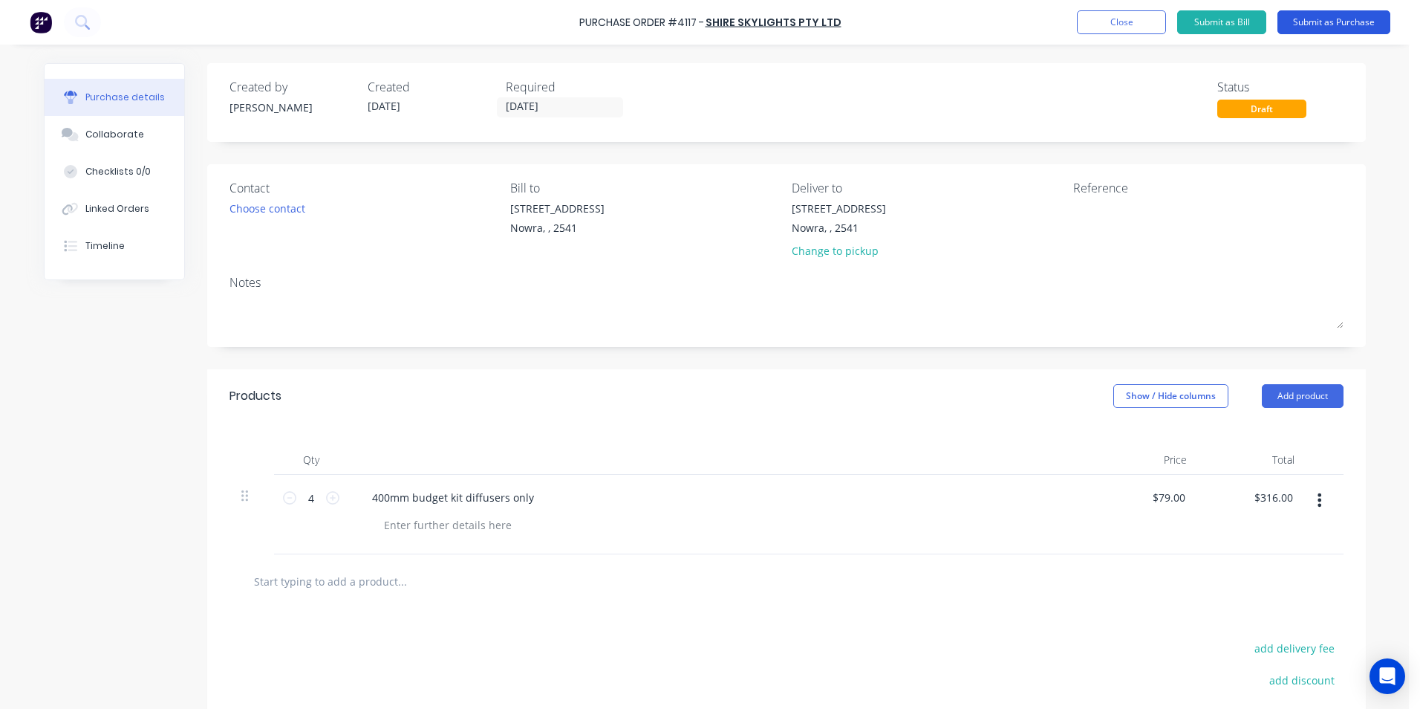
click at [1312, 22] on button "Submit as Purchase" at bounding box center [1334, 22] width 113 height 24
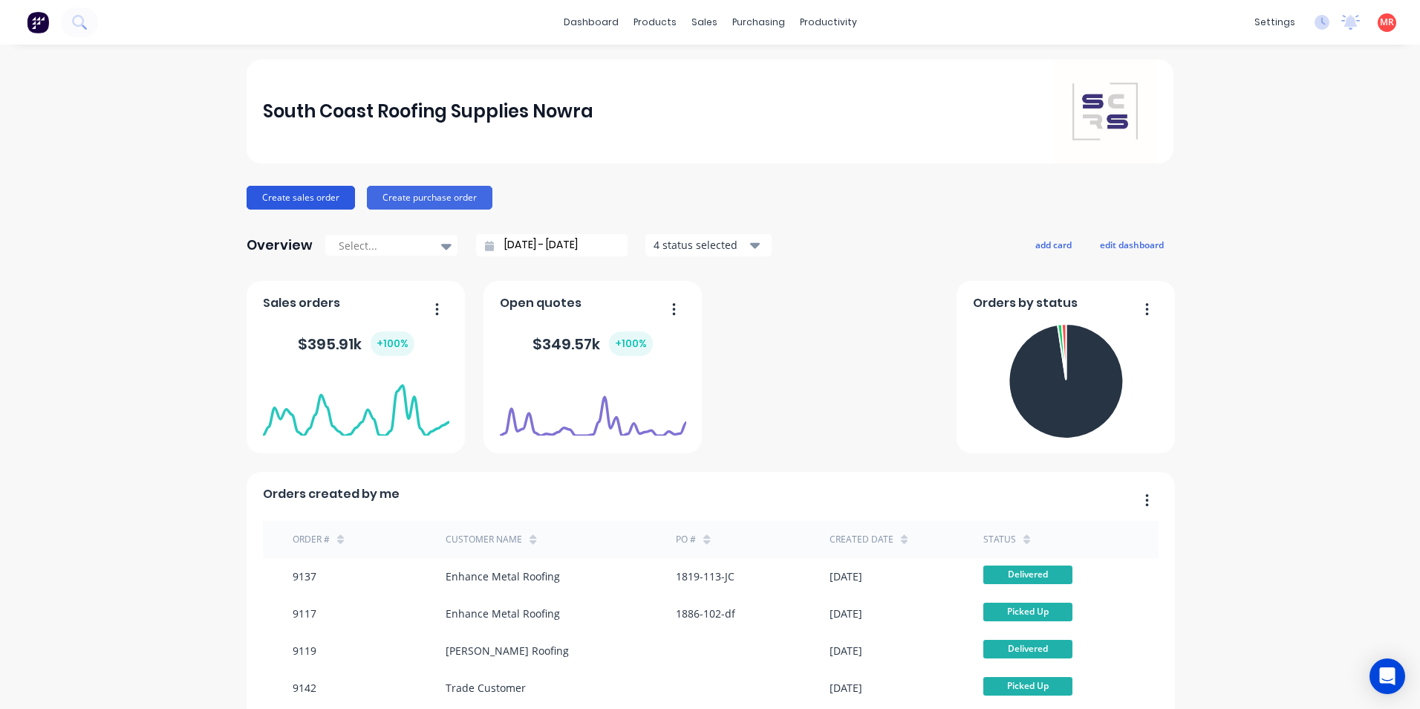
click at [310, 205] on button "Create sales order" at bounding box center [301, 198] width 108 height 24
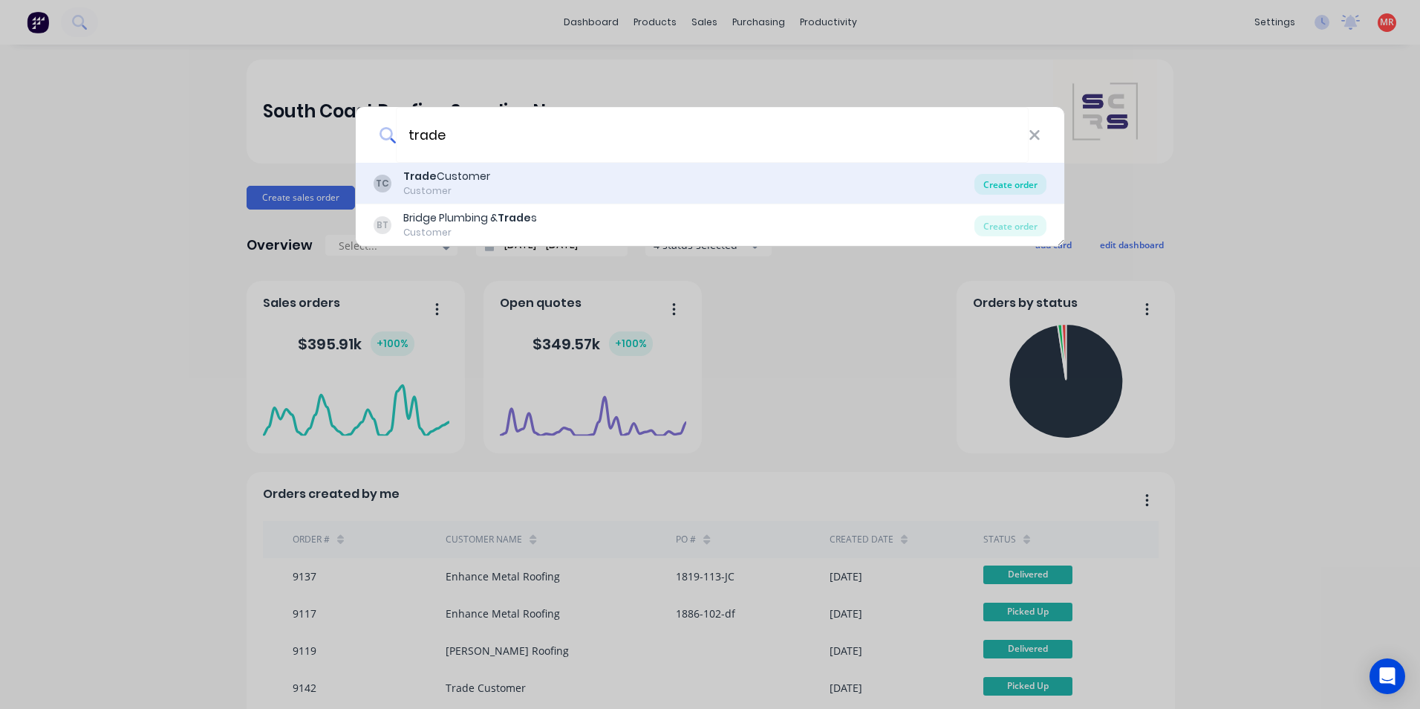
type input "trade"
click at [1016, 179] on div "Create order" at bounding box center [1011, 184] width 72 height 21
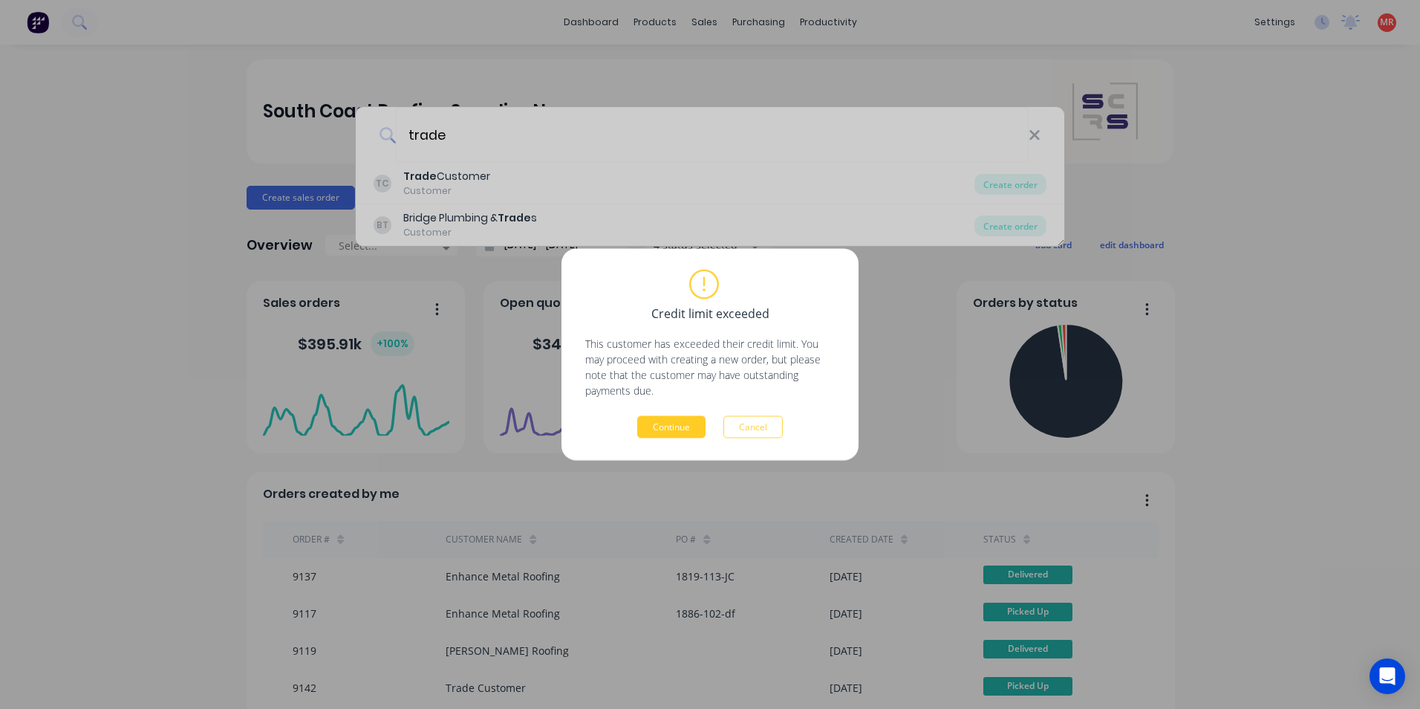
click at [679, 432] on button "Continue" at bounding box center [671, 427] width 68 height 22
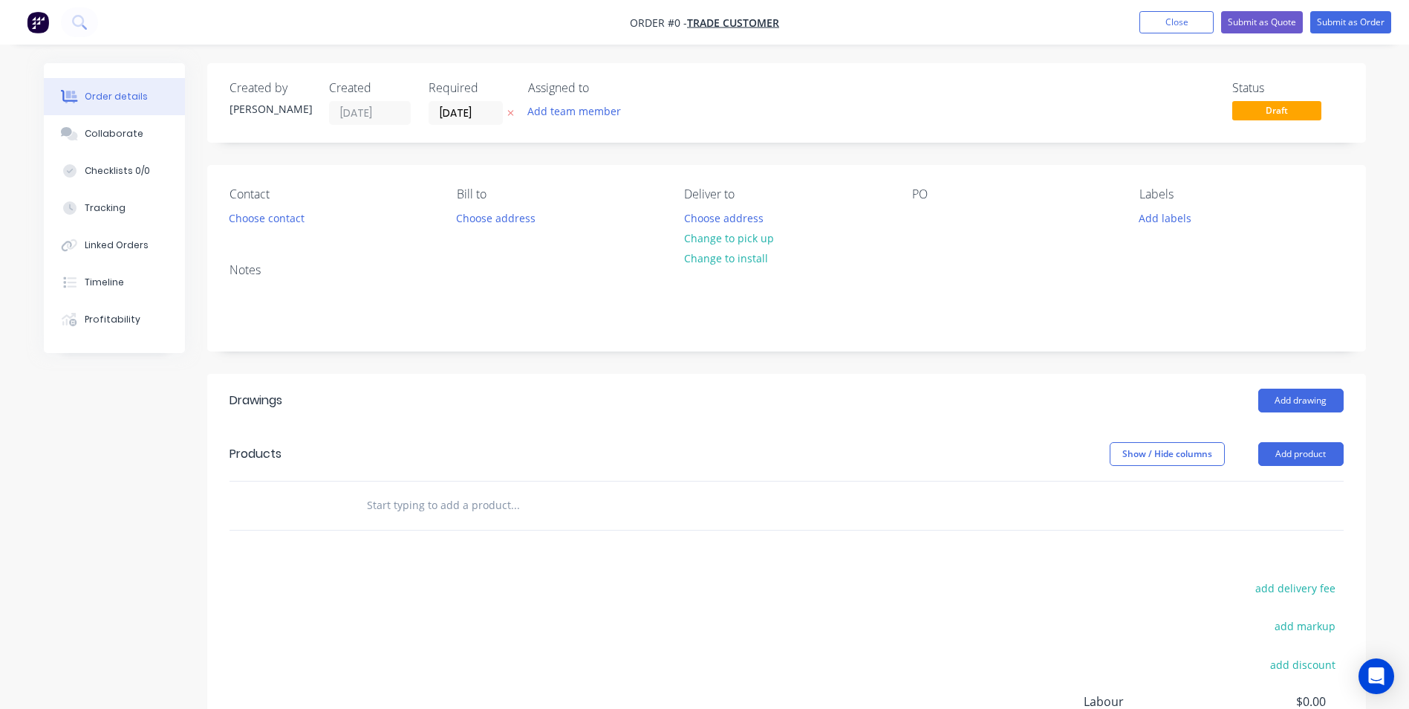
click at [286, 231] on div "Contact Choose contact [PERSON_NAME] to Choose address Deliver to Choose addres…" at bounding box center [786, 208] width 1159 height 86
click at [285, 226] on button "Choose contact" at bounding box center [266, 217] width 91 height 20
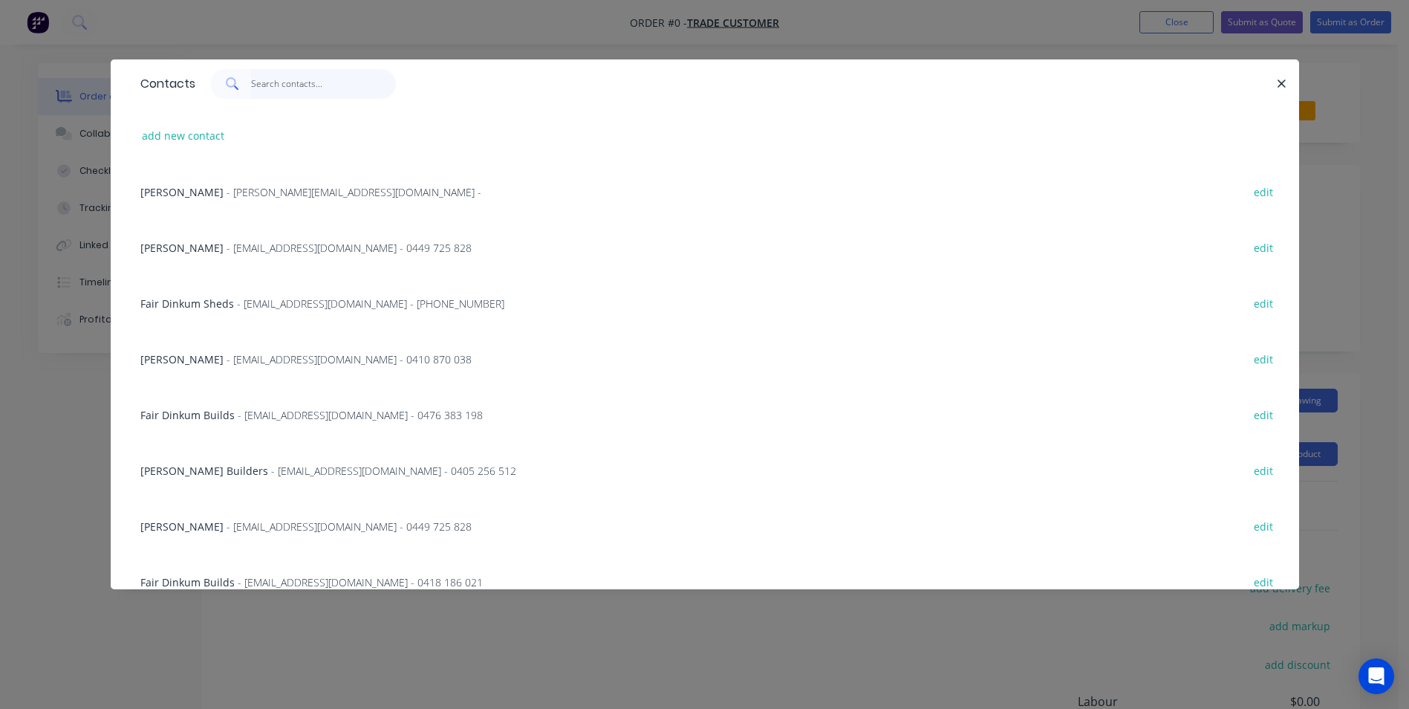
click at [341, 91] on input "text" at bounding box center [323, 84] width 145 height 30
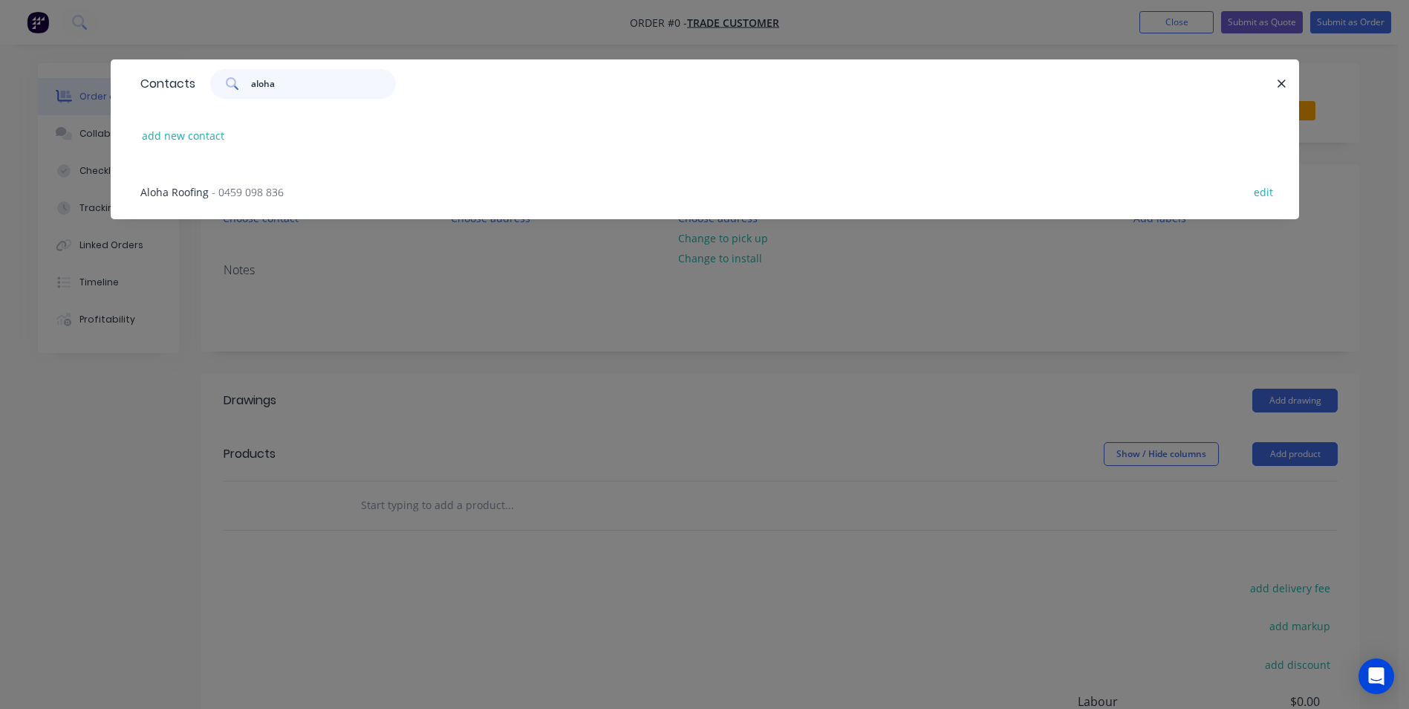
type input "aloha"
click at [263, 188] on span "- 0459 098 836" at bounding box center [248, 192] width 72 height 14
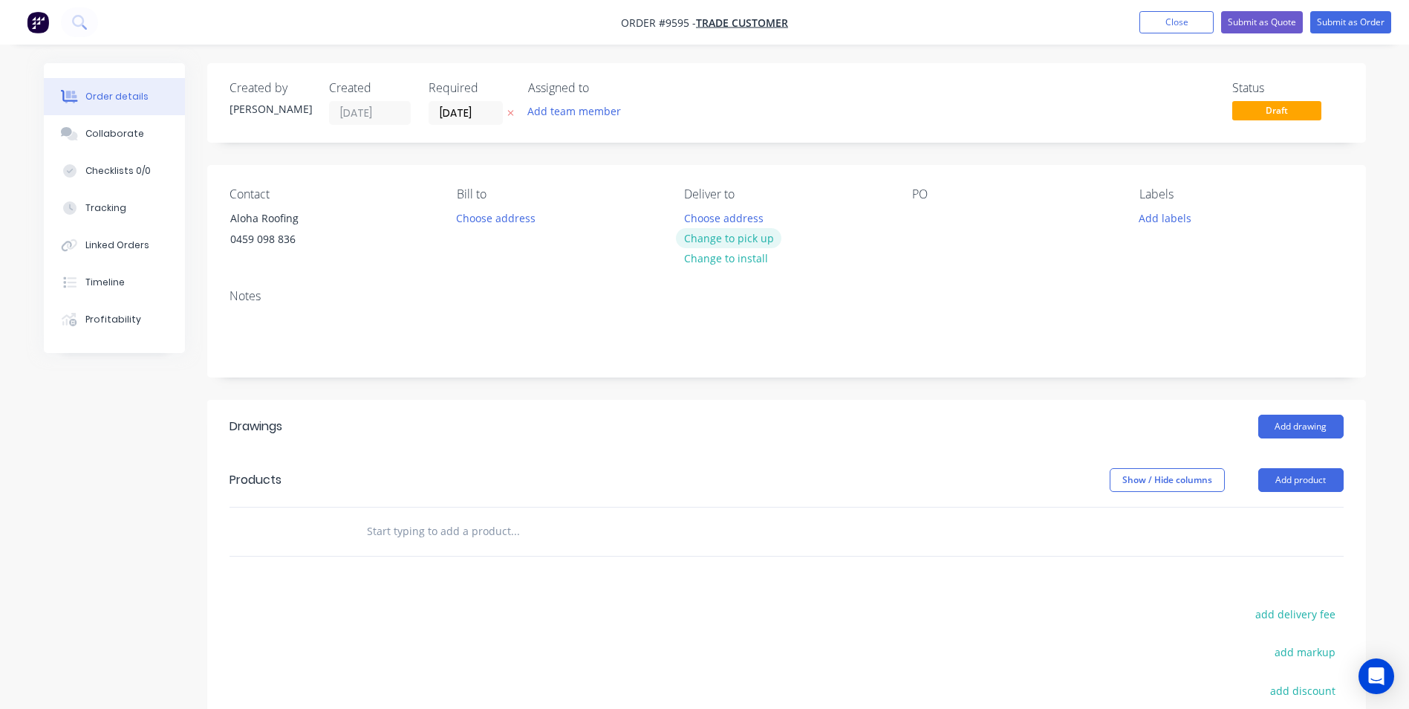
click at [749, 244] on button "Change to pick up" at bounding box center [728, 238] width 105 height 20
click at [503, 521] on input "text" at bounding box center [514, 531] width 297 height 30
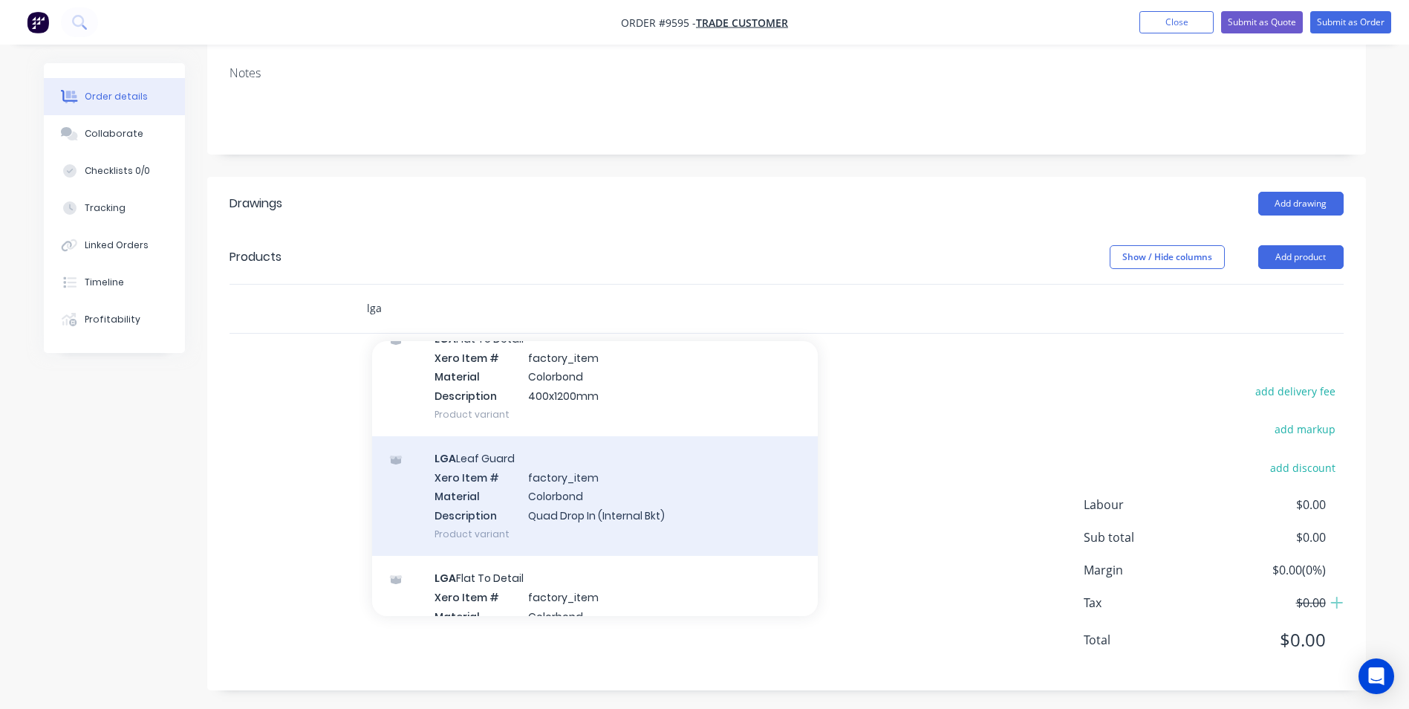
scroll to position [2600, 0]
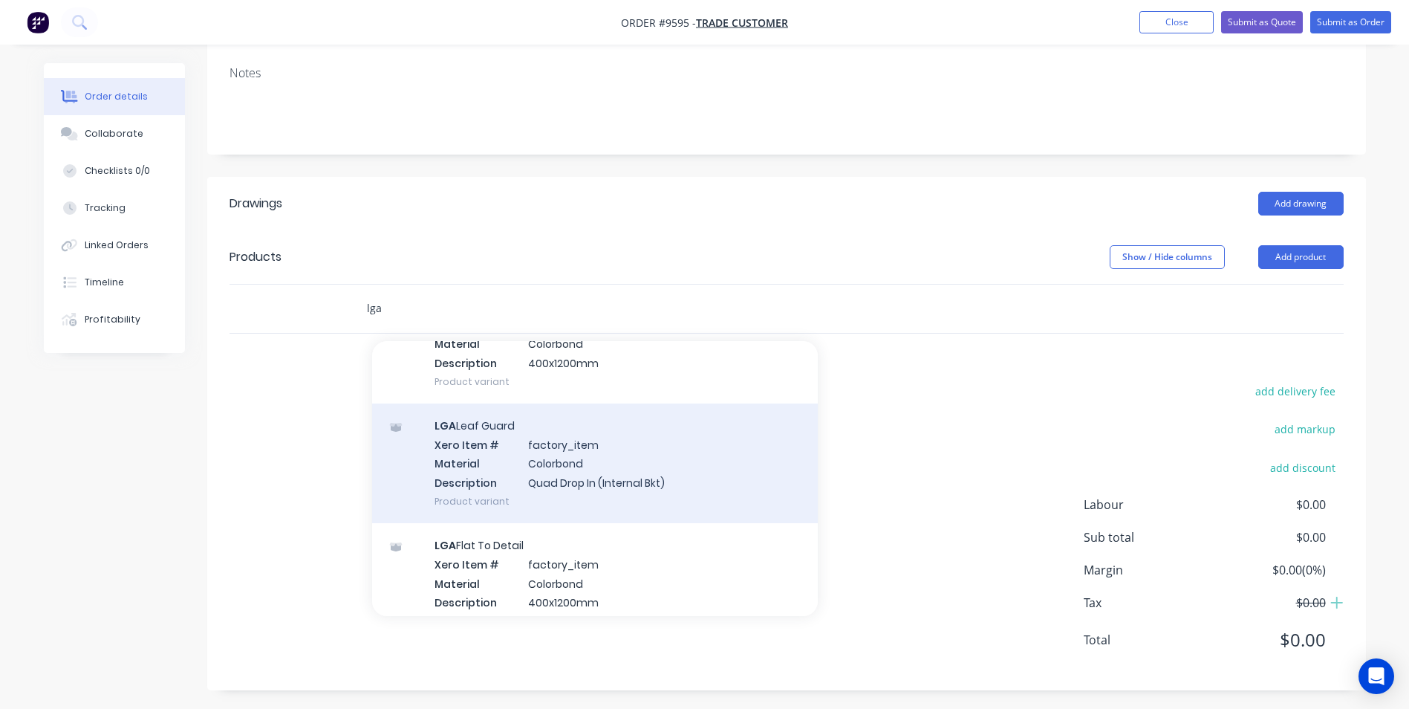
type input "lga"
click at [600, 486] on div "LGA Leaf Guard Xero Item # factory_item Material Colorbond Description Quad Dro…" at bounding box center [595, 463] width 446 height 120
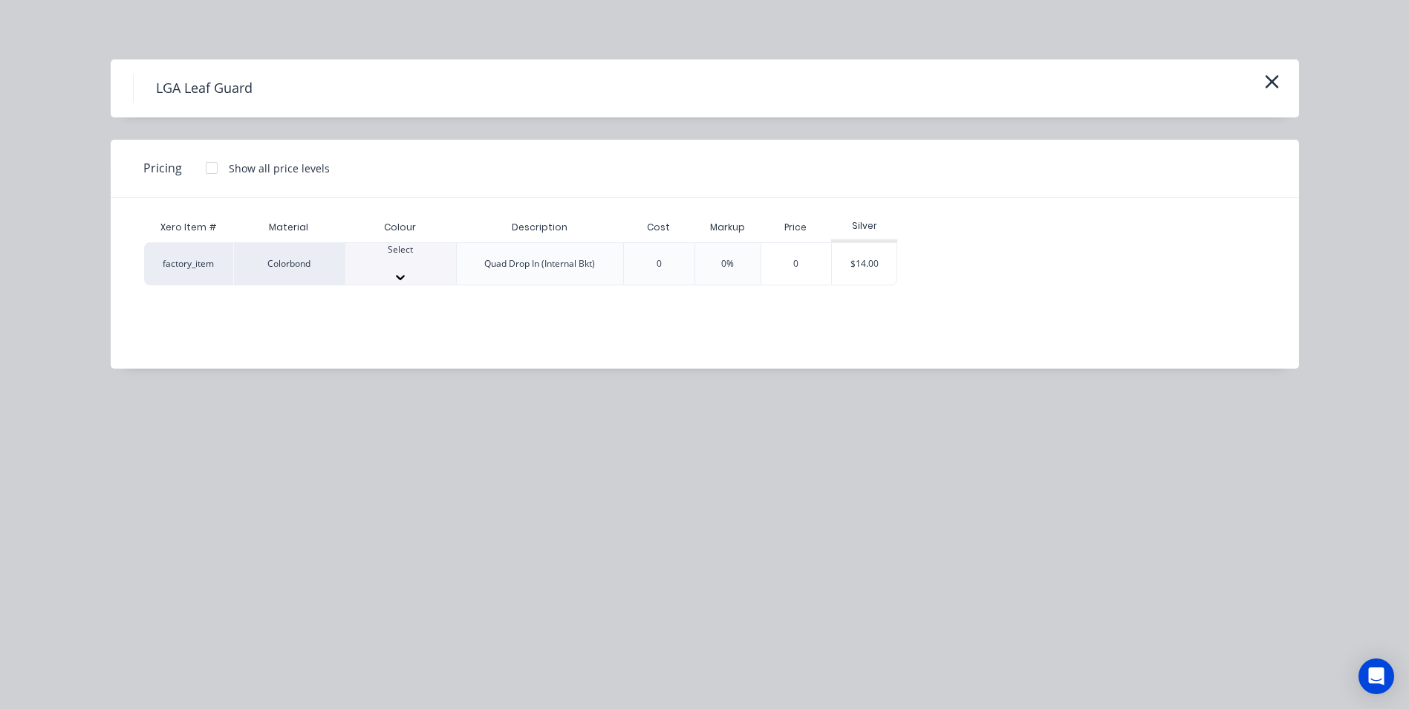
click at [414, 264] on div at bounding box center [400, 262] width 111 height 13
click at [867, 262] on div "$14.00" at bounding box center [864, 268] width 65 height 51
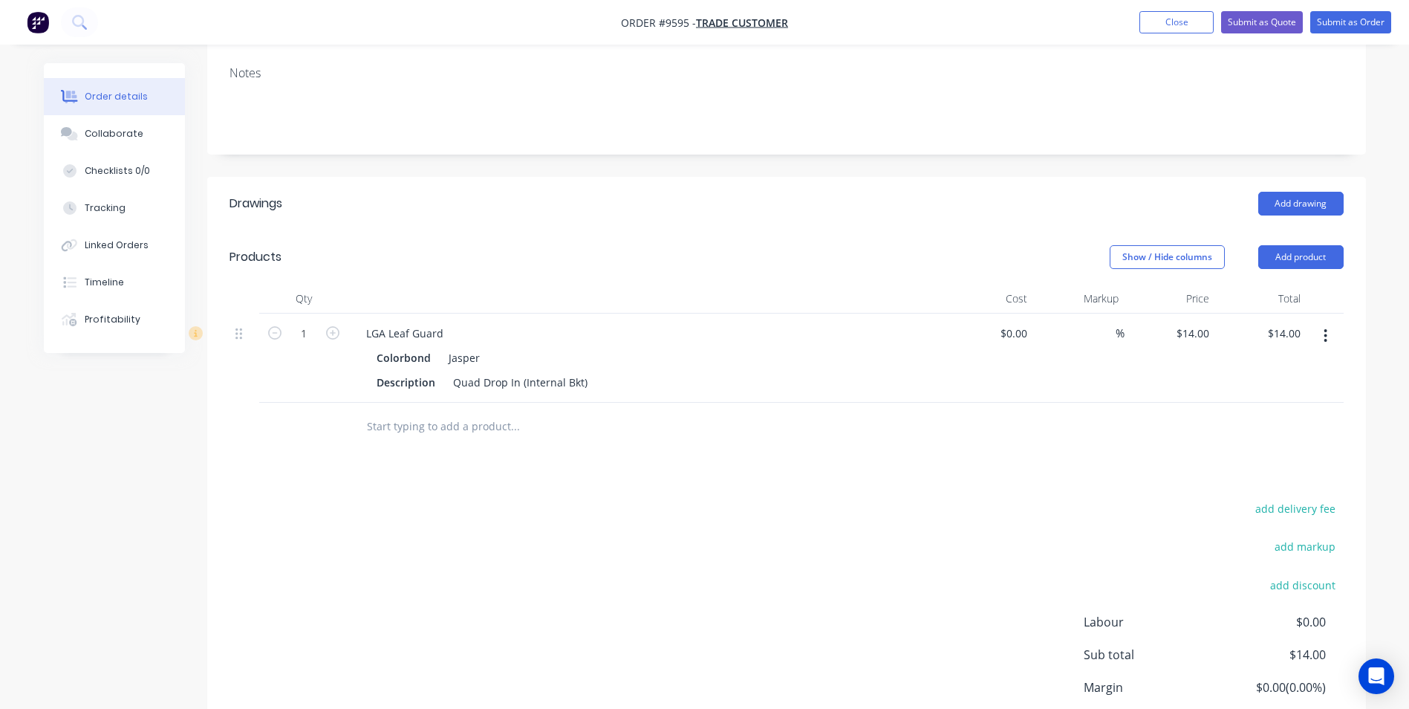
click at [396, 429] on input "text" at bounding box center [514, 426] width 297 height 30
click at [310, 329] on input "1" at bounding box center [303, 333] width 39 height 22
type input "22"
type input "$308.00"
drag, startPoint x: 715, startPoint y: 472, endPoint x: 706, endPoint y: 475, distance: 10.1
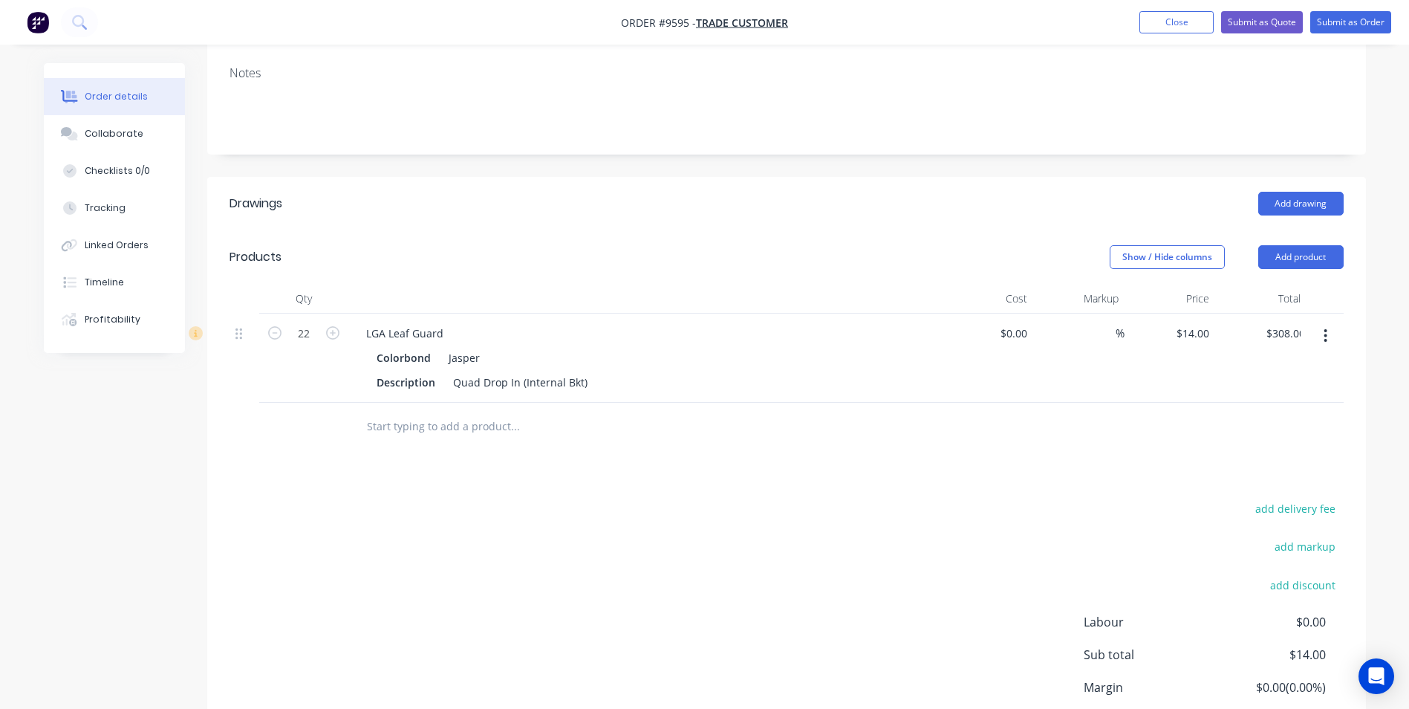
click at [715, 472] on div "Drawings Add drawing Products Show / Hide columns Add product Qty Cost Markup P…" at bounding box center [786, 492] width 1159 height 631
click at [425, 432] on input "text" at bounding box center [514, 426] width 297 height 30
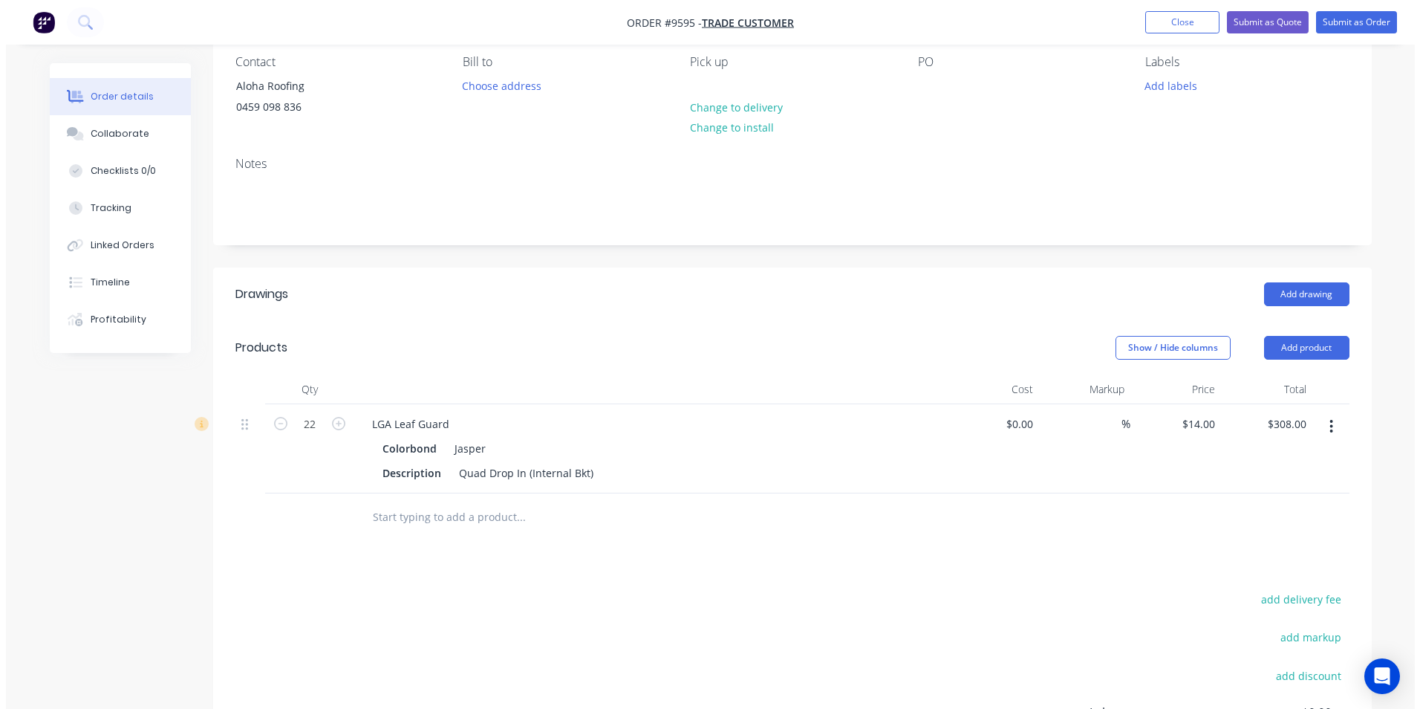
scroll to position [0, 0]
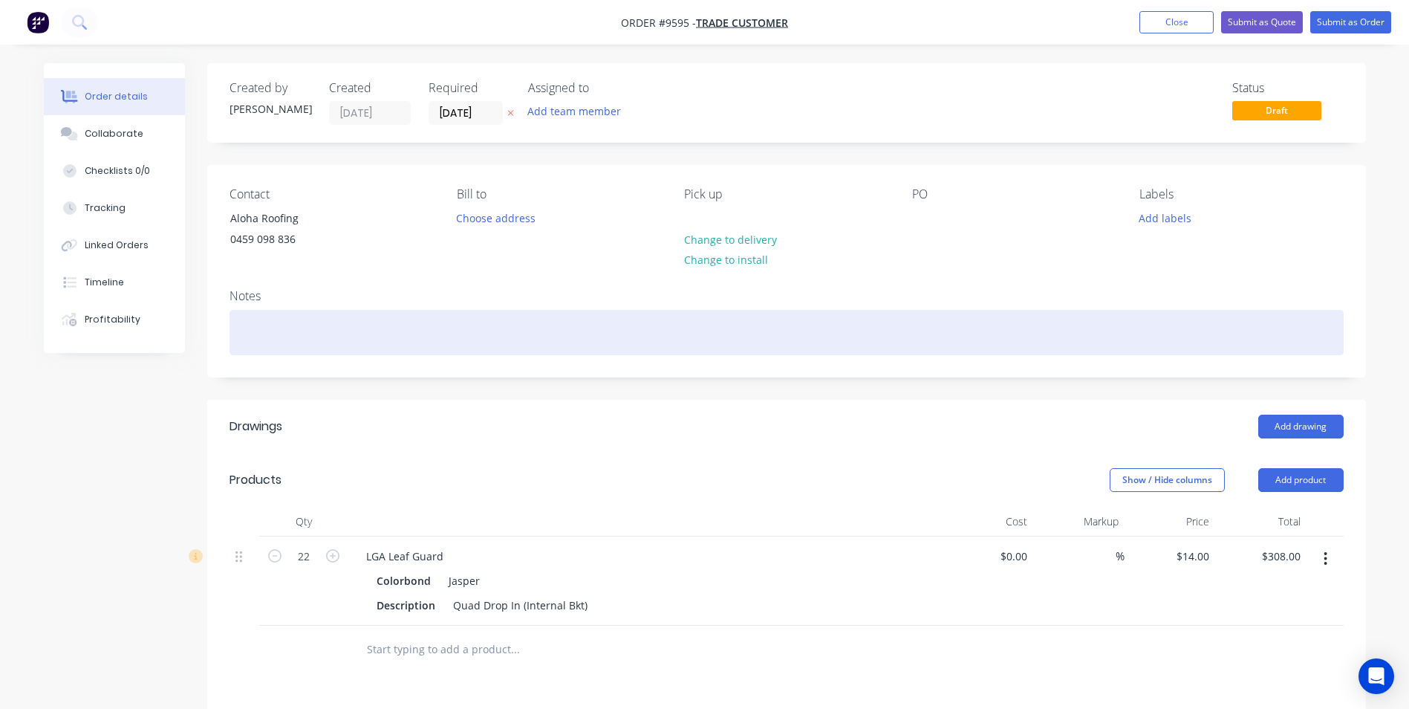
click at [291, 333] on div at bounding box center [787, 332] width 1114 height 45
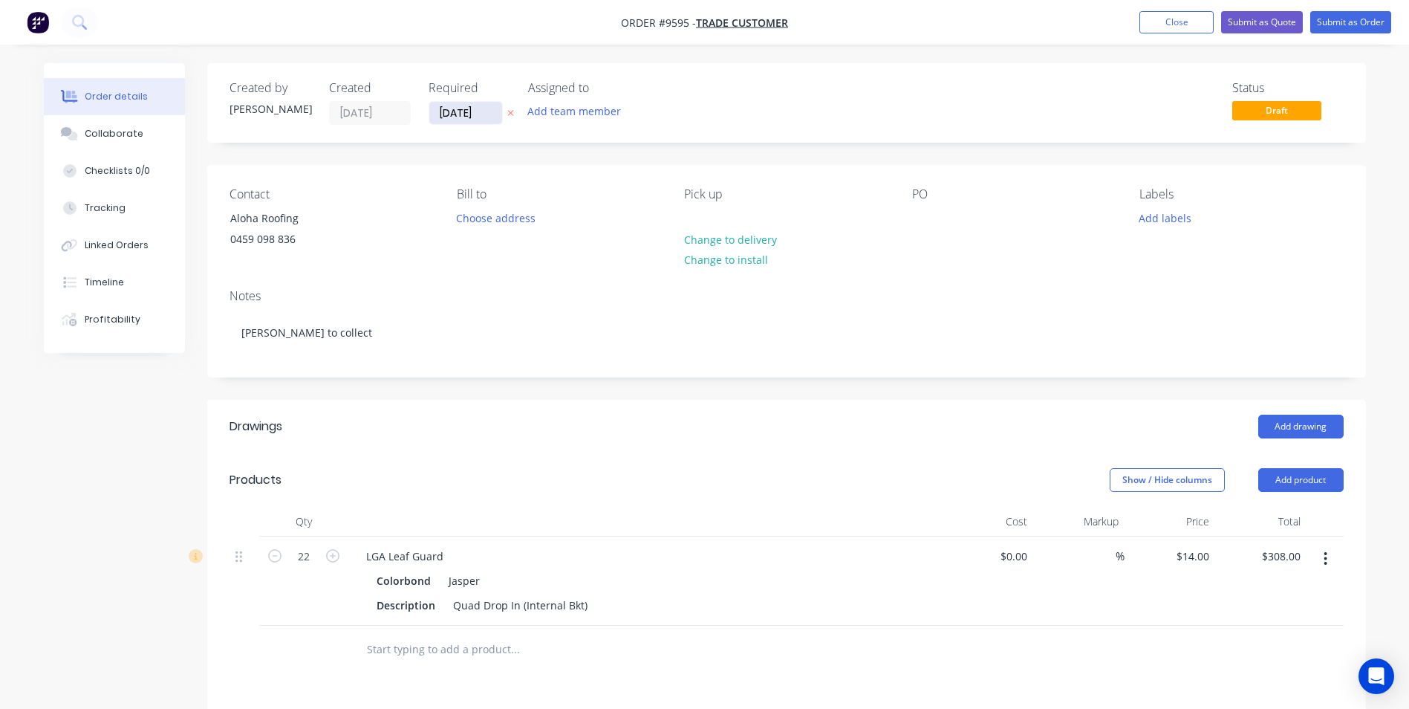
click at [479, 114] on input "[DATE]" at bounding box center [465, 113] width 73 height 22
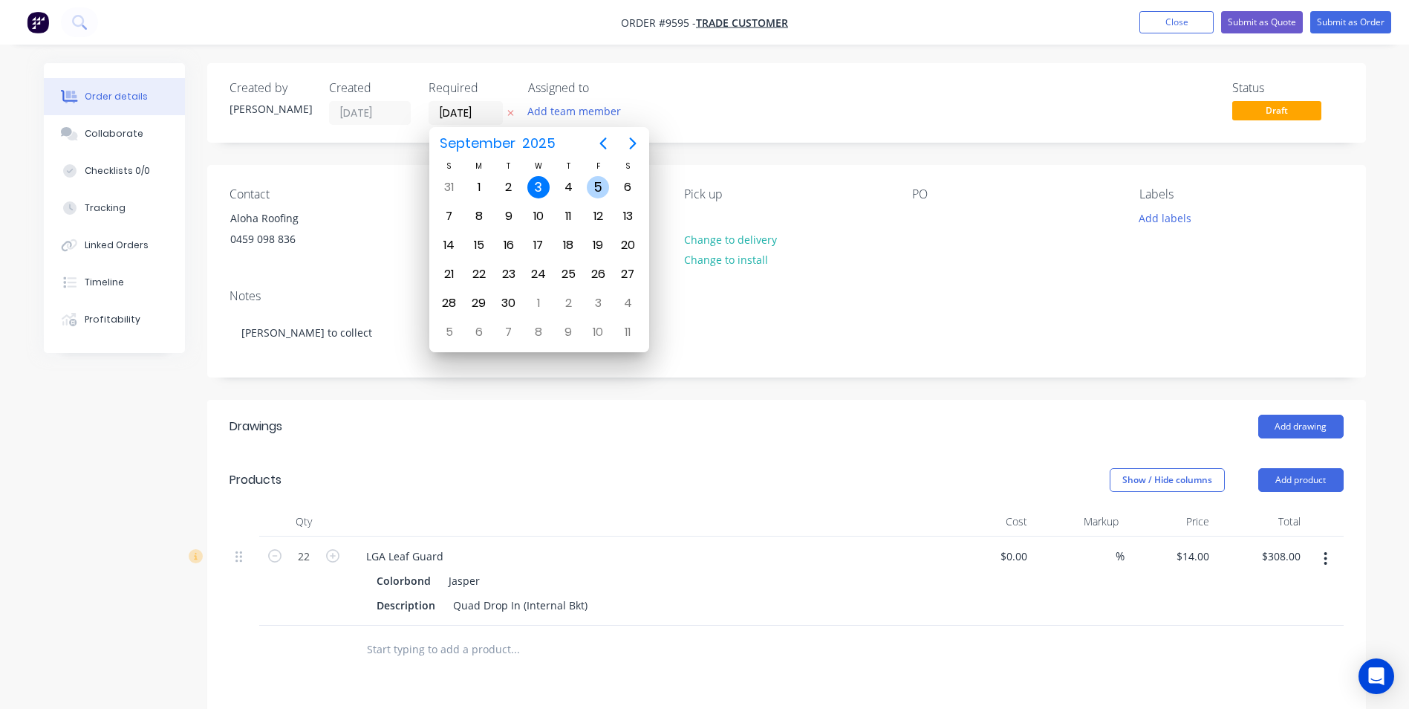
click at [585, 191] on div "5" at bounding box center [598, 187] width 30 height 28
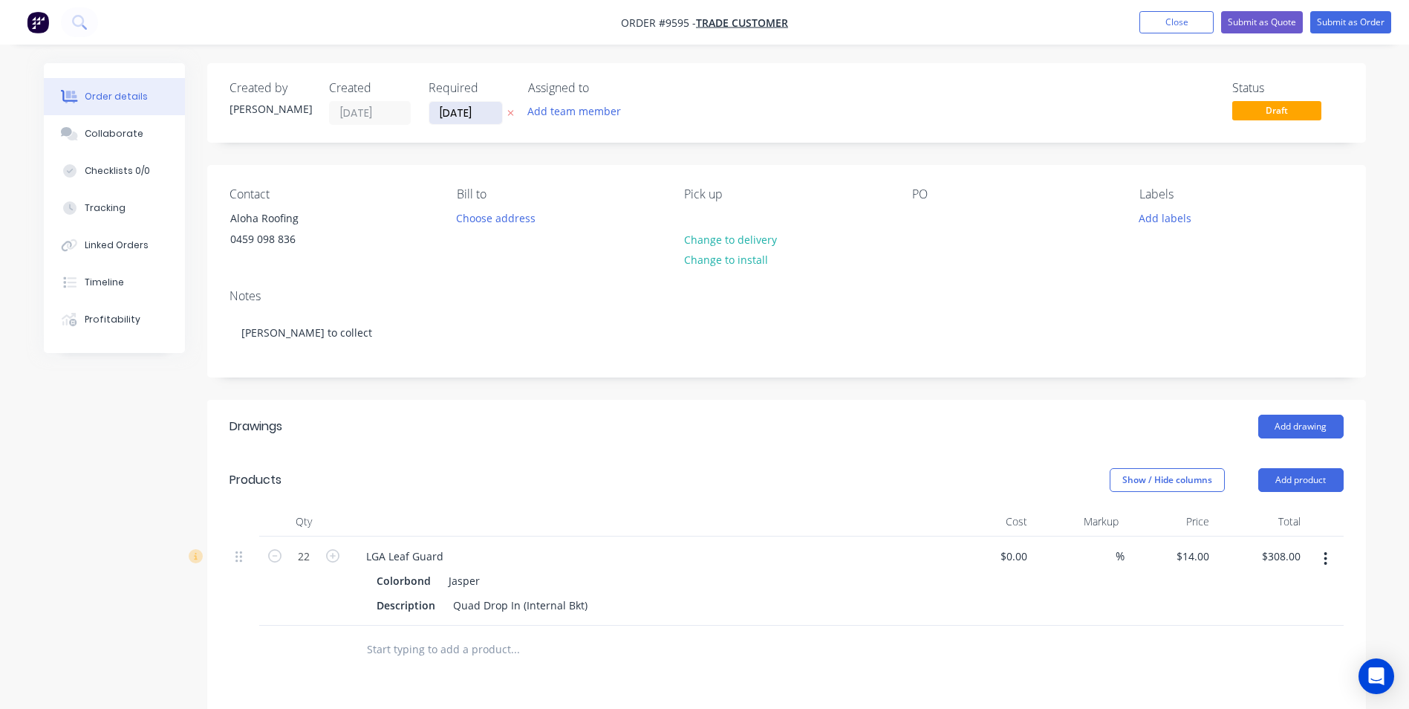
click at [486, 120] on input "[DATE]" at bounding box center [465, 113] width 73 height 22
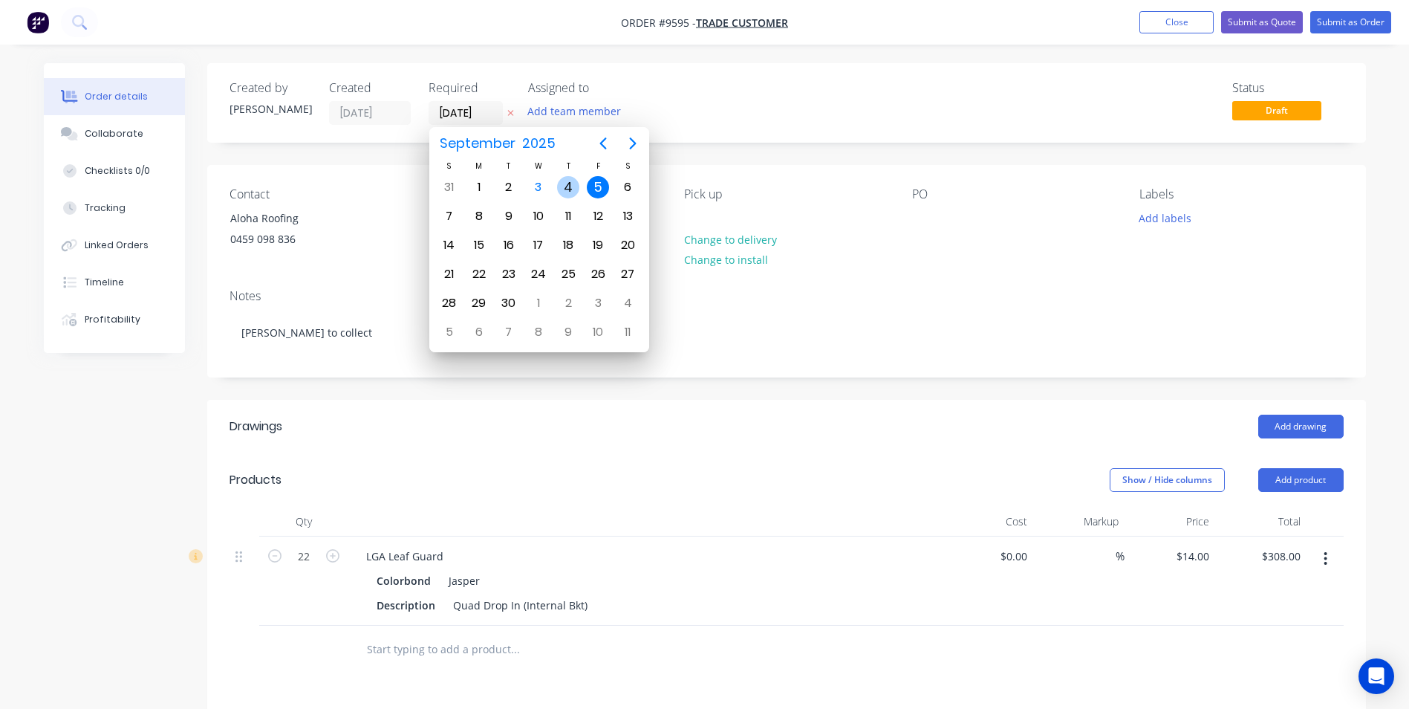
click at [572, 186] on div "4" at bounding box center [568, 187] width 22 height 22
type input "[DATE]"
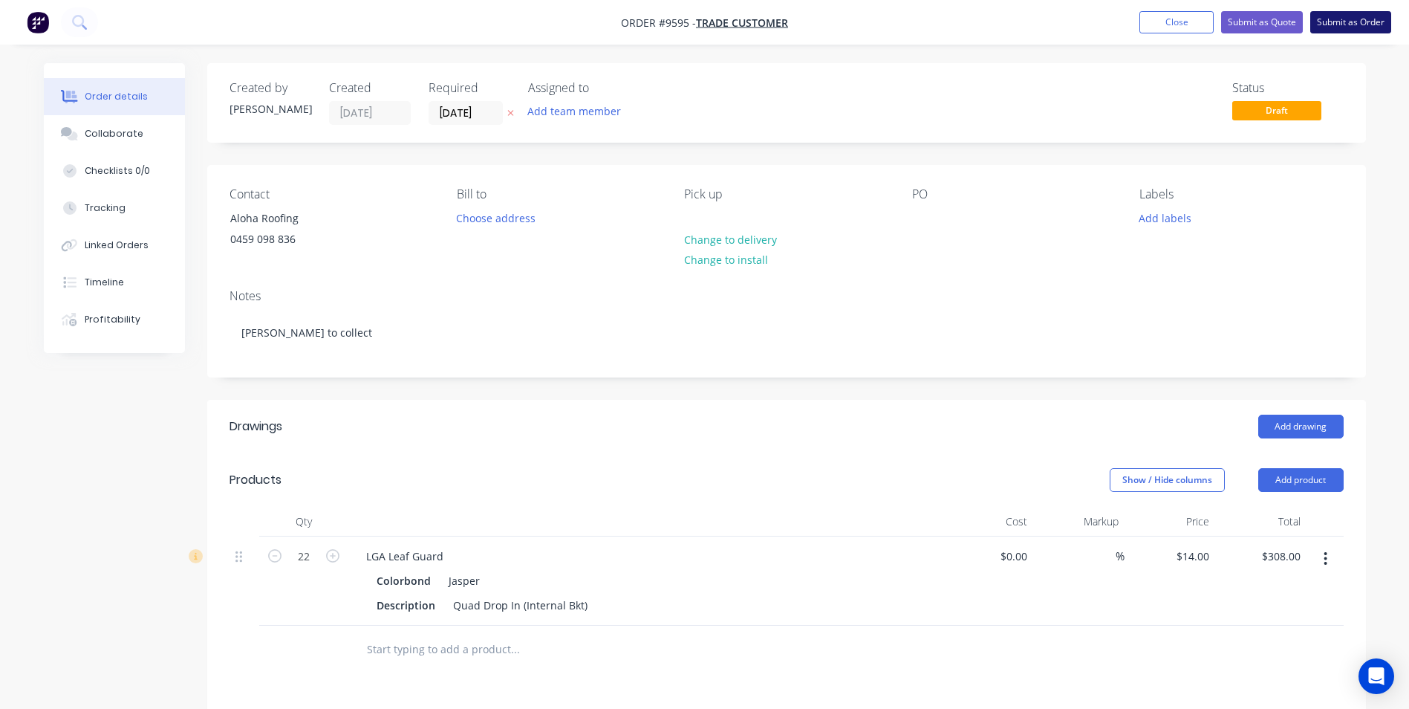
click at [1330, 28] on button "Submit as Order" at bounding box center [1350, 22] width 81 height 22
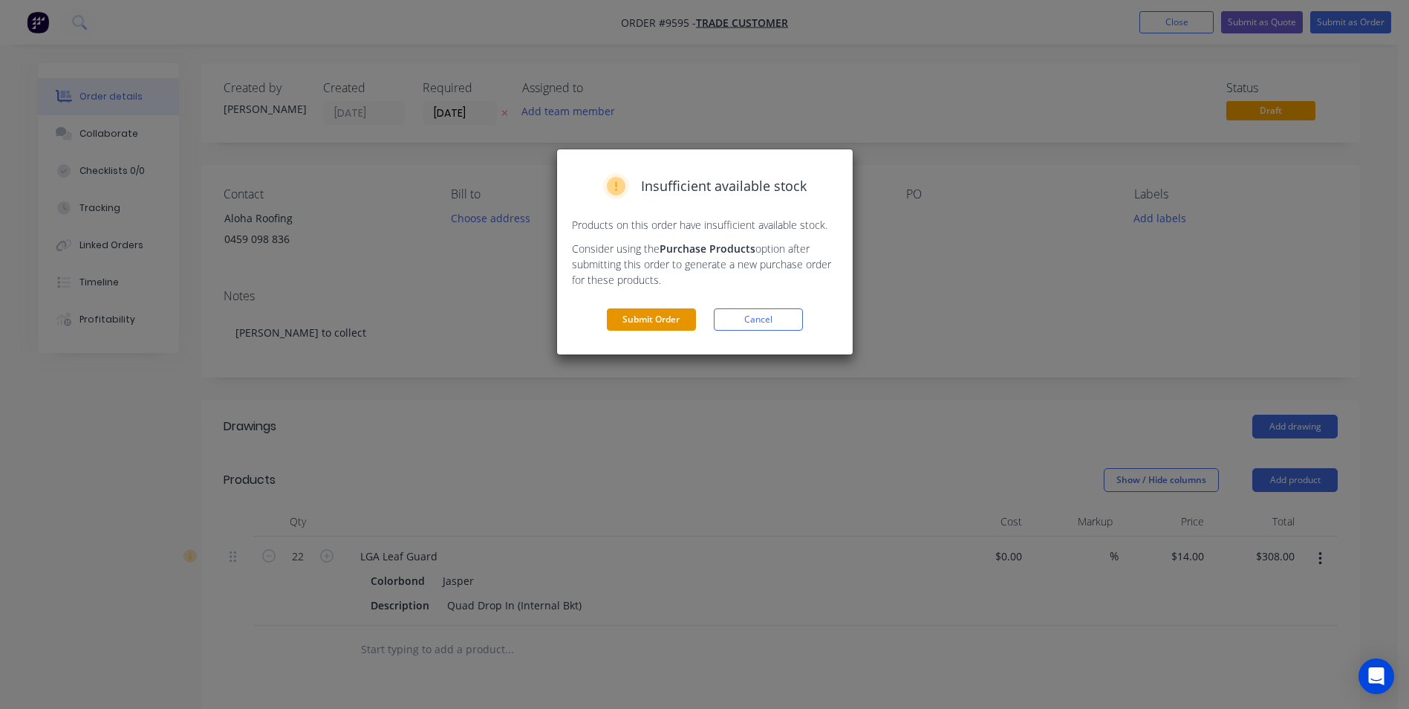
click at [622, 325] on button "Submit Order" at bounding box center [651, 319] width 89 height 22
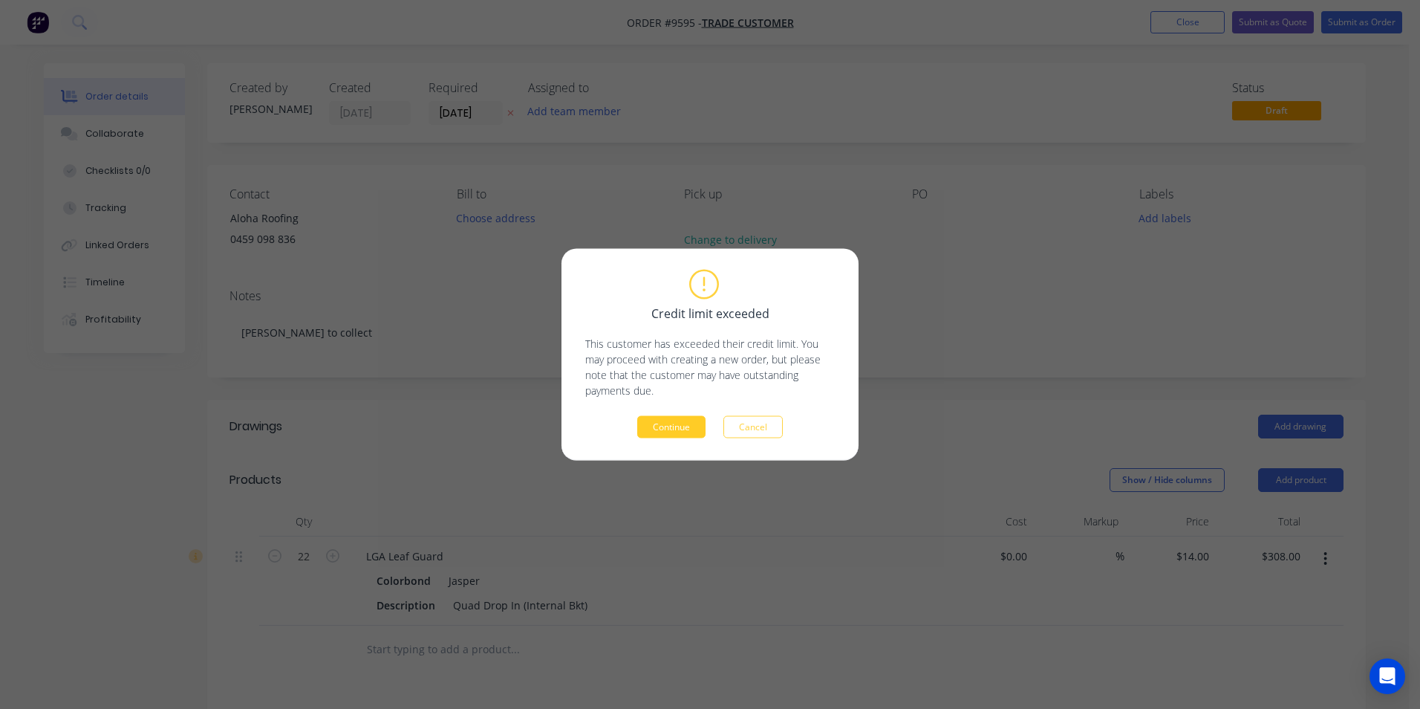
click at [677, 422] on button "Continue" at bounding box center [671, 427] width 68 height 22
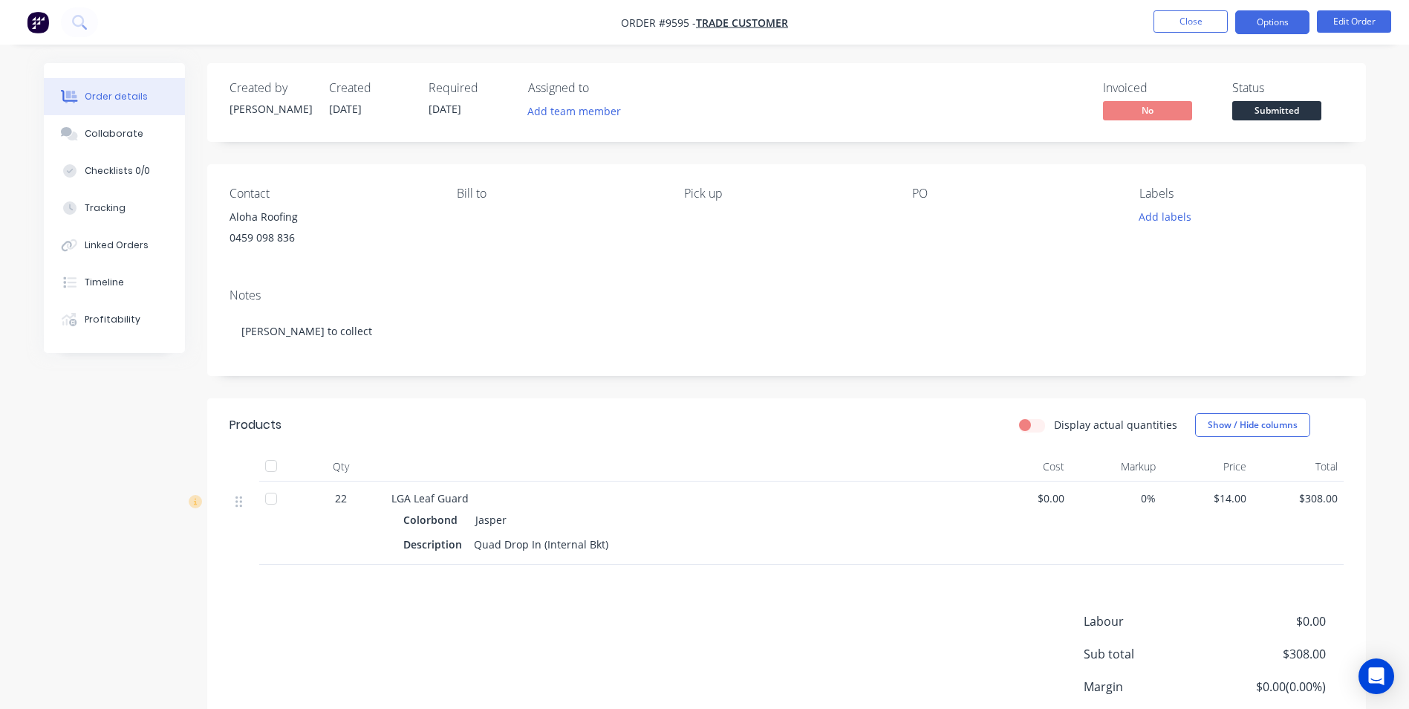
click at [1286, 24] on button "Options" at bounding box center [1272, 22] width 74 height 24
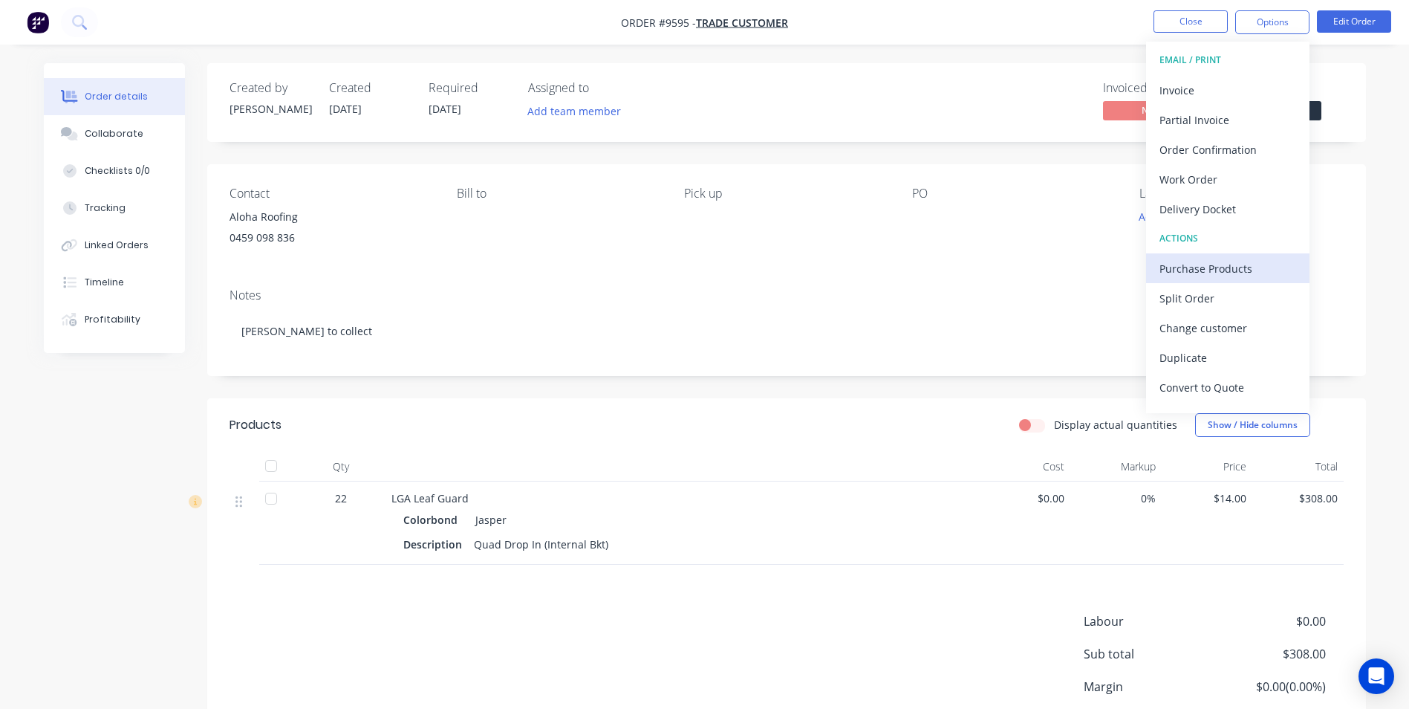
click at [1189, 270] on div "Purchase Products" at bounding box center [1227, 269] width 137 height 22
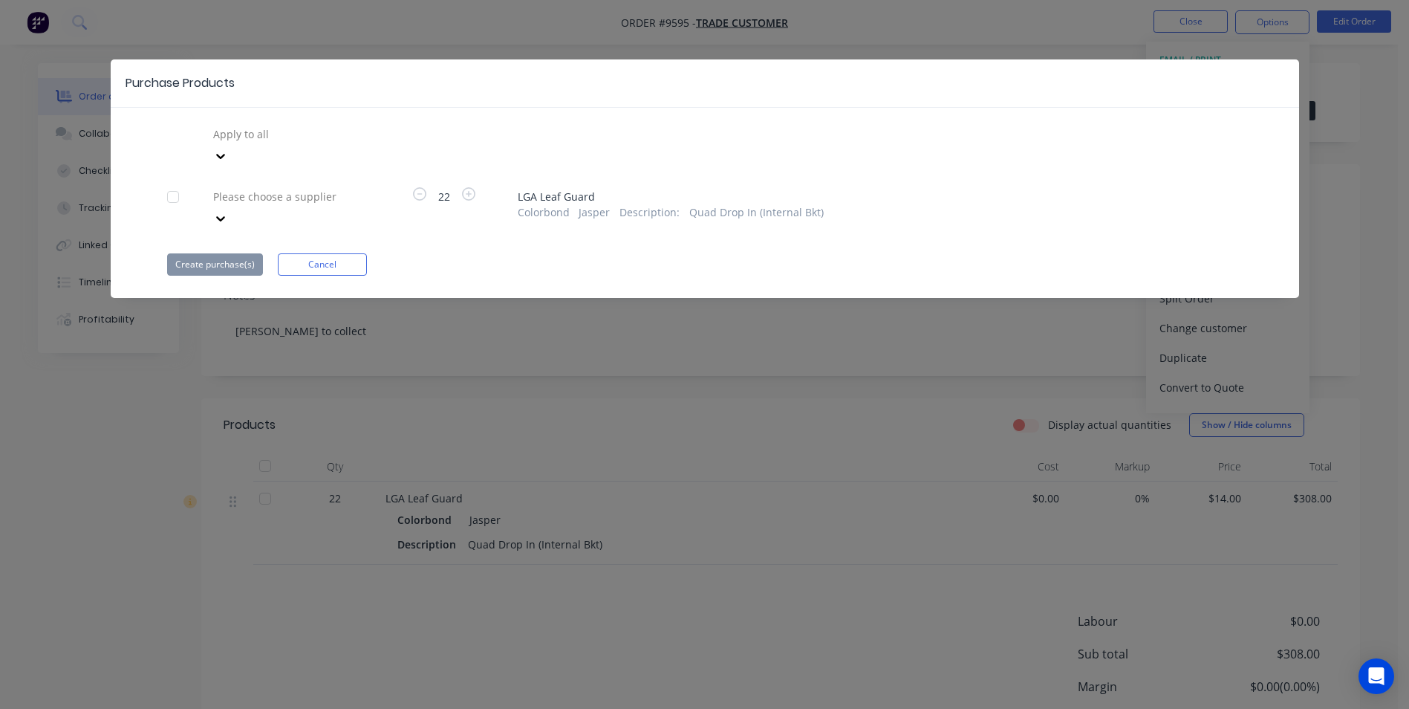
click at [287, 143] on div at bounding box center [319, 134] width 214 height 19
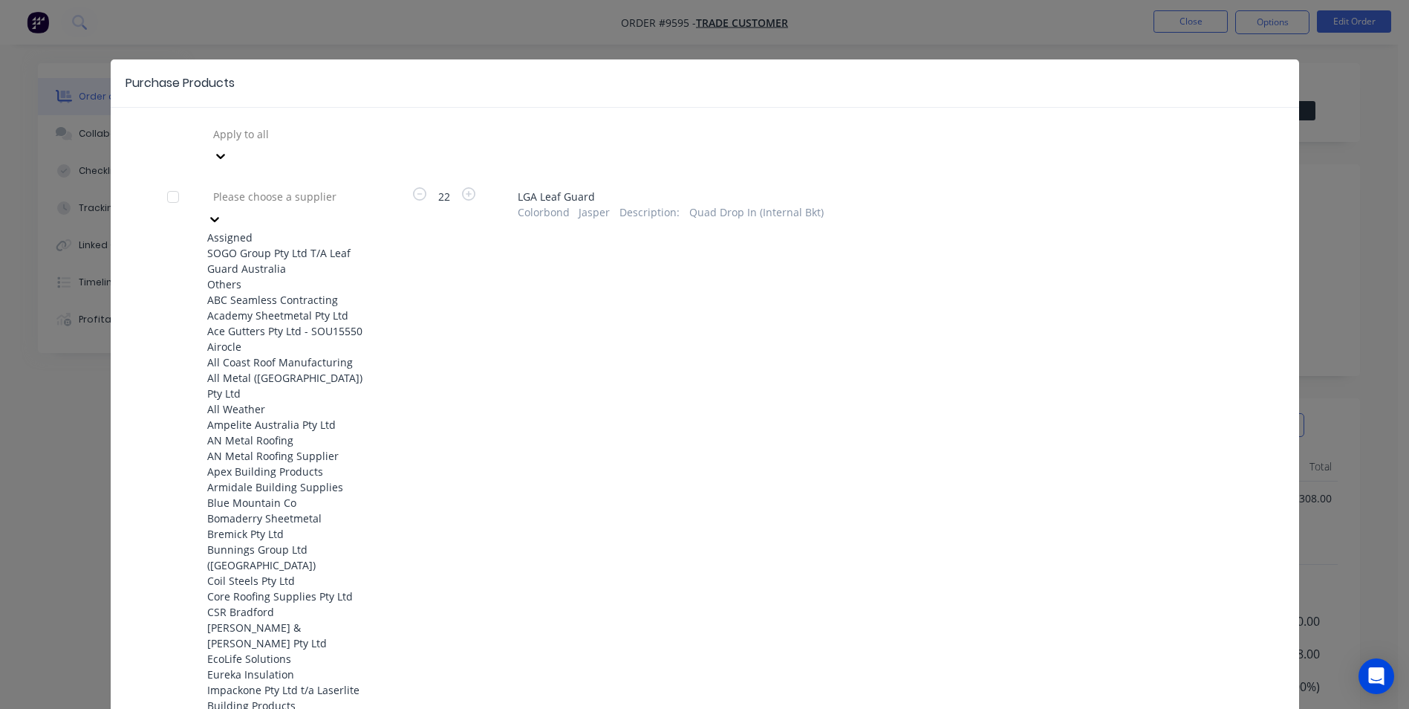
click at [266, 245] on div "SOGO Group Pty Ltd T/A Leaf Guard Australia" at bounding box center [288, 260] width 163 height 31
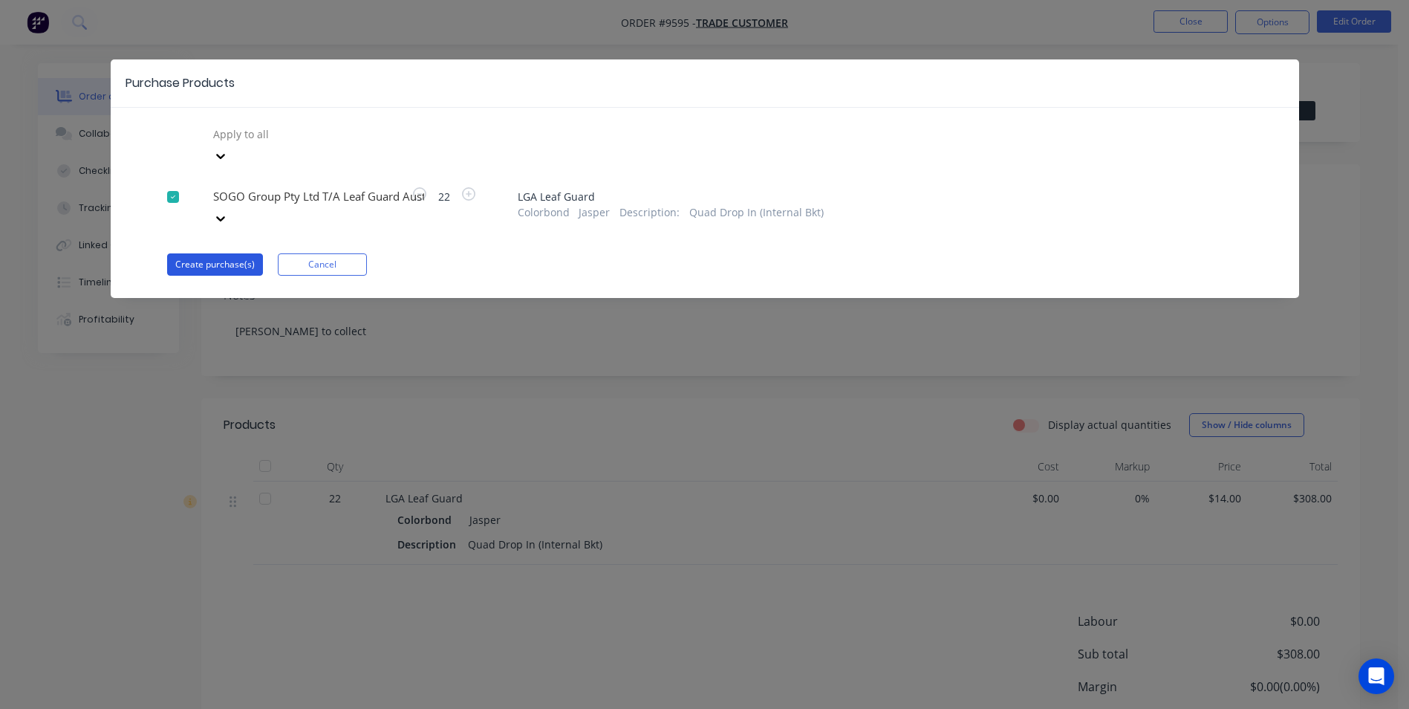
click at [207, 253] on button "Create purchase(s)" at bounding box center [215, 264] width 96 height 22
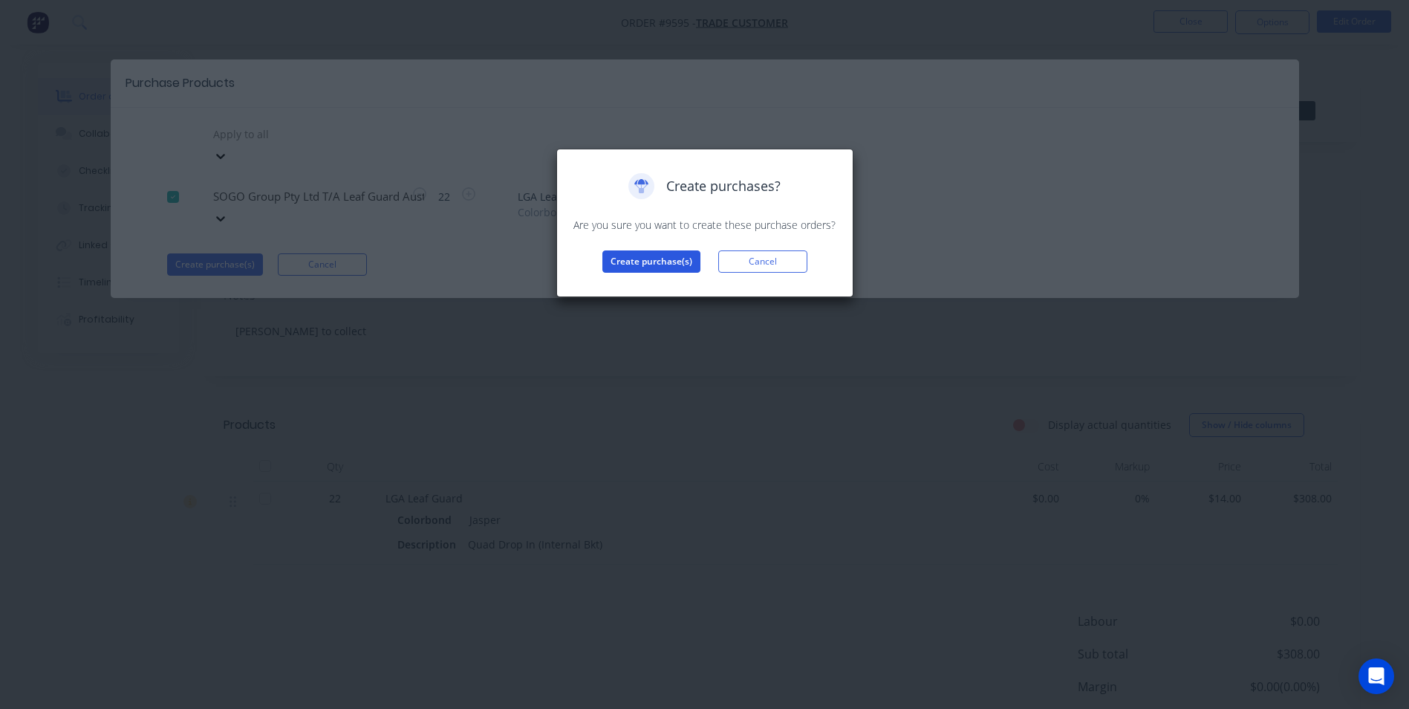
click at [646, 255] on button "Create purchase(s)" at bounding box center [651, 261] width 98 height 22
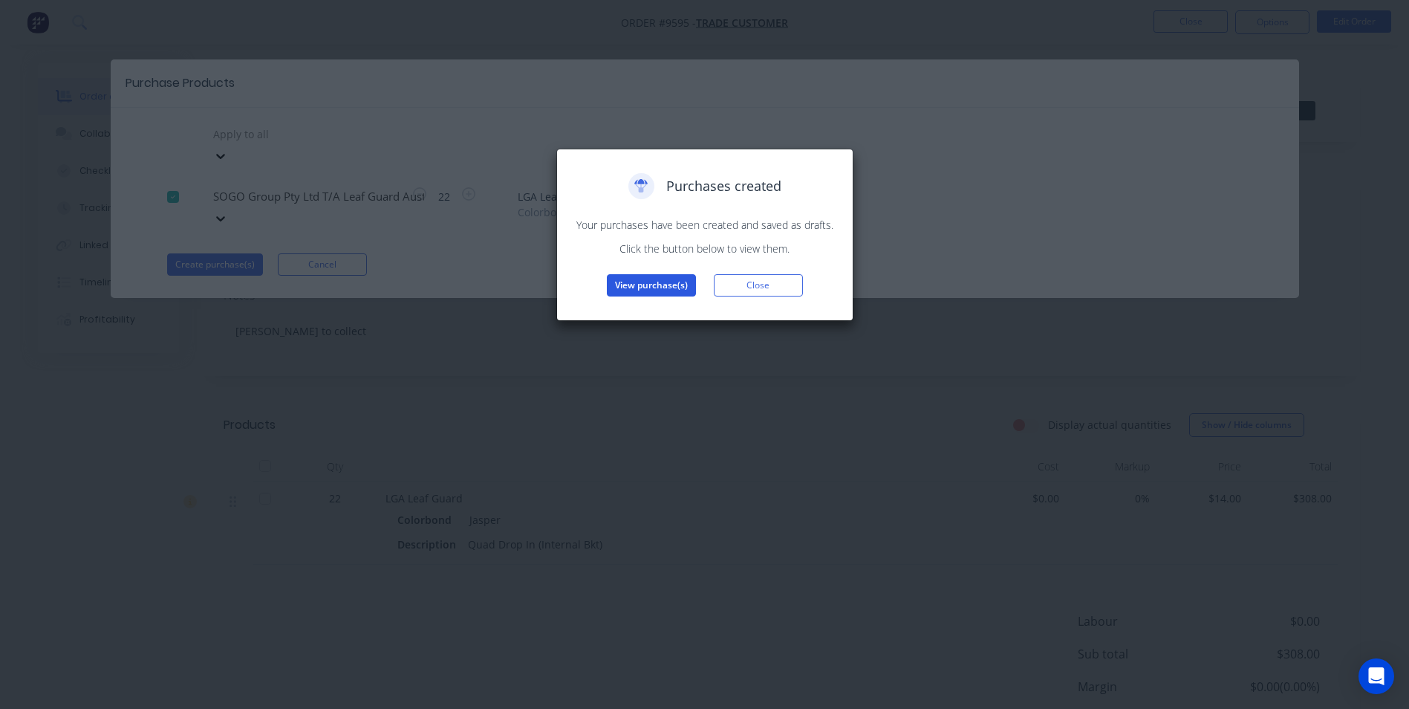
click at [646, 279] on button "View purchase(s)" at bounding box center [651, 285] width 89 height 22
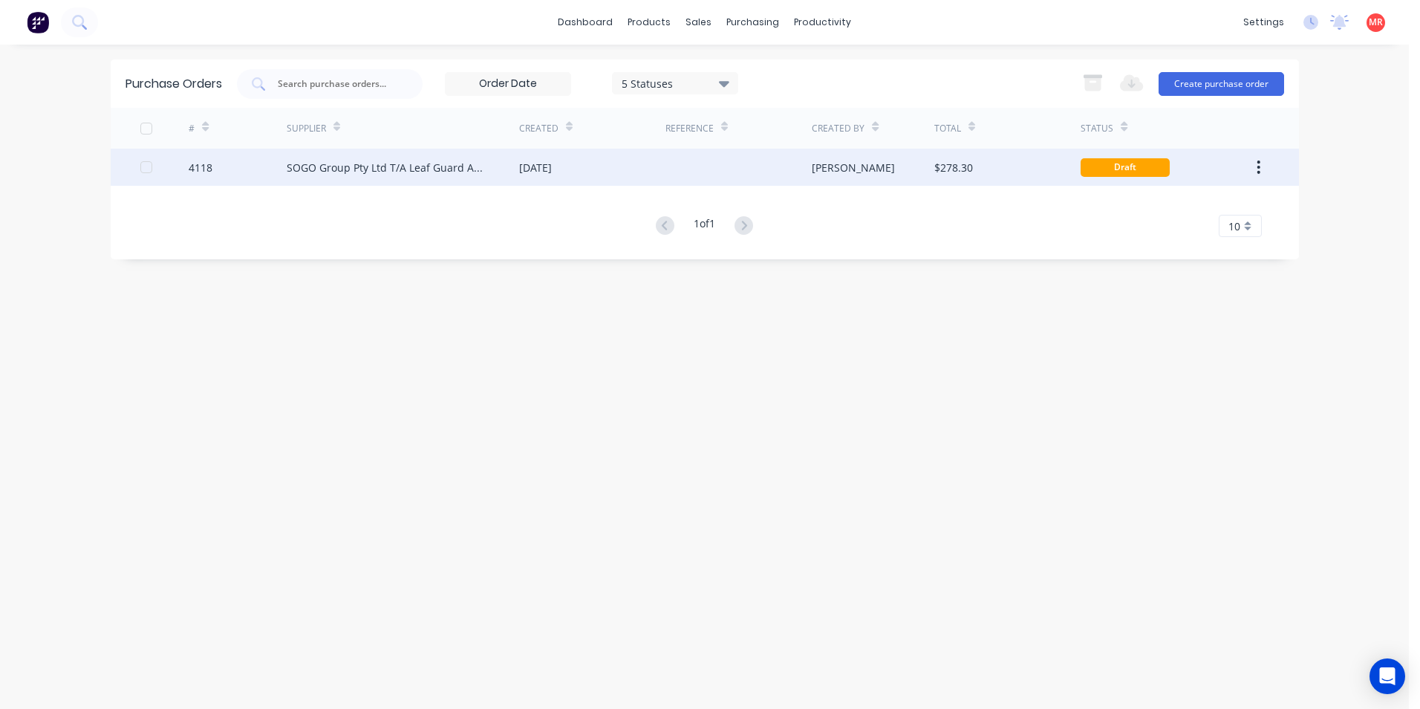
click at [302, 171] on div "SOGO Group Pty Ltd T/A Leaf Guard Australia" at bounding box center [388, 168] width 203 height 16
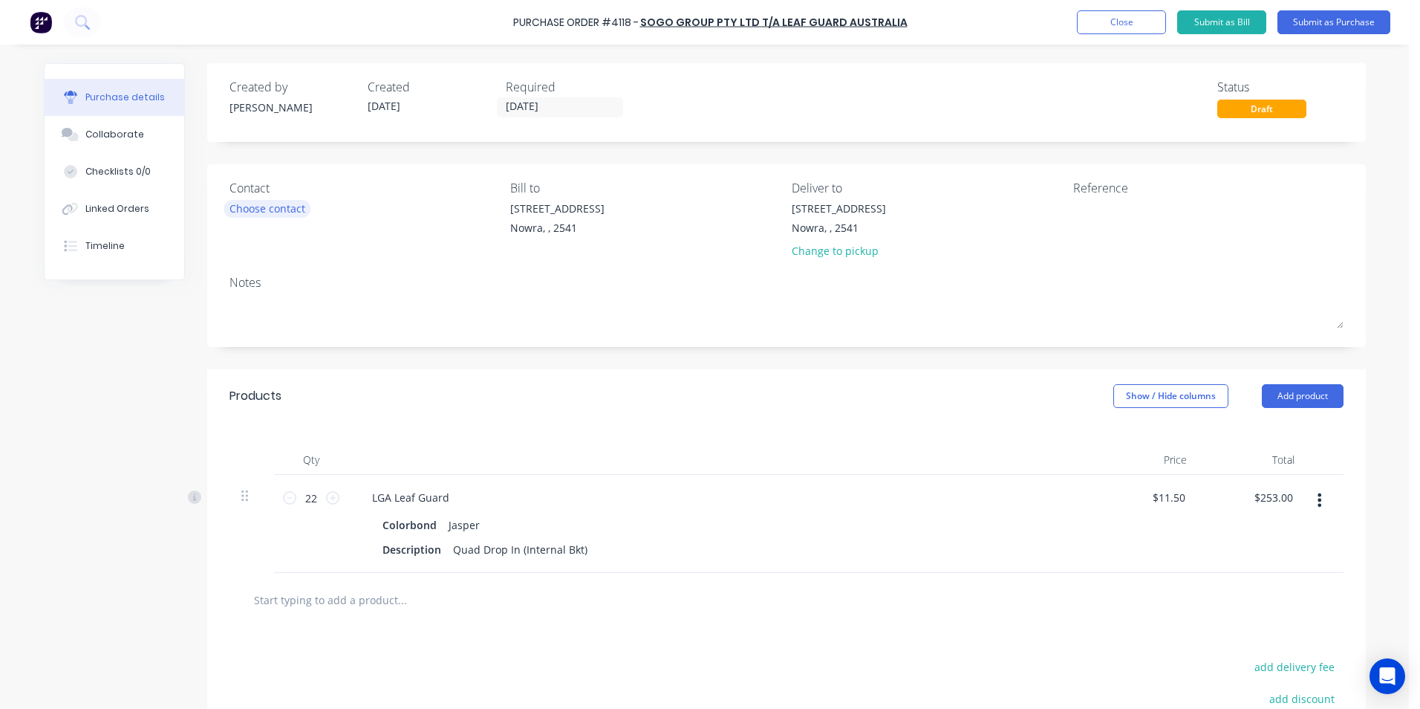
click at [288, 216] on div "Choose contact" at bounding box center [268, 209] width 76 height 16
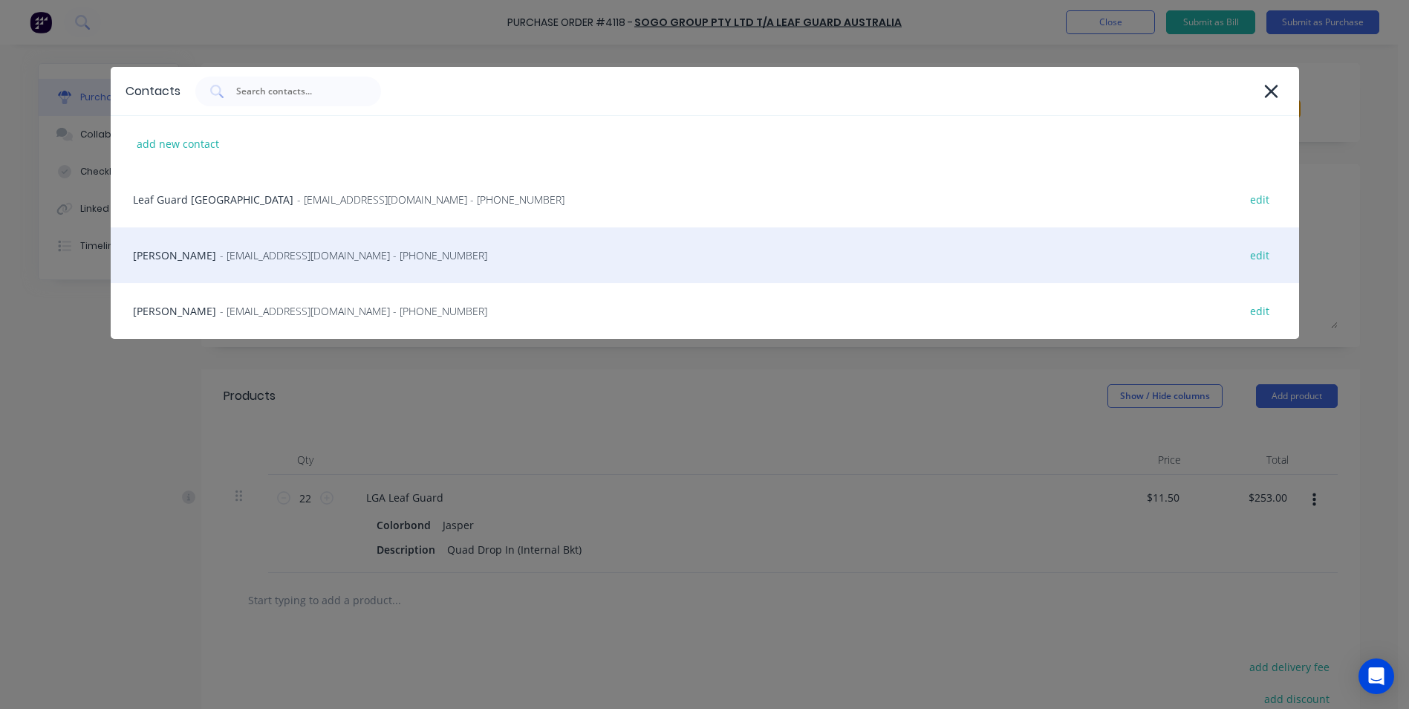
click at [280, 262] on span "- [EMAIL_ADDRESS][DOMAIN_NAME] - [PHONE_NUMBER]" at bounding box center [353, 255] width 267 height 16
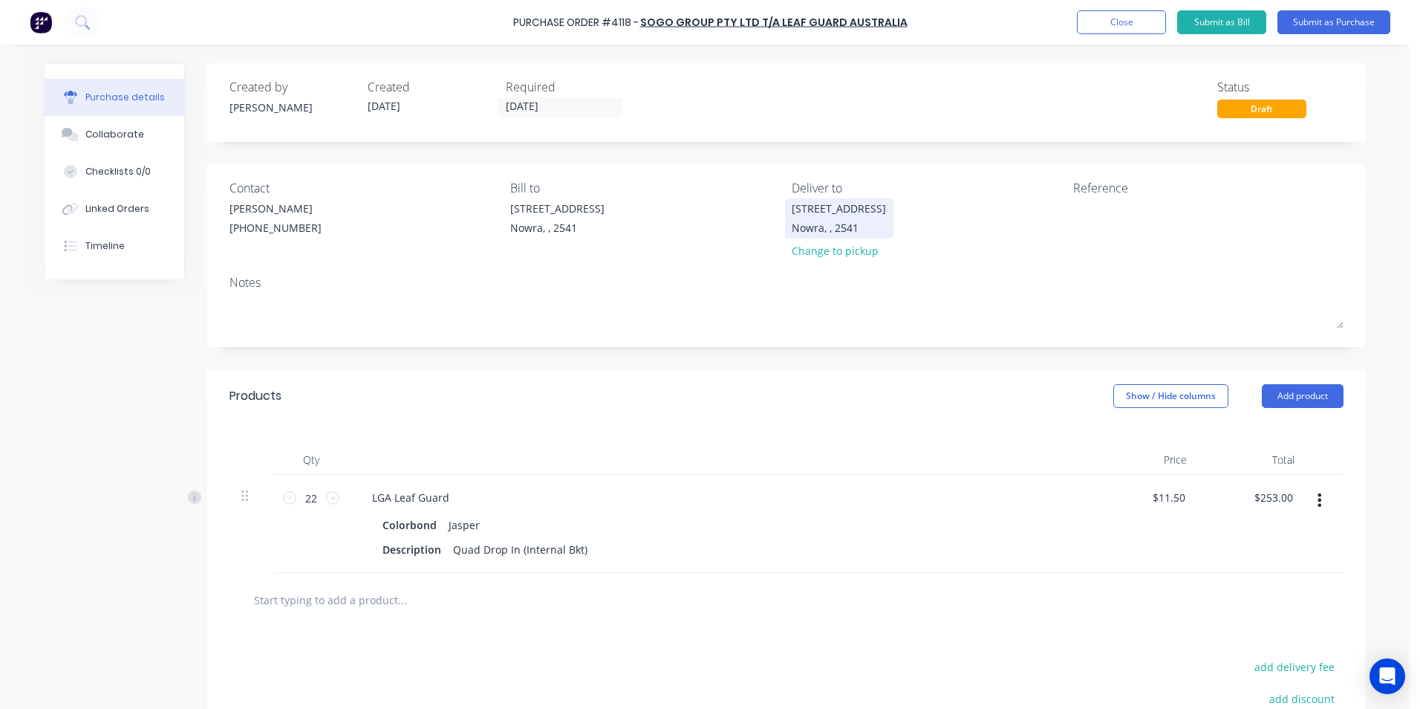
click at [863, 230] on div "Nowra, , 2541" at bounding box center [839, 228] width 94 height 16
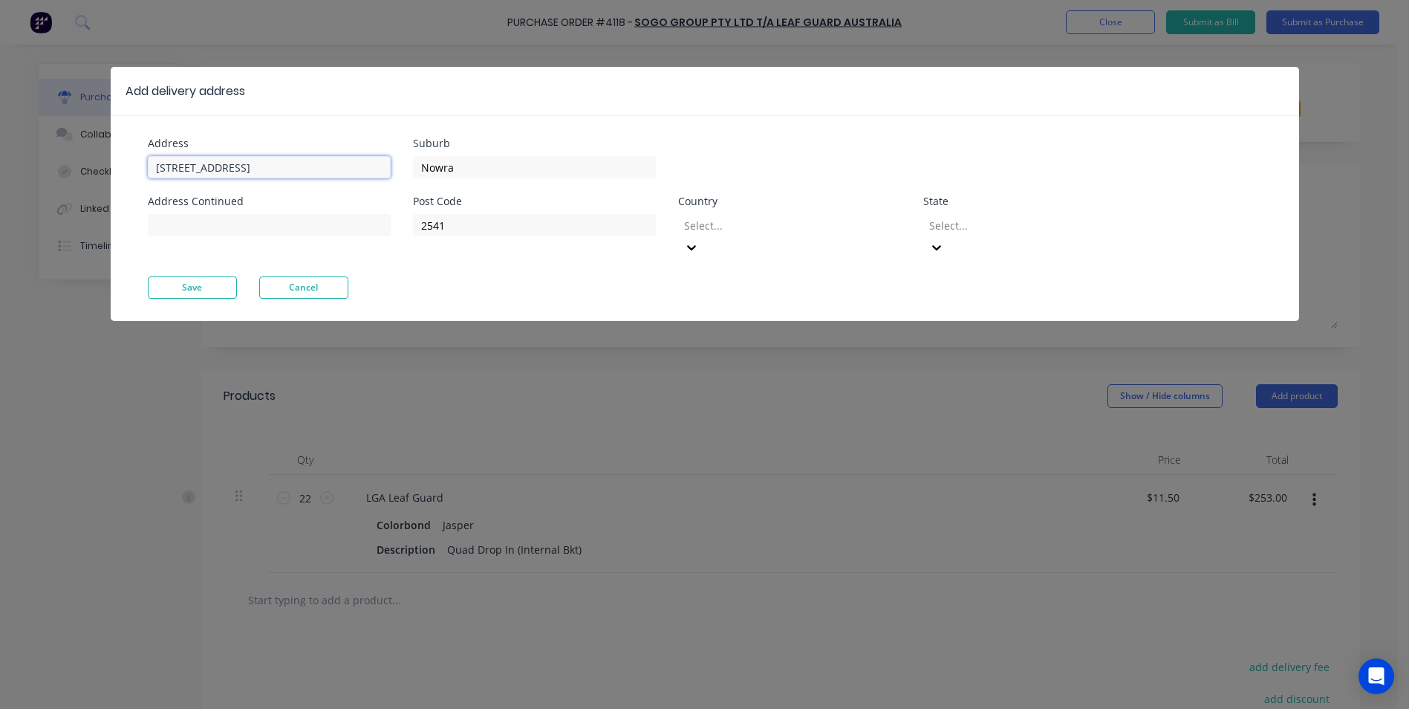
drag, startPoint x: 302, startPoint y: 163, endPoint x: 77, endPoint y: 175, distance: 224.7
click at [77, 175] on div "Add delivery address Address [STREET_ADDRESS] Address Continued Suburb Nowra Po…" at bounding box center [704, 354] width 1409 height 709
click at [729, 354] on div "Add delivery address Address [STREET_ADDRESS] Address Continued Suburb Nowra Po…" at bounding box center [704, 354] width 1409 height 709
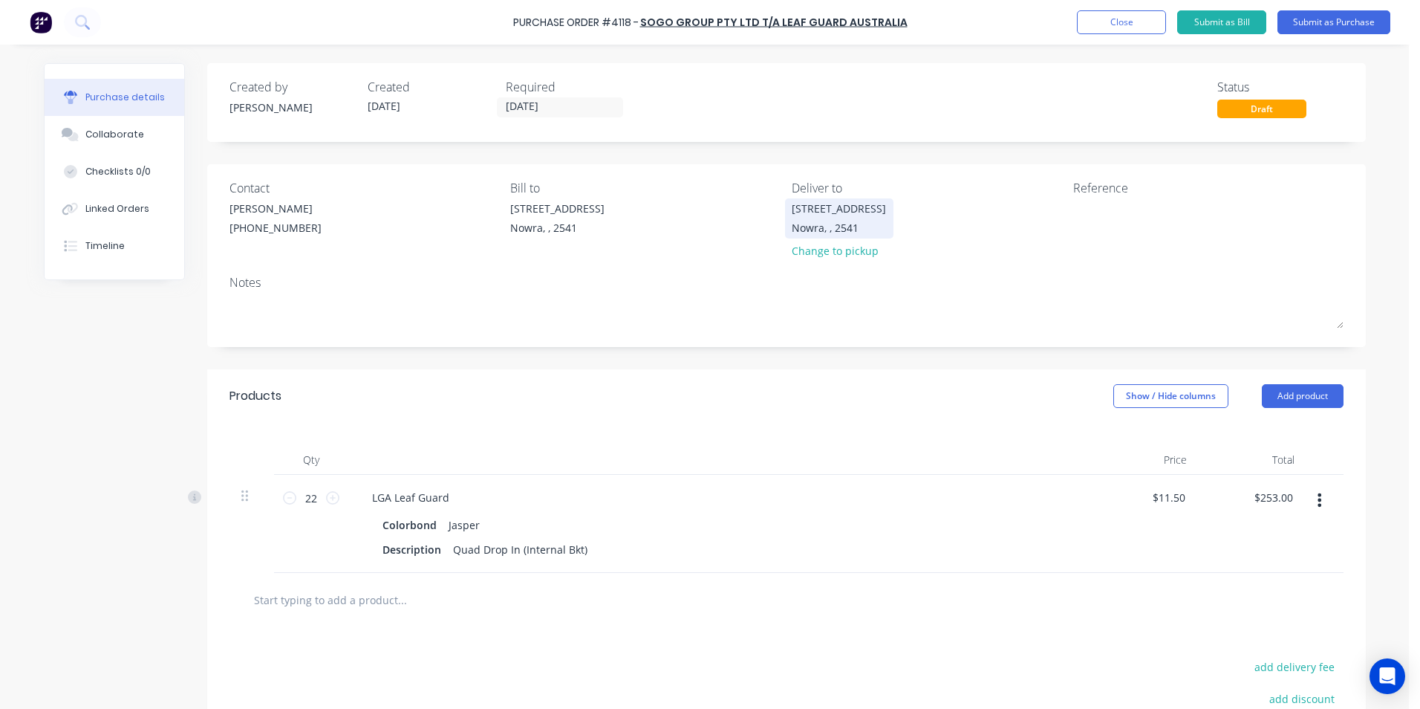
click at [805, 215] on div "[STREET_ADDRESS]" at bounding box center [839, 209] width 94 height 16
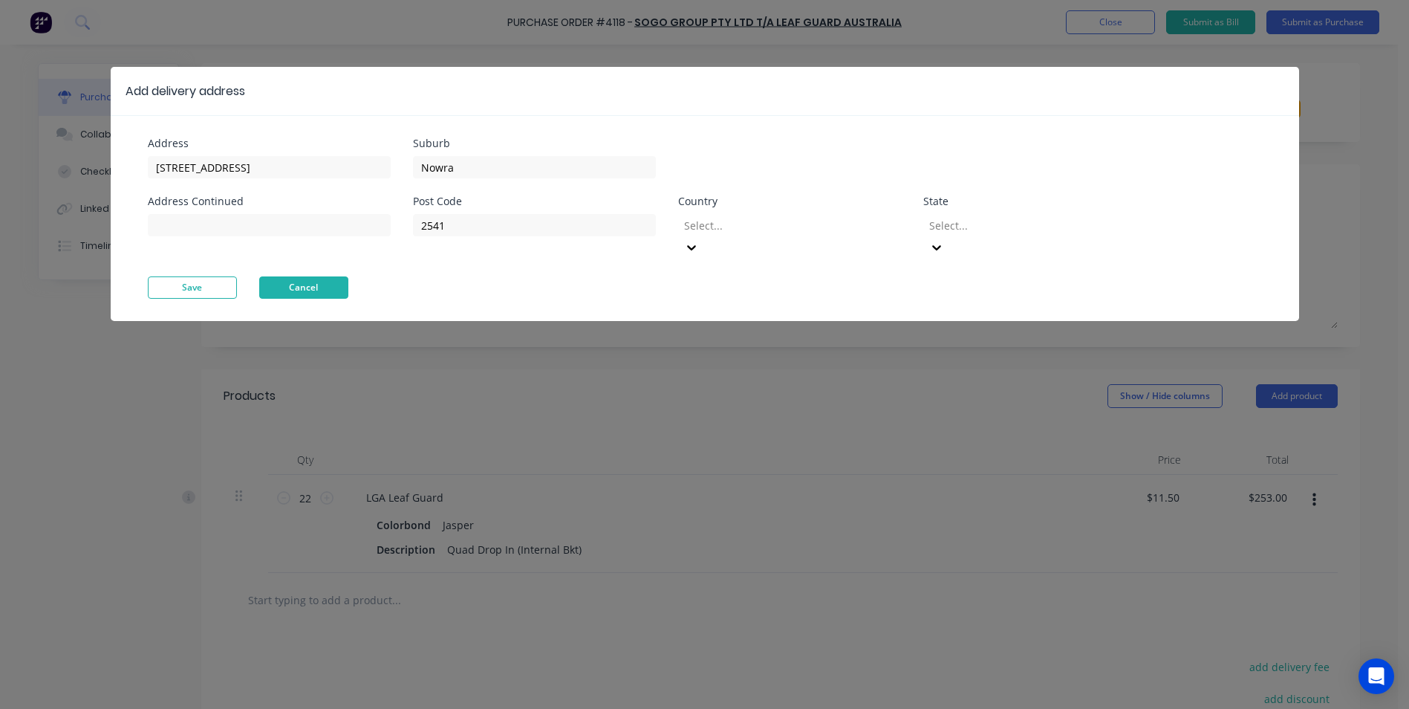
click at [309, 276] on button "Cancel" at bounding box center [303, 287] width 89 height 22
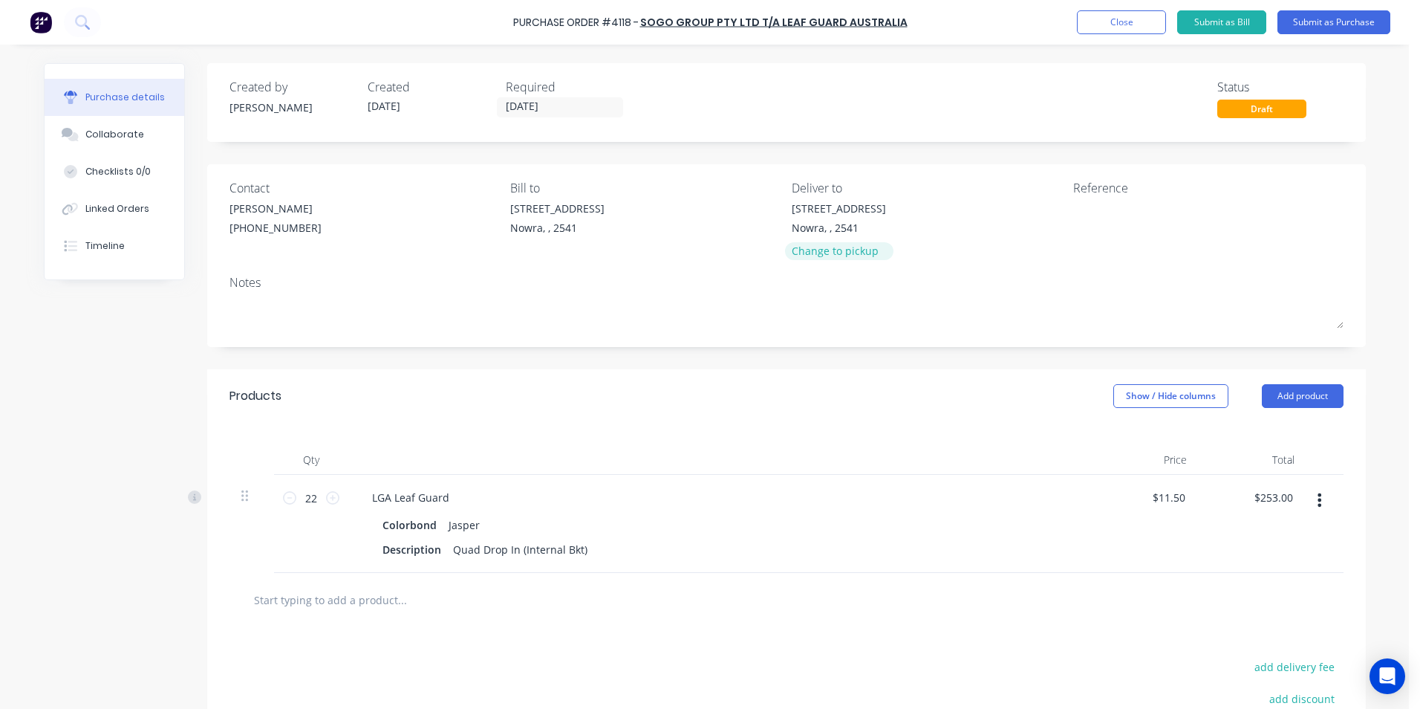
click at [809, 250] on div "Change to pickup" at bounding box center [839, 251] width 94 height 16
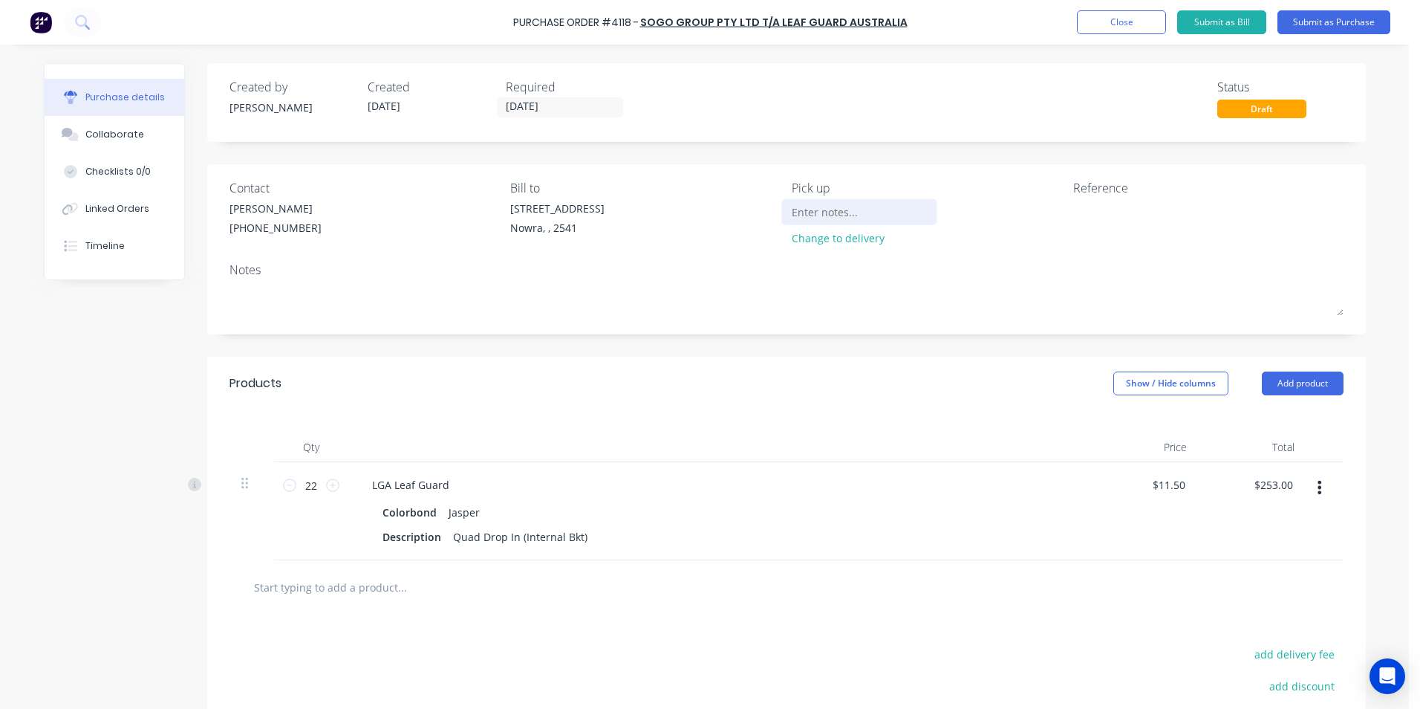
click at [805, 215] on input at bounding box center [859, 212] width 135 height 22
drag, startPoint x: 856, startPoint y: 201, endPoint x: 856, endPoint y: 213, distance: 11.9
click at [855, 204] on input "[PERSON_NAME] to coleect" at bounding box center [859, 212] width 135 height 22
type input "[PERSON_NAME] to collect"
click at [1294, 27] on button "Submit as Purchase" at bounding box center [1334, 22] width 113 height 24
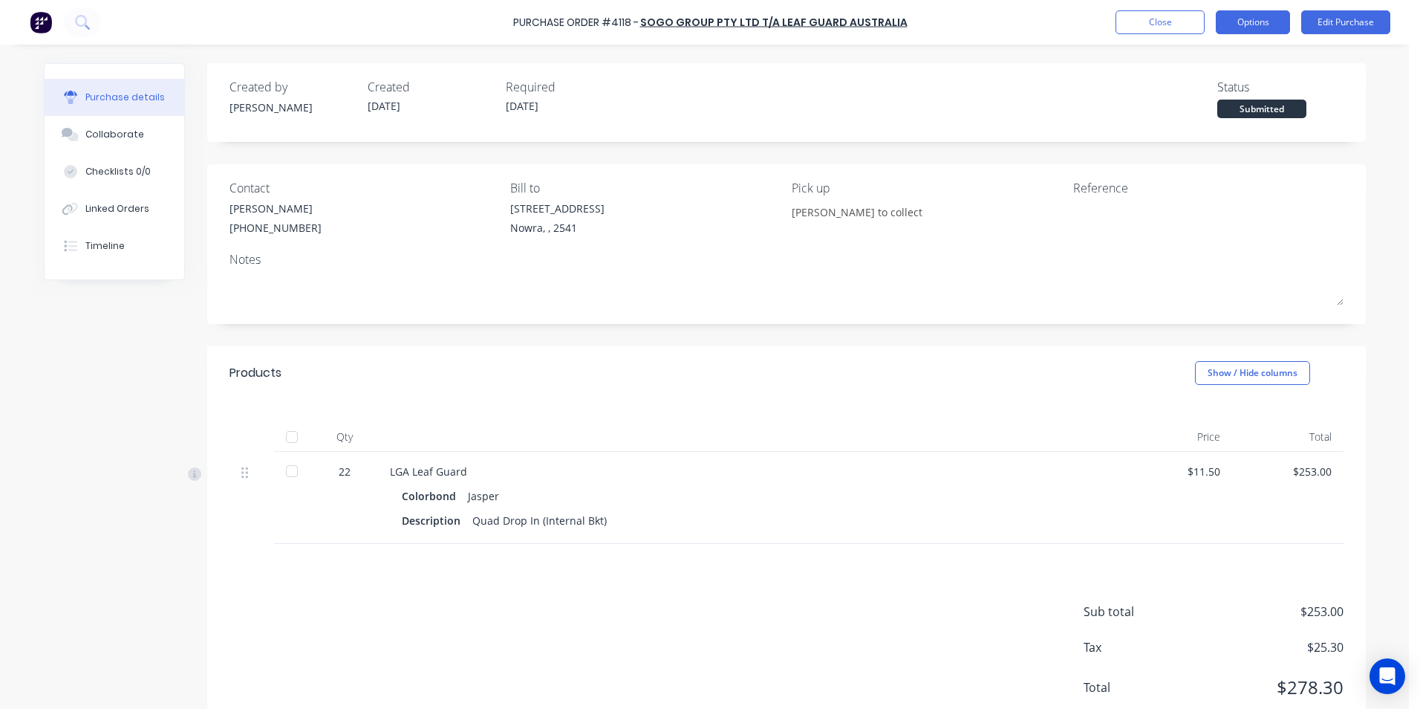
click at [1240, 21] on button "Options" at bounding box center [1253, 22] width 74 height 24
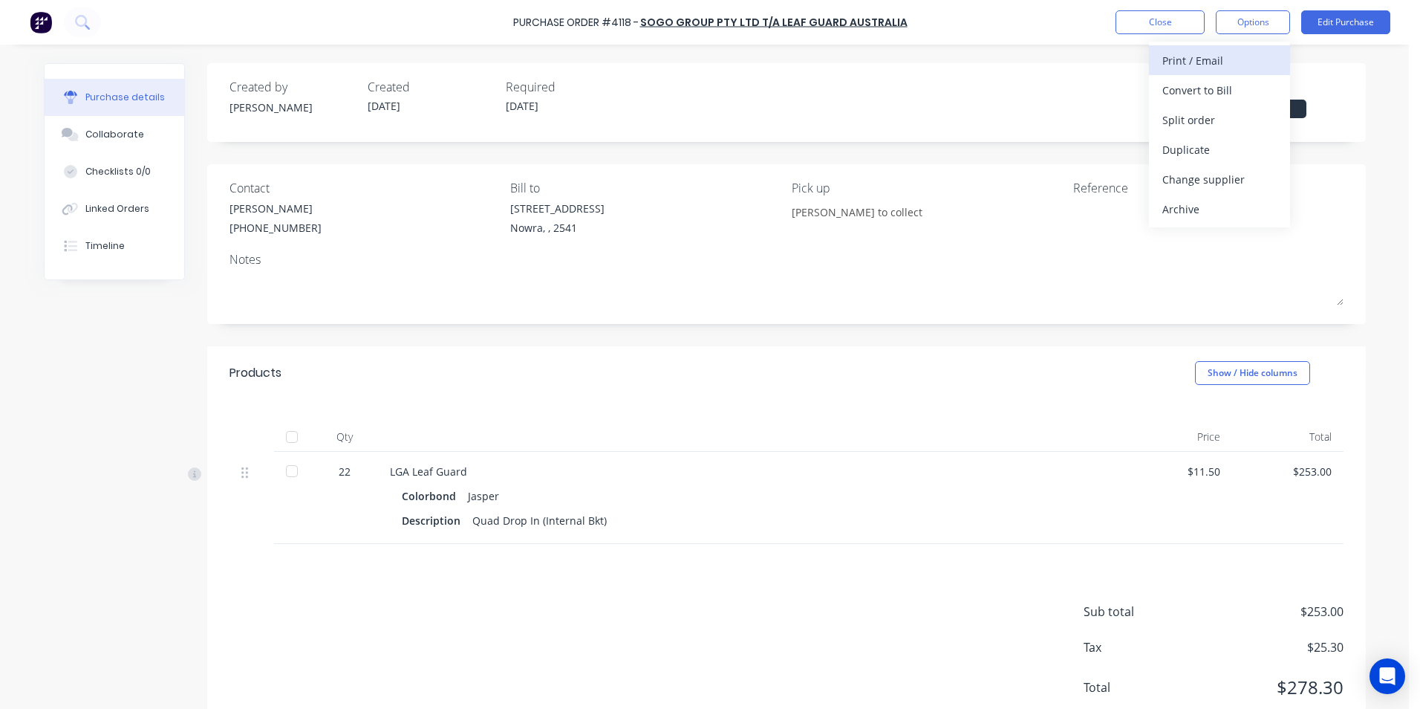
click at [1180, 74] on button "Print / Email" at bounding box center [1219, 60] width 141 height 30
click at [922, 150] on div "Created by [PERSON_NAME] Created [DATE] Required [DATE] Status Submitted Contac…" at bounding box center [786, 401] width 1159 height 677
click at [1312, 23] on button "Edit Purchase" at bounding box center [1345, 22] width 89 height 24
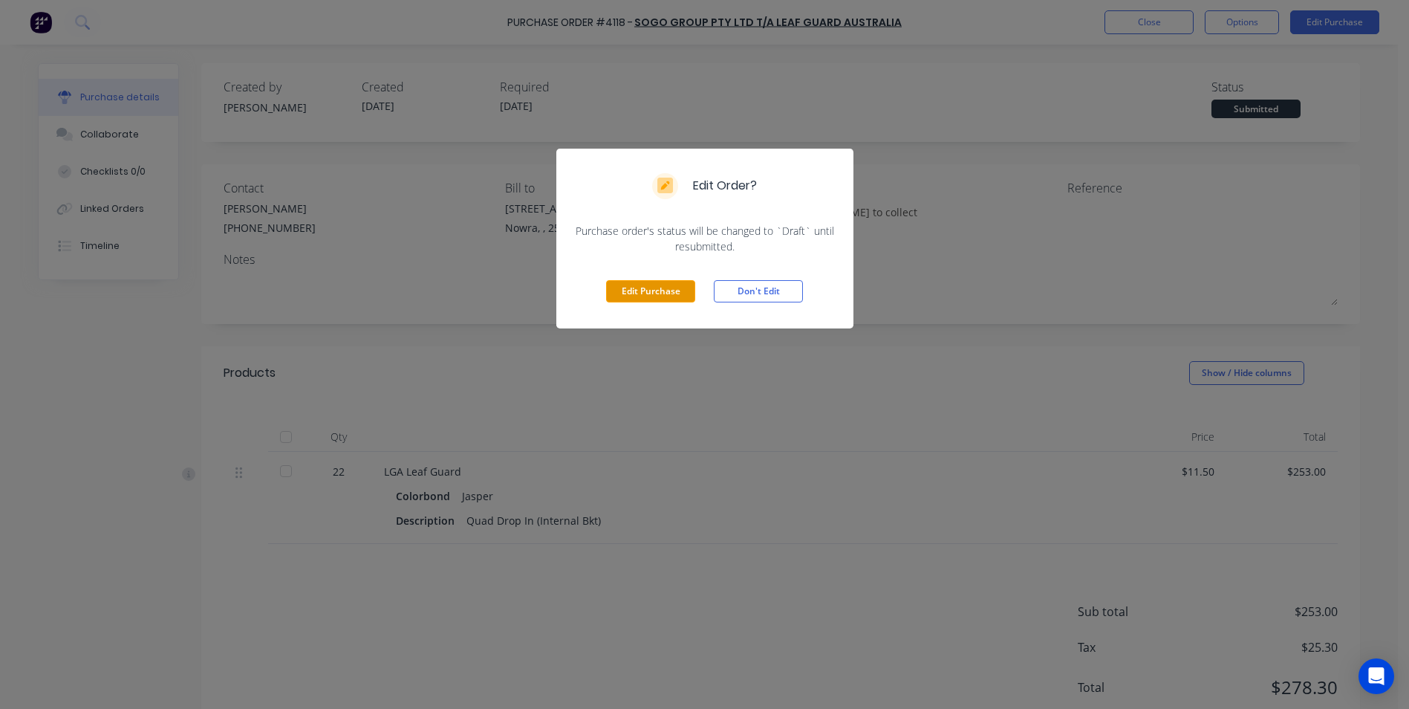
click at [654, 293] on button "Edit Purchase" at bounding box center [650, 291] width 89 height 22
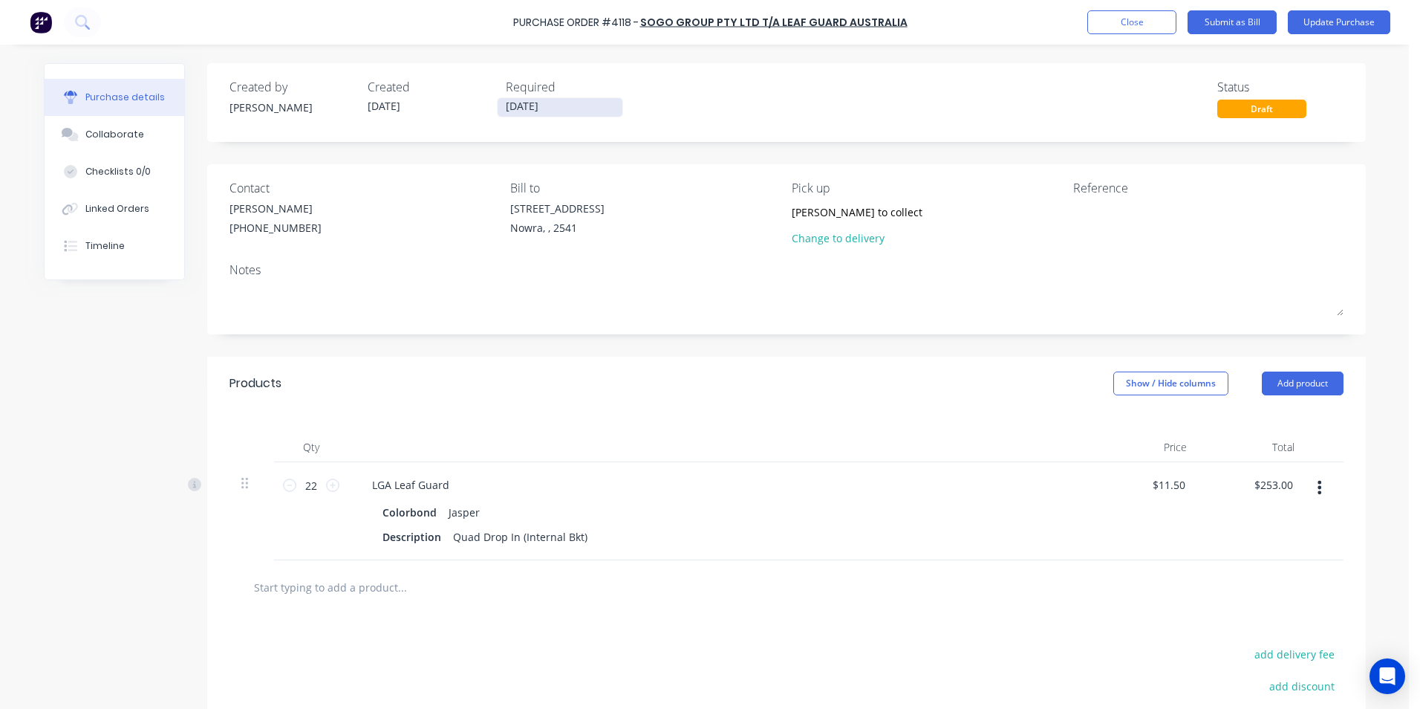
click at [544, 114] on input "[DATE]" at bounding box center [560, 107] width 125 height 19
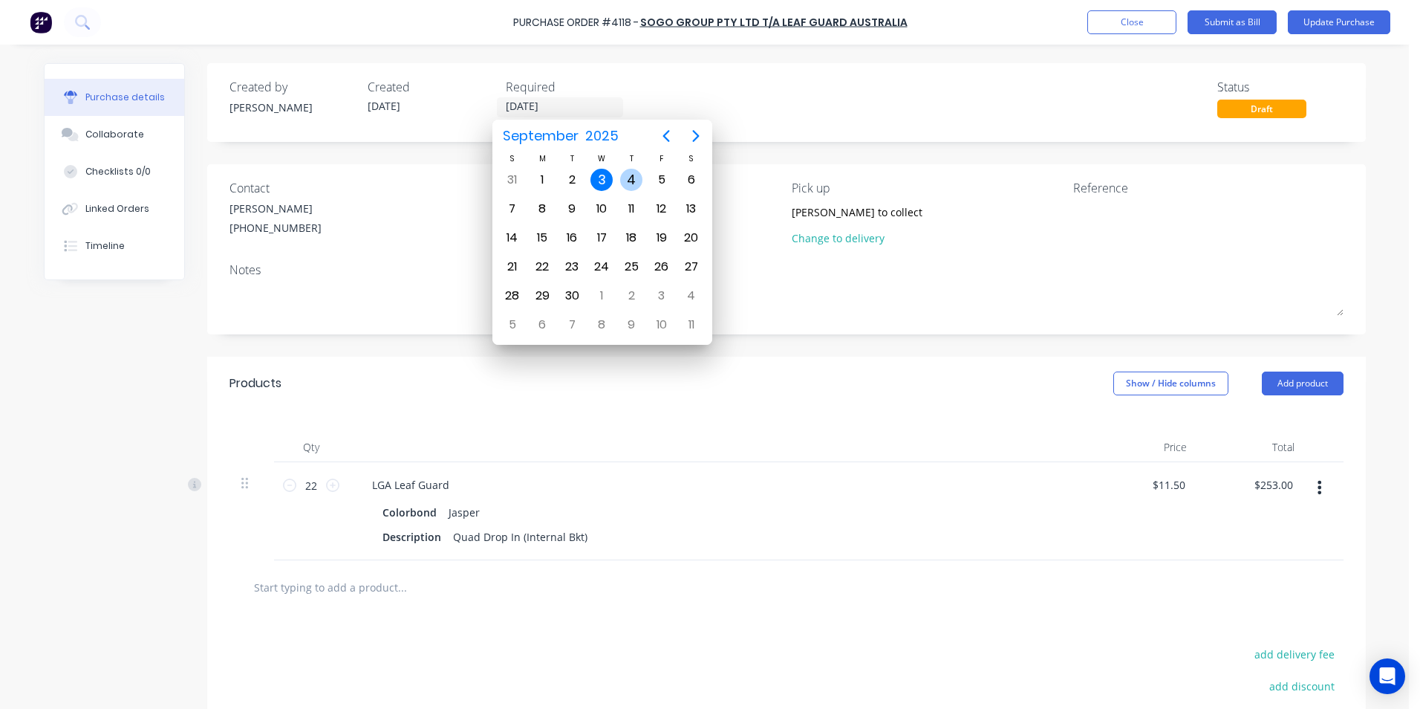
click at [628, 178] on div "4" at bounding box center [631, 180] width 22 height 22
type input "[DATE]"
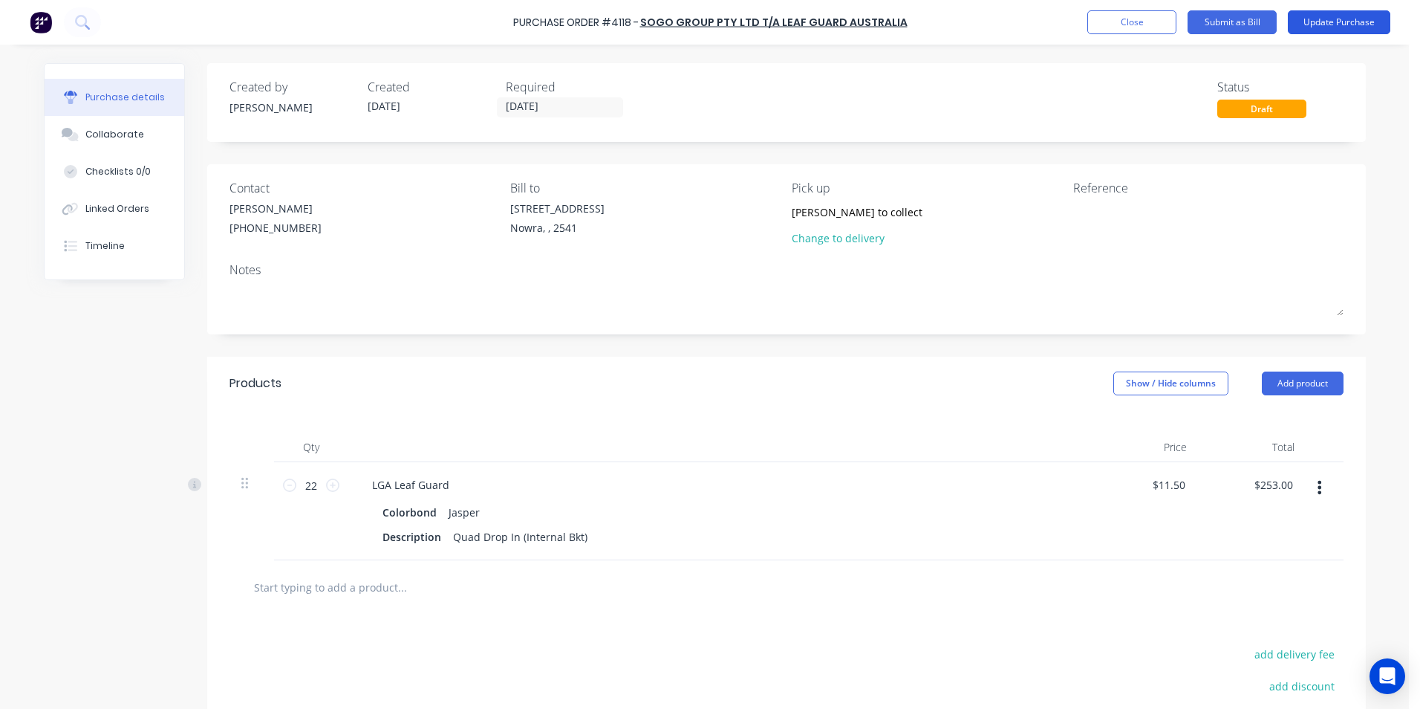
click at [1315, 19] on button "Update Purchase" at bounding box center [1339, 22] width 103 height 24
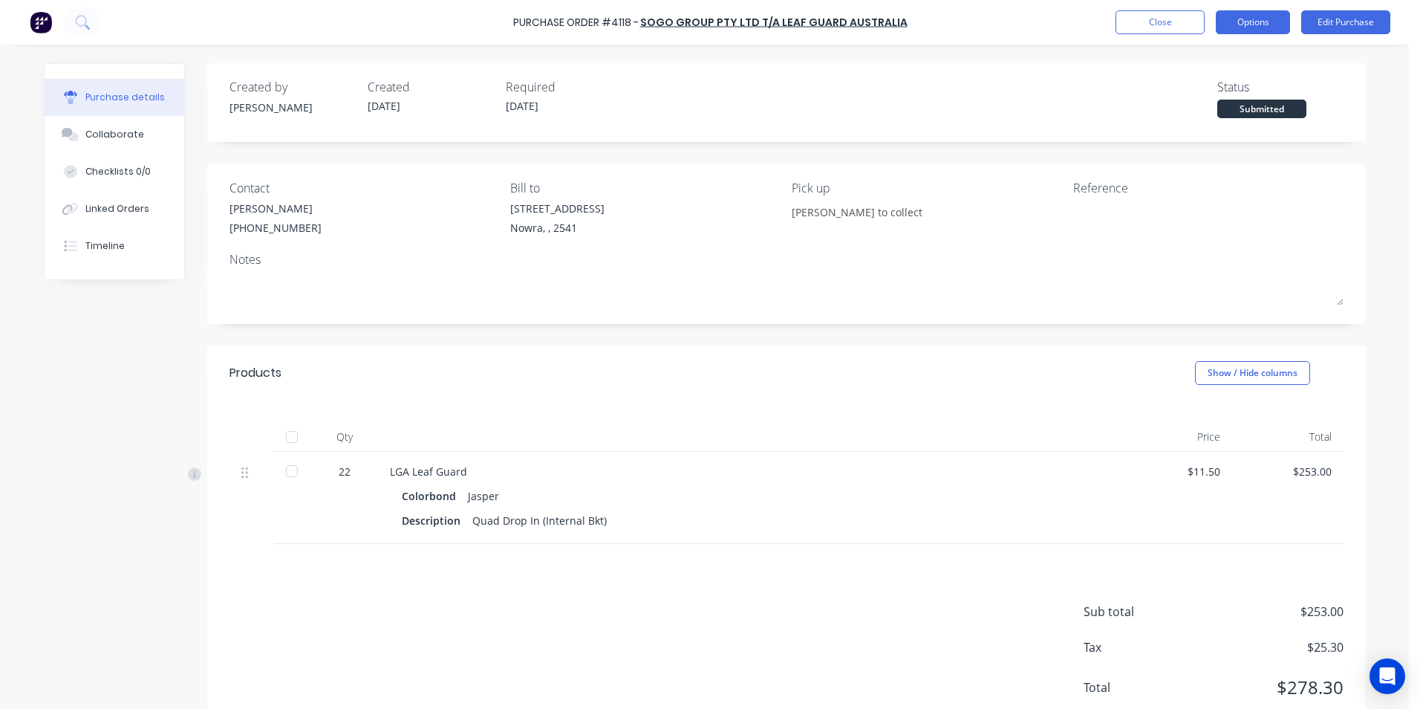
click at [1240, 24] on button "Options" at bounding box center [1253, 22] width 74 height 24
click at [1213, 96] on div "With pricing" at bounding box center [1219, 90] width 114 height 22
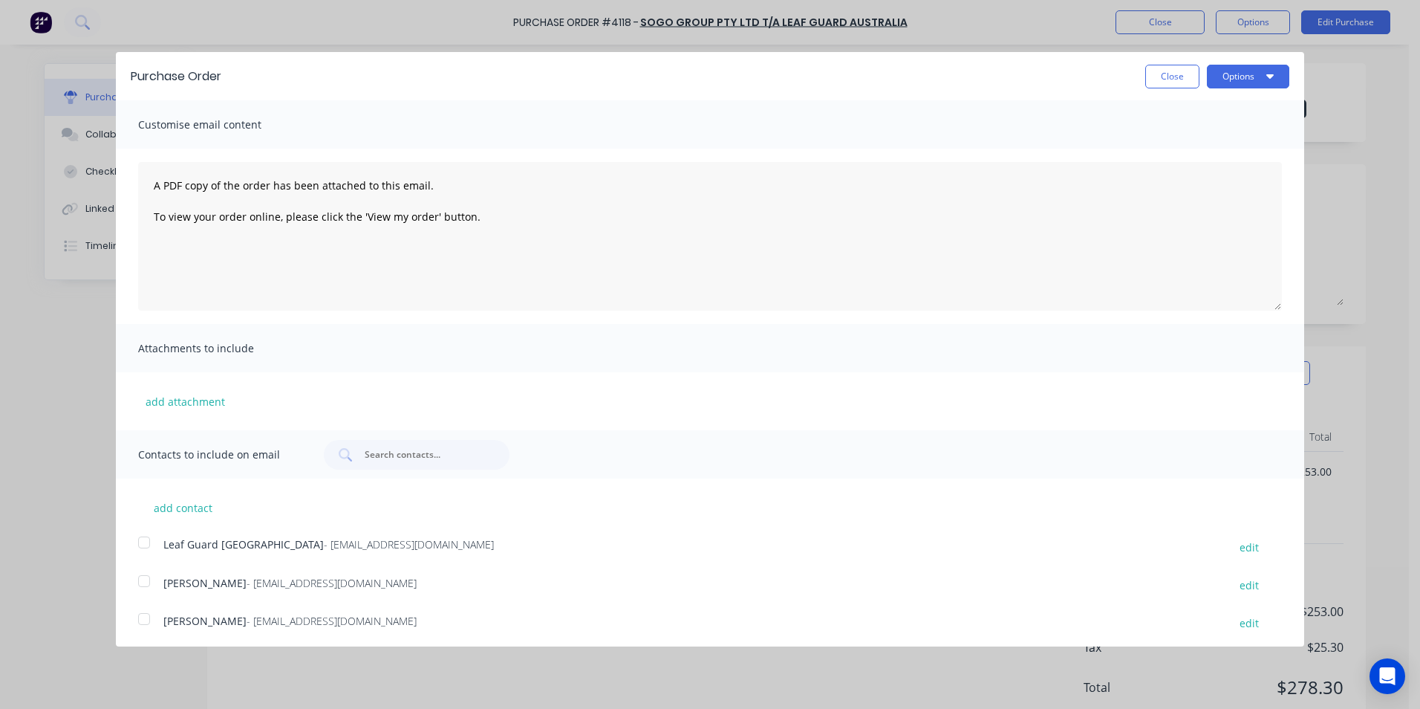
click at [142, 539] on div at bounding box center [144, 542] width 30 height 30
click at [1222, 80] on button "Options" at bounding box center [1248, 77] width 82 height 24
click at [1219, 143] on div "Email" at bounding box center [1219, 144] width 114 height 22
click at [1174, 77] on button "Close" at bounding box center [1172, 77] width 54 height 24
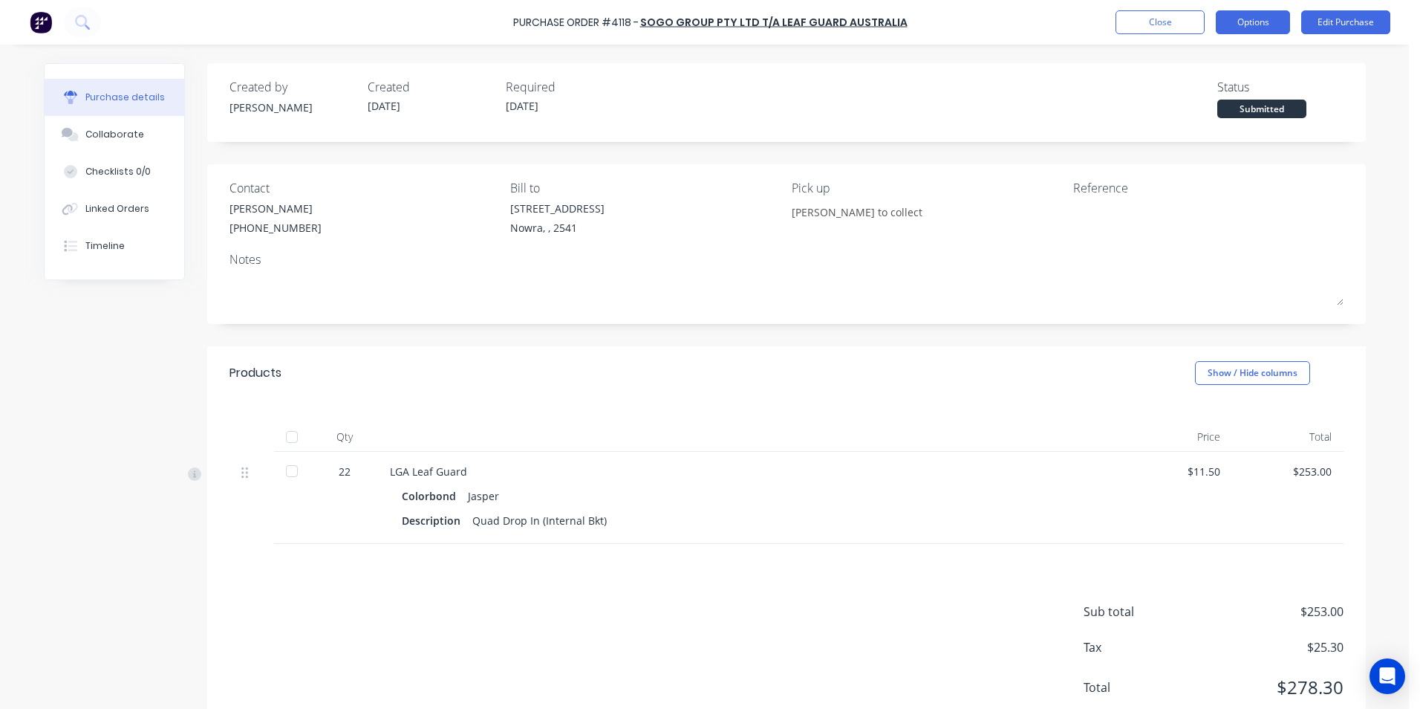
click at [1281, 26] on button "Options" at bounding box center [1253, 22] width 74 height 24
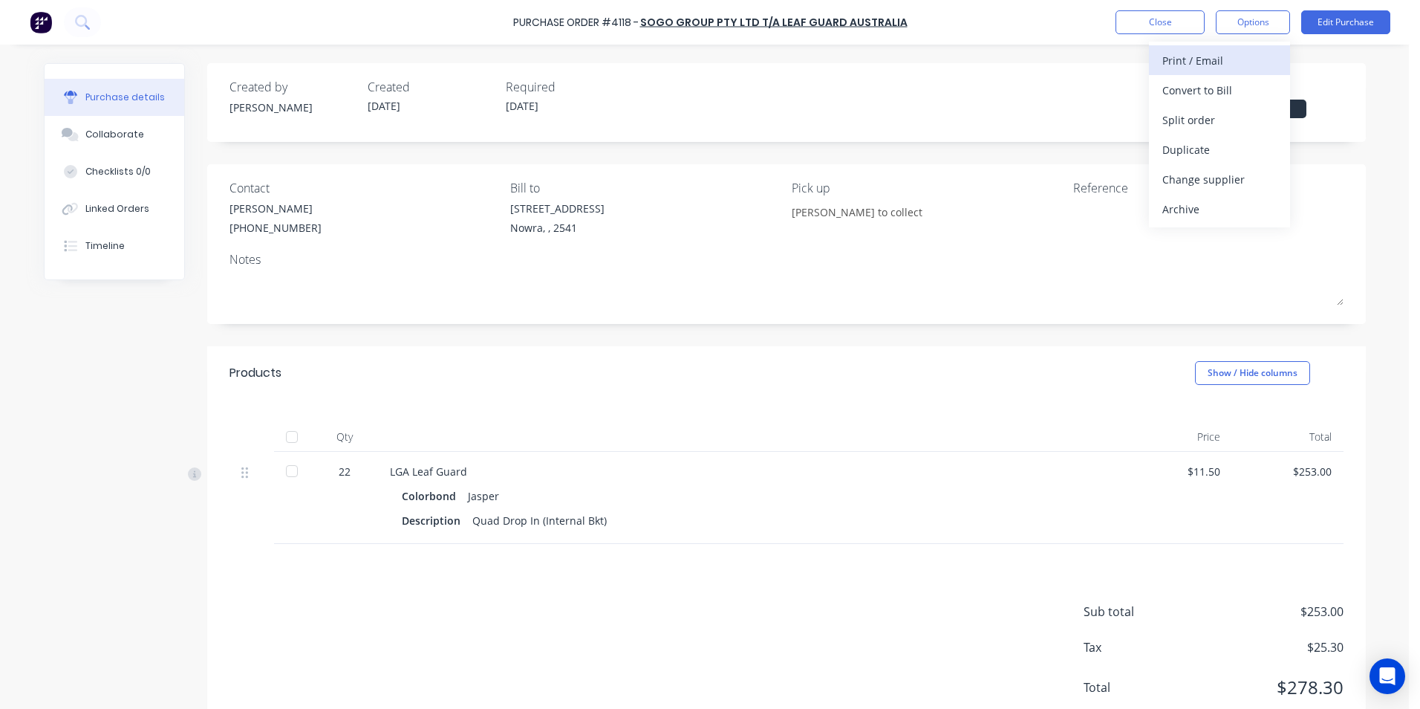
click at [1253, 62] on div "Print / Email" at bounding box center [1219, 61] width 114 height 22
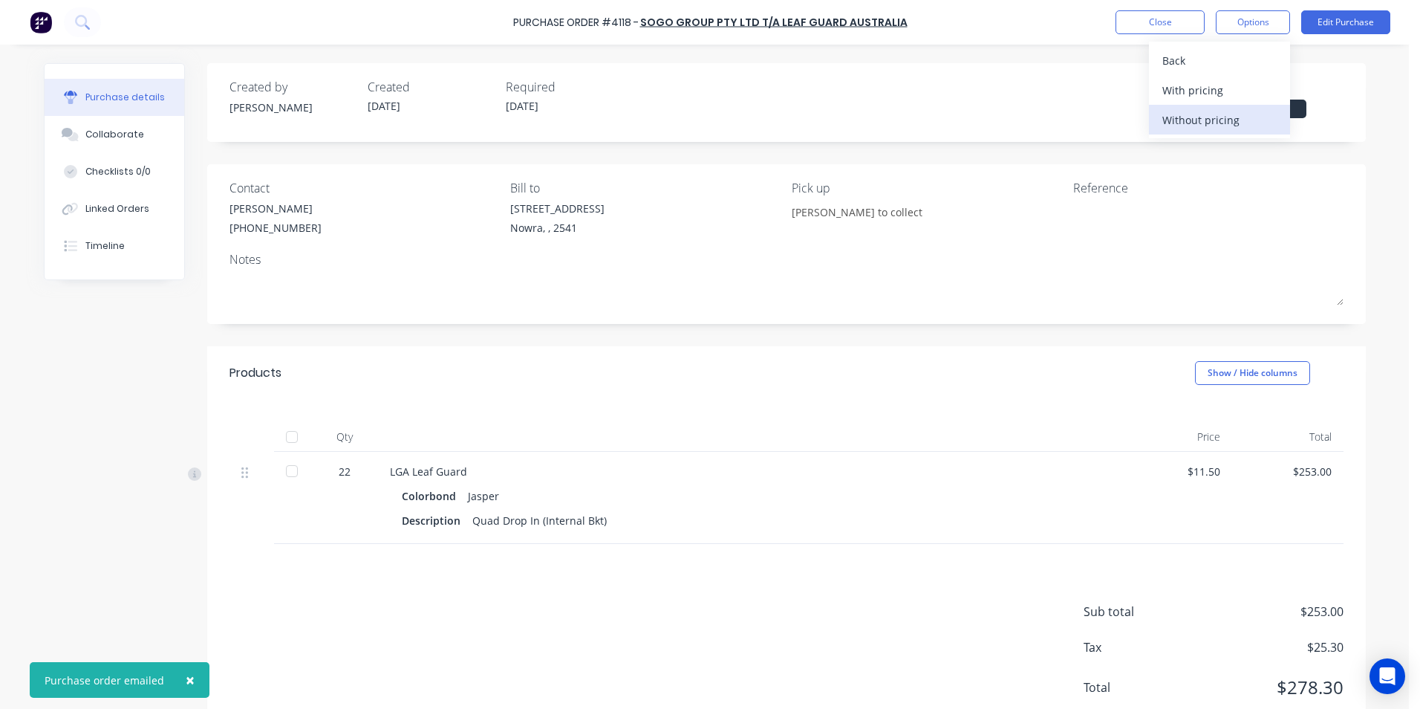
click at [1240, 112] on div "Without pricing" at bounding box center [1219, 120] width 114 height 22
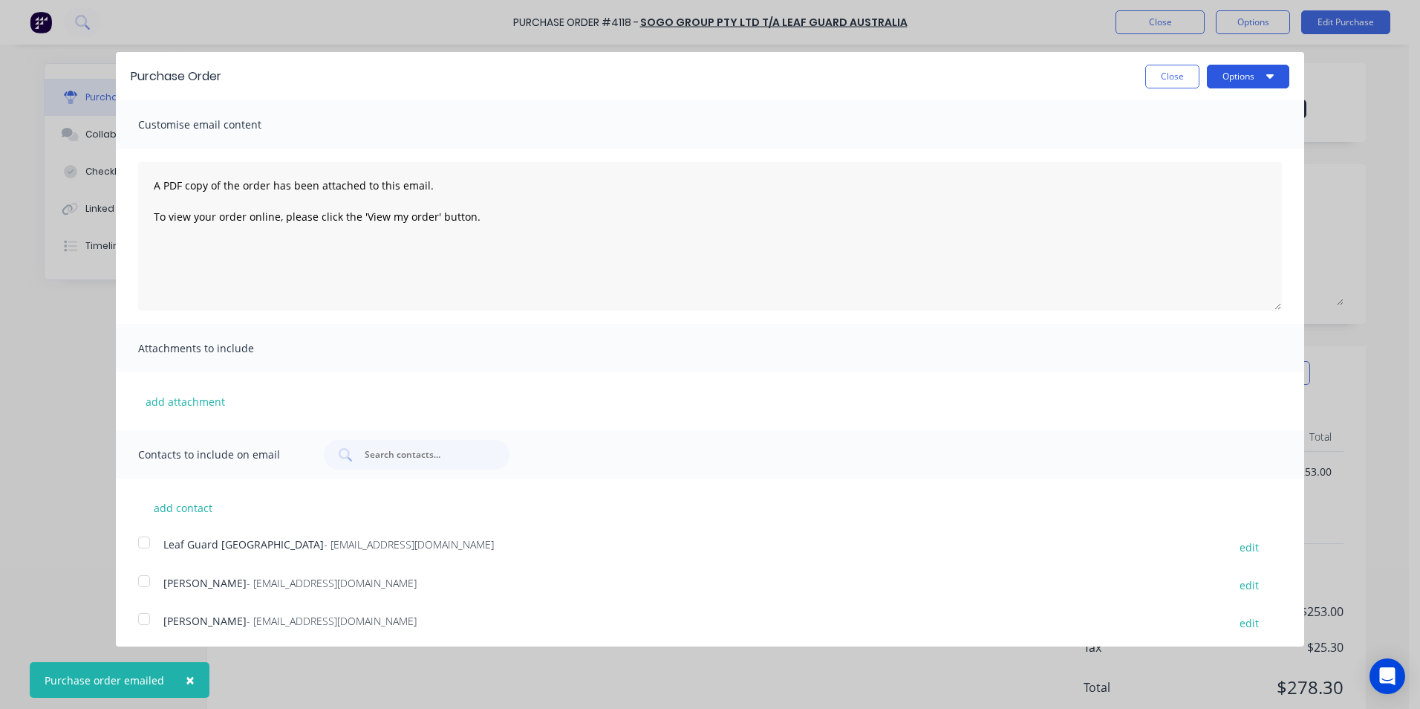
click at [1246, 80] on button "Options" at bounding box center [1248, 77] width 82 height 24
click at [1234, 112] on div "Print" at bounding box center [1219, 114] width 114 height 22
